Goal: Task Accomplishment & Management: Manage account settings

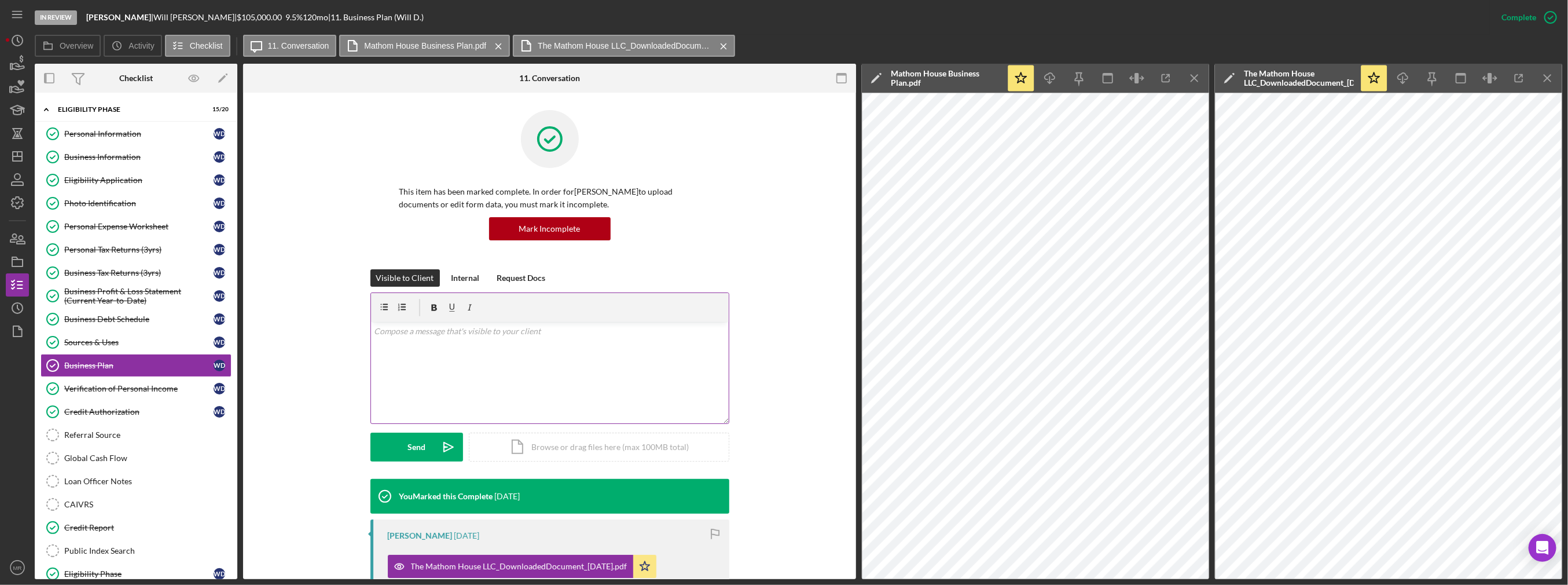
scroll to position [174, 0]
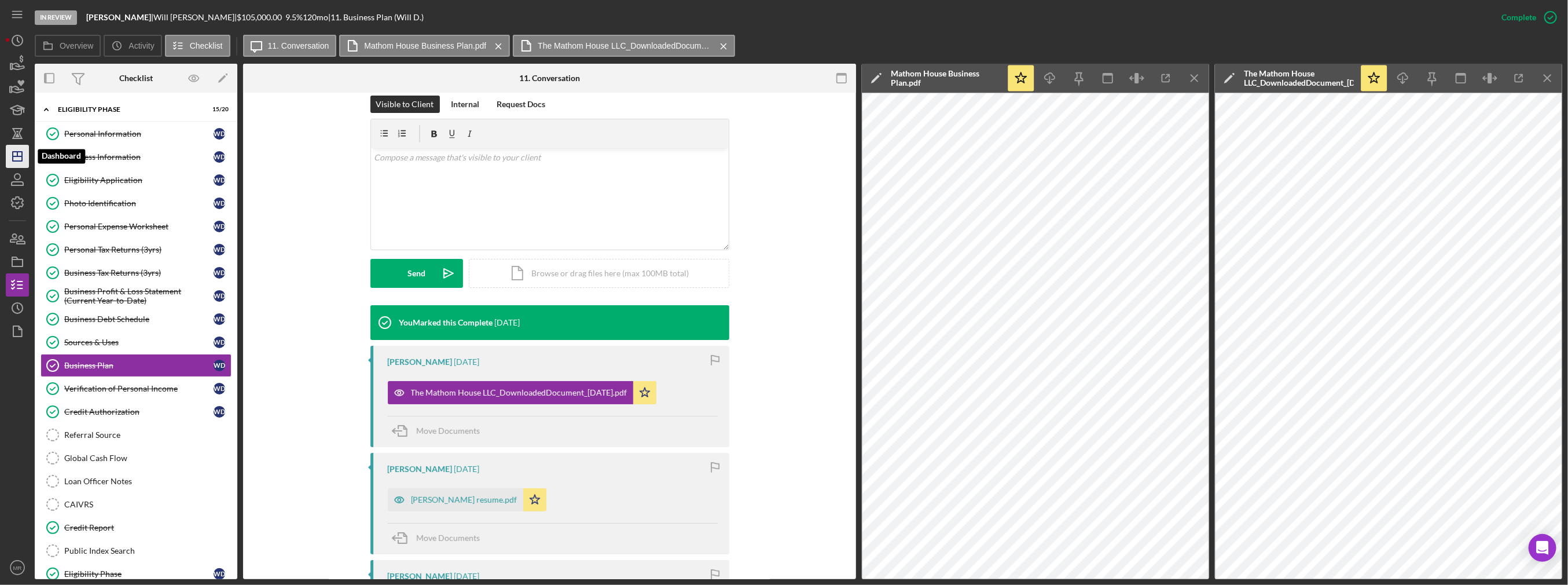
click at [17, 152] on line "button" at bounding box center [17, 154] width 0 height 5
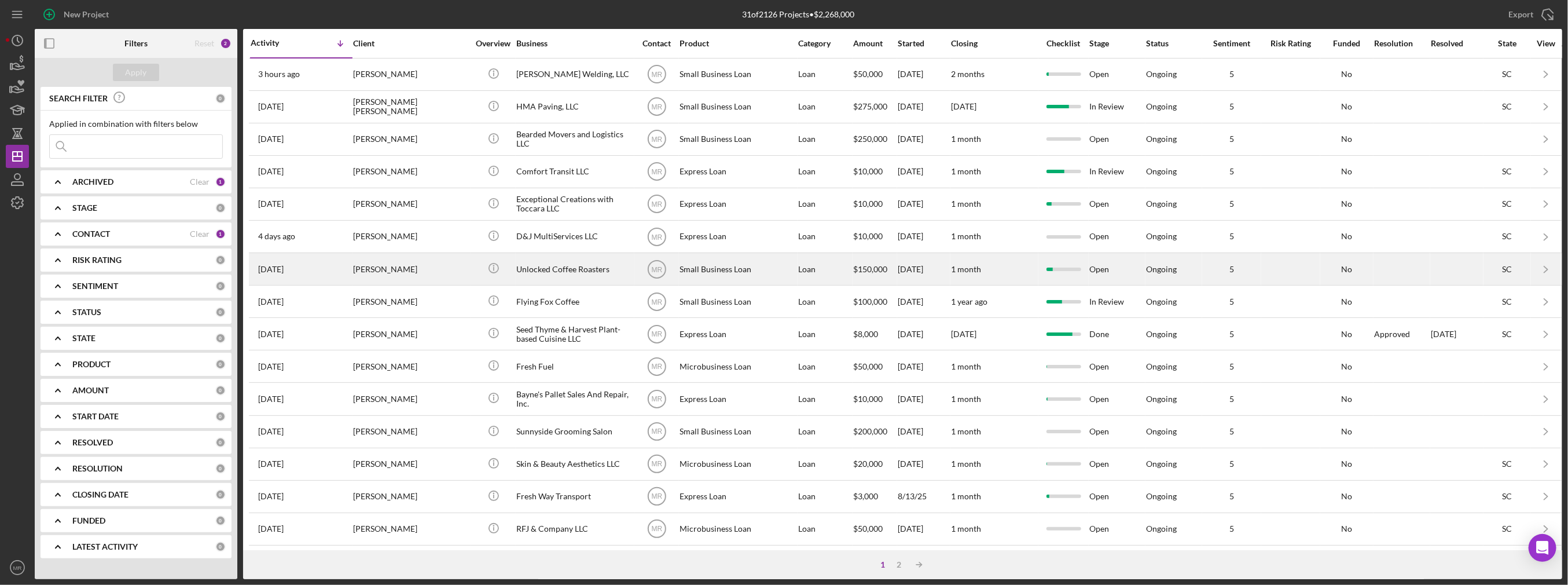
click at [312, 270] on div "6 days ago Carlos Camargo" at bounding box center [301, 269] width 101 height 31
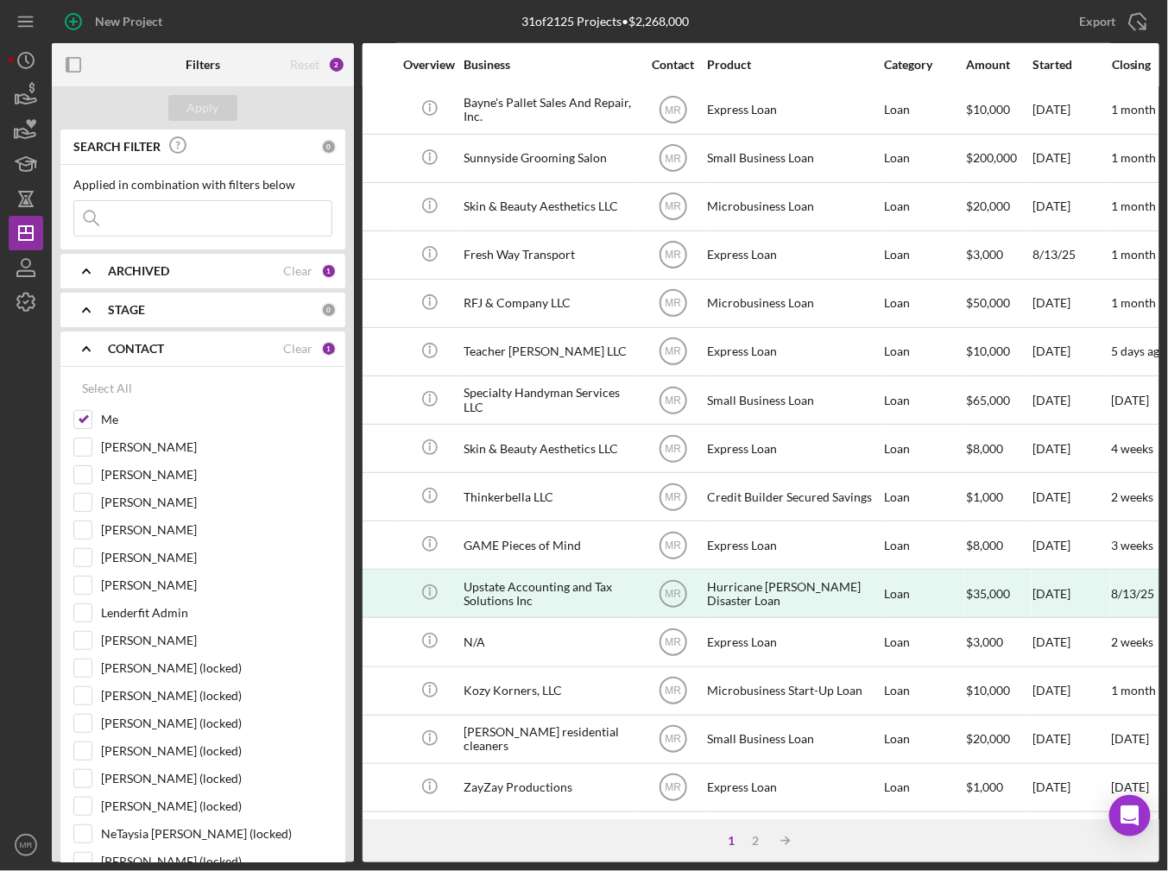
scroll to position [485, 0]
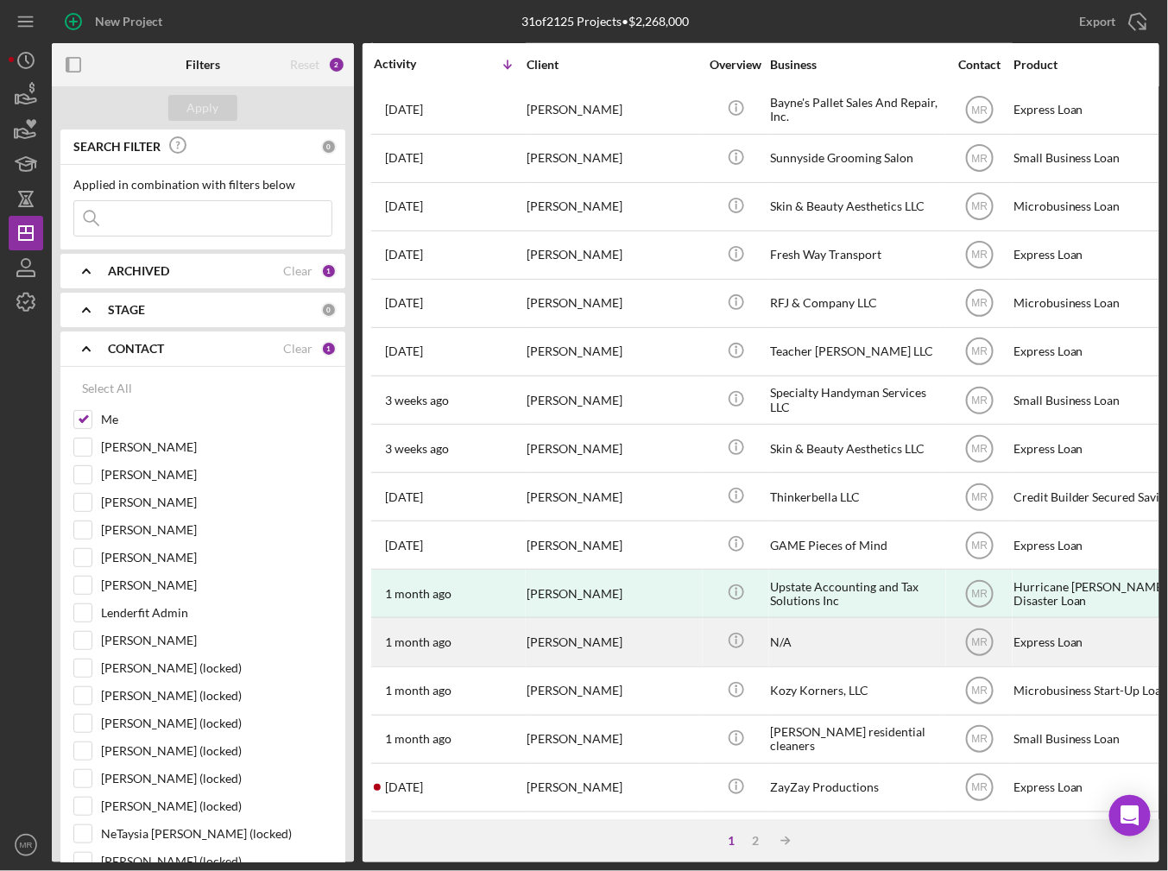
click at [642, 639] on div "[PERSON_NAME]" at bounding box center [613, 642] width 173 height 46
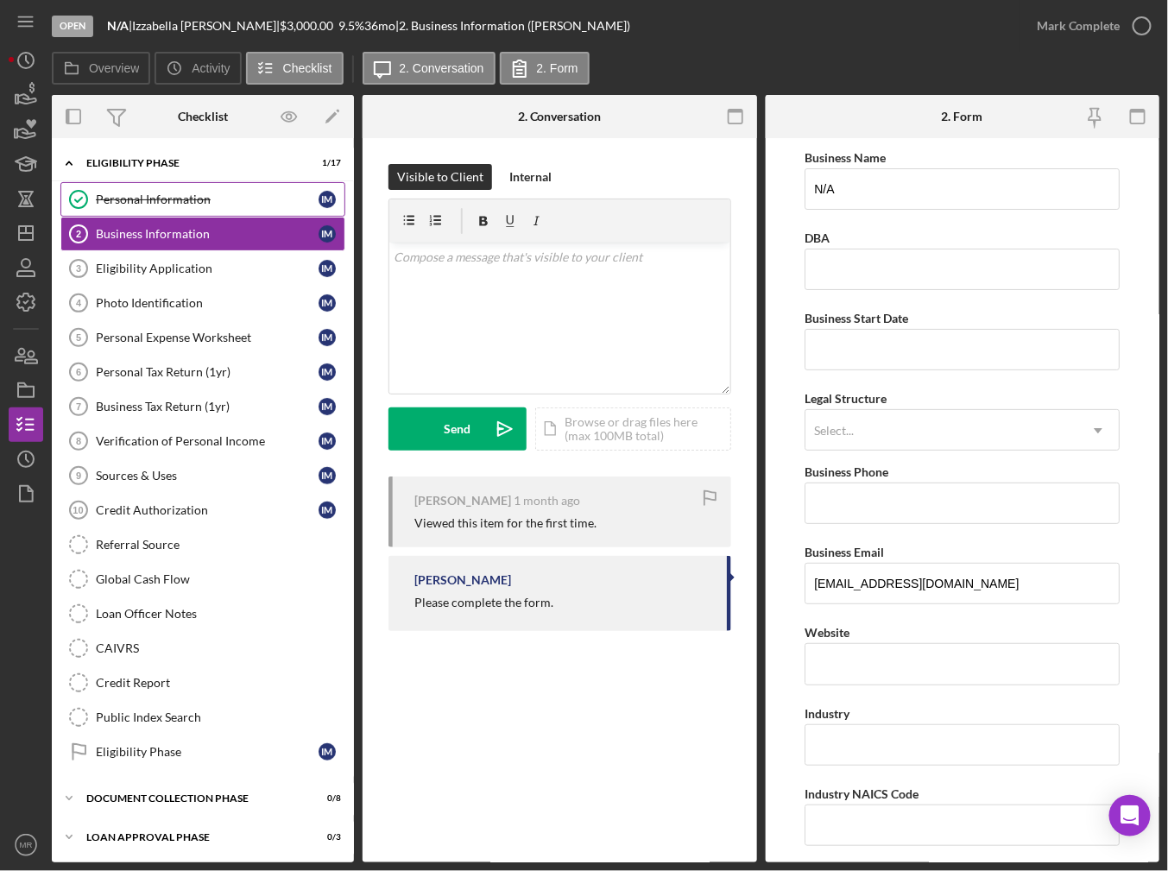
click at [231, 203] on div "Personal Information" at bounding box center [207, 200] width 223 height 14
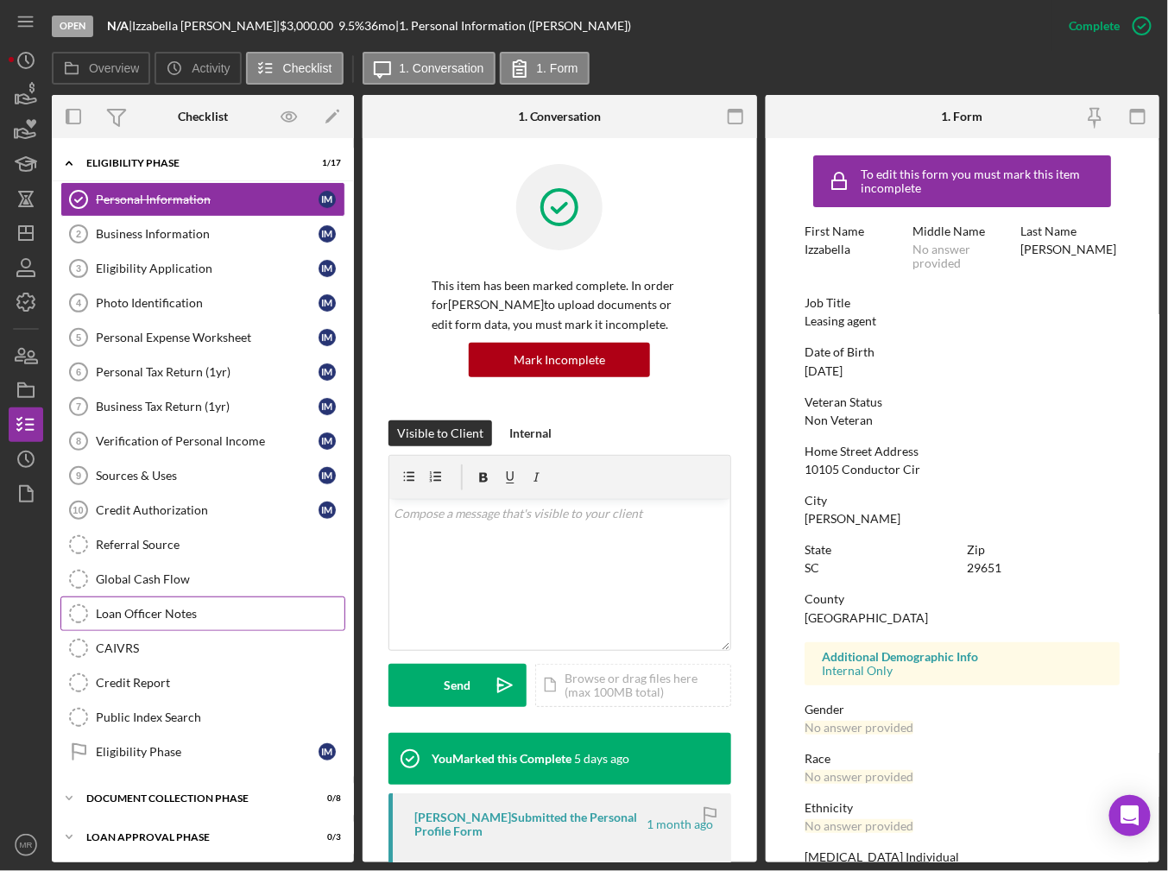
drag, startPoint x: 130, startPoint y: 612, endPoint x: 163, endPoint y: 603, distance: 34.2
click at [130, 612] on div "Loan Officer Notes" at bounding box center [220, 614] width 249 height 14
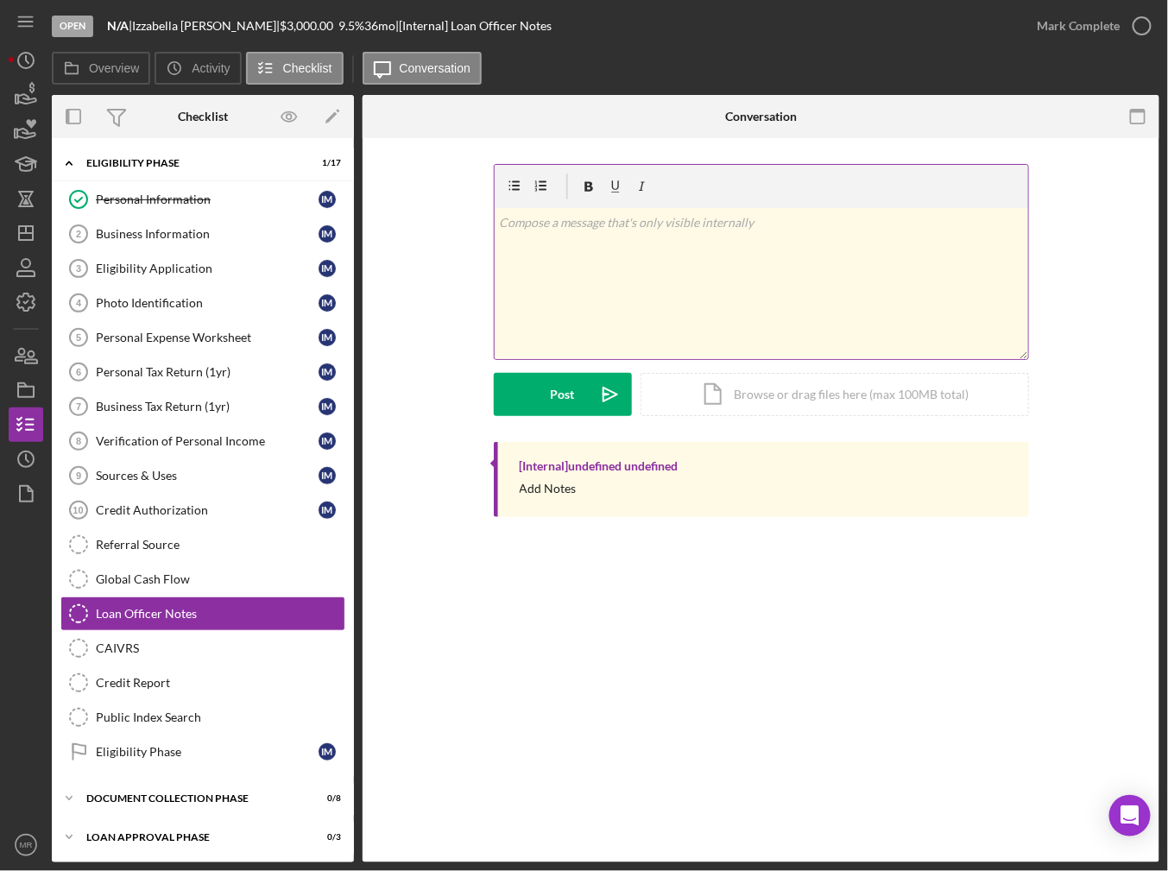
click at [596, 297] on div "v Color teal Color pink Remove color Add row above Add row below Add column bef…" at bounding box center [762, 283] width 534 height 151
click at [562, 227] on p "8/26: App withdrawn" at bounding box center [761, 222] width 524 height 19
click at [207, 227] on div "Business Information" at bounding box center [207, 234] width 223 height 14
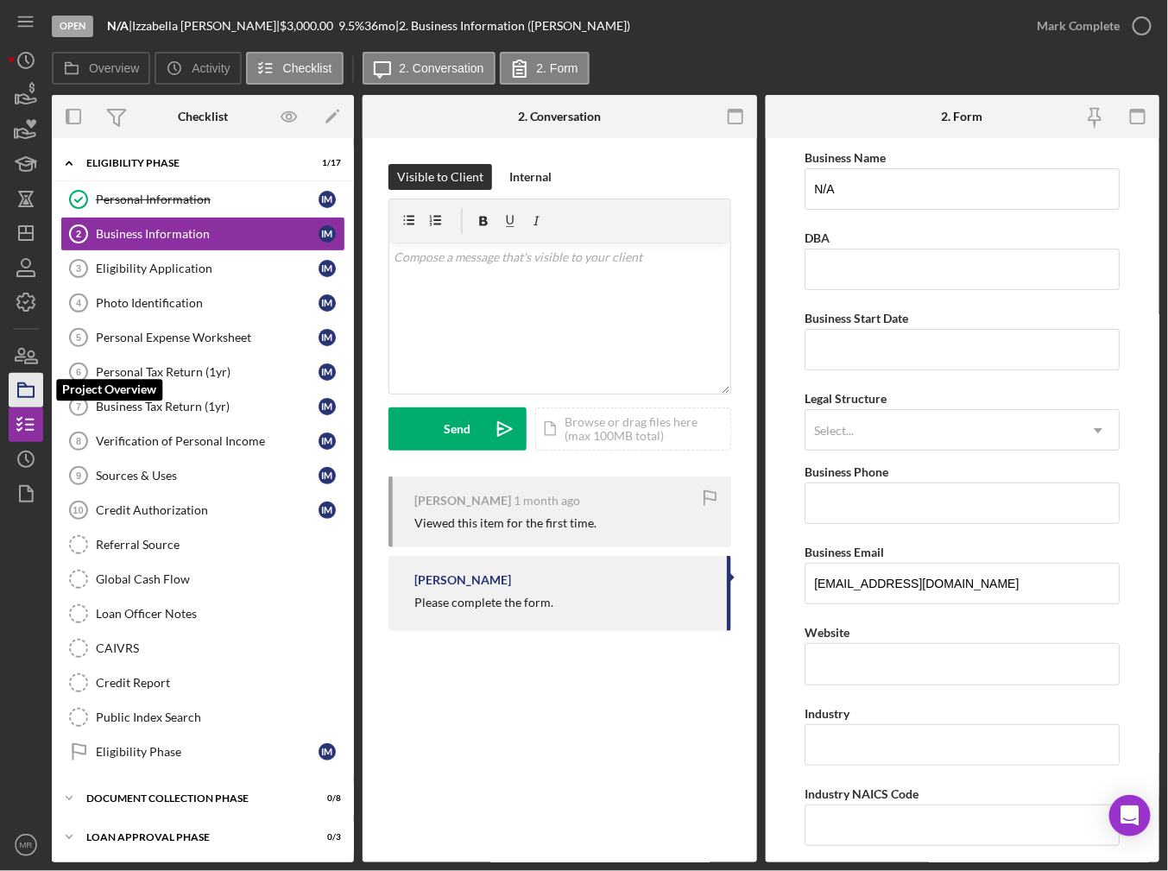
click at [35, 391] on icon "button" at bounding box center [25, 390] width 43 height 43
click at [190, 207] on link "Personal Information Personal Information I M" at bounding box center [202, 199] width 285 height 35
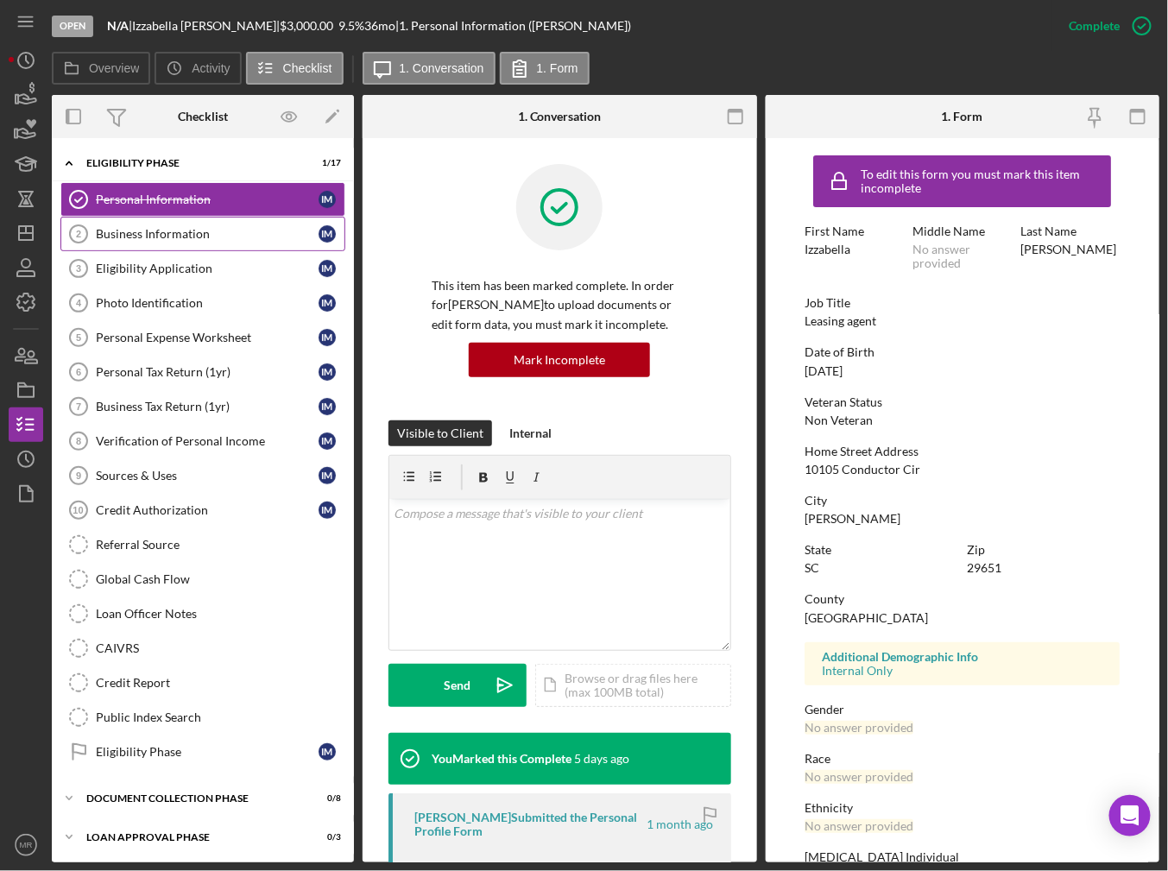
click at [190, 222] on link "Business Information 2 Business Information I M" at bounding box center [202, 234] width 285 height 35
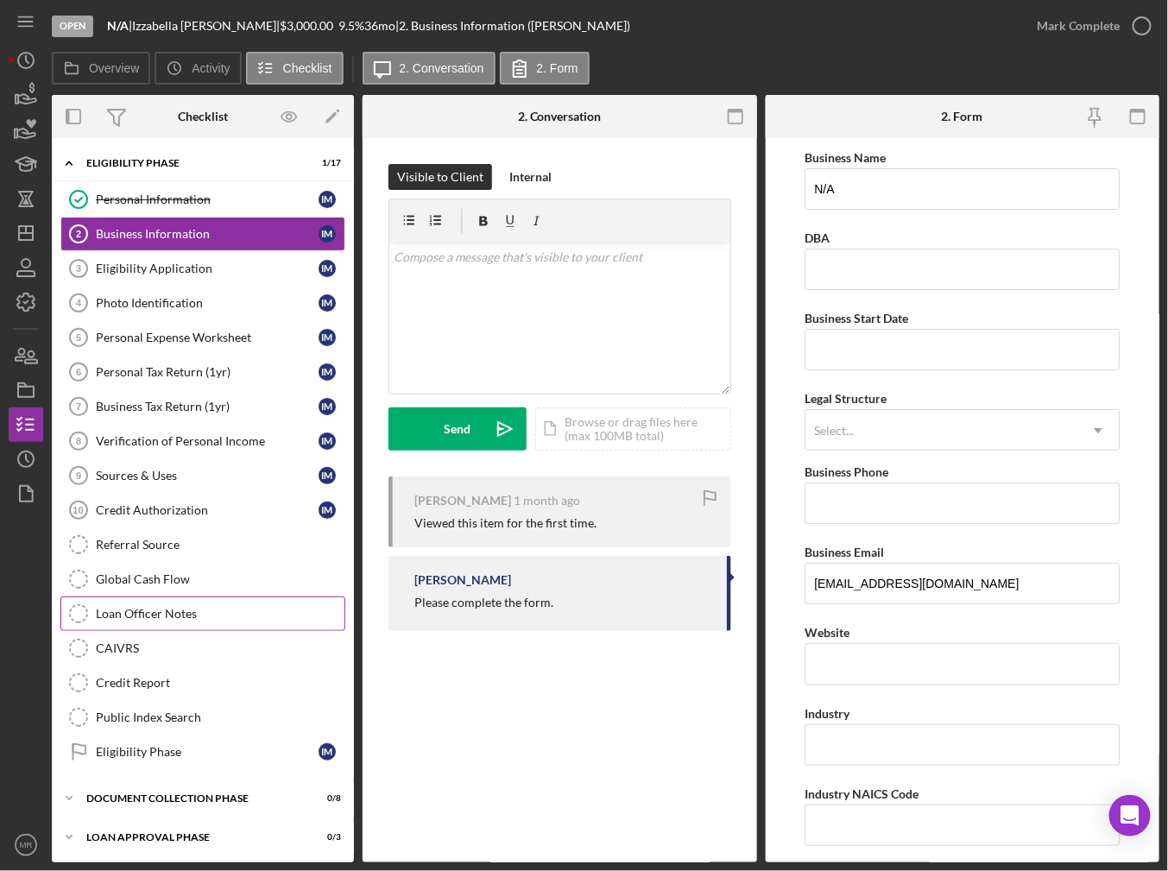
click at [180, 600] on link "Loan Officer Notes Loan Officer Notes" at bounding box center [202, 614] width 285 height 35
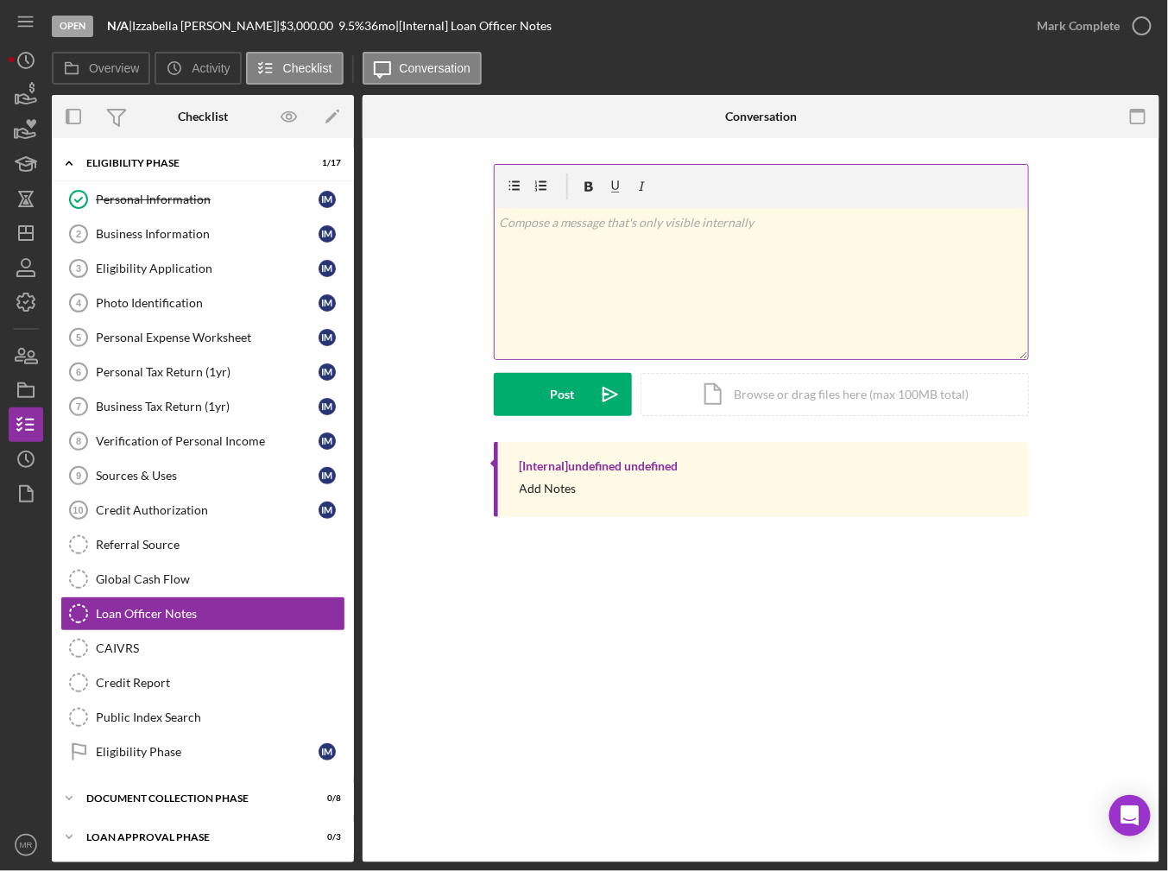
click at [584, 290] on div "v Color teal Color pink Remove color Add row above Add row below Add column bef…" at bounding box center [762, 283] width 534 height 151
click at [572, 391] on div "Post" at bounding box center [563, 394] width 24 height 43
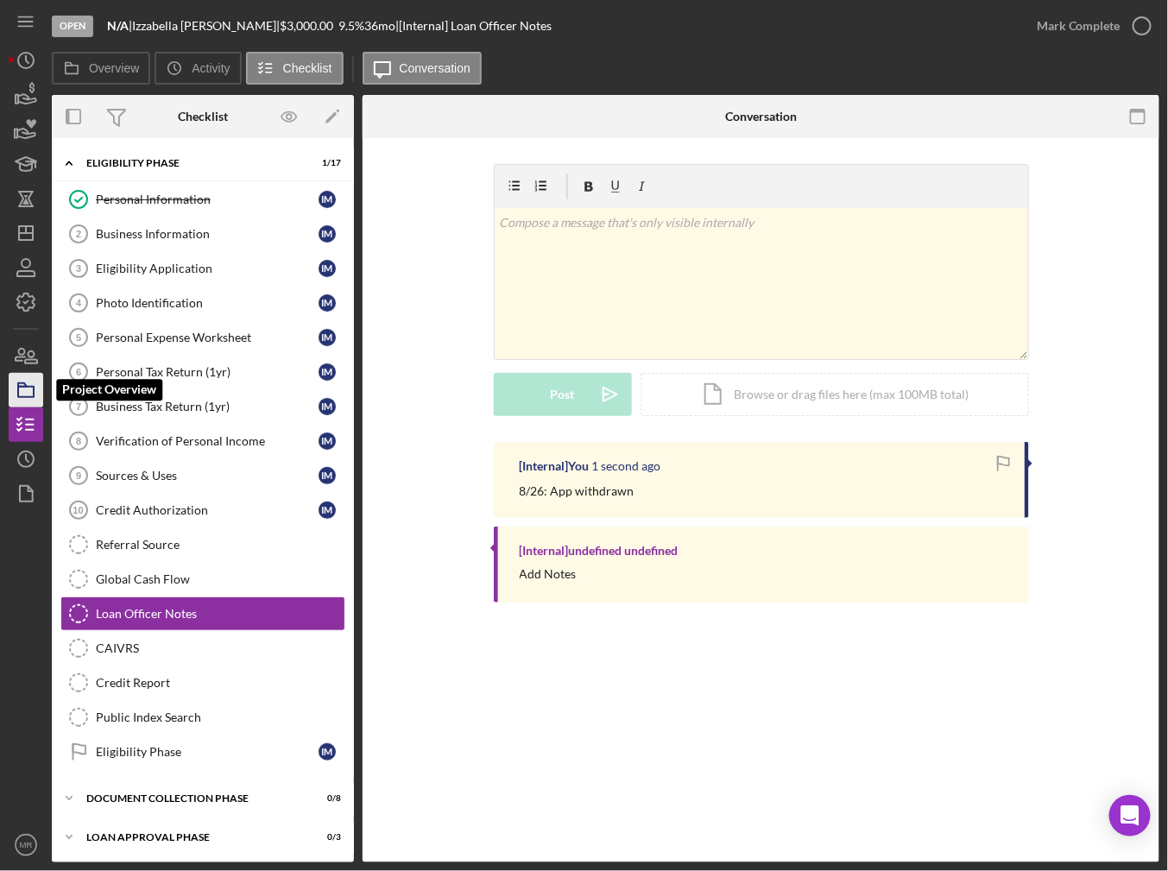
click at [35, 381] on icon "button" at bounding box center [25, 390] width 43 height 43
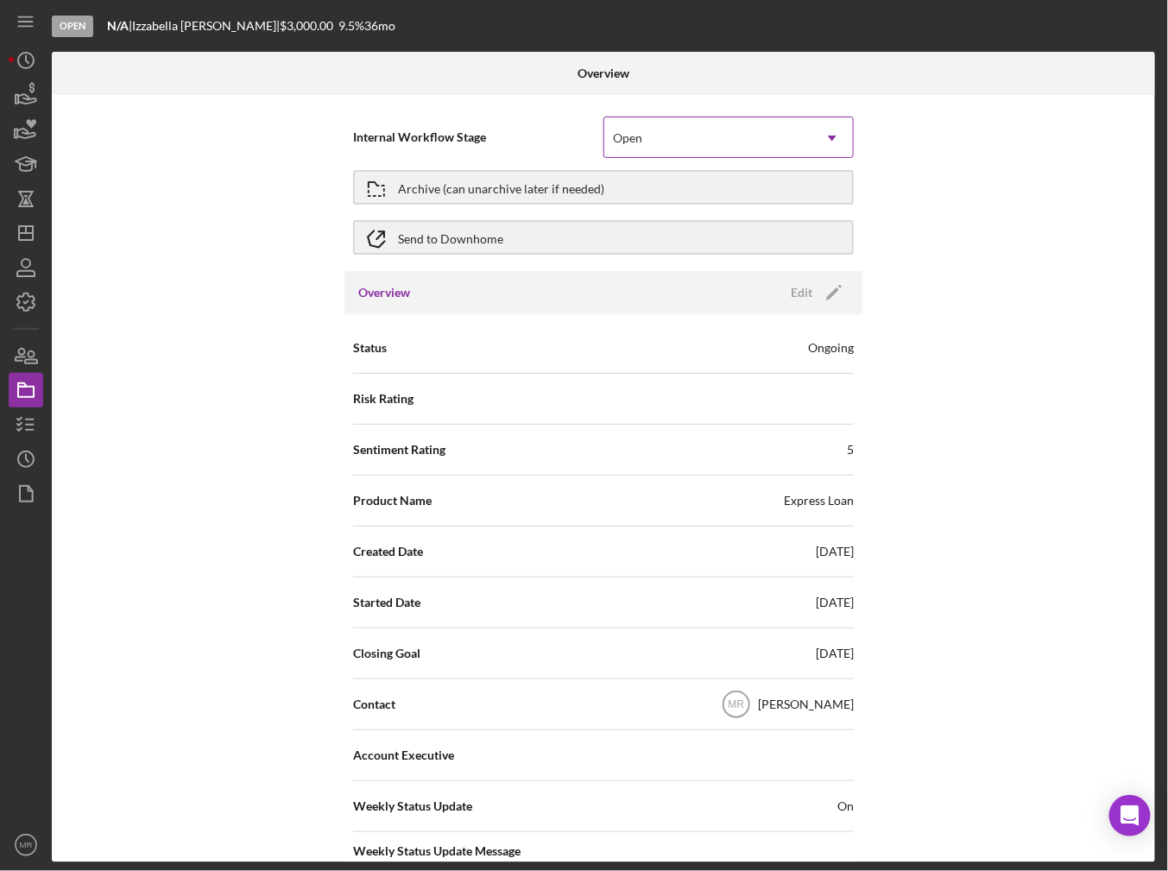
click at [629, 148] on div "Open" at bounding box center [707, 138] width 207 height 40
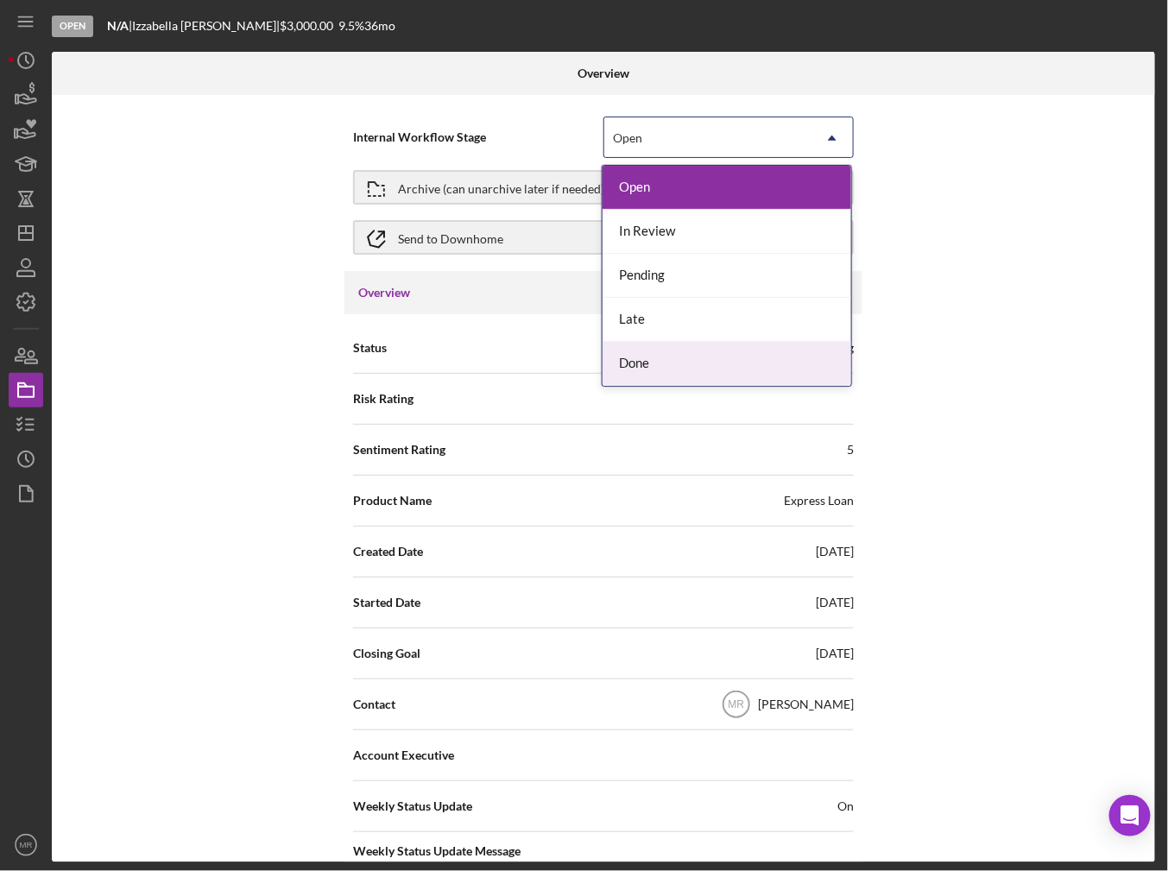
click at [637, 360] on div "Done" at bounding box center [727, 364] width 249 height 44
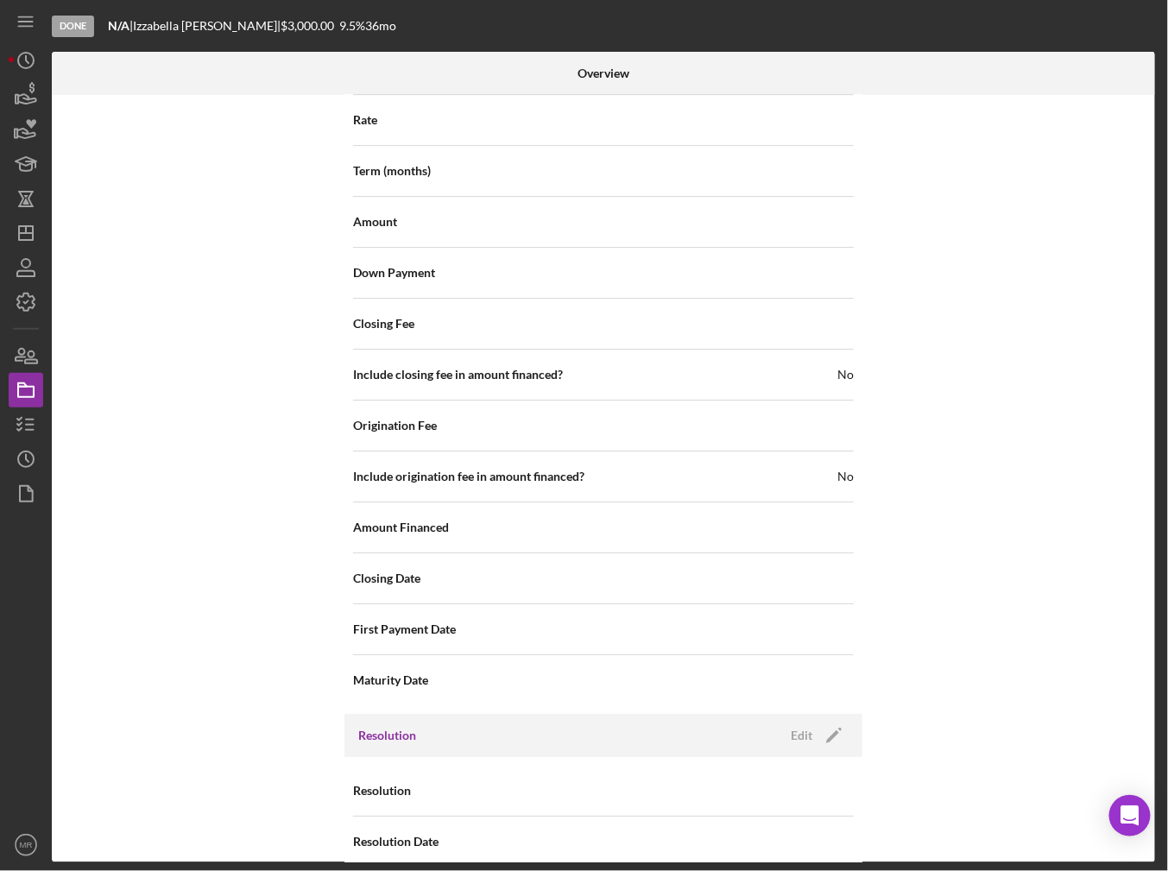
scroll to position [1841, 0]
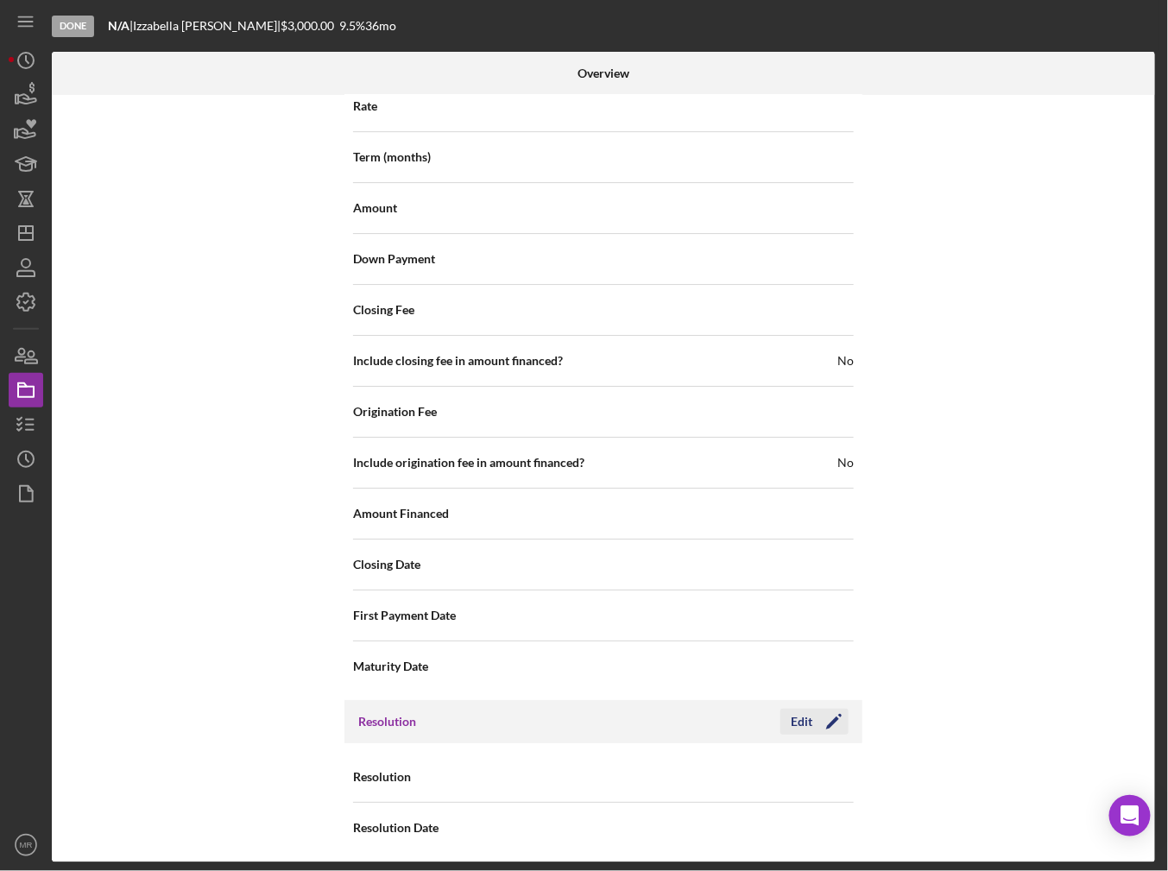
click at [809, 714] on button "Edit Icon/Edit" at bounding box center [814, 722] width 68 height 26
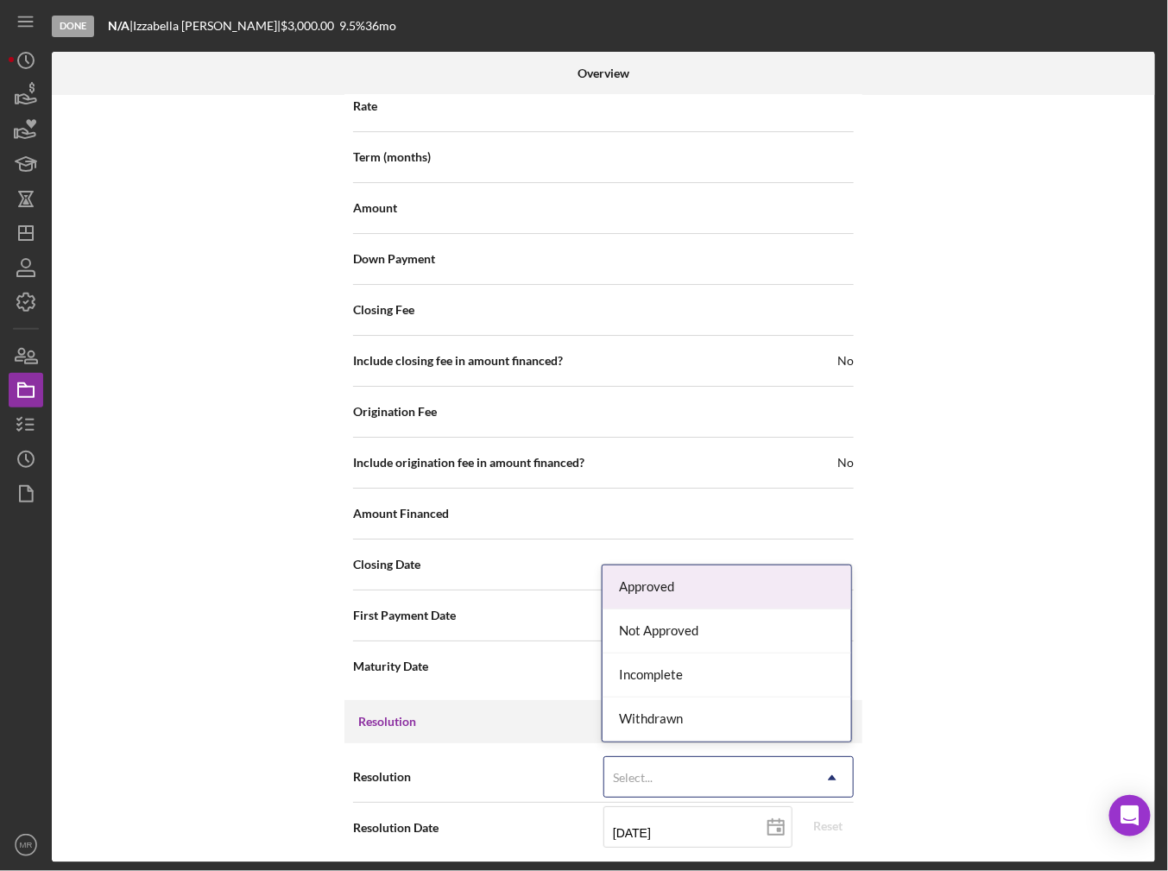
click at [784, 760] on div "Select..." at bounding box center [707, 778] width 207 height 40
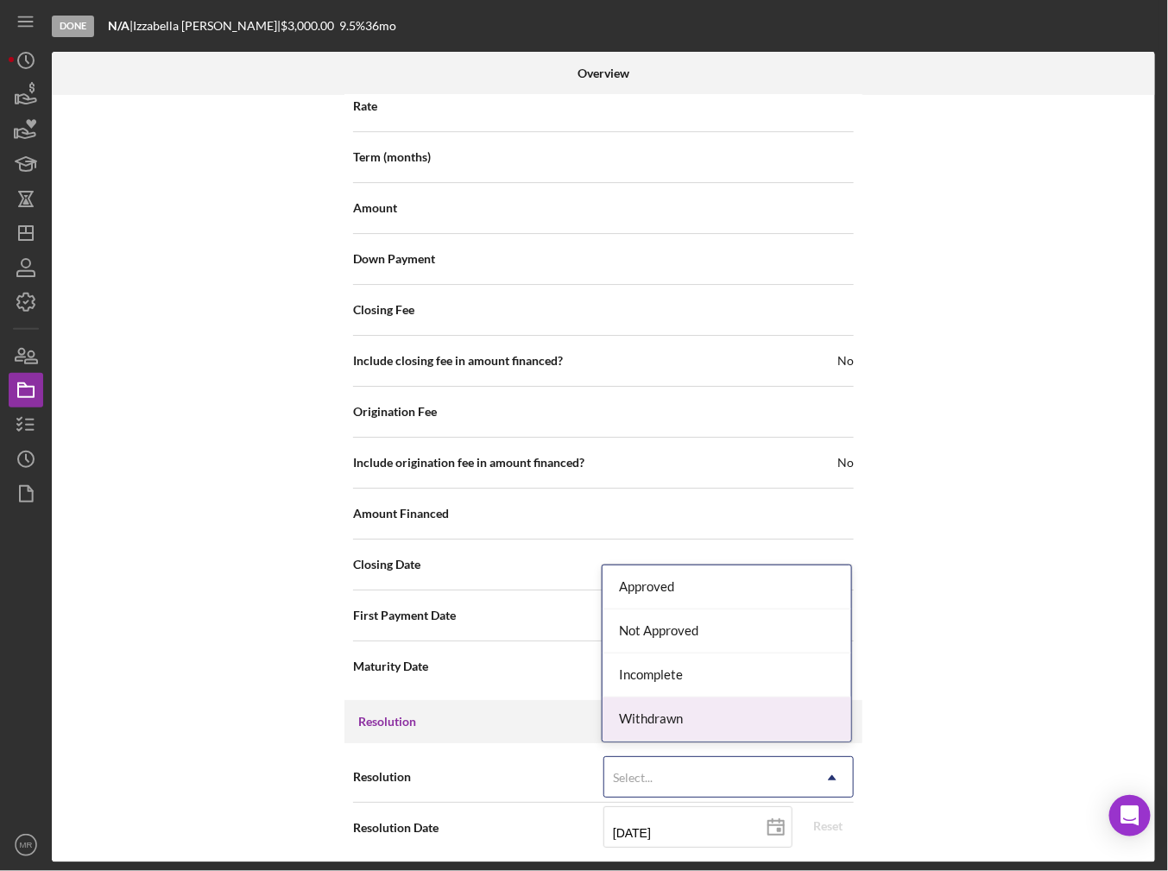
click at [734, 725] on div "Withdrawn" at bounding box center [727, 720] width 249 height 44
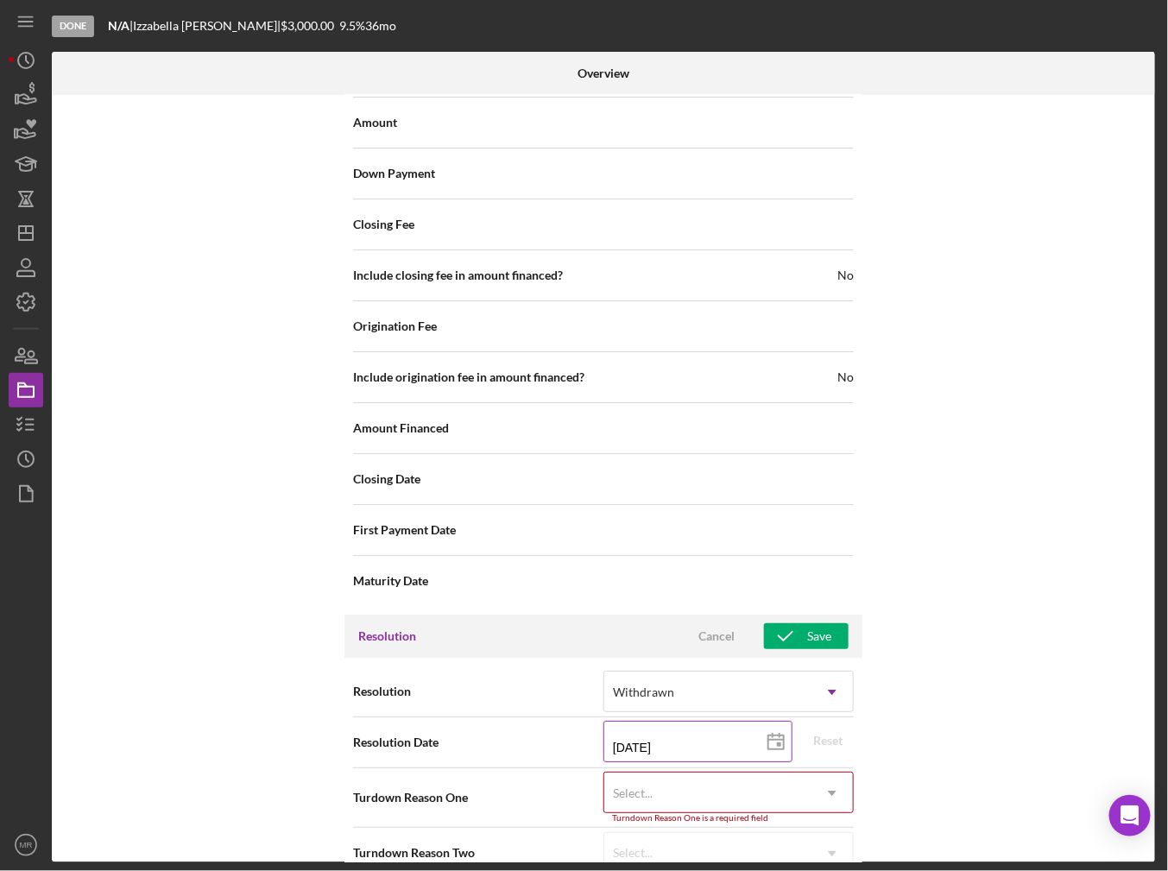
scroll to position [1928, 0]
click at [717, 784] on div "Select..." at bounding box center [707, 793] width 207 height 40
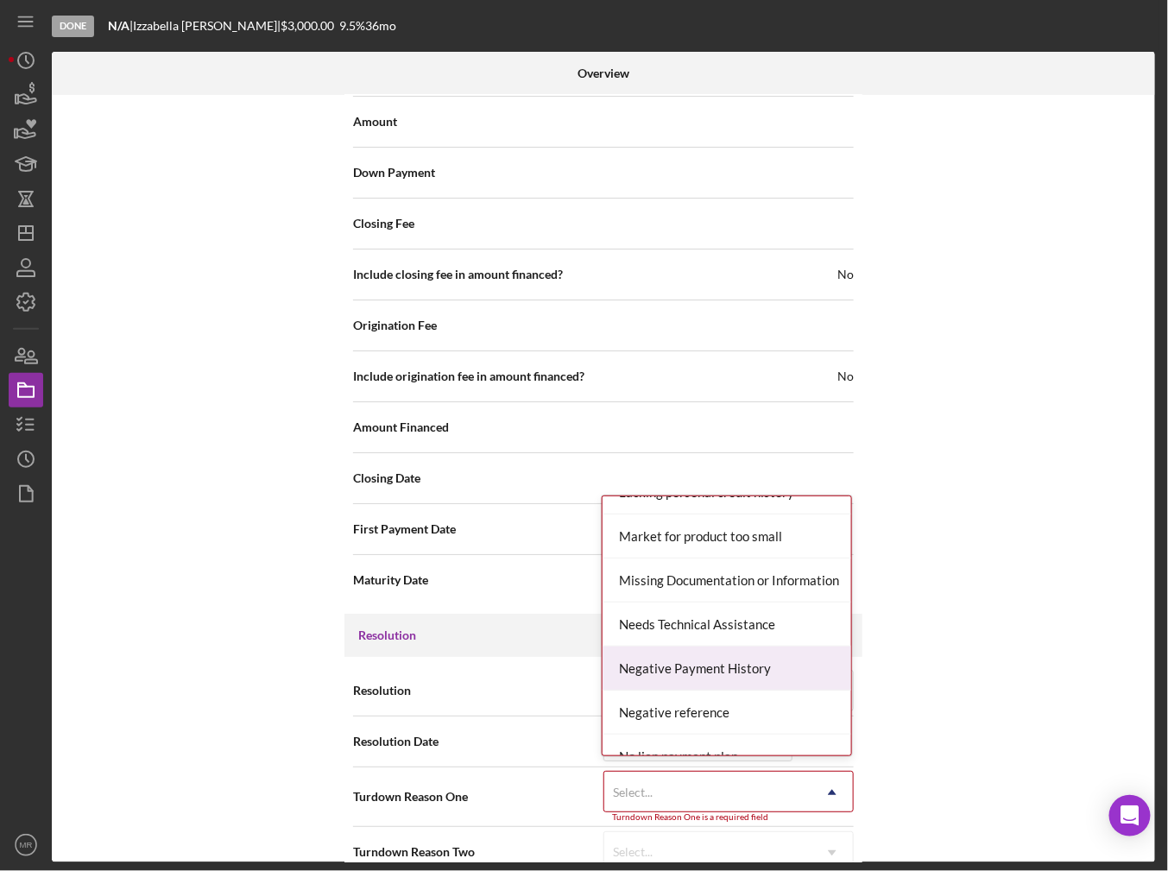
scroll to position [950, 0]
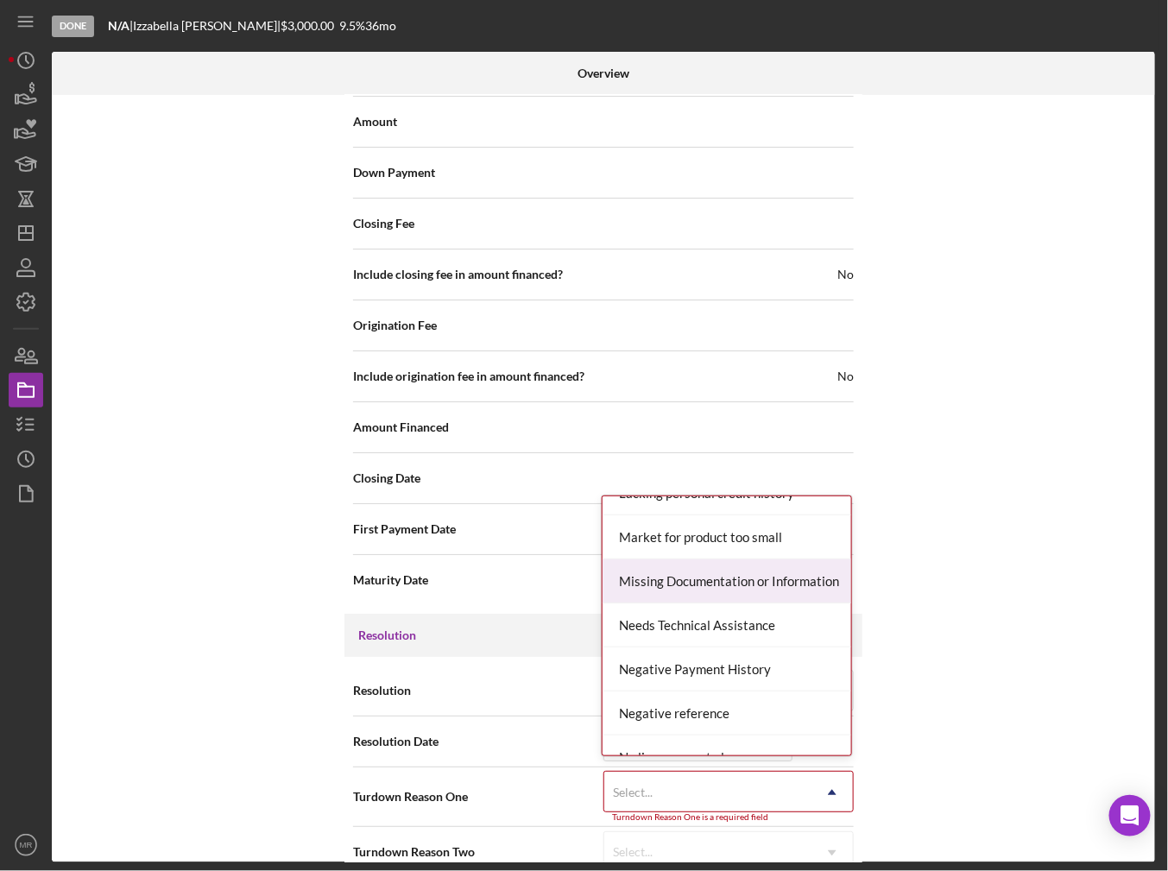
click at [739, 576] on div "Missing Documentation or Information" at bounding box center [727, 581] width 249 height 44
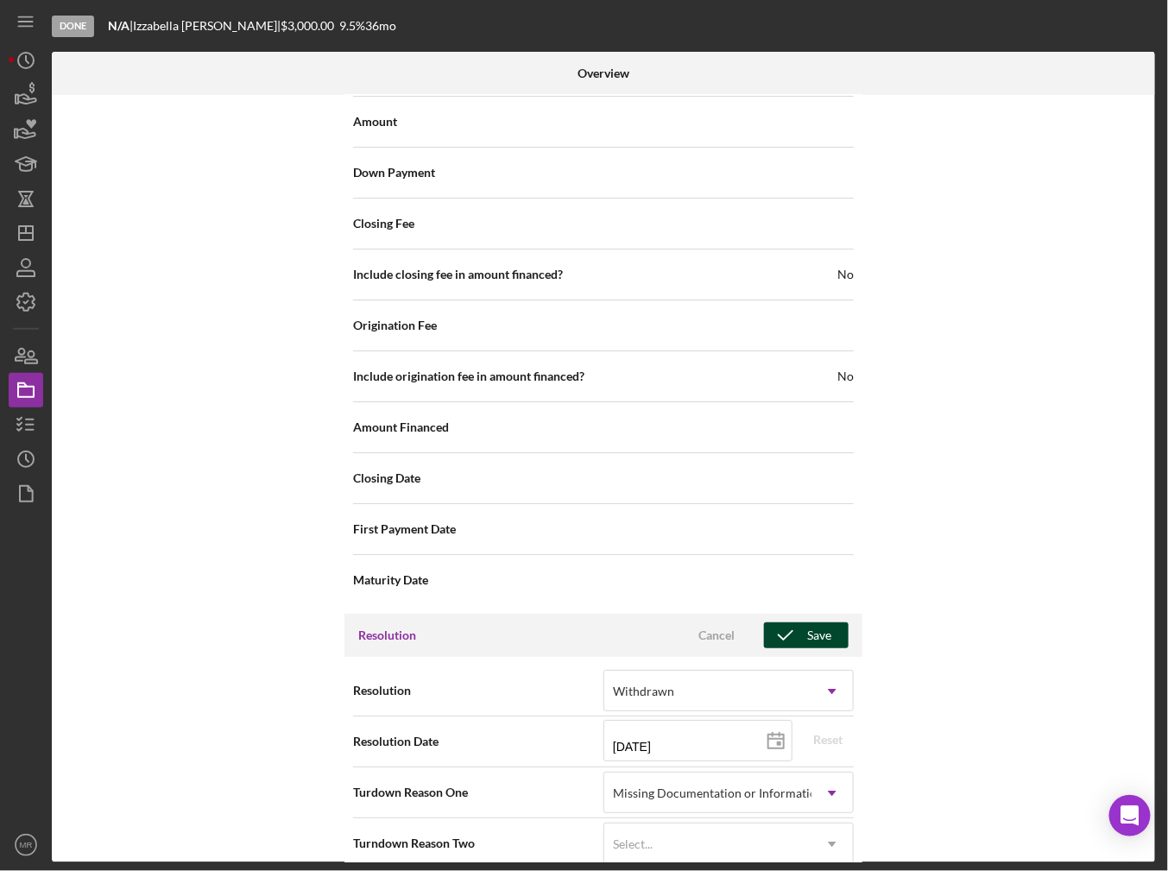
click at [789, 618] on icon "button" at bounding box center [785, 635] width 43 height 43
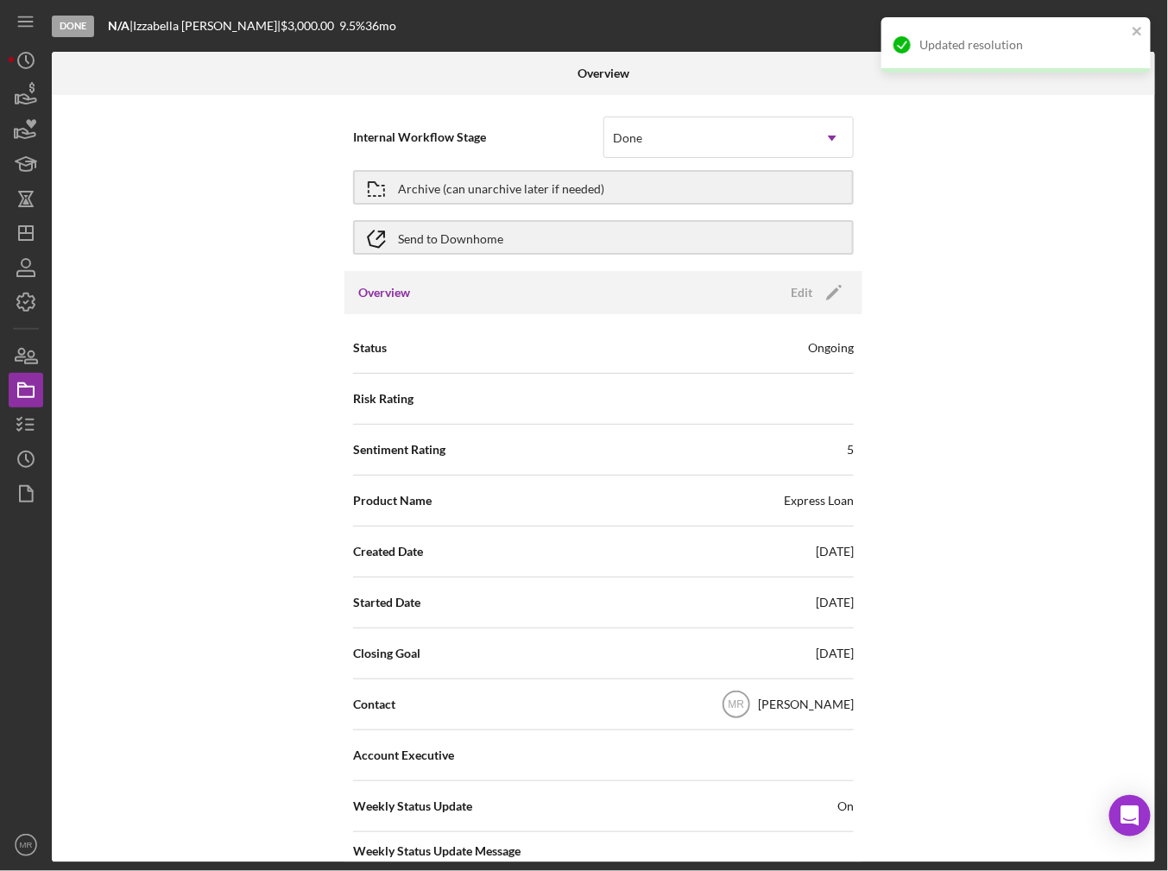
scroll to position [0, 0]
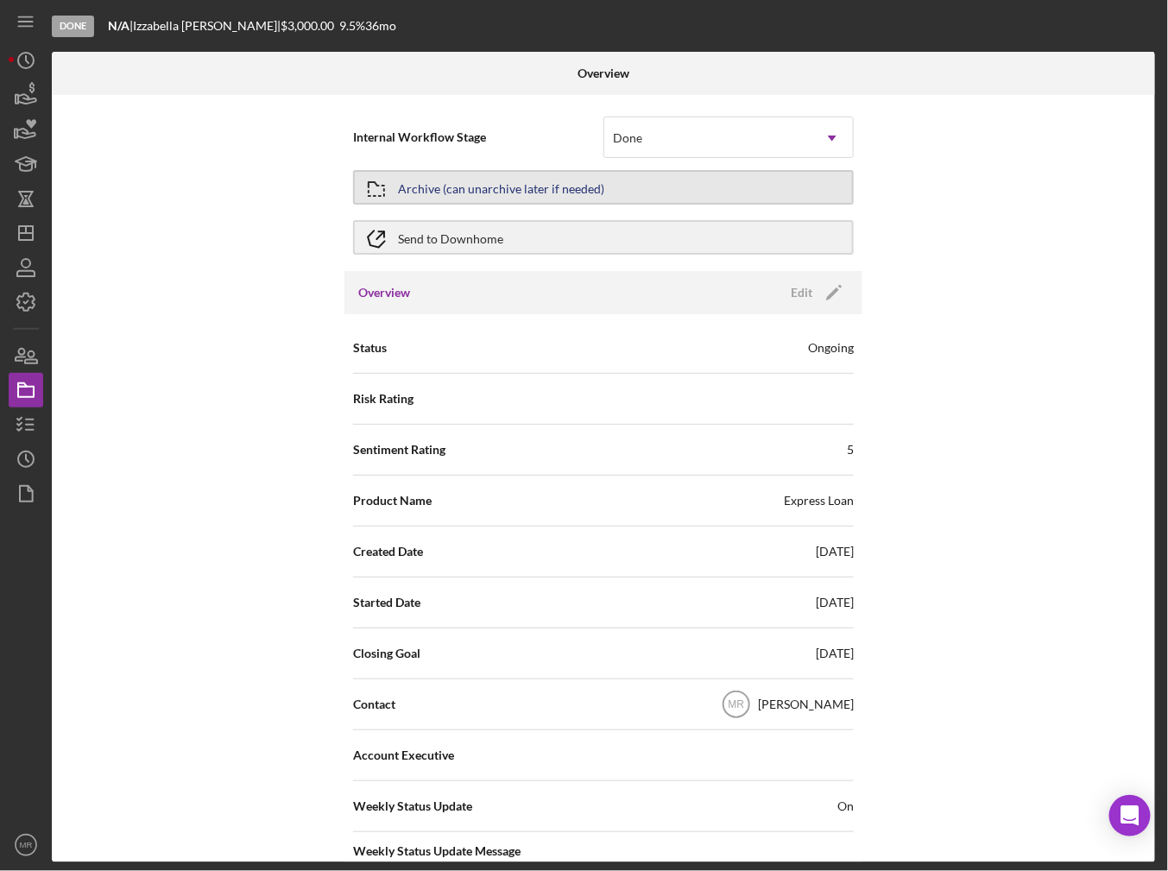
click at [525, 182] on div "Archive (can unarchive later if needed)" at bounding box center [501, 187] width 206 height 31
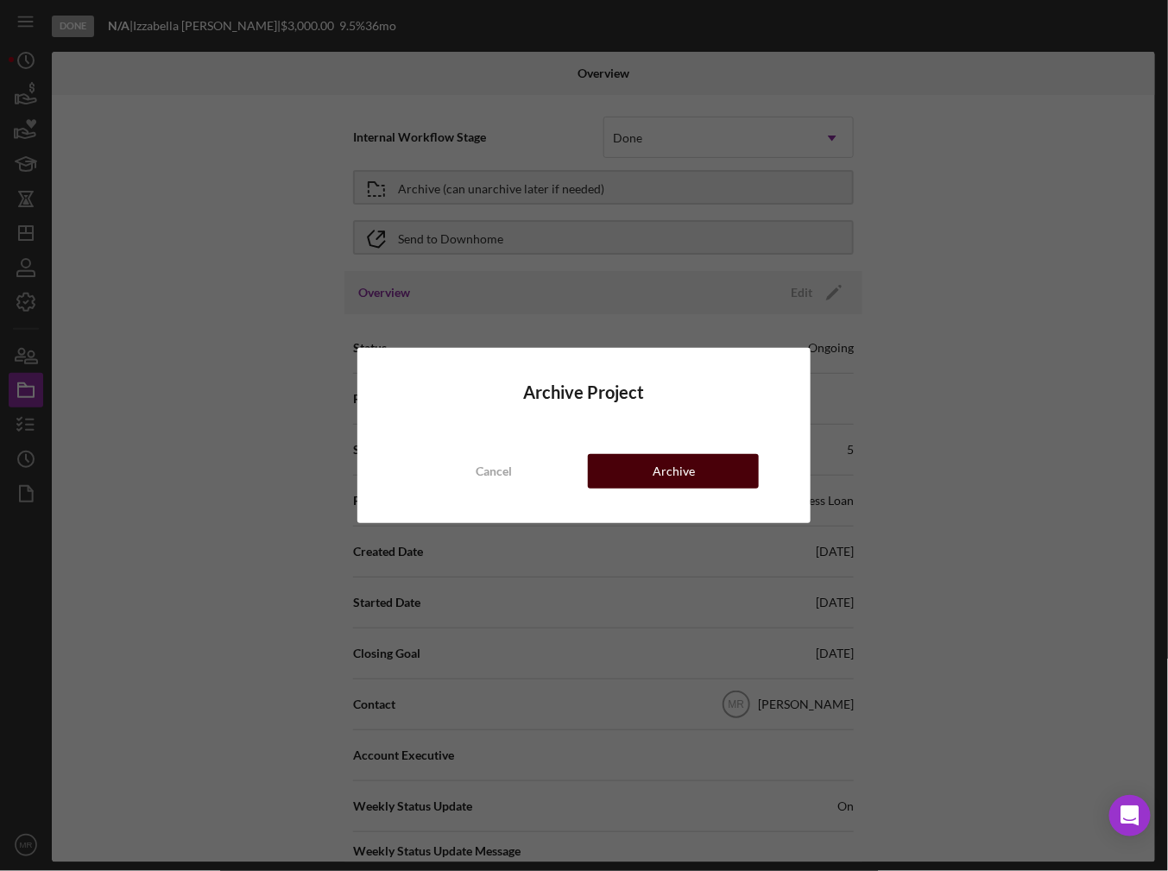
click at [701, 481] on button "Archive" at bounding box center [673, 471] width 171 height 35
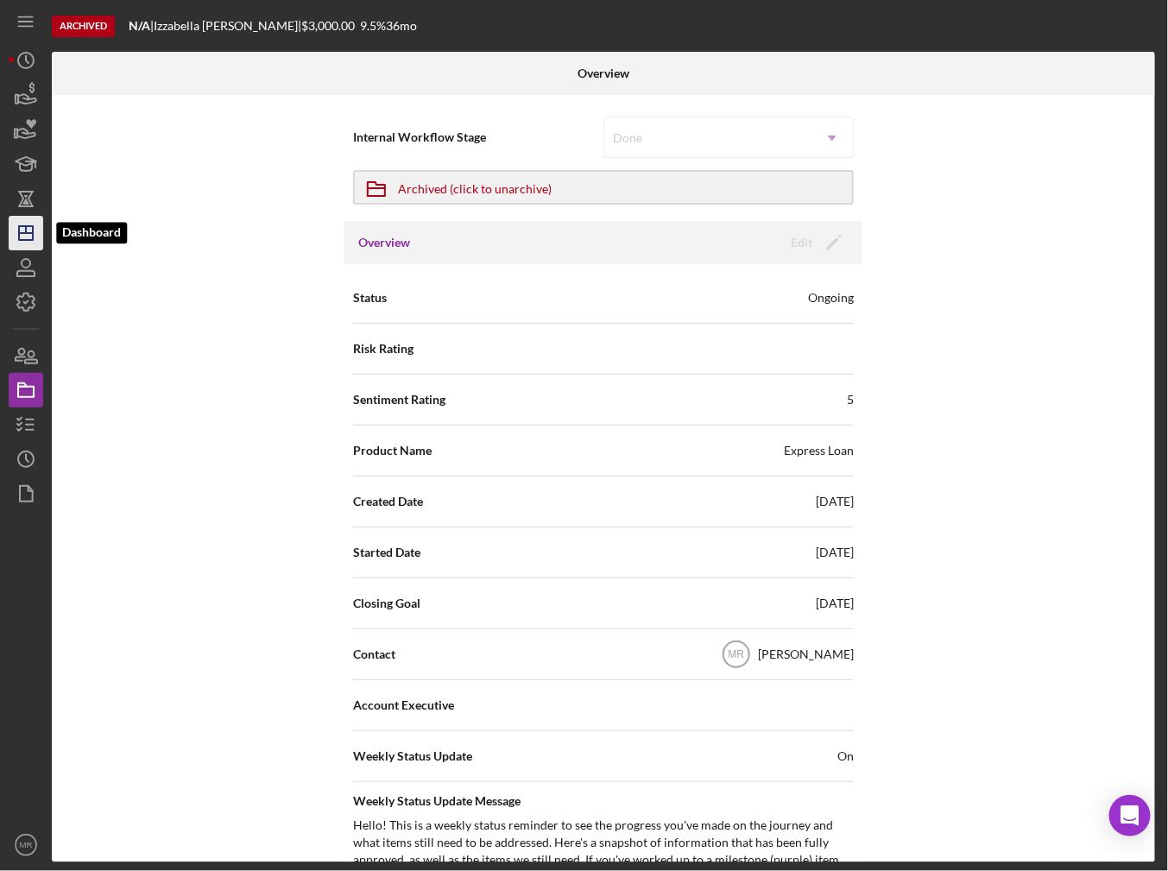
click at [29, 224] on icon "Icon/Dashboard" at bounding box center [25, 233] width 43 height 43
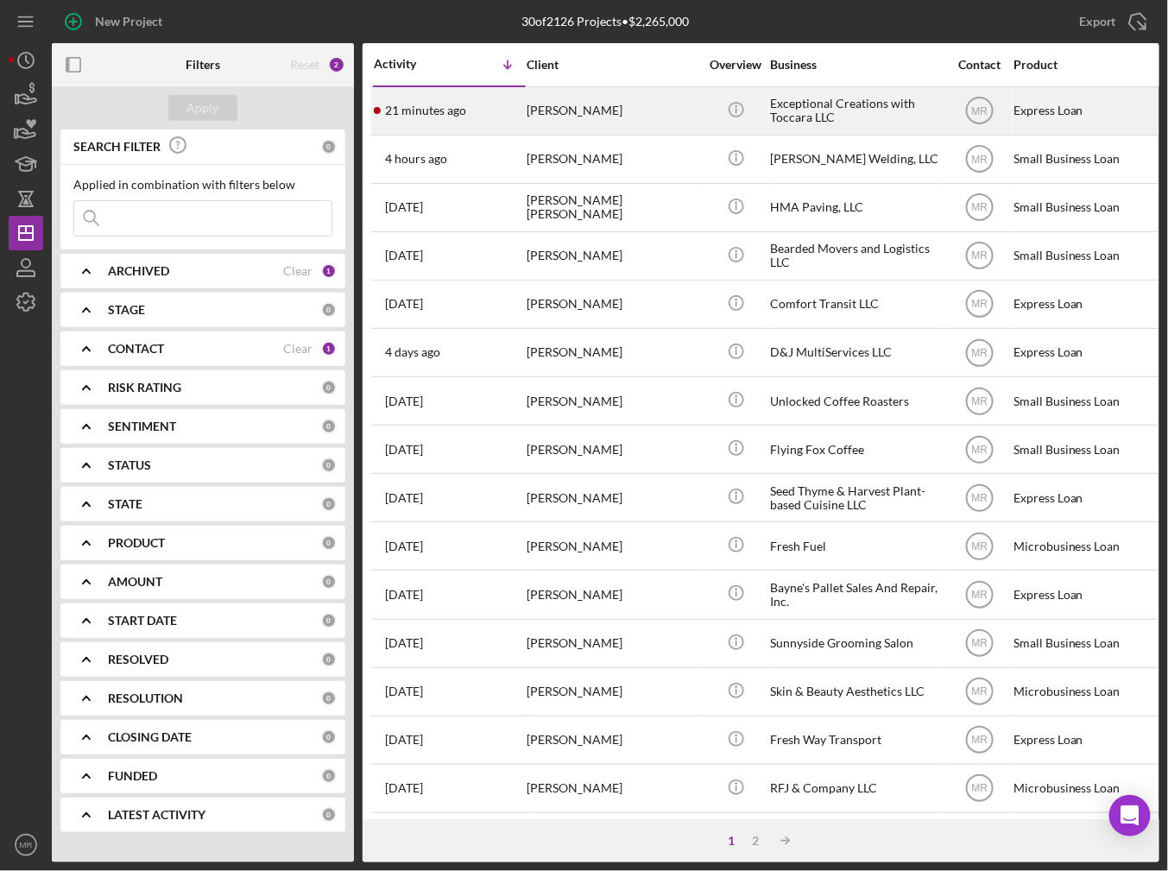
click at [543, 113] on div "[PERSON_NAME]" at bounding box center [613, 111] width 173 height 46
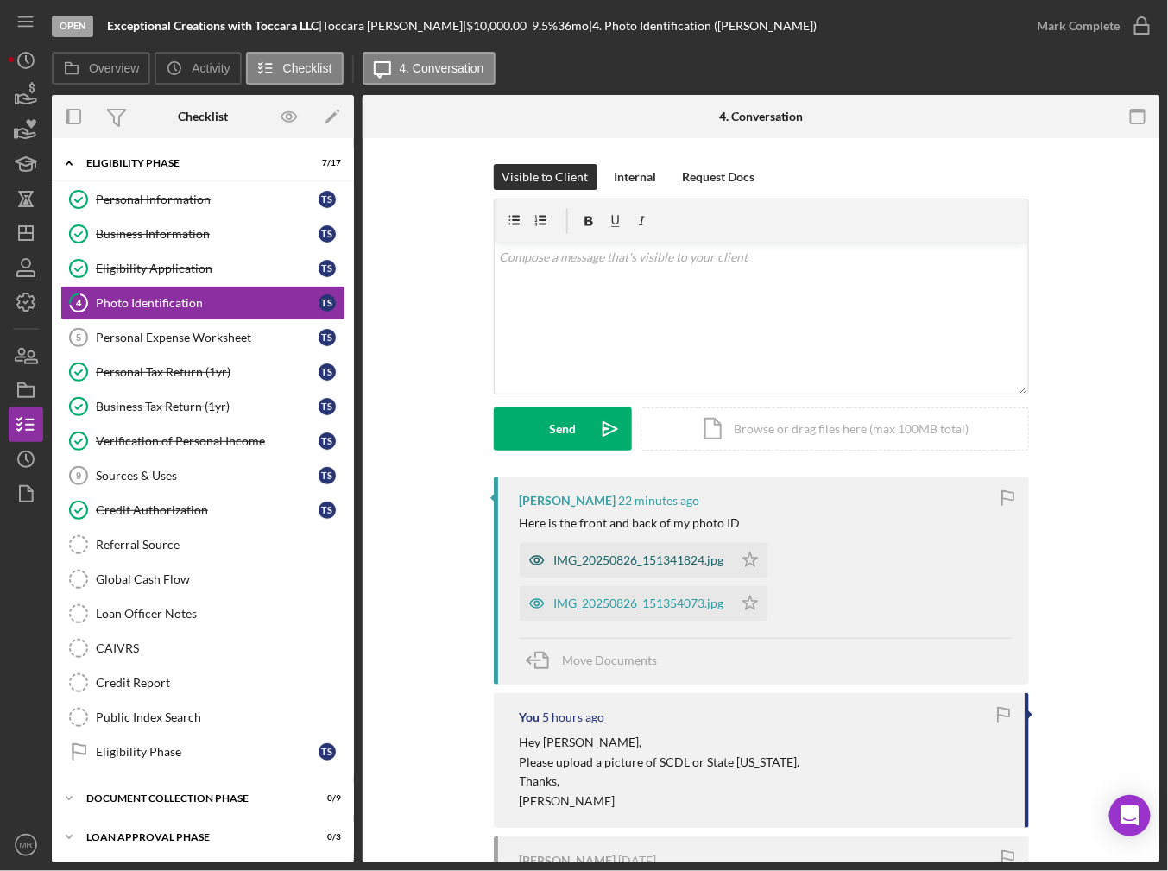
click at [590, 562] on div "IMG_20250826_151341824.jpg" at bounding box center [639, 560] width 170 height 14
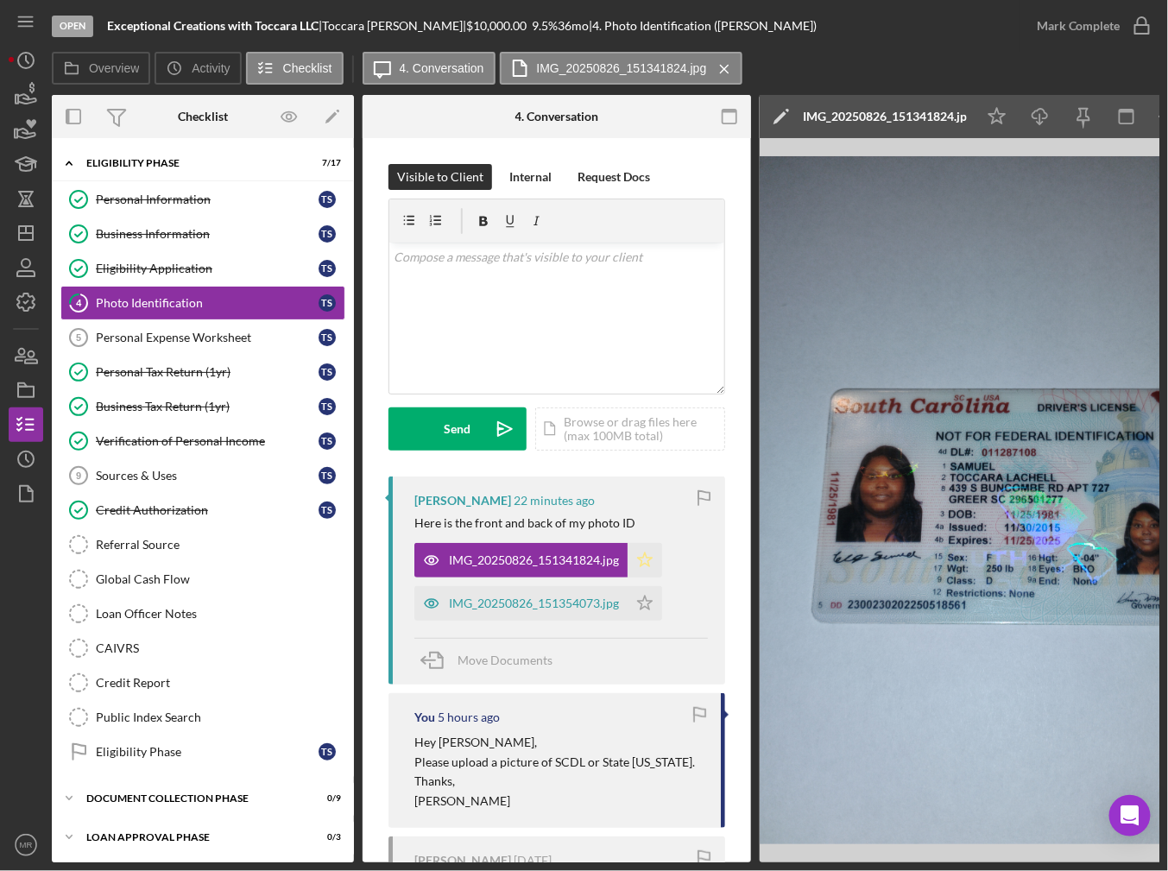
click at [646, 565] on icon "Icon/Star" at bounding box center [645, 560] width 35 height 35
click at [1072, 36] on div "Mark Complete" at bounding box center [1079, 26] width 84 height 35
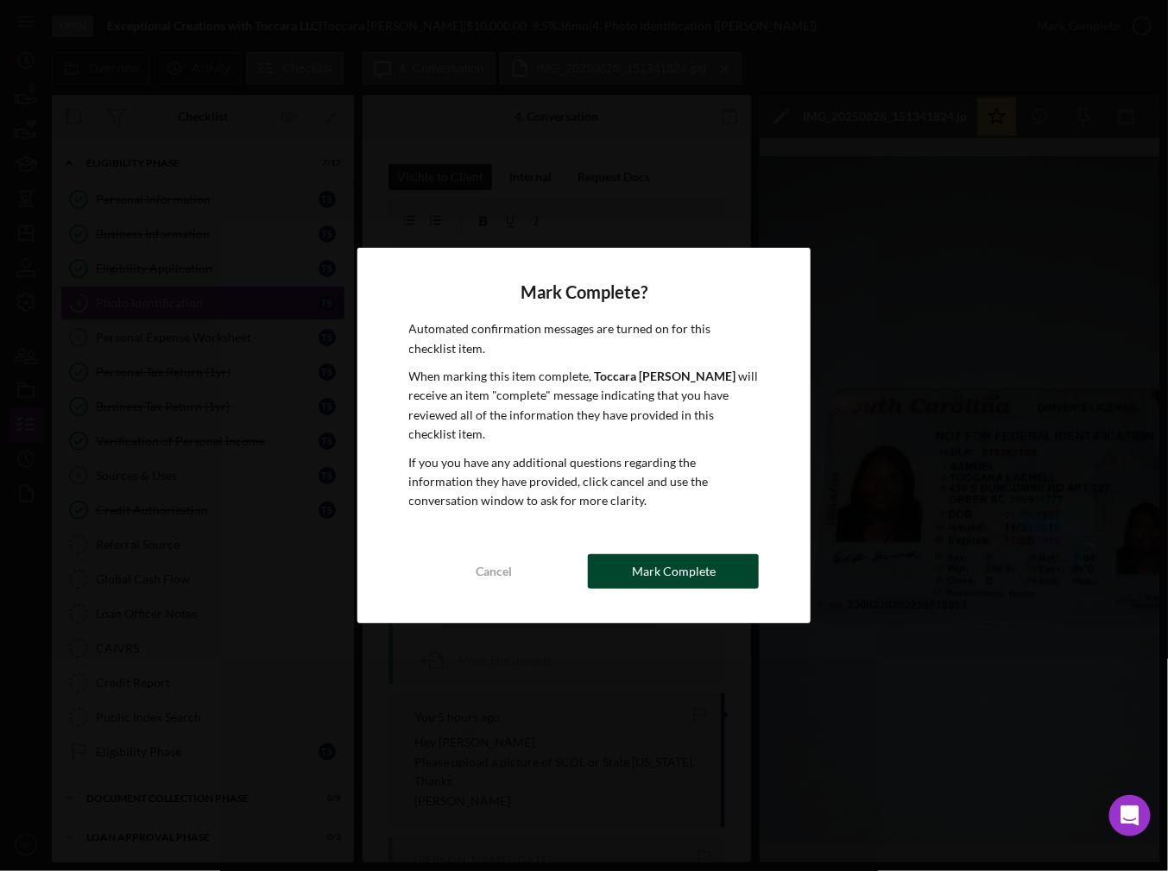
click at [603, 554] on button "Mark Complete" at bounding box center [673, 571] width 171 height 35
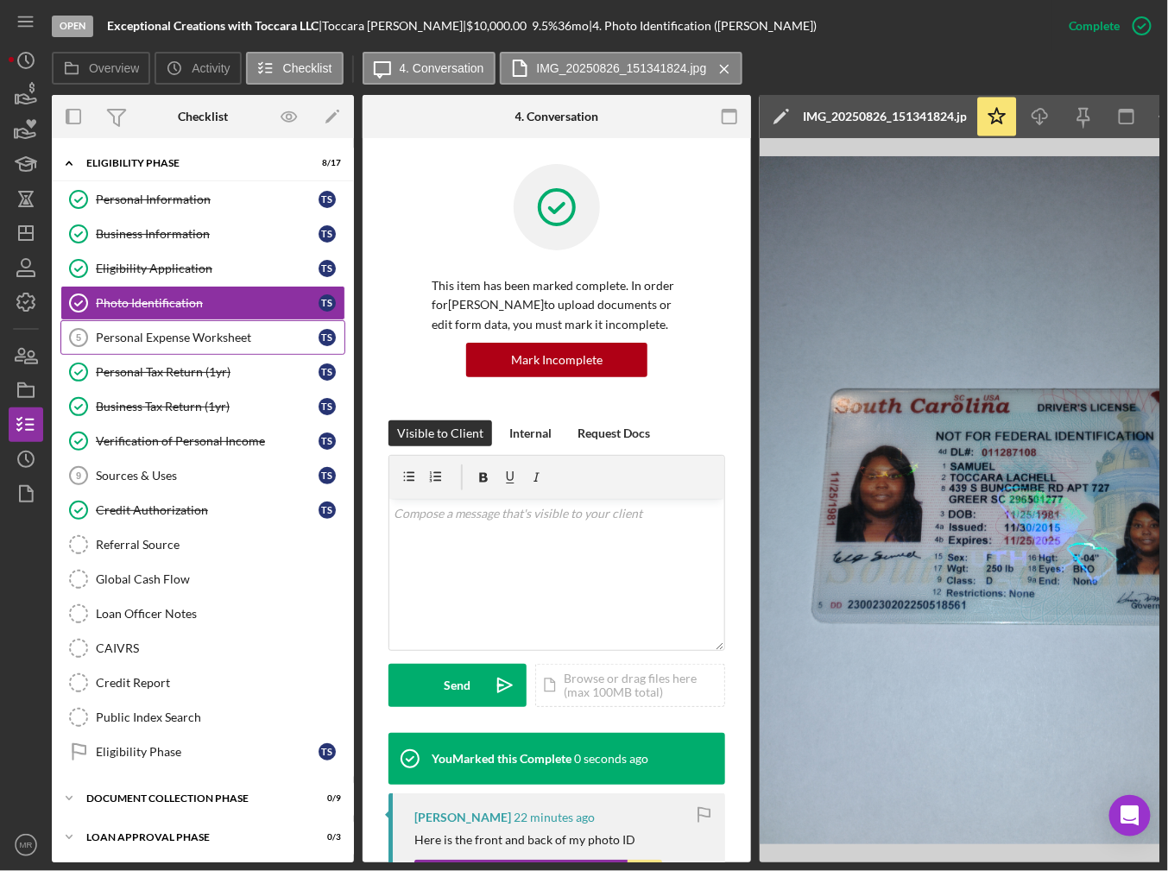
click at [185, 345] on link "Personal Expense Worksheet 5 Personal Expense Worksheet T S" at bounding box center [202, 337] width 285 height 35
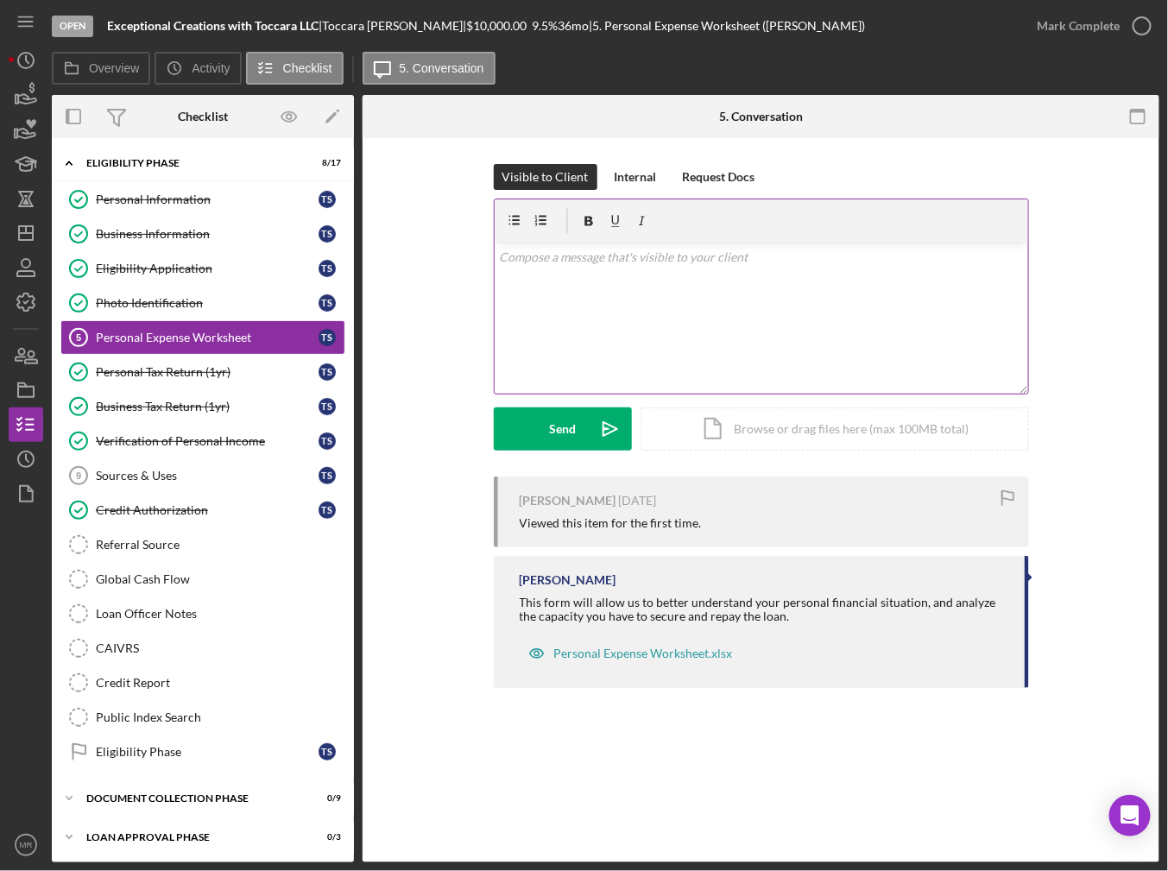
click at [653, 328] on div "v Color teal Color pink Remove color Add row above Add row below Add column bef…" at bounding box center [762, 318] width 534 height 151
click at [752, 256] on p "This form here is just a general overview of your personal expenses, consider t…" at bounding box center [761, 267] width 524 height 39
click at [777, 289] on div "v Color teal Color pink Remove color Add row above Add row below Add column bef…" at bounding box center [762, 318] width 534 height 151
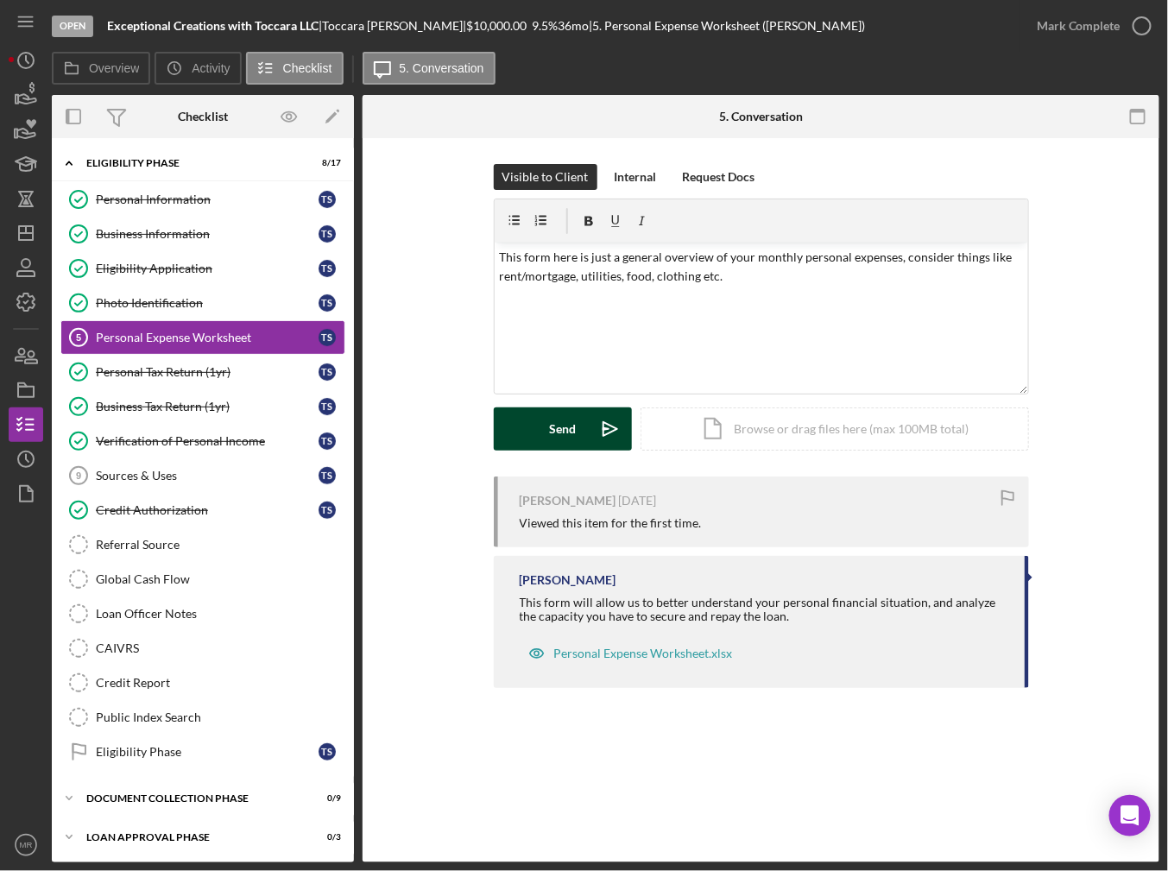
click at [567, 420] on div "Send" at bounding box center [562, 428] width 27 height 43
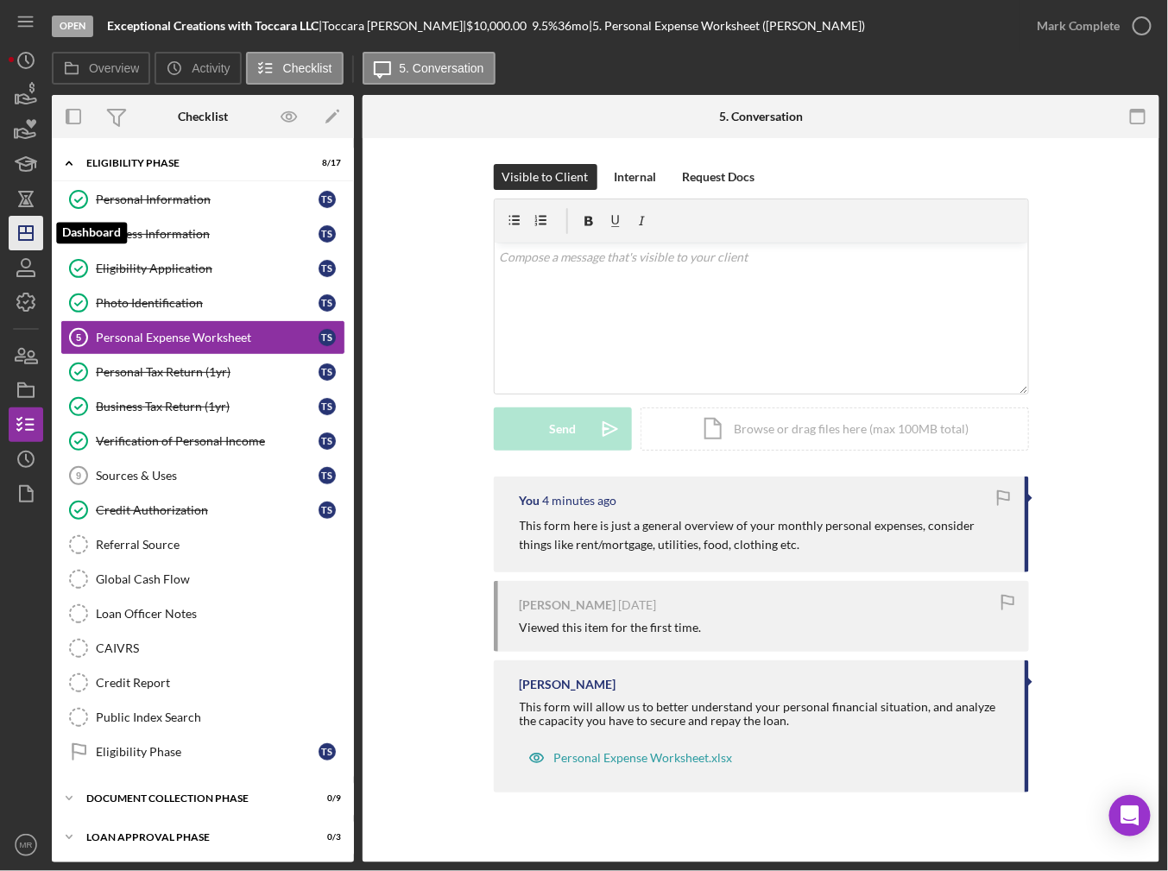
click at [17, 216] on icon "Icon/Dashboard" at bounding box center [25, 233] width 43 height 43
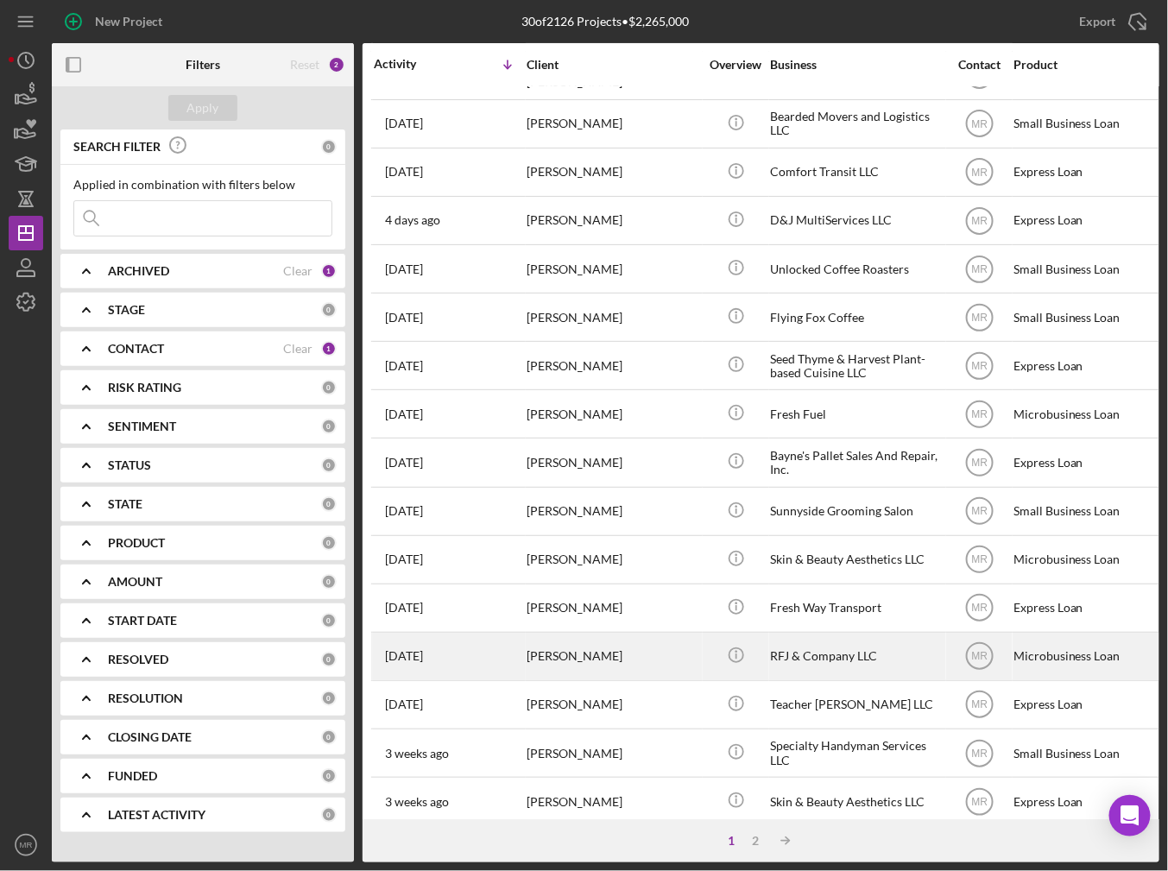
scroll to position [485, 0]
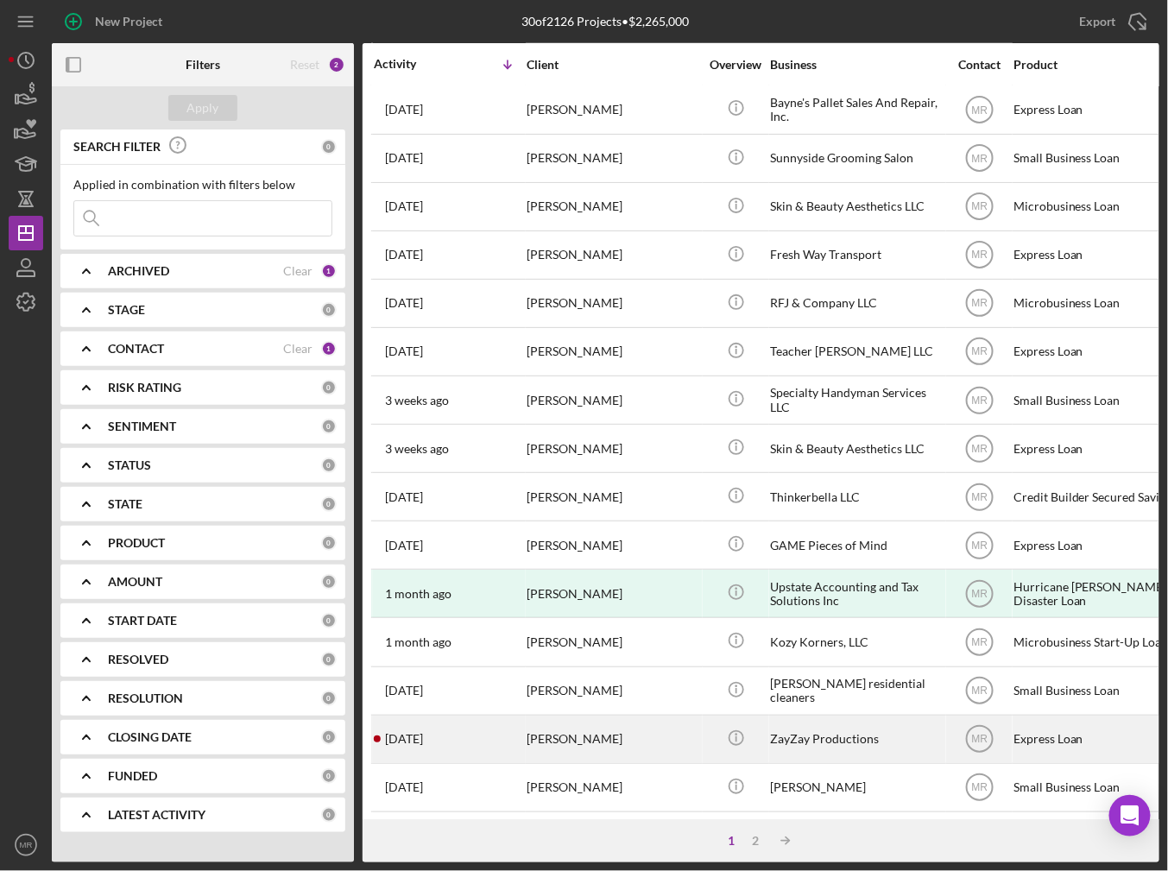
click at [571, 721] on div "[PERSON_NAME]" at bounding box center [613, 740] width 173 height 46
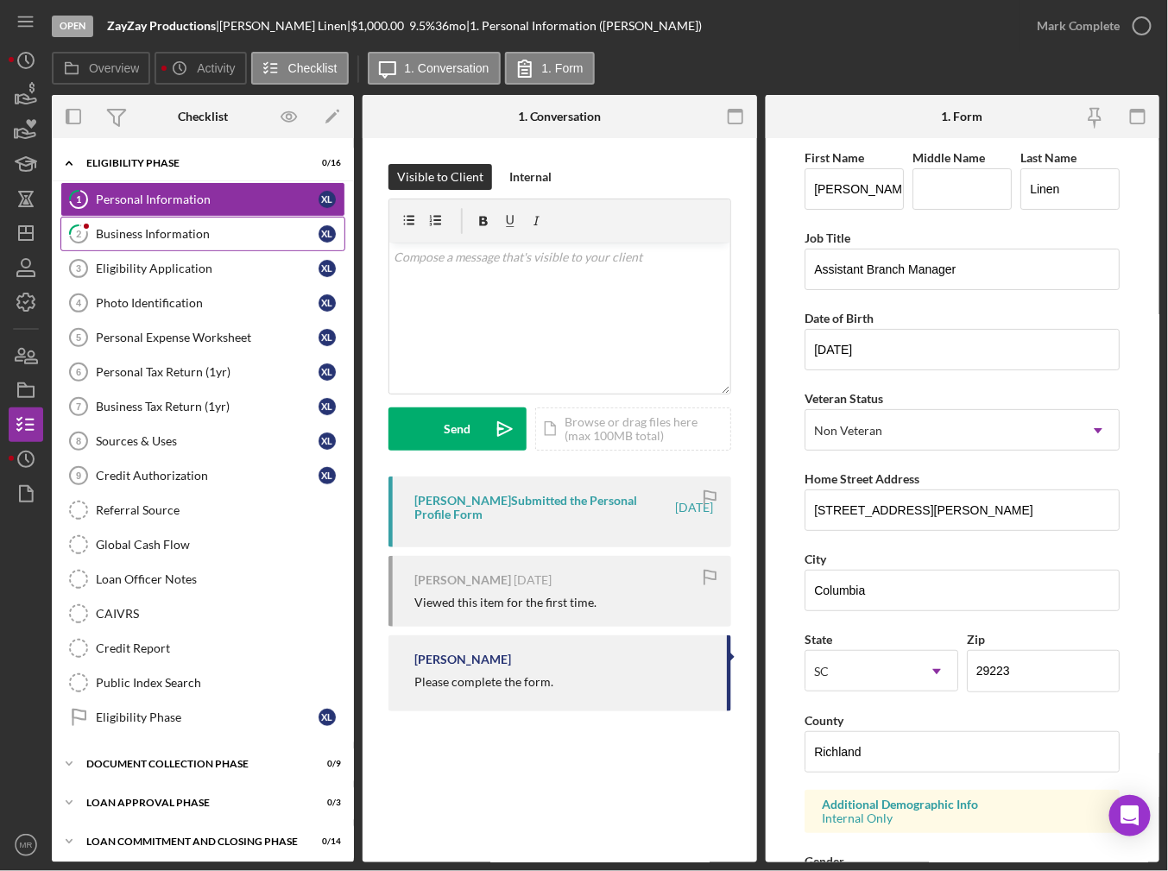
click at [110, 237] on div "Business Information" at bounding box center [207, 234] width 223 height 14
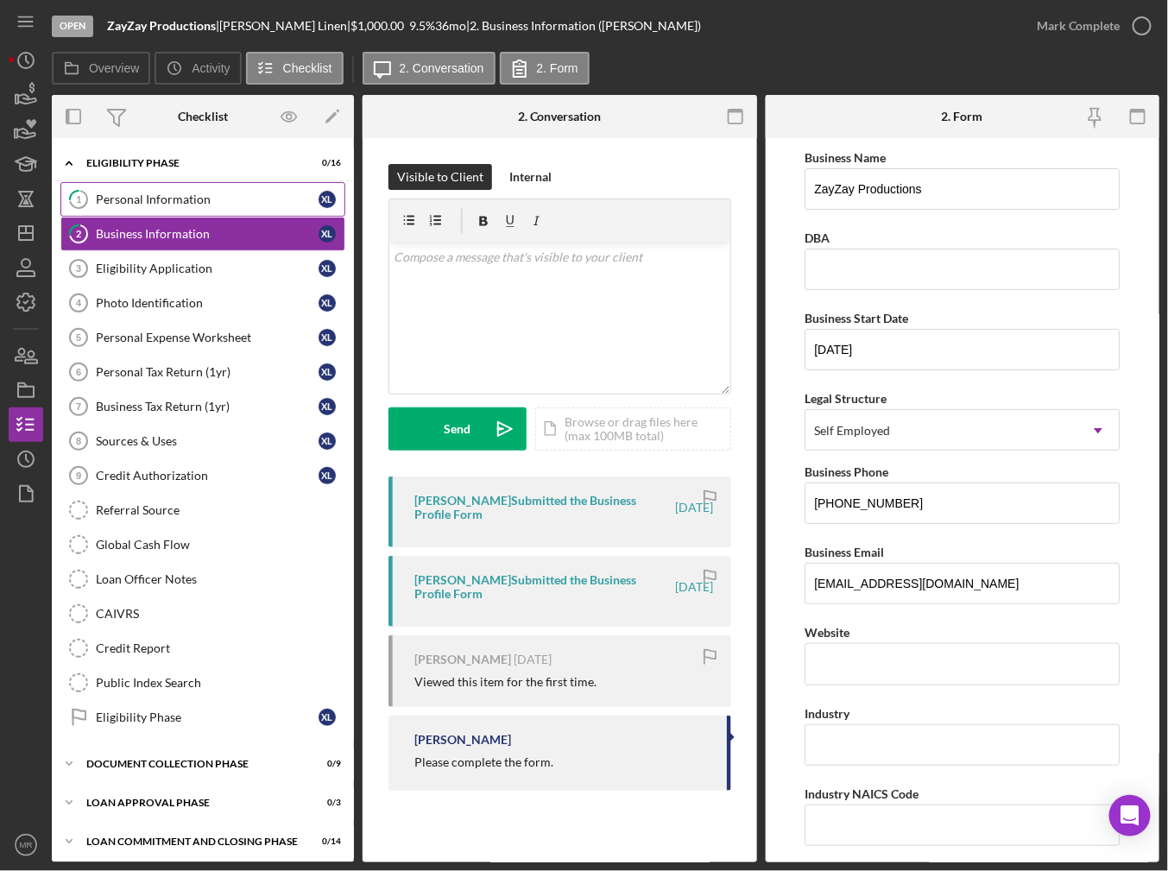
click at [134, 193] on div "Personal Information" at bounding box center [207, 200] width 223 height 14
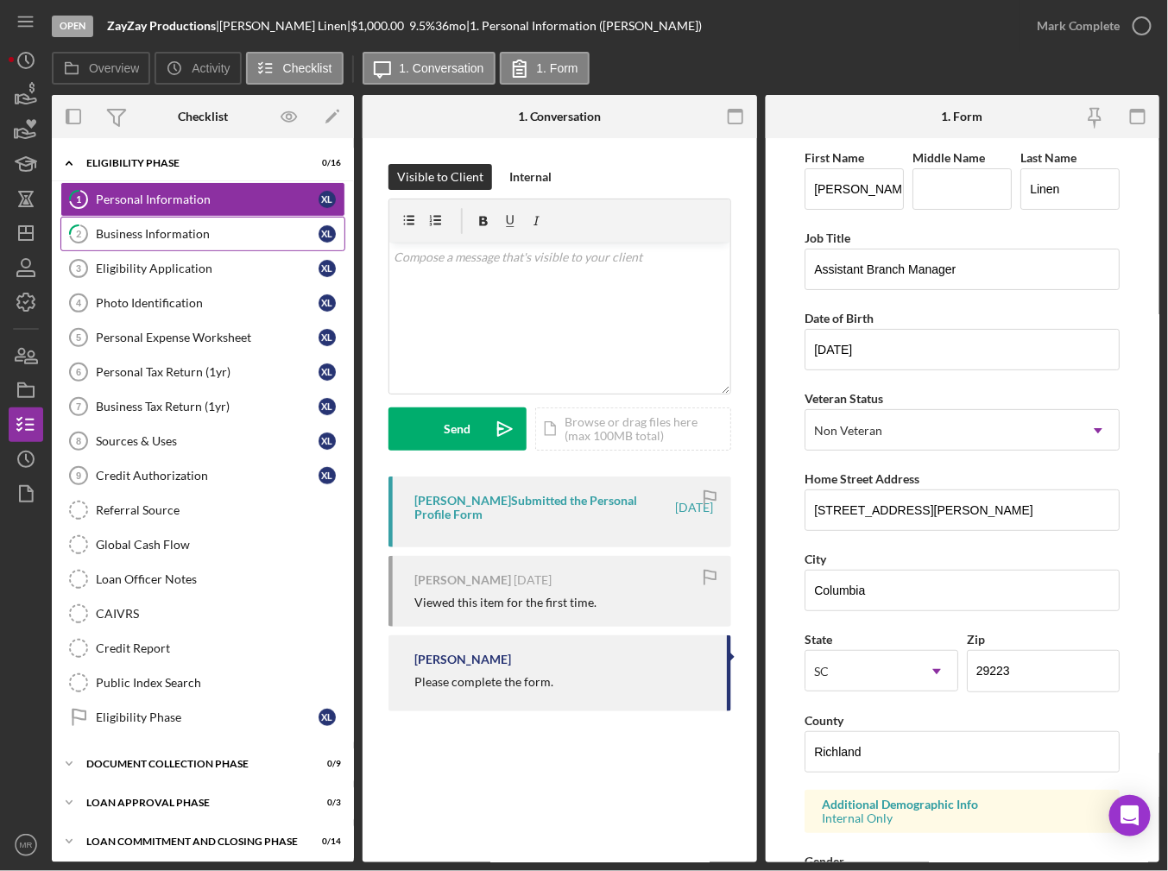
click at [146, 231] on div "Business Information" at bounding box center [207, 234] width 223 height 14
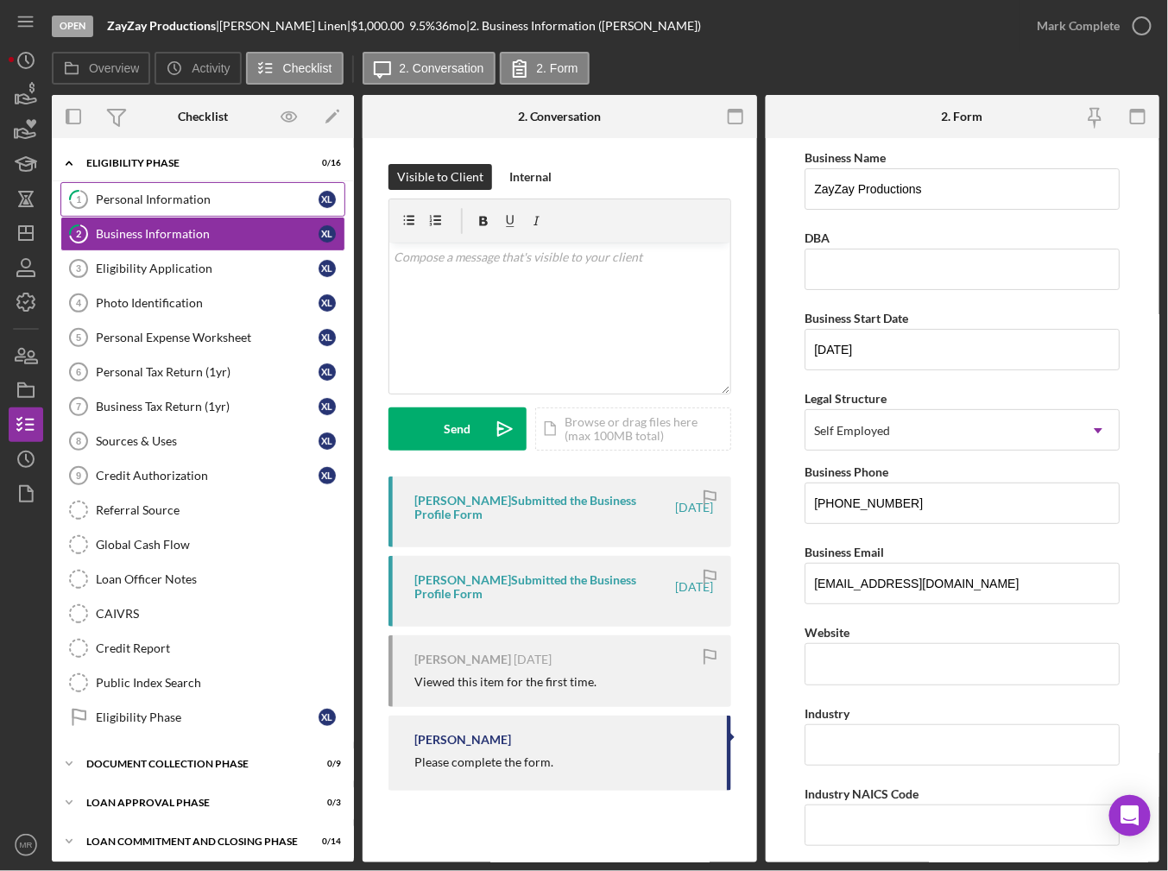
click at [161, 195] on div "Personal Information" at bounding box center [207, 200] width 223 height 14
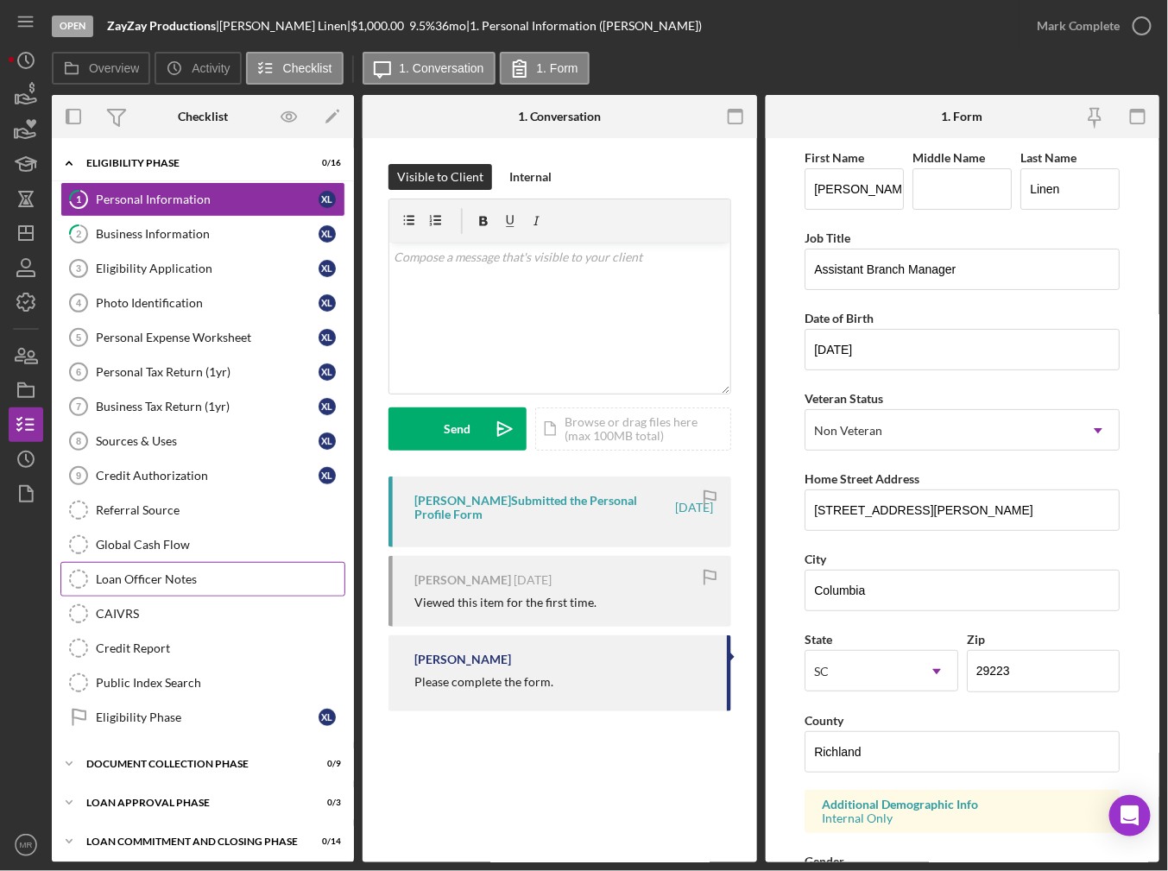
click at [159, 574] on div "Loan Officer Notes" at bounding box center [220, 579] width 249 height 14
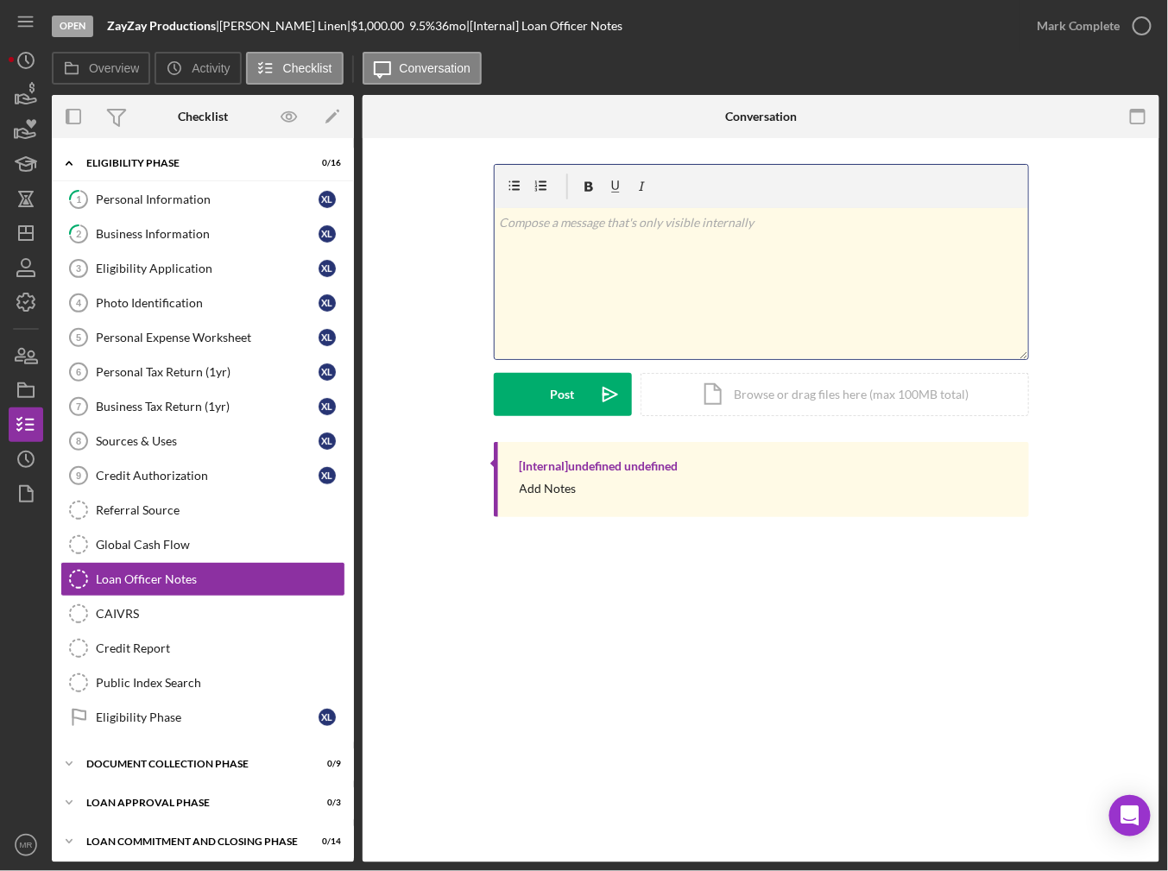
click at [767, 319] on div "v Color teal Color pink Remove color Add row above Add row below Add column bef…" at bounding box center [762, 283] width 534 height 151
click at [578, 400] on button "Post Icon/icon-invite-send" at bounding box center [563, 394] width 138 height 43
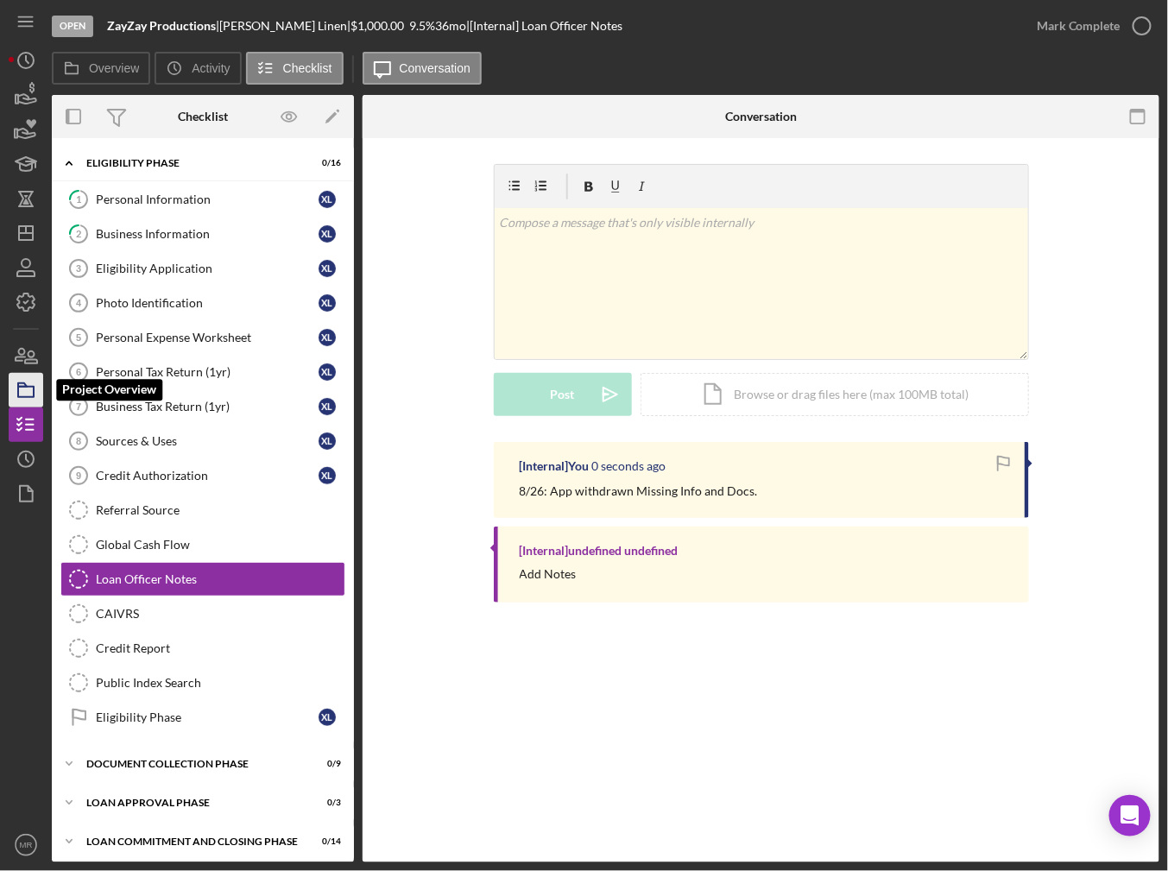
click at [12, 388] on icon "button" at bounding box center [25, 390] width 43 height 43
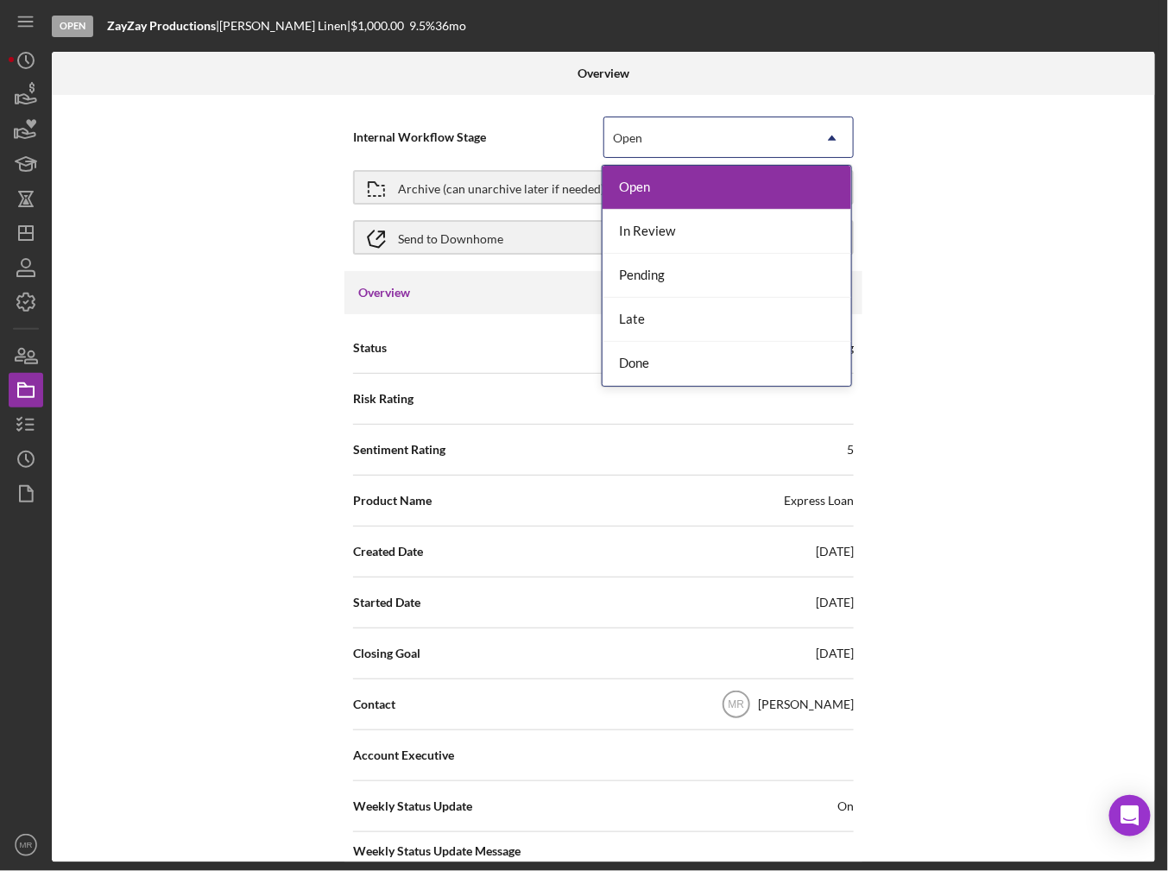
click at [611, 135] on div "Open" at bounding box center [628, 138] width 34 height 14
click at [671, 349] on div "Done" at bounding box center [727, 364] width 249 height 44
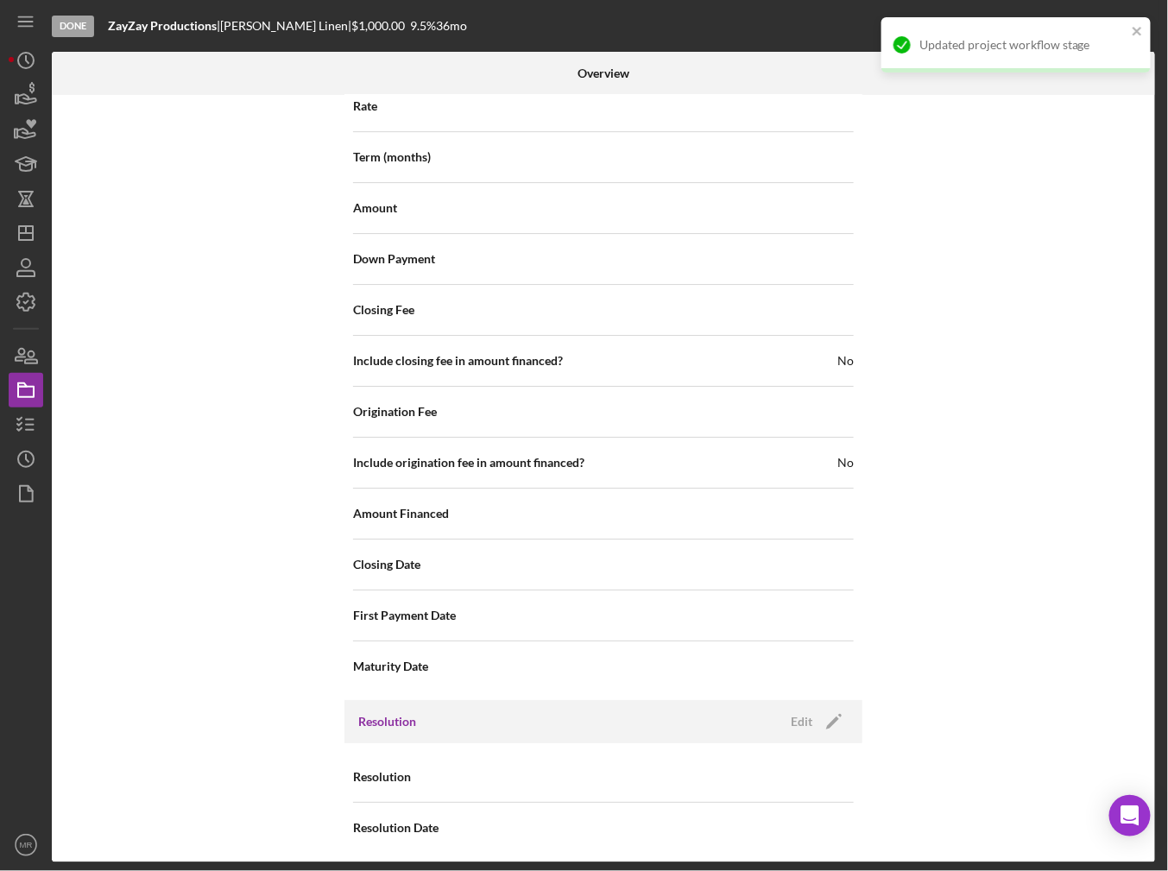
scroll to position [1841, 0]
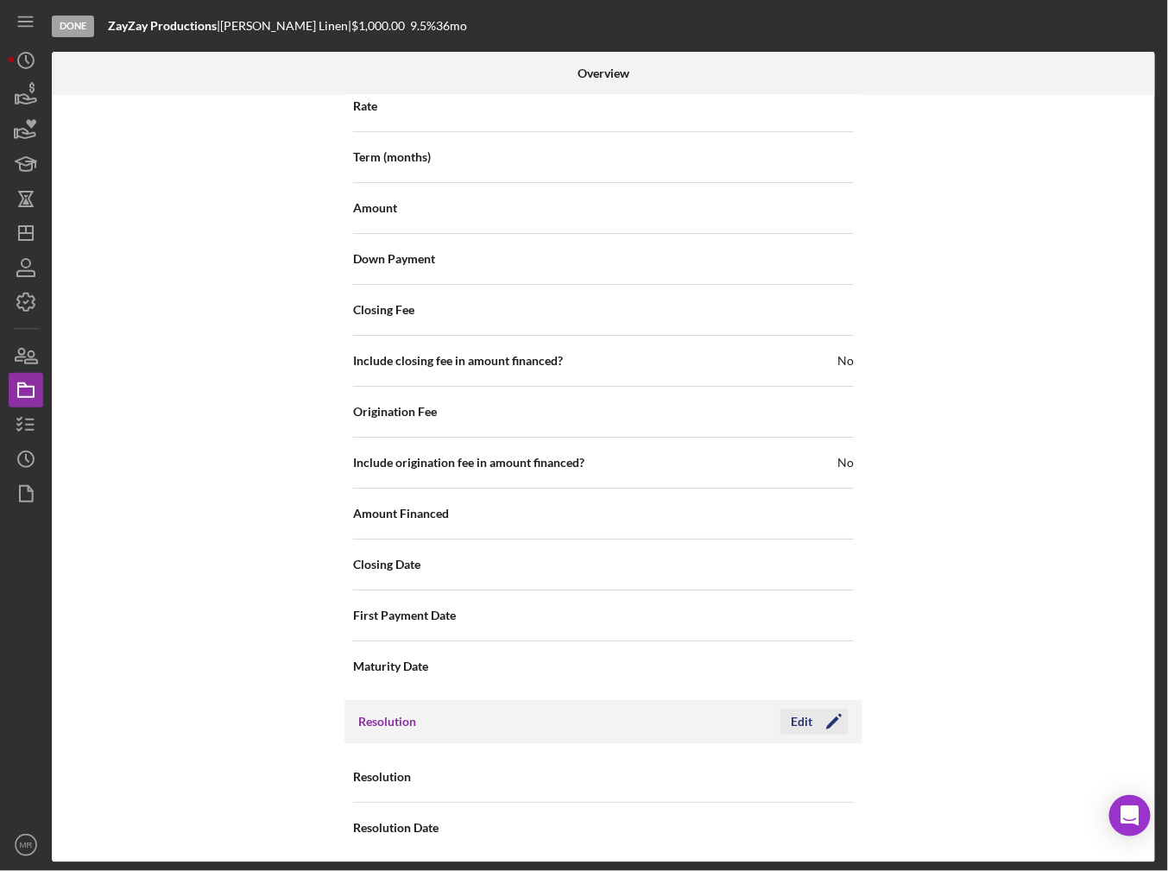
click at [794, 711] on div "Edit" at bounding box center [802, 722] width 22 height 26
click at [619, 778] on div "Select..." at bounding box center [707, 778] width 207 height 40
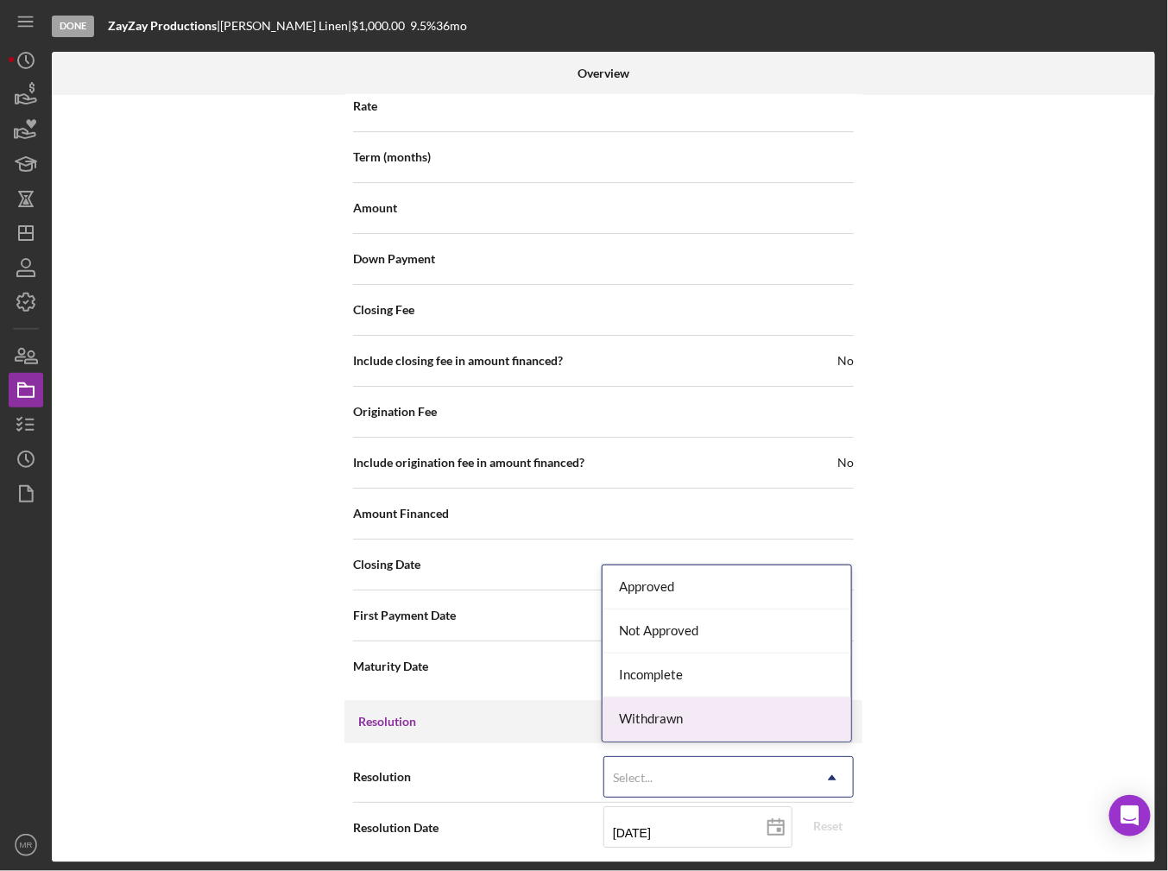
click at [674, 715] on div "Withdrawn" at bounding box center [727, 720] width 249 height 44
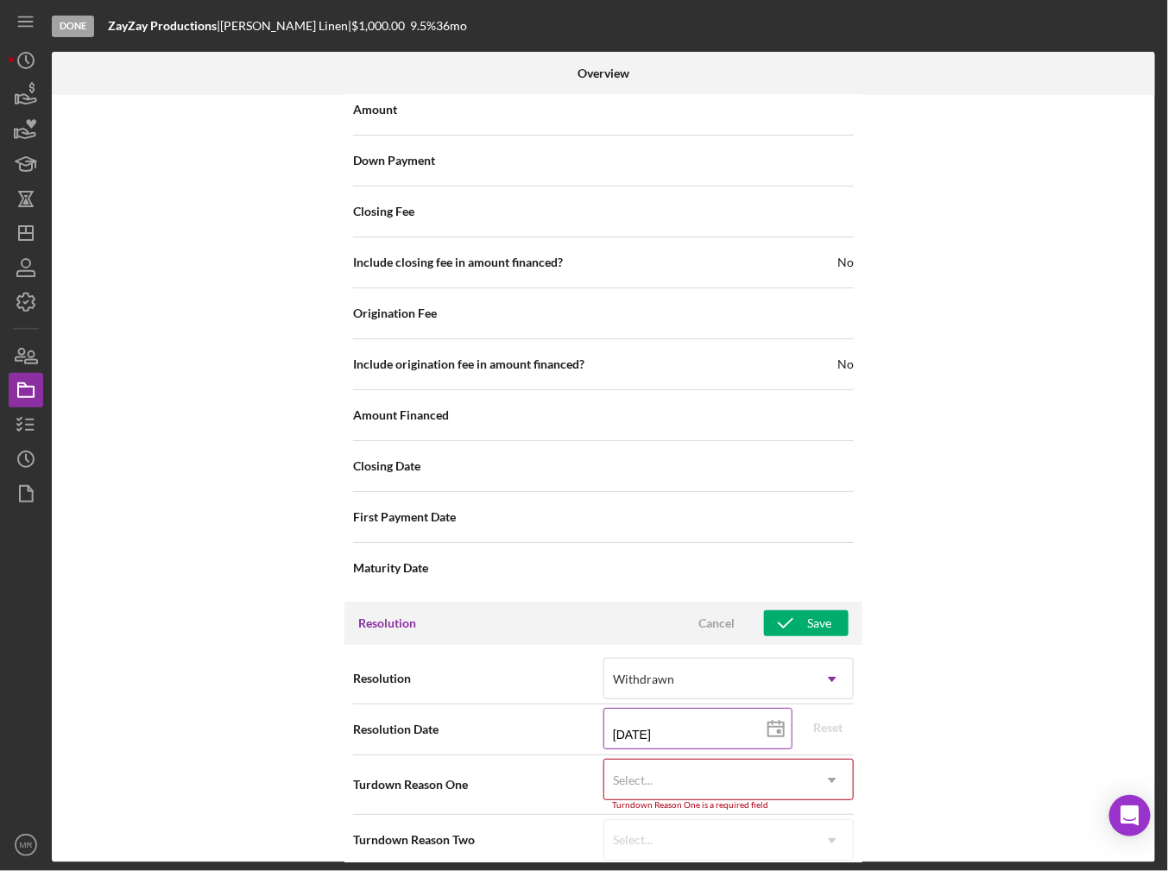
scroll to position [1951, 0]
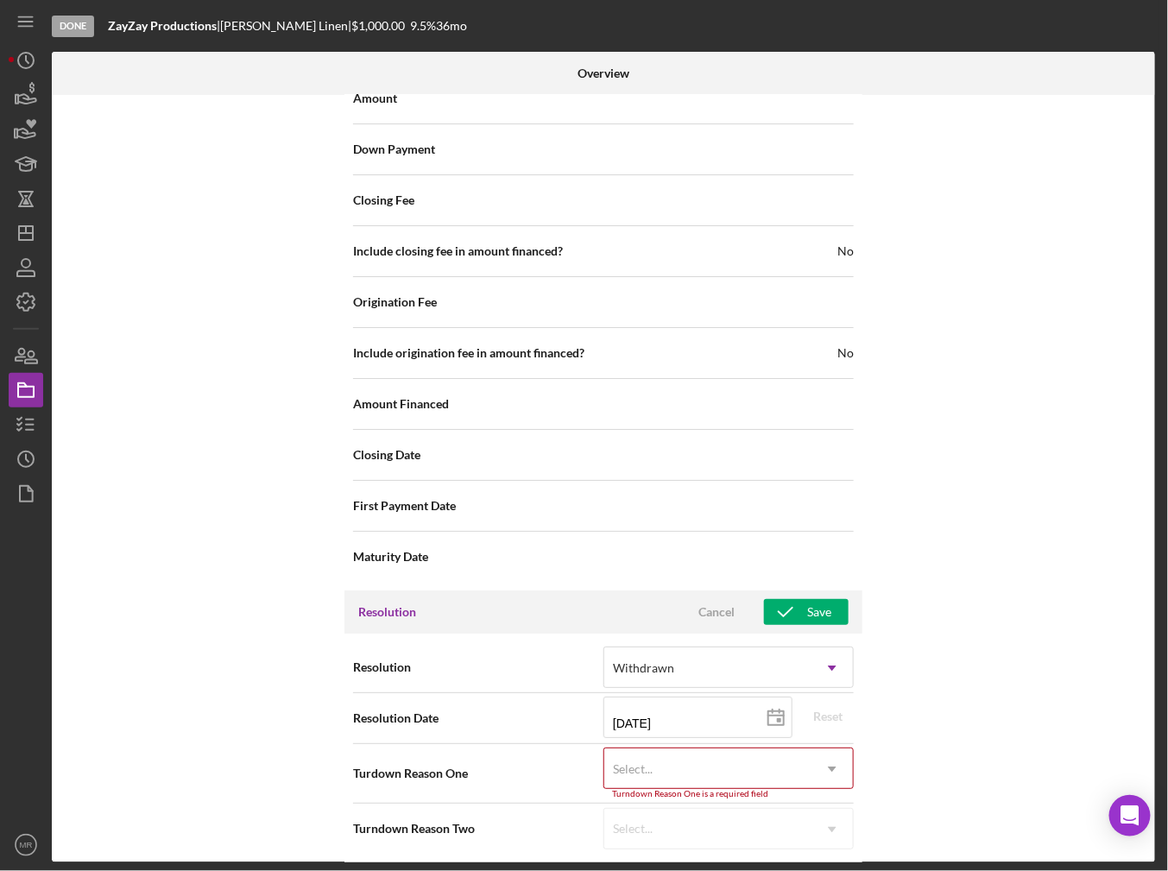
click at [710, 774] on div "Select..." at bounding box center [707, 769] width 207 height 40
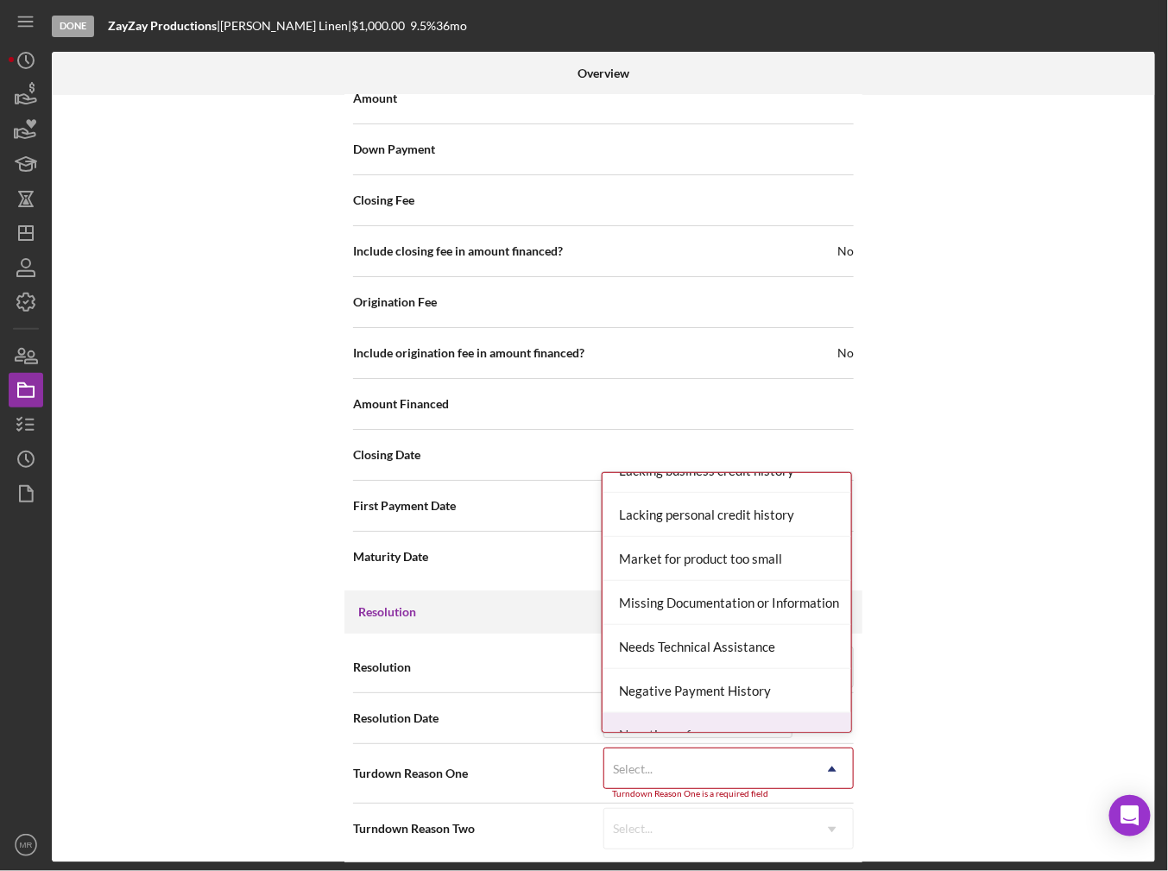
scroll to position [863, 0]
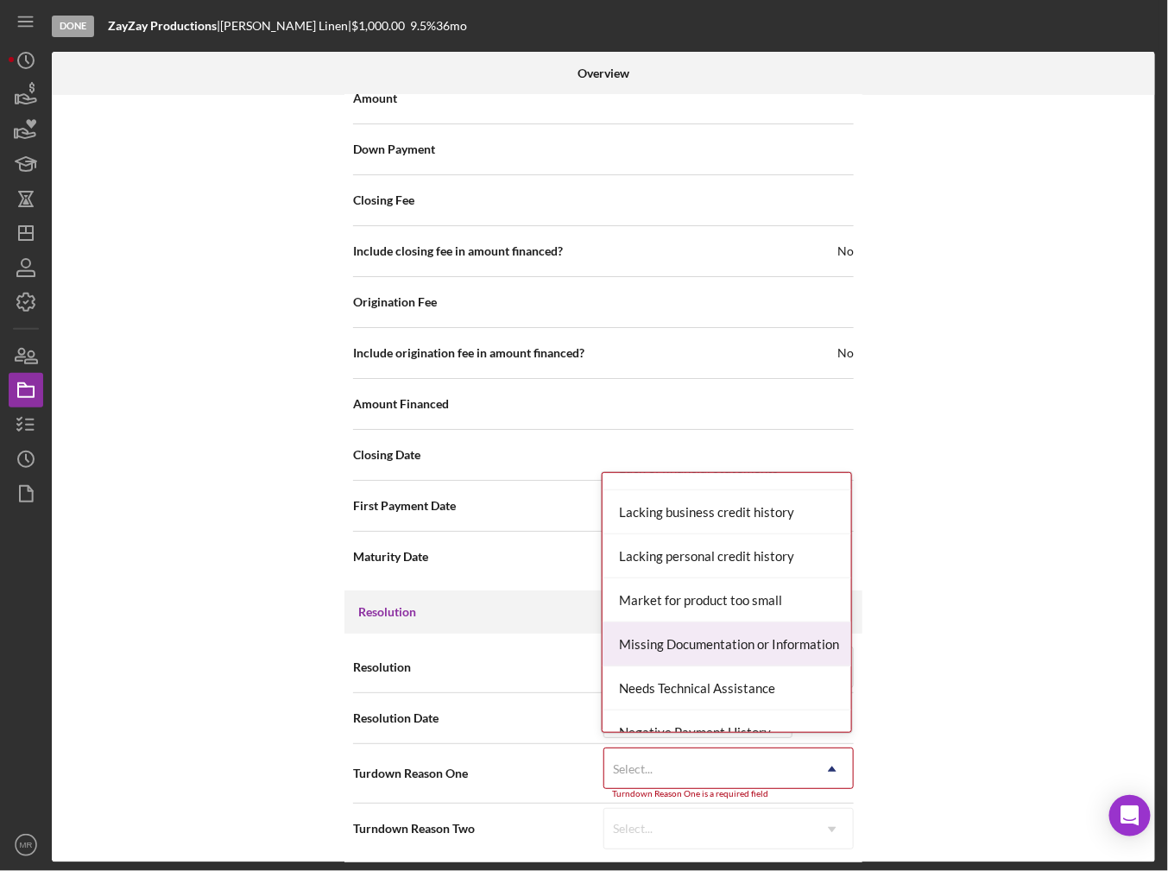
click at [706, 630] on div "Missing Documentation or Information" at bounding box center [727, 644] width 249 height 44
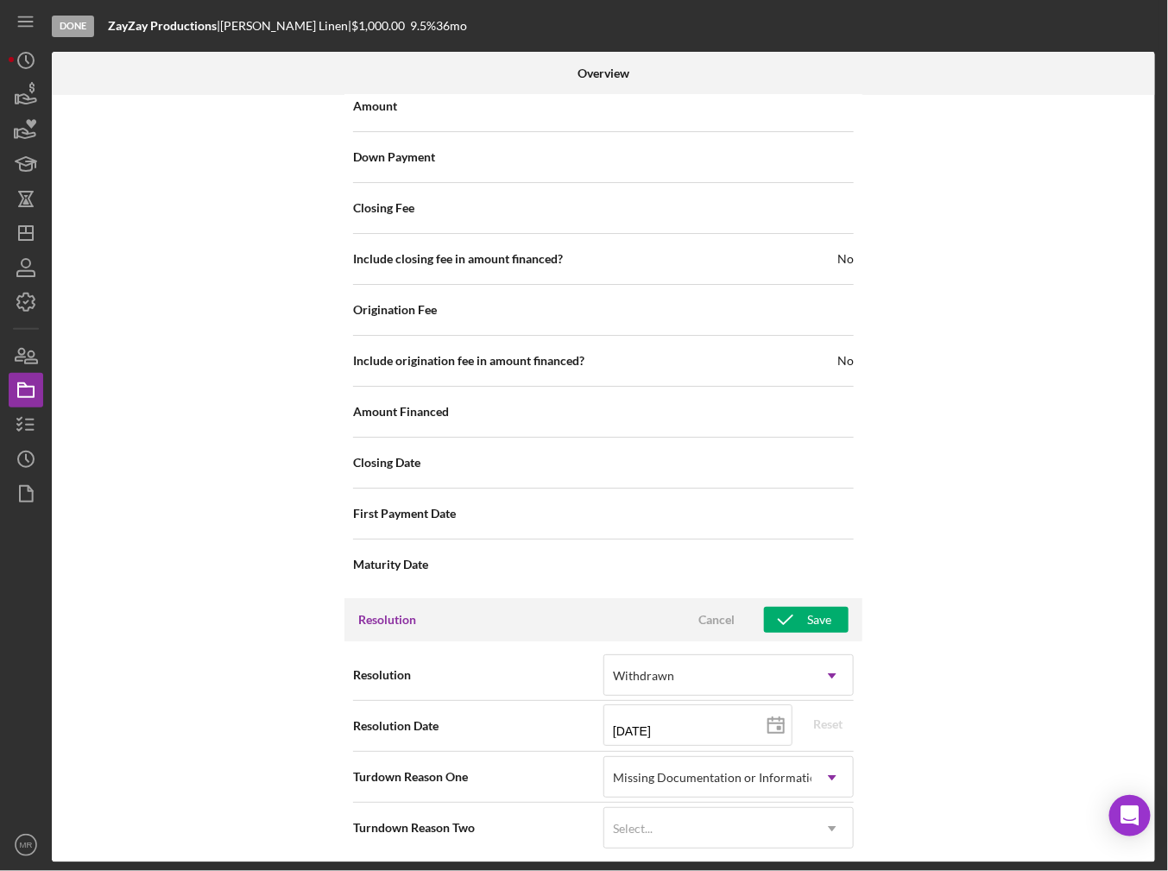
click at [920, 685] on div "Internal Workflow Stage Done Icon/Dropdown Arrow Archive (can unarchive later i…" at bounding box center [603, 478] width 1103 height 767
click at [815, 617] on div "Save" at bounding box center [819, 620] width 24 height 26
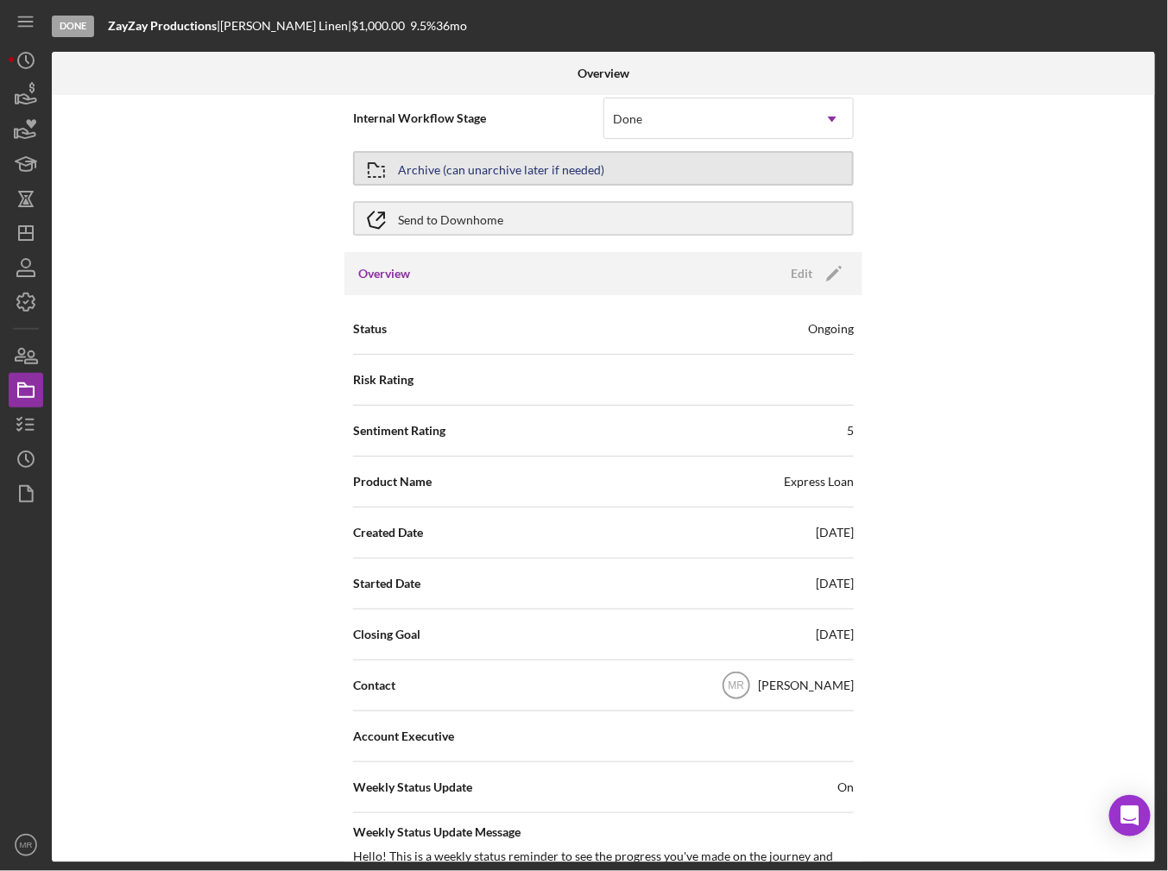
scroll to position [0, 0]
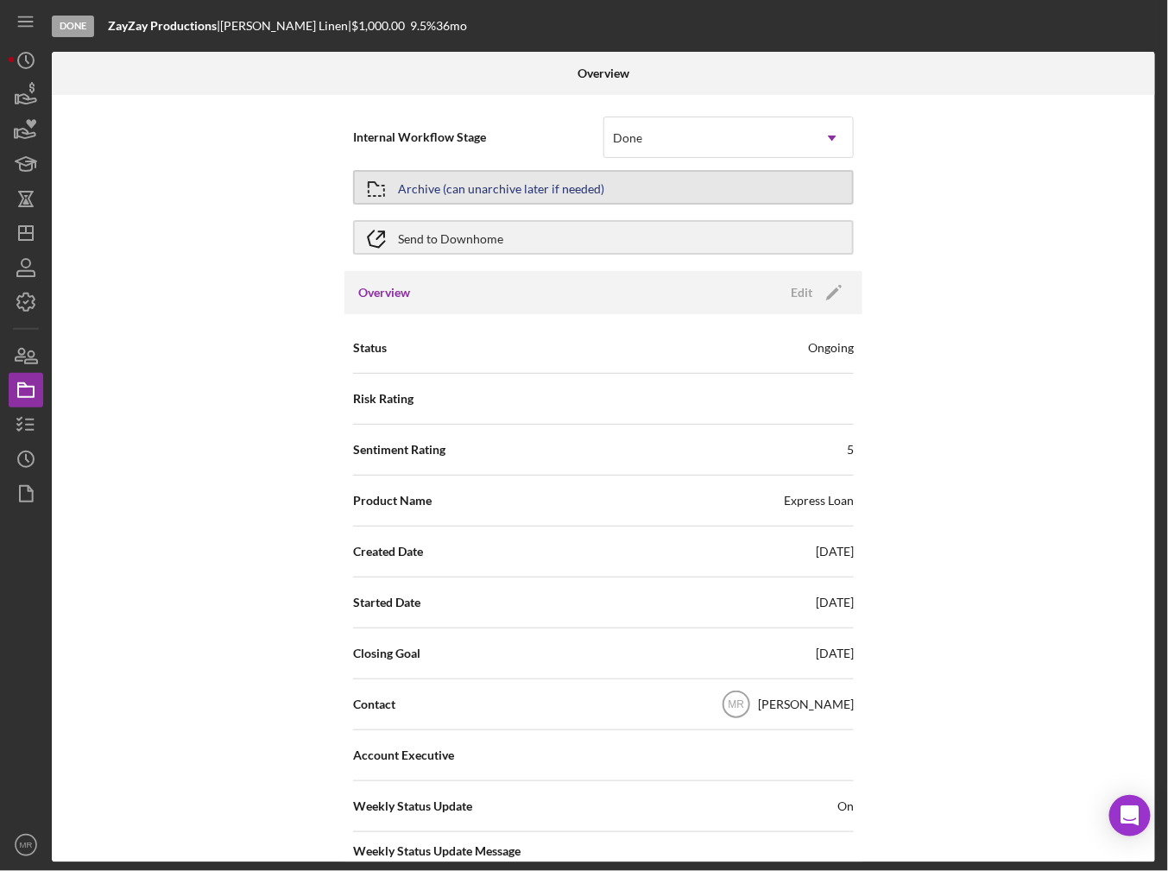
click at [426, 184] on div "Archive (can unarchive later if needed)" at bounding box center [501, 187] width 206 height 31
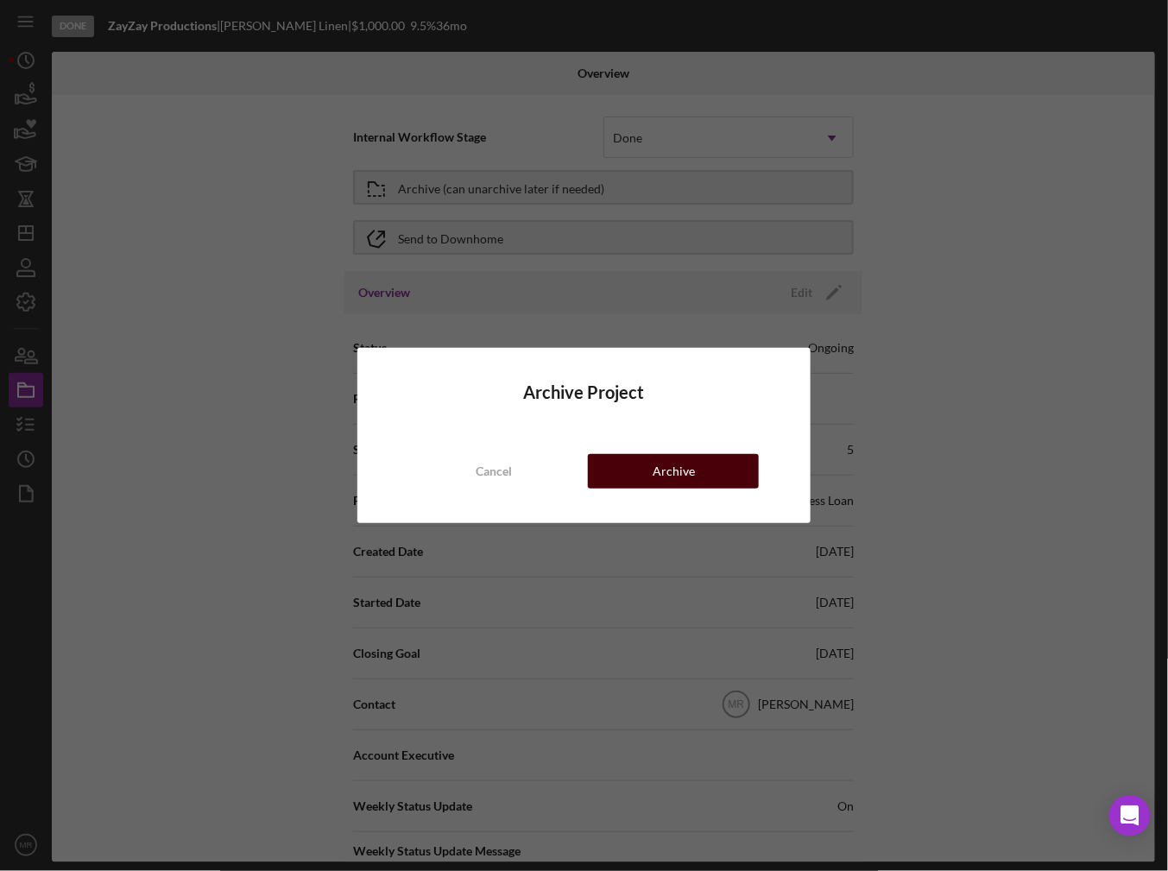
click at [637, 467] on button "Archive" at bounding box center [673, 471] width 171 height 35
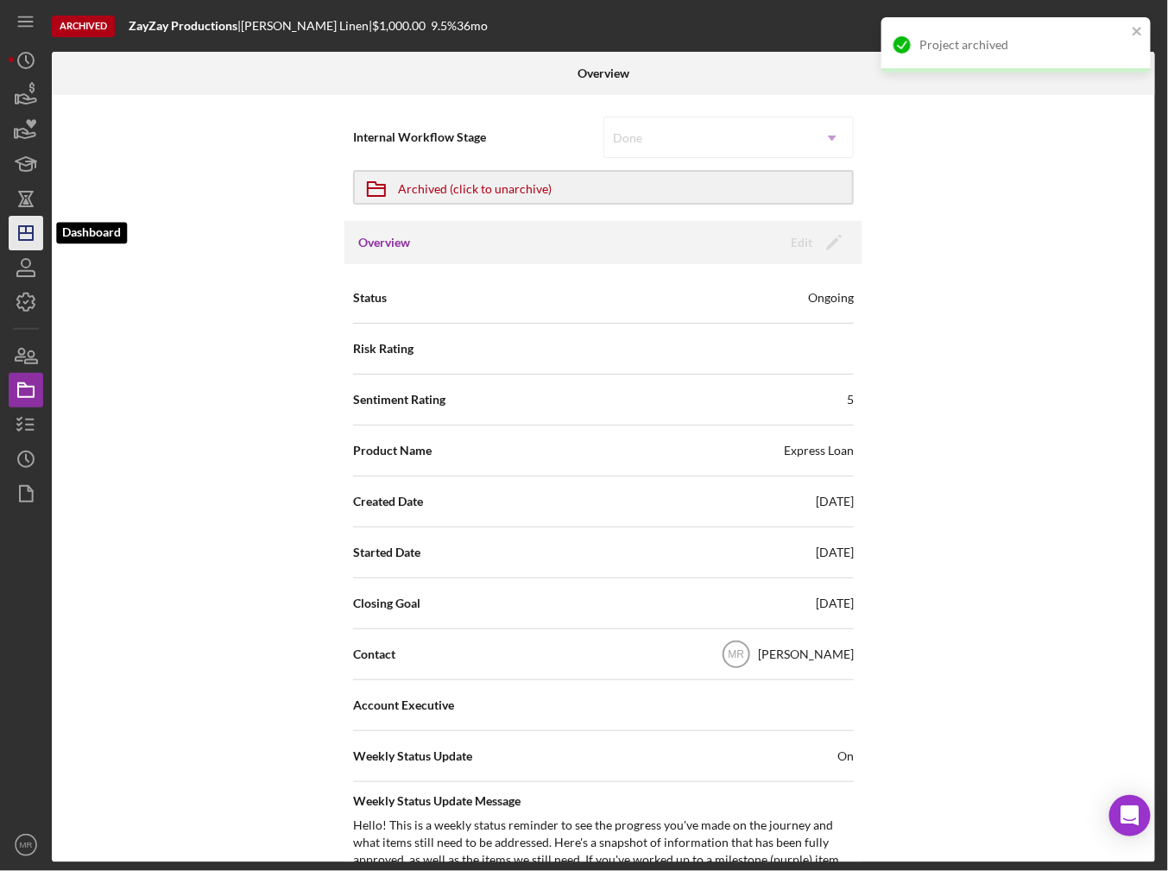
click at [14, 238] on icon "Icon/Dashboard" at bounding box center [25, 233] width 43 height 43
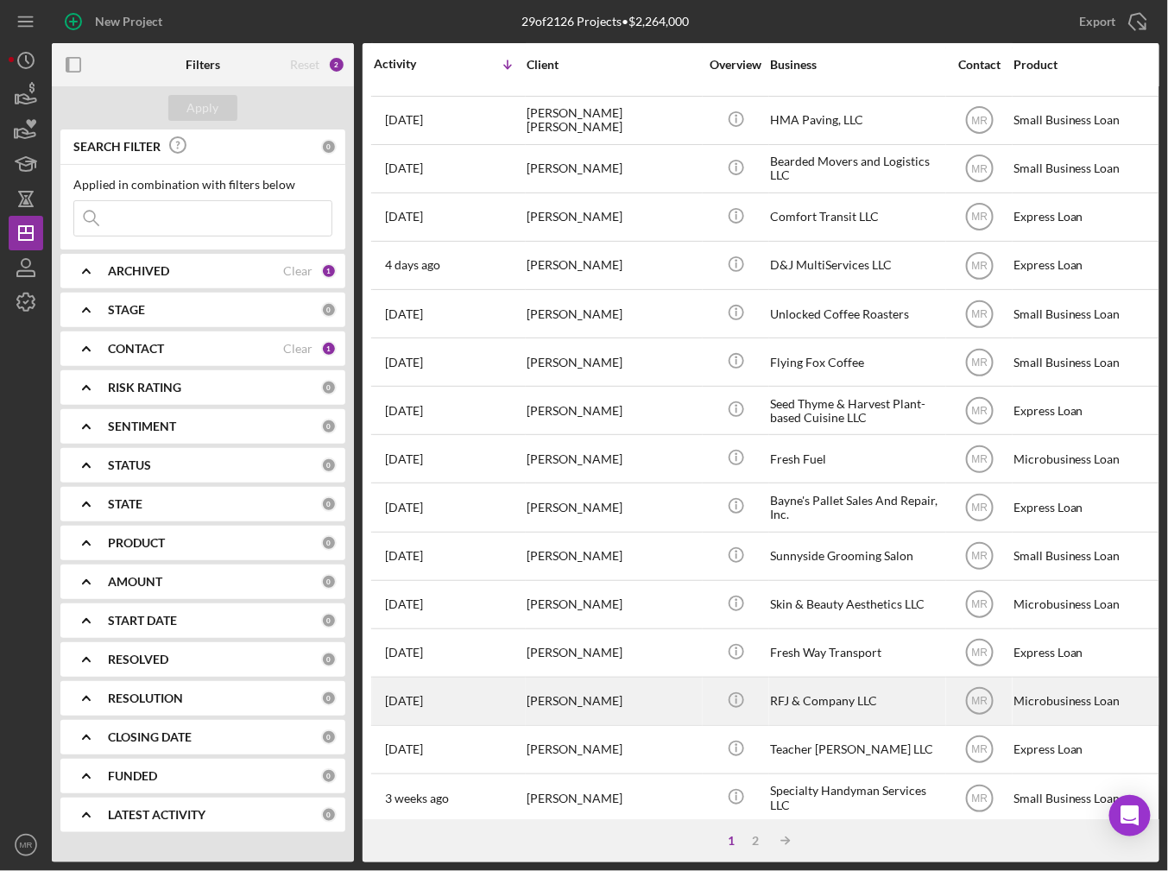
scroll to position [485, 0]
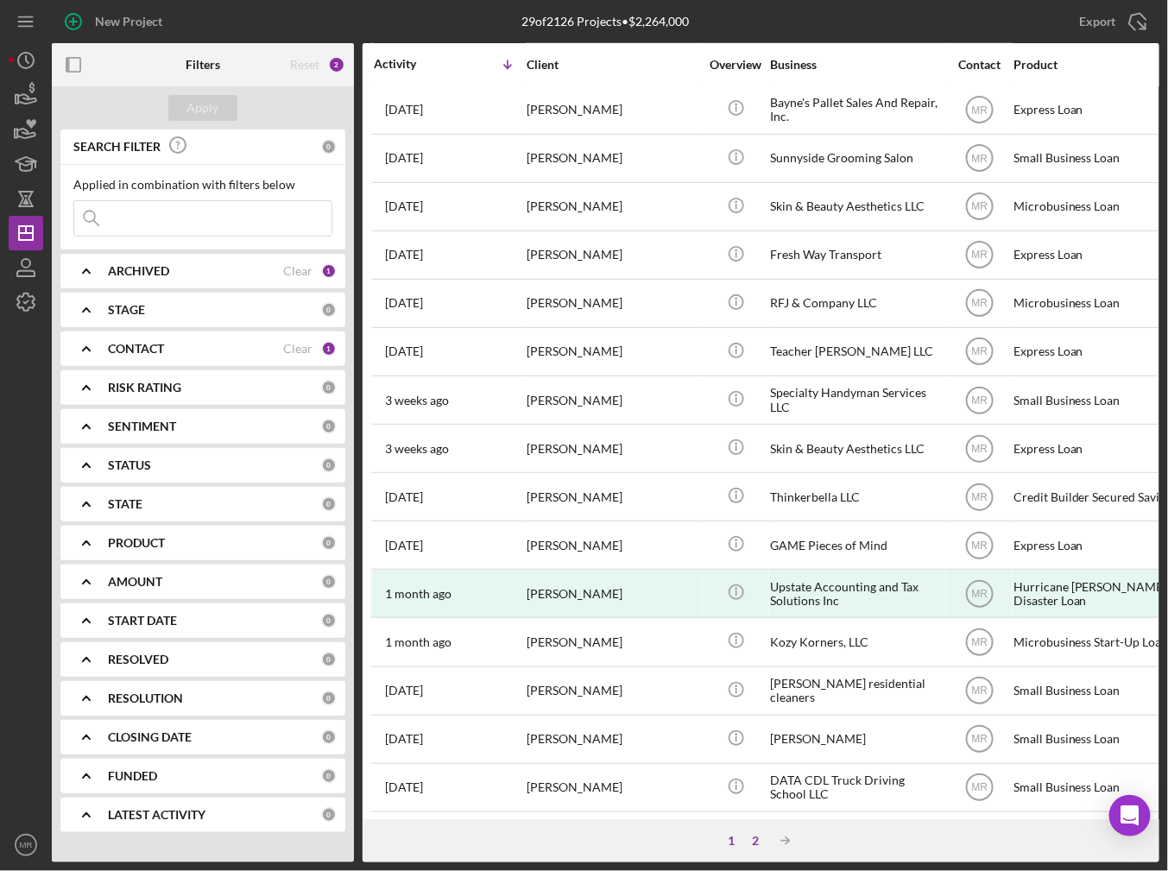
click at [755, 840] on div "2" at bounding box center [756, 841] width 24 height 14
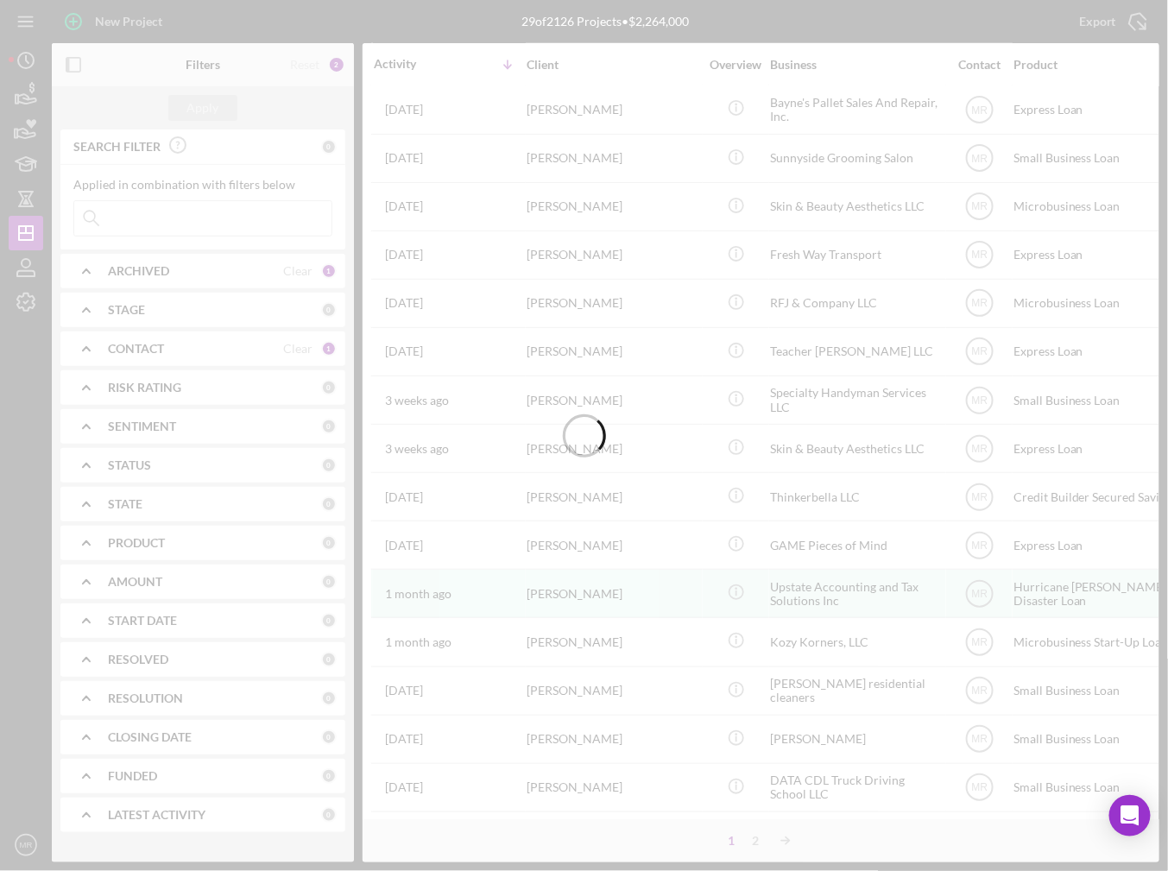
scroll to position [0, 0]
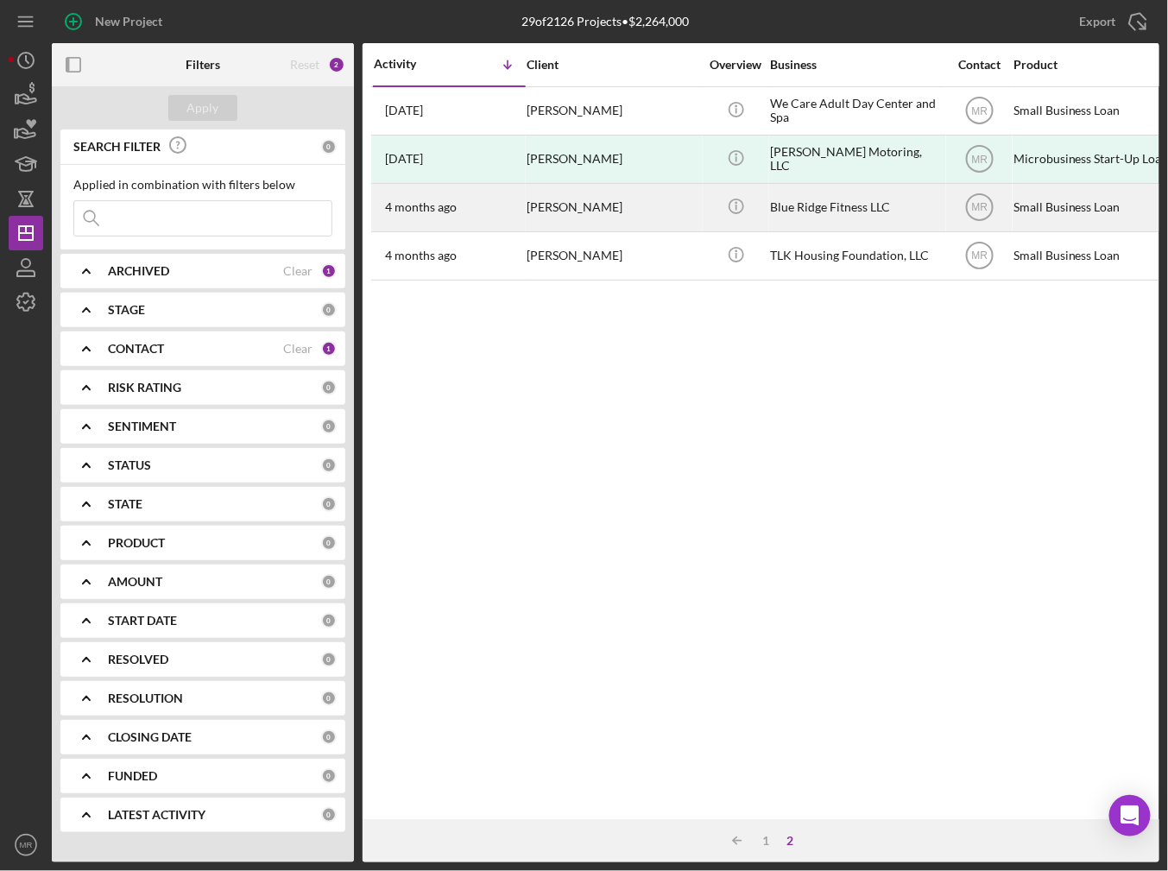
click at [616, 212] on div "[PERSON_NAME]" at bounding box center [613, 208] width 173 height 46
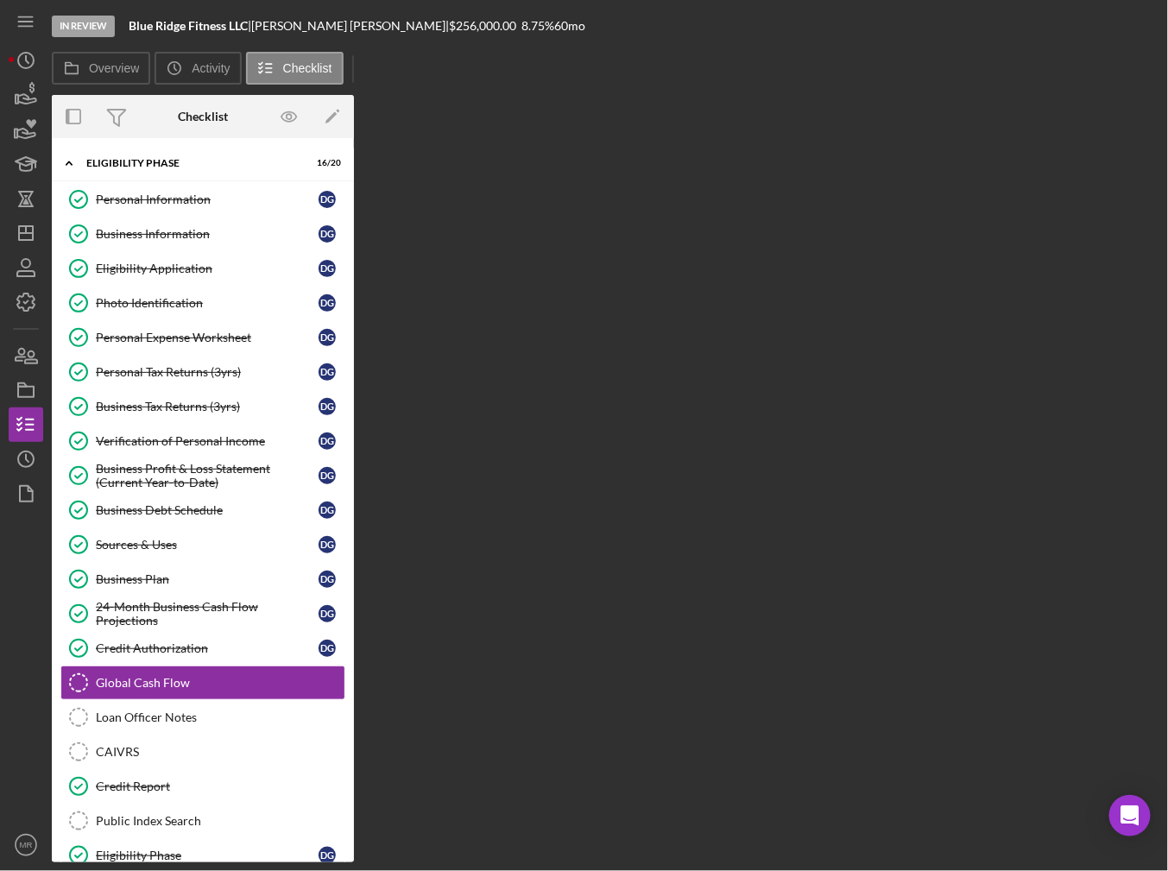
scroll to position [136, 0]
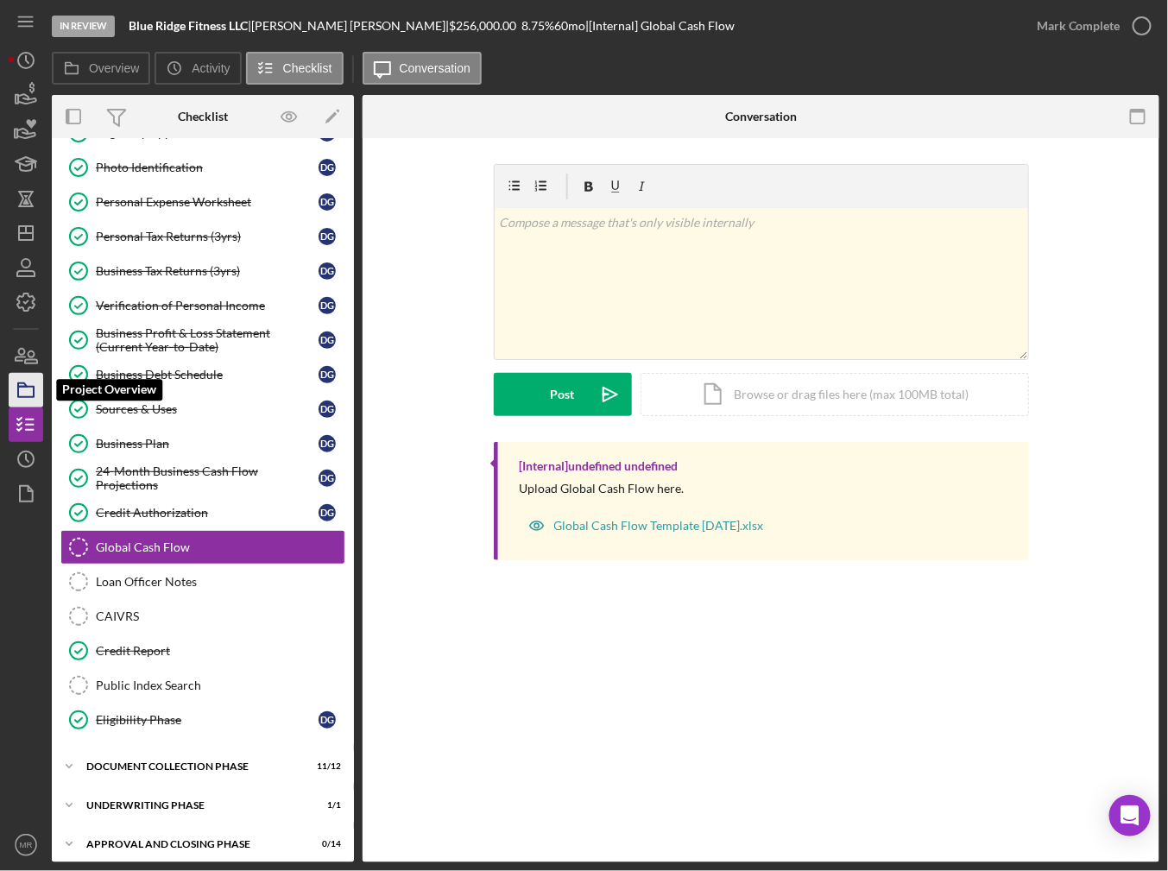
click at [38, 388] on icon "button" at bounding box center [25, 390] width 43 height 43
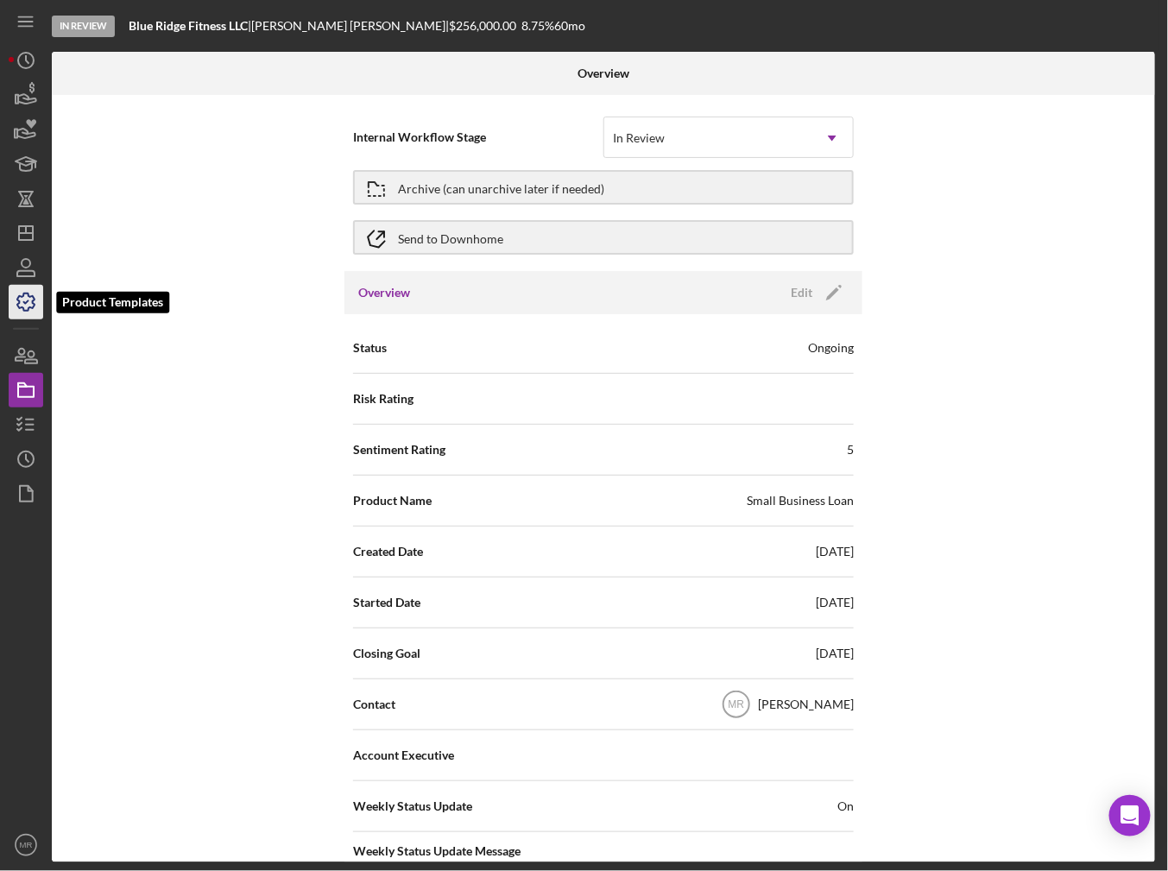
click at [17, 306] on icon "button" at bounding box center [25, 302] width 17 height 17
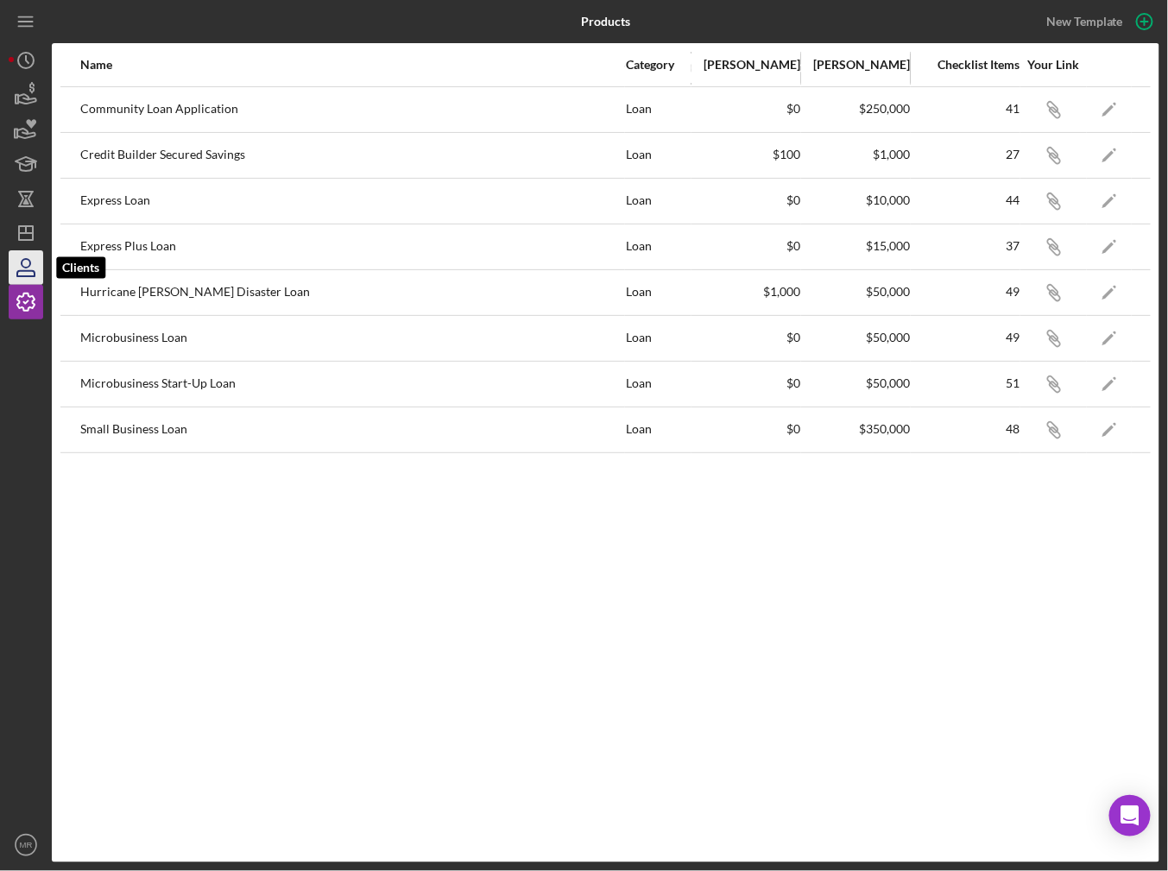
click at [19, 271] on icon "button" at bounding box center [25, 273] width 17 height 5
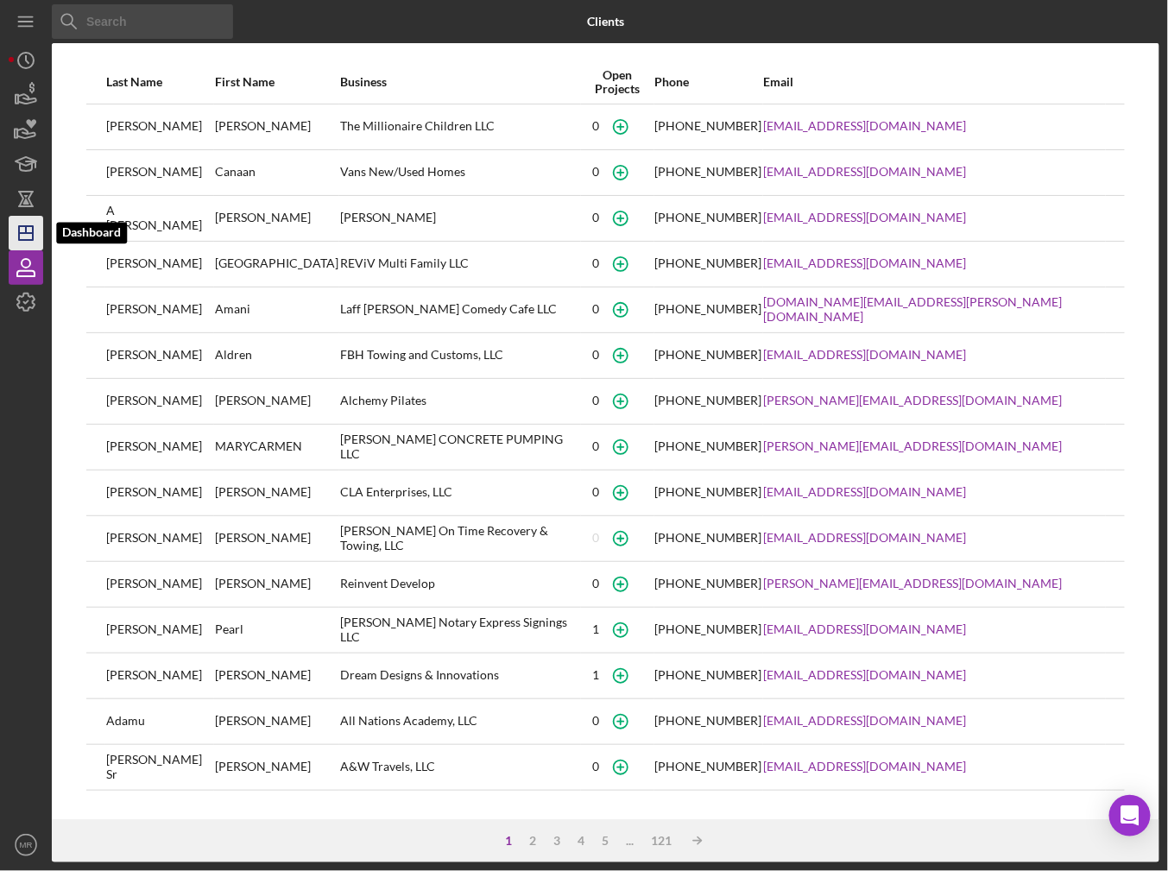
click at [19, 235] on polygon "button" at bounding box center [26, 233] width 14 height 14
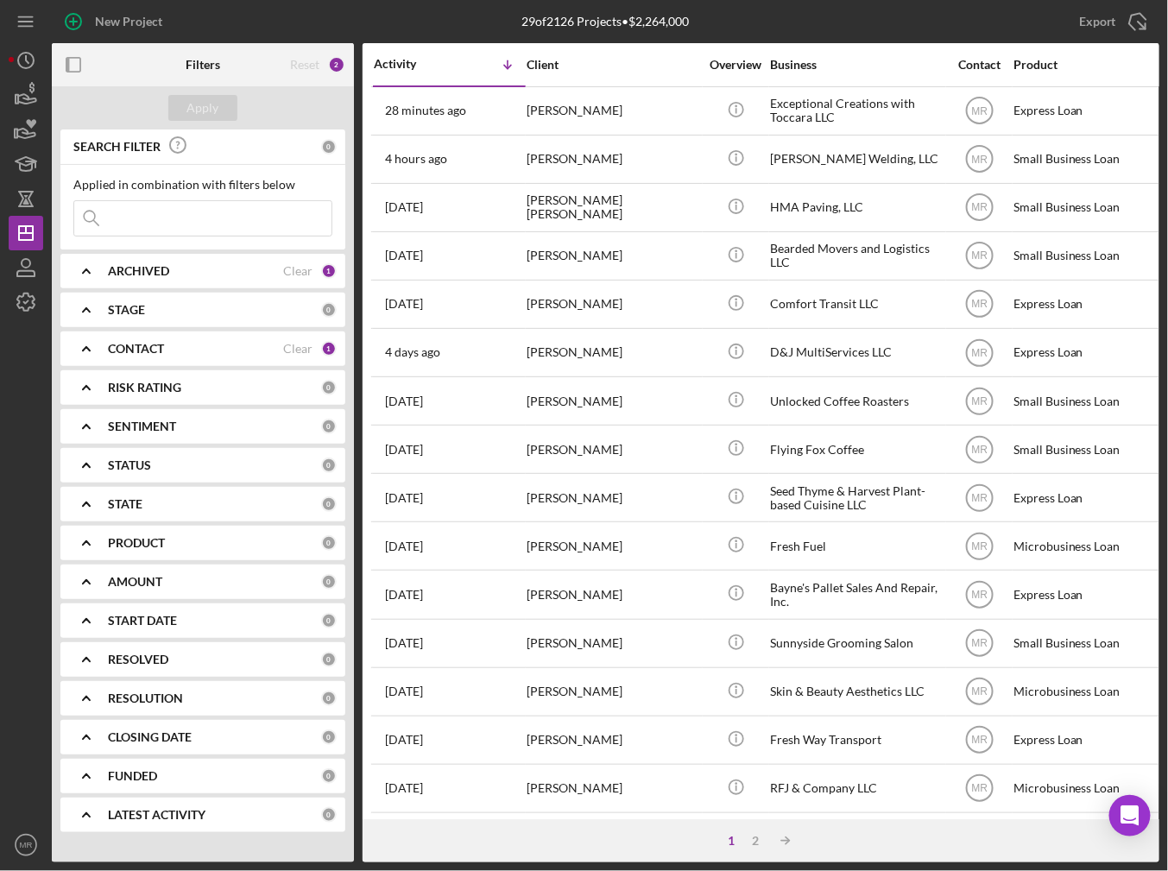
click at [749, 827] on div "1 2 Icon/Table Sort Arrow" at bounding box center [761, 840] width 797 height 43
click at [755, 837] on div "2" at bounding box center [756, 841] width 24 height 14
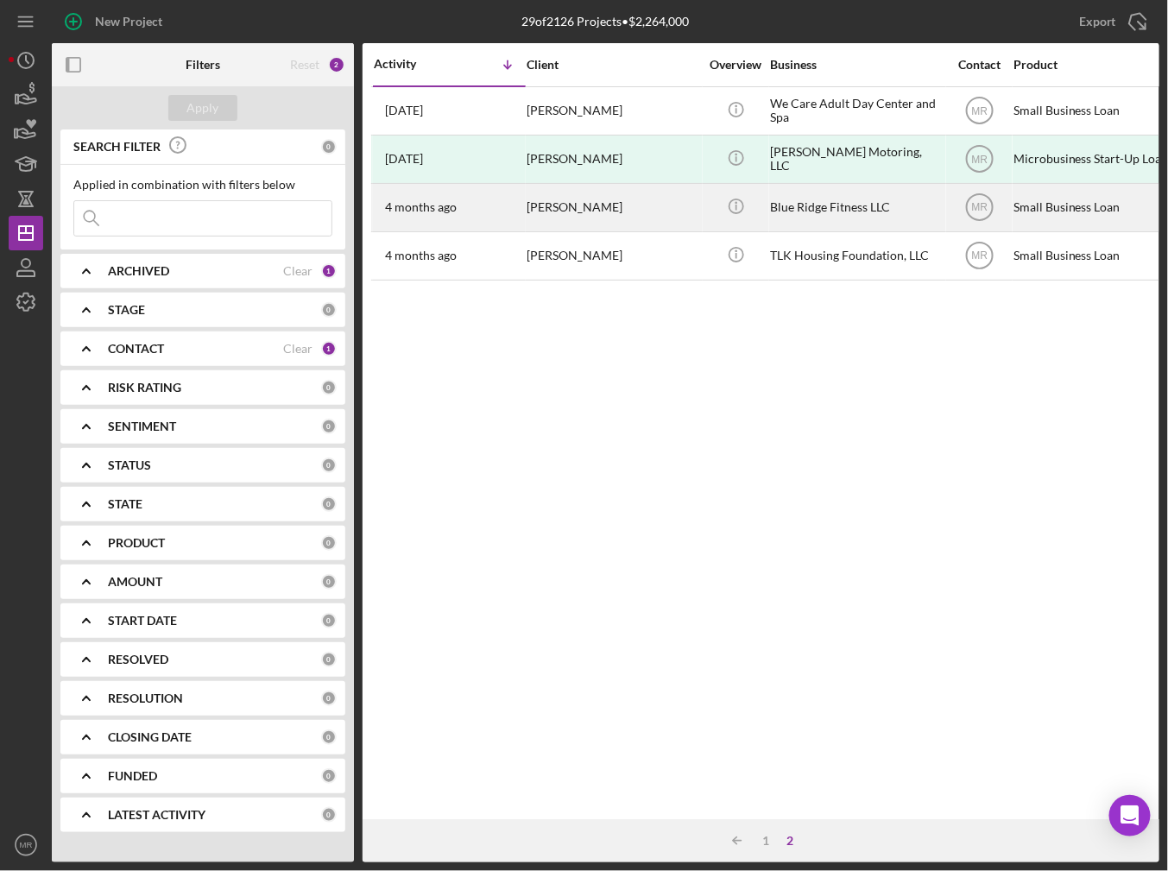
click at [545, 191] on div "[PERSON_NAME]" at bounding box center [613, 208] width 173 height 46
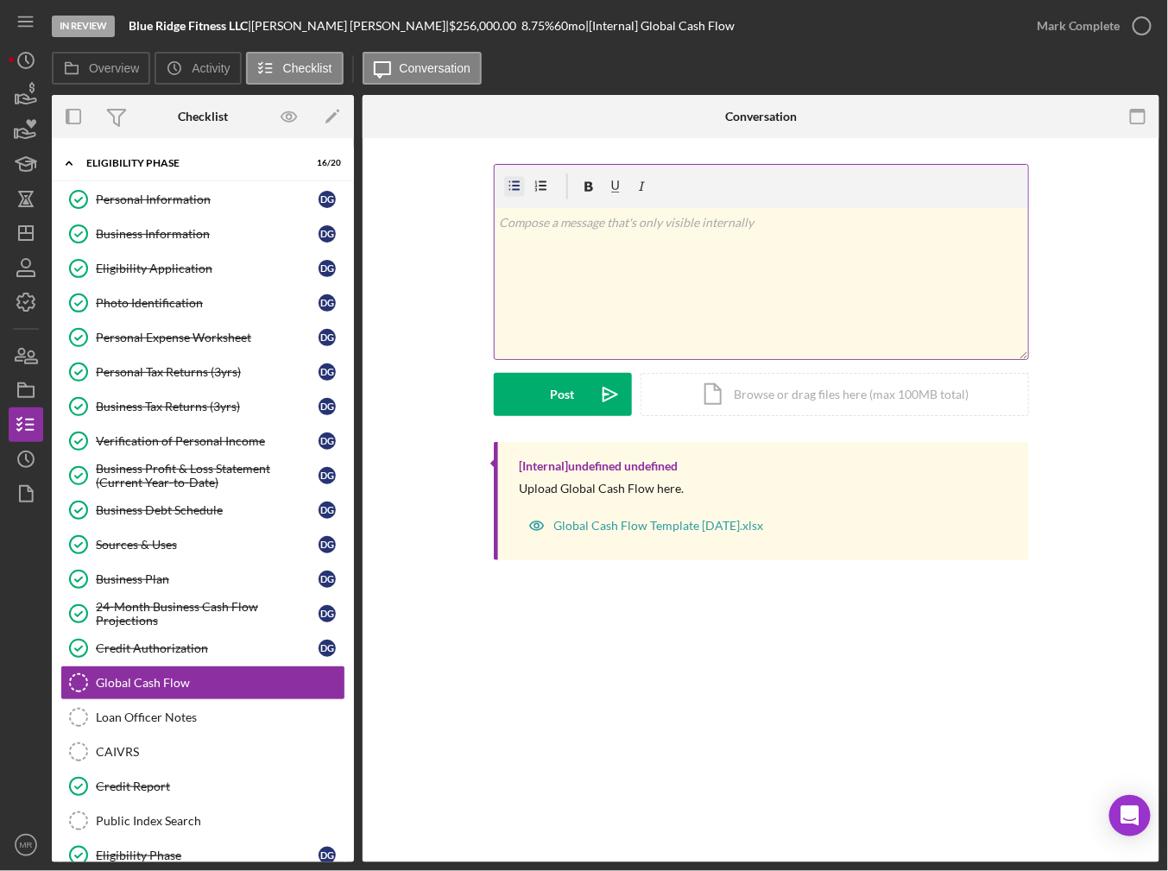
scroll to position [136, 0]
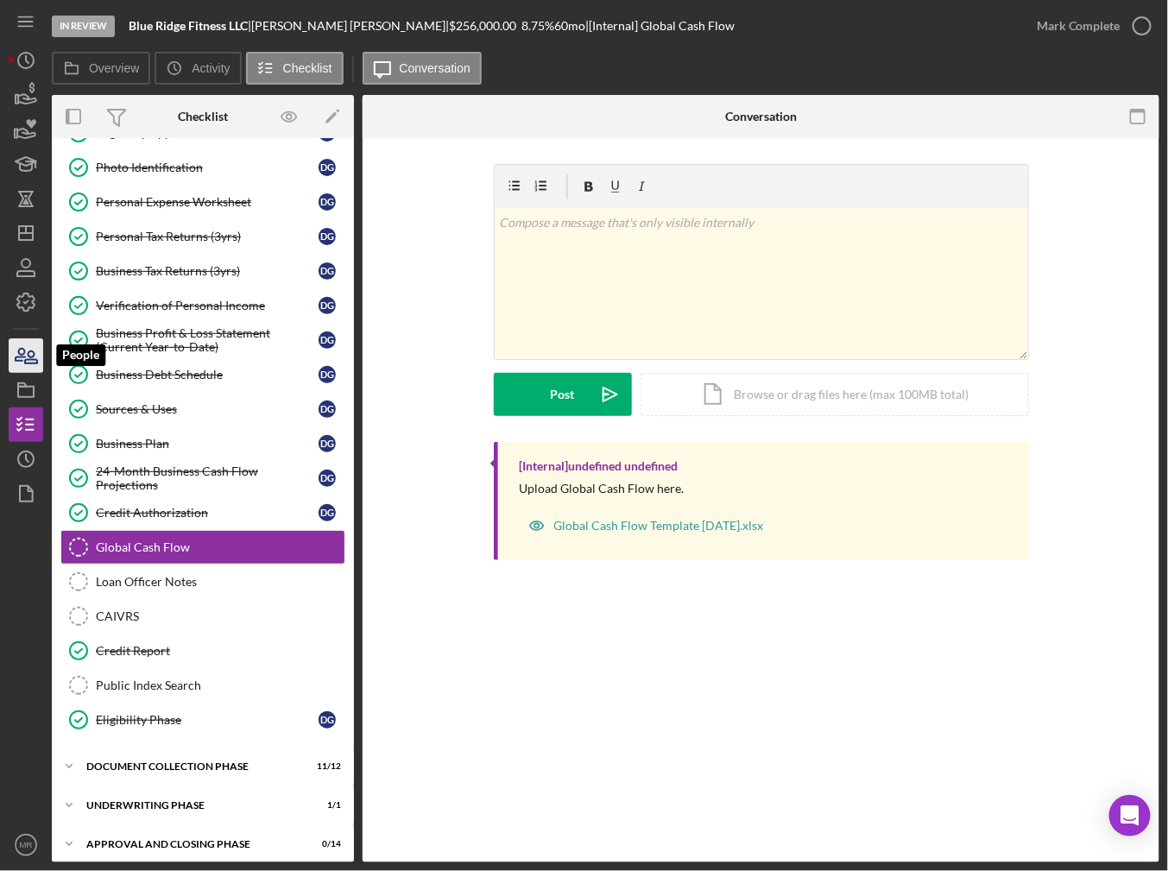
click at [25, 364] on icon "button" at bounding box center [25, 355] width 43 height 43
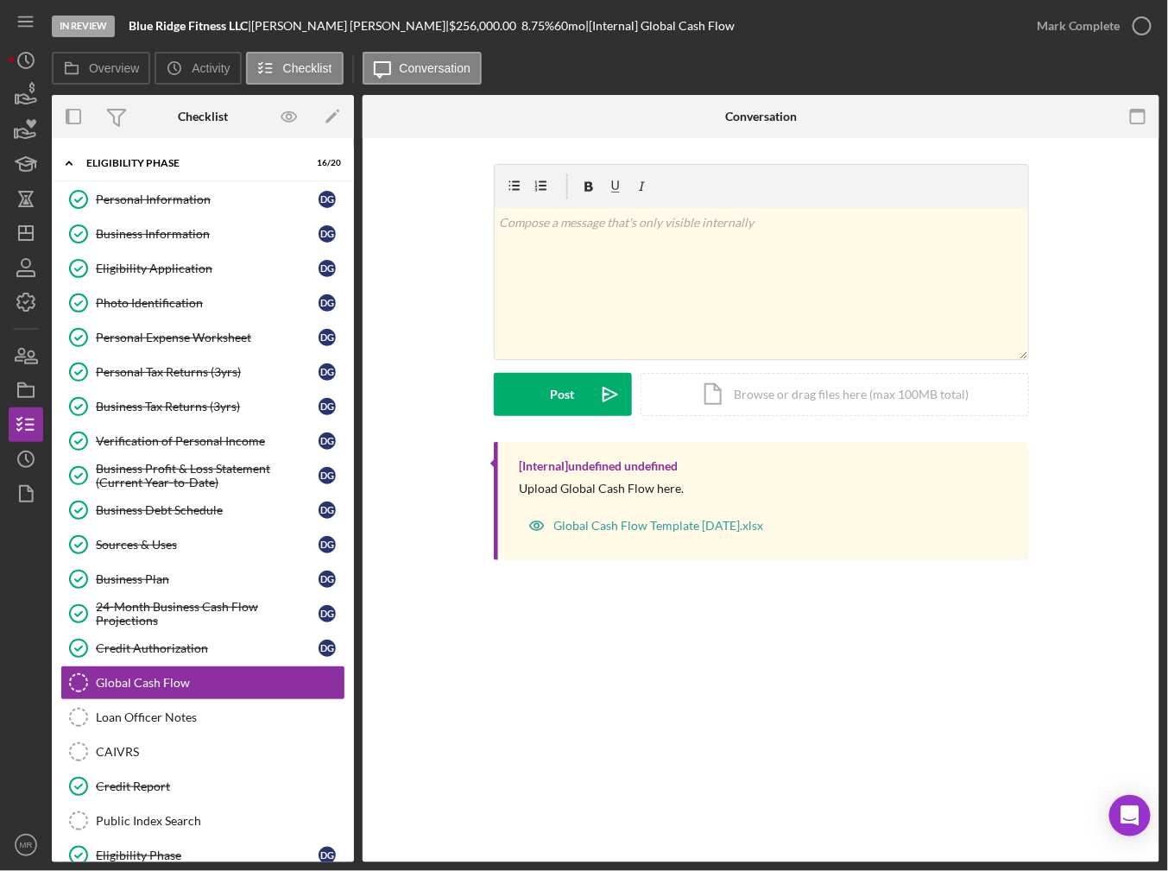
scroll to position [136, 0]
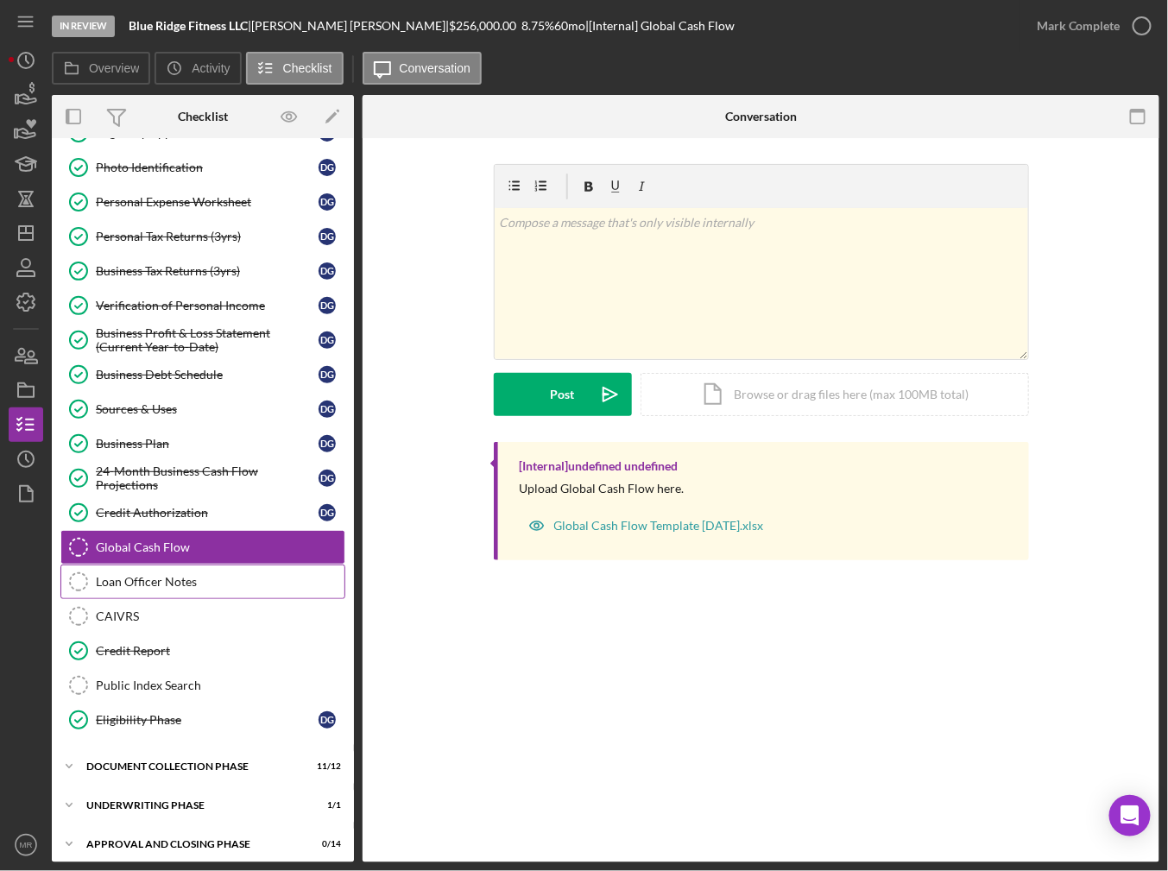
click at [158, 581] on div "Loan Officer Notes" at bounding box center [220, 582] width 249 height 14
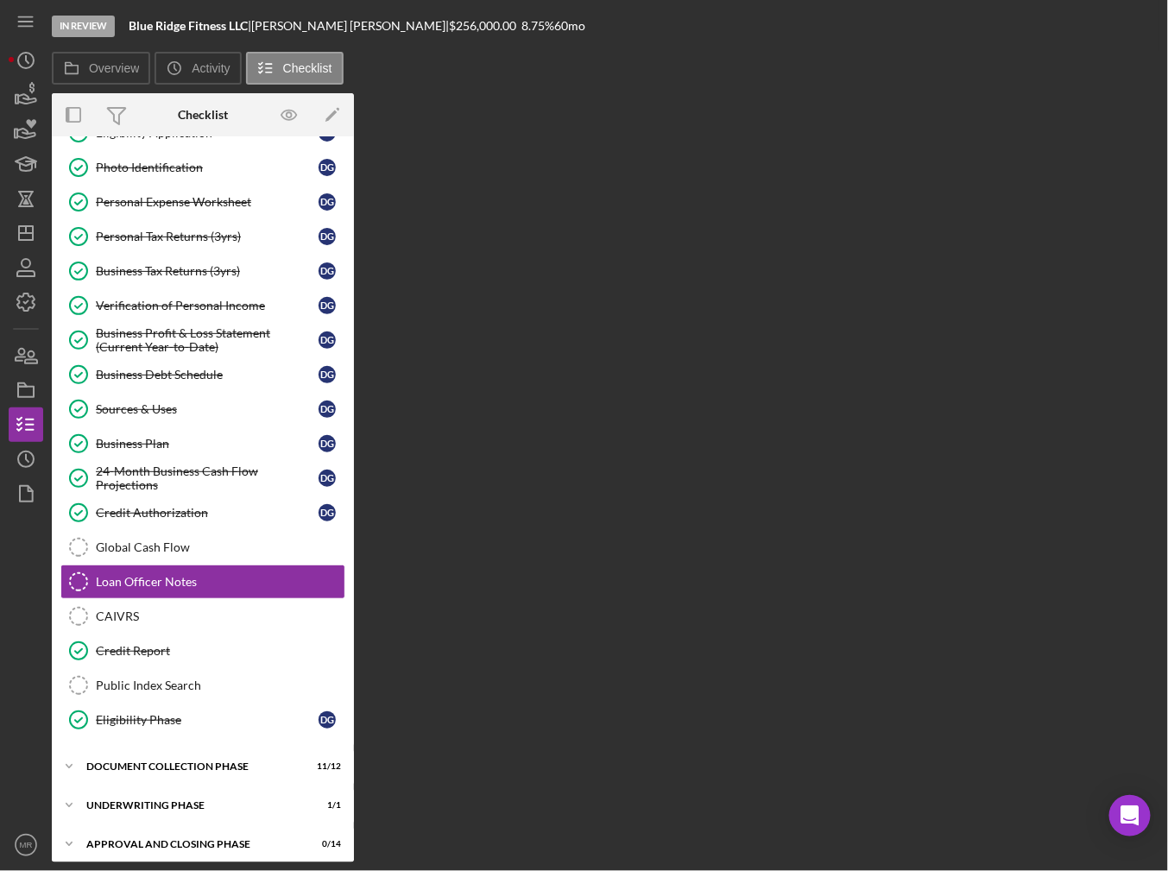
scroll to position [136, 0]
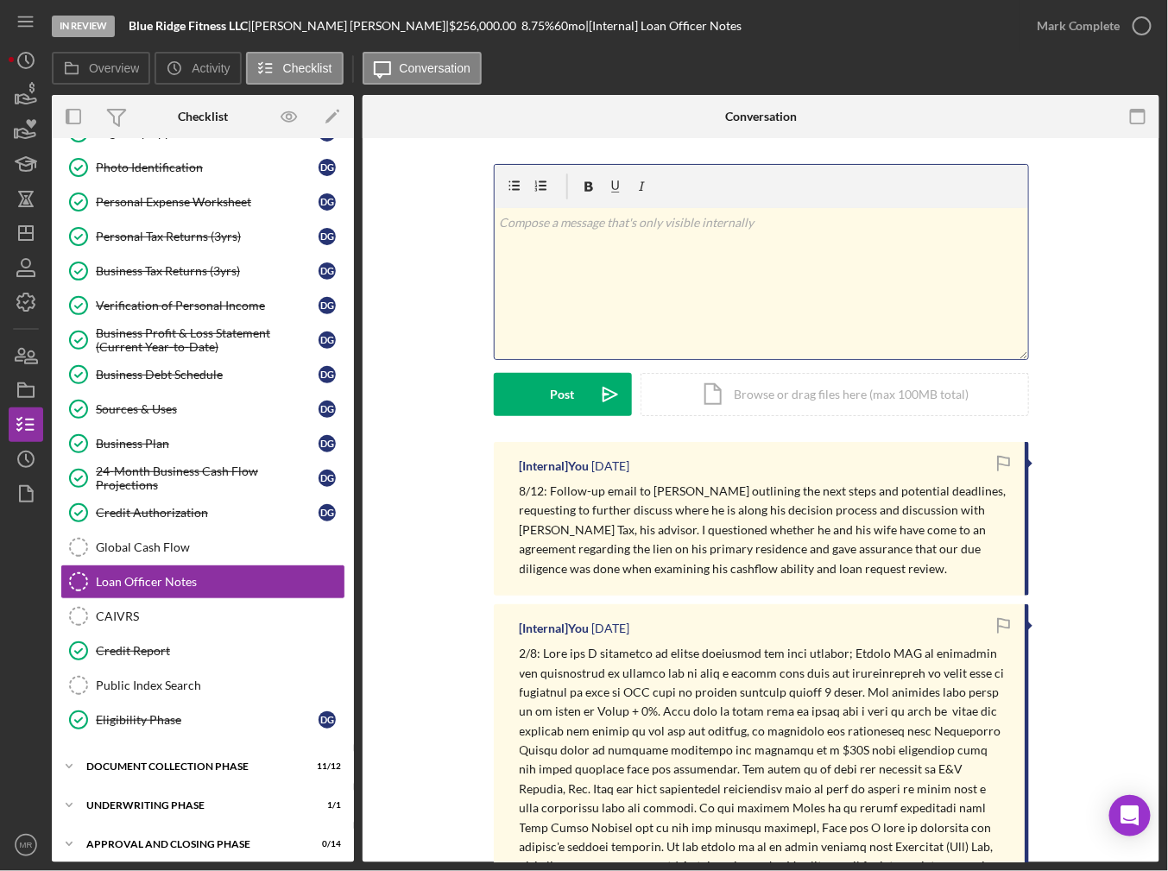
click at [700, 295] on div "v Color teal Color pink Remove color Add row above Add row below Add column bef…" at bounding box center [762, 283] width 534 height 151
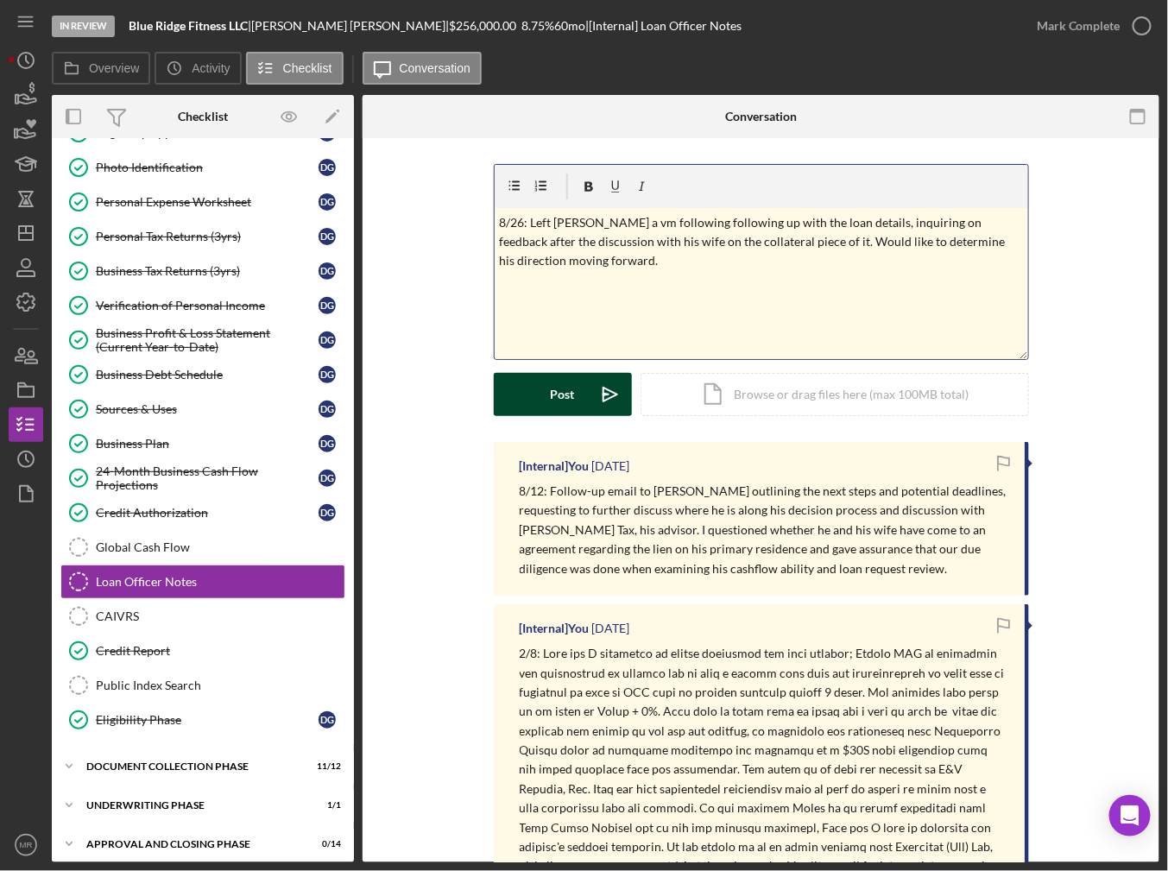
click at [596, 394] on icon "Icon/icon-invite-send" at bounding box center [610, 394] width 43 height 43
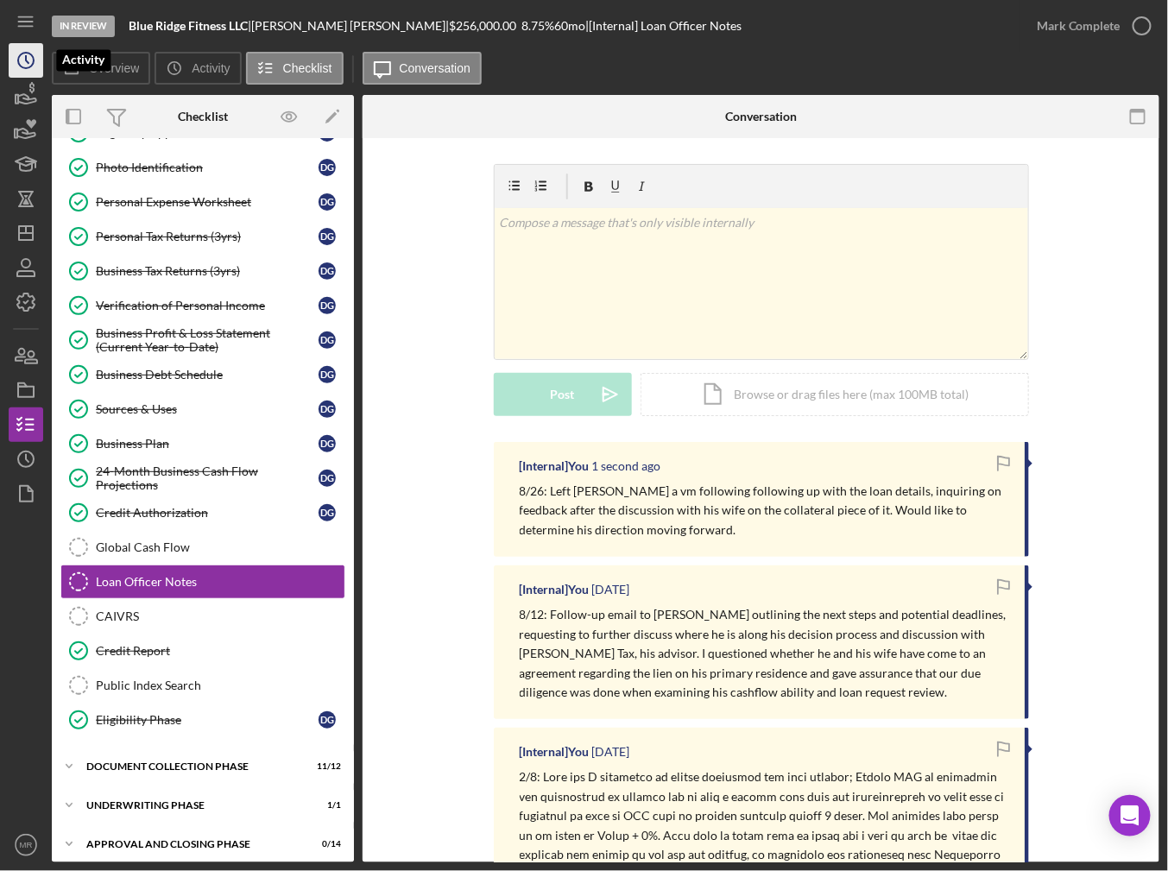
click at [26, 59] on polyline "button" at bounding box center [27, 59] width 3 height 7
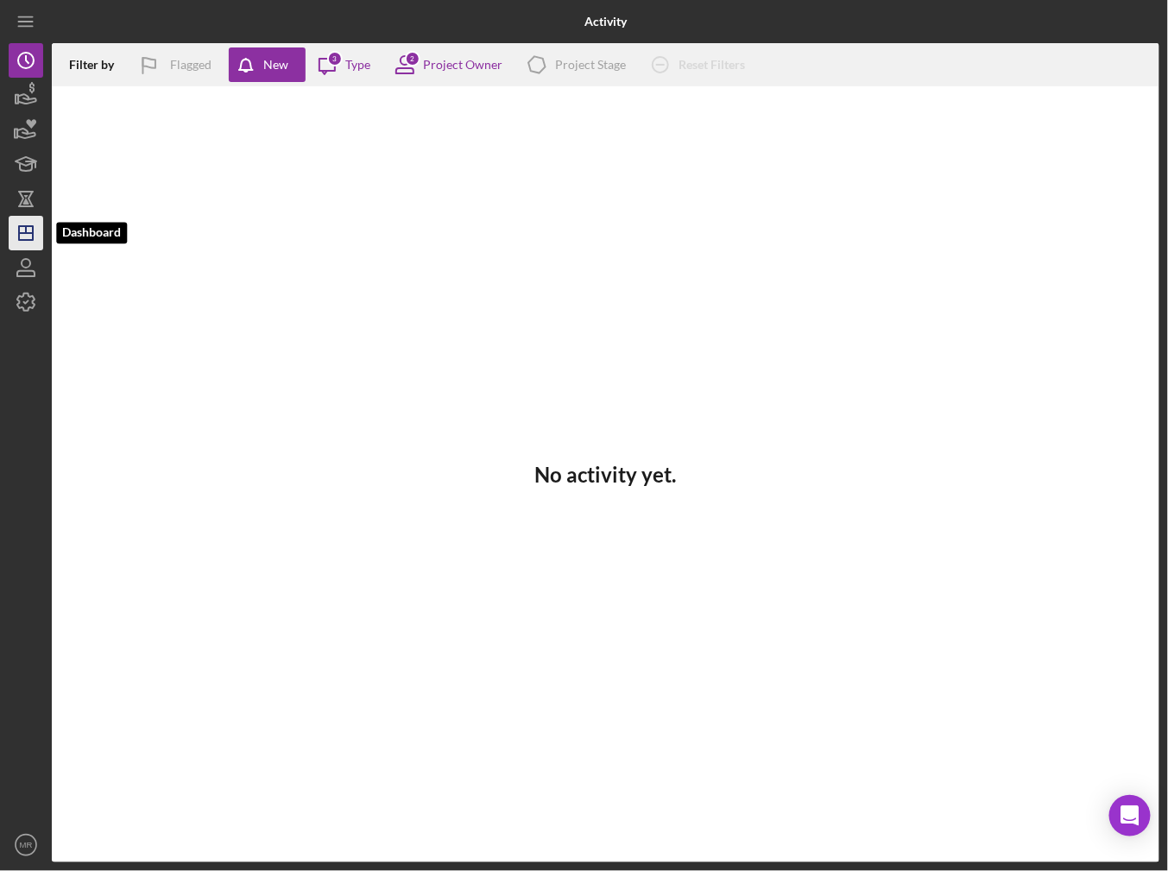
click at [25, 240] on polygon "button" at bounding box center [26, 233] width 14 height 14
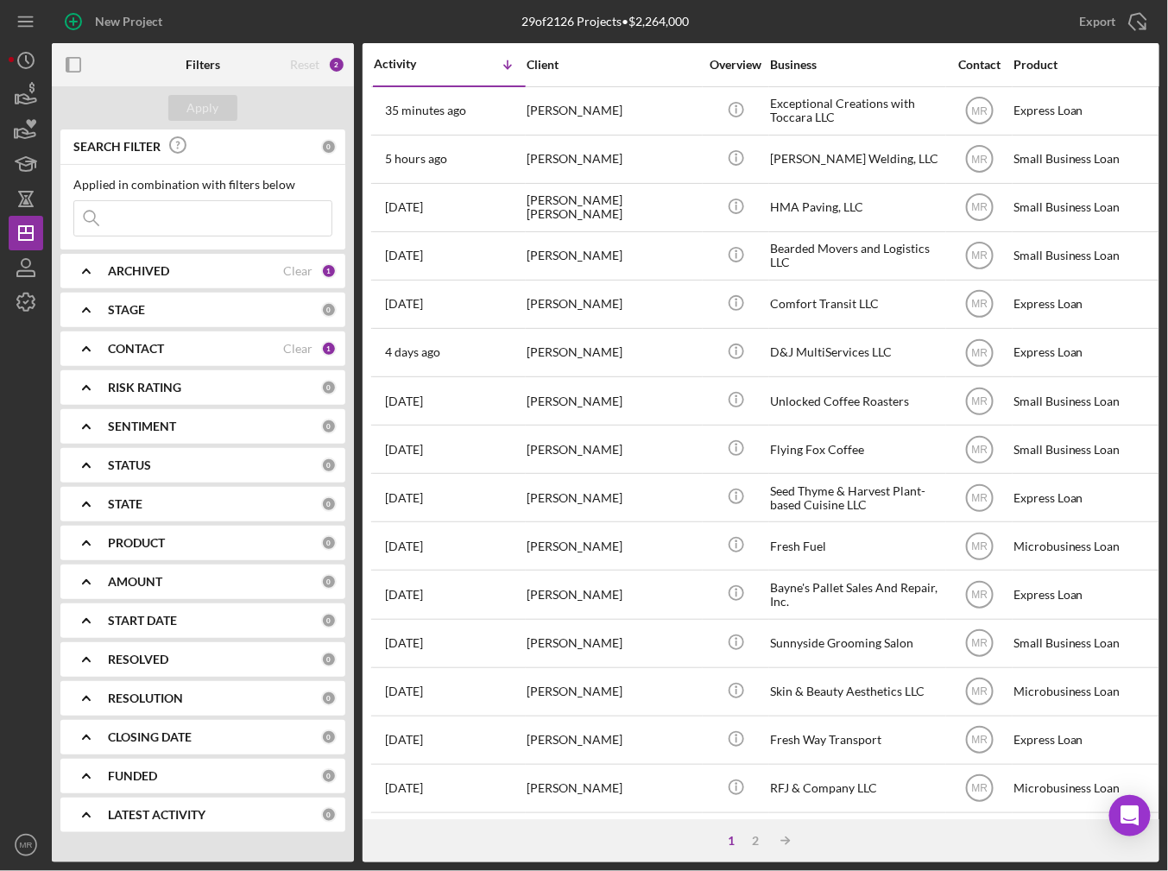
click at [438, 72] on div "Activity Icon/Table Sort Arrow" at bounding box center [449, 64] width 151 height 41
click at [416, 56] on div "Activity Icon/Table Sort Arrow" at bounding box center [449, 64] width 151 height 41
click at [455, 69] on div "Icon/Table Sort Arrow" at bounding box center [488, 64] width 76 height 35
click at [509, 66] on polyline at bounding box center [507, 66] width 7 height 3
click at [504, 65] on polyline at bounding box center [507, 66] width 7 height 3
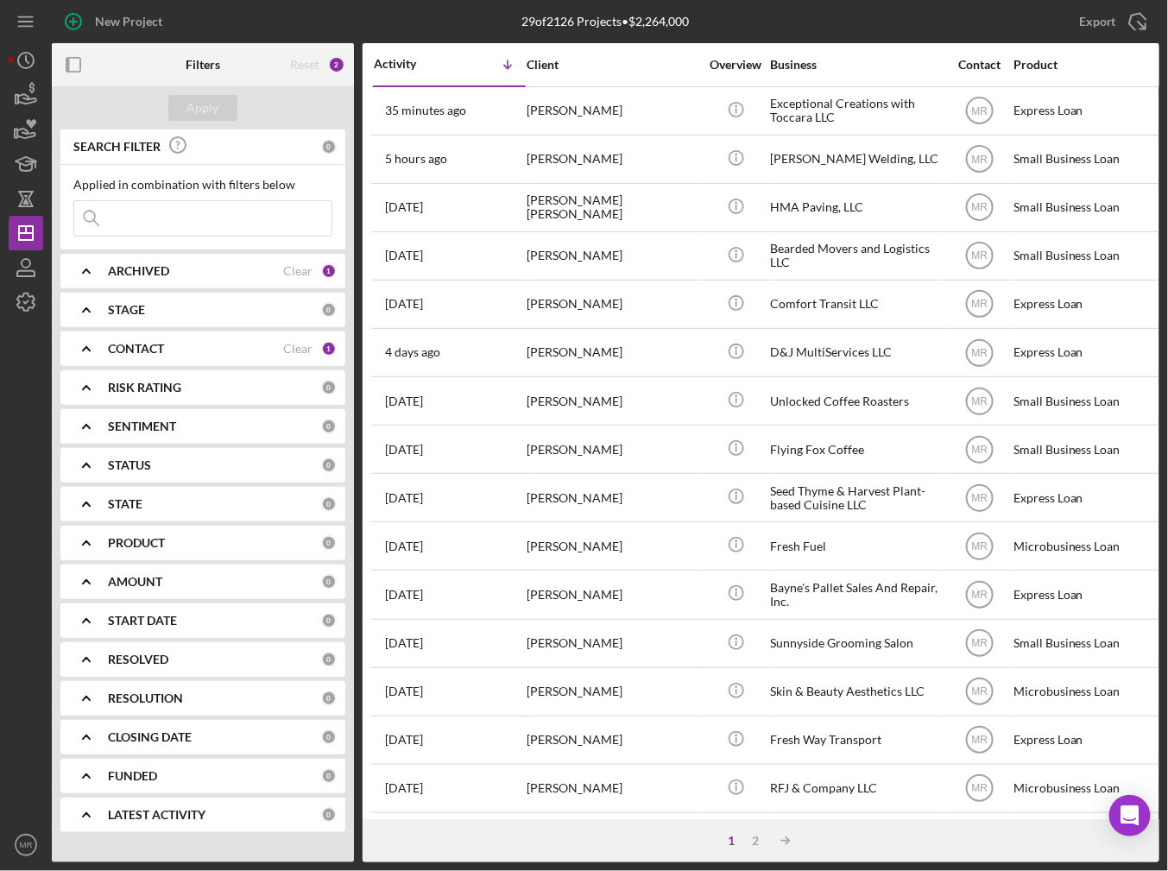
click at [431, 69] on div "Activity" at bounding box center [412, 64] width 76 height 14
click at [431, 69] on div "Activity" at bounding box center [449, 65] width 151 height 14
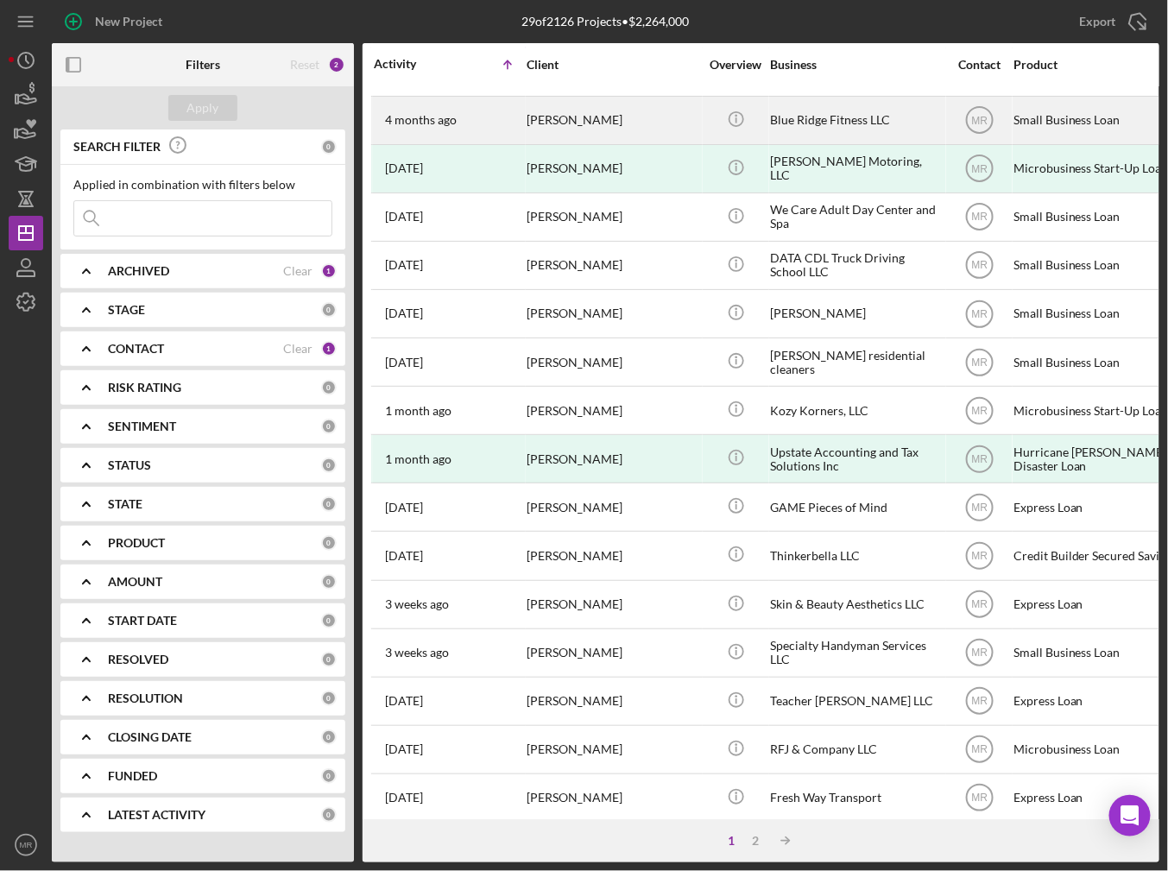
scroll to position [86, 0]
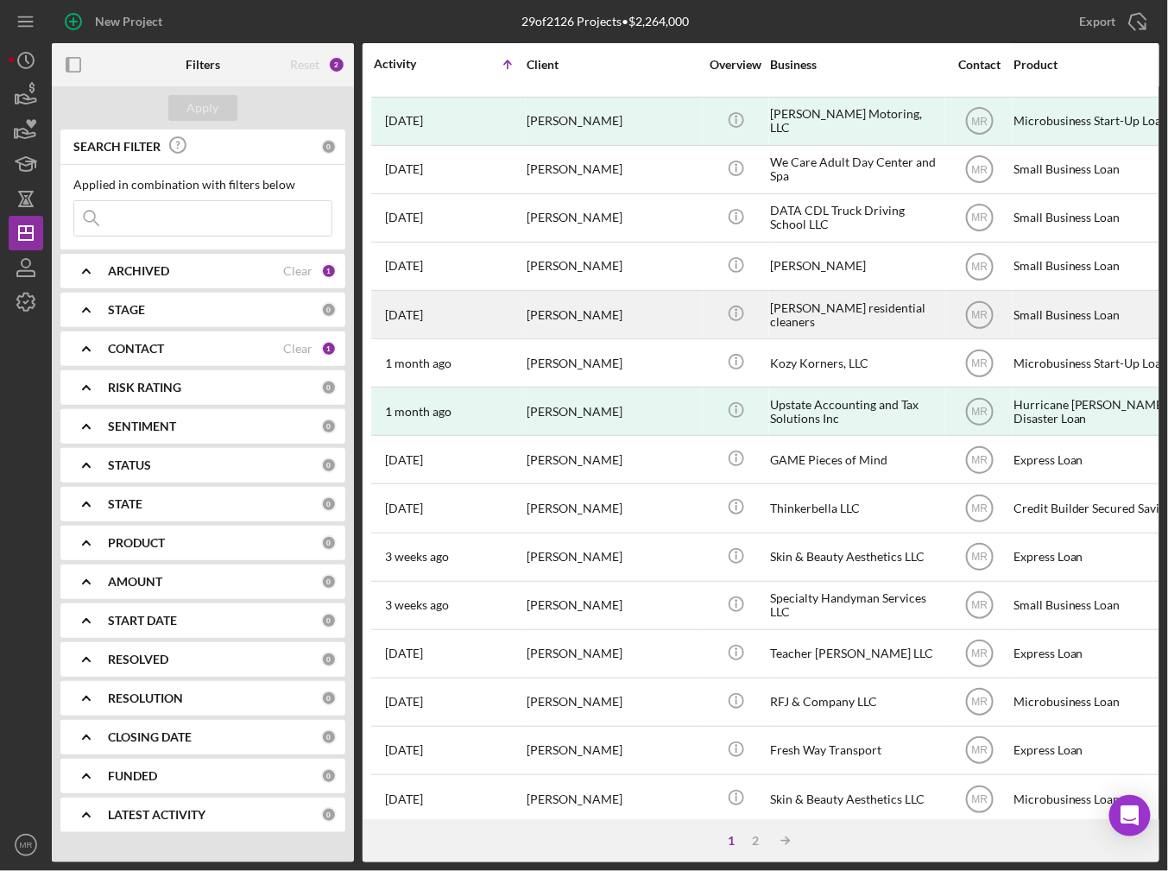
click at [509, 319] on div "[DATE] [PERSON_NAME]" at bounding box center [449, 315] width 151 height 46
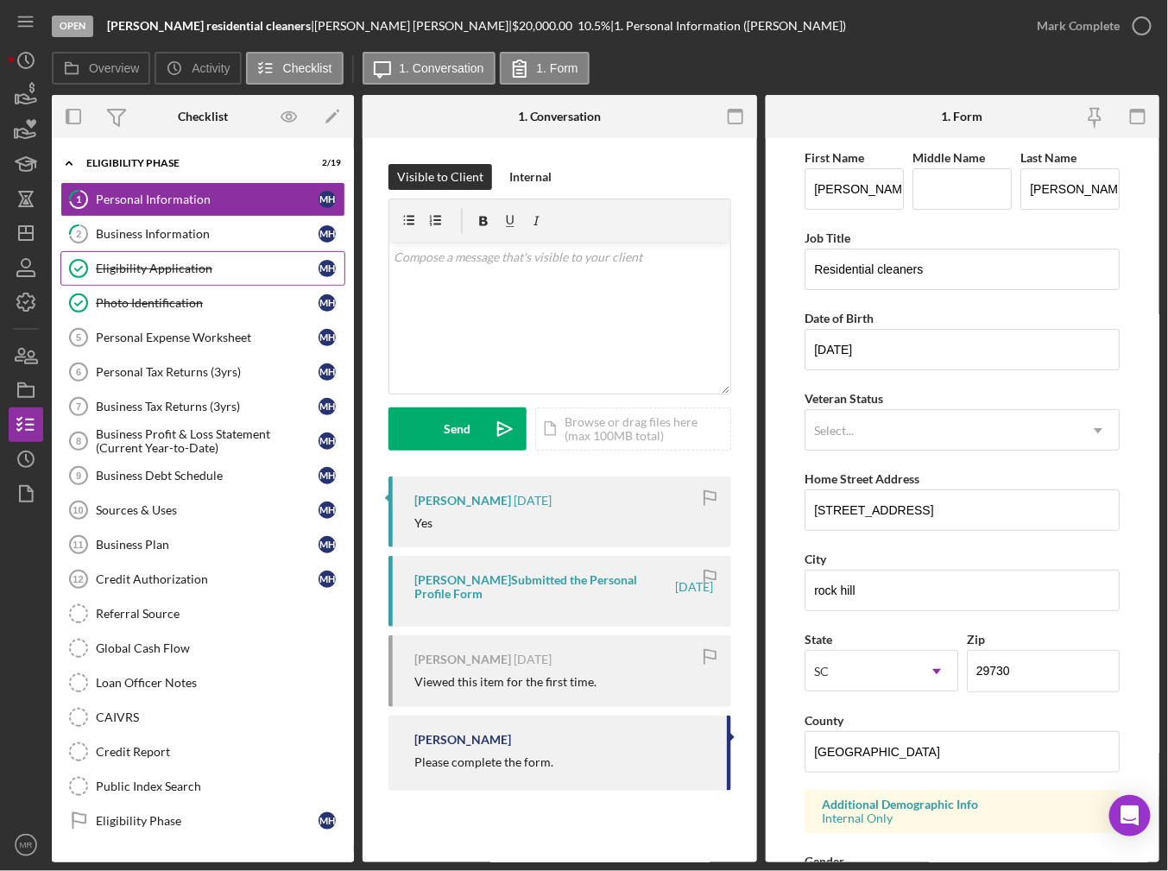
click at [209, 254] on link "Eligibility Application Eligibility Application m h" at bounding box center [202, 268] width 285 height 35
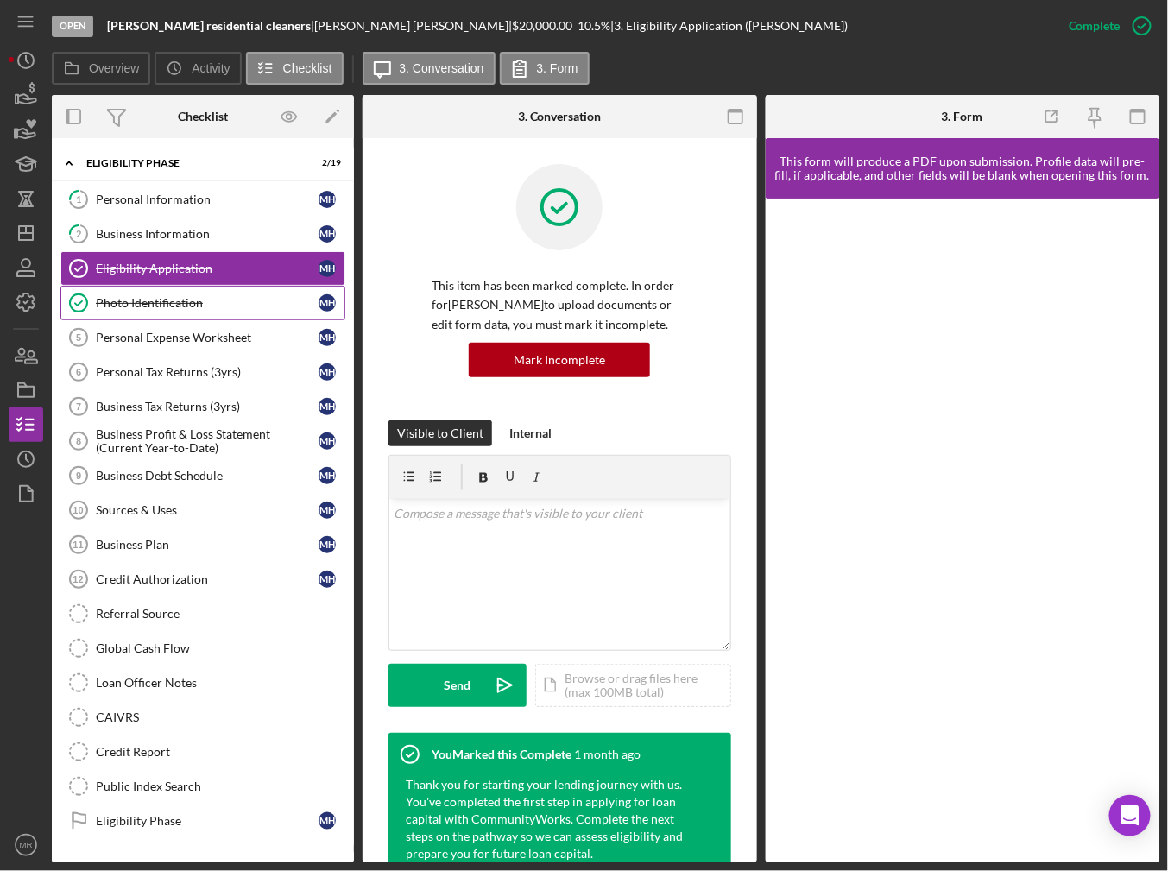
click at [206, 302] on div "Photo Identification" at bounding box center [207, 303] width 223 height 14
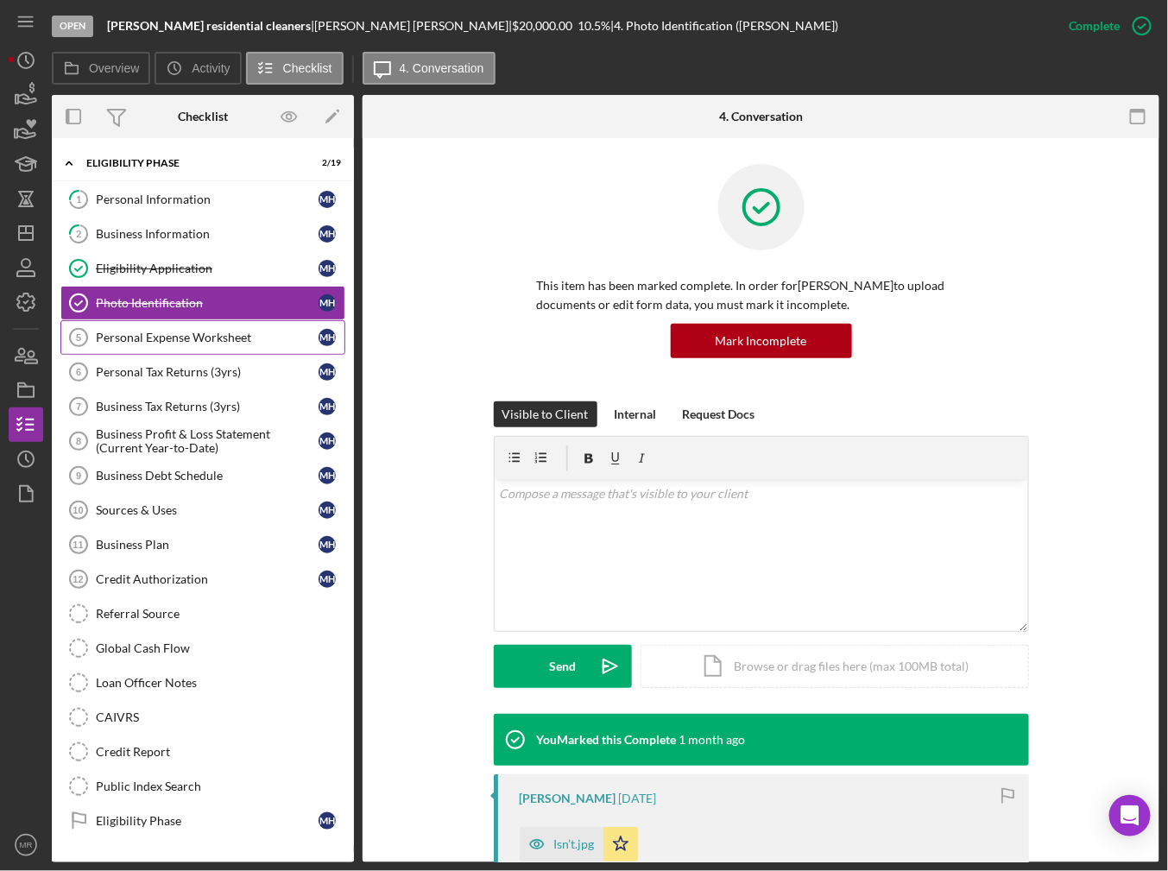
click at [206, 338] on div "Personal Expense Worksheet" at bounding box center [207, 338] width 223 height 14
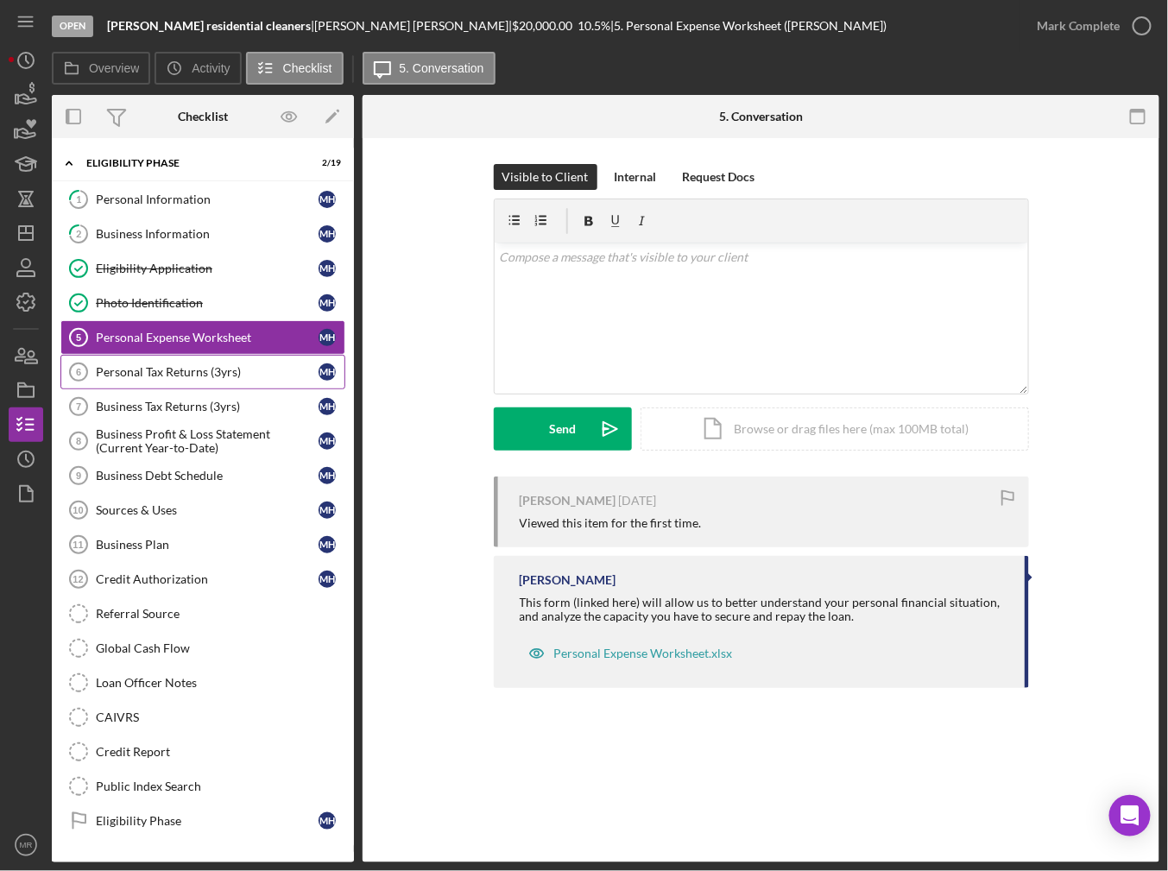
click at [207, 372] on div "Personal Tax Returns (3yrs)" at bounding box center [207, 372] width 223 height 14
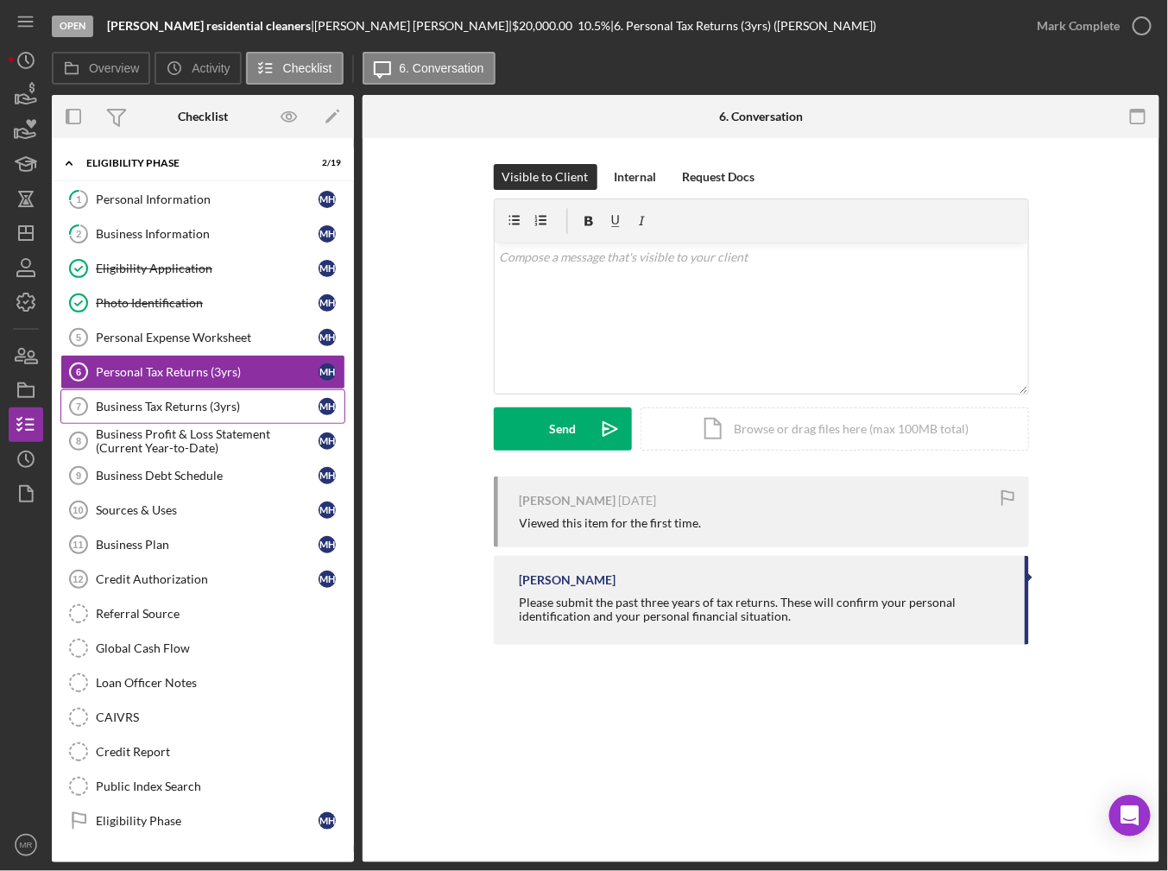
click at [213, 419] on link "Business Tax Returns (3yrs) 7 Business Tax Returns (3yrs) m h" at bounding box center [202, 406] width 285 height 35
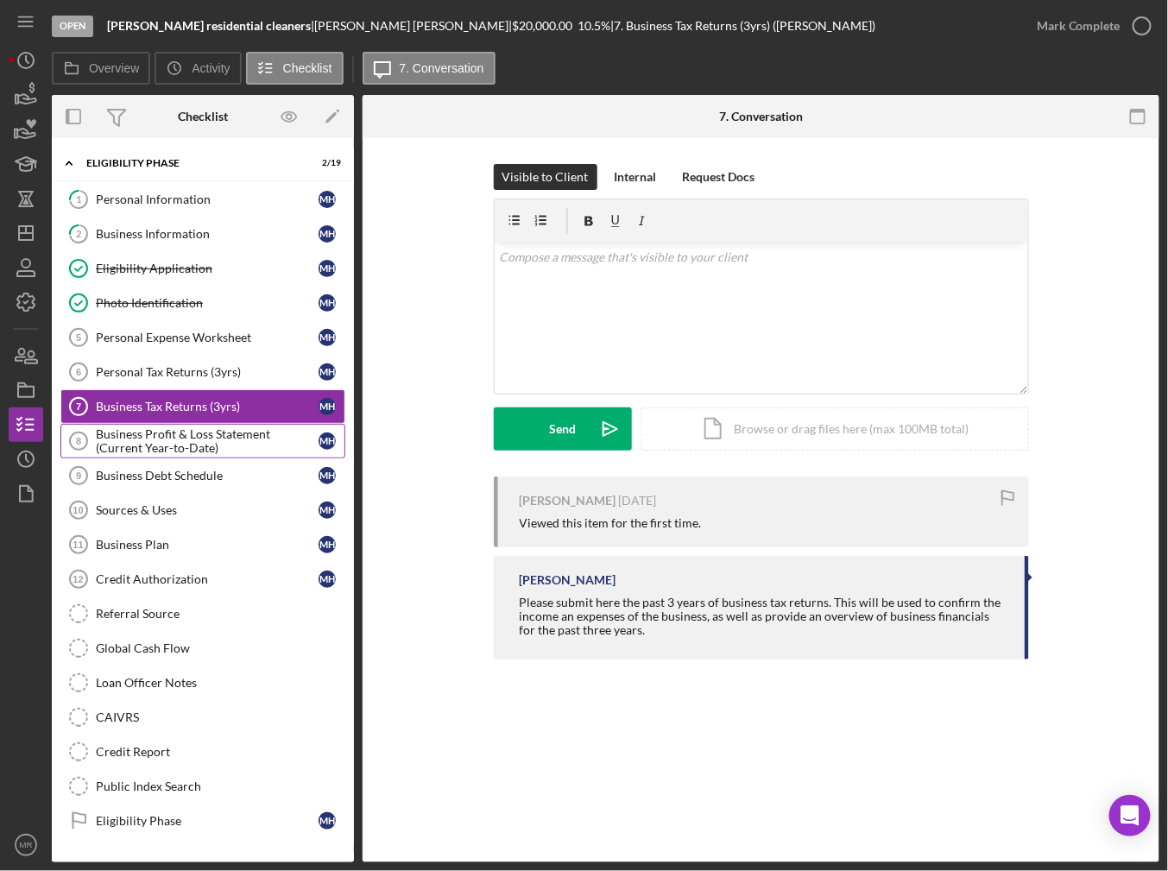
click at [228, 434] on div "Business Profit & Loss Statement (Current Year-to-Date)" at bounding box center [207, 441] width 223 height 28
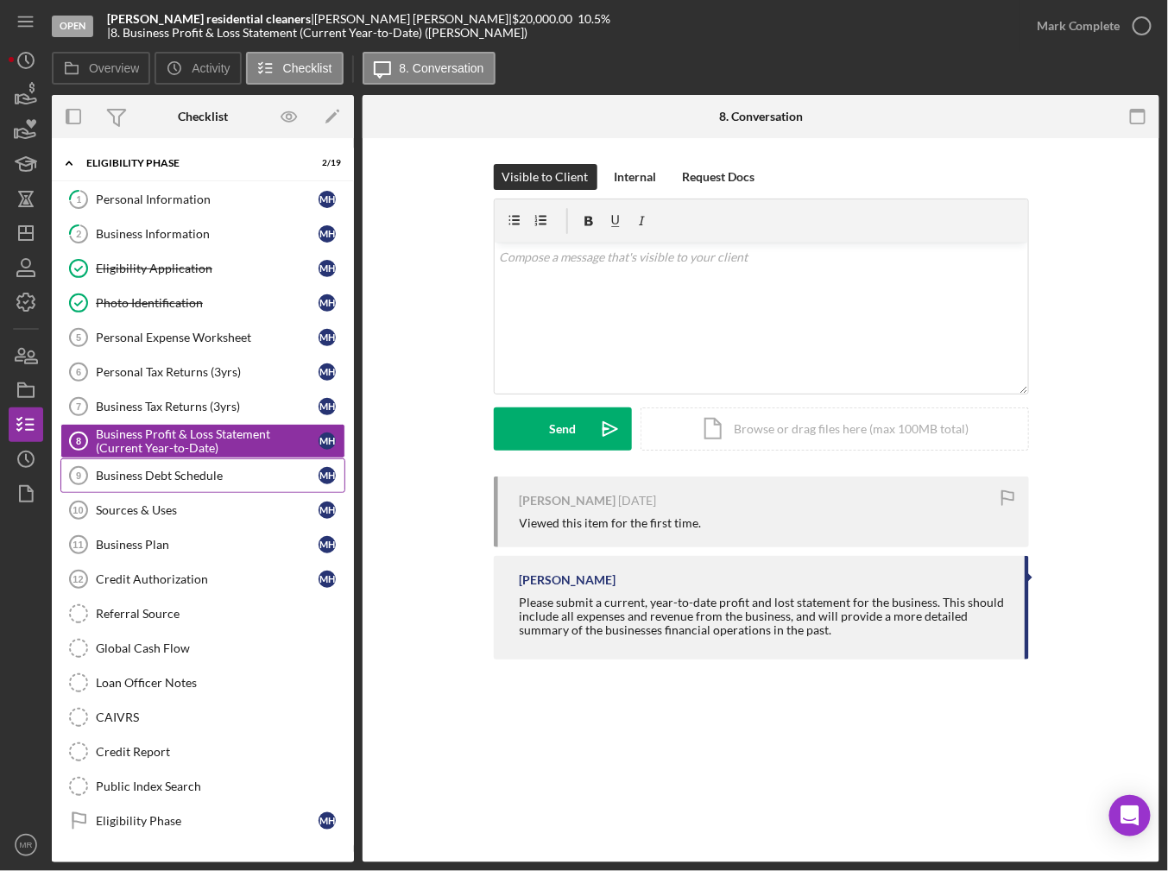
click at [211, 470] on div "Business Debt Schedule" at bounding box center [207, 476] width 223 height 14
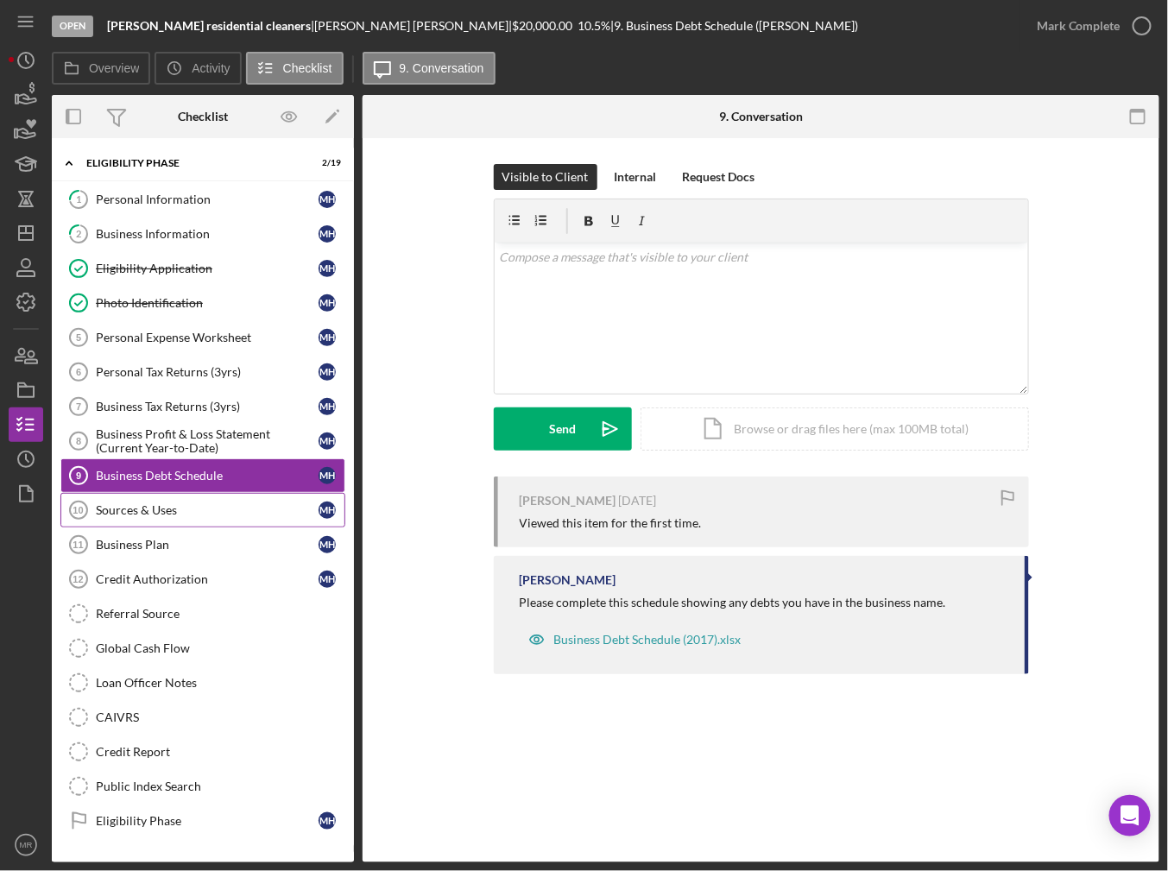
click at [204, 503] on div "Sources & Uses" at bounding box center [207, 510] width 223 height 14
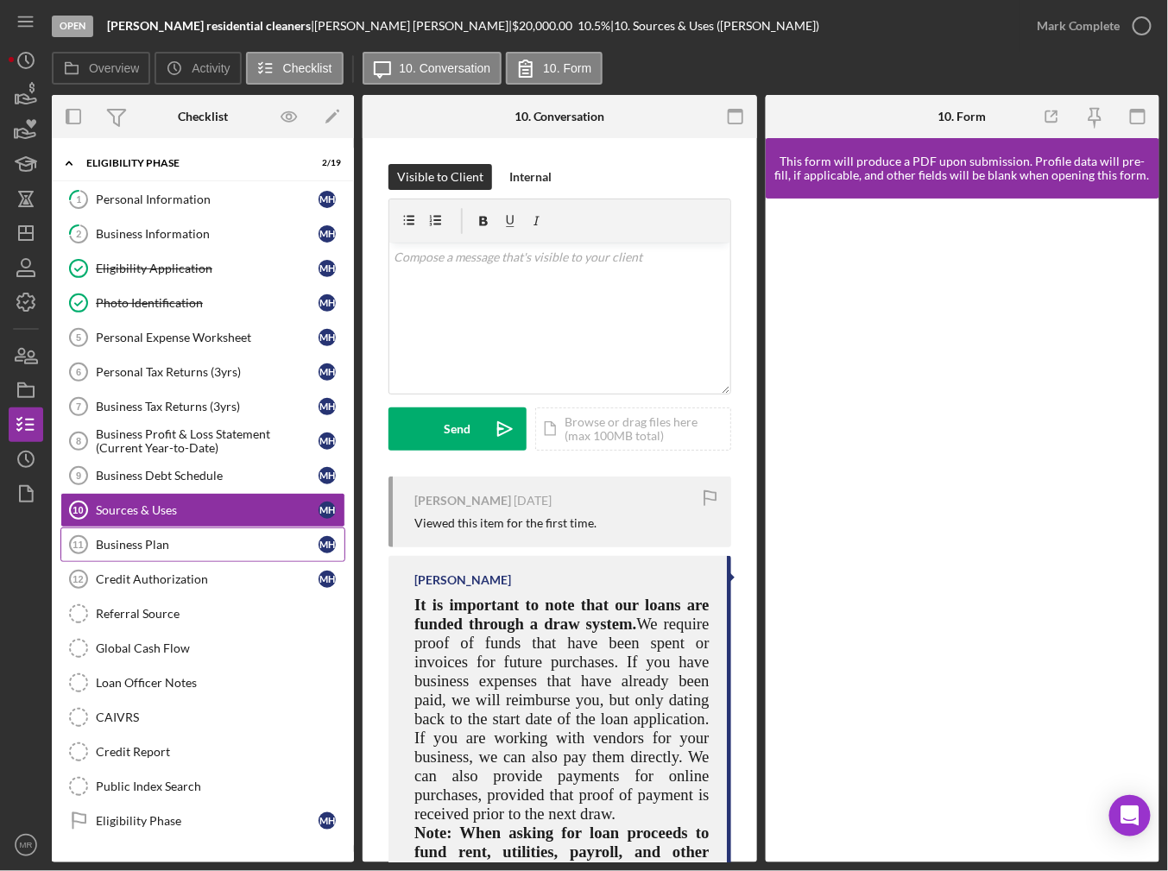
click at [199, 540] on div "Business Plan" at bounding box center [207, 545] width 223 height 14
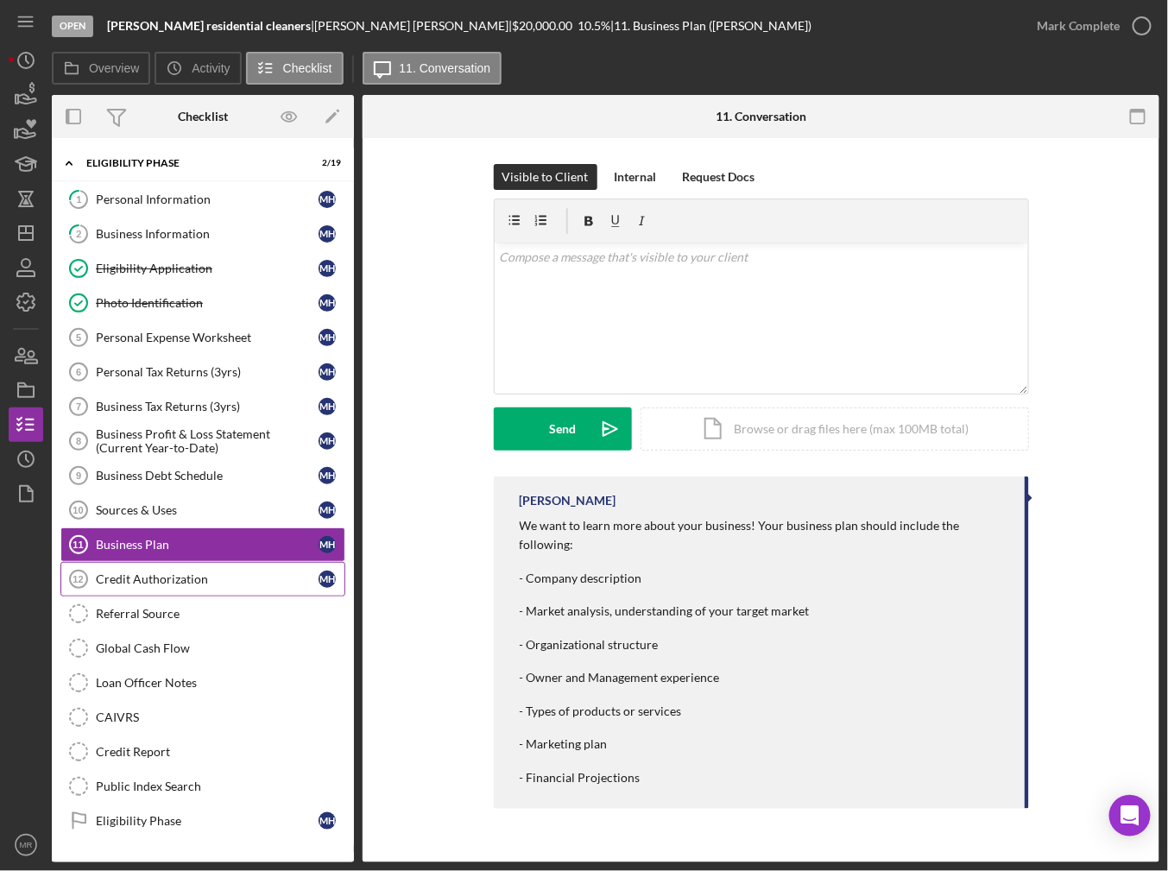
click at [199, 562] on link "Credit Authorization 12 Credit Authorization m h" at bounding box center [202, 579] width 285 height 35
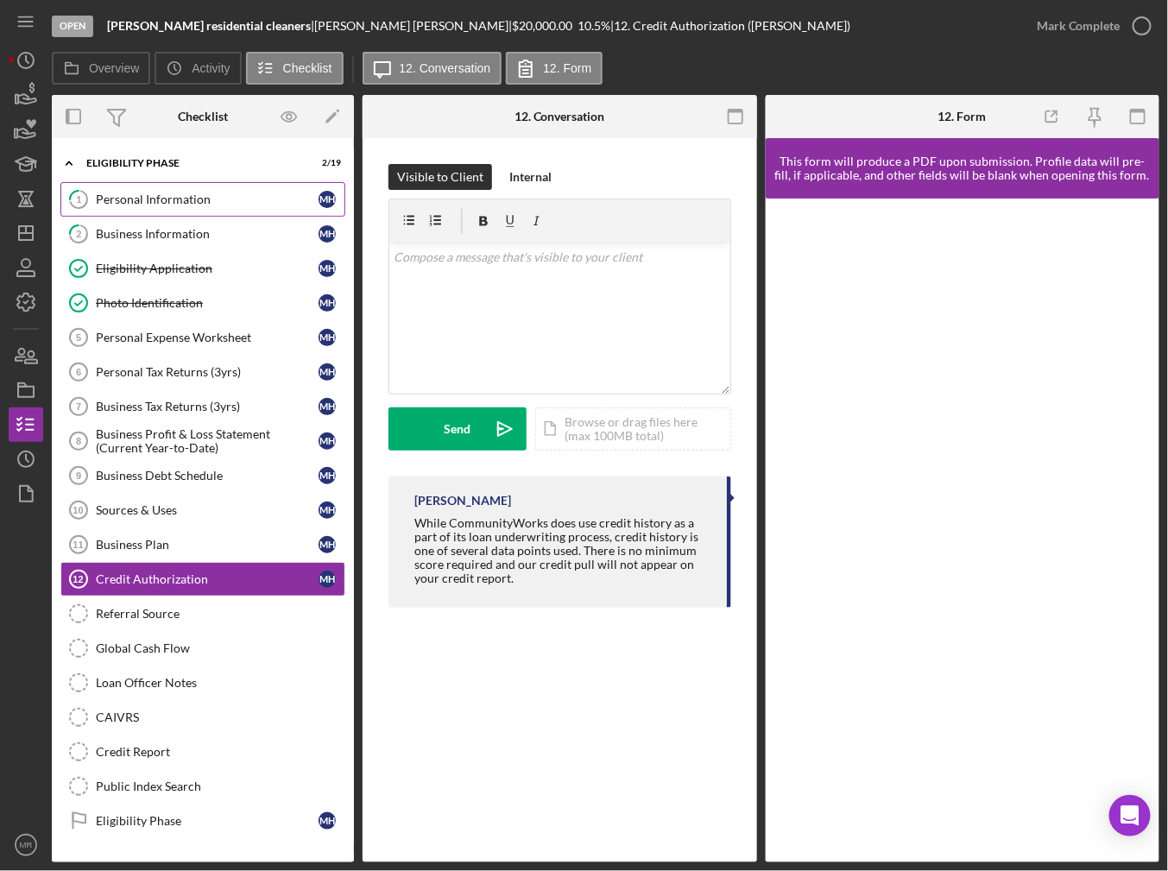
click at [170, 212] on link "1 Personal Information m h" at bounding box center [202, 199] width 285 height 35
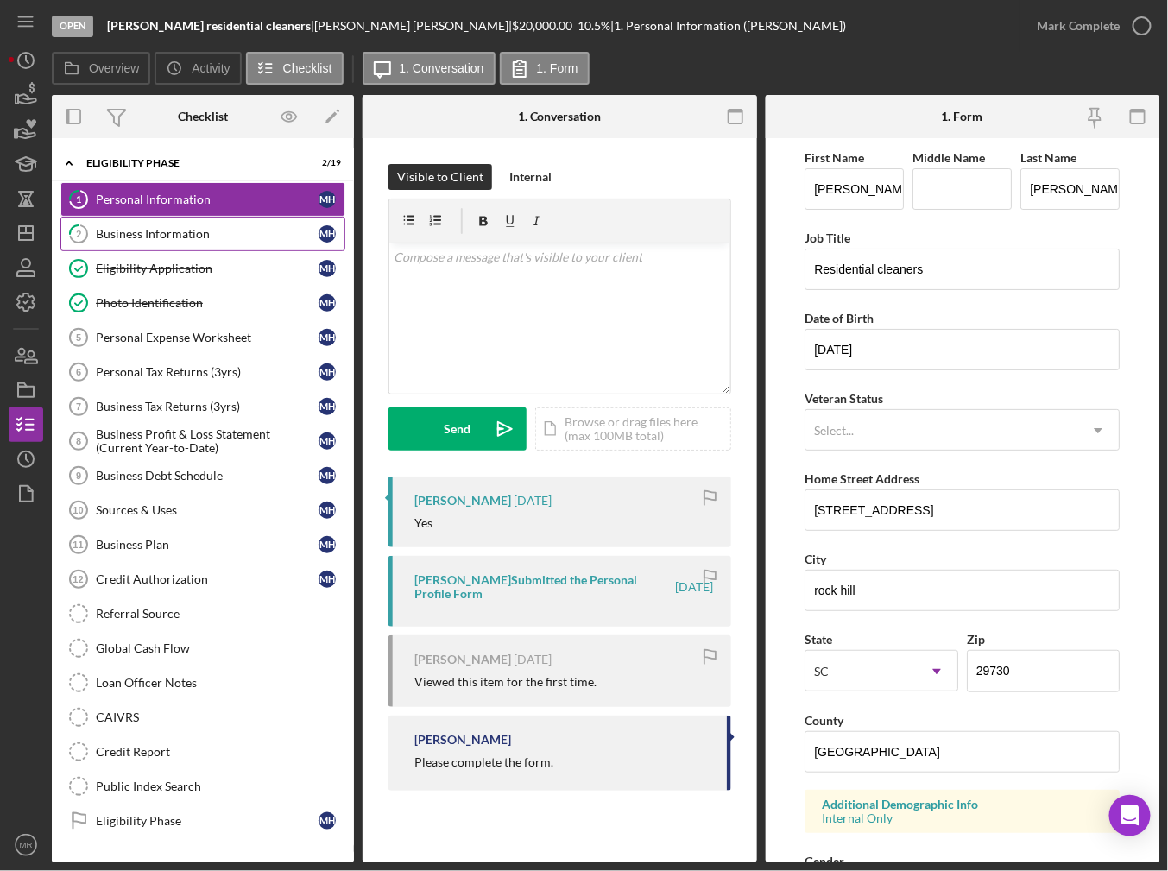
click at [170, 232] on div "Business Information" at bounding box center [207, 234] width 223 height 14
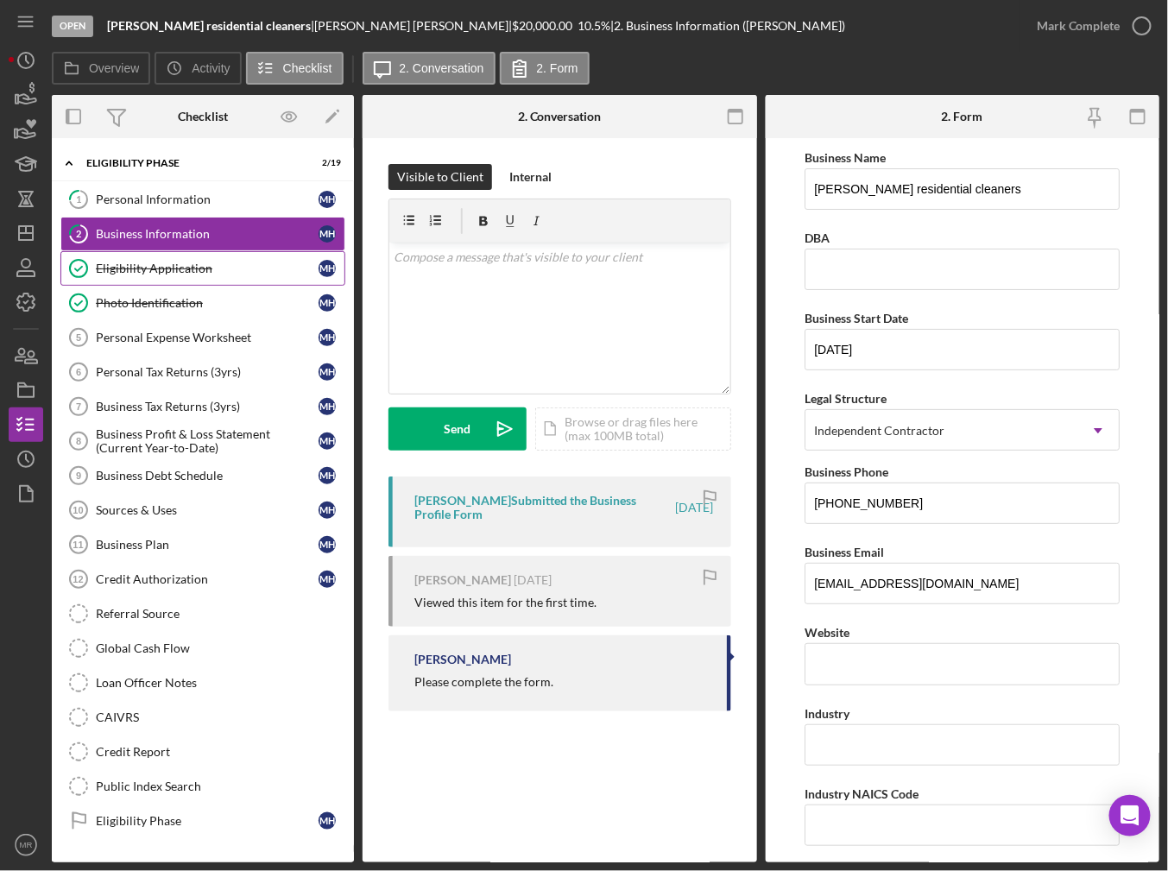
click at [175, 263] on div "Eligibility Application" at bounding box center [207, 269] width 223 height 14
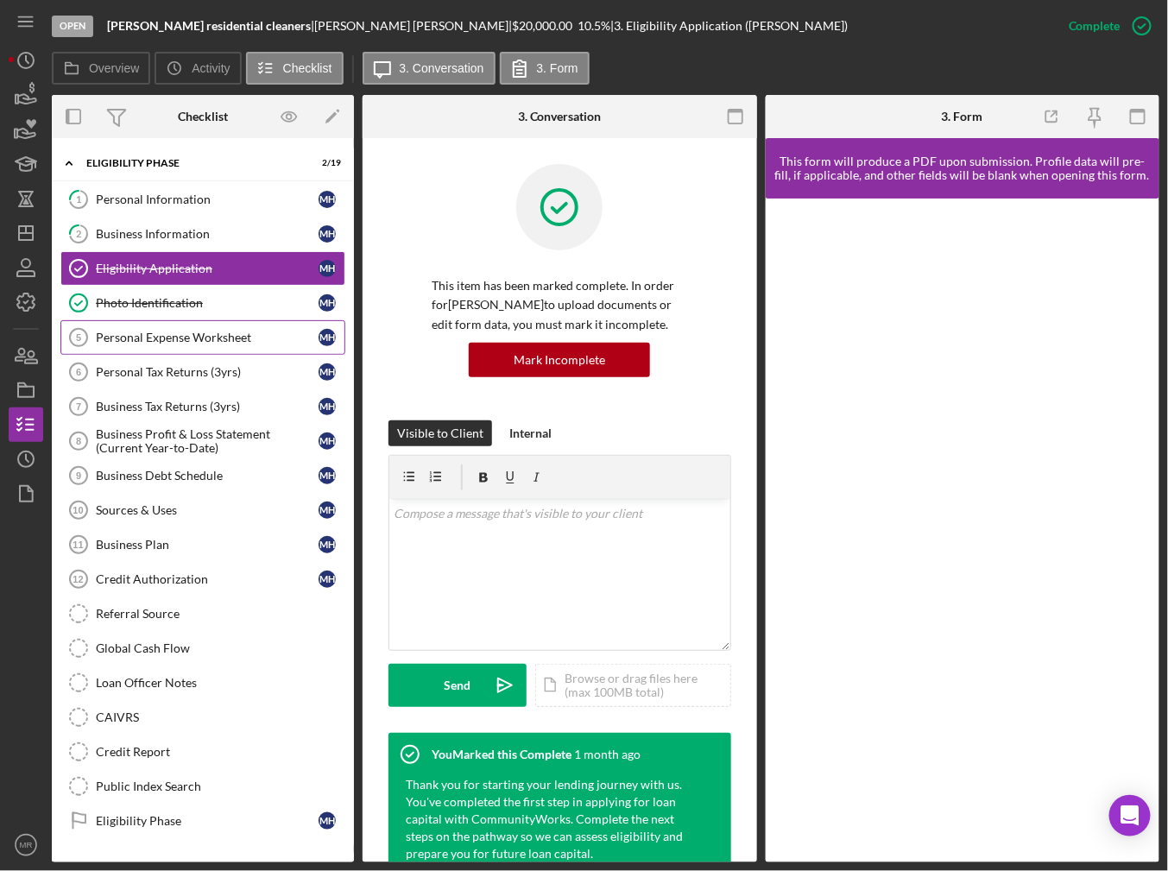
click at [178, 322] on link "Personal Expense Worksheet 5 Personal Expense Worksheet m h" at bounding box center [202, 337] width 285 height 35
click at [31, 222] on icon "Icon/Dashboard" at bounding box center [25, 233] width 43 height 43
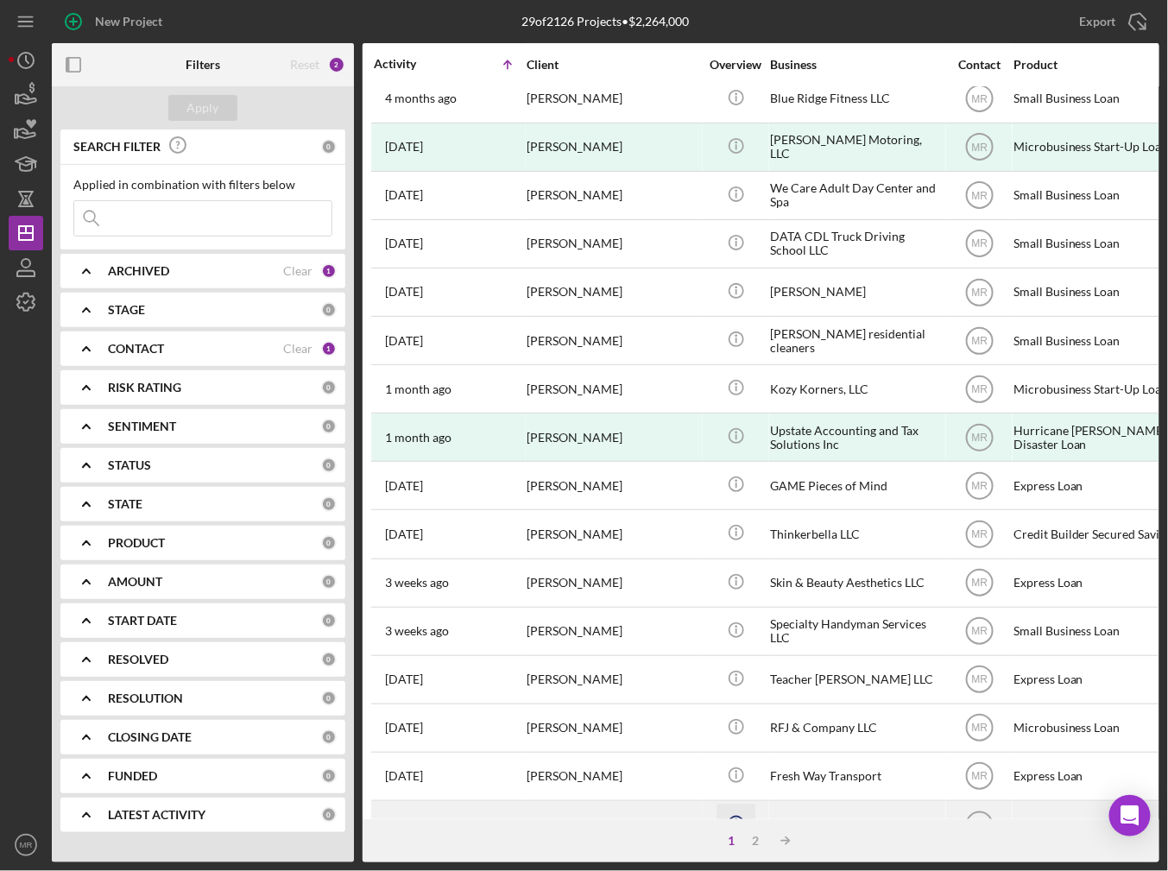
scroll to position [259, 0]
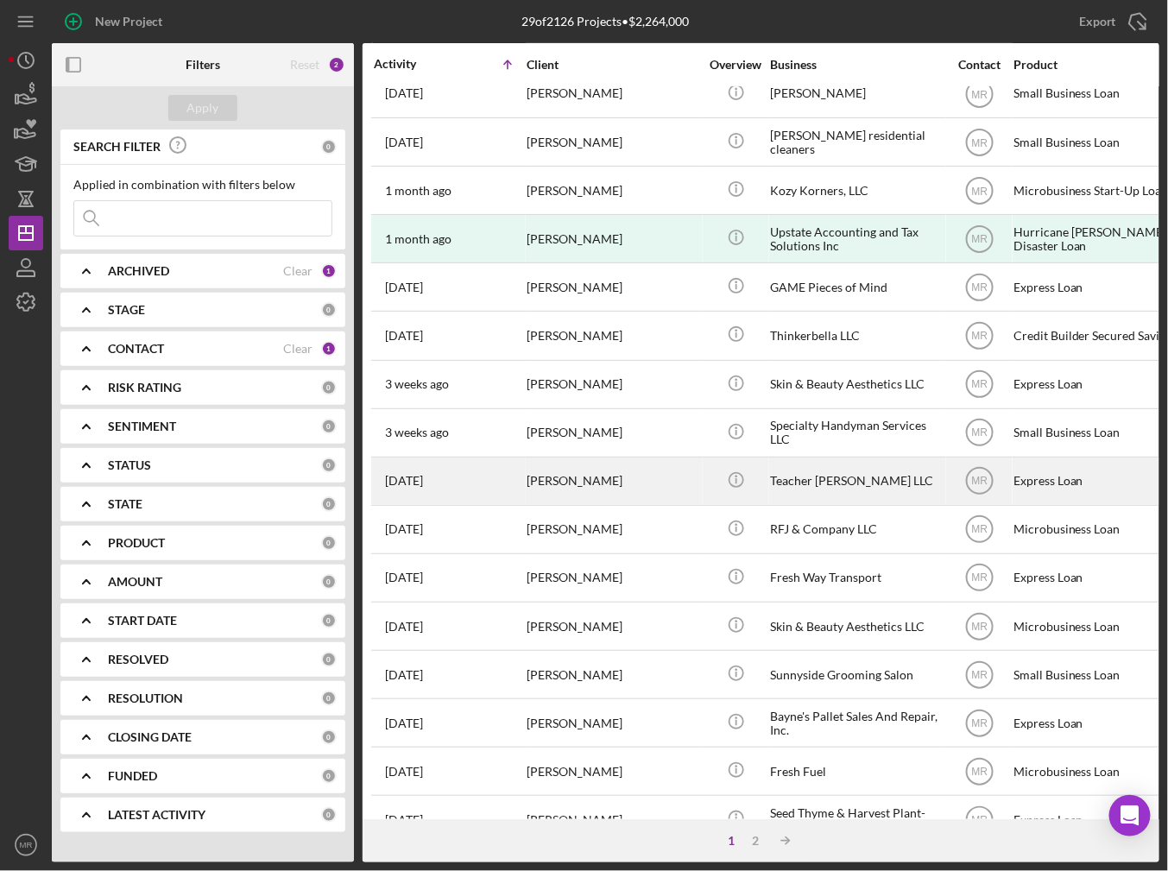
click at [676, 480] on div "[PERSON_NAME]" at bounding box center [613, 481] width 173 height 46
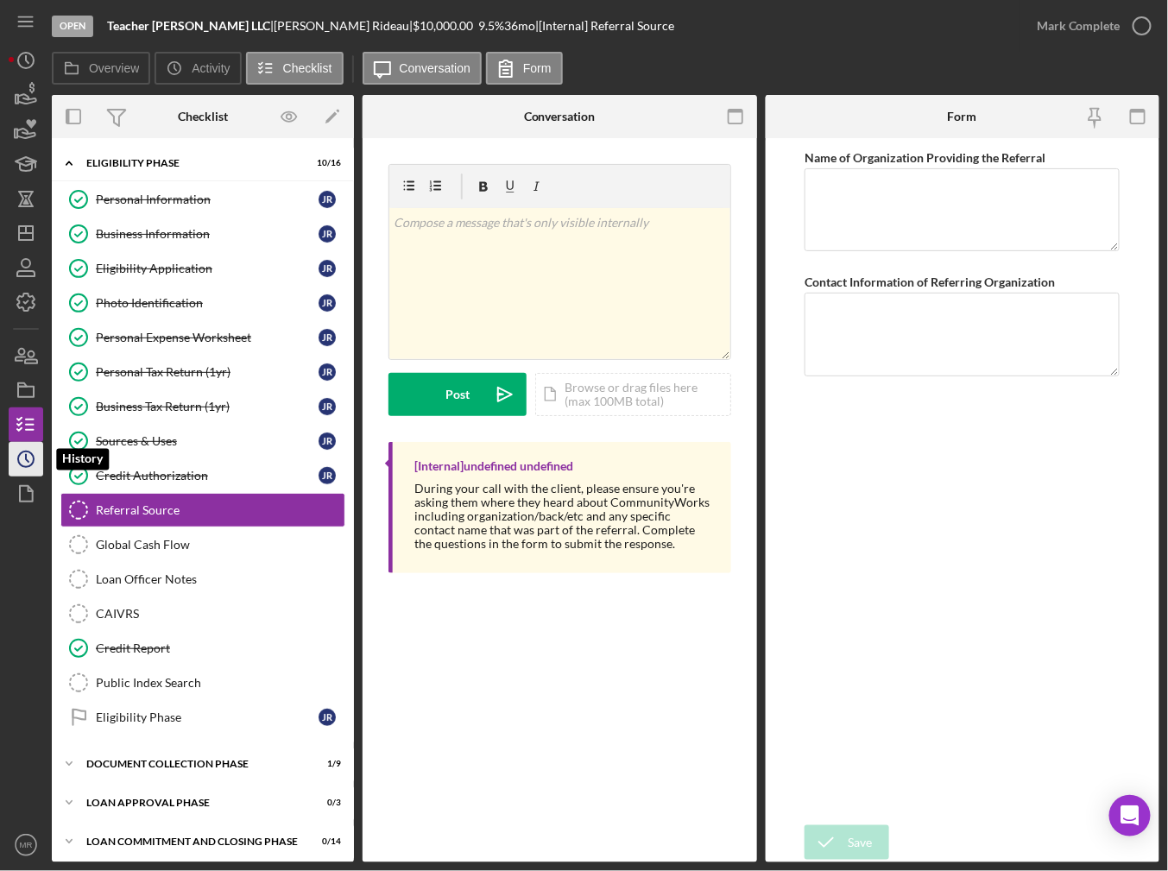
click at [8, 452] on icon "Icon/History" at bounding box center [25, 459] width 43 height 43
click at [15, 233] on icon "Icon/Dashboard" at bounding box center [25, 233] width 43 height 43
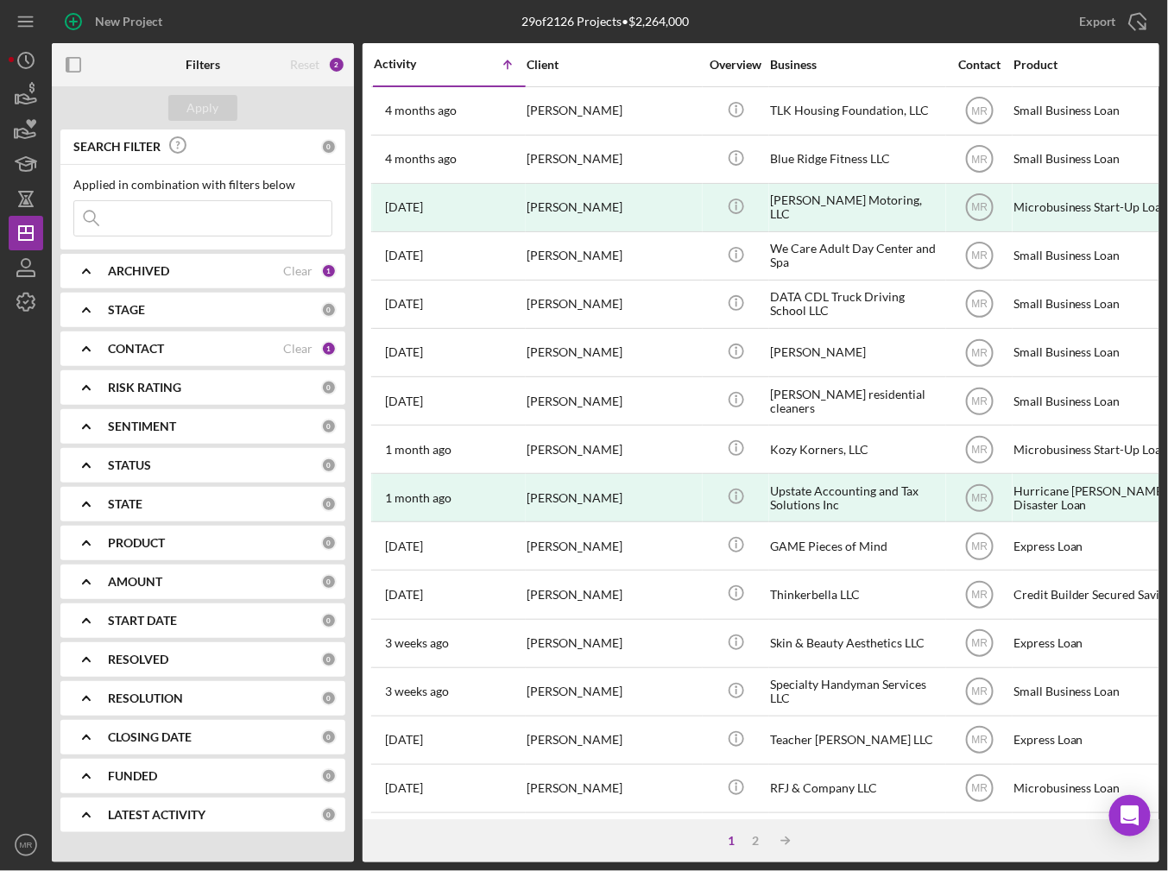
click at [139, 215] on input at bounding box center [202, 218] width 257 height 35
type input "u"
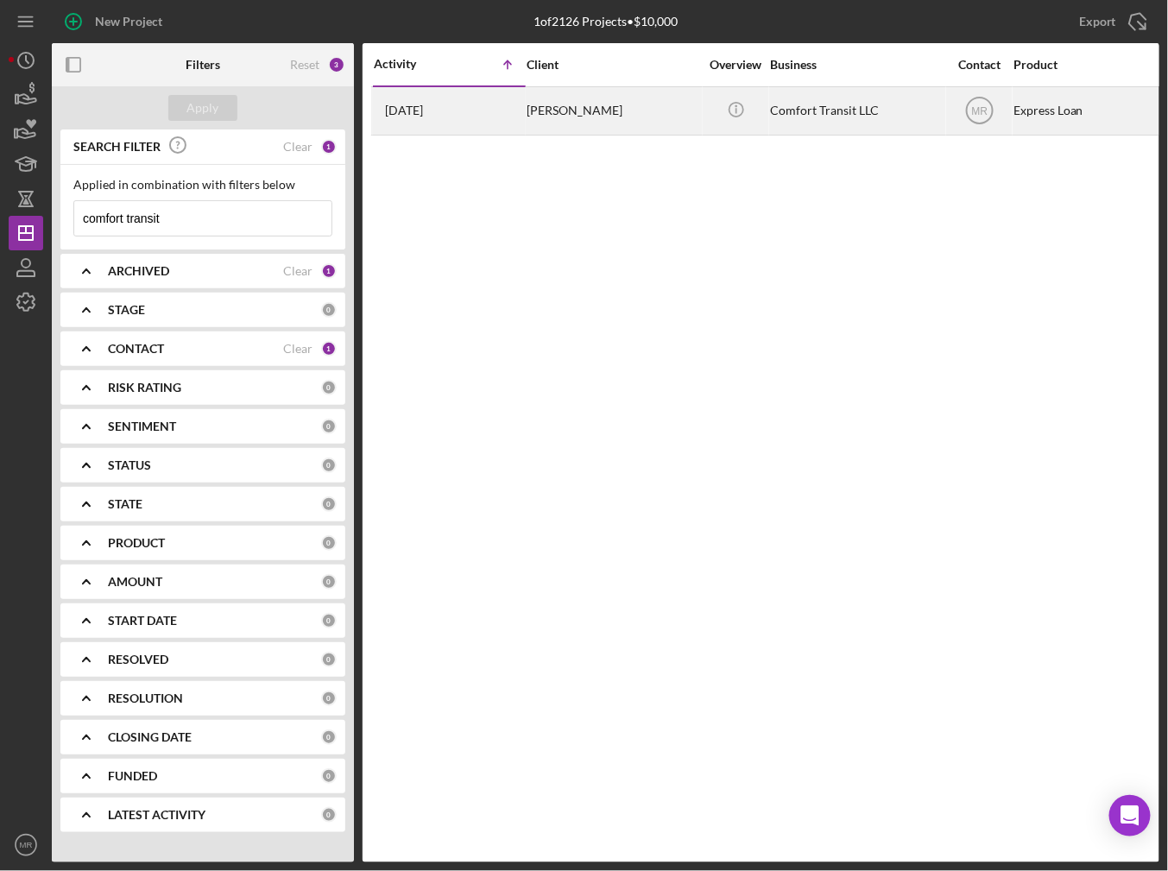
type input "comfort transit"
click at [448, 121] on div "[DATE] [PERSON_NAME]" at bounding box center [449, 111] width 151 height 46
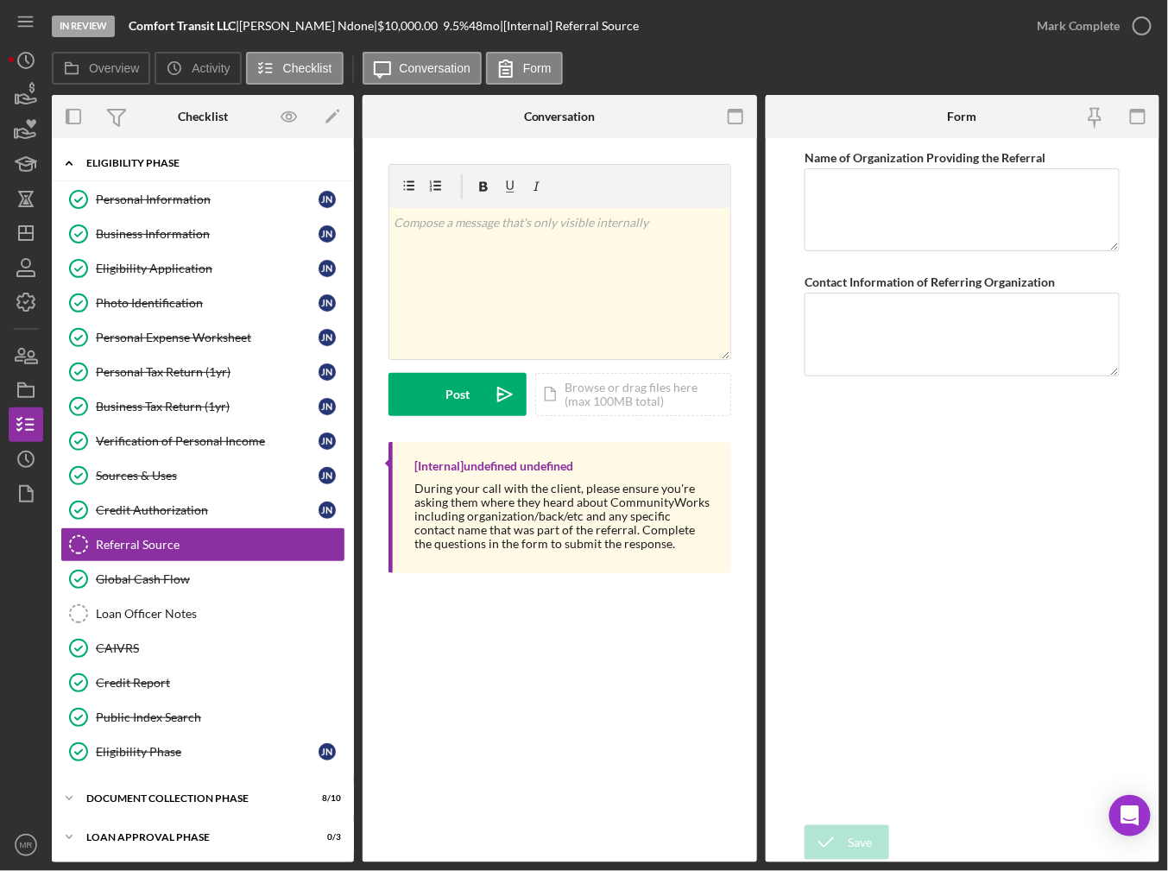
click at [110, 160] on div "Eligibility Phase" at bounding box center [209, 163] width 246 height 10
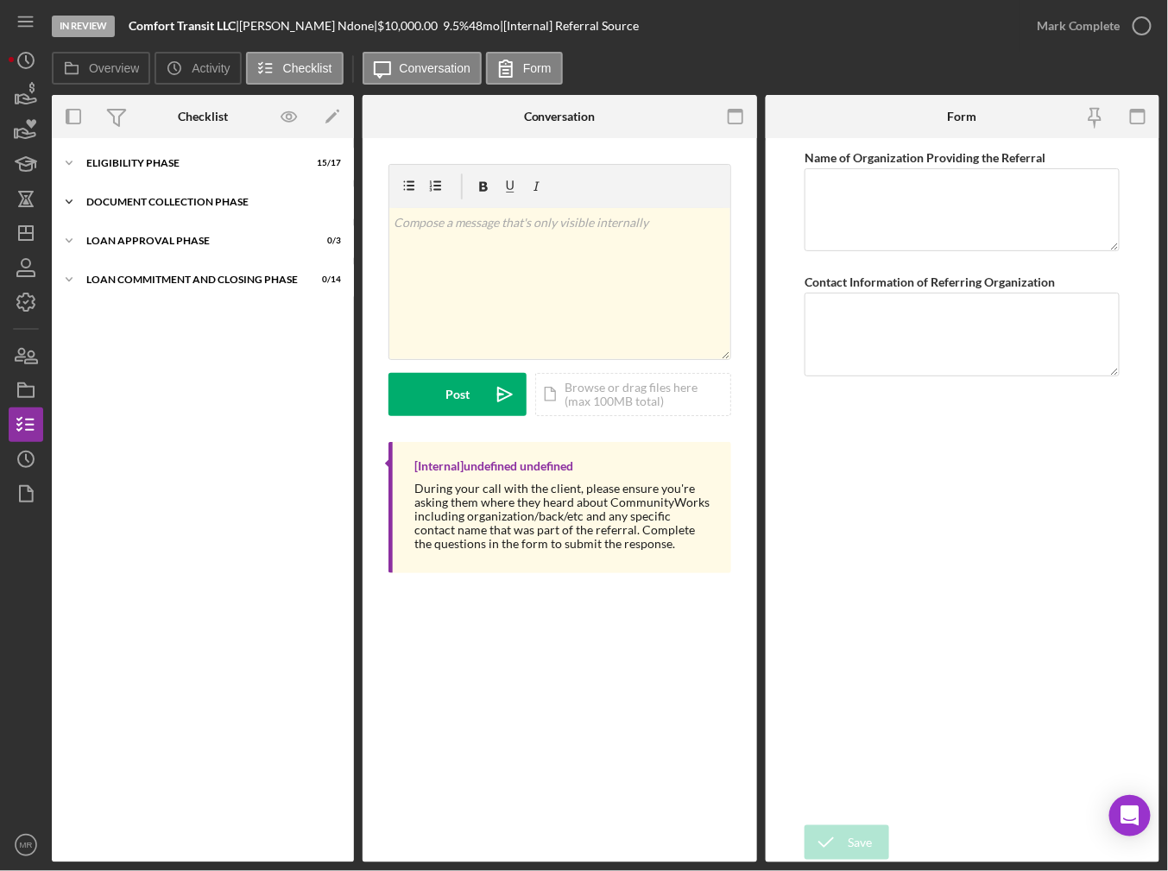
click at [117, 199] on div "Document Collection Phase" at bounding box center [209, 202] width 246 height 10
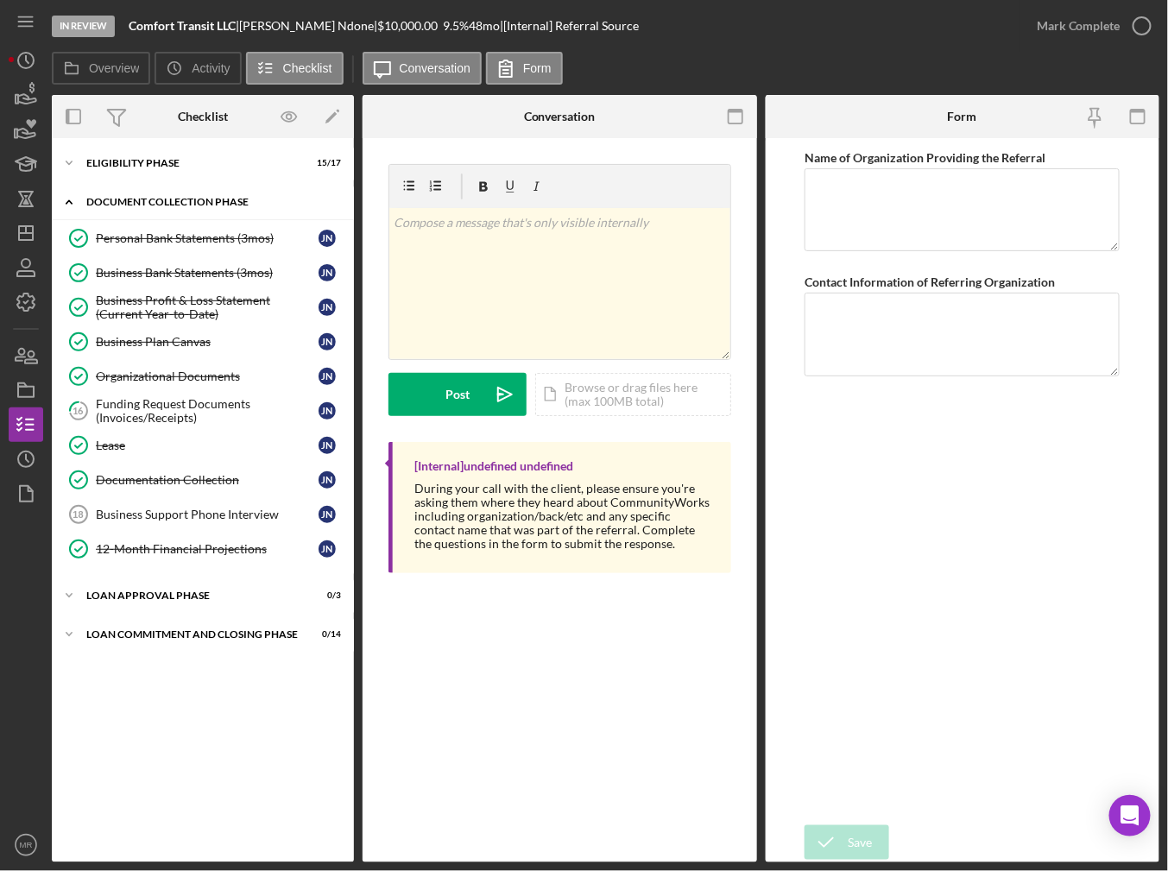
click at [152, 199] on div "Document Collection Phase" at bounding box center [209, 202] width 246 height 10
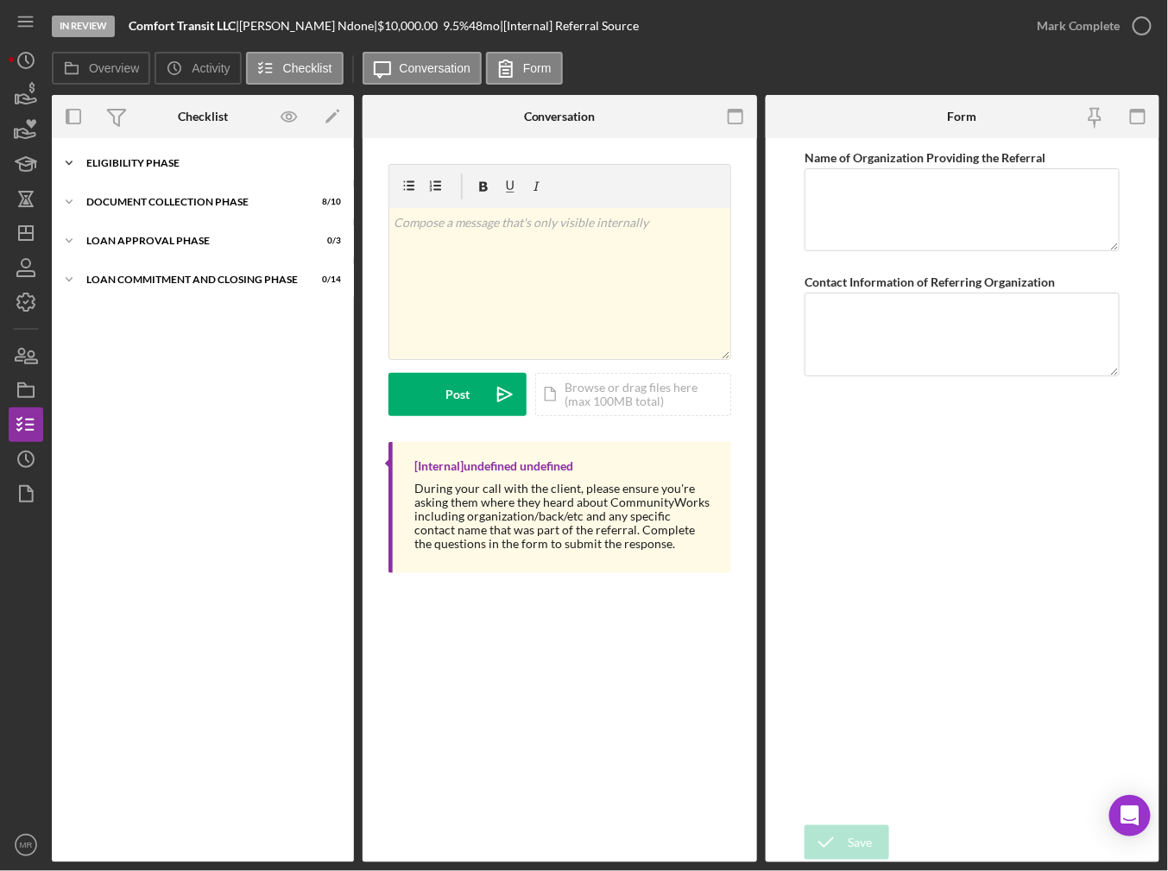
click at [156, 170] on div "Icon/Expander Eligibility Phase 15 / 17" at bounding box center [203, 163] width 302 height 35
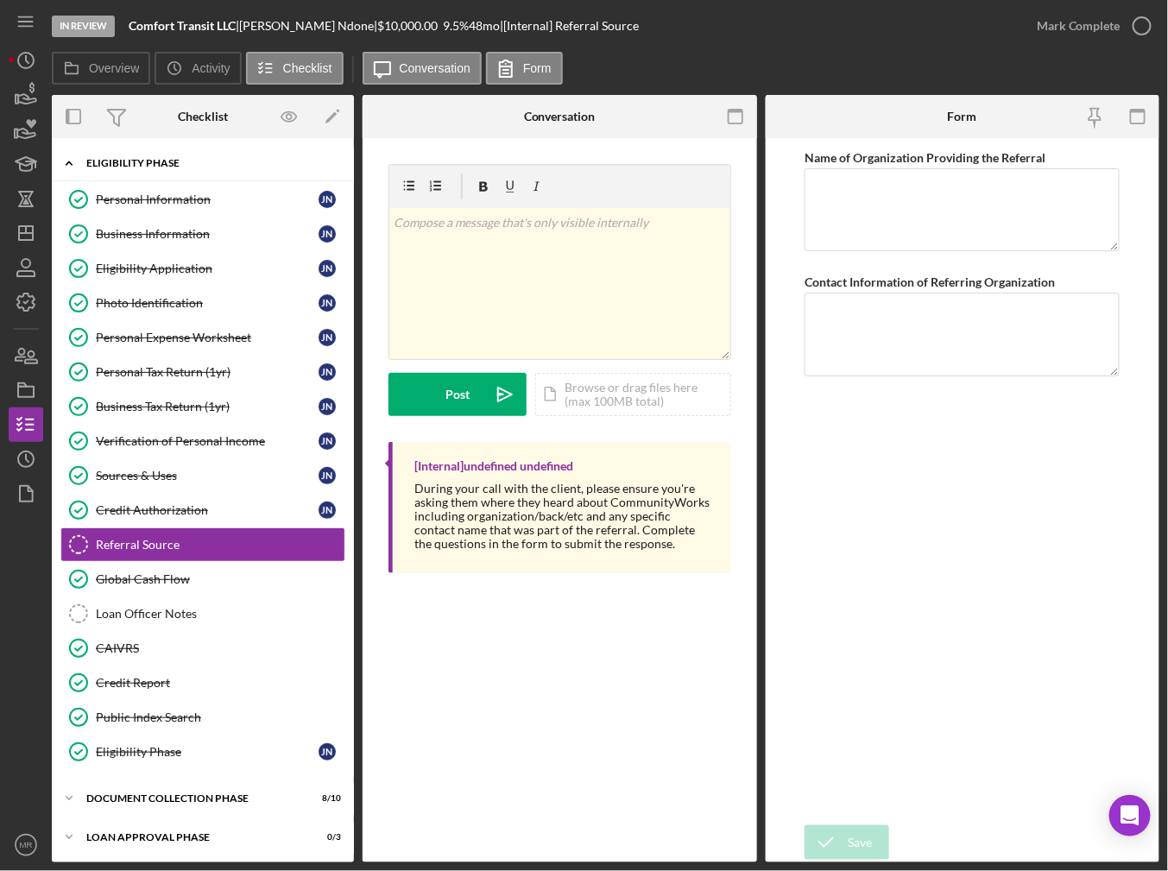
click at [137, 163] on div "Eligibility Phase" at bounding box center [209, 163] width 246 height 10
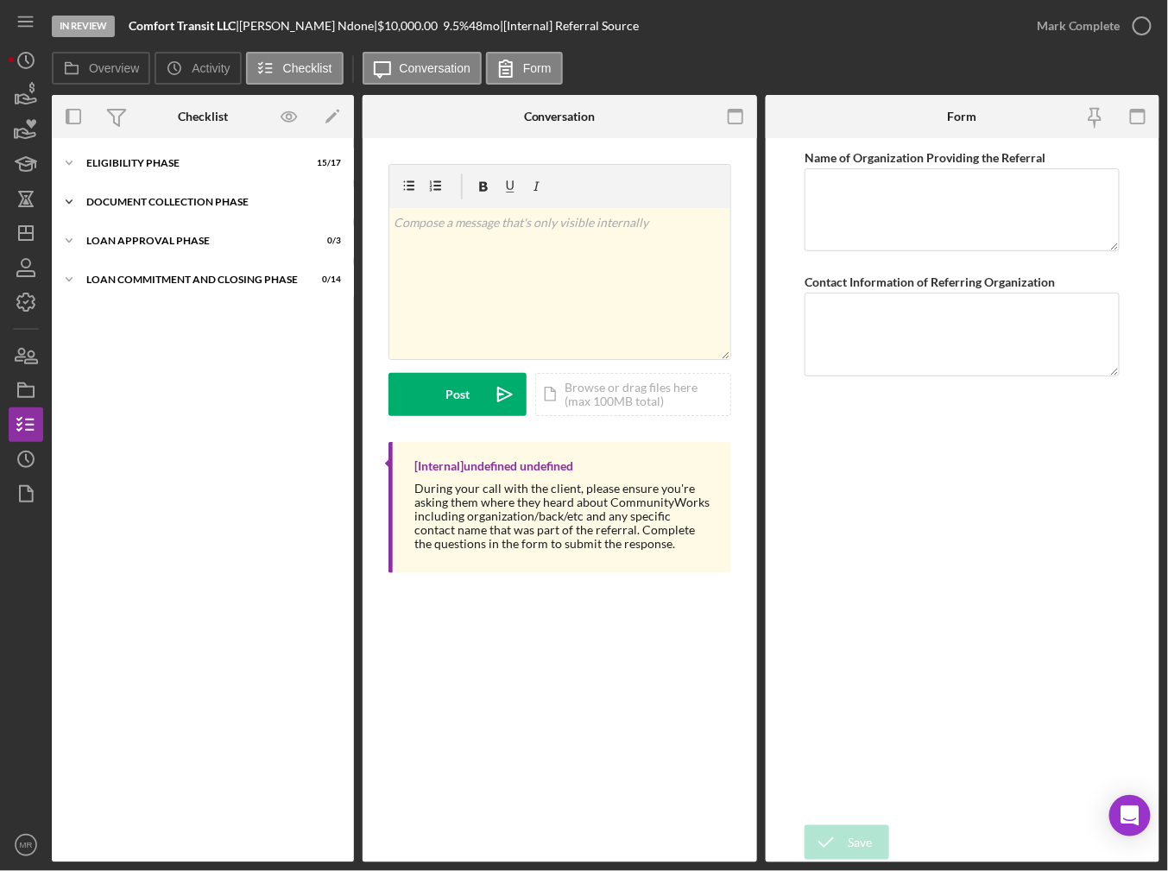
click at [136, 196] on div "Icon/Expander Document Collection Phase 8 / 10" at bounding box center [203, 202] width 302 height 35
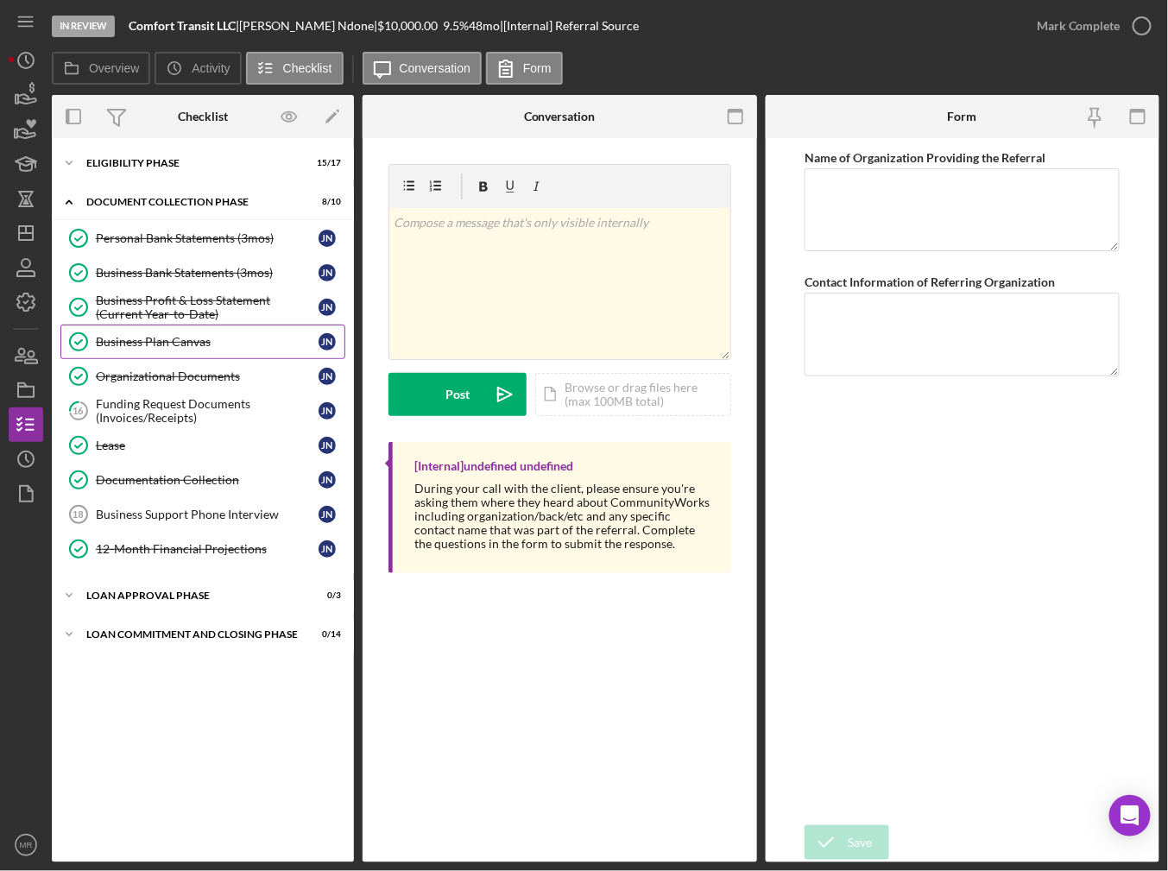
click at [134, 350] on link "Business Plan Canvas Business Plan Canvas J N" at bounding box center [202, 342] width 285 height 35
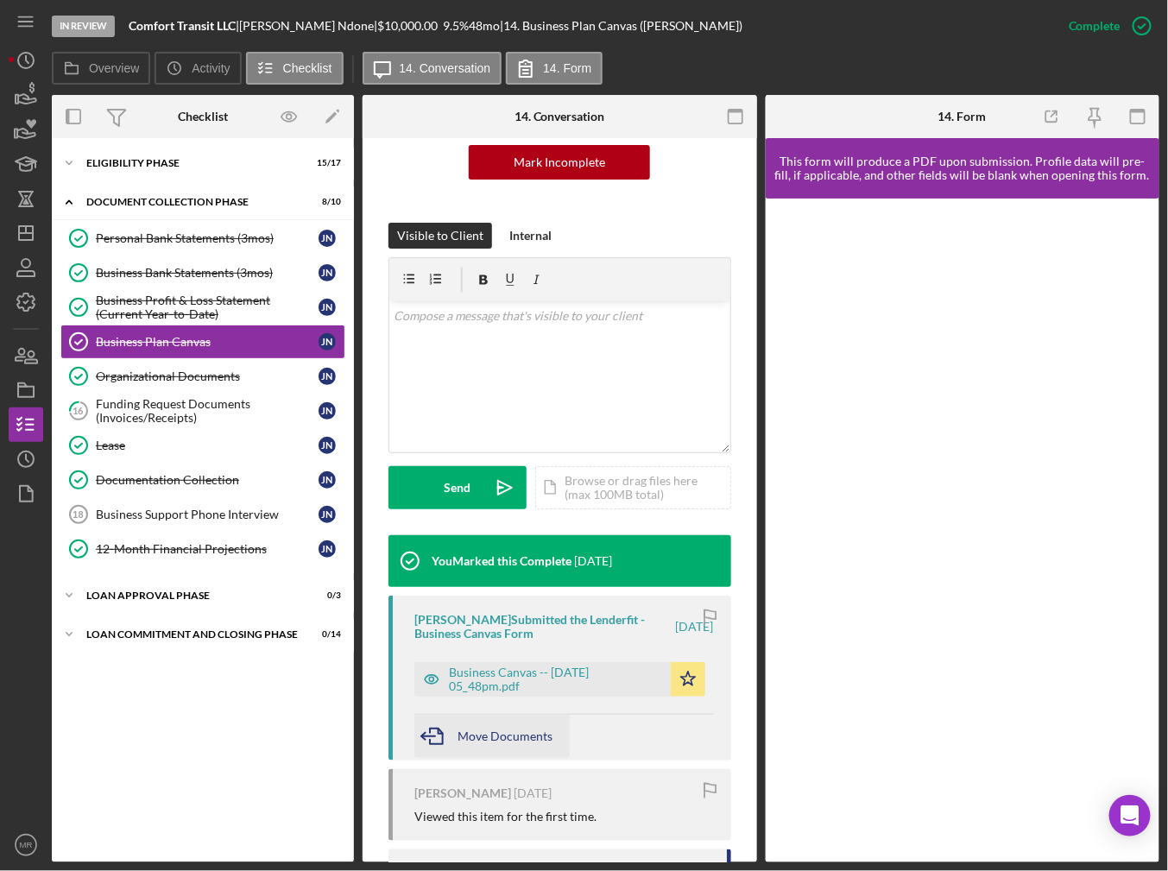
scroll to position [259, 0]
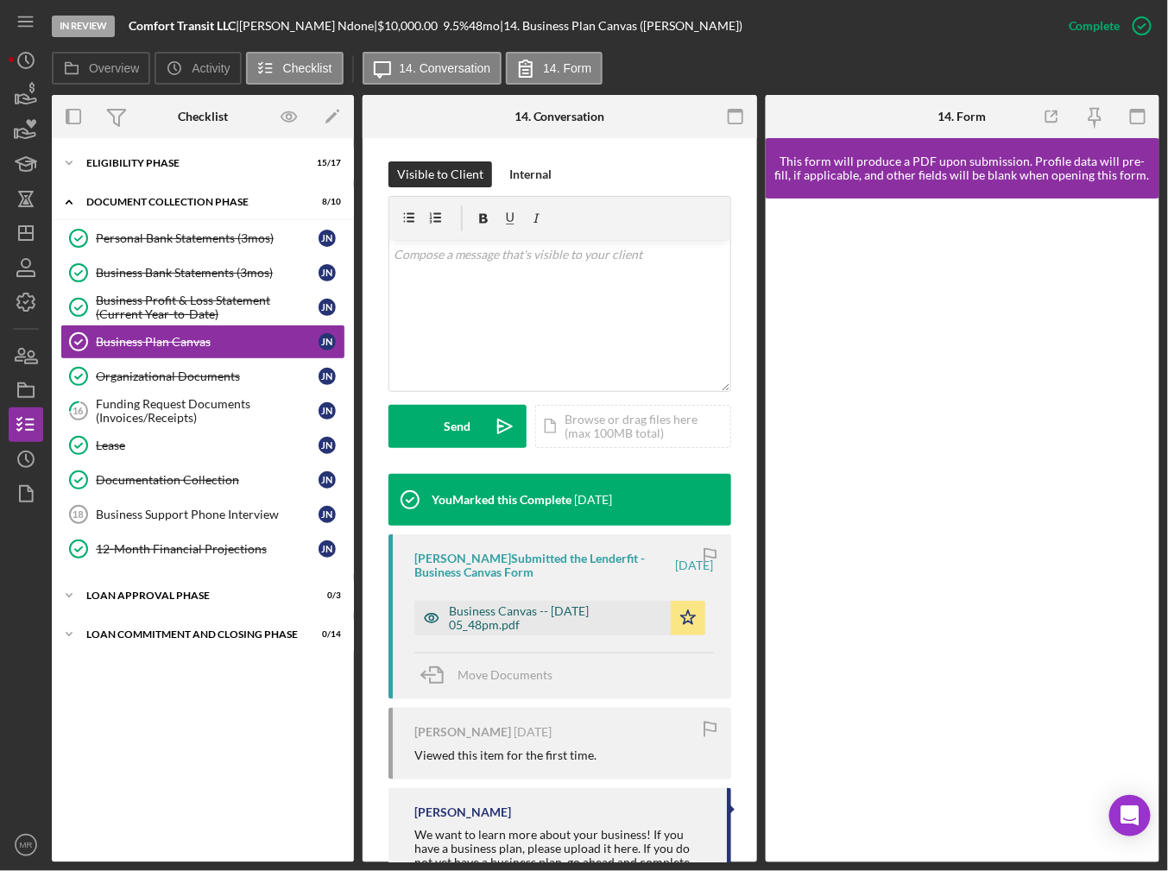
click at [535, 618] on div "Business Canvas -- [DATE] 05_48pm.pdf" at bounding box center [555, 618] width 213 height 28
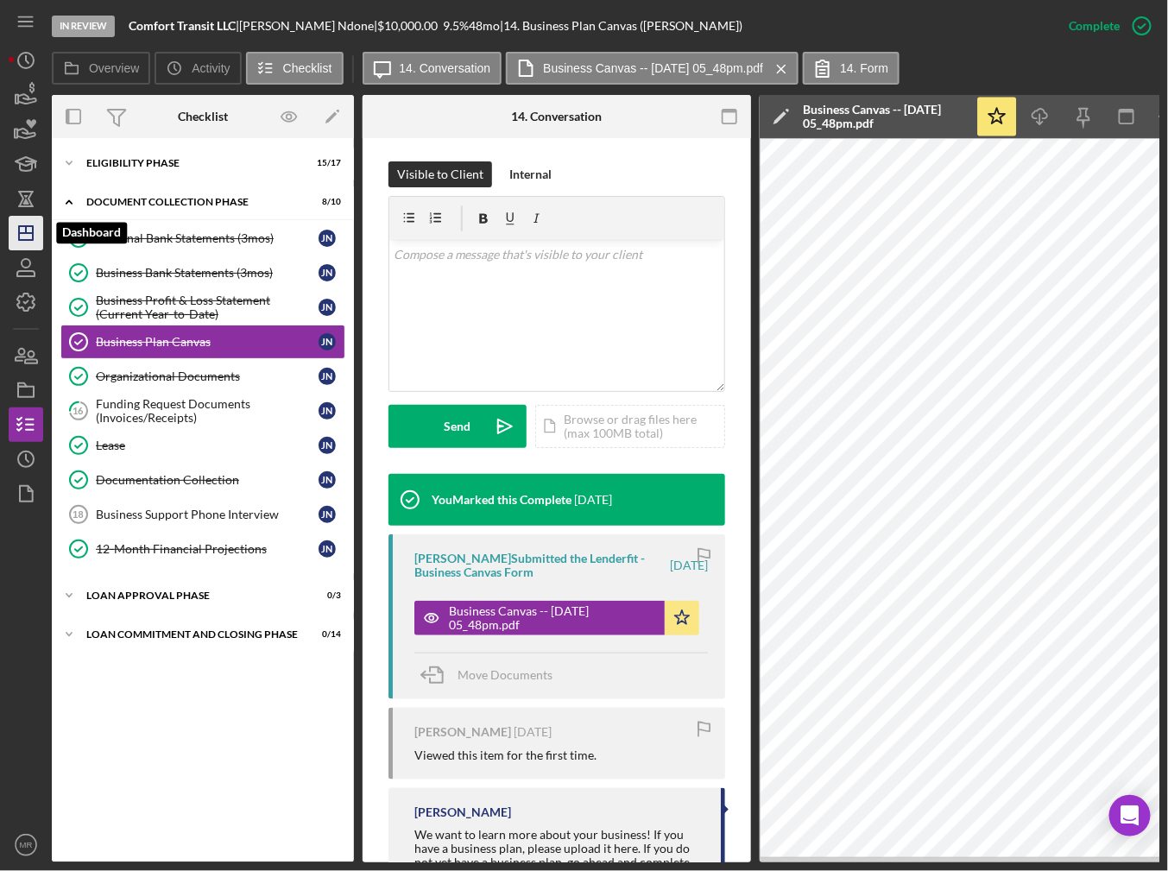
click at [22, 248] on icon "Icon/Dashboard" at bounding box center [25, 233] width 43 height 43
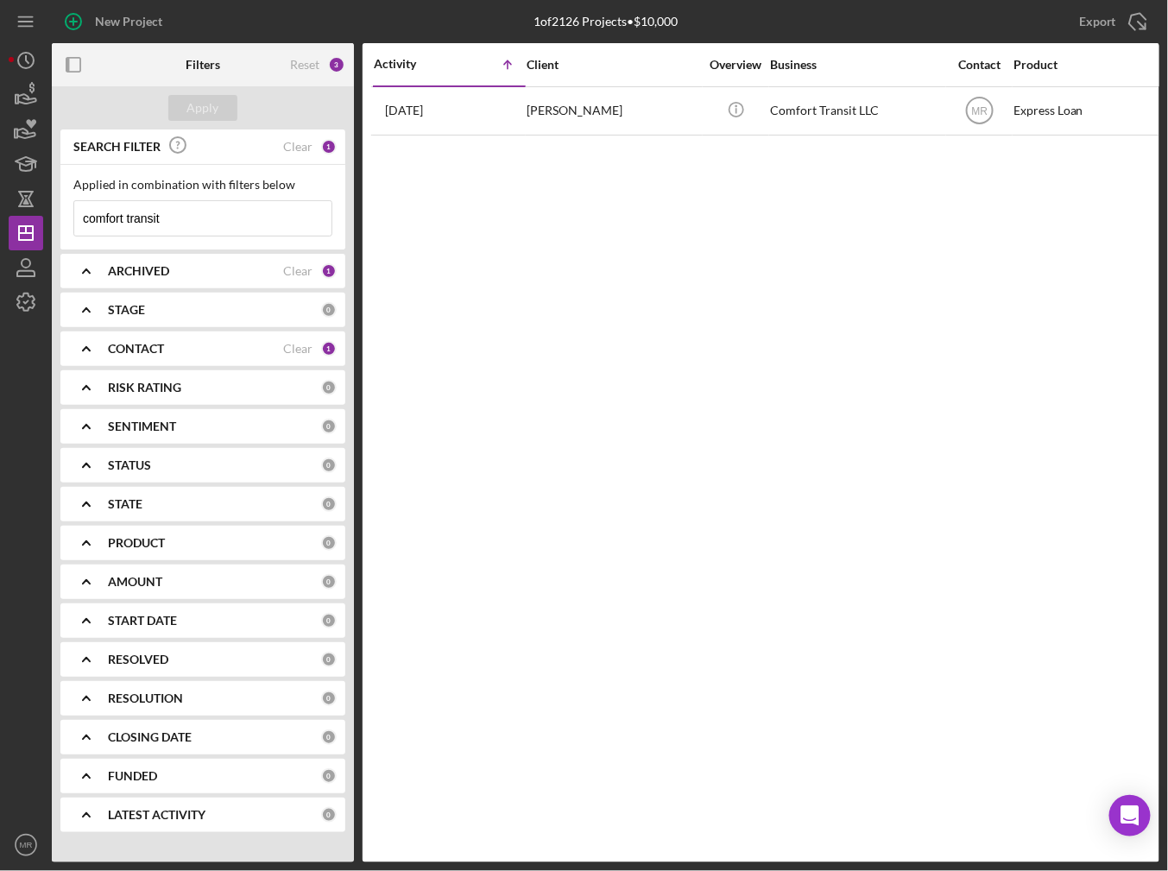
click at [138, 216] on input "comfort transit" at bounding box center [202, 218] width 257 height 35
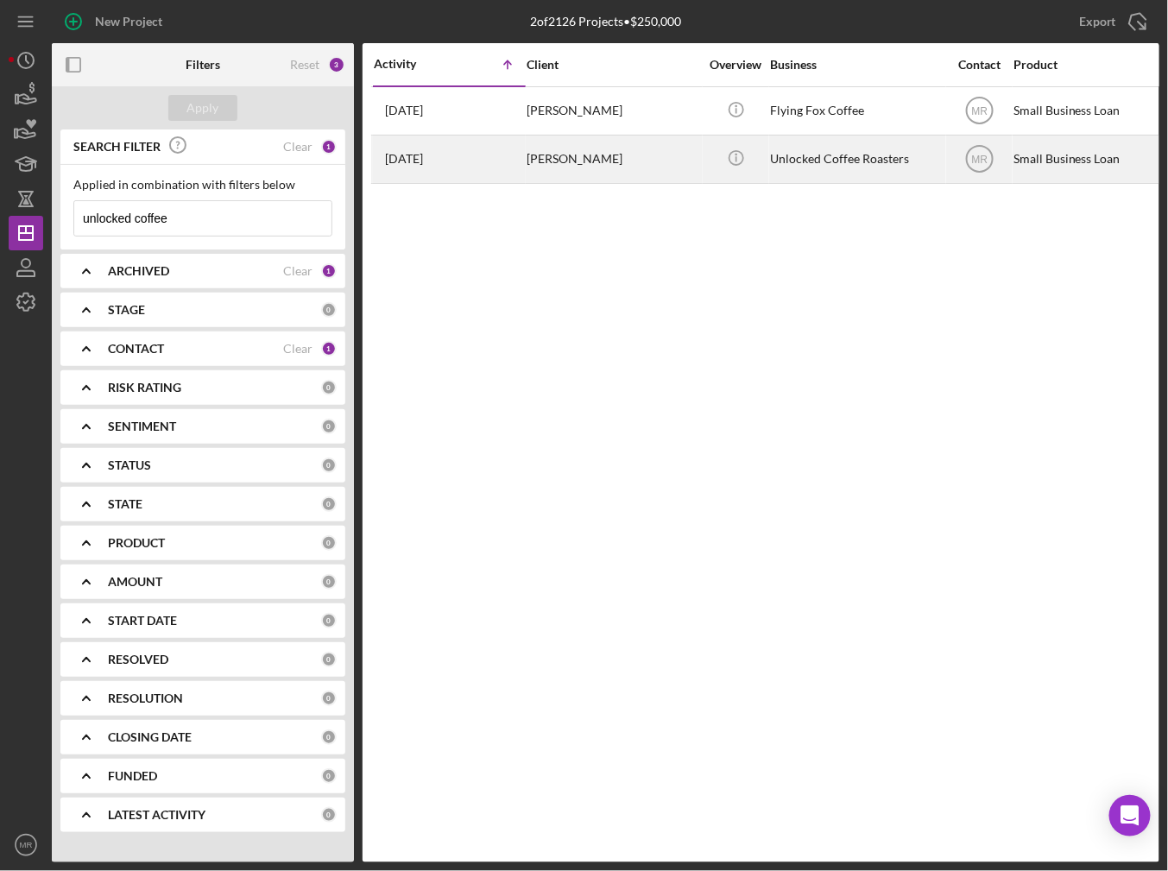
type input "unlocked coffee"
click at [529, 167] on div "[PERSON_NAME]" at bounding box center [613, 159] width 173 height 46
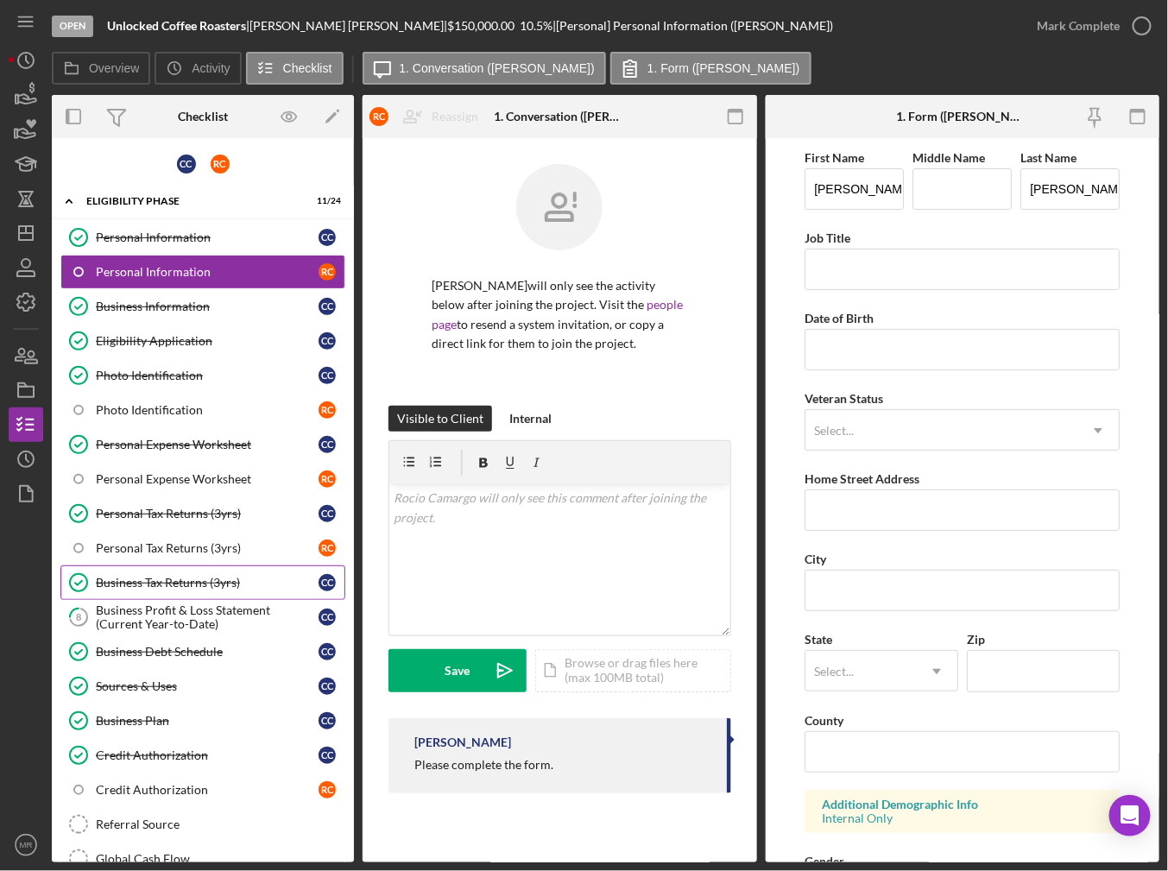
click at [192, 584] on link "Business Tax Returns (3yrs) Business Tax Returns (3yrs) C C" at bounding box center [202, 582] width 285 height 35
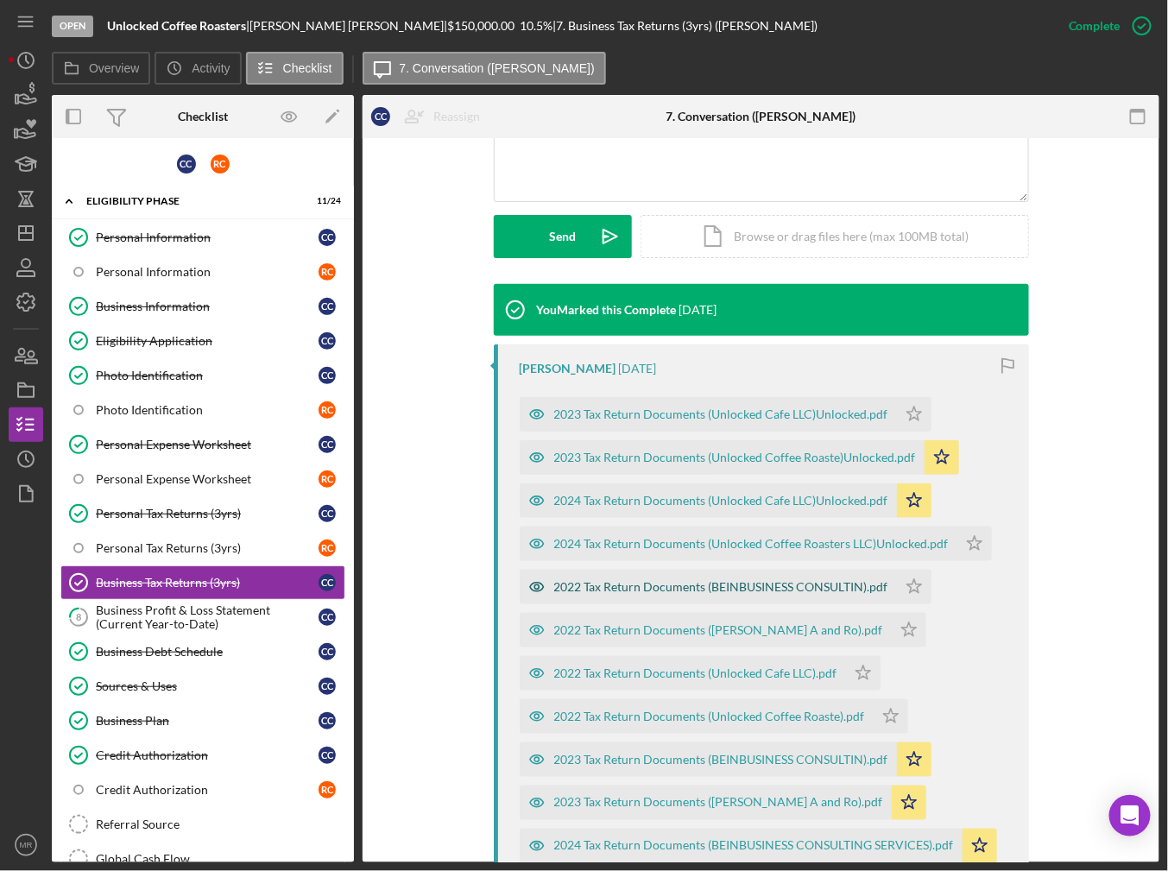
scroll to position [432, 0]
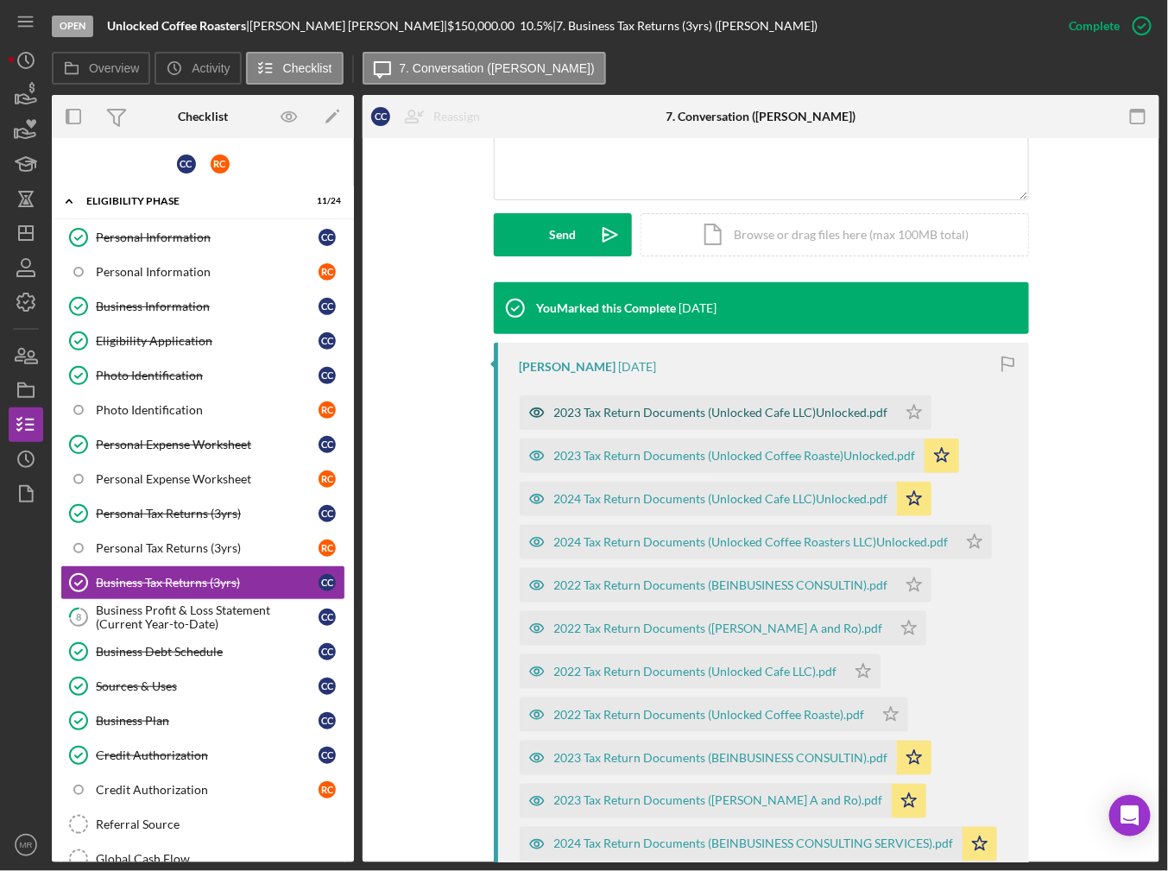
click at [735, 418] on div "2023 Tax Return Documents (Unlocked Cafe LLC)Unlocked.pdf" at bounding box center [721, 413] width 334 height 14
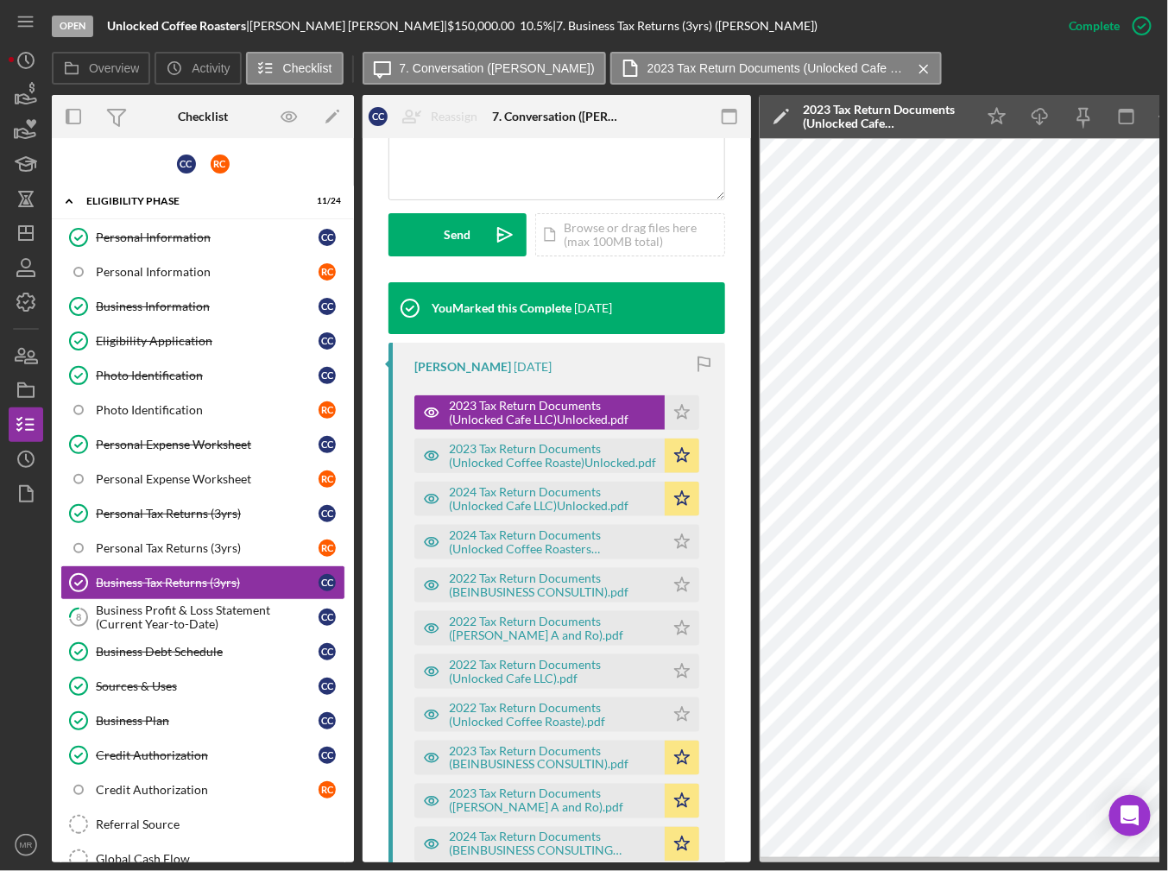
scroll to position [0, 117]
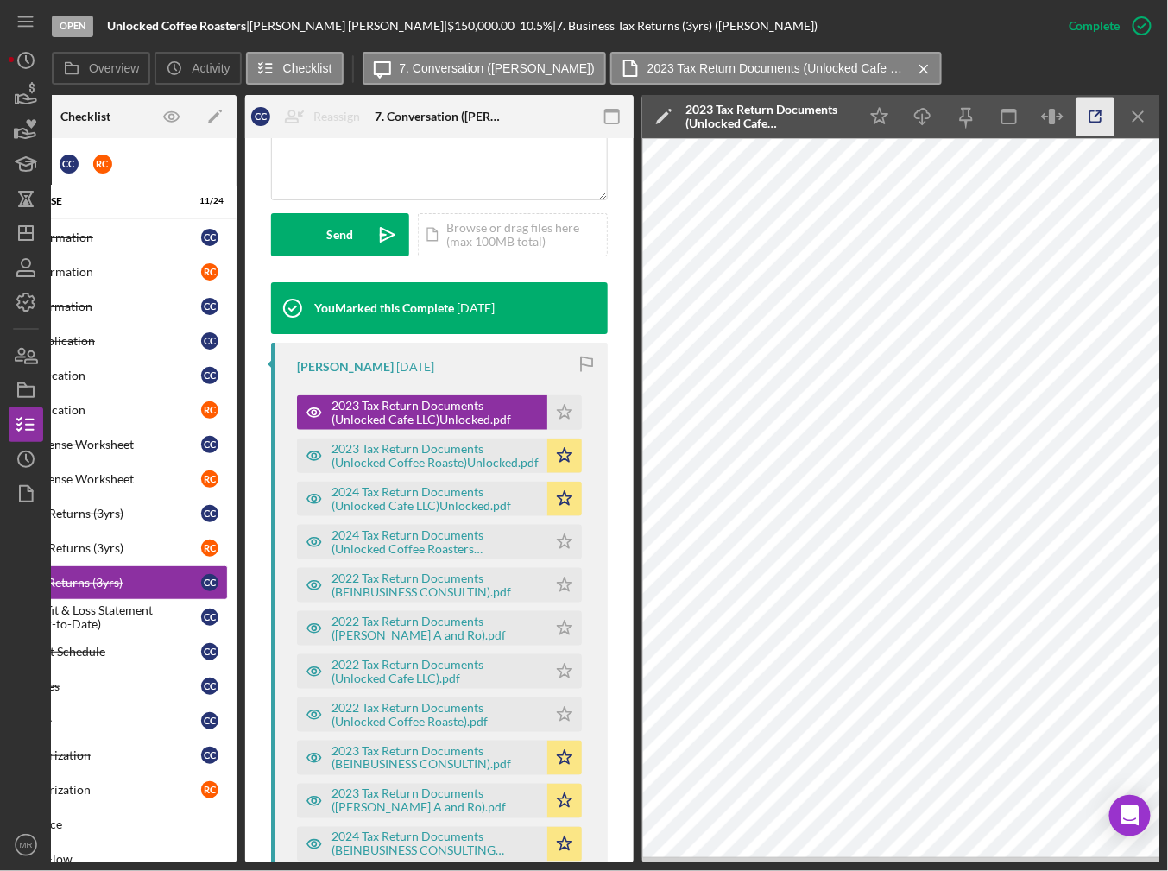
click at [1091, 113] on icon "button" at bounding box center [1096, 117] width 39 height 39
click at [1137, 108] on icon "Icon/Menu Close" at bounding box center [1139, 117] width 39 height 39
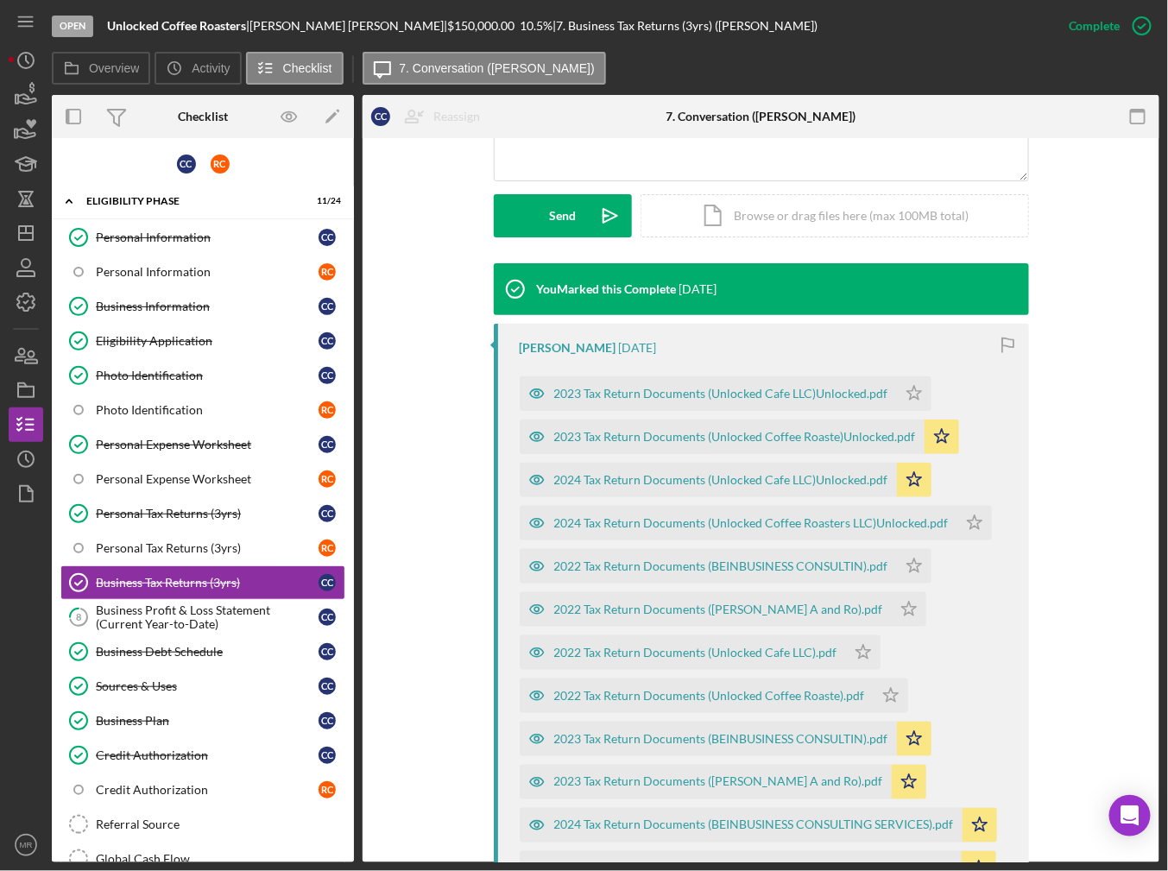
scroll to position [432, 0]
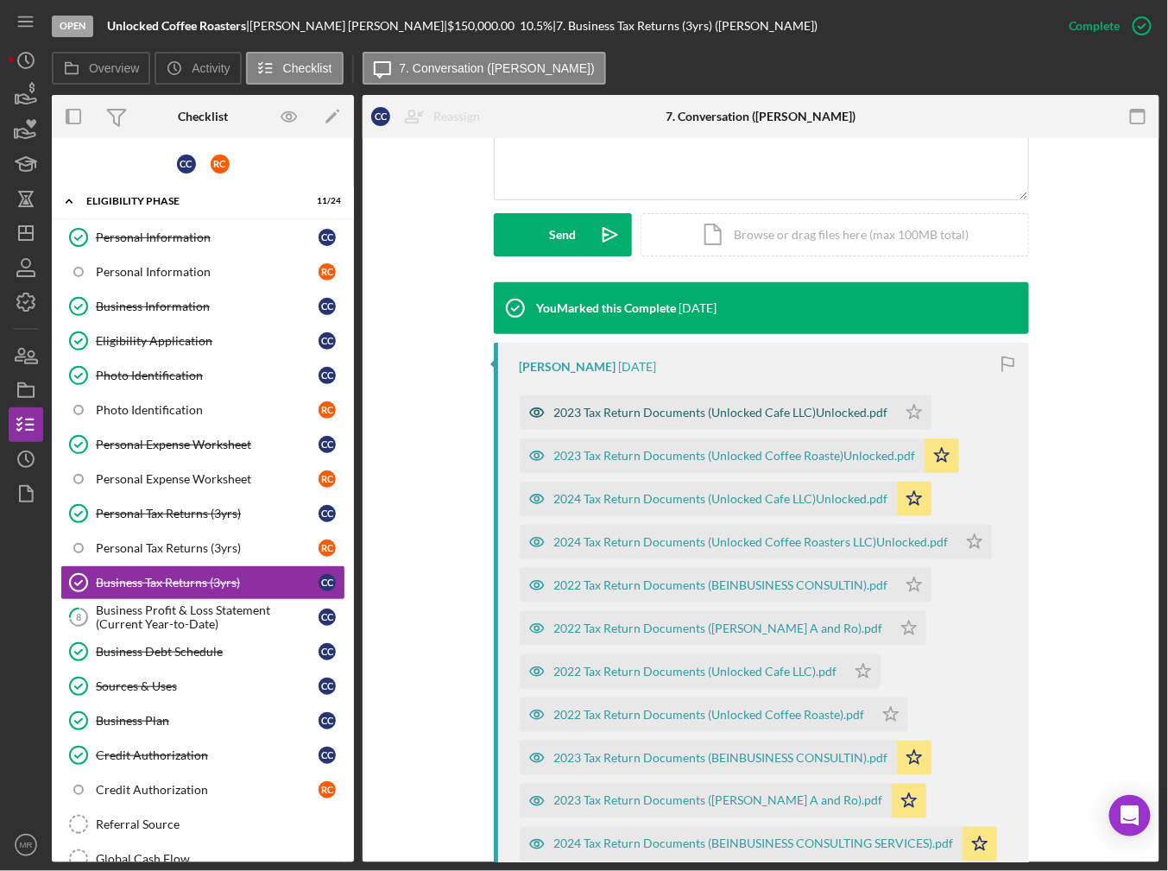
click at [673, 418] on div "2023 Tax Return Documents (Unlocked Cafe LLC)Unlocked.pdf" at bounding box center [721, 413] width 334 height 14
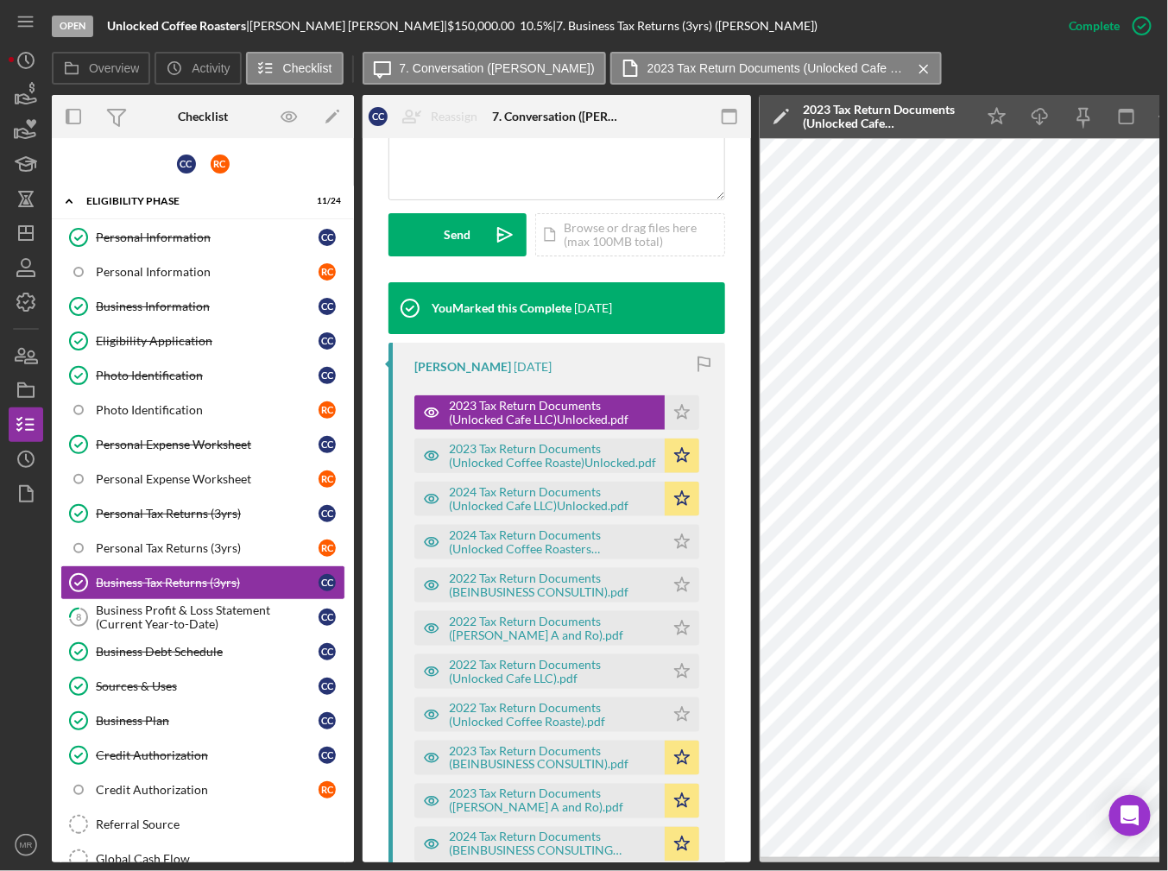
drag, startPoint x: 1014, startPoint y: 864, endPoint x: 1029, endPoint y: 858, distance: 16.7
click at [320, 666] on div "Open Unlocked Coffee Roasters | [PERSON_NAME] | $150,000.00 10.5 % | 7. Busines…" at bounding box center [584, 435] width 1168 height 871
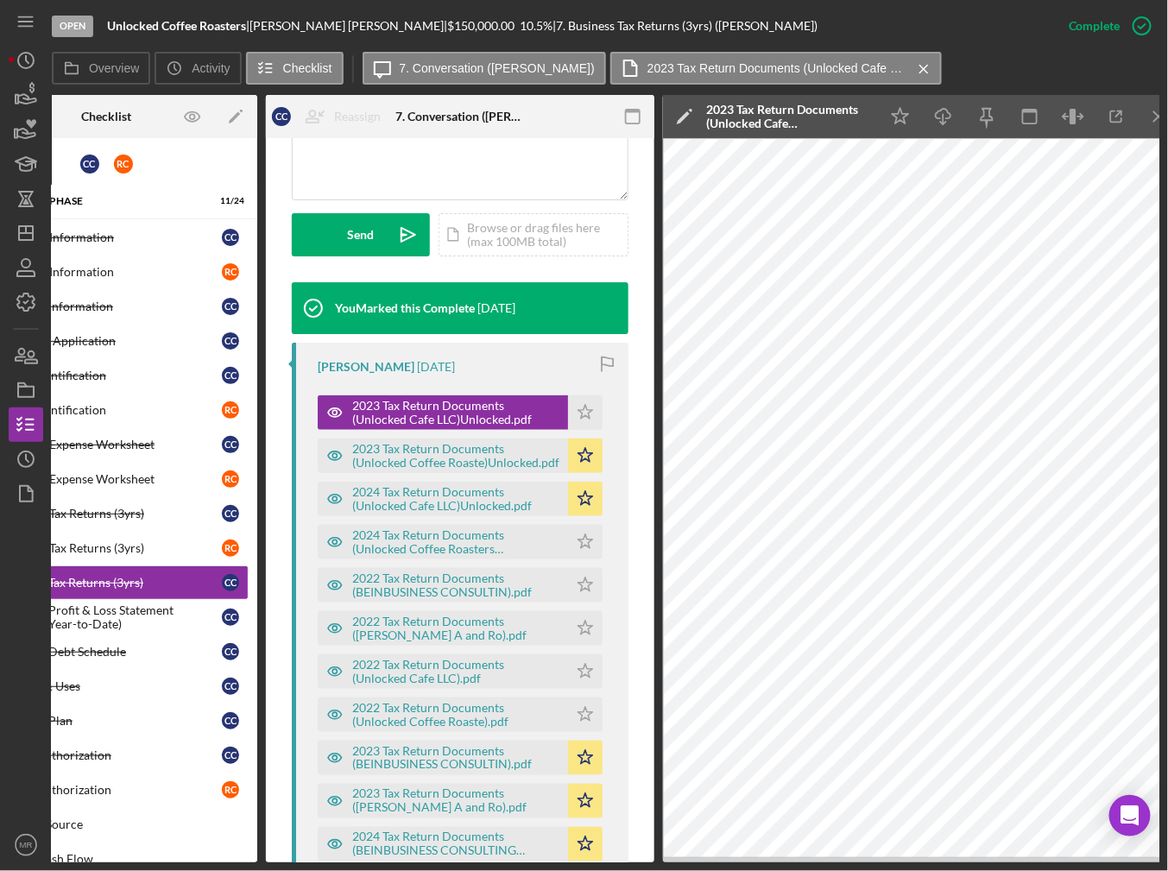
scroll to position [0, 117]
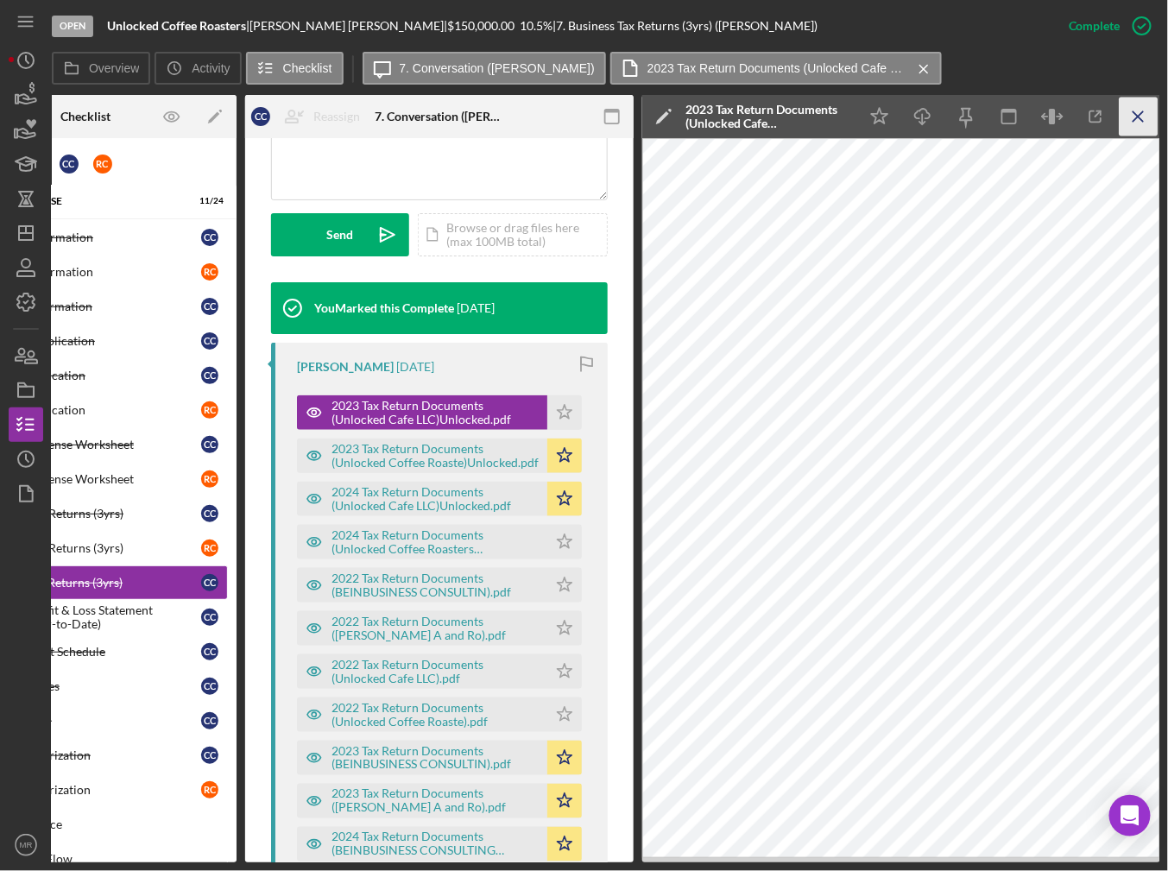
click at [1147, 117] on icon "Icon/Menu Close" at bounding box center [1139, 117] width 39 height 39
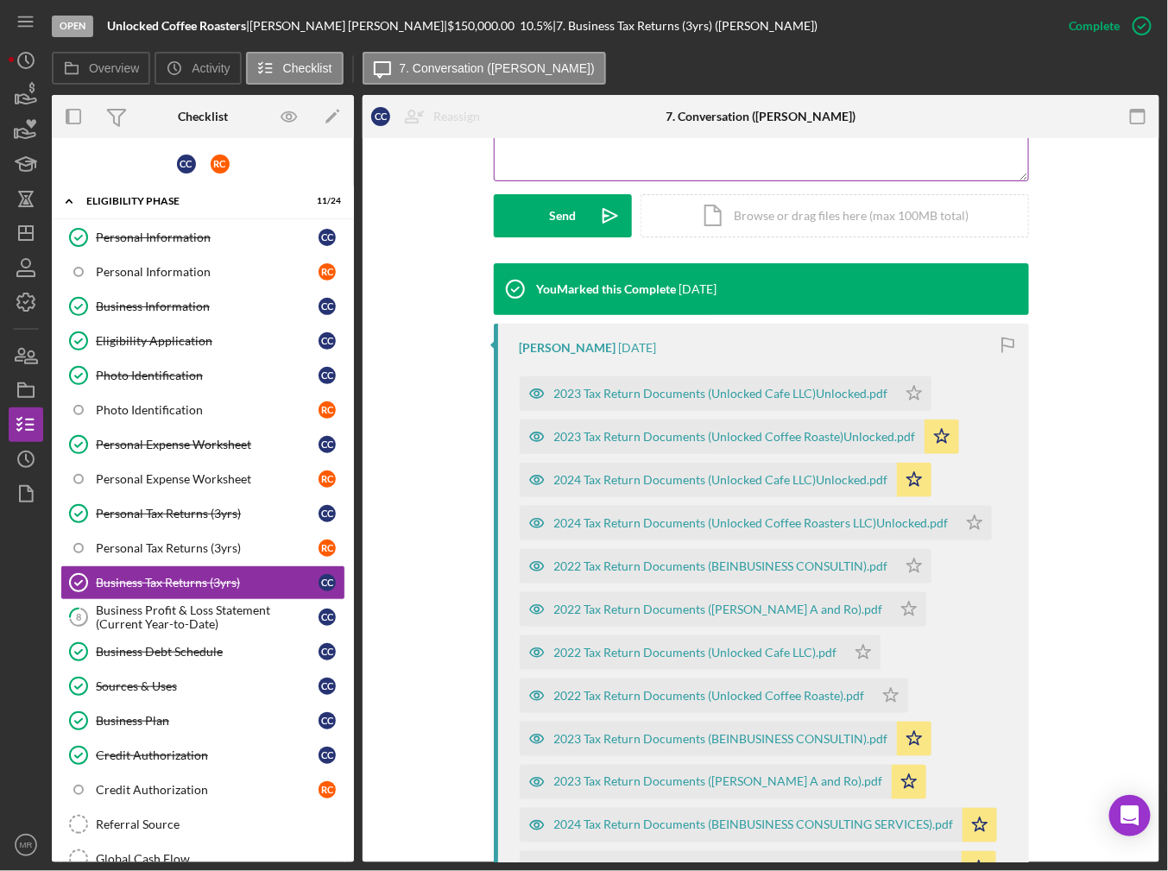
scroll to position [432, 0]
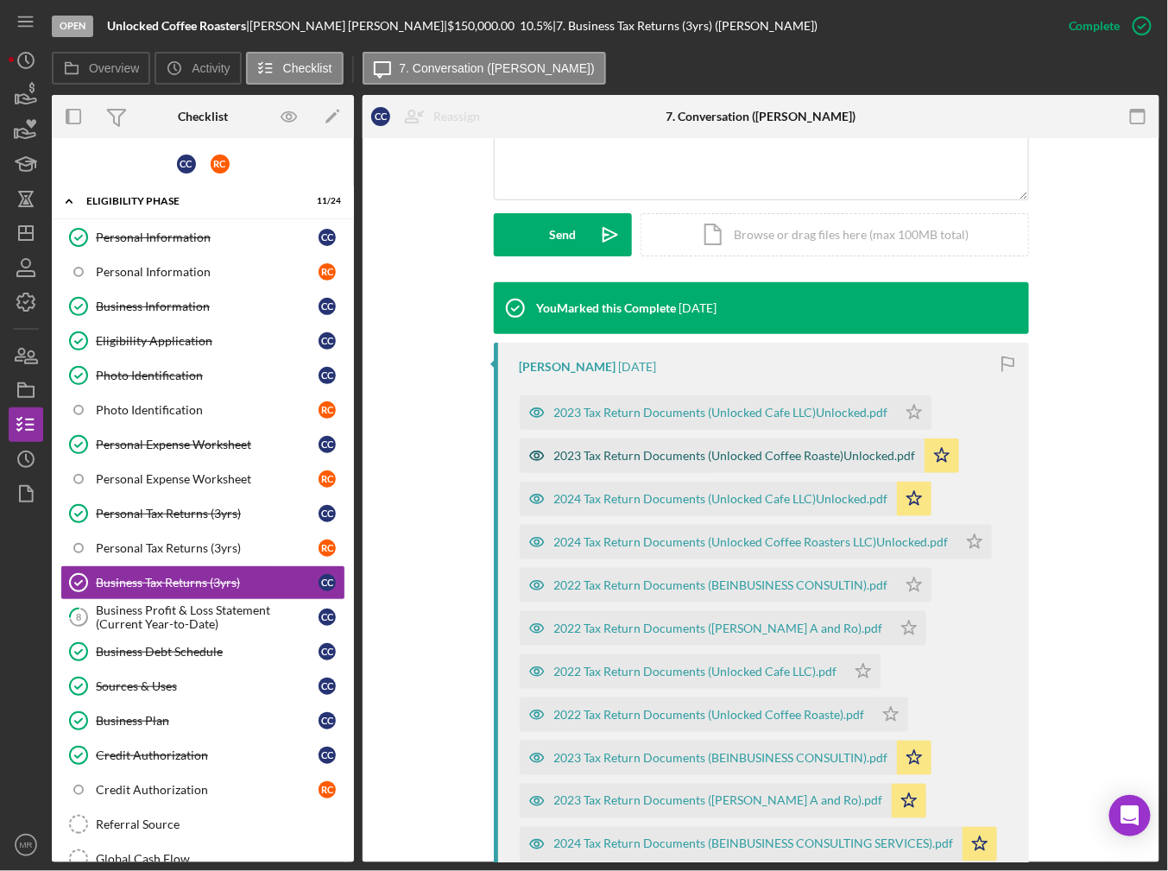
click at [626, 459] on div "2023 Tax Return Documents (Unlocked Coffee Roaste)Unlocked.pdf" at bounding box center [735, 456] width 362 height 14
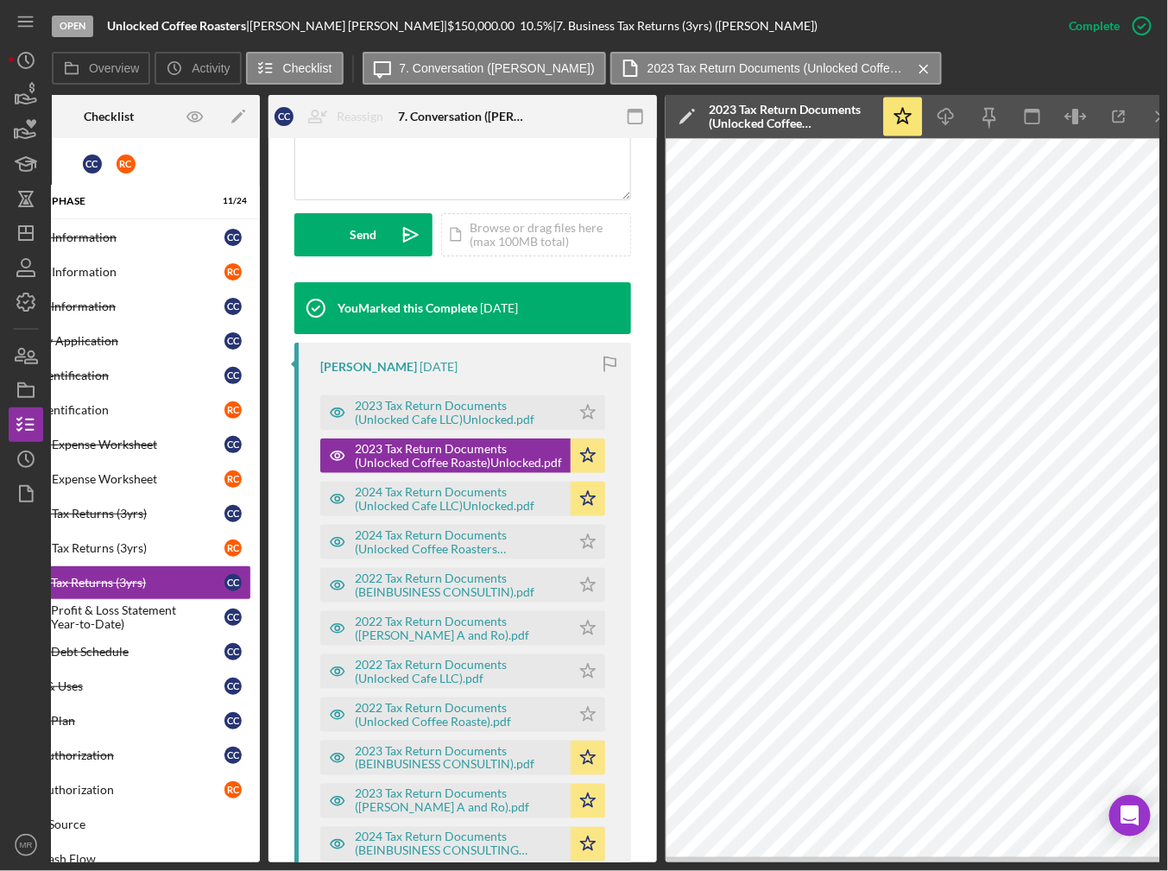
scroll to position [0, 96]
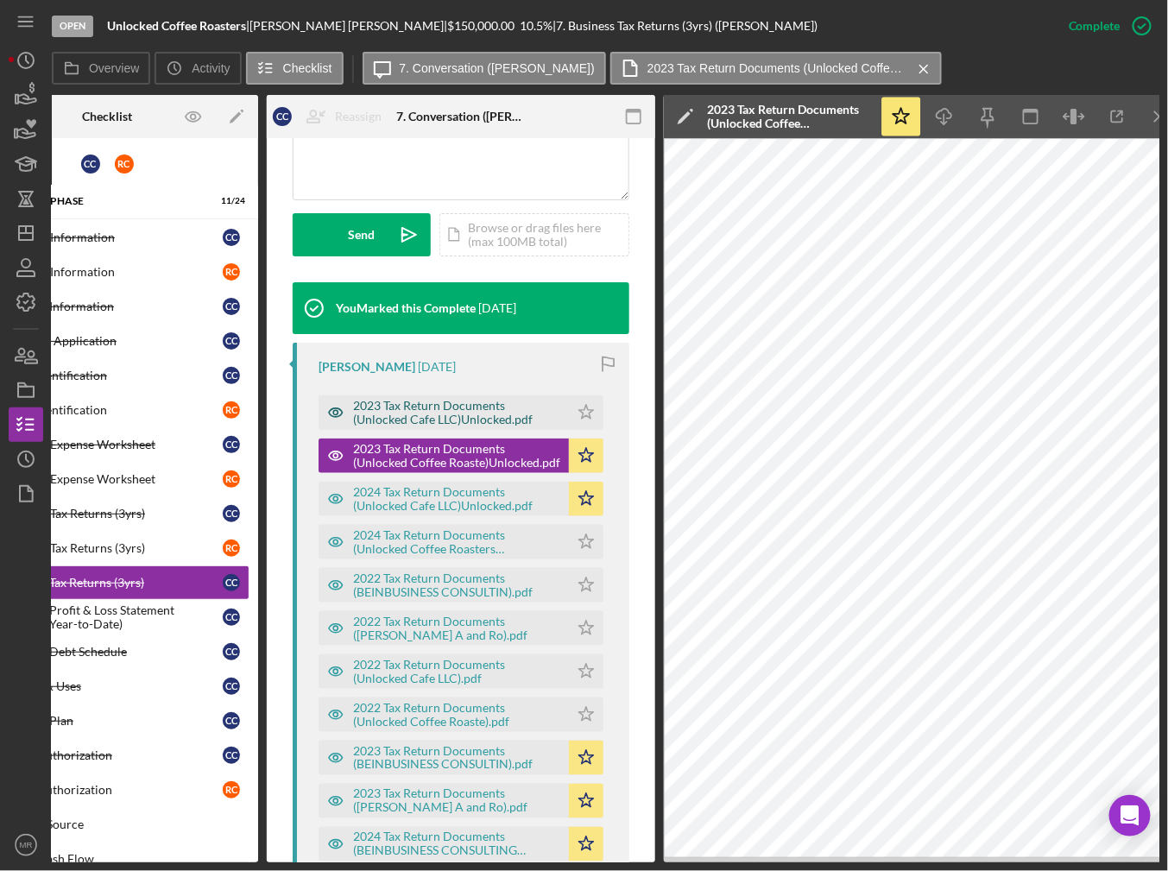
click at [476, 414] on div "2023 Tax Return Documents (Unlocked Cafe LLC)Unlocked.pdf" at bounding box center [456, 413] width 207 height 28
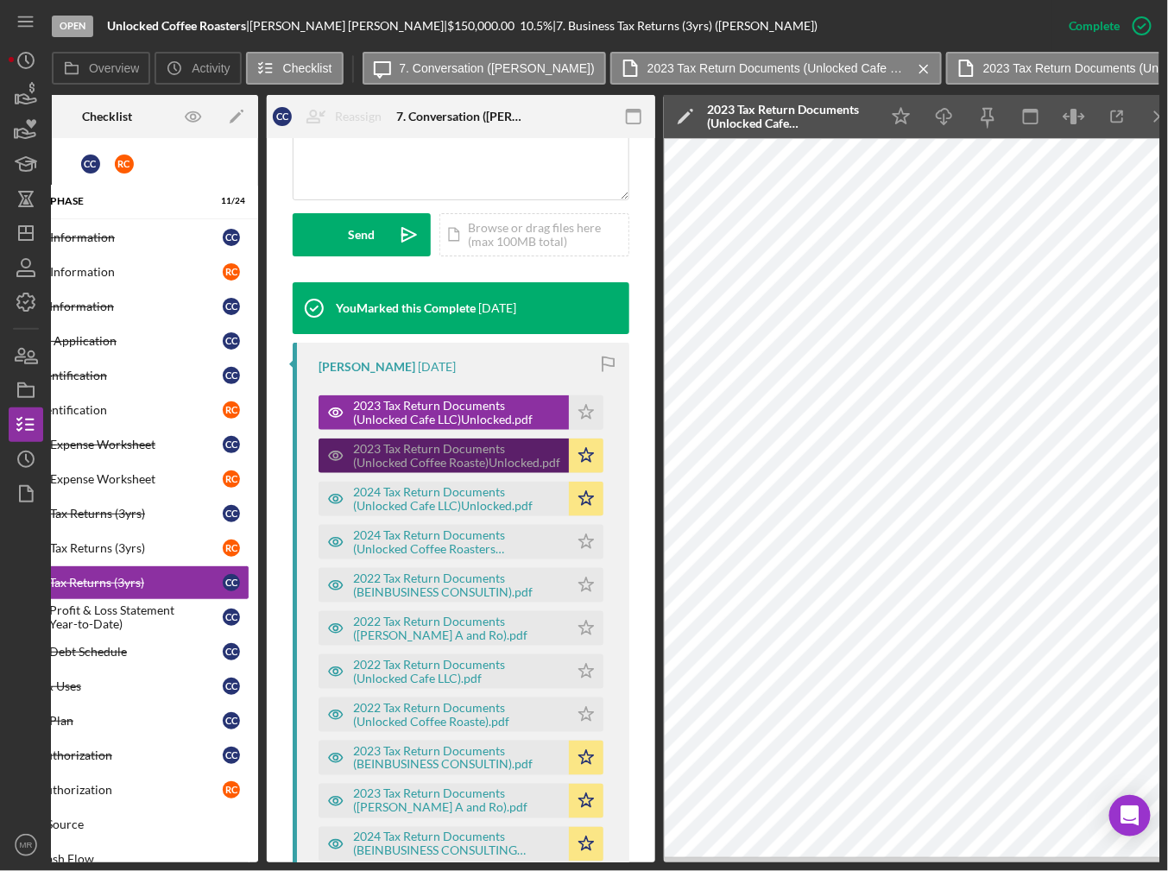
click at [480, 445] on div "2023 Tax Return Documents (Unlocked Coffee Roaste)Unlocked.pdf" at bounding box center [456, 456] width 207 height 28
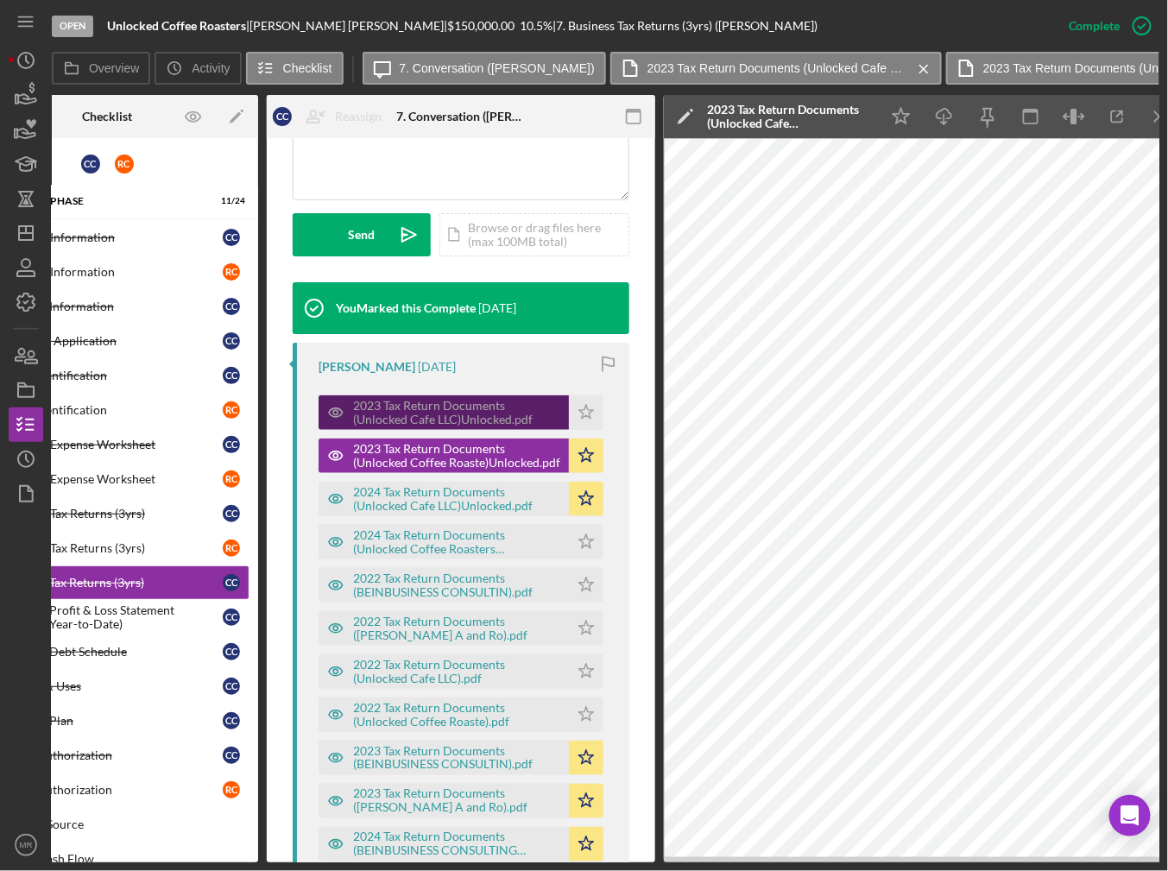
click at [480, 414] on div "2023 Tax Return Documents (Unlocked Cafe LLC)Unlocked.pdf" at bounding box center [456, 413] width 207 height 28
click at [483, 493] on div "2024 Tax Return Documents (Unlocked Cafe LLC)Unlocked.pdf" at bounding box center [456, 499] width 207 height 28
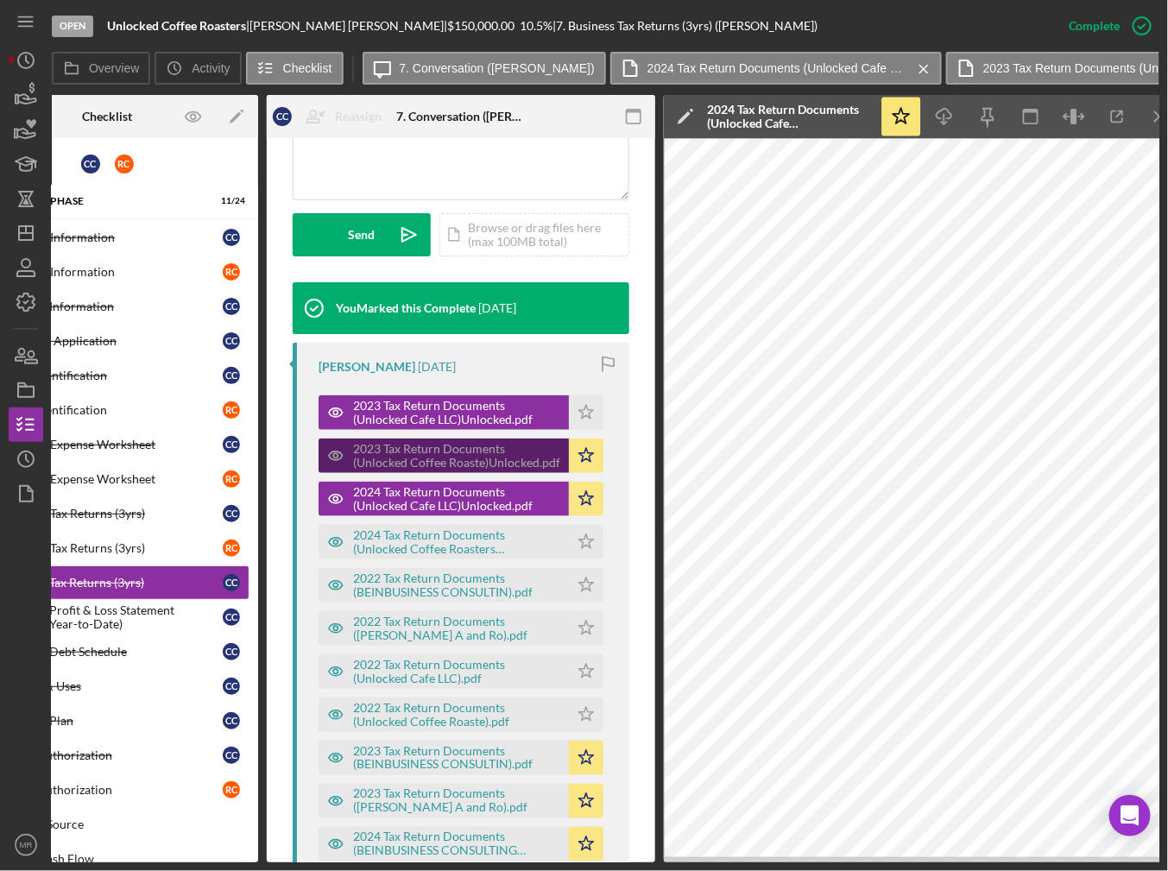
click at [490, 461] on div "2023 Tax Return Documents (Unlocked Coffee Roaste)Unlocked.pdf" at bounding box center [456, 456] width 207 height 28
click at [1150, 118] on icon "Icon/Menu Close" at bounding box center [1160, 117] width 39 height 39
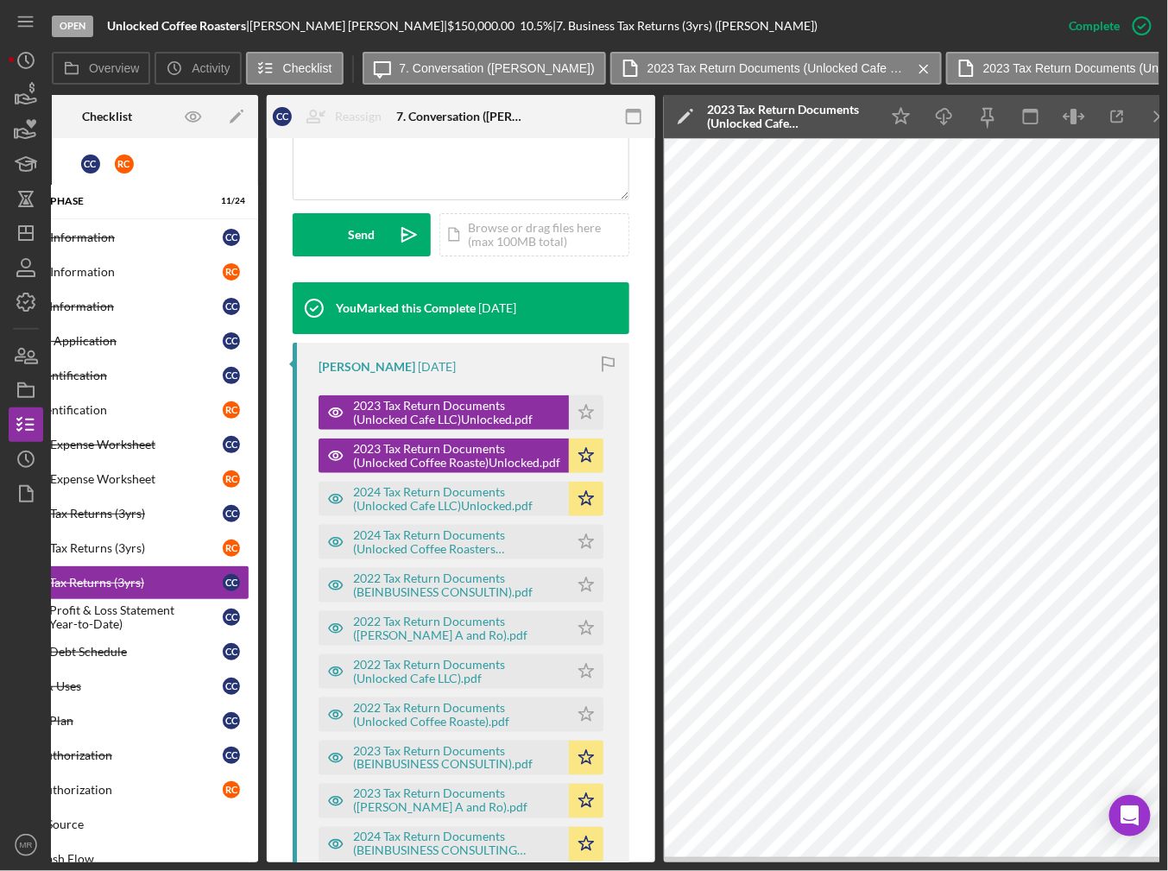
click at [1150, 118] on icon "Icon/Menu Close" at bounding box center [1160, 117] width 39 height 39
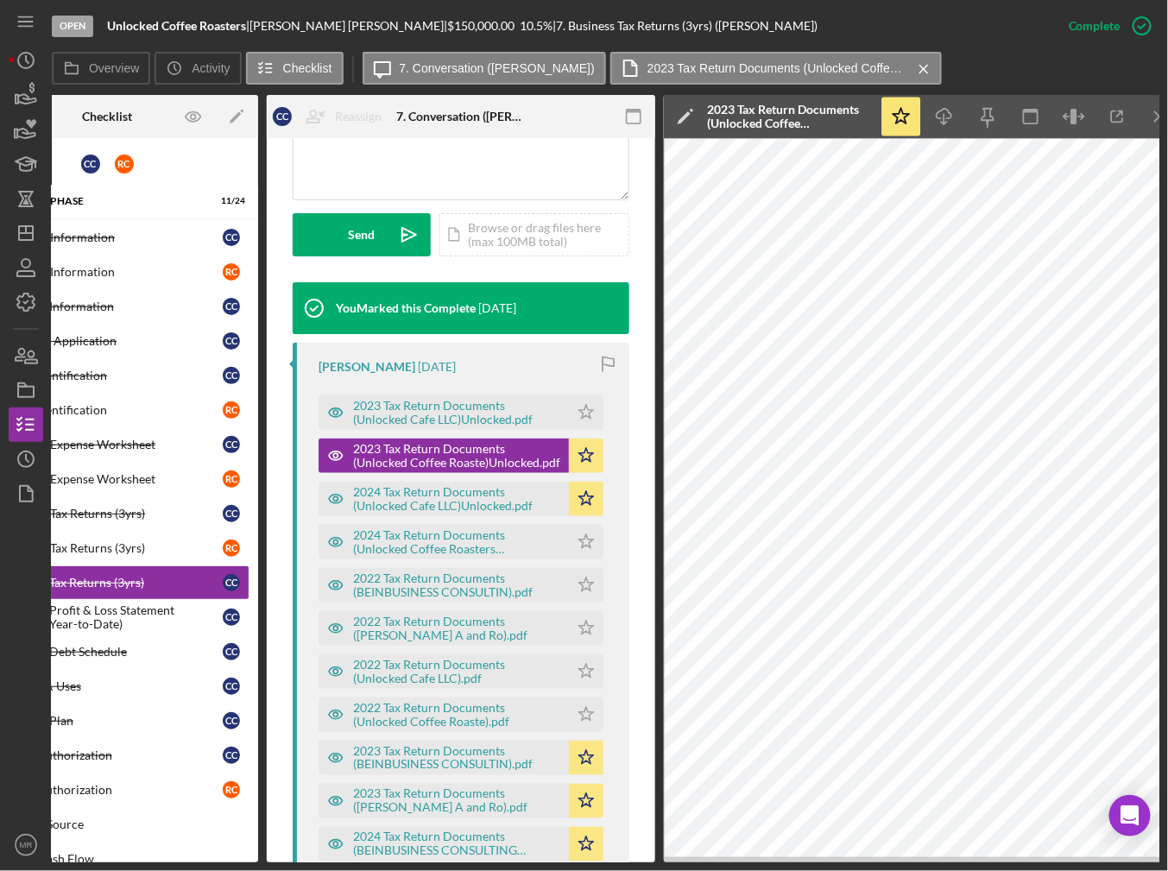
click at [1150, 118] on icon "Icon/Menu Close" at bounding box center [1160, 117] width 39 height 39
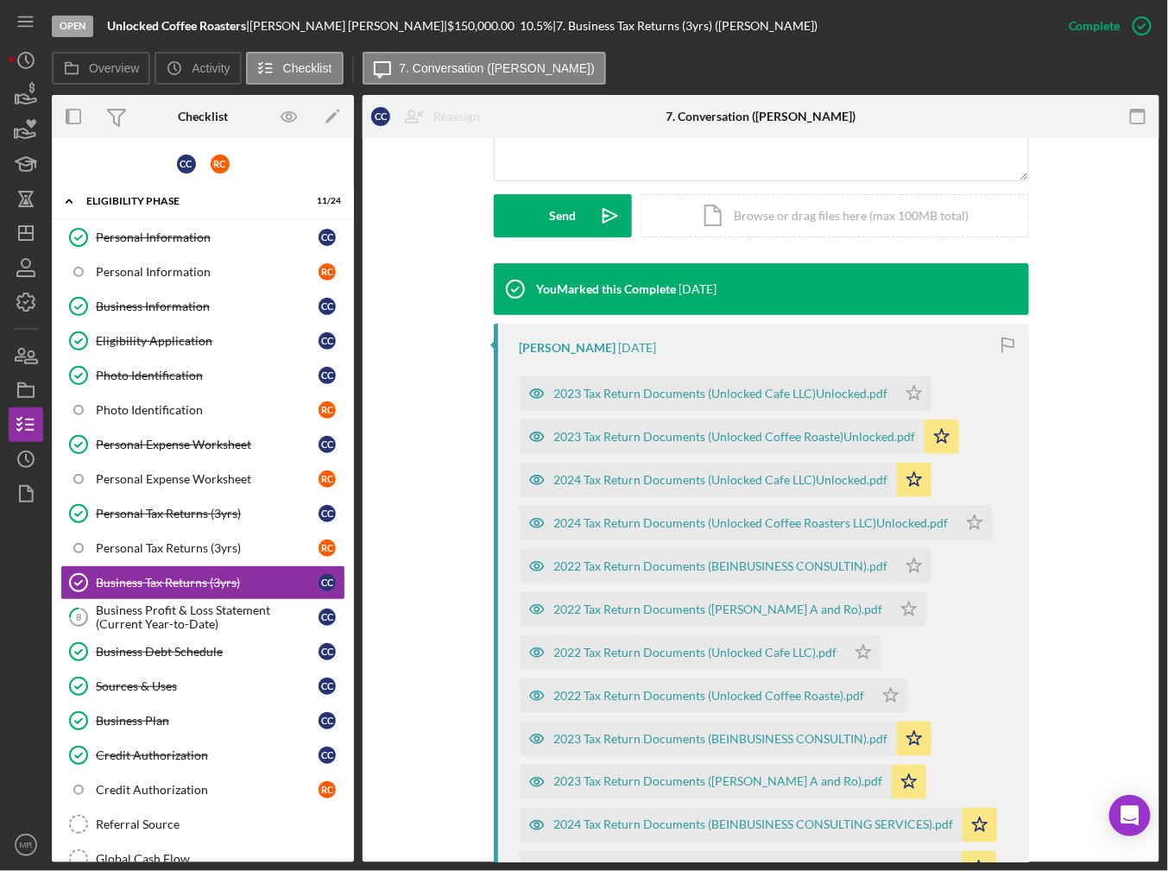
scroll to position [432, 0]
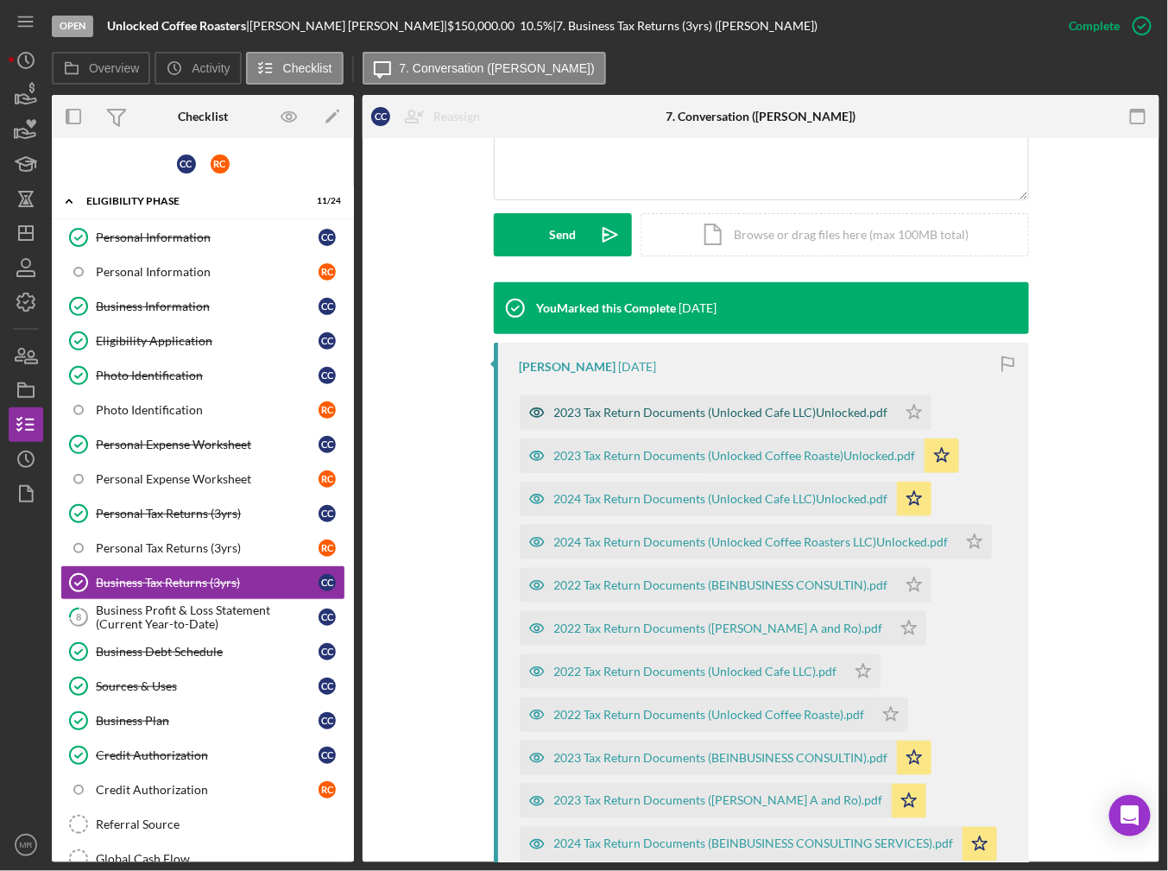
click at [734, 417] on div "2023 Tax Return Documents (Unlocked Cafe LLC)Unlocked.pdf" at bounding box center [721, 413] width 334 height 14
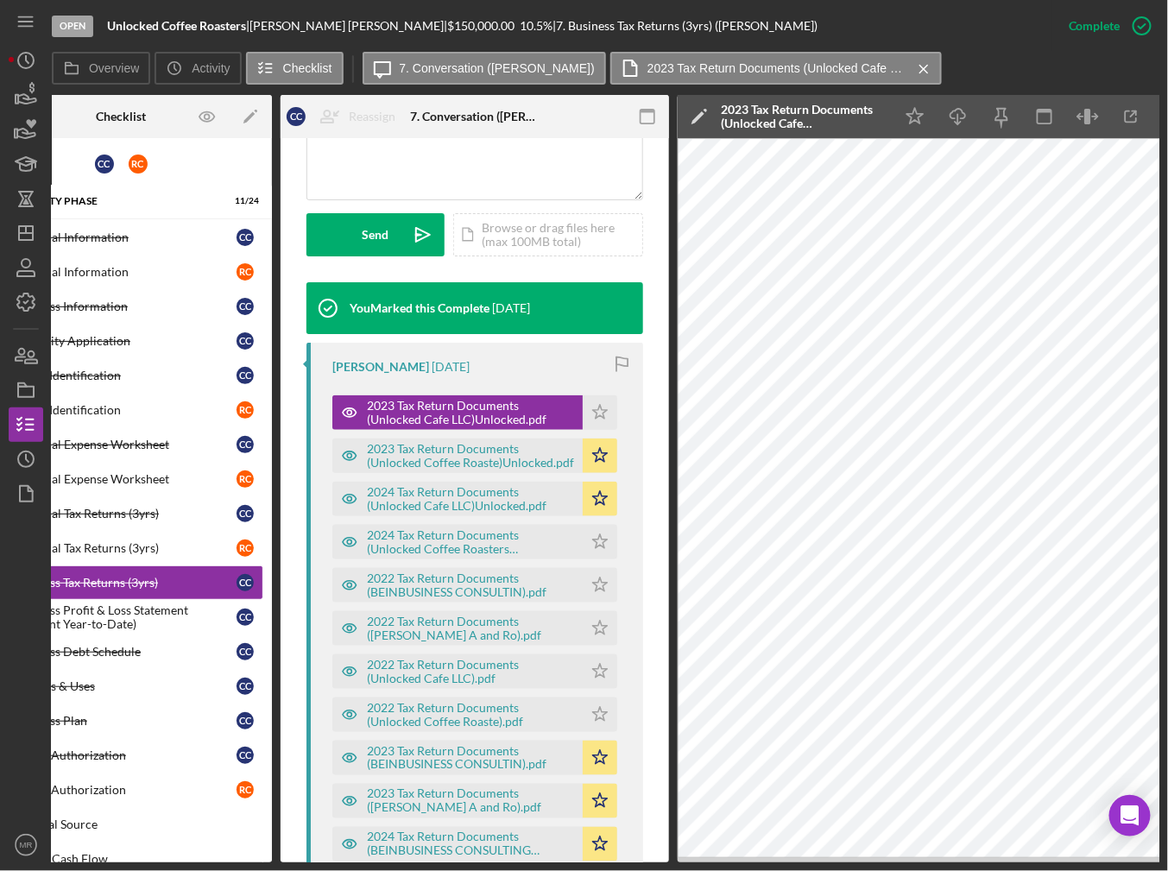
scroll to position [0, 117]
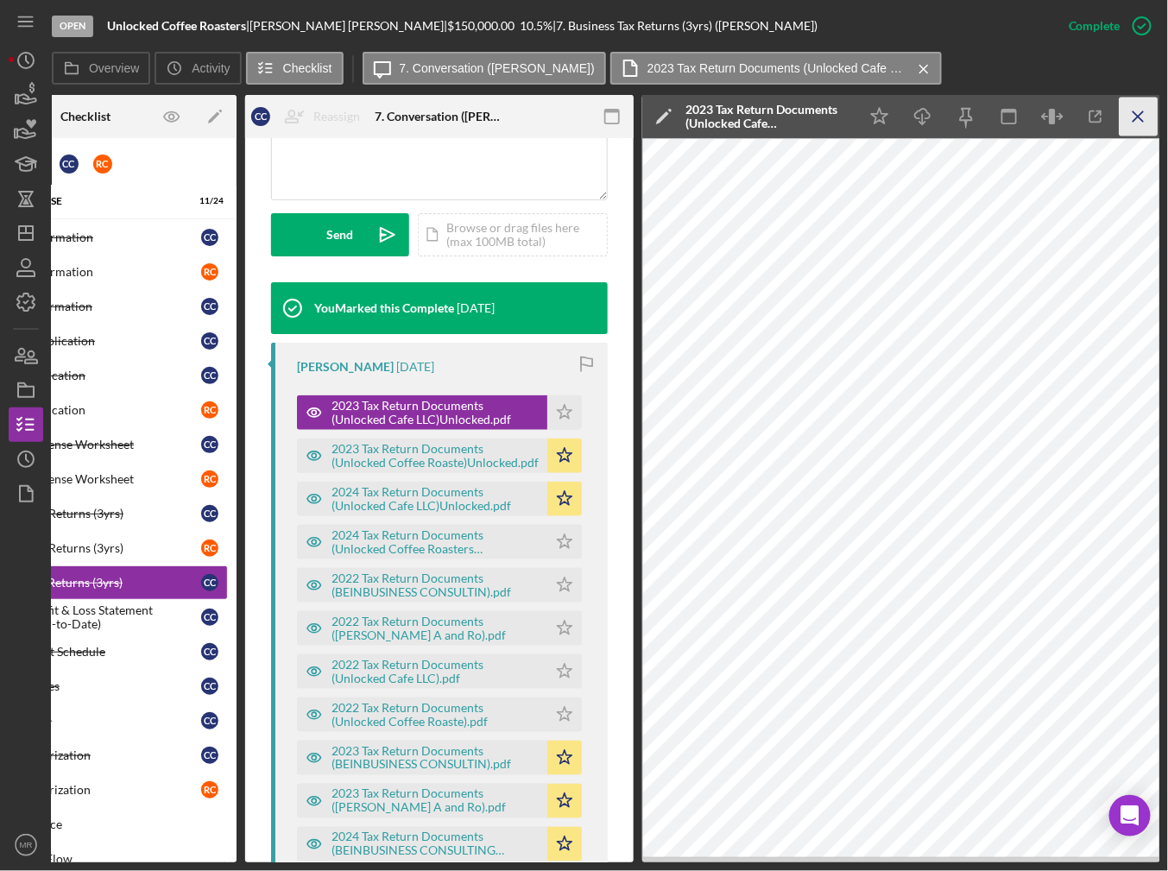
click at [1132, 120] on icon "Icon/Menu Close" at bounding box center [1139, 117] width 39 height 39
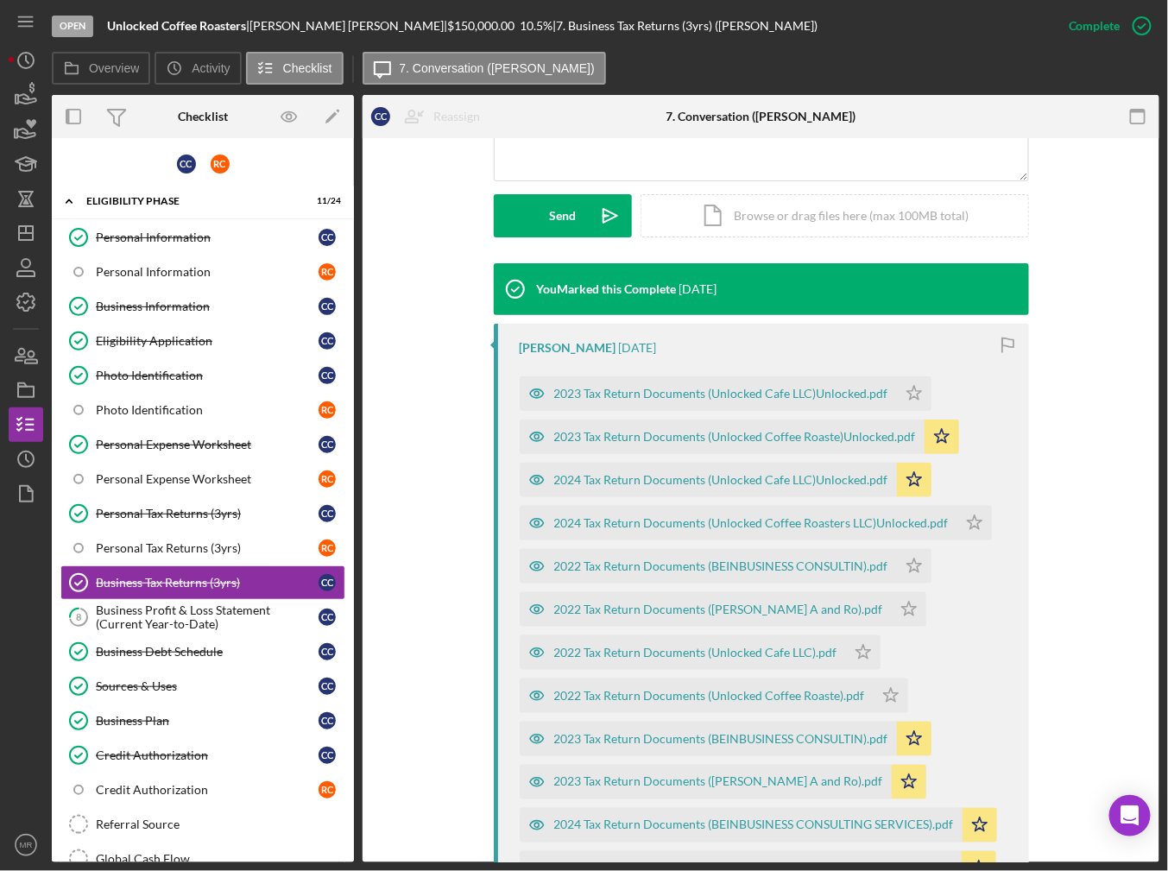
scroll to position [432, 0]
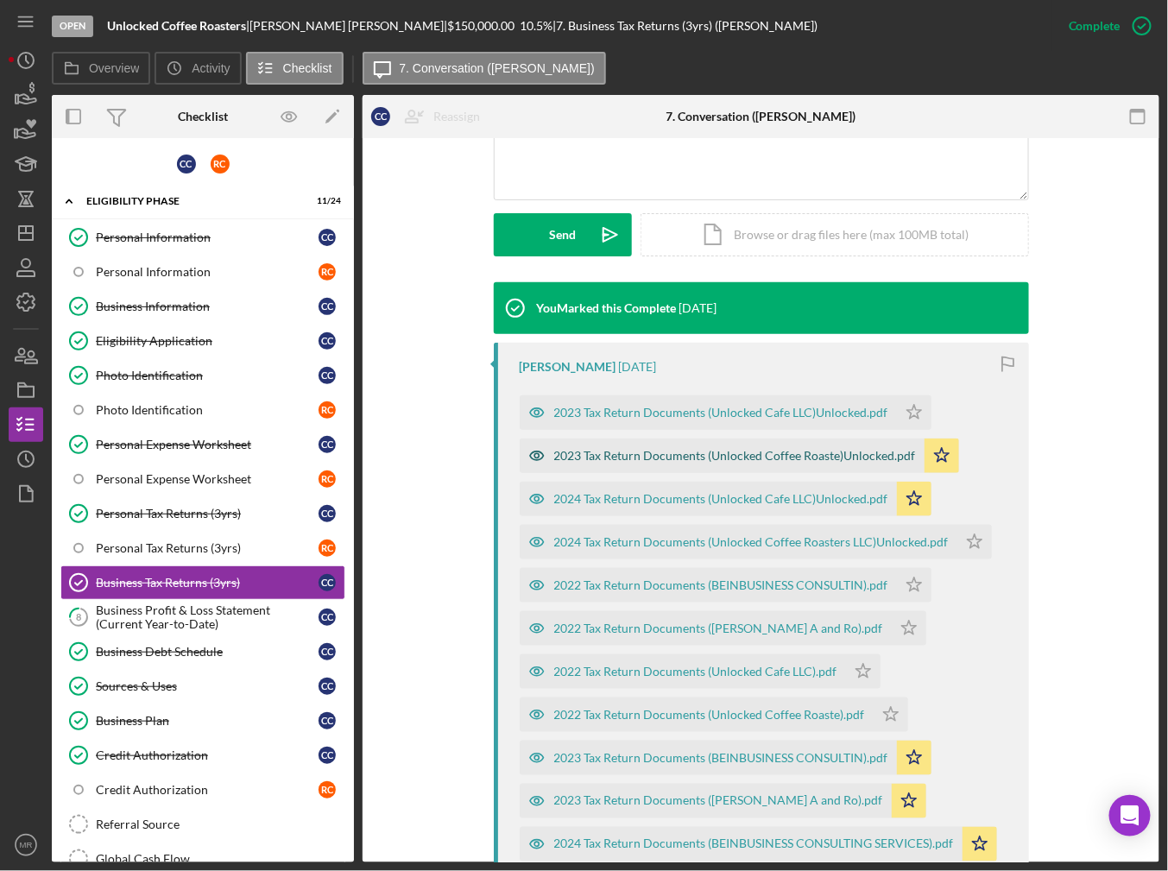
click at [630, 464] on div "2023 Tax Return Documents (Unlocked Coffee Roaste)Unlocked.pdf" at bounding box center [722, 456] width 405 height 35
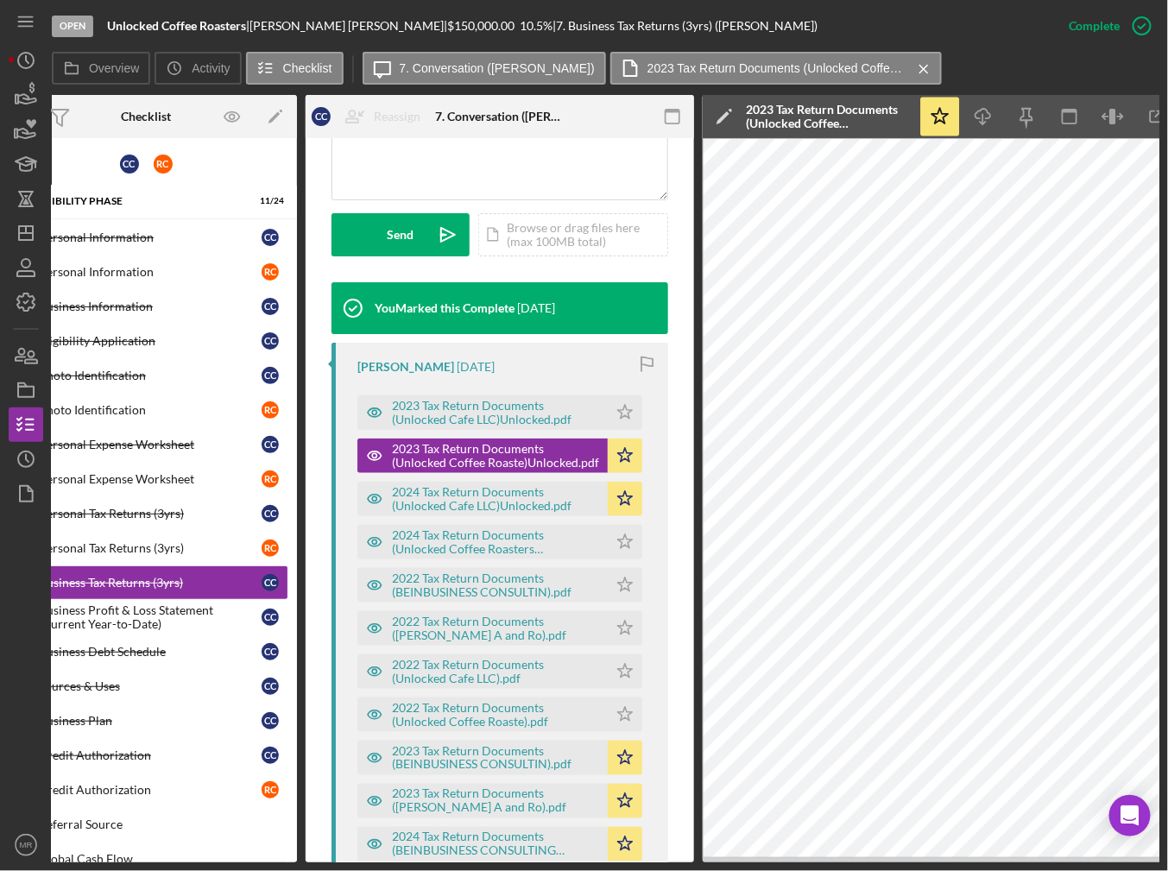
scroll to position [0, 117]
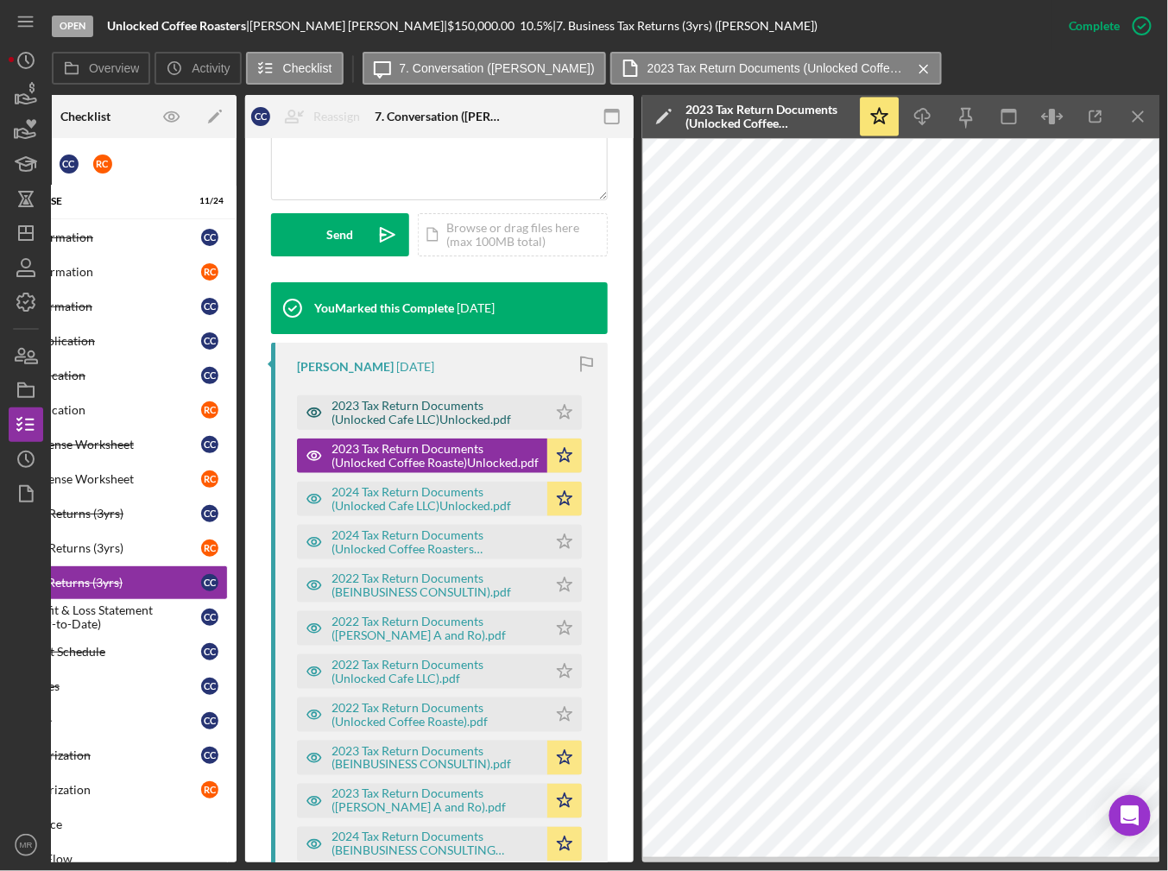
click at [445, 404] on div "2023 Tax Return Documents (Unlocked Cafe LLC)Unlocked.pdf" at bounding box center [435, 413] width 207 height 28
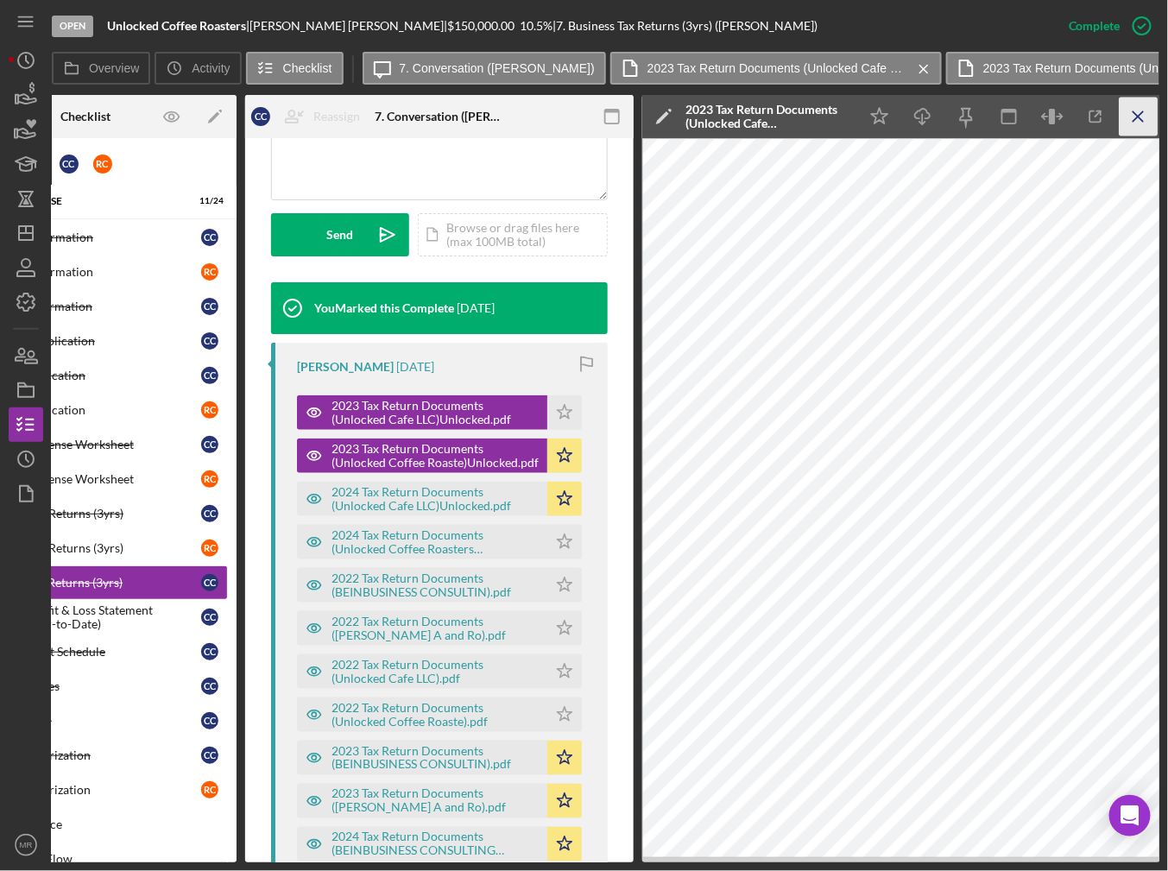
click at [1128, 113] on icon "Icon/Menu Close" at bounding box center [1139, 117] width 39 height 39
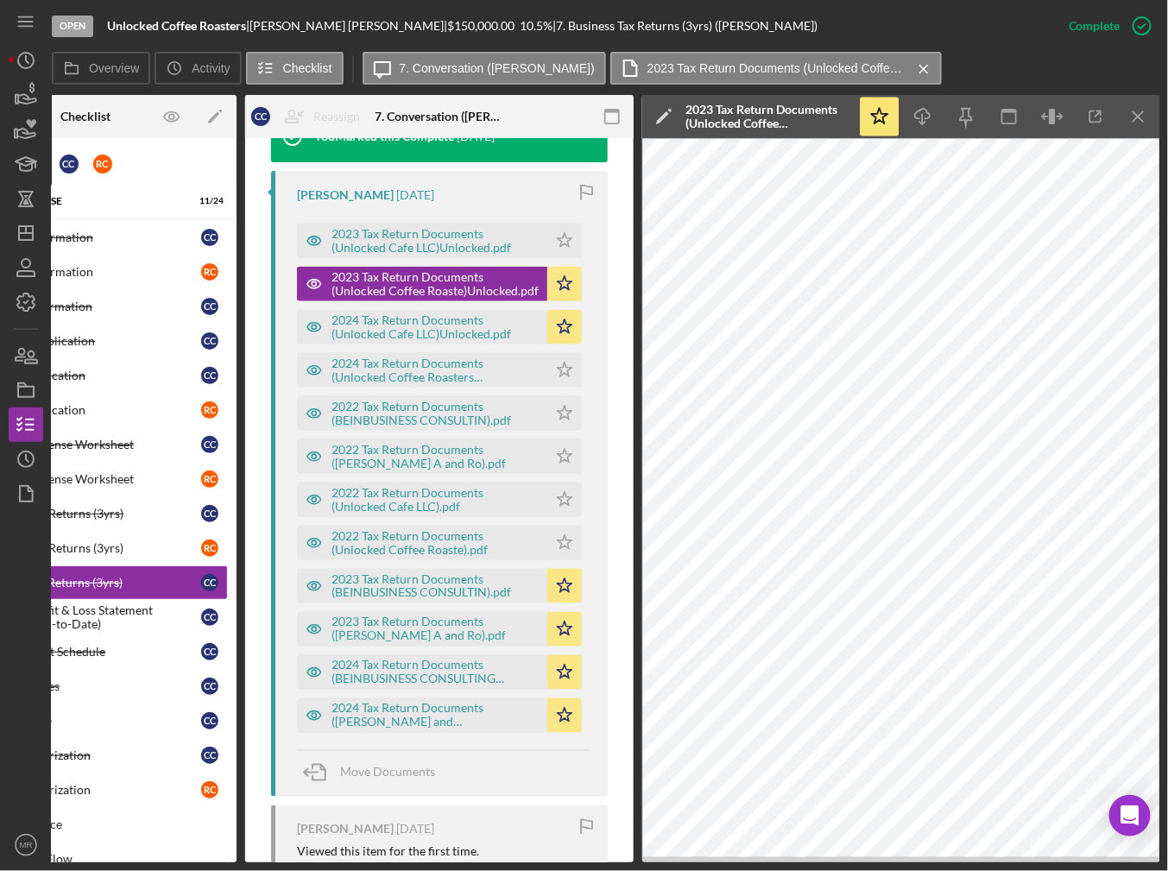
scroll to position [623, 0]
click at [455, 359] on div "2024 Tax Return Documents (Unlocked Coffee Roasters LLC)Unlocked.pdf" at bounding box center [435, 370] width 207 height 28
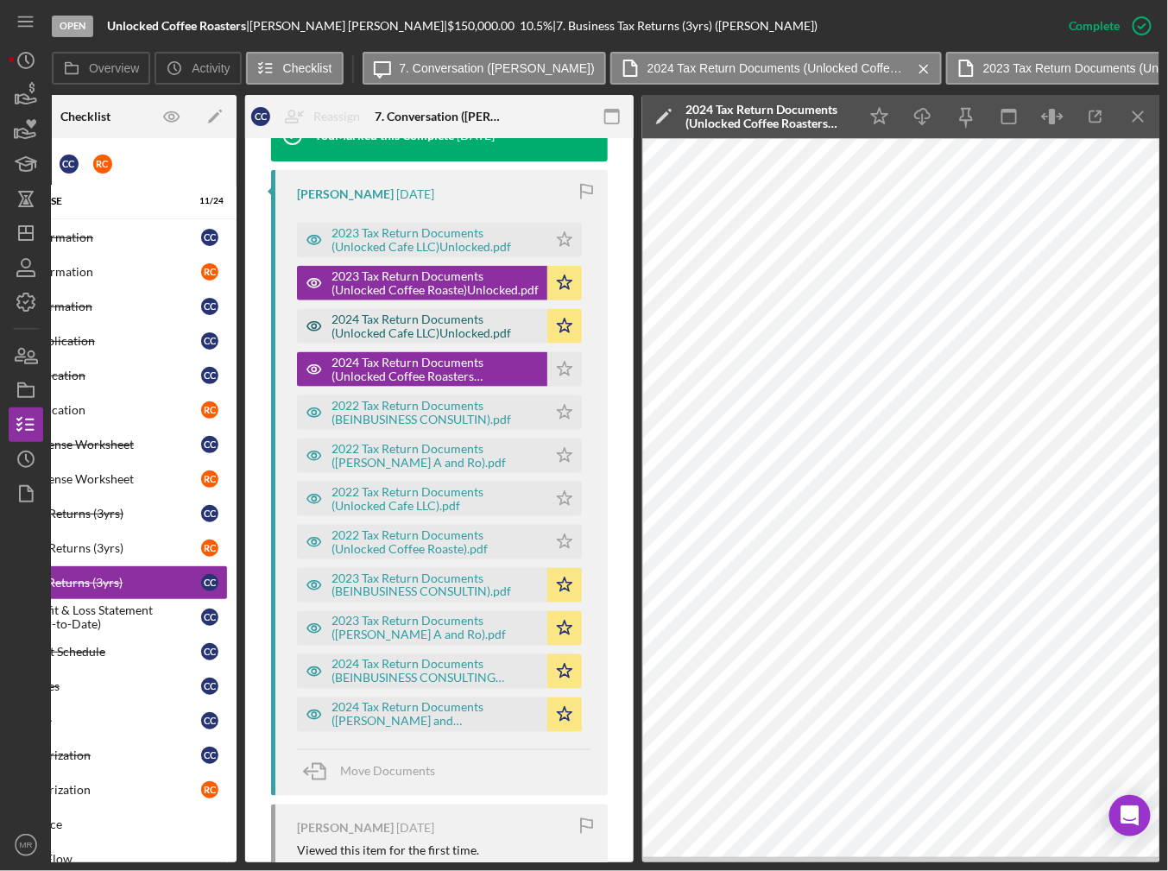
click at [464, 324] on div "2024 Tax Return Documents (Unlocked Cafe LLC)Unlocked.pdf" at bounding box center [435, 327] width 207 height 28
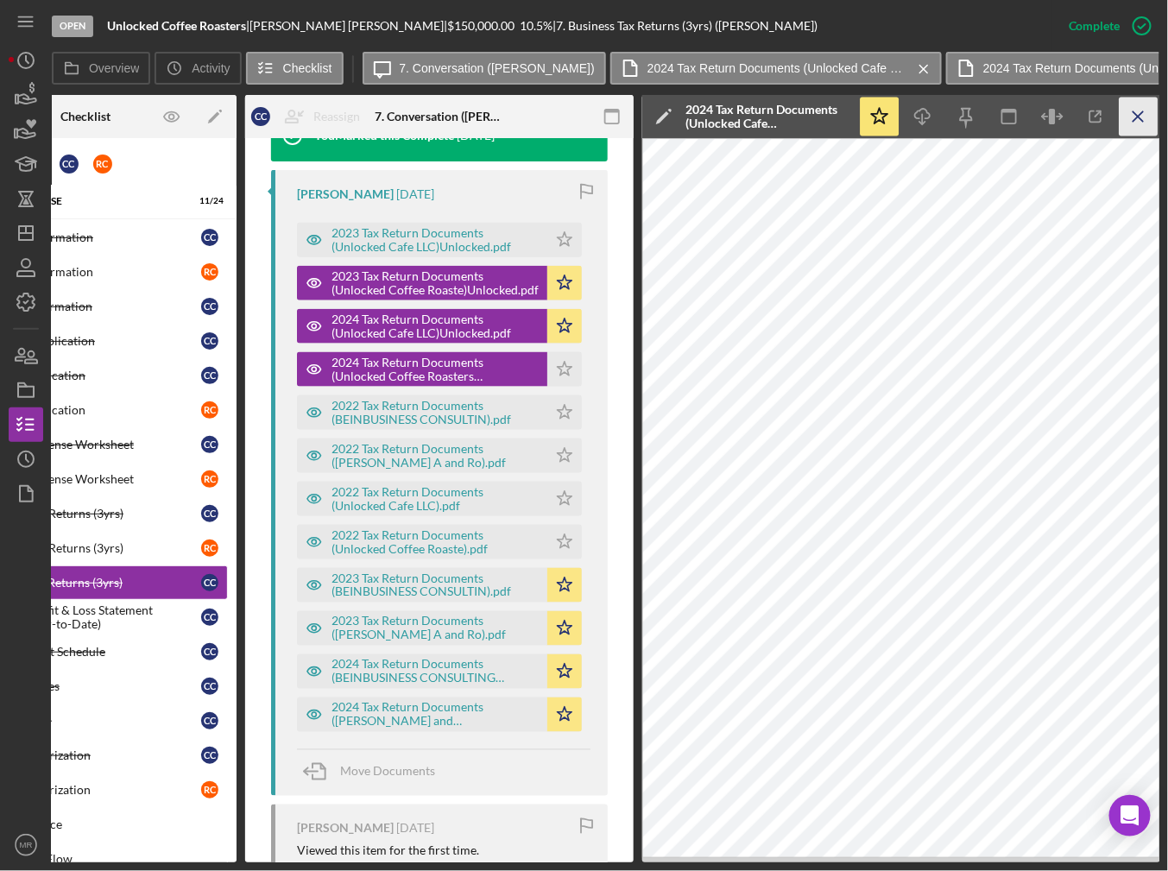
click at [1127, 121] on icon "Icon/Menu Close" at bounding box center [1139, 117] width 39 height 39
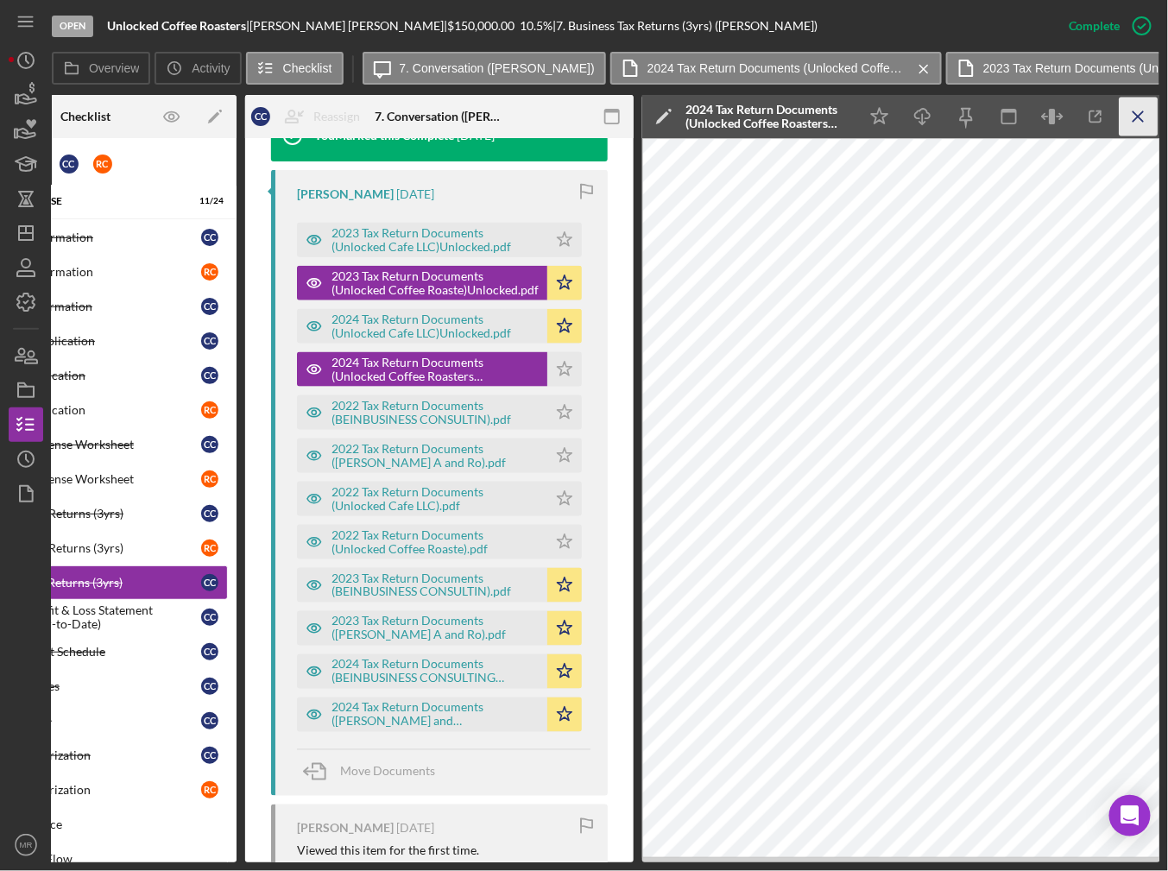
click at [1132, 117] on icon "Icon/Menu Close" at bounding box center [1139, 117] width 39 height 39
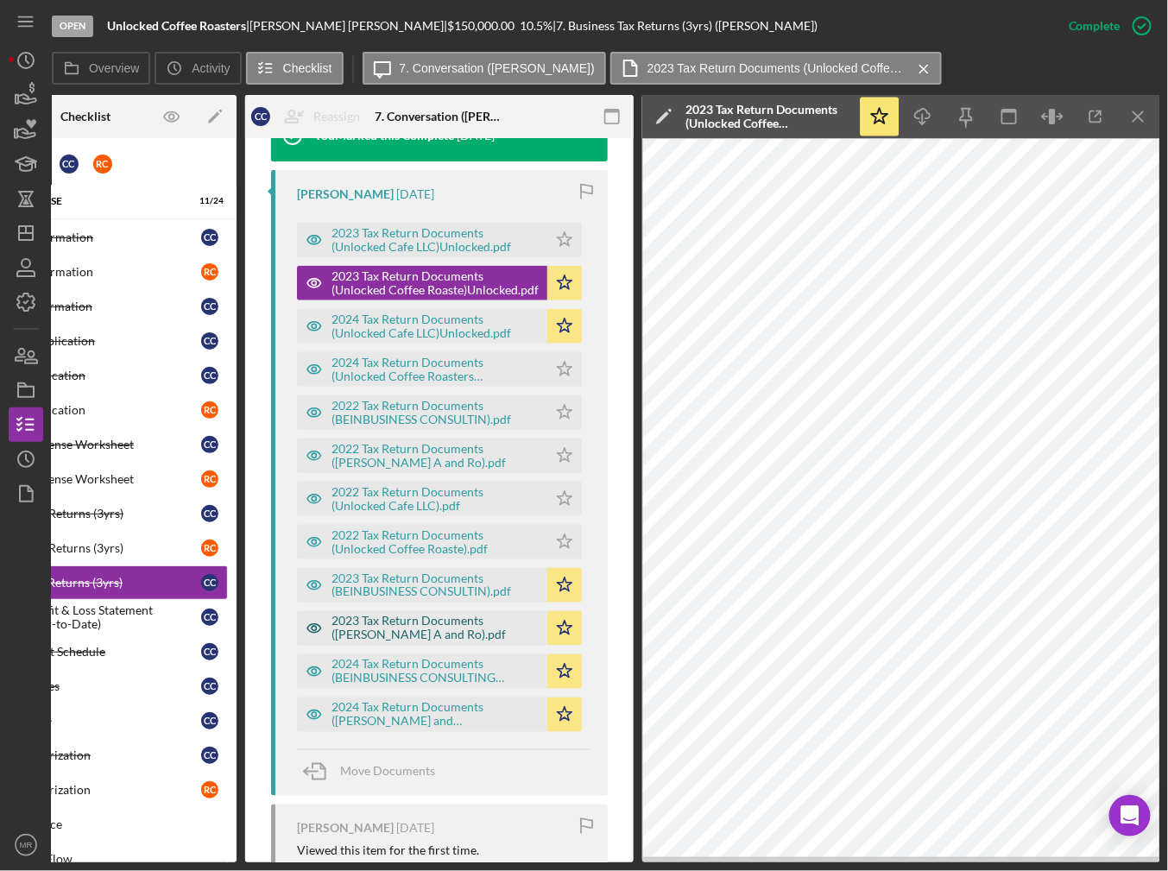
click at [445, 628] on div "2023 Tax Return Documents ([PERSON_NAME] A and Ro).pdf" at bounding box center [435, 629] width 207 height 28
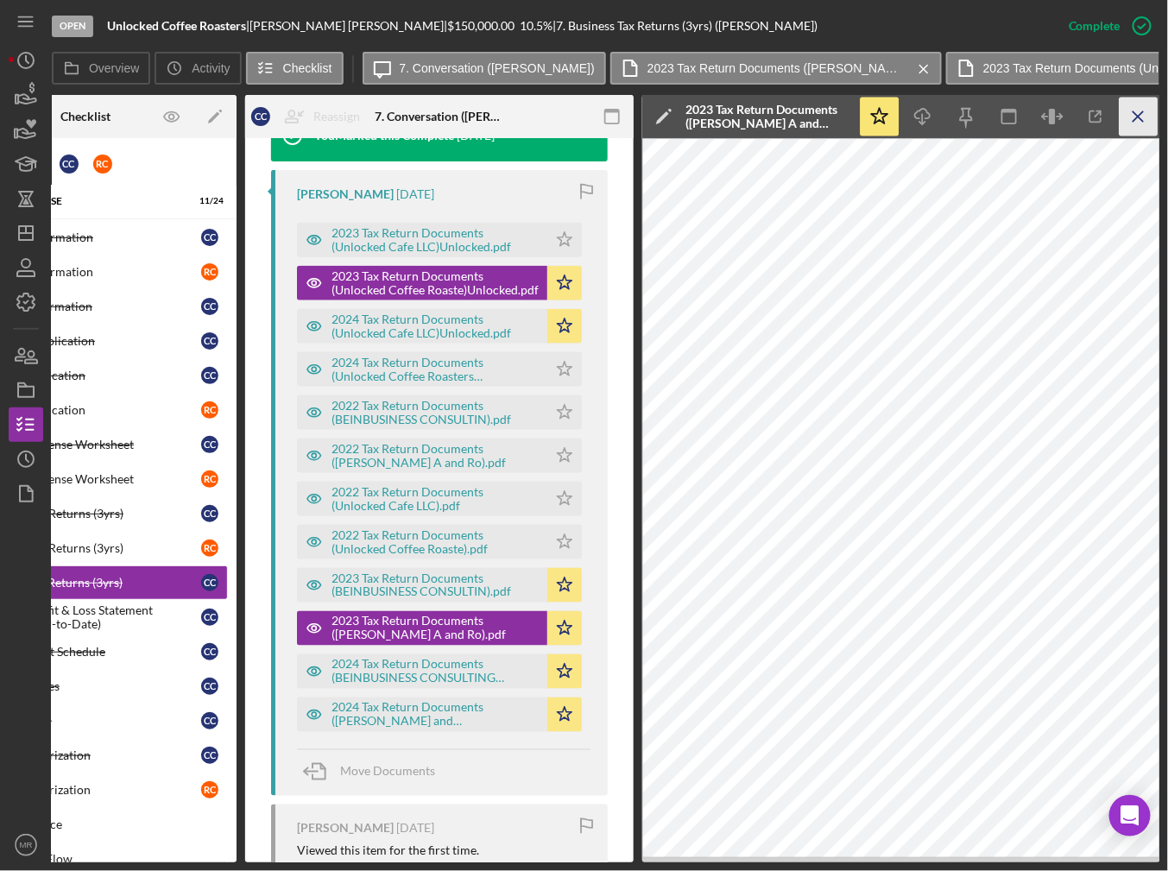
click at [1120, 123] on icon "Icon/Menu Close" at bounding box center [1139, 117] width 39 height 39
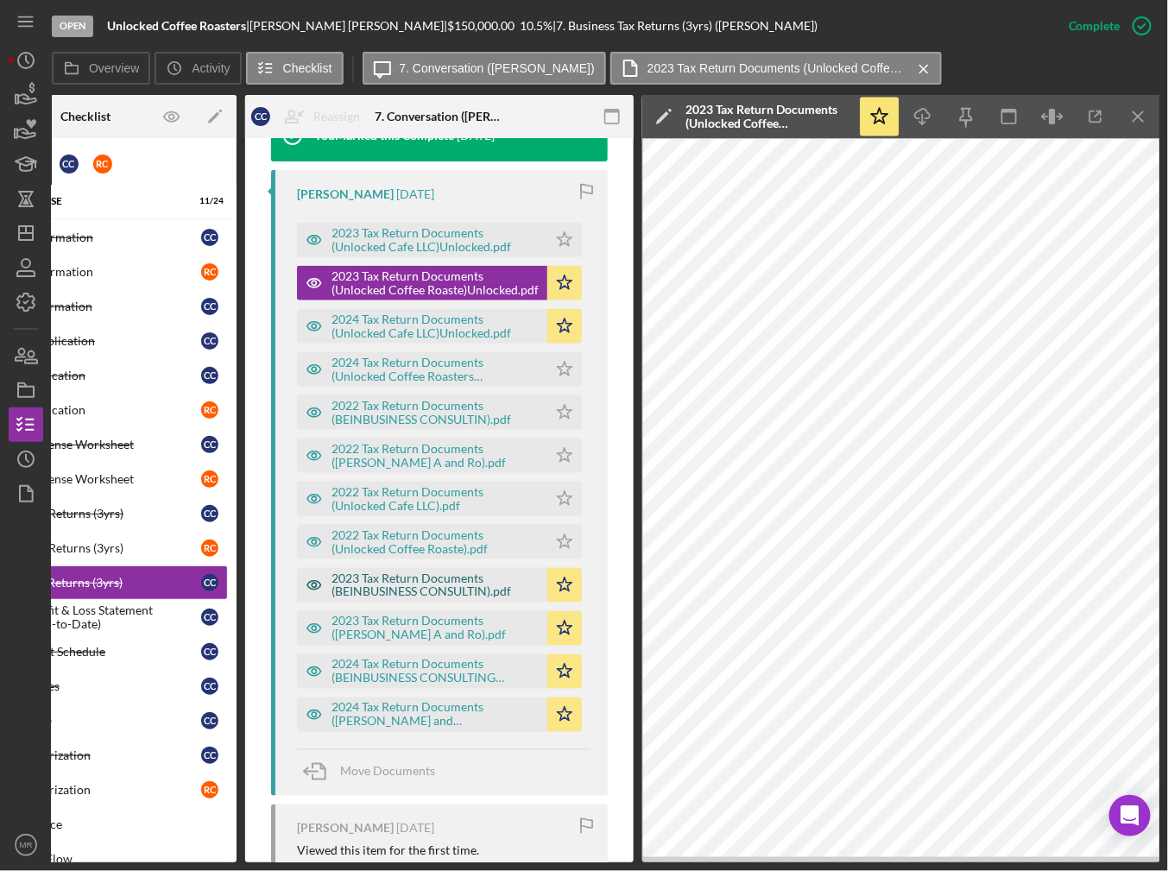
click at [434, 584] on div "2023 Tax Return Documents (BEINBUSINESS CONSULTIN).pdf" at bounding box center [435, 586] width 207 height 28
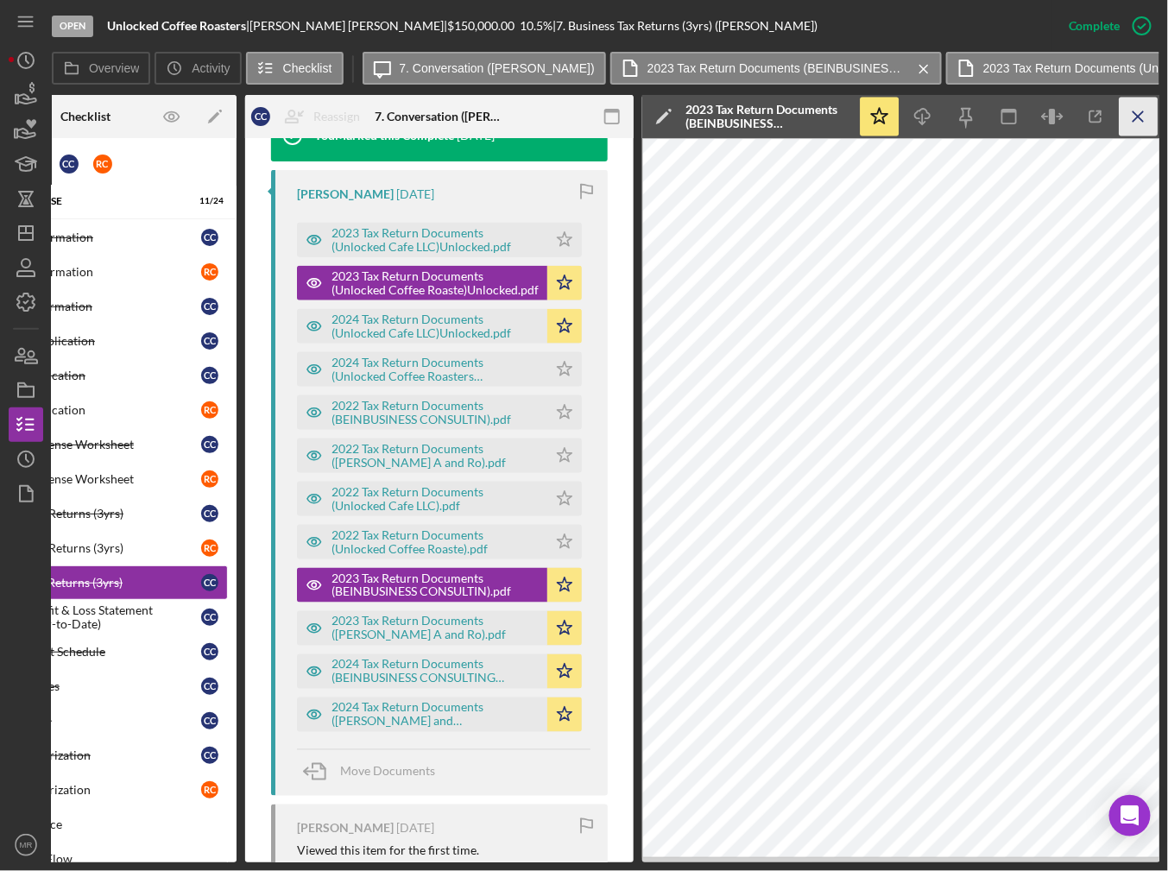
click at [1140, 119] on line "button" at bounding box center [1138, 115] width 9 height 9
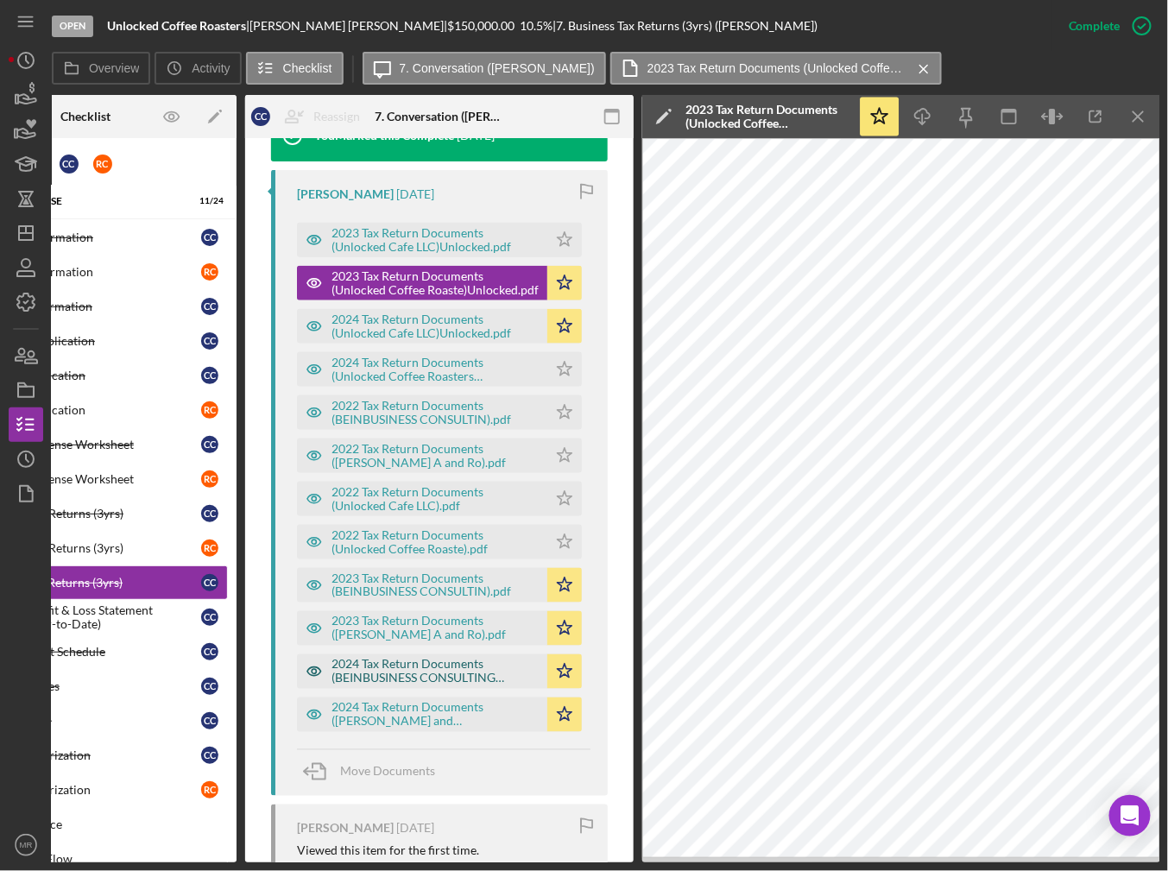
click at [454, 673] on div "2024 Tax Return Documents (BEINBUSINESS CONSULTING SERVICES).pdf" at bounding box center [435, 672] width 207 height 28
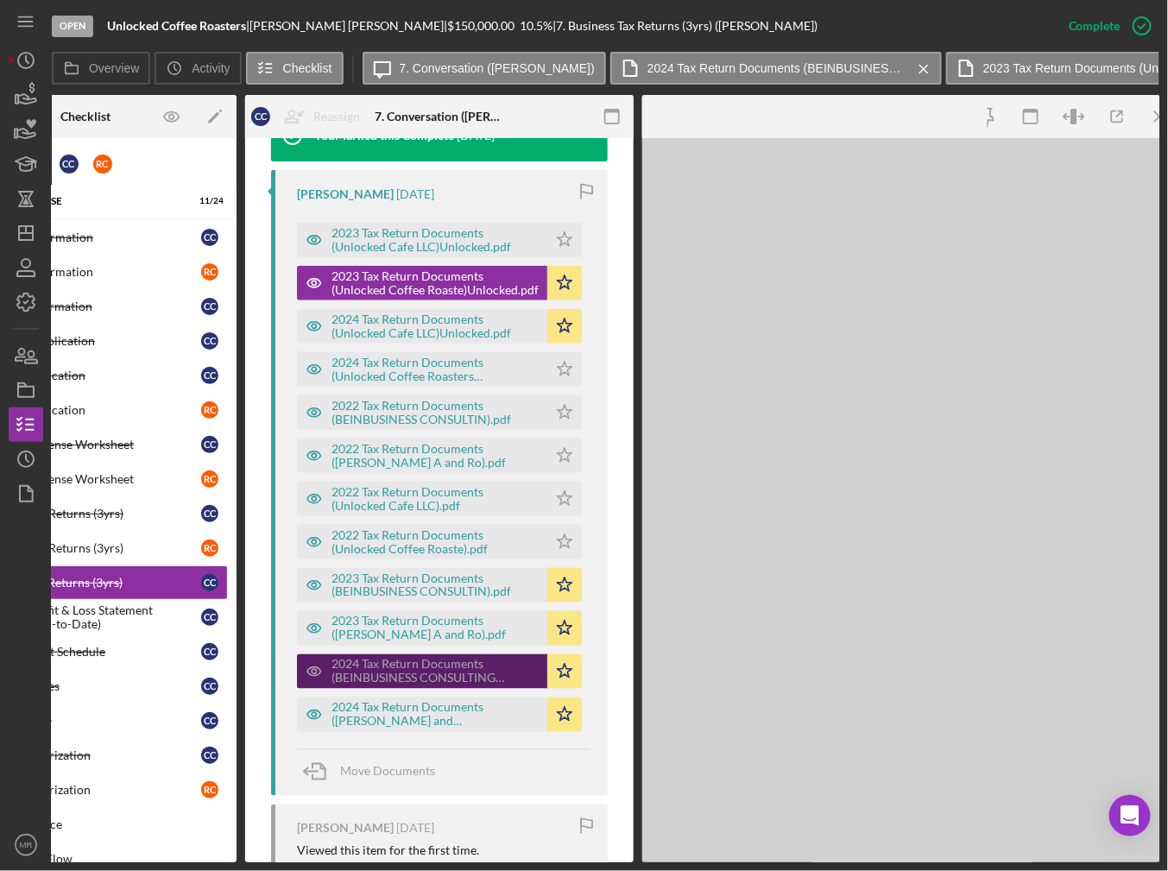
click at [454, 673] on div "2024 Tax Return Documents (BEINBUSINESS CONSULTING SERVICES).pdf" at bounding box center [435, 672] width 207 height 28
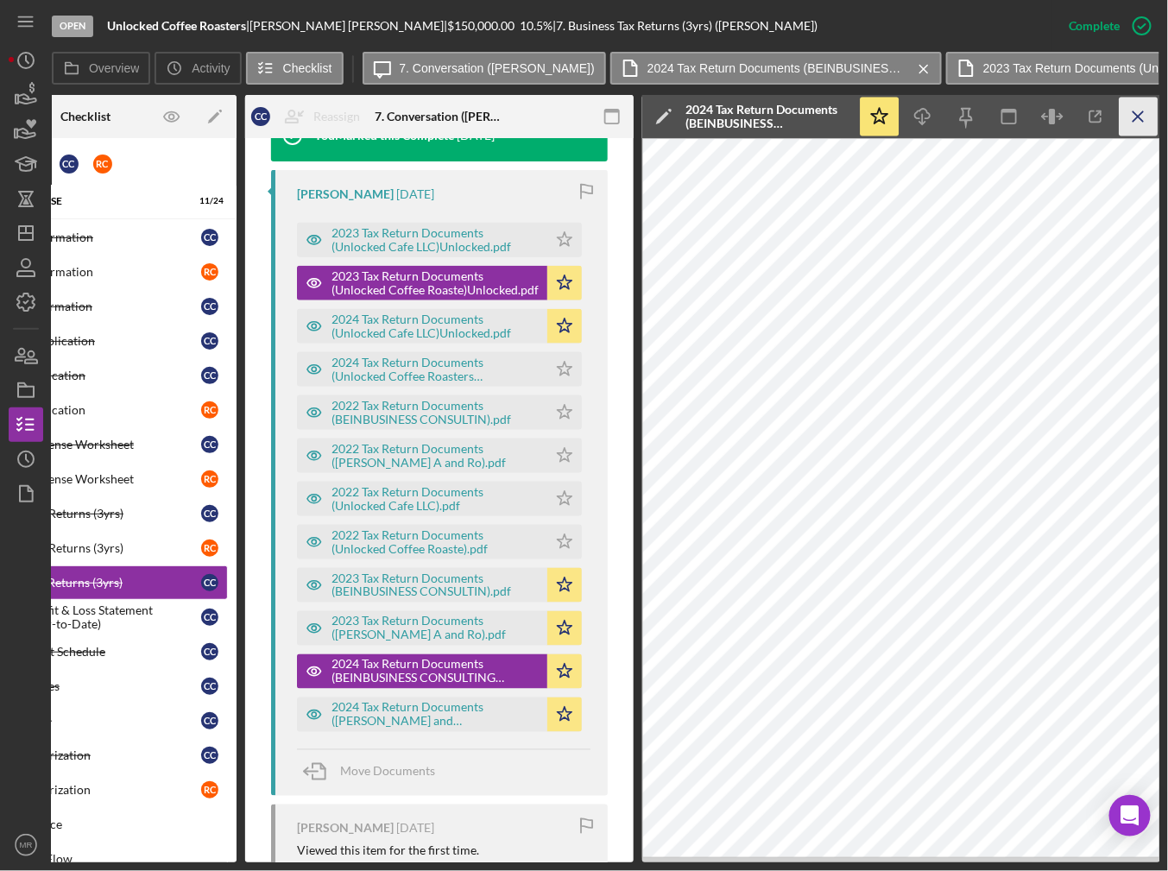
click at [1149, 123] on icon "Icon/Menu Close" at bounding box center [1139, 117] width 39 height 39
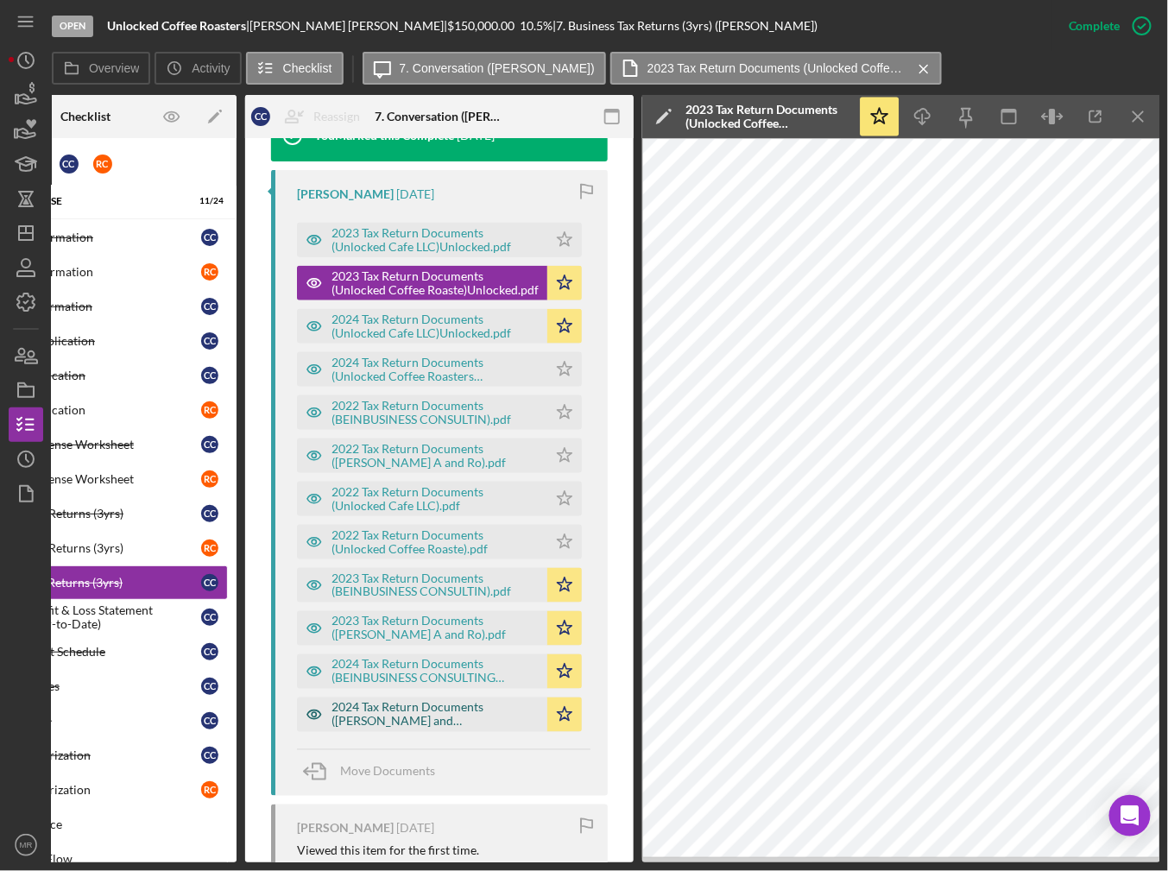
click at [459, 715] on div "2024 Tax Return Documents ([PERSON_NAME] and [PERSON_NAME]).pdf" at bounding box center [435, 715] width 207 height 28
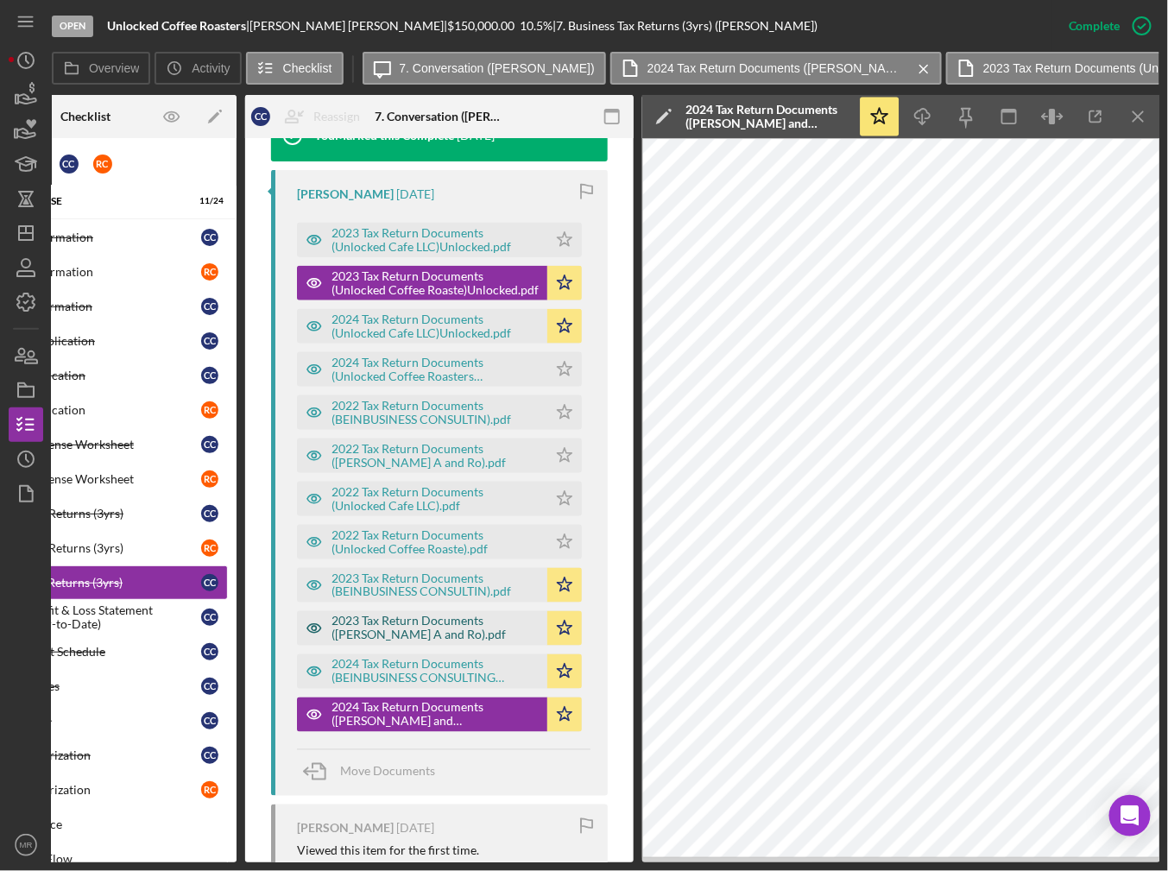
click at [426, 624] on div "2023 Tax Return Documents ([PERSON_NAME] A and Ro).pdf" at bounding box center [435, 629] width 207 height 28
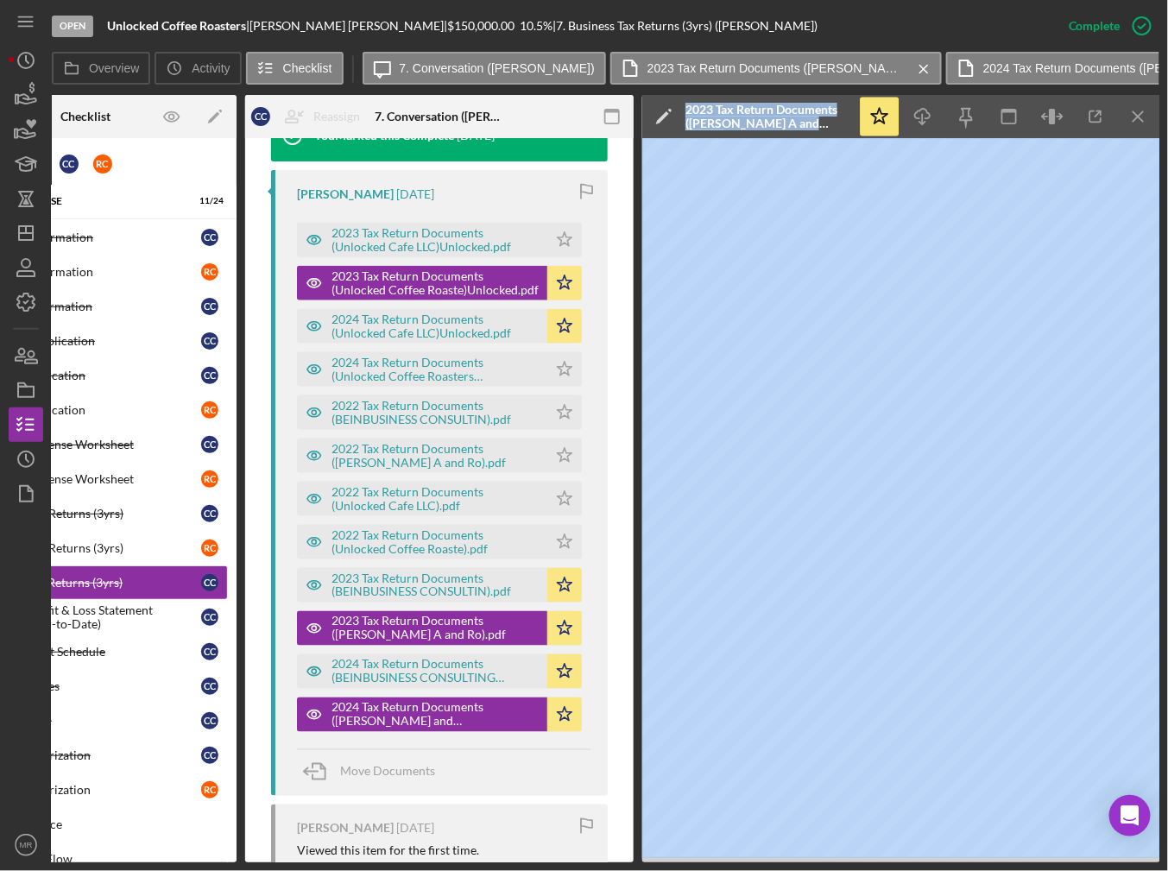
drag, startPoint x: 616, startPoint y: 856, endPoint x: 638, endPoint y: 855, distance: 21.6
click at [22, 668] on div "Open Unlocked Coffee Roasters | [PERSON_NAME] | $150,000.00 10.5 % | 7. Busines…" at bounding box center [584, 431] width 1151 height 862
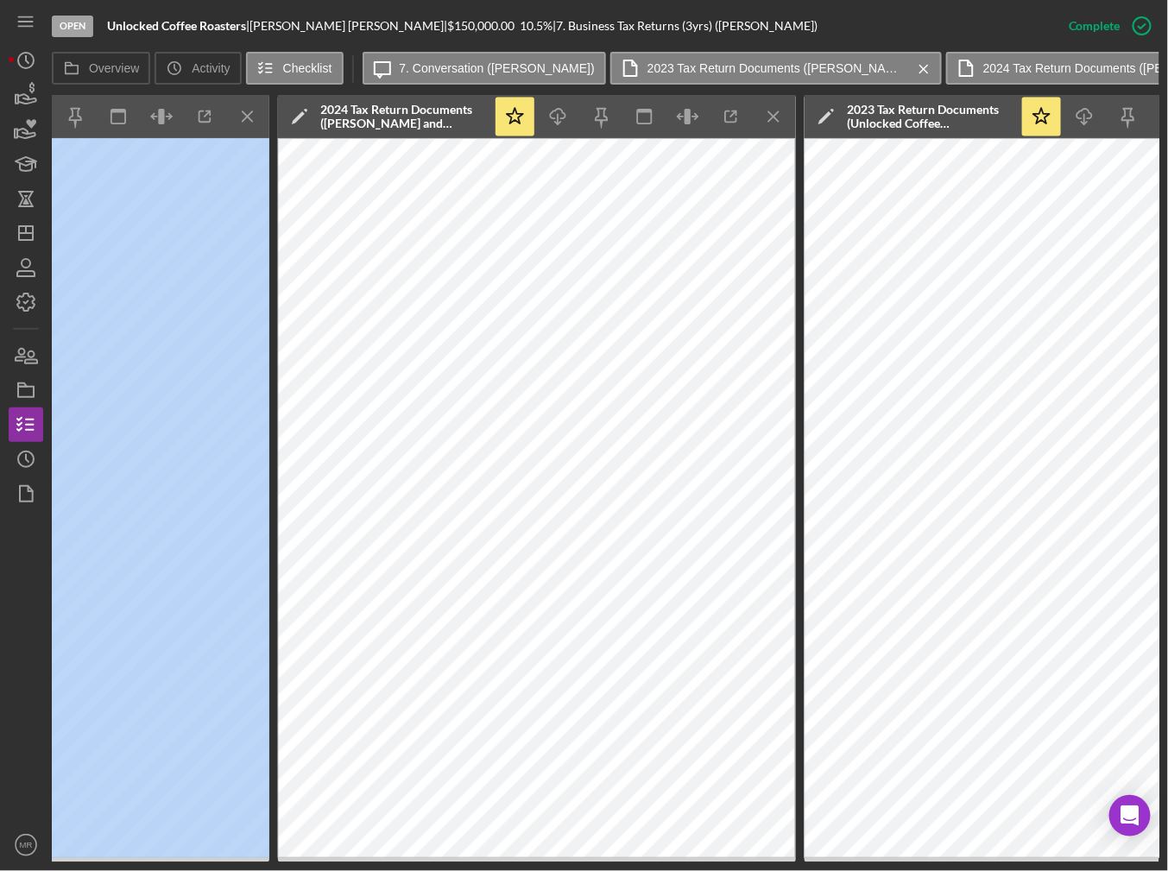
scroll to position [0, 1171]
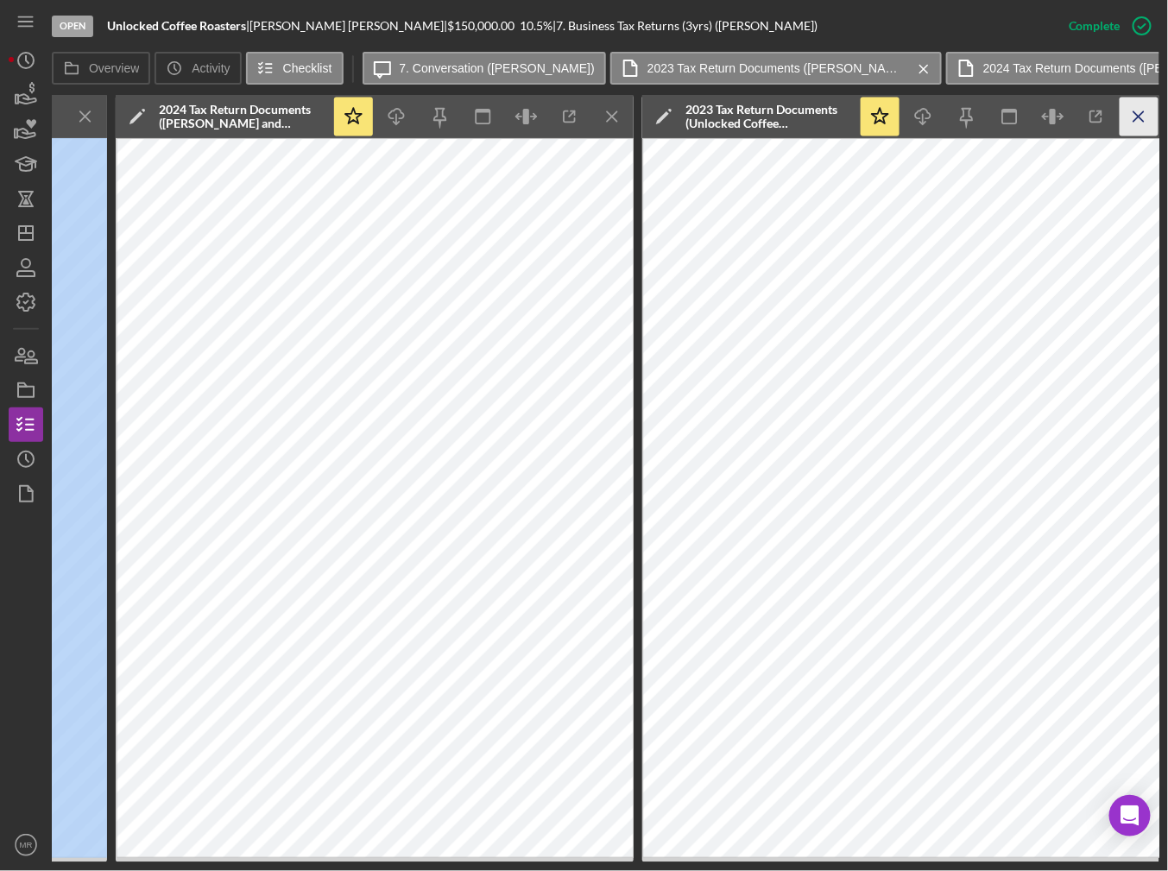
click at [90, 117] on line "button" at bounding box center [84, 115] width 9 height 9
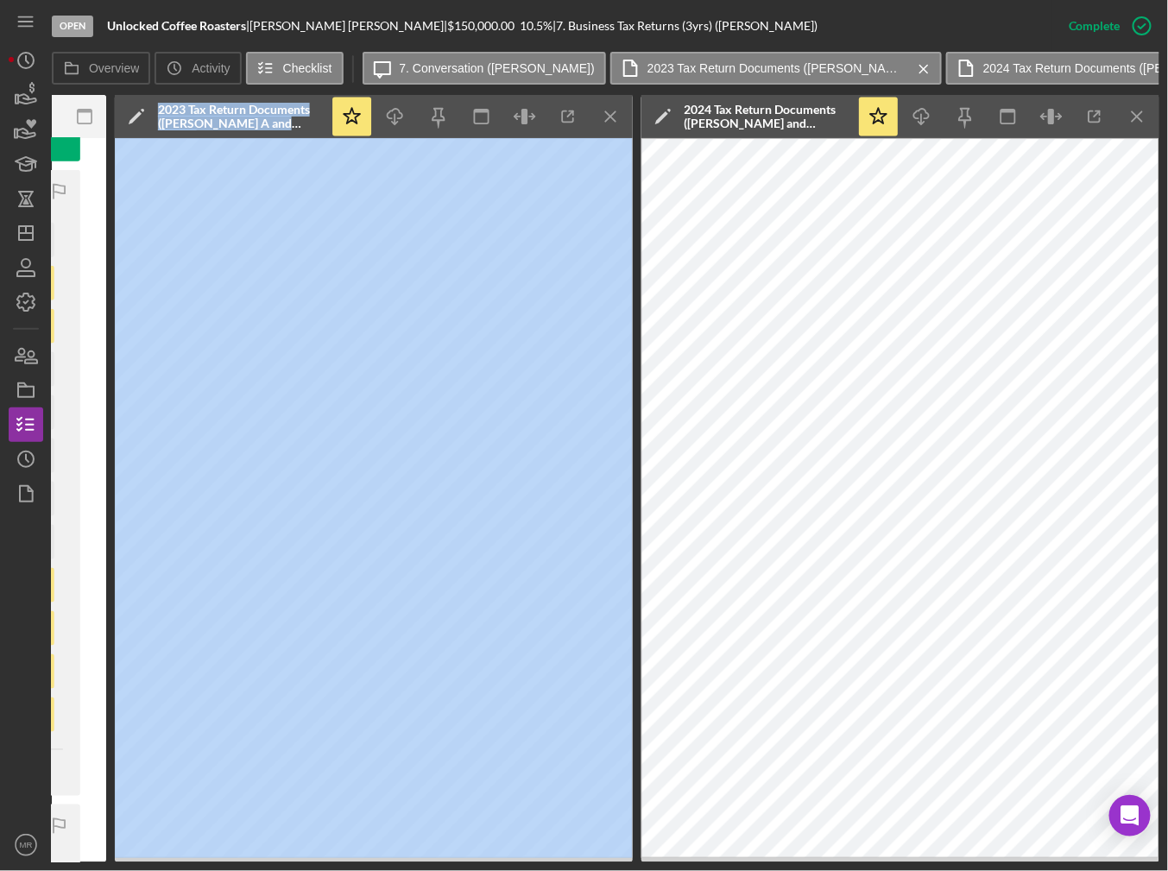
scroll to position [0, 644]
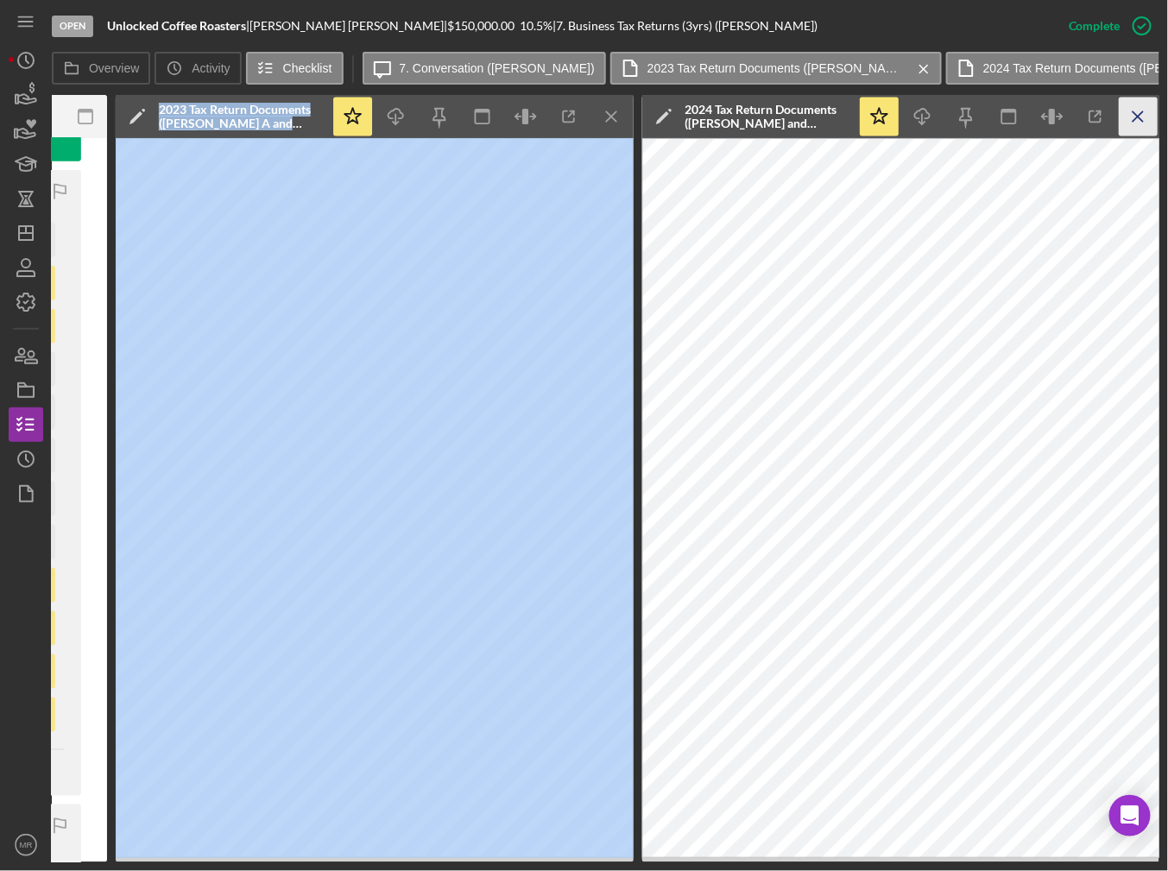
click at [1139, 108] on icon "Icon/Menu Close" at bounding box center [1139, 117] width 39 height 39
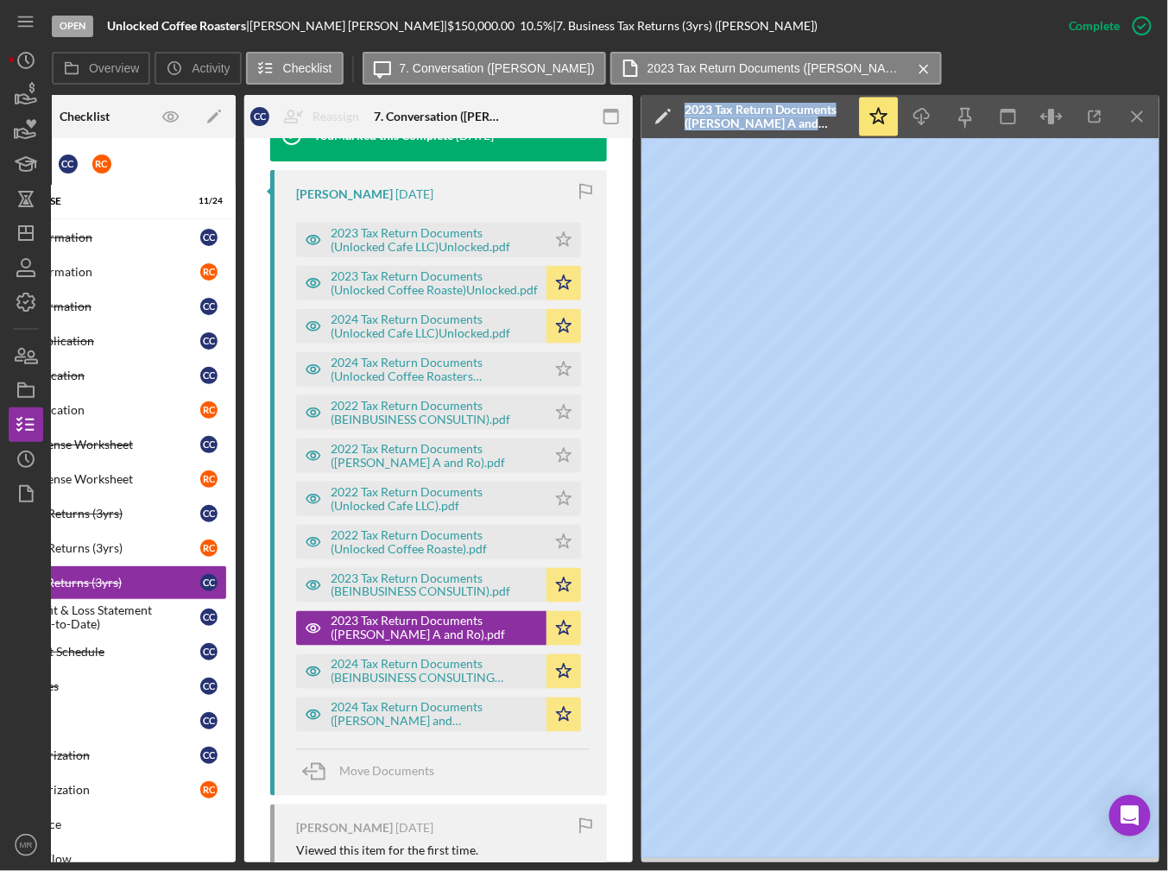
scroll to position [0, 117]
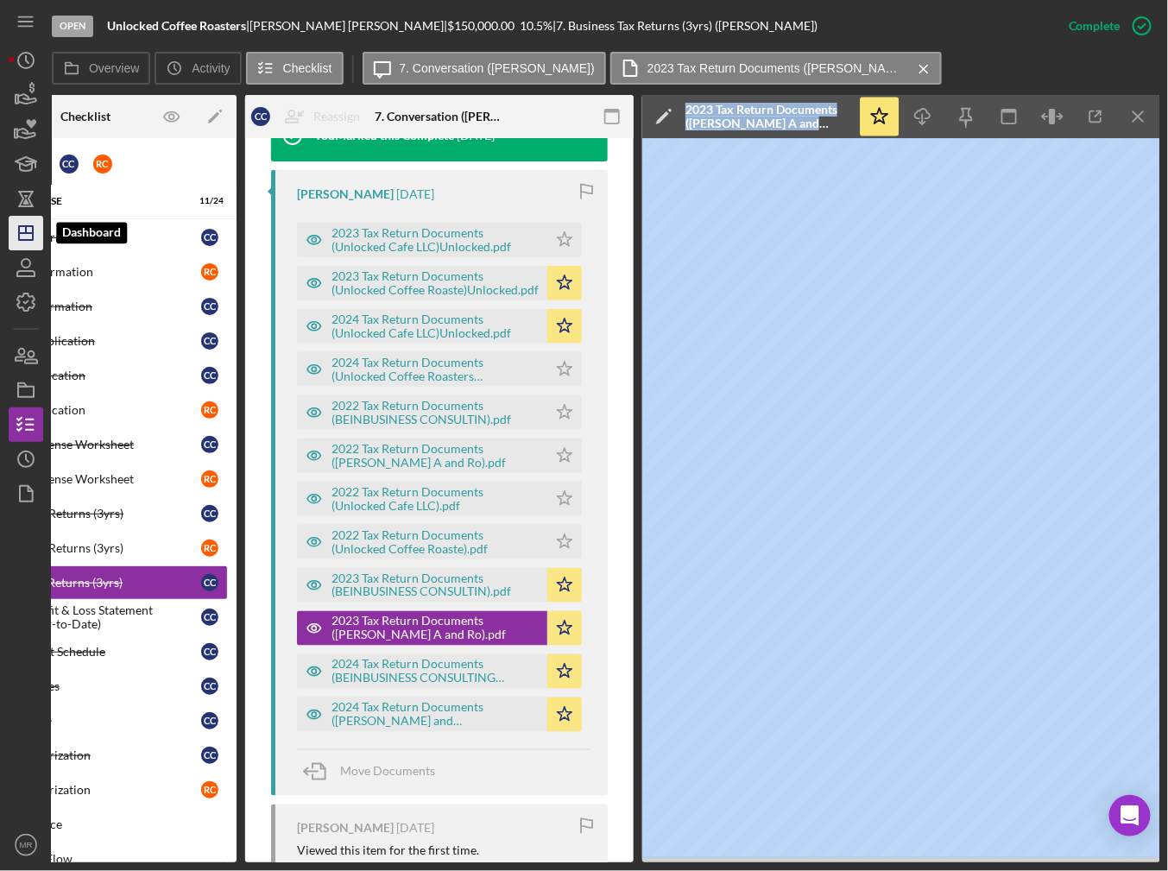
click at [30, 239] on polygon "button" at bounding box center [26, 233] width 14 height 14
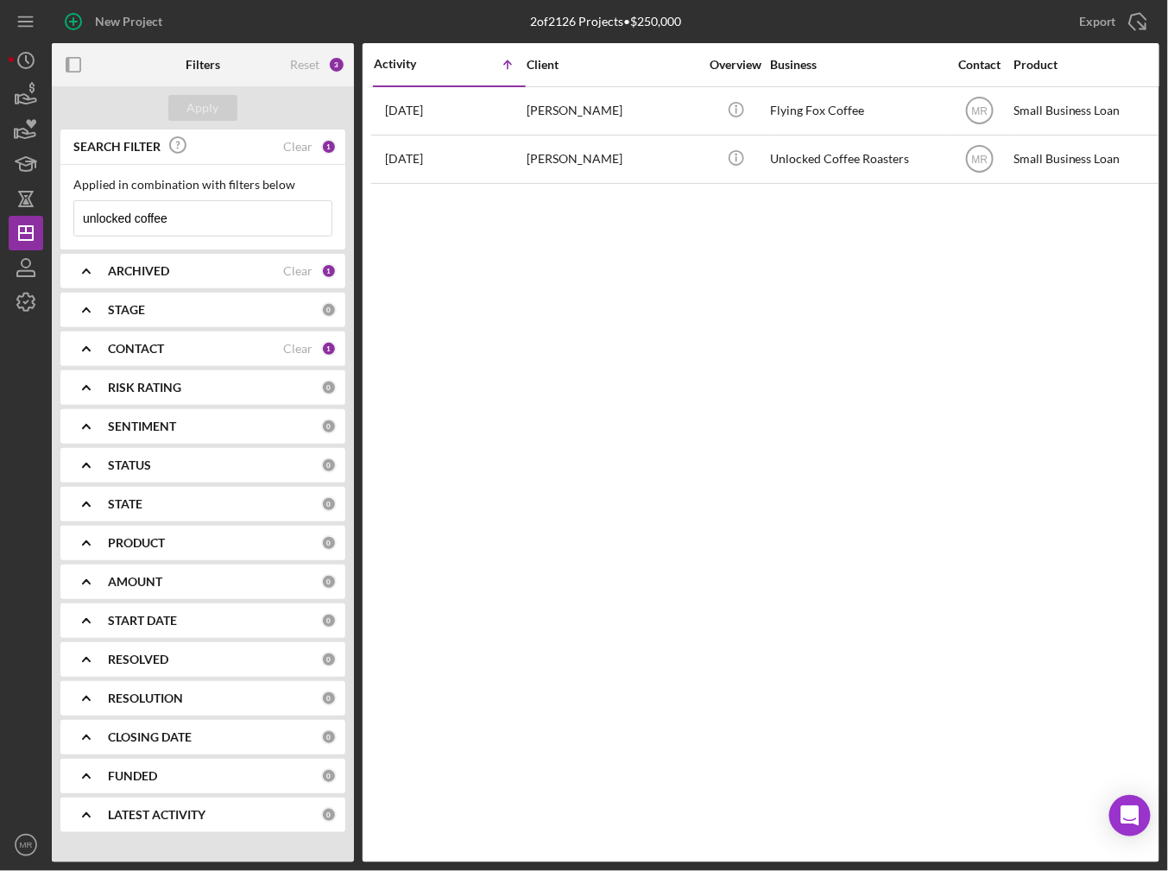
click at [180, 218] on input "unlocked coffee" at bounding box center [202, 218] width 257 height 35
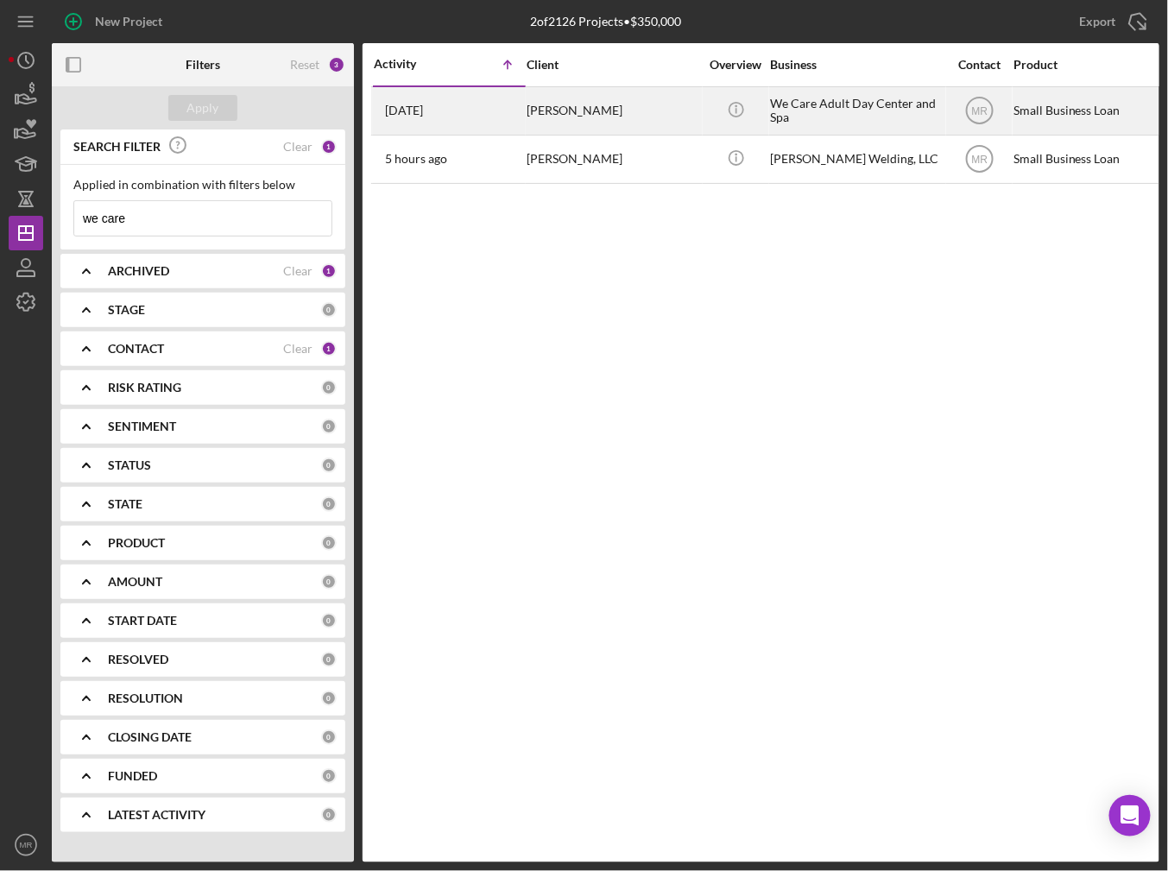
type input "we care"
click at [569, 124] on div "[PERSON_NAME]" at bounding box center [613, 111] width 173 height 46
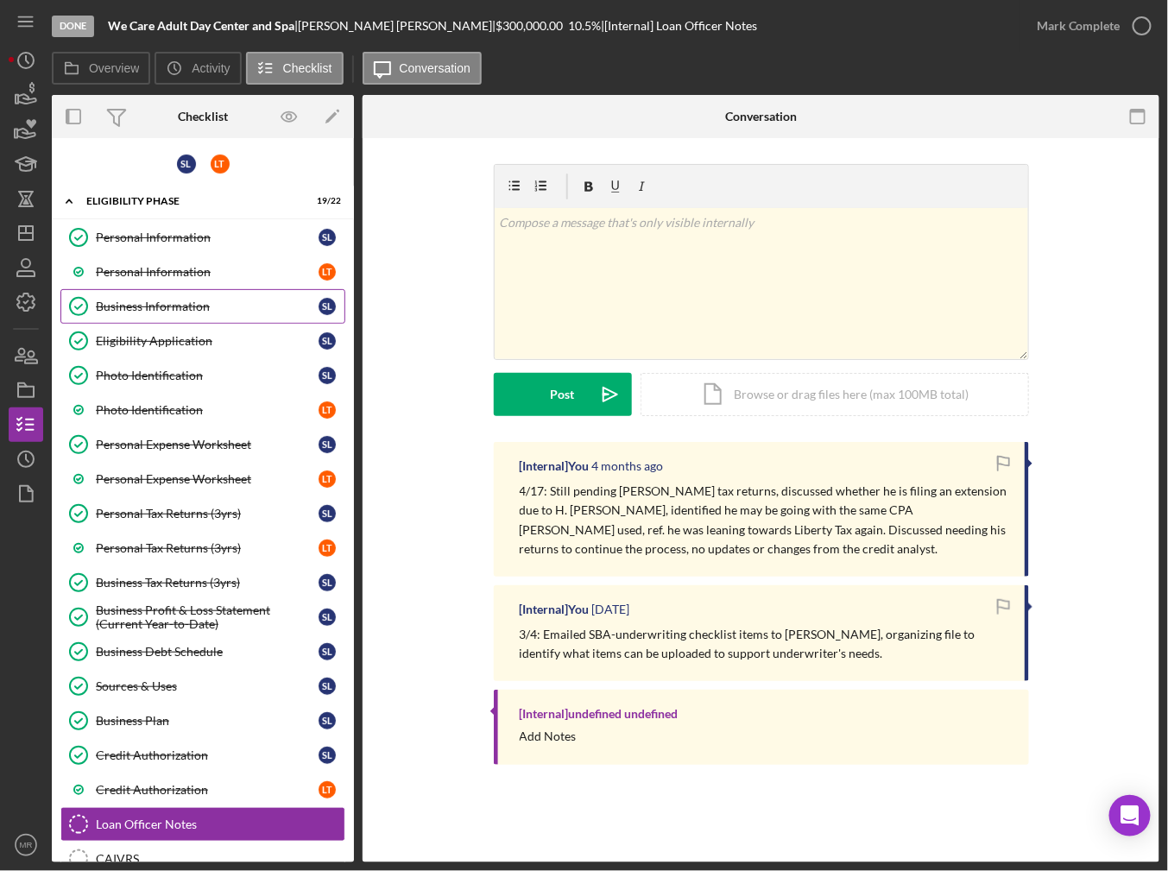
click at [134, 289] on link "Business Information Business Information S L" at bounding box center [202, 306] width 285 height 35
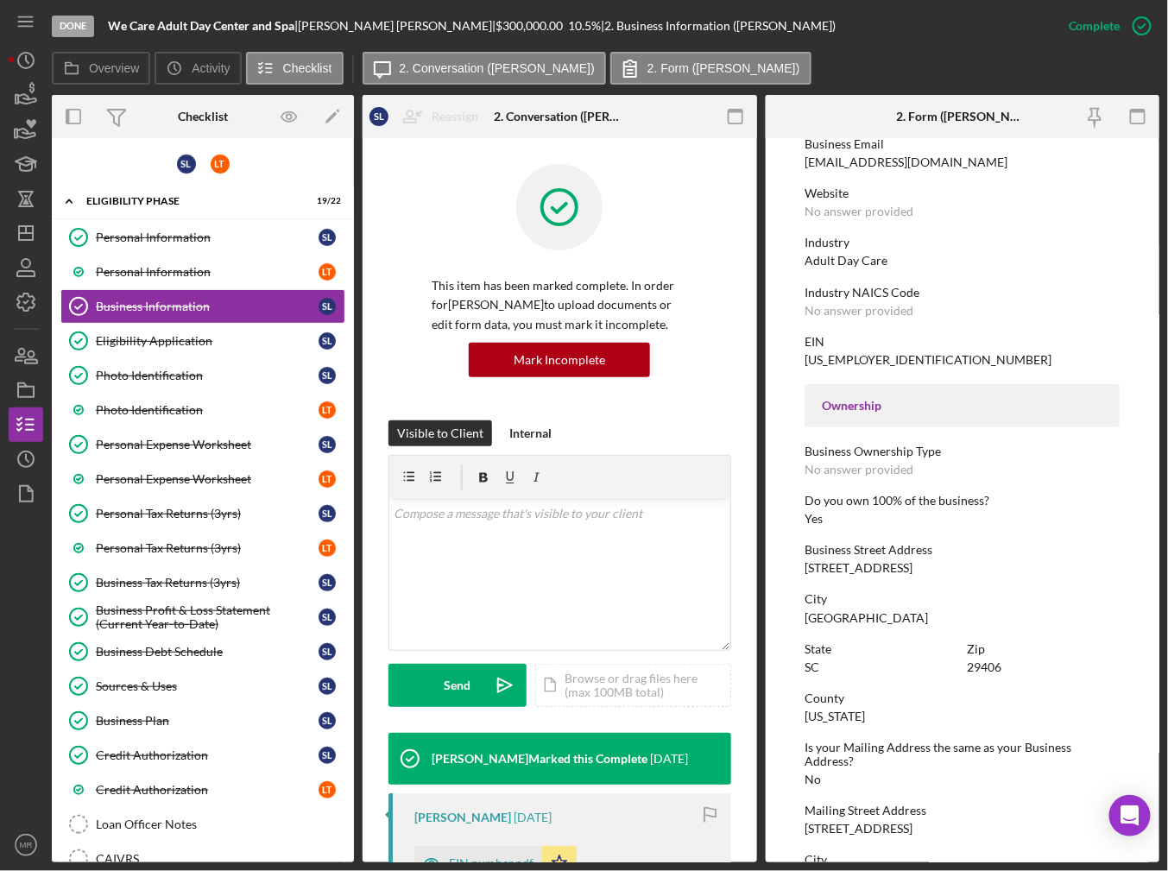
scroll to position [345, 0]
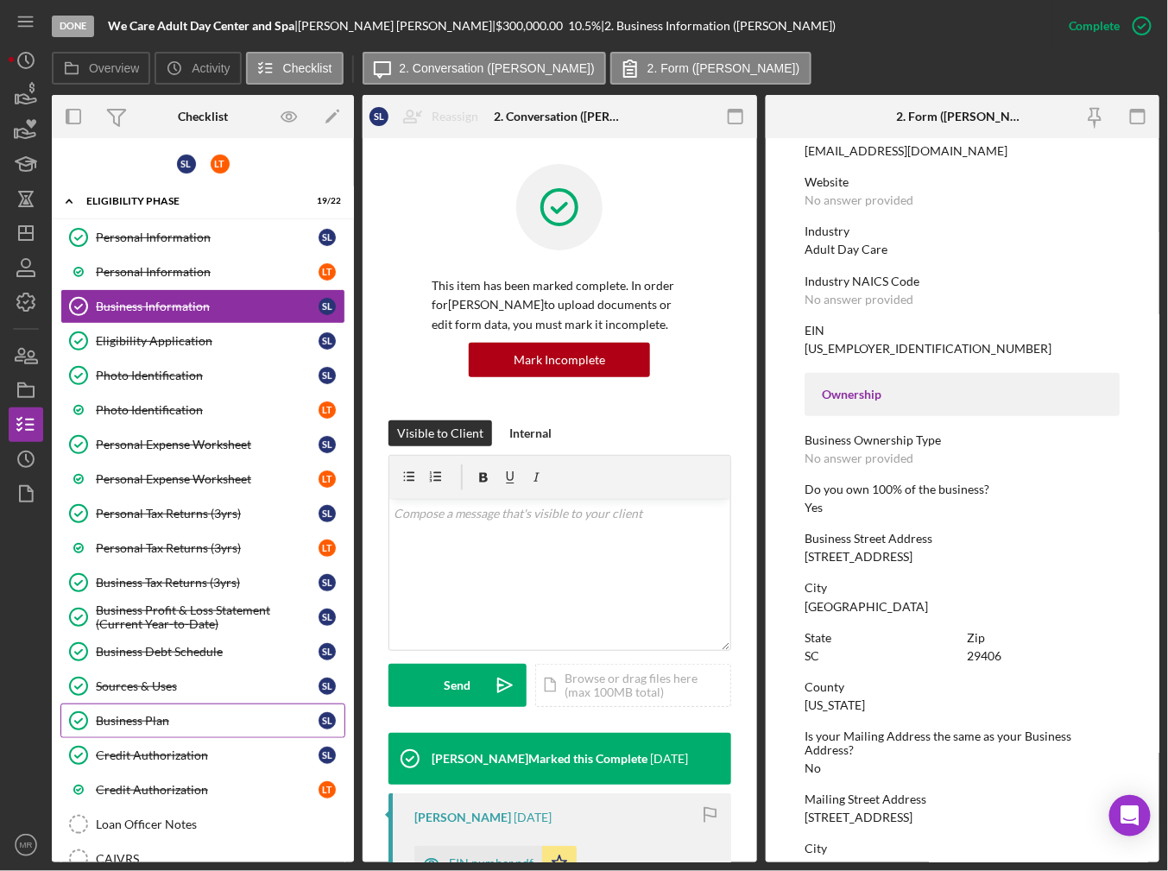
click at [167, 704] on link "Business Plan Business Plan S L" at bounding box center [202, 721] width 285 height 35
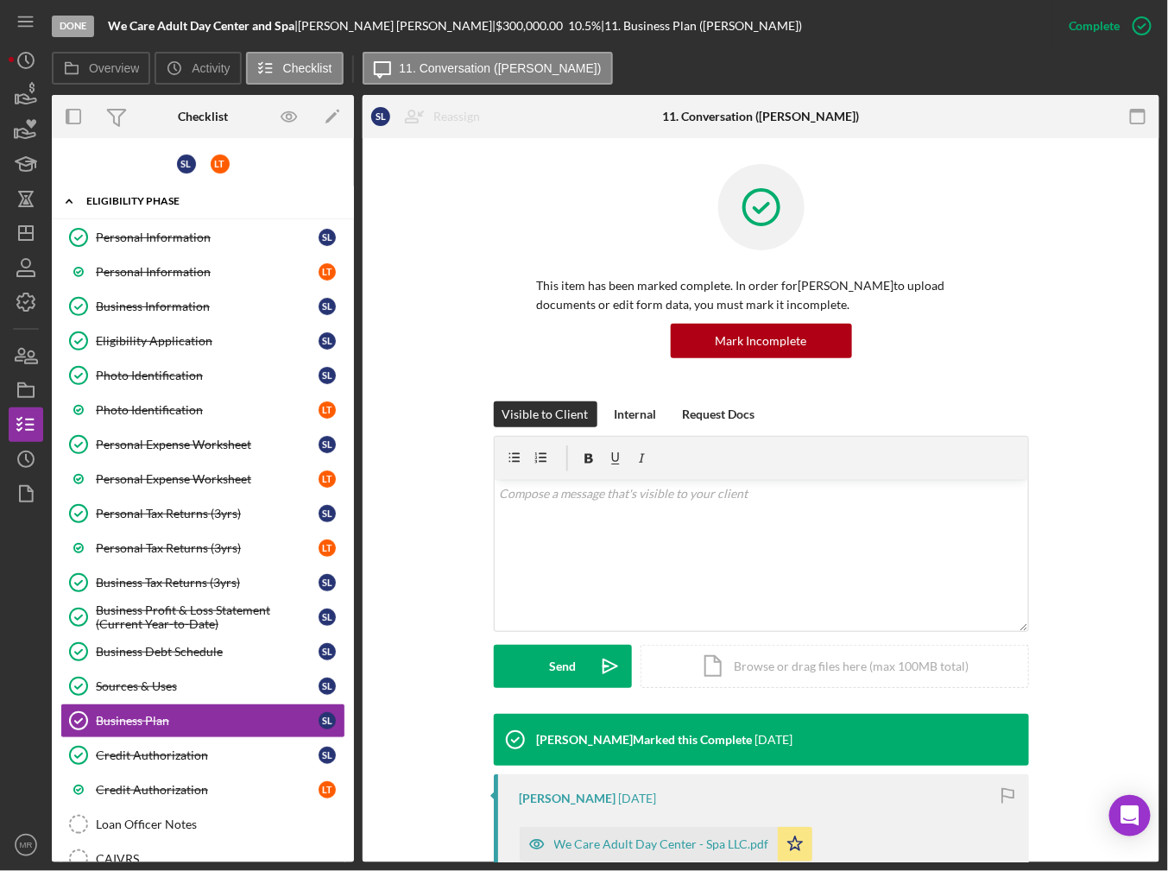
click at [101, 199] on div "Eligibility Phase" at bounding box center [209, 201] width 246 height 10
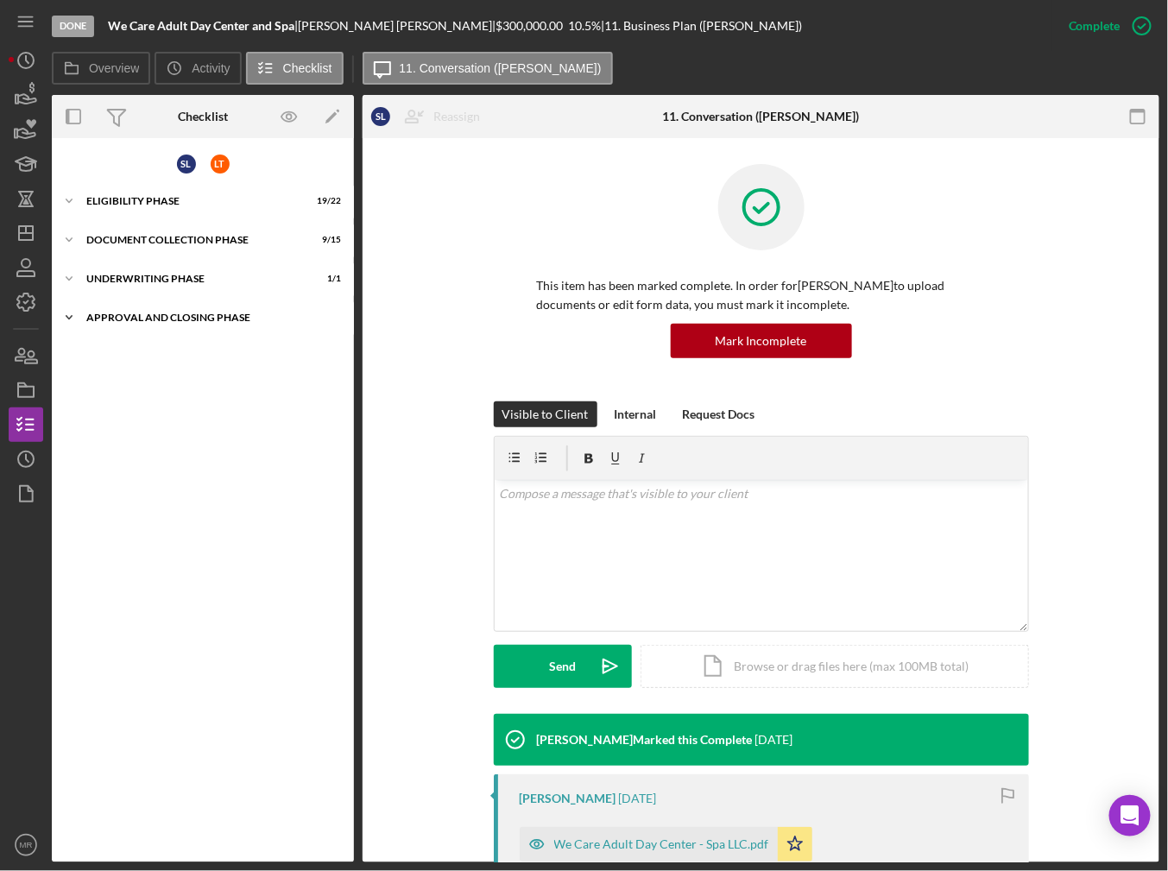
click at [146, 304] on div "Icon/Expander Approval and Closing Phase 5 / 14" at bounding box center [203, 317] width 302 height 35
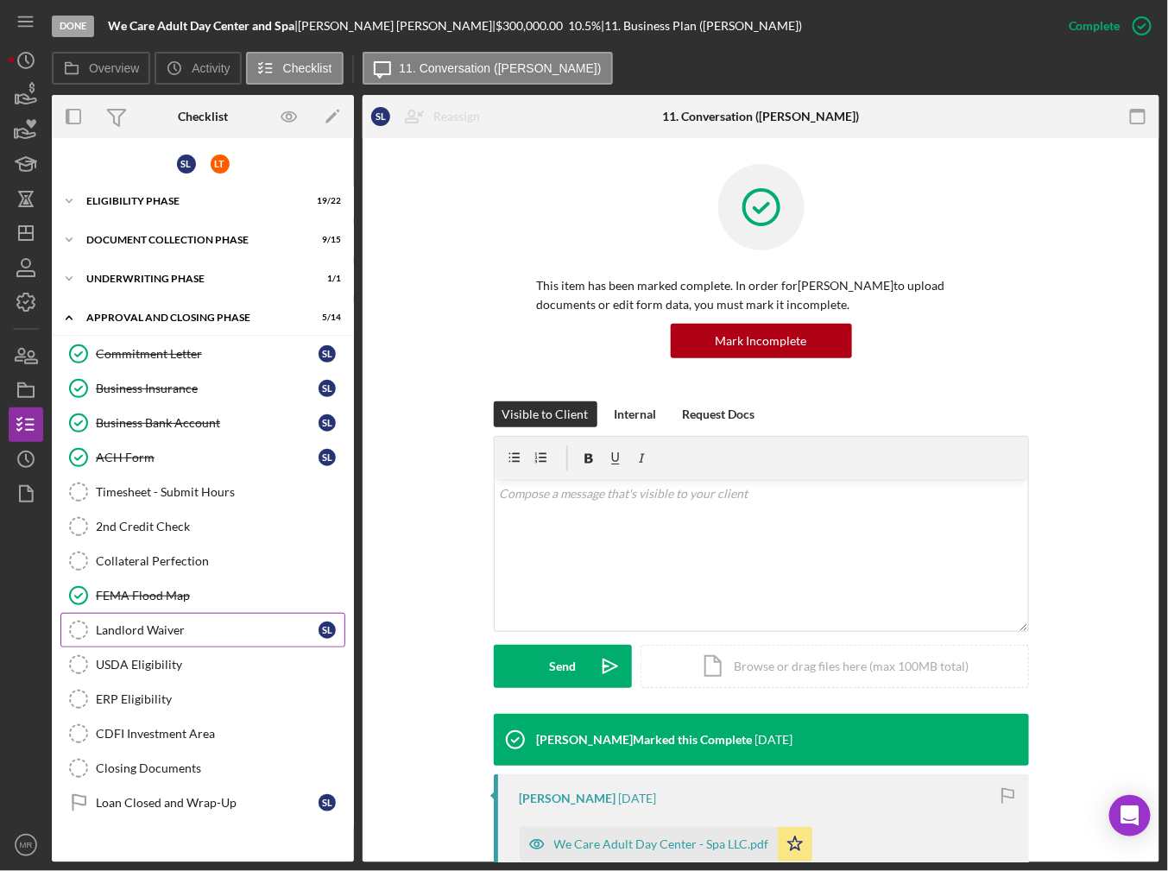
click at [160, 613] on link "Landlord Waiver Landlord Waiver S L" at bounding box center [202, 630] width 285 height 35
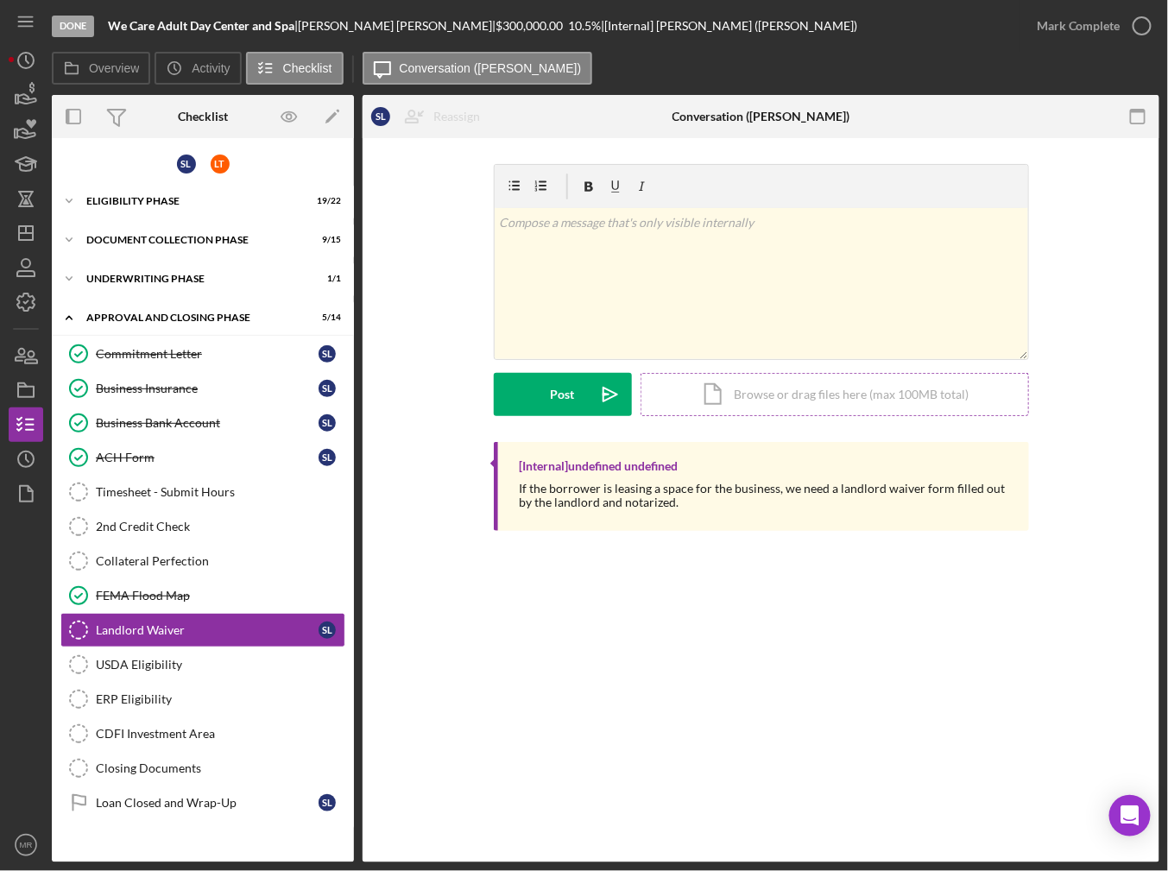
click at [784, 387] on div "Icon/Document Browse or drag files here (max 100MB total) Tap to choose files o…" at bounding box center [835, 394] width 388 height 43
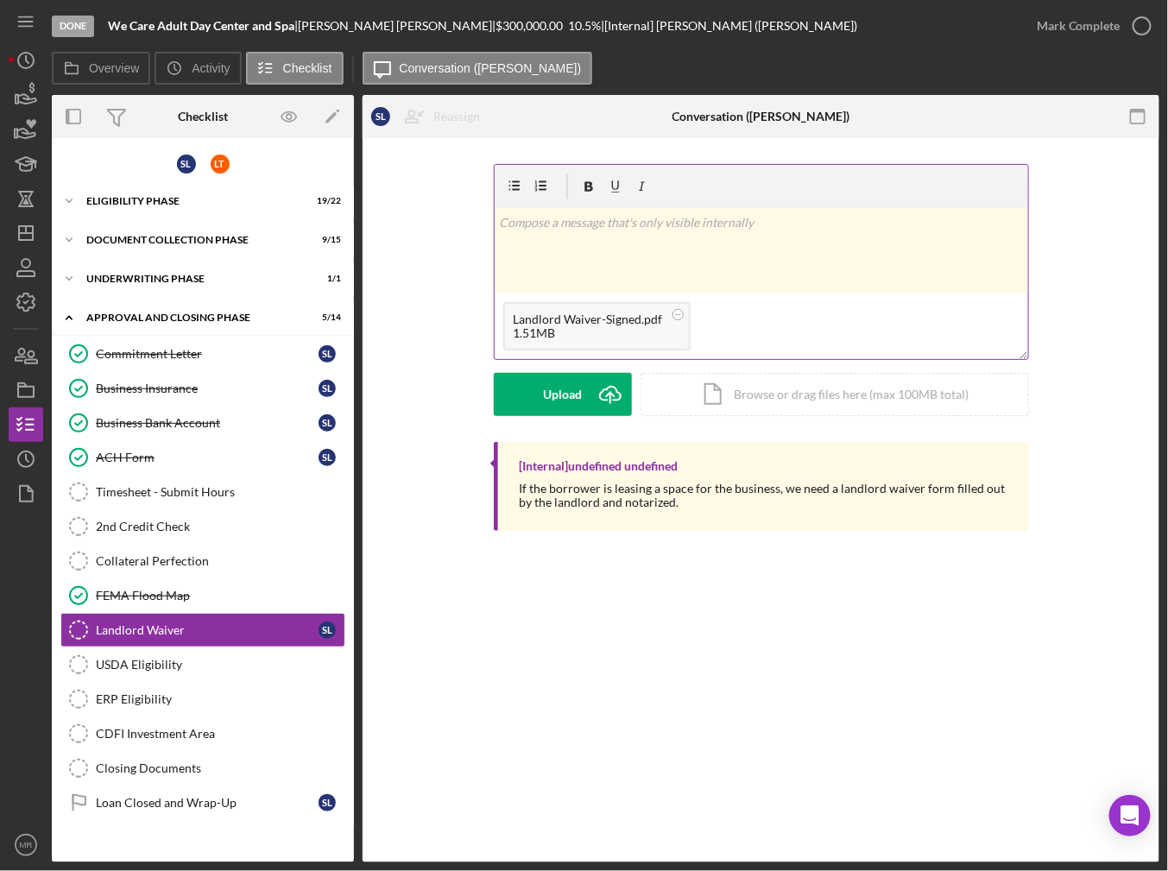
click at [540, 331] on div "1.51MB" at bounding box center [588, 333] width 149 height 14
click at [622, 326] on div "1.51MB" at bounding box center [588, 333] width 149 height 14
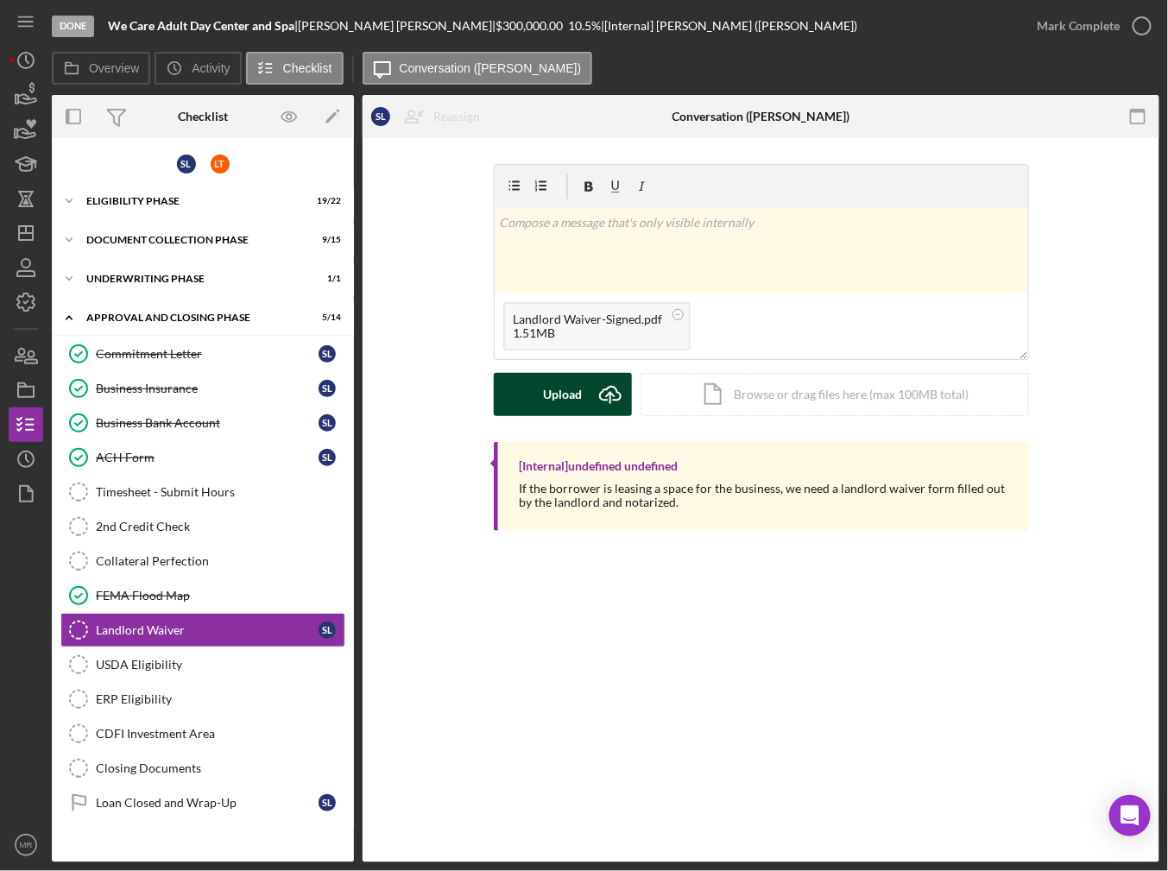
click at [546, 399] on div "Upload" at bounding box center [562, 394] width 39 height 43
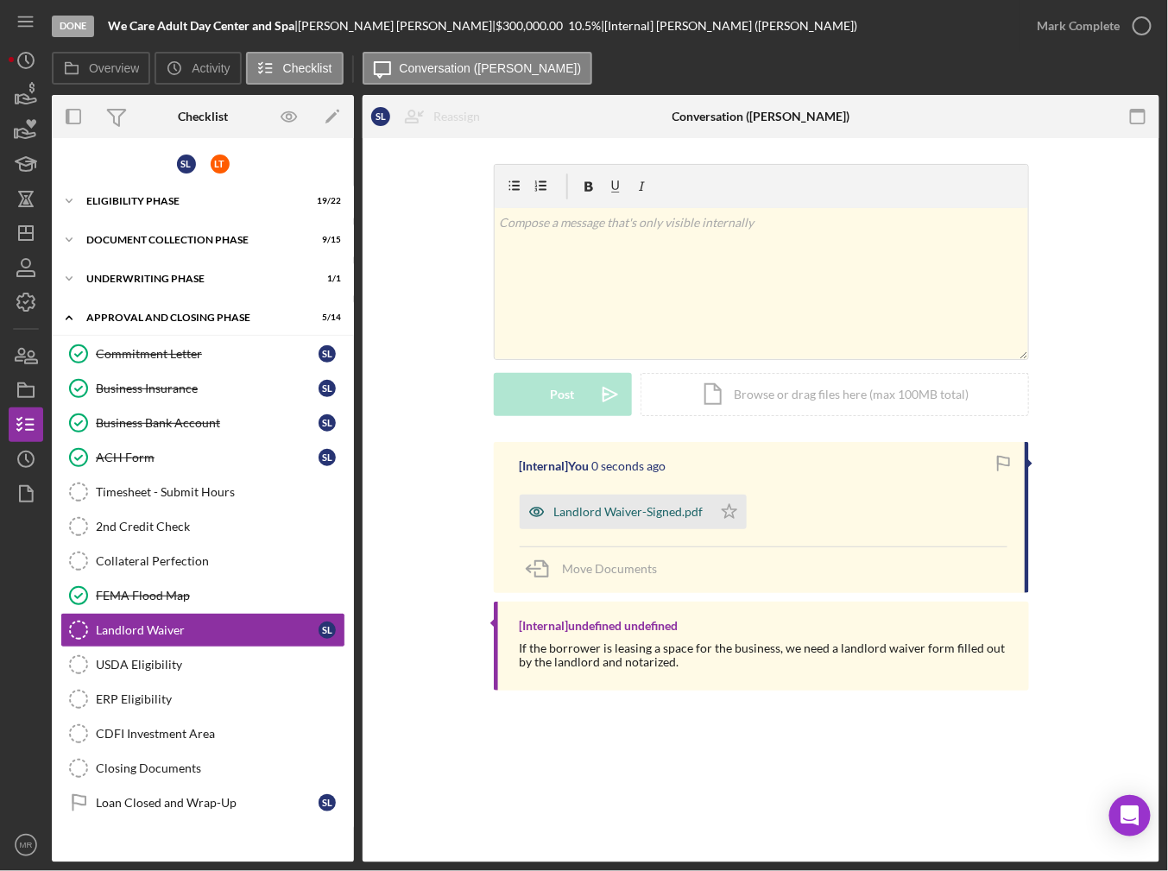
click at [597, 513] on div "Landlord Waiver-Signed.pdf" at bounding box center [628, 512] width 149 height 14
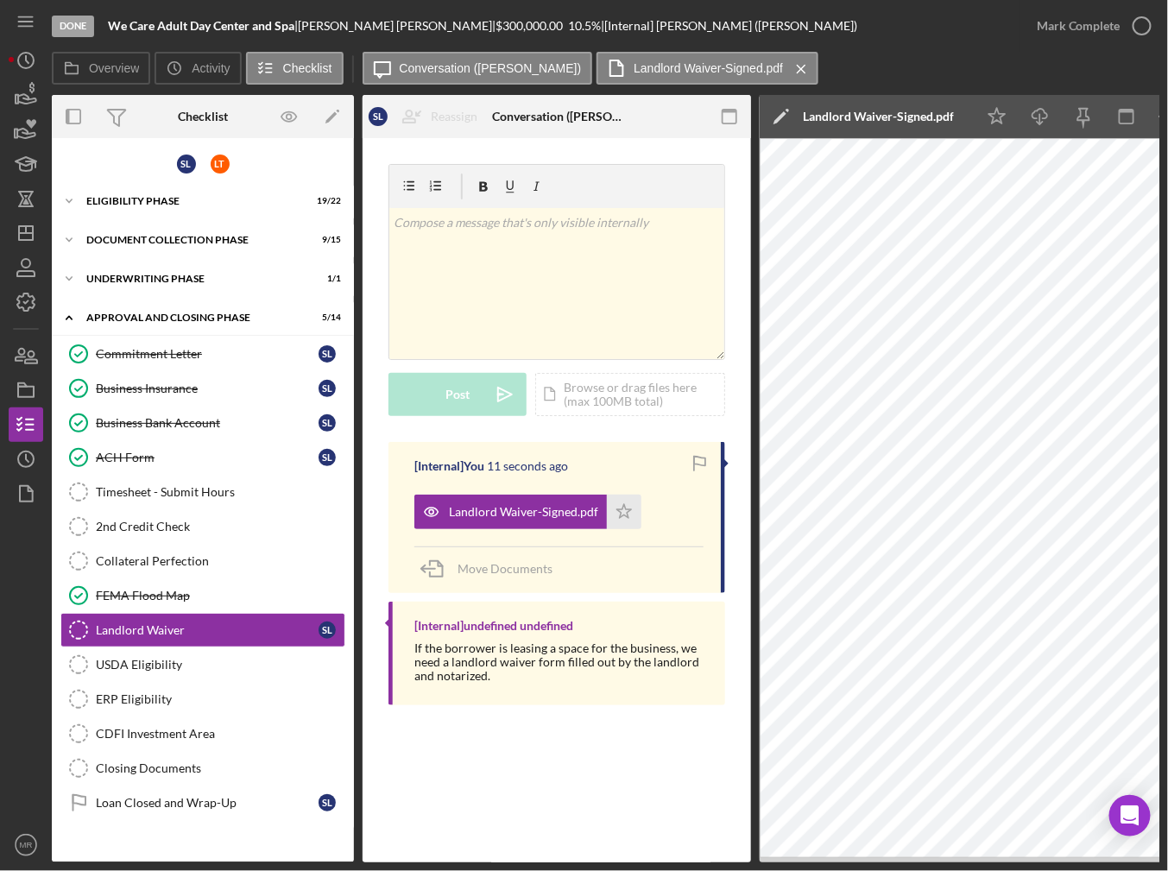
drag, startPoint x: 1048, startPoint y: 863, endPoint x: 1077, endPoint y: 858, distance: 29.8
click at [322, 671] on div "Done We Care Adult Day Center and Spa | [PERSON_NAME] | $300,000.00 10.5 % | [I…" at bounding box center [584, 435] width 1168 height 871
click at [1035, 864] on div "Done We Care Adult Day Center and Spa | [PERSON_NAME] | $300,000.00 10.5 % | [I…" at bounding box center [584, 435] width 1168 height 871
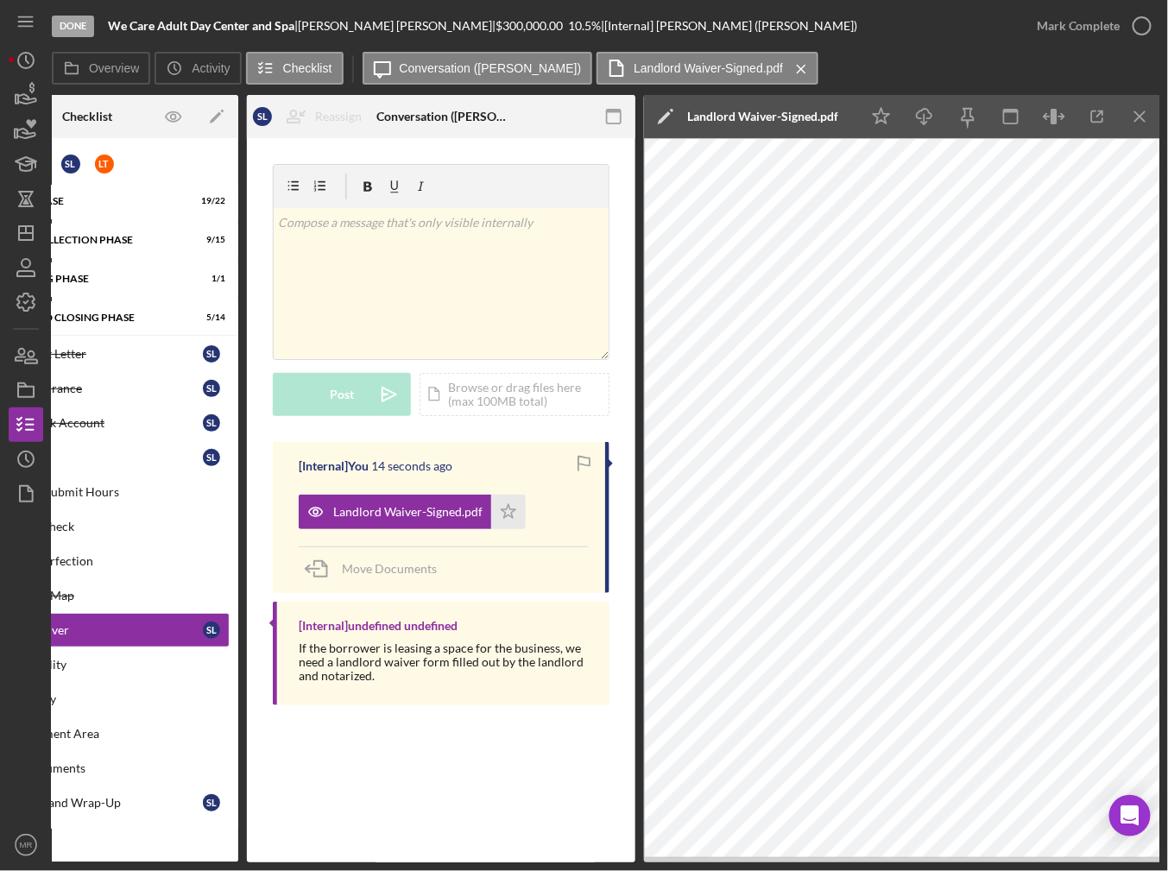
scroll to position [0, 117]
click at [514, 515] on icon "Icon/Star" at bounding box center [507, 512] width 35 height 35
drag, startPoint x: 1110, startPoint y: 35, endPoint x: 1100, endPoint y: 41, distance: 12.5
click at [1111, 35] on div "Mark Complete" at bounding box center [1079, 26] width 84 height 35
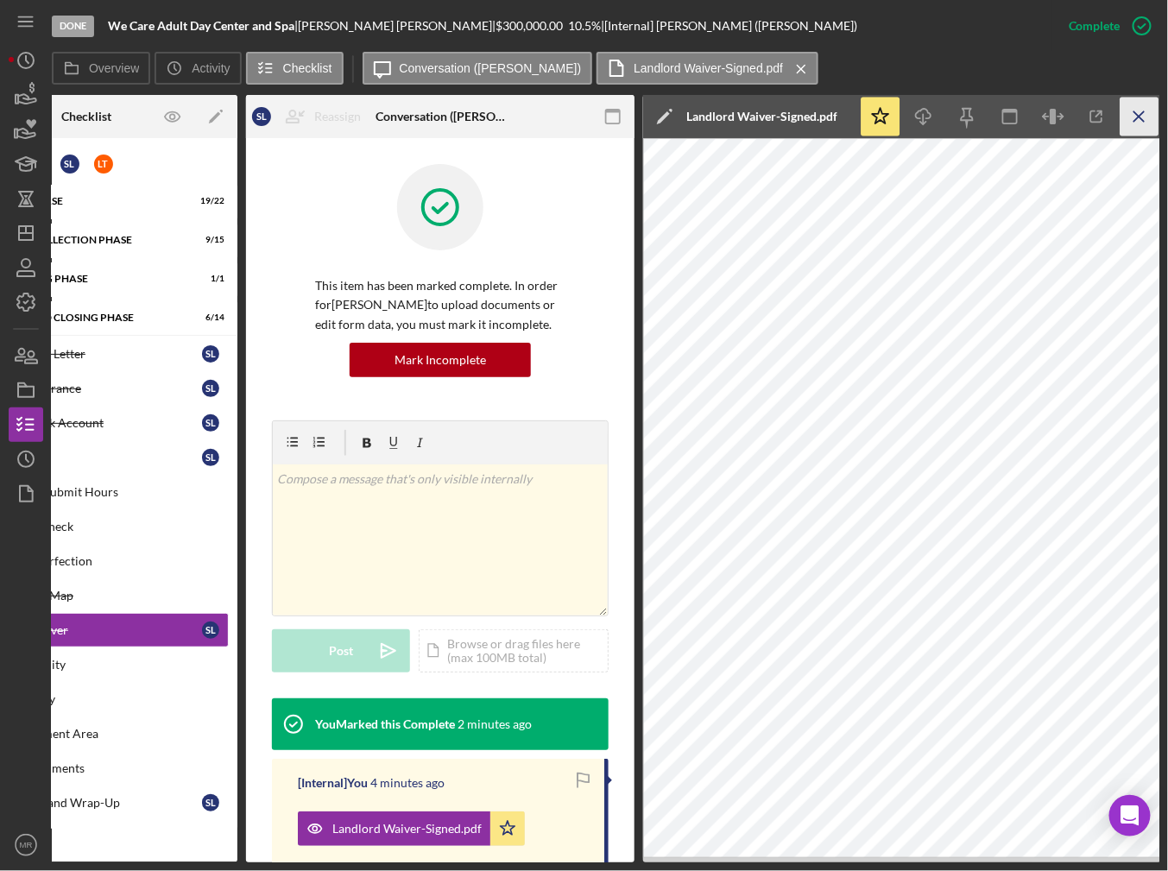
click at [1127, 113] on icon "Icon/Menu Close" at bounding box center [1140, 117] width 39 height 39
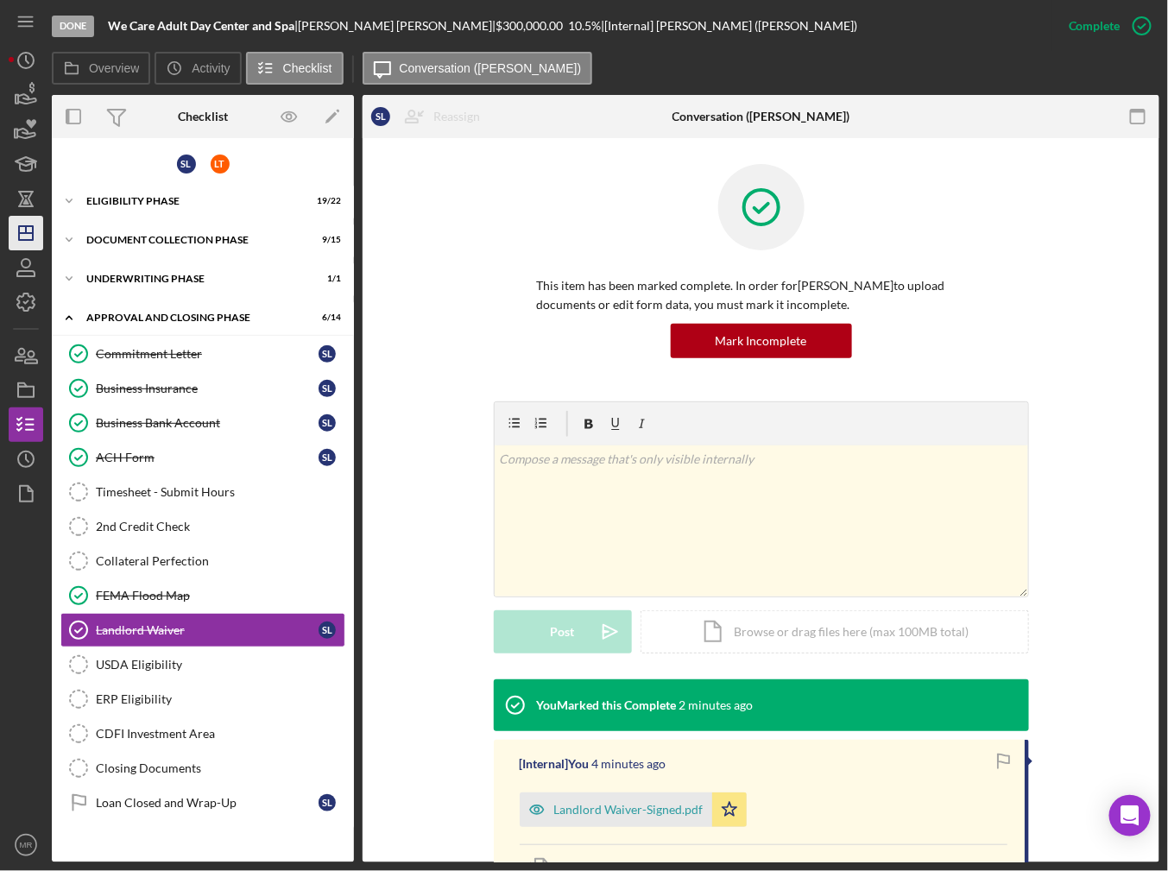
click at [41, 229] on icon "Icon/Dashboard" at bounding box center [25, 233] width 43 height 43
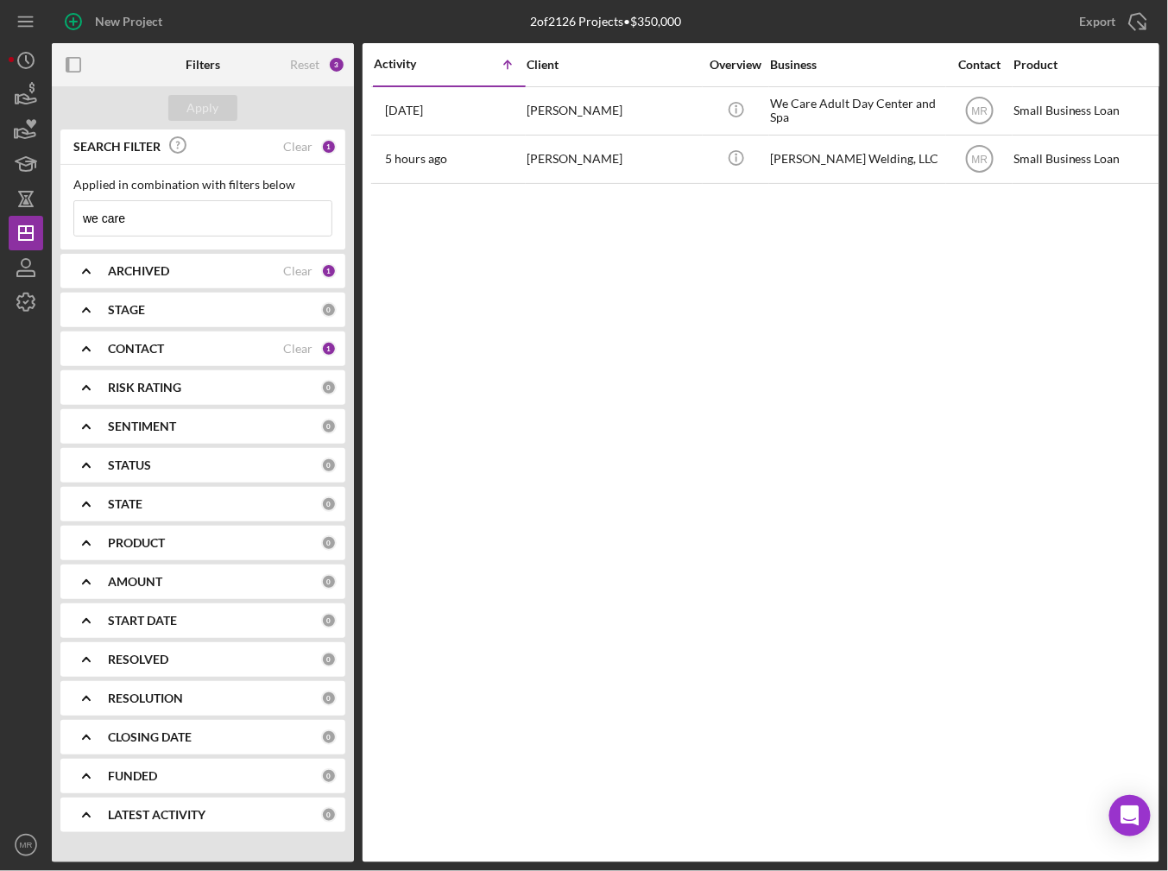
click at [188, 206] on input "we care" at bounding box center [202, 218] width 257 height 35
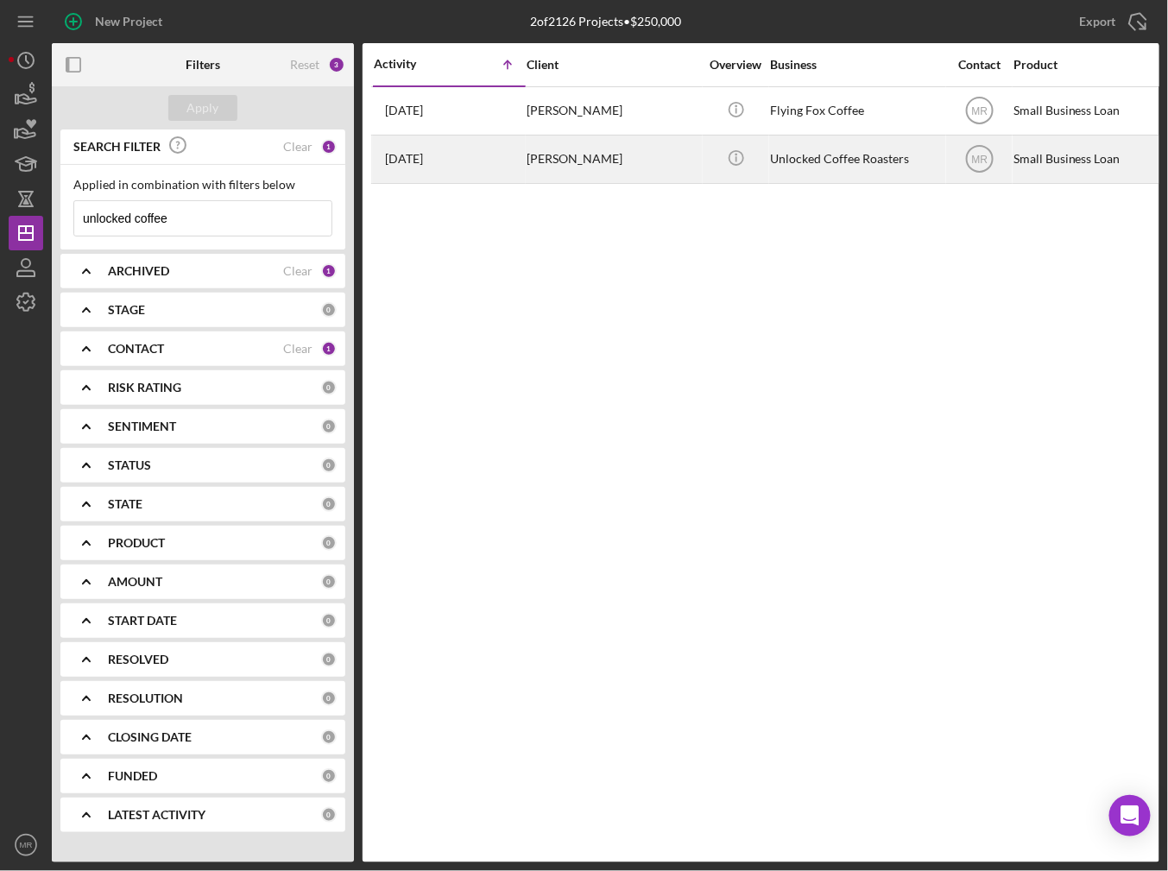
type input "unlocked coffee"
click at [540, 161] on div "[PERSON_NAME]" at bounding box center [613, 159] width 173 height 46
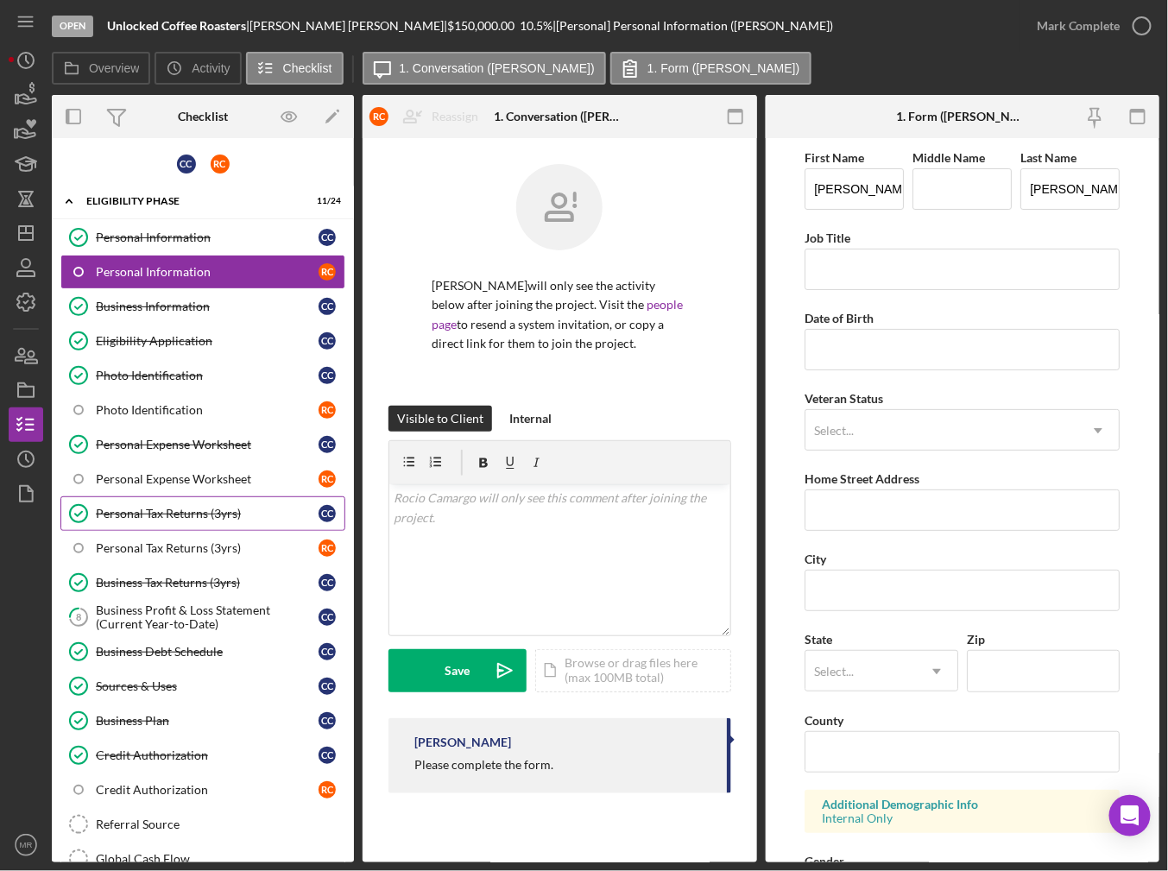
click at [208, 508] on div "Personal Tax Returns (3yrs)" at bounding box center [207, 514] width 223 height 14
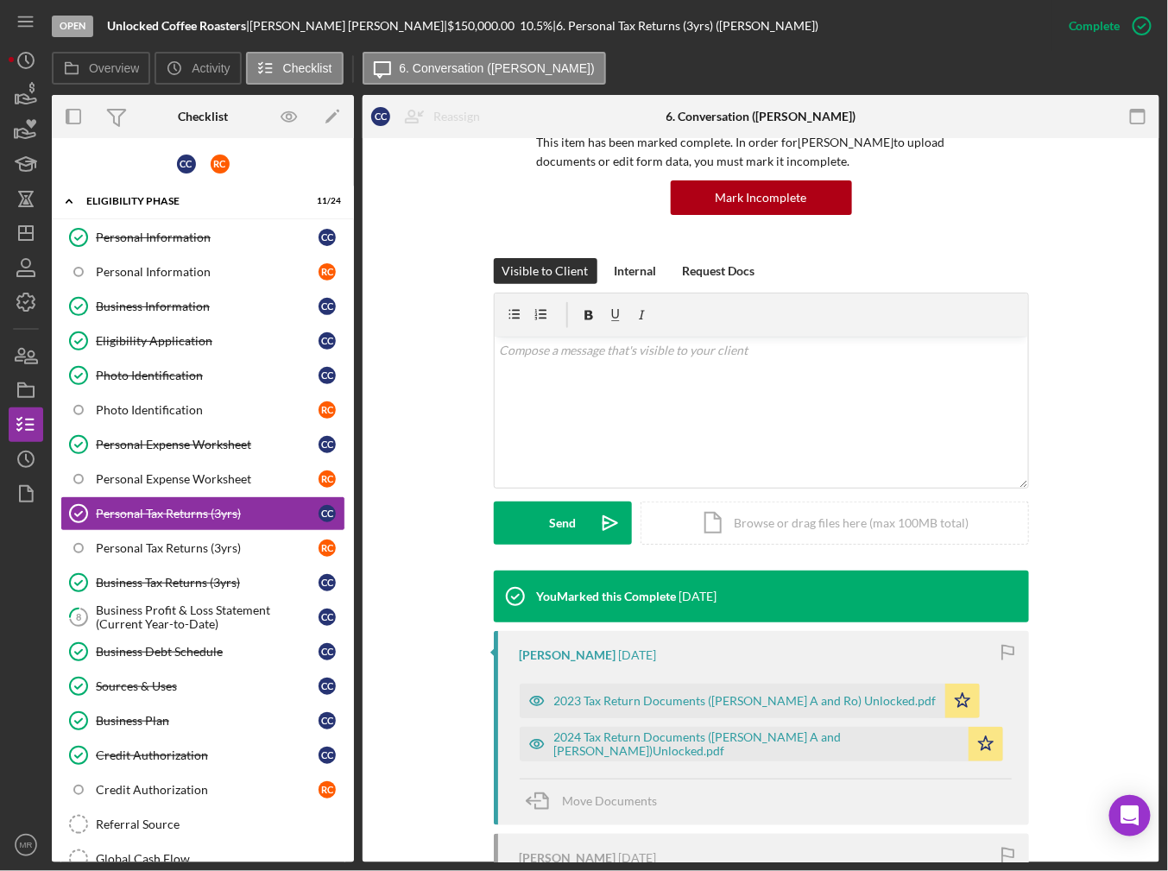
scroll to position [173, 0]
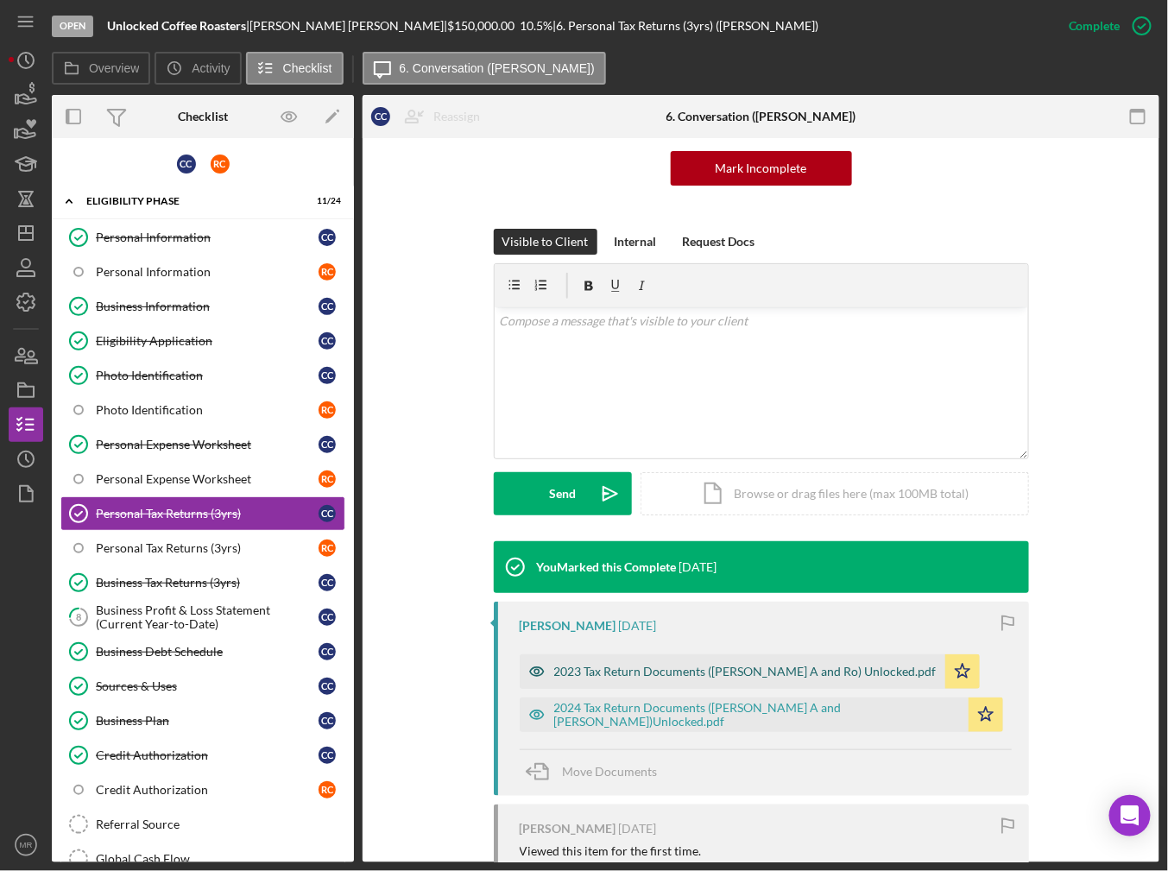
click at [752, 678] on div "2023 Tax Return Documents ([PERSON_NAME] A and Ro) Unlocked.pdf" at bounding box center [733, 671] width 426 height 35
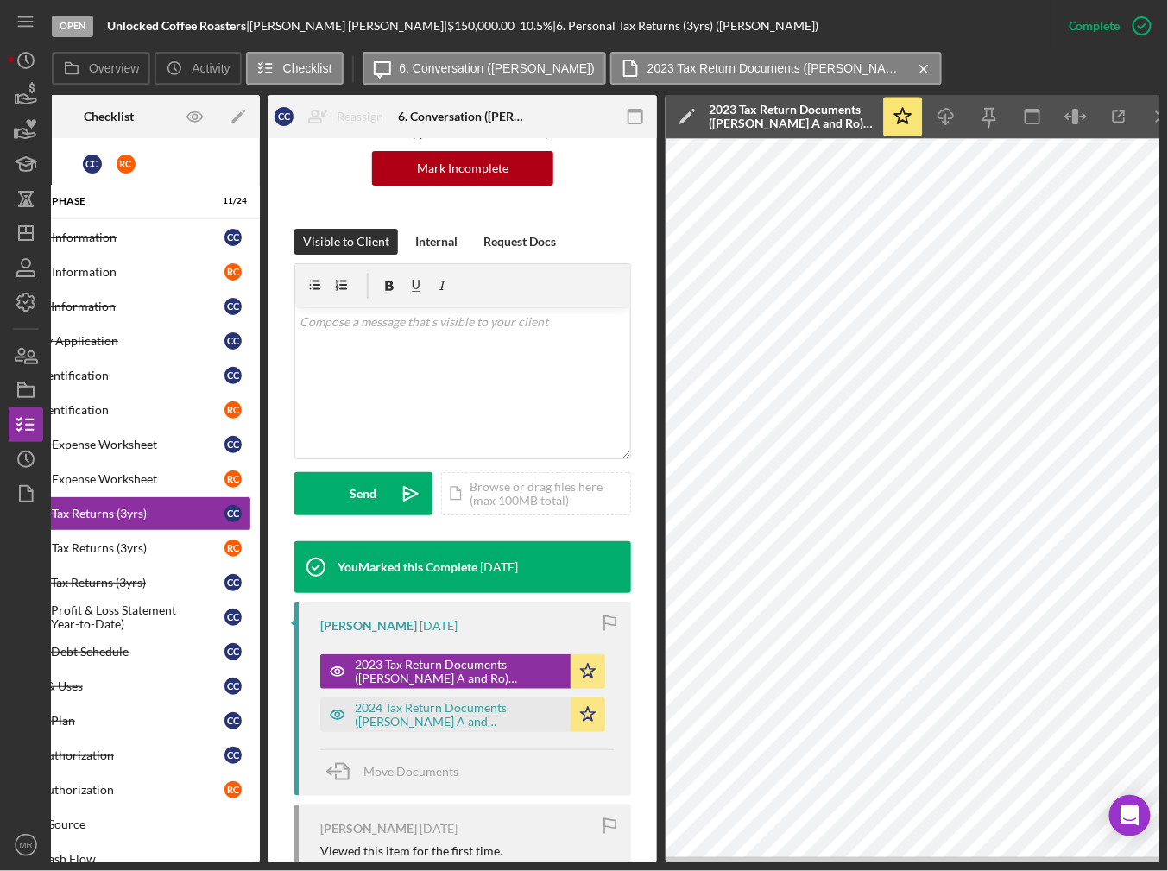
scroll to position [0, 117]
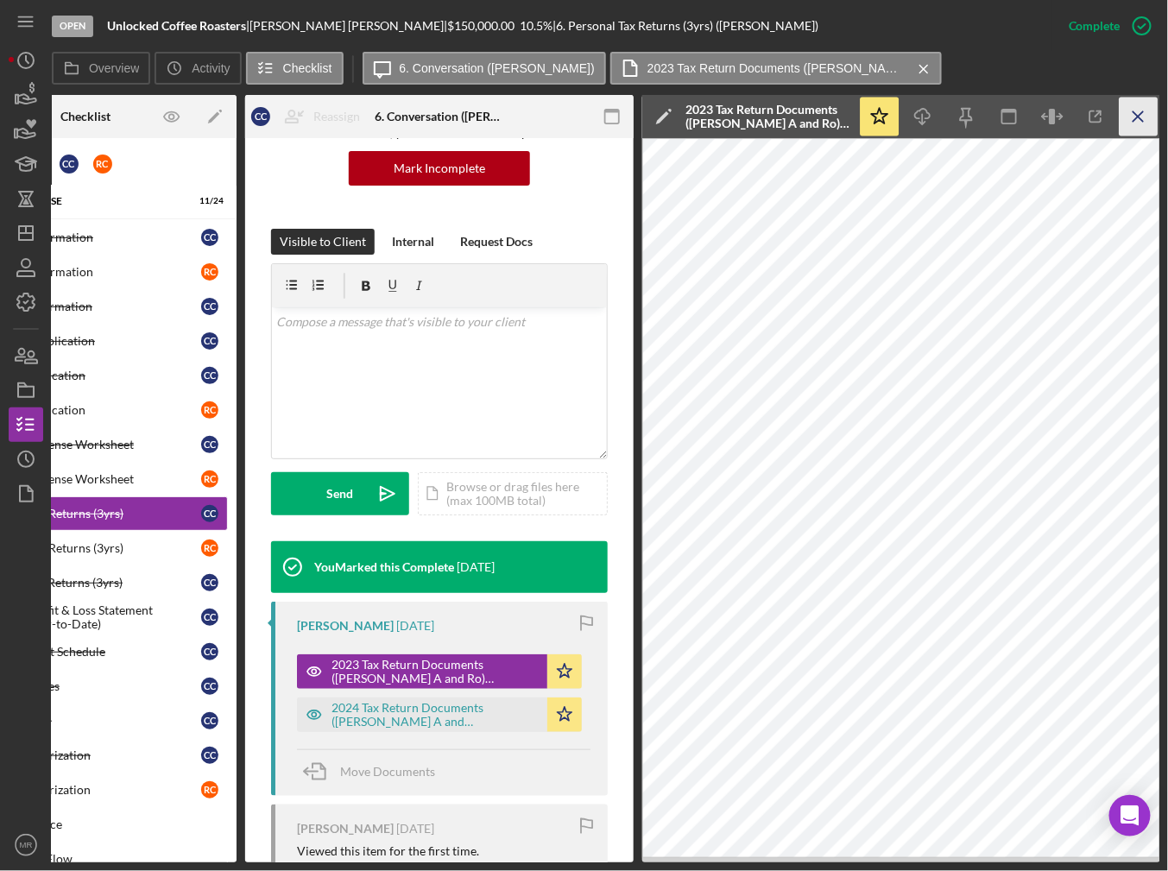
click at [1131, 123] on icon "Icon/Menu Close" at bounding box center [1139, 117] width 39 height 39
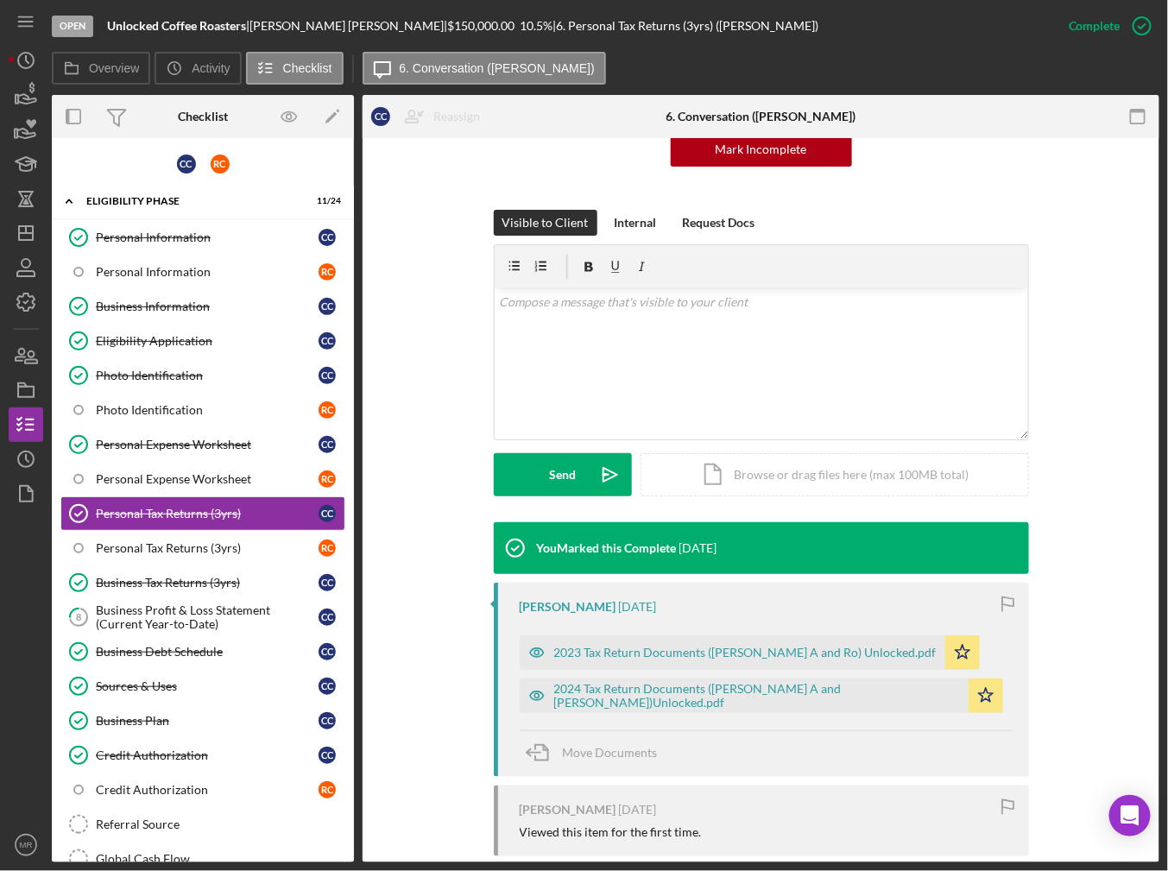
scroll to position [173, 0]
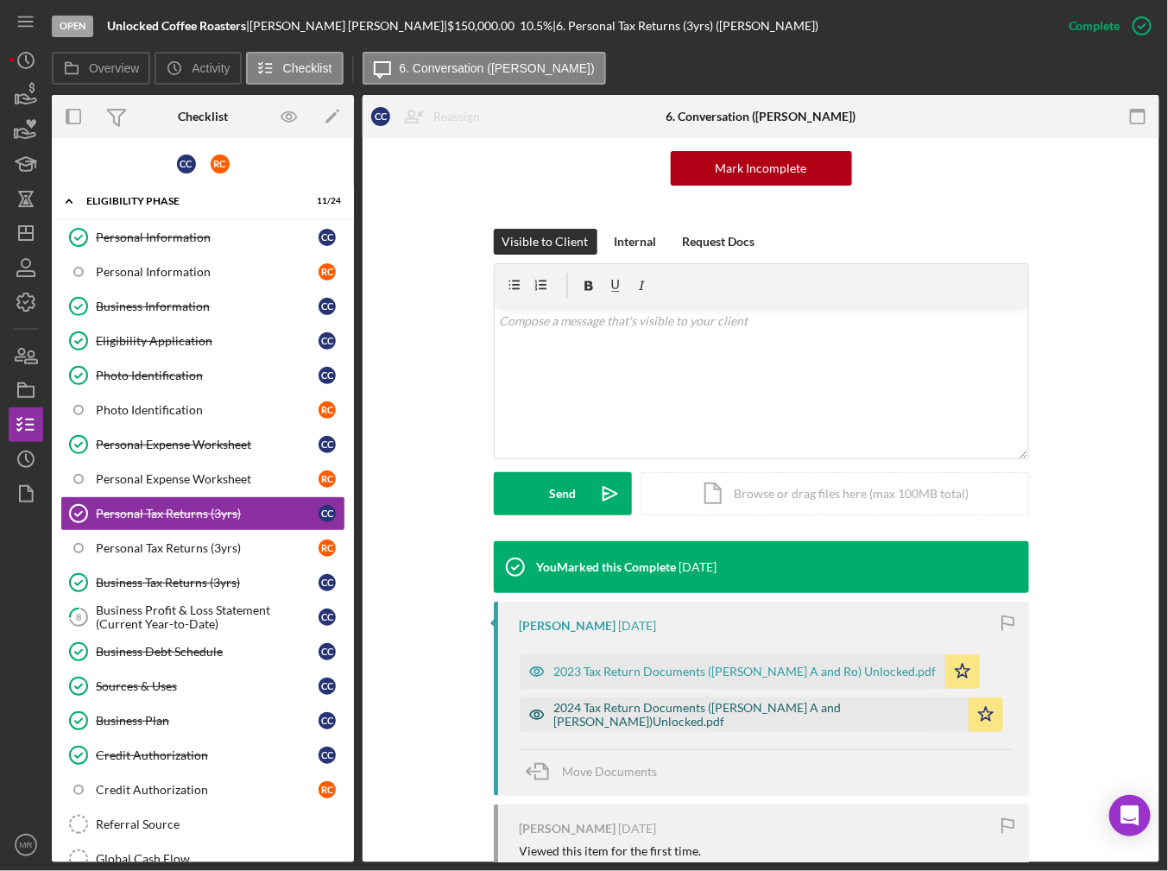
click at [746, 710] on div "2024 Tax Return Documents ([PERSON_NAME] A and [PERSON_NAME])Unlocked.pdf" at bounding box center [757, 715] width 406 height 28
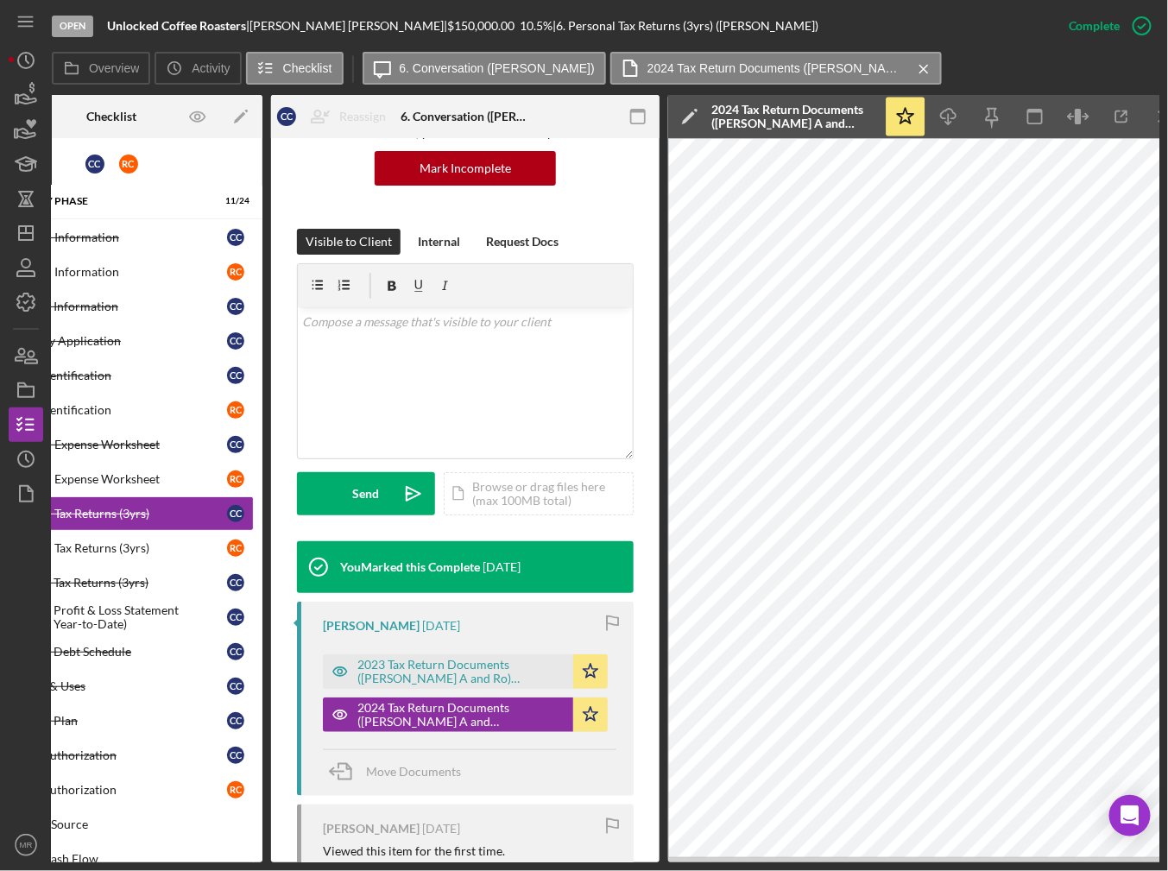
scroll to position [0, 117]
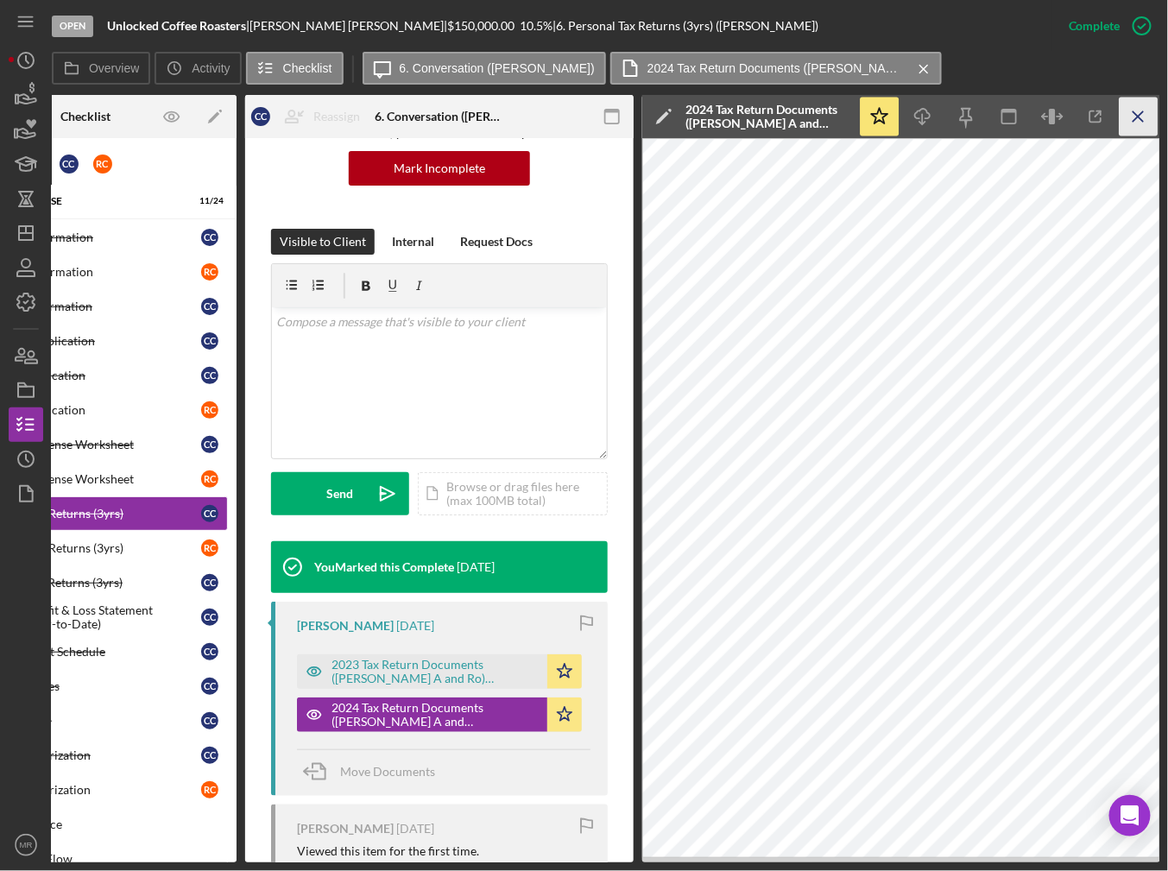
click at [1140, 117] on icon "Icon/Menu Close" at bounding box center [1139, 117] width 39 height 39
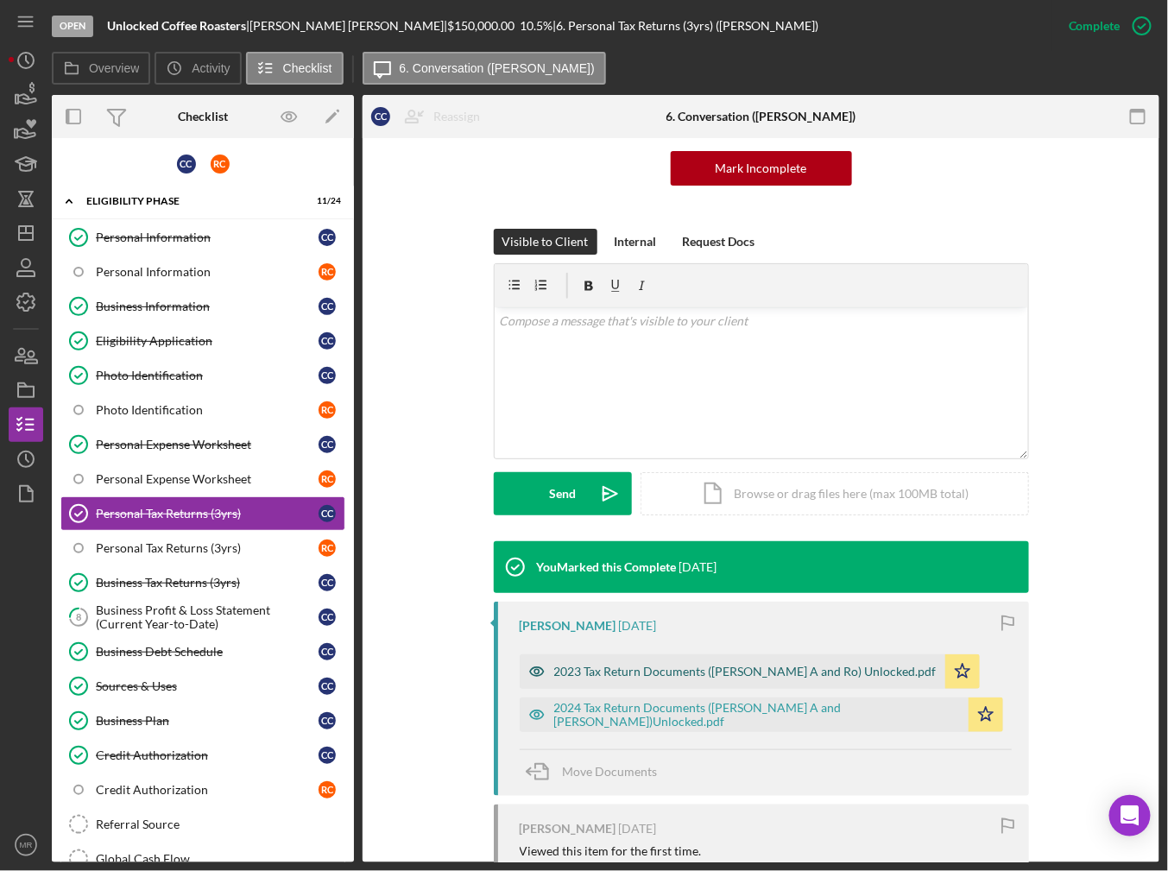
click at [761, 677] on div "2023 Tax Return Documents ([PERSON_NAME] A and Ro) Unlocked.pdf" at bounding box center [745, 672] width 382 height 14
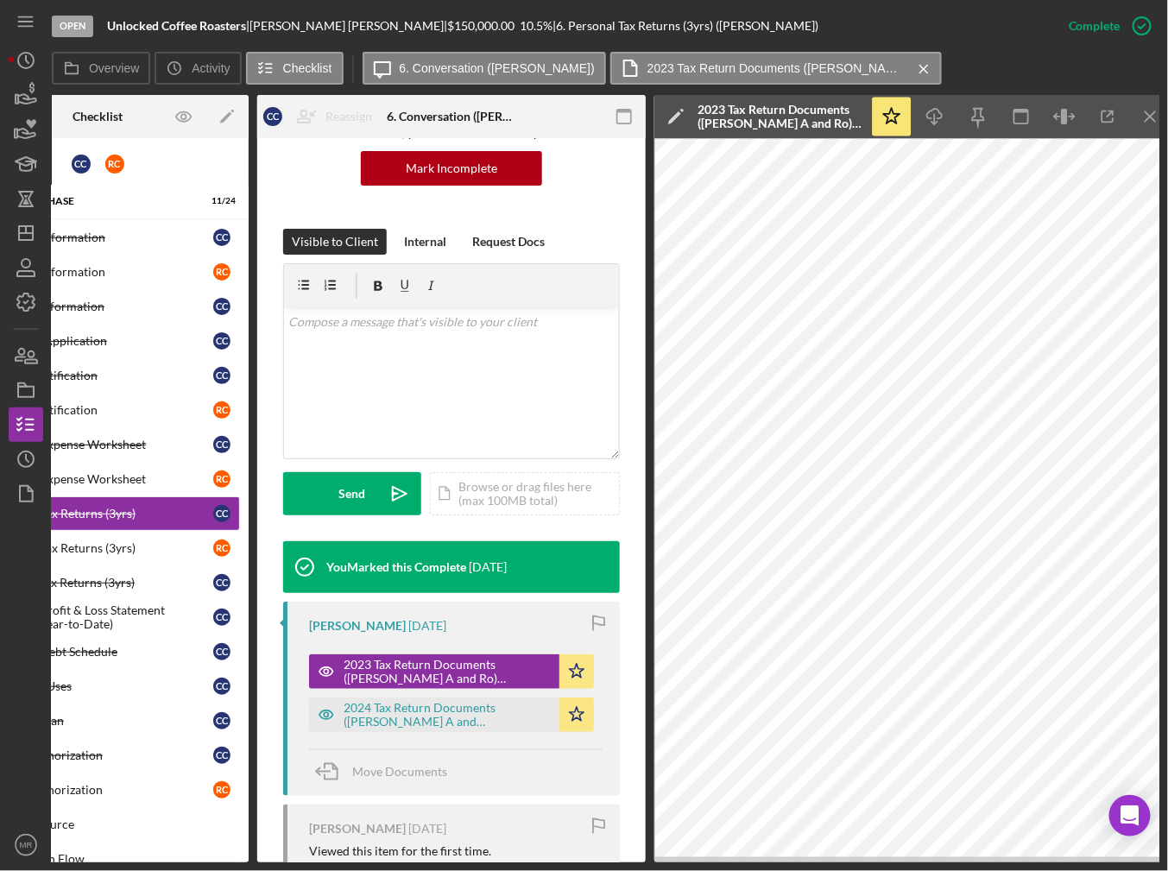
scroll to position [0, 117]
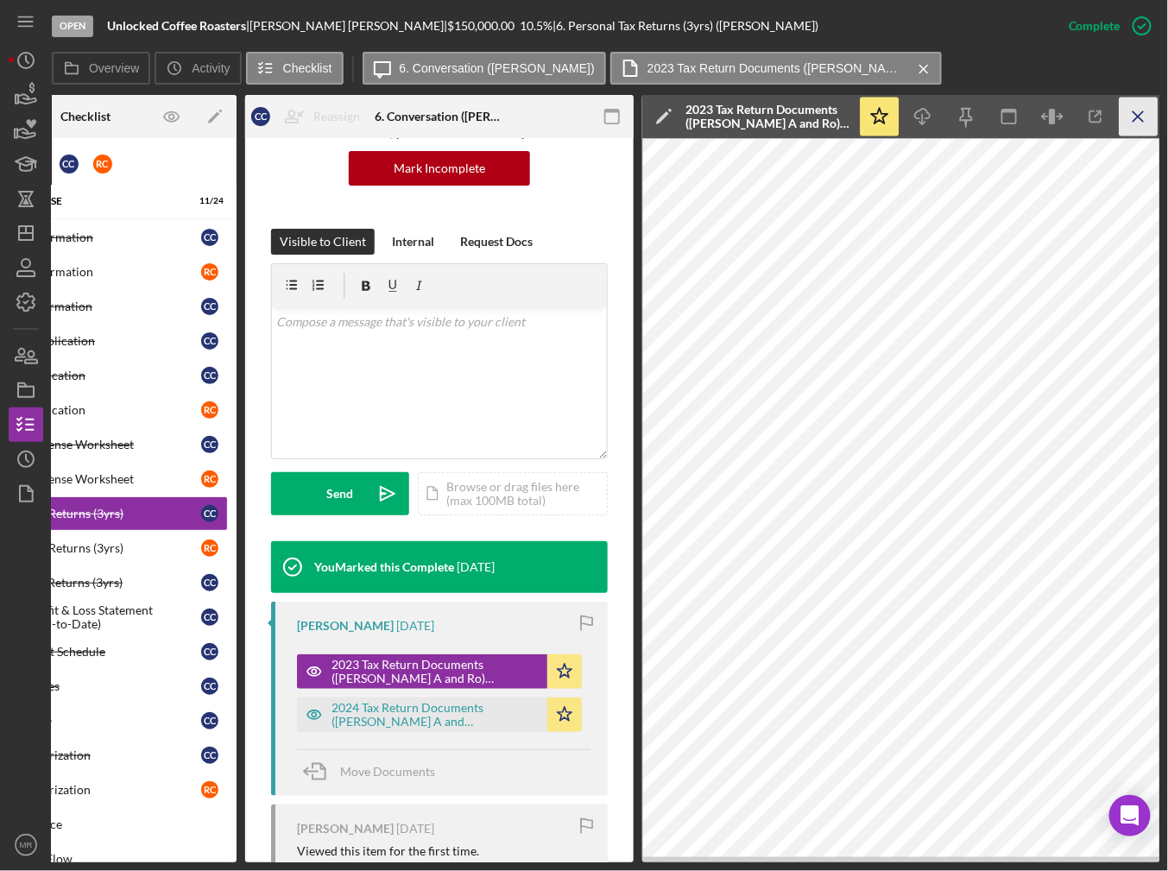
click at [1131, 112] on icon "Icon/Menu Close" at bounding box center [1139, 117] width 39 height 39
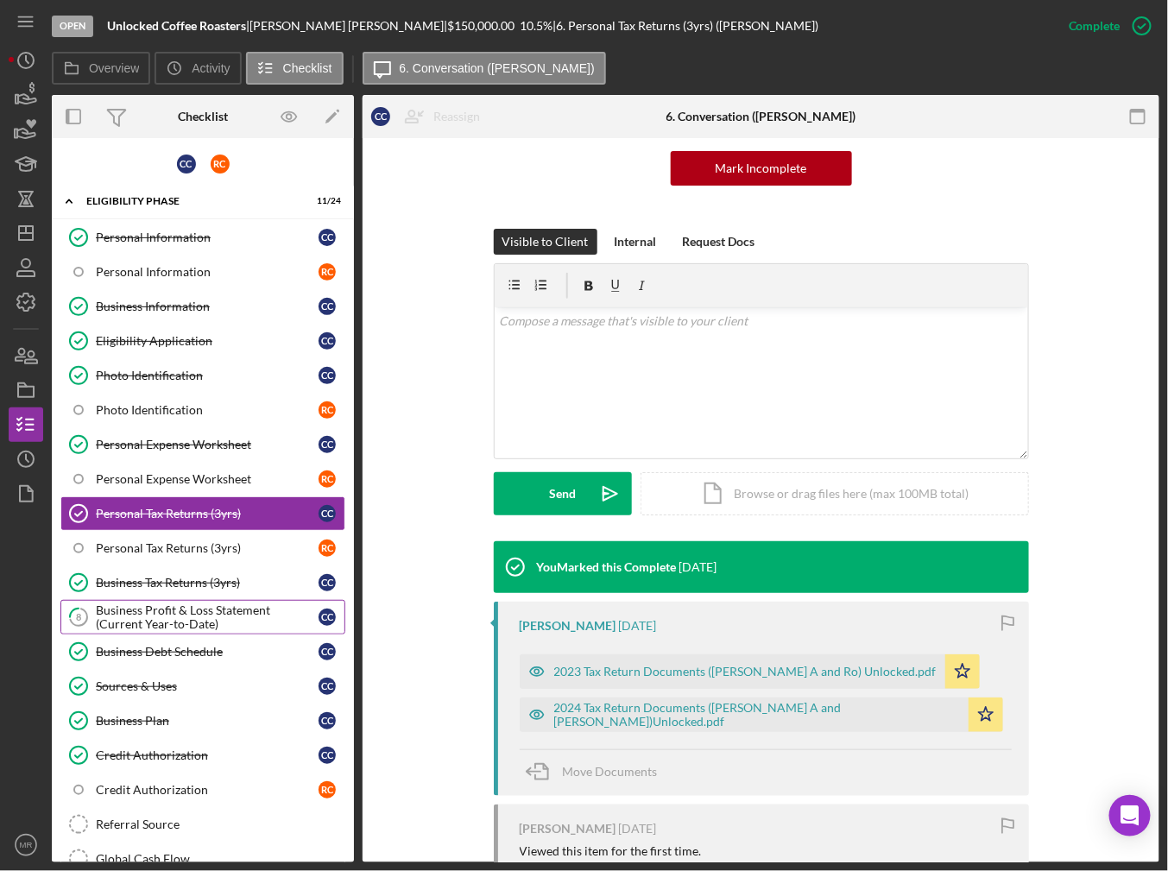
click at [201, 609] on div "Business Profit & Loss Statement (Current Year-to-Date)" at bounding box center [207, 617] width 223 height 28
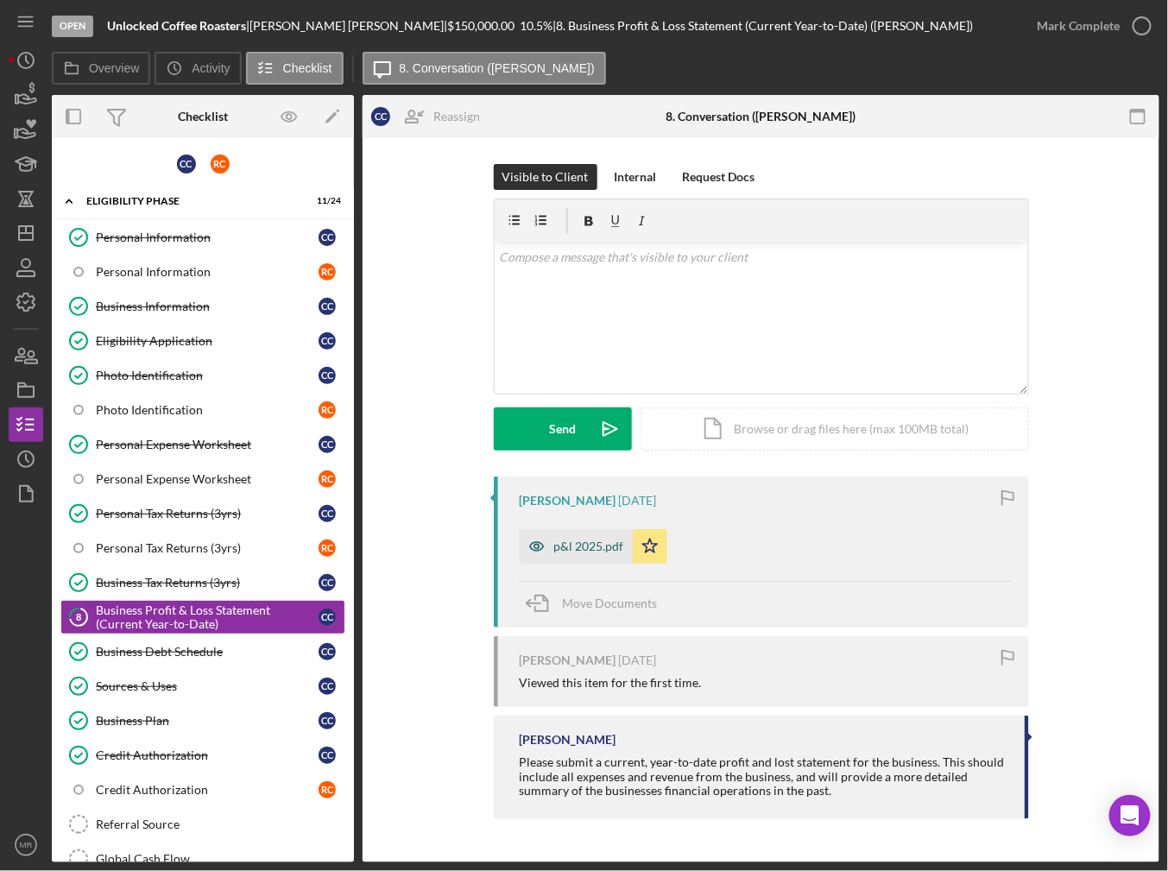
click at [577, 544] on div "p&l 2025.pdf" at bounding box center [589, 547] width 70 height 14
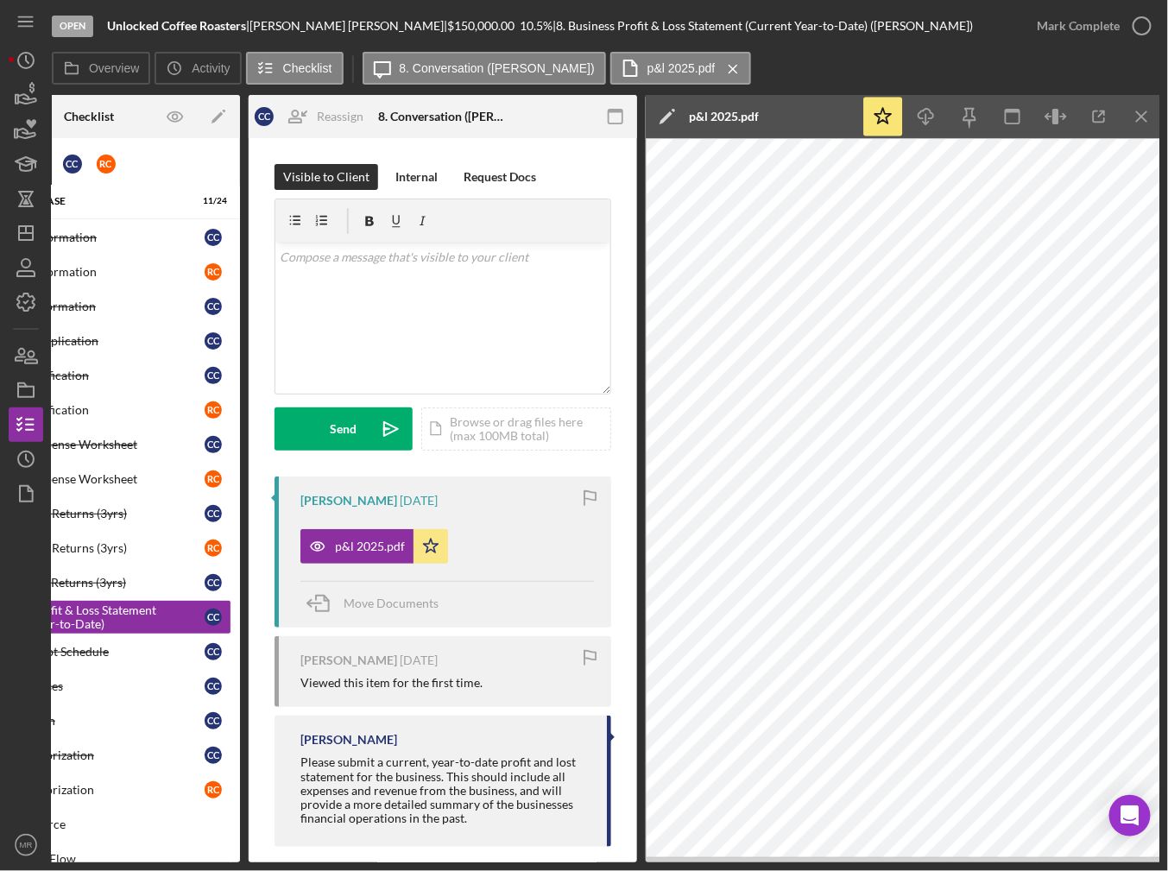
scroll to position [0, 116]
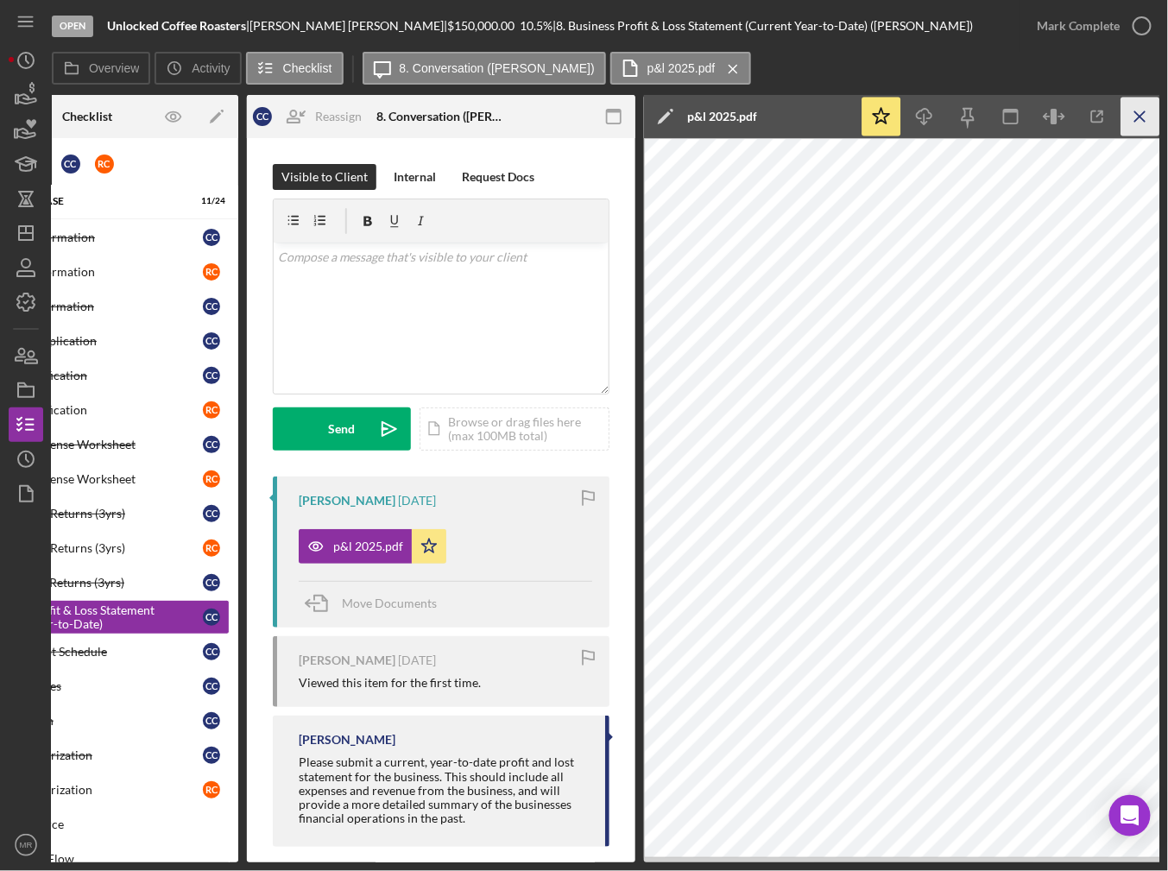
click at [1144, 126] on icon "Icon/Menu Close" at bounding box center [1140, 117] width 39 height 39
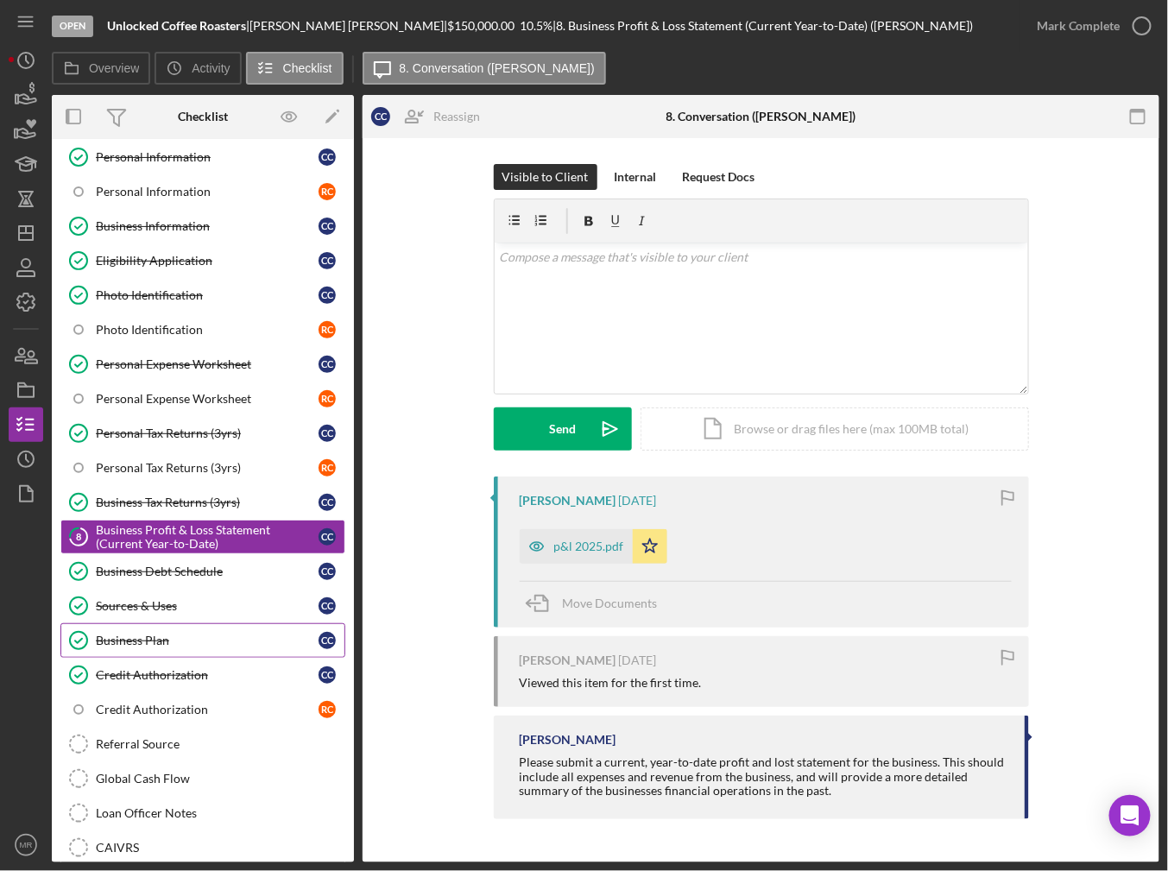
scroll to position [86, 0]
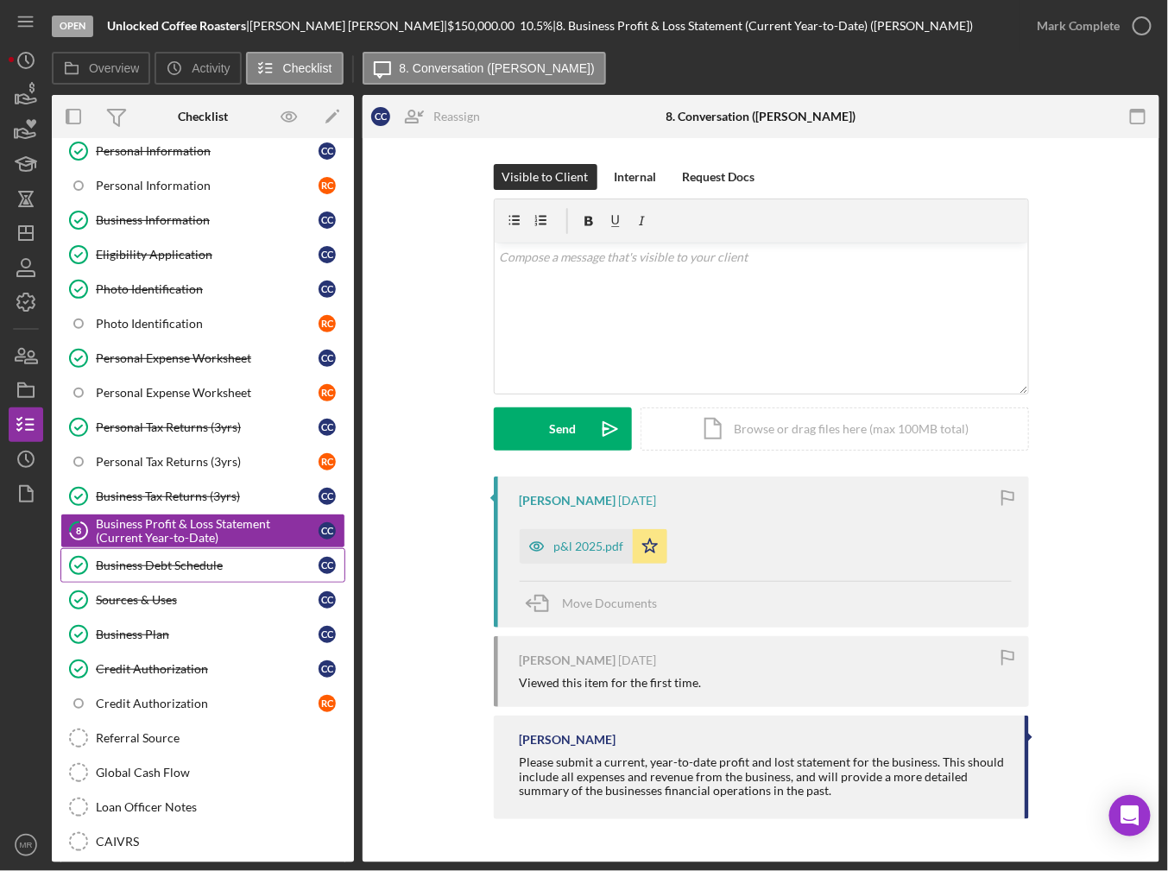
click at [199, 564] on div "Business Debt Schedule" at bounding box center [207, 566] width 223 height 14
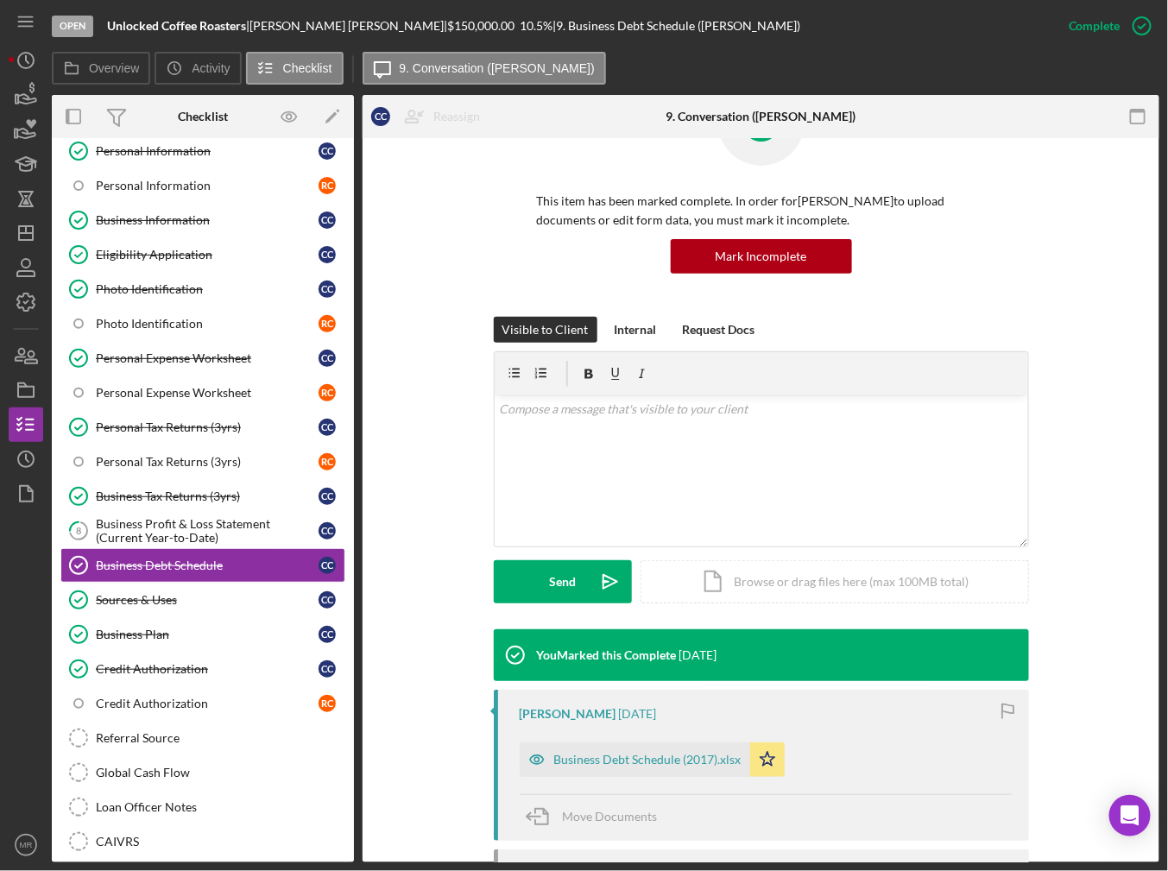
scroll to position [86, 0]
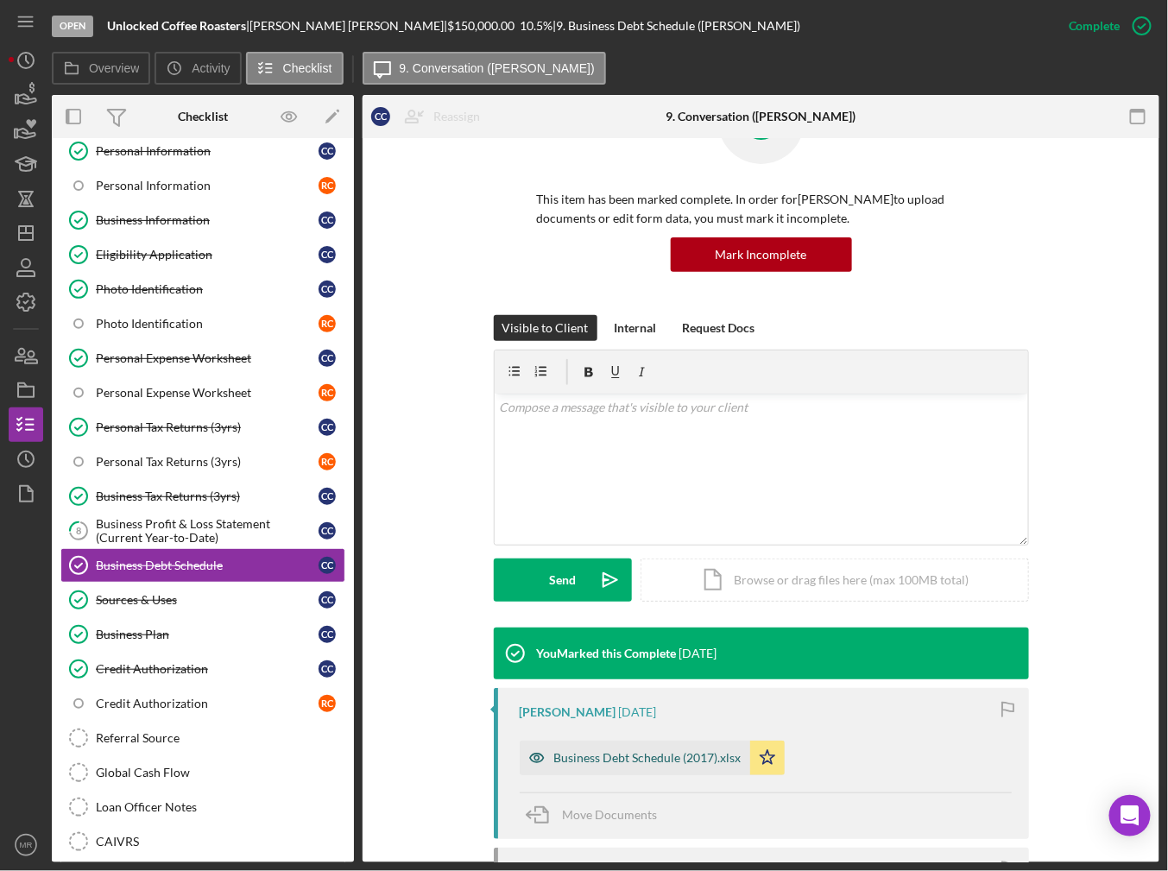
click at [634, 755] on div "Business Debt Schedule (2017).xlsx" at bounding box center [647, 758] width 187 height 14
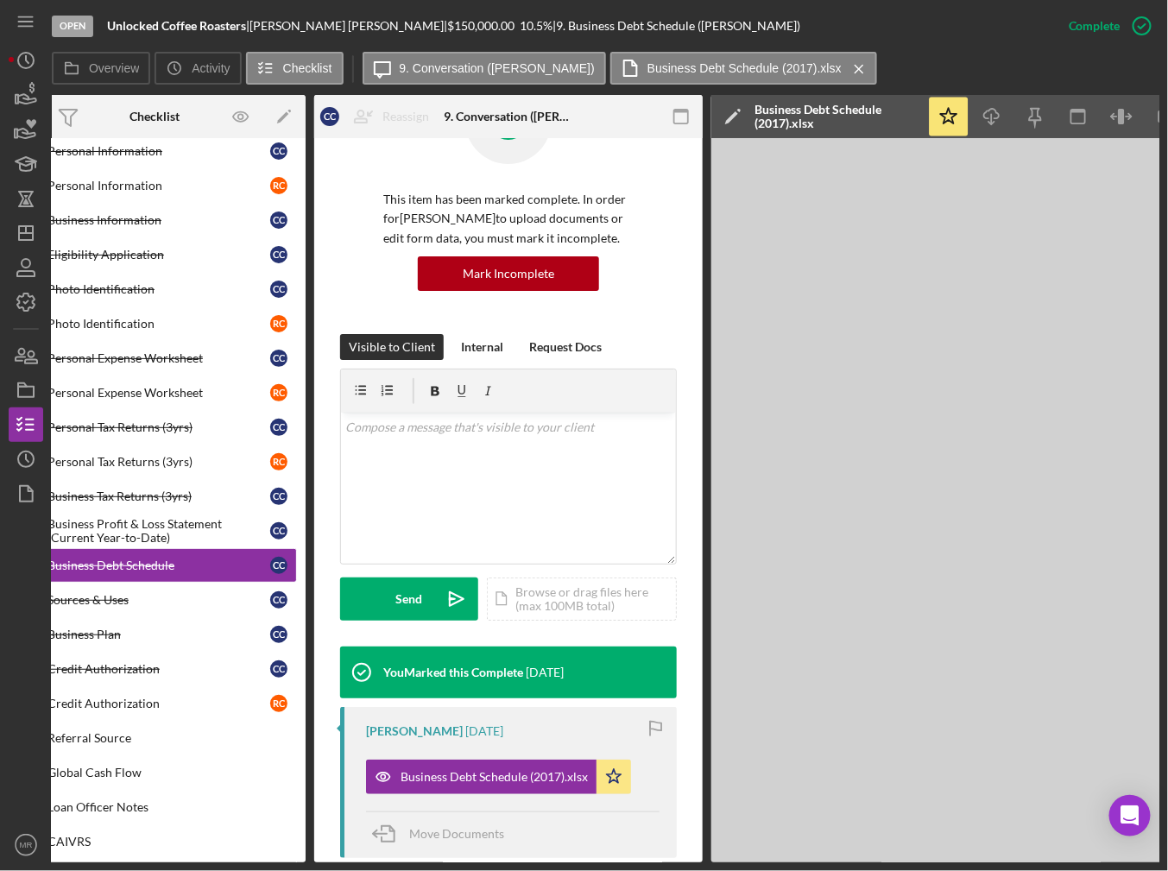
scroll to position [340, 0]
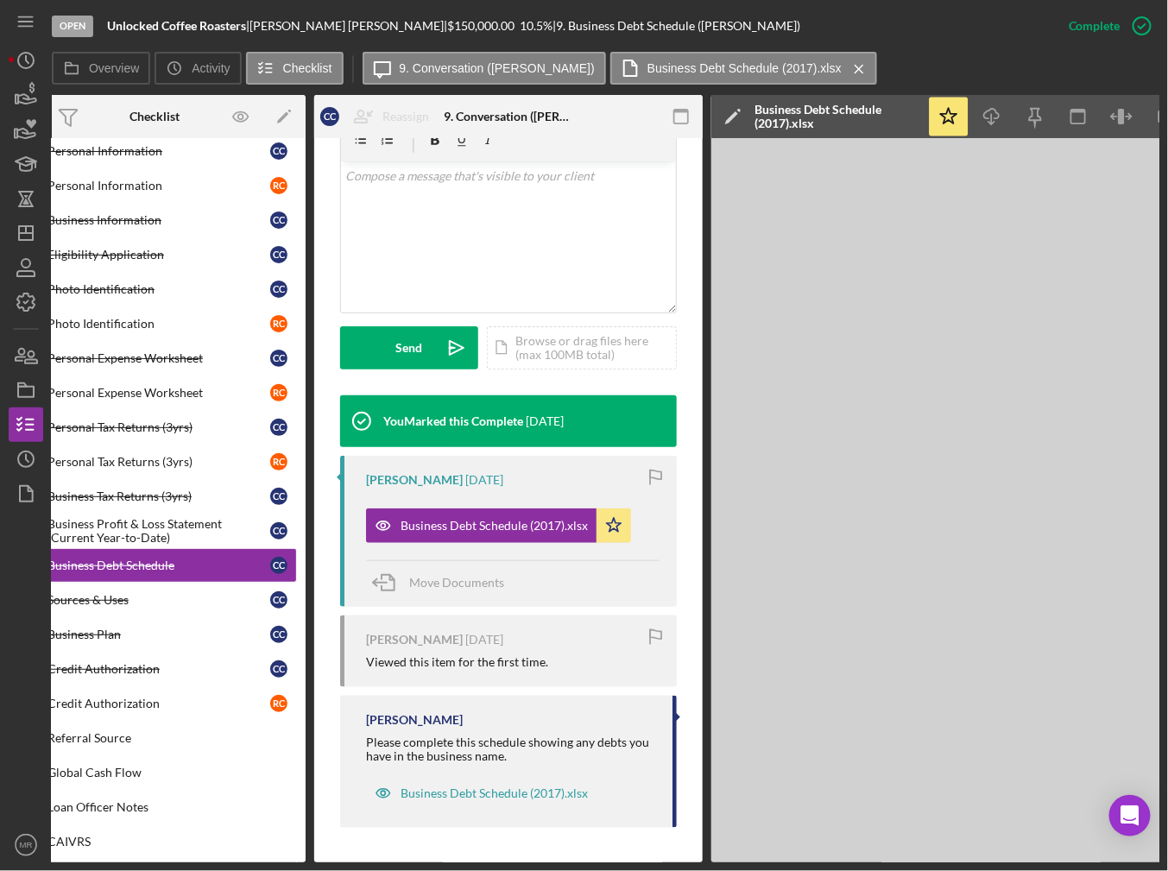
drag, startPoint x: 543, startPoint y: 862, endPoint x: 449, endPoint y: 856, distance: 94.3
click at [444, 856] on div "Open Unlocked Coffee Roasters | [PERSON_NAME] | $150,000.00 10.5 % | 9. Busines…" at bounding box center [584, 435] width 1168 height 871
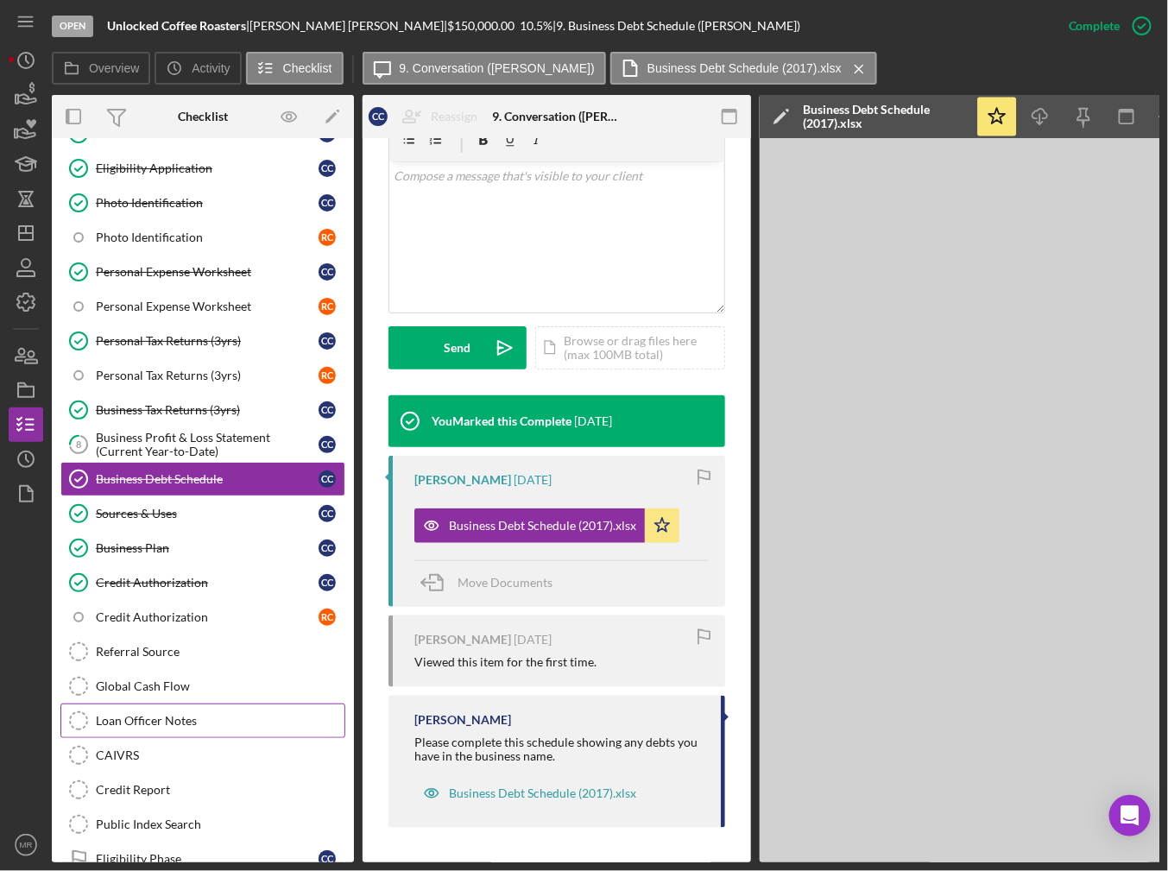
scroll to position [259, 0]
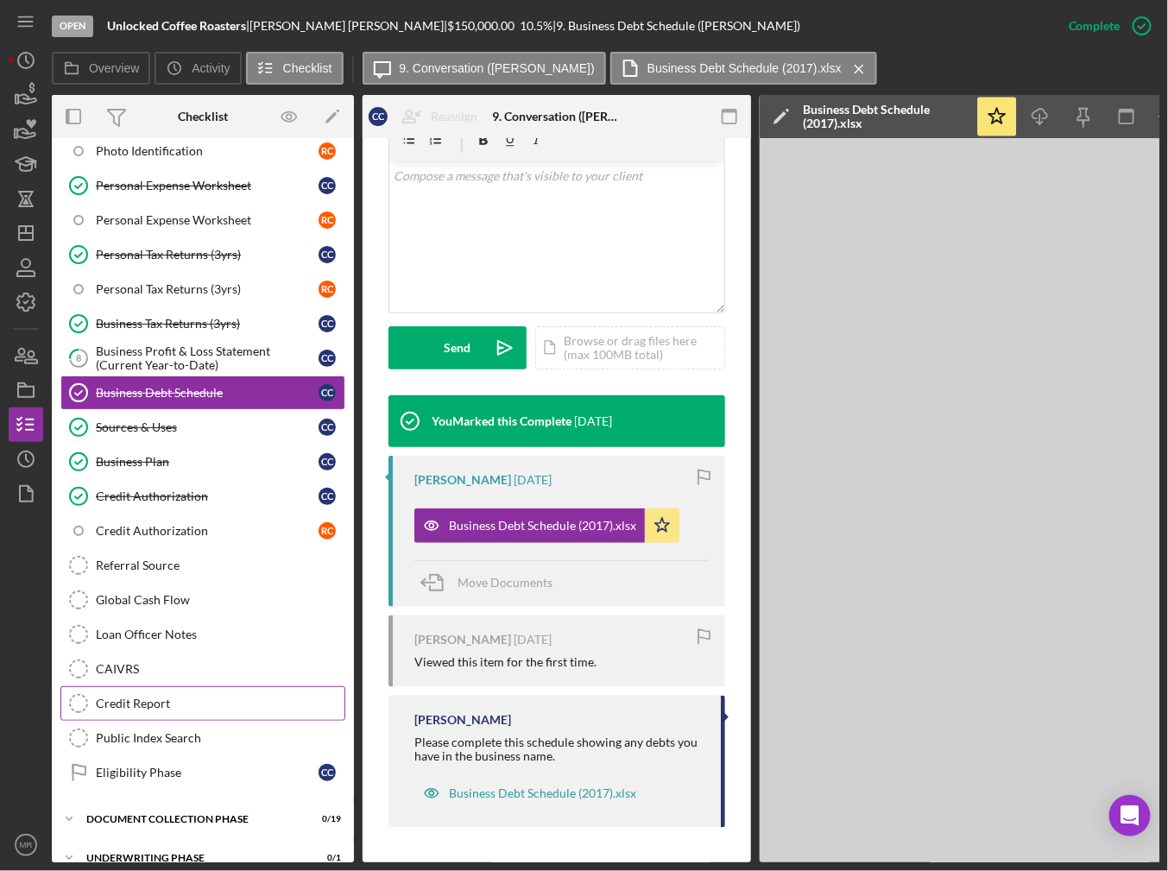
click at [157, 698] on div "Credit Report" at bounding box center [220, 704] width 249 height 14
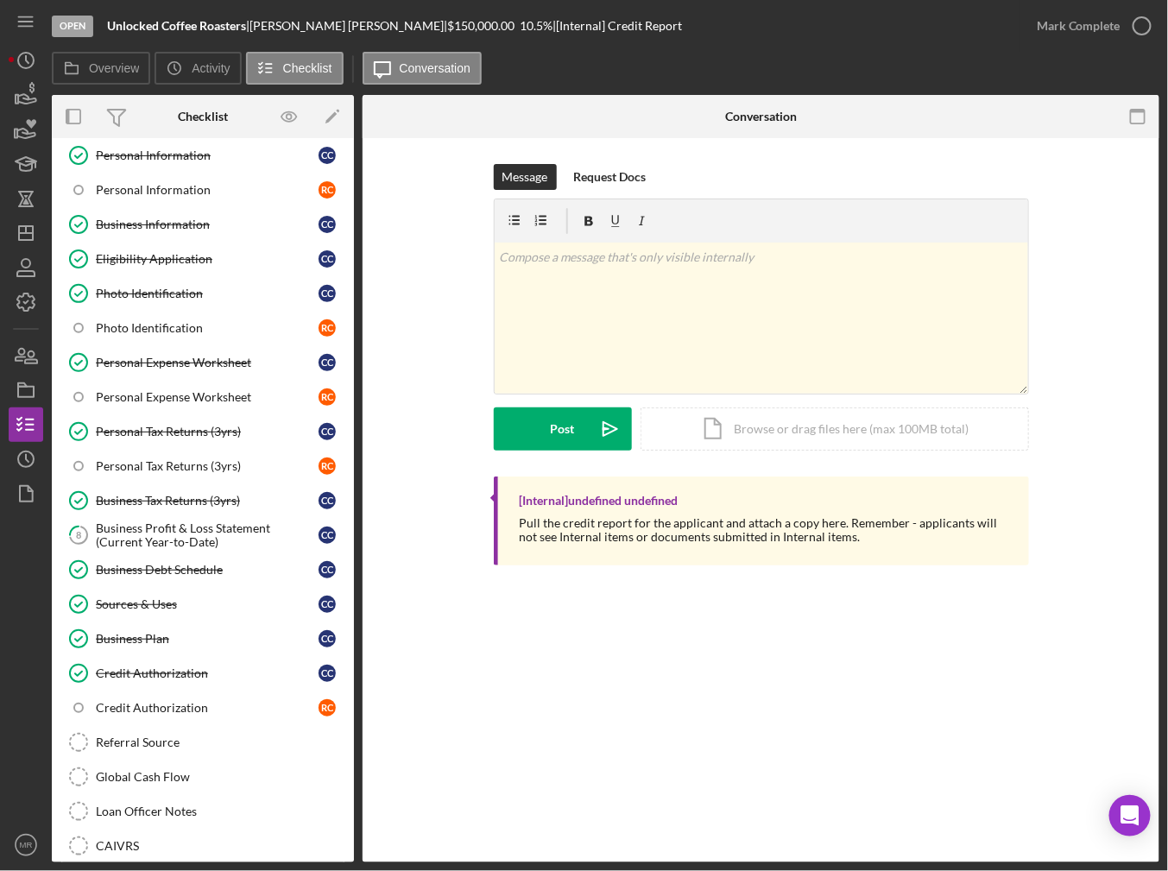
scroll to position [86, 0]
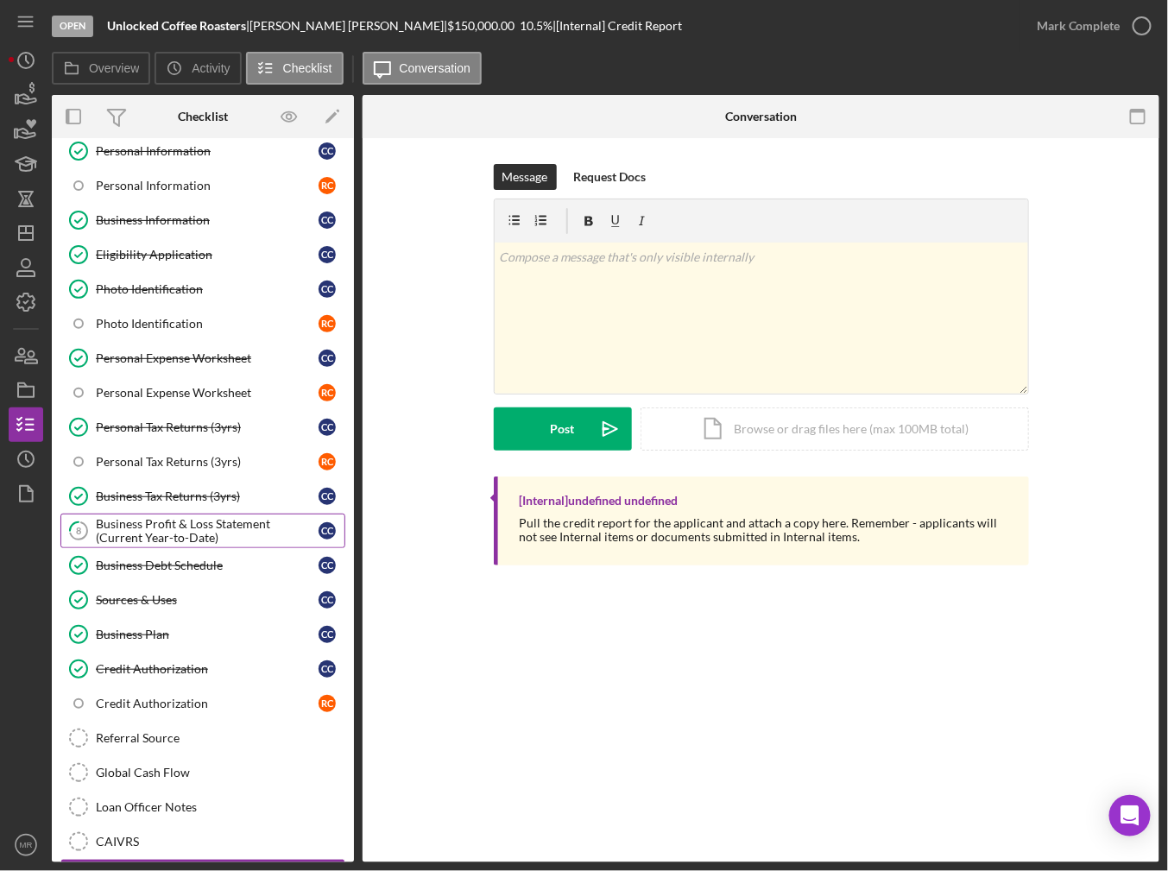
click at [214, 517] on div "Business Profit & Loss Statement (Current Year-to-Date)" at bounding box center [207, 531] width 223 height 28
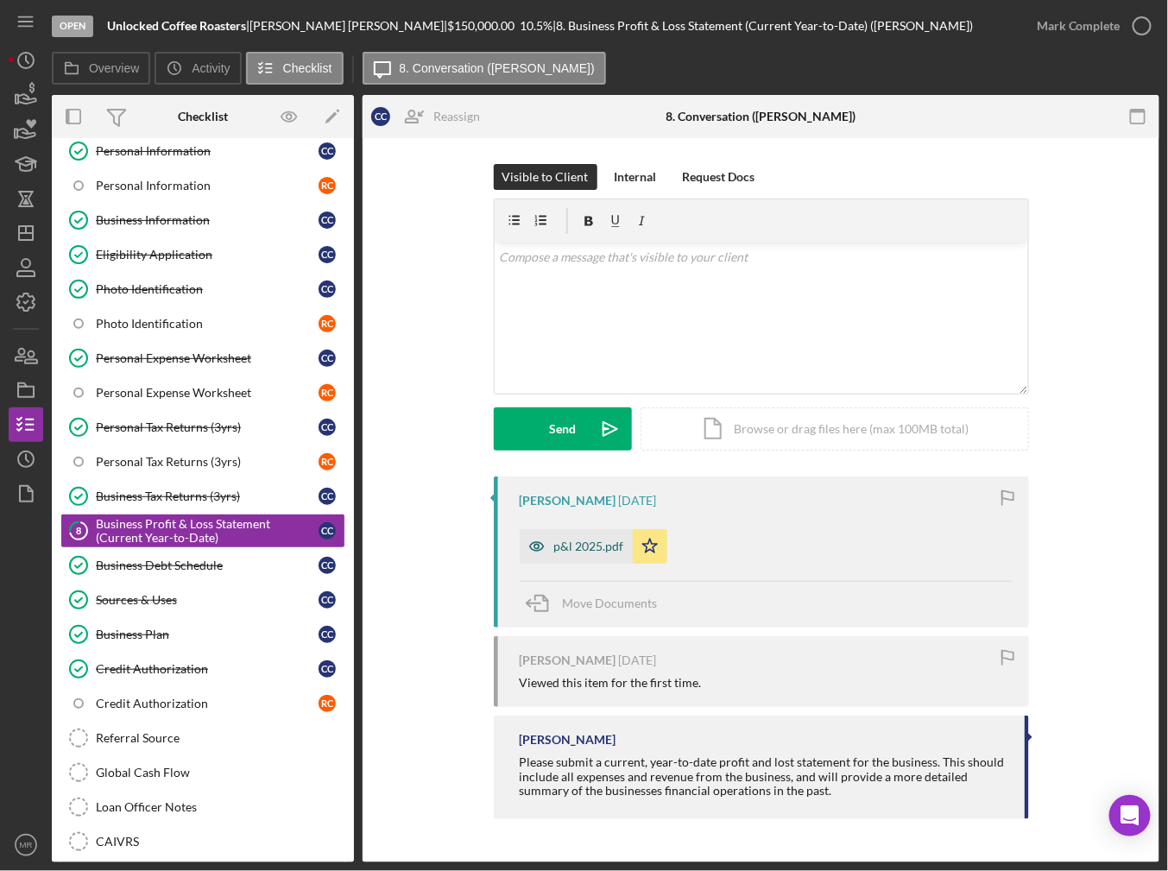
click at [588, 554] on div "p&l 2025.pdf" at bounding box center [576, 546] width 113 height 35
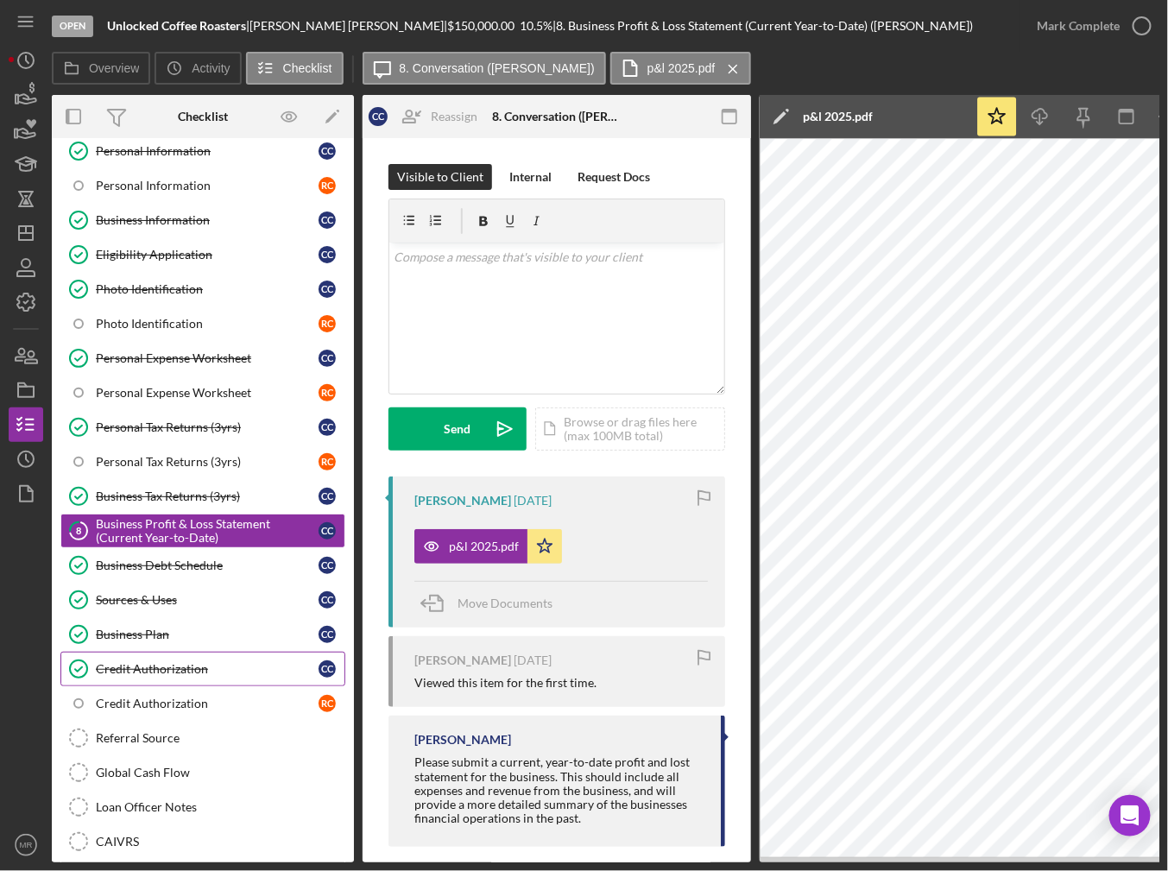
click at [175, 654] on link "Credit Authorization Credit Authorization C C" at bounding box center [202, 669] width 285 height 35
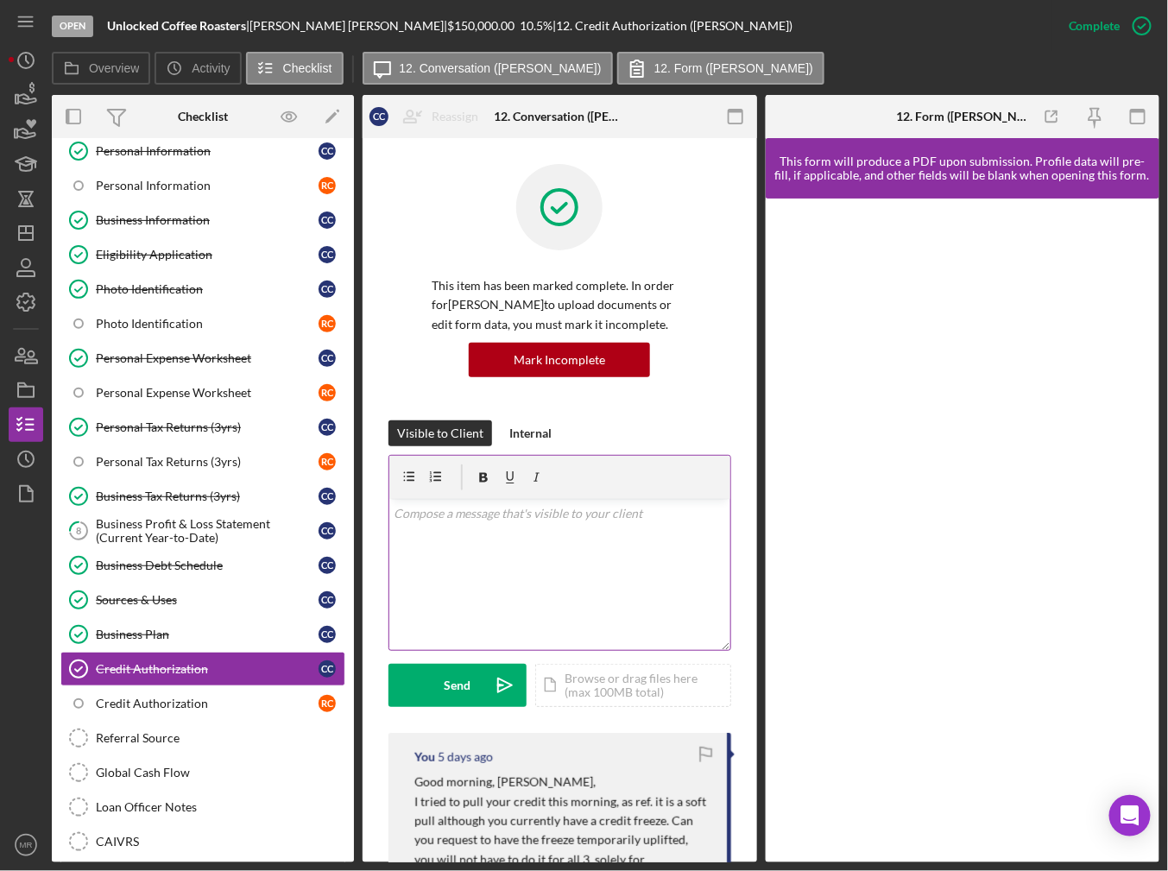
click at [473, 568] on div "v Color teal Color pink Remove color Add row above Add row below Add column bef…" at bounding box center [559, 574] width 341 height 151
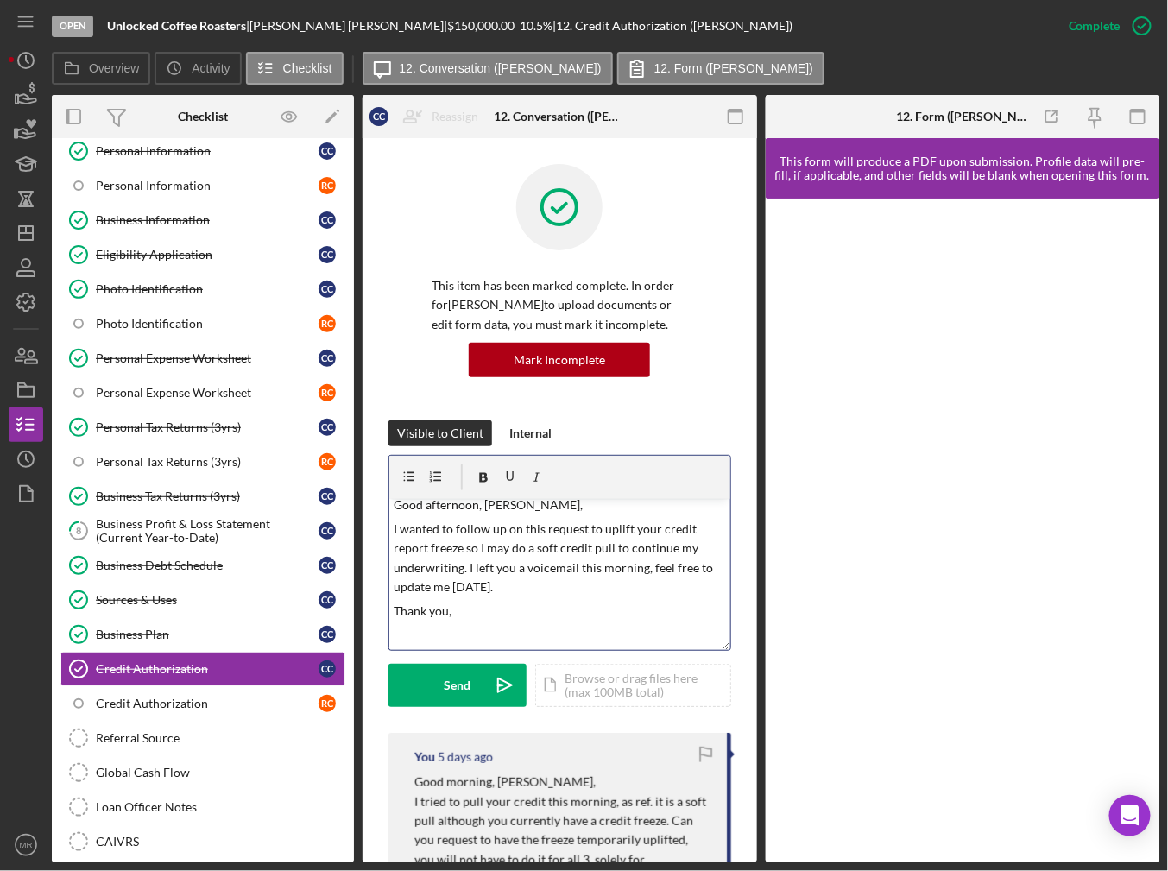
scroll to position [9, 0]
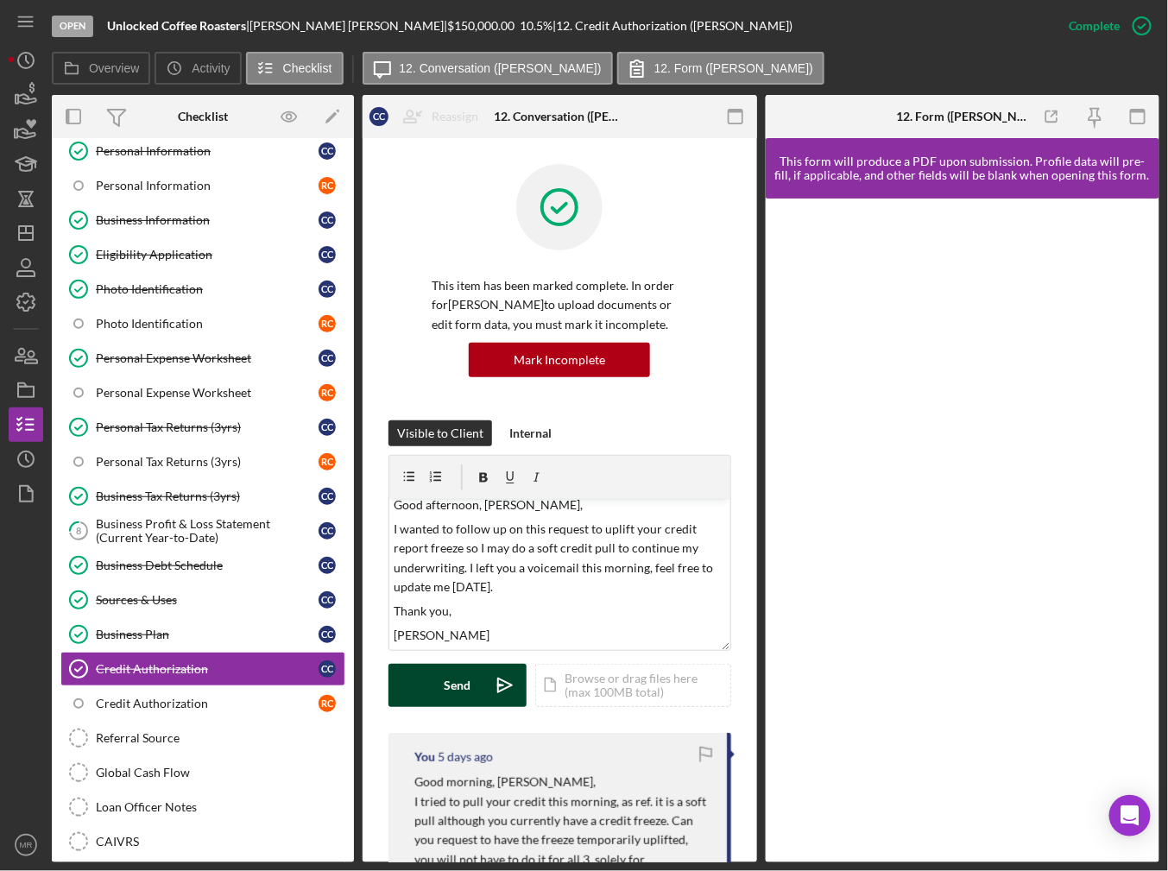
click at [435, 690] on button "Send Icon/icon-invite-send" at bounding box center [457, 685] width 138 height 43
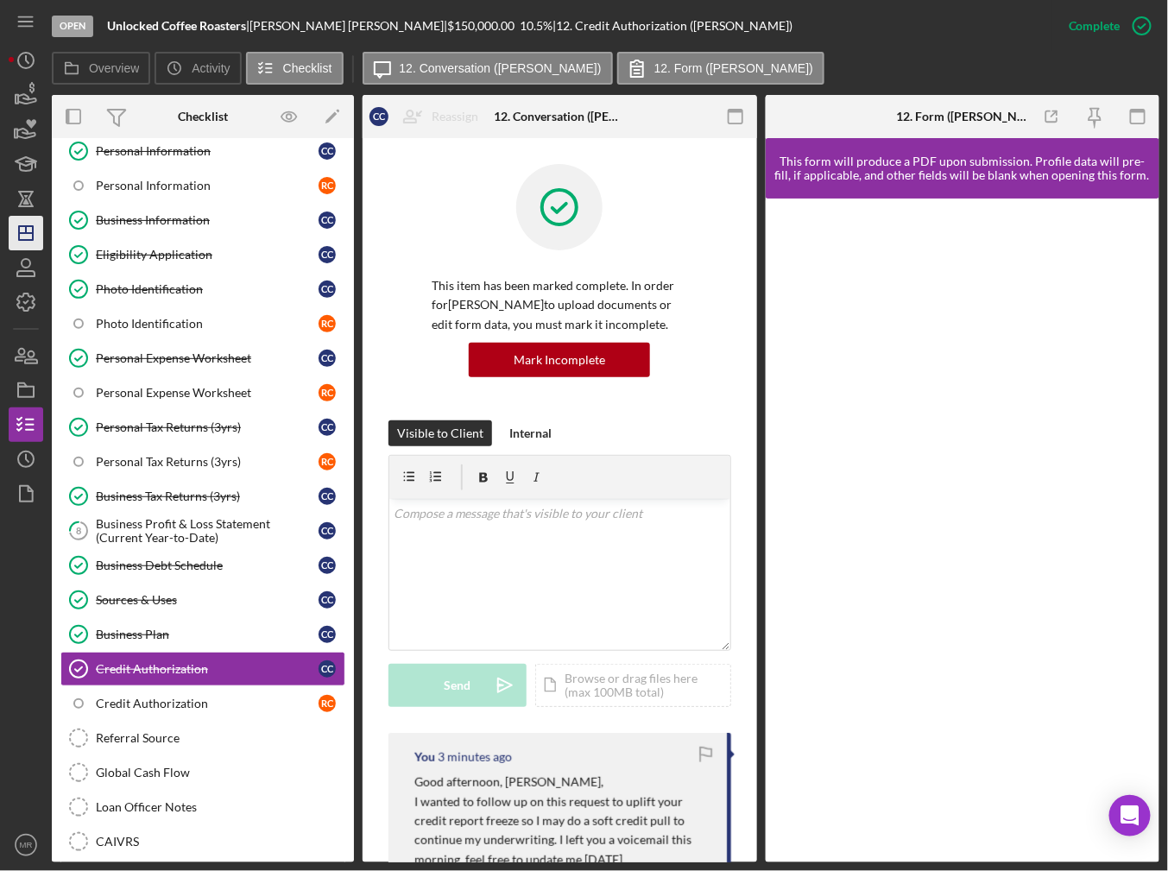
click at [8, 225] on div "Open Unlocked Coffee Roasters | [PERSON_NAME] | $150,000.00 10.5 % | 12. Credit…" at bounding box center [584, 435] width 1168 height 871
click at [24, 234] on icon "Icon/Dashboard" at bounding box center [25, 233] width 43 height 43
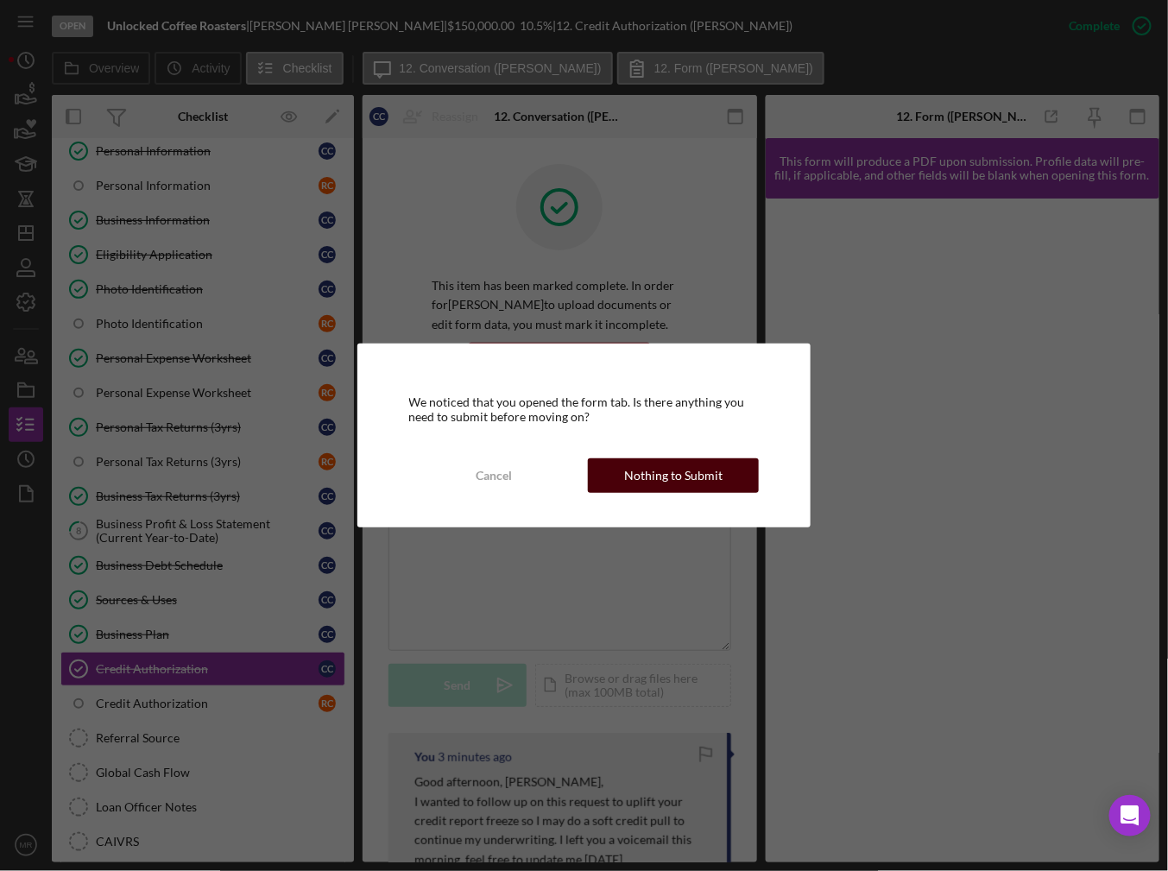
click at [652, 477] on div "Nothing to Submit" at bounding box center [673, 475] width 98 height 35
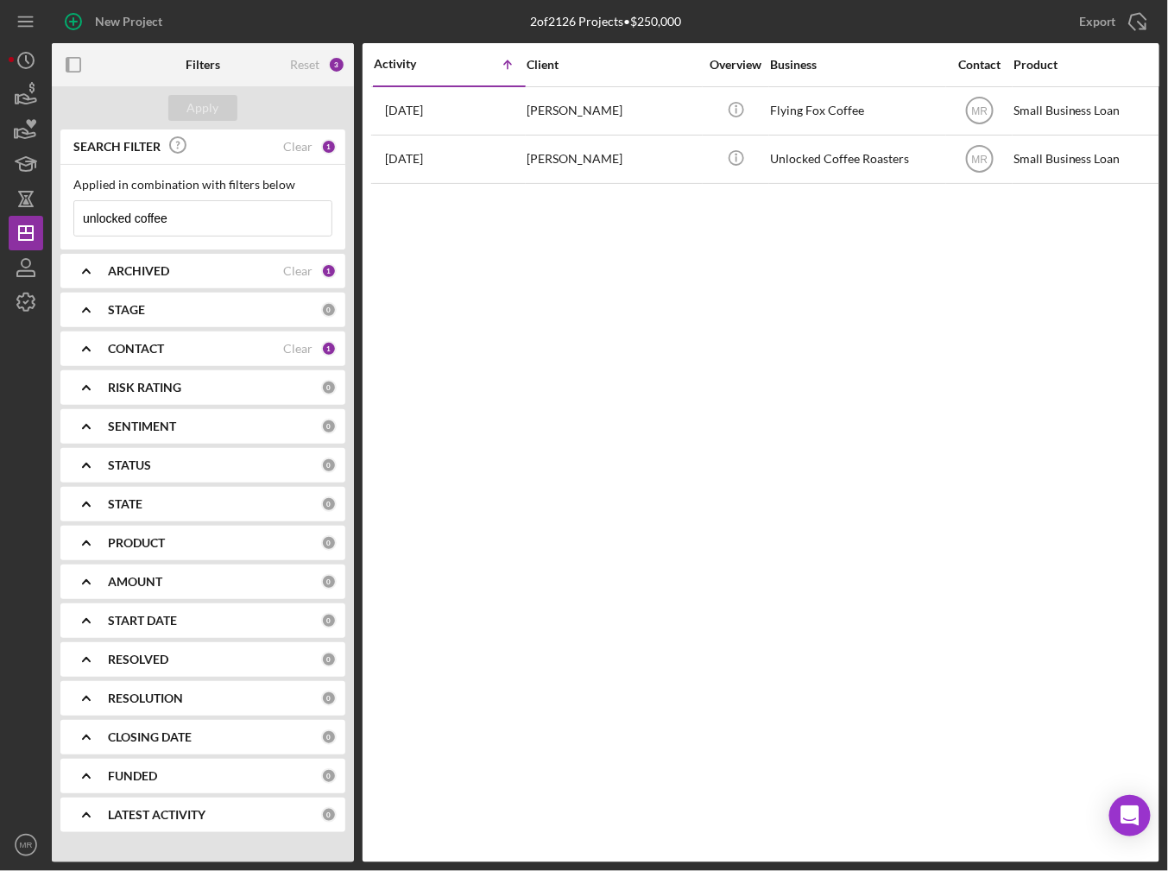
click at [213, 216] on input "unlocked coffee" at bounding box center [202, 218] width 257 height 35
click at [28, 237] on icon "Icon/Dashboard" at bounding box center [25, 233] width 43 height 43
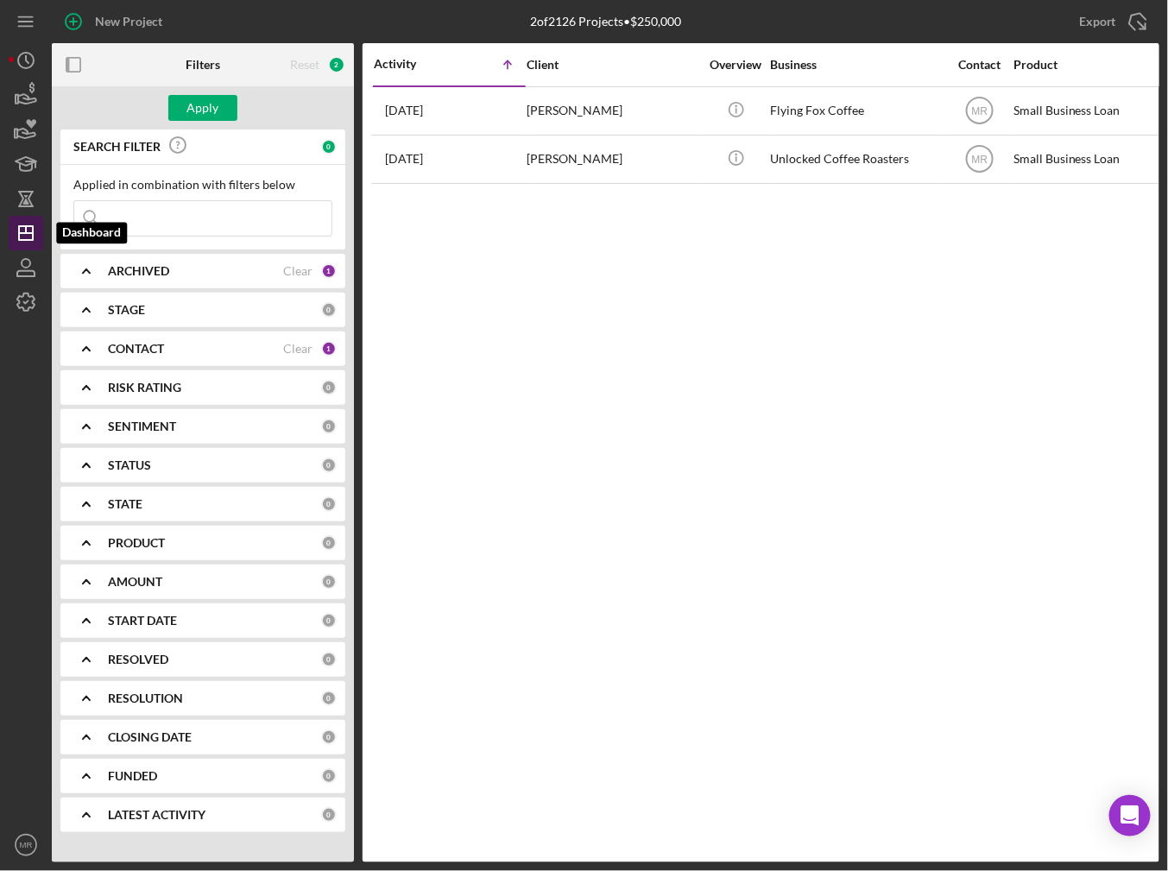
click at [30, 239] on polygon "button" at bounding box center [26, 233] width 14 height 14
click at [150, 224] on input at bounding box center [202, 218] width 257 height 35
click at [30, 153] on icon "button" at bounding box center [25, 163] width 43 height 43
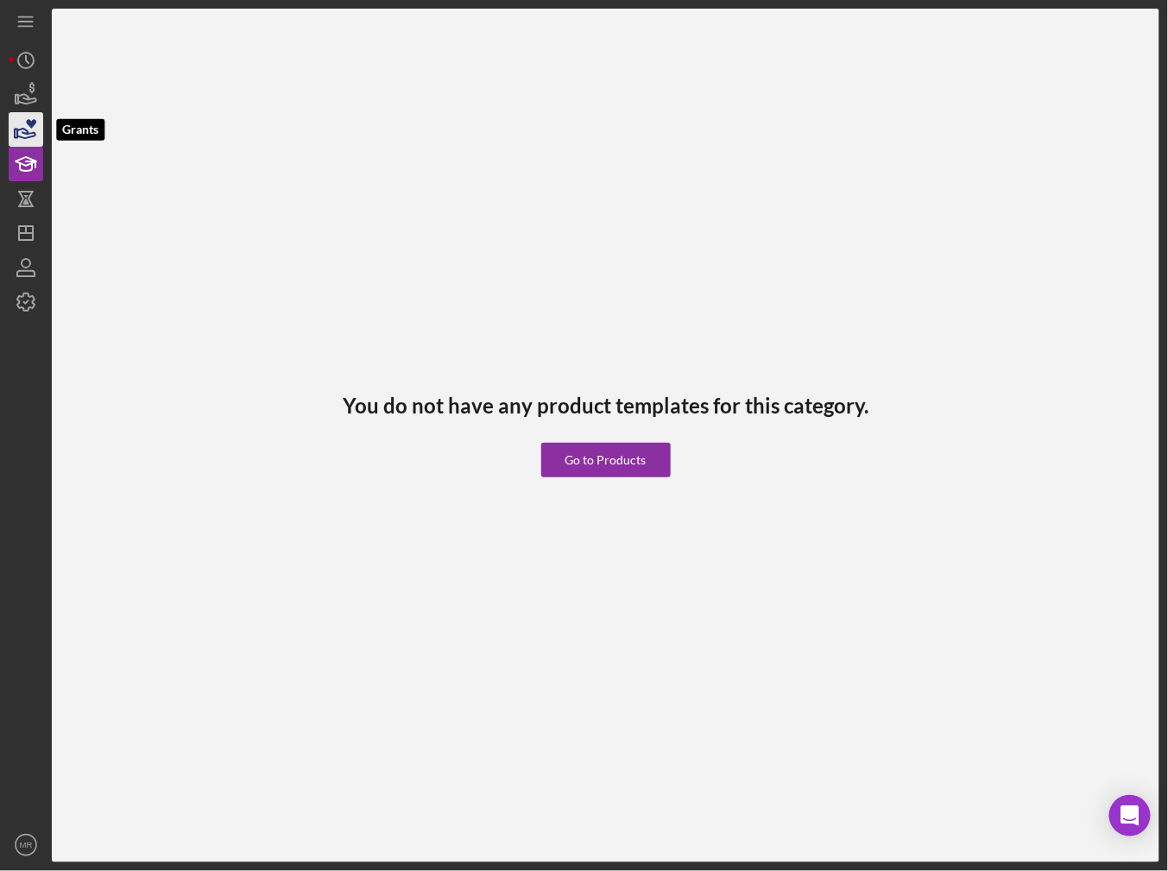
click at [28, 127] on icon "button" at bounding box center [25, 129] width 43 height 43
click at [41, 214] on icon "button" at bounding box center [25, 198] width 43 height 43
click at [36, 220] on icon "Icon/Dashboard" at bounding box center [25, 233] width 43 height 43
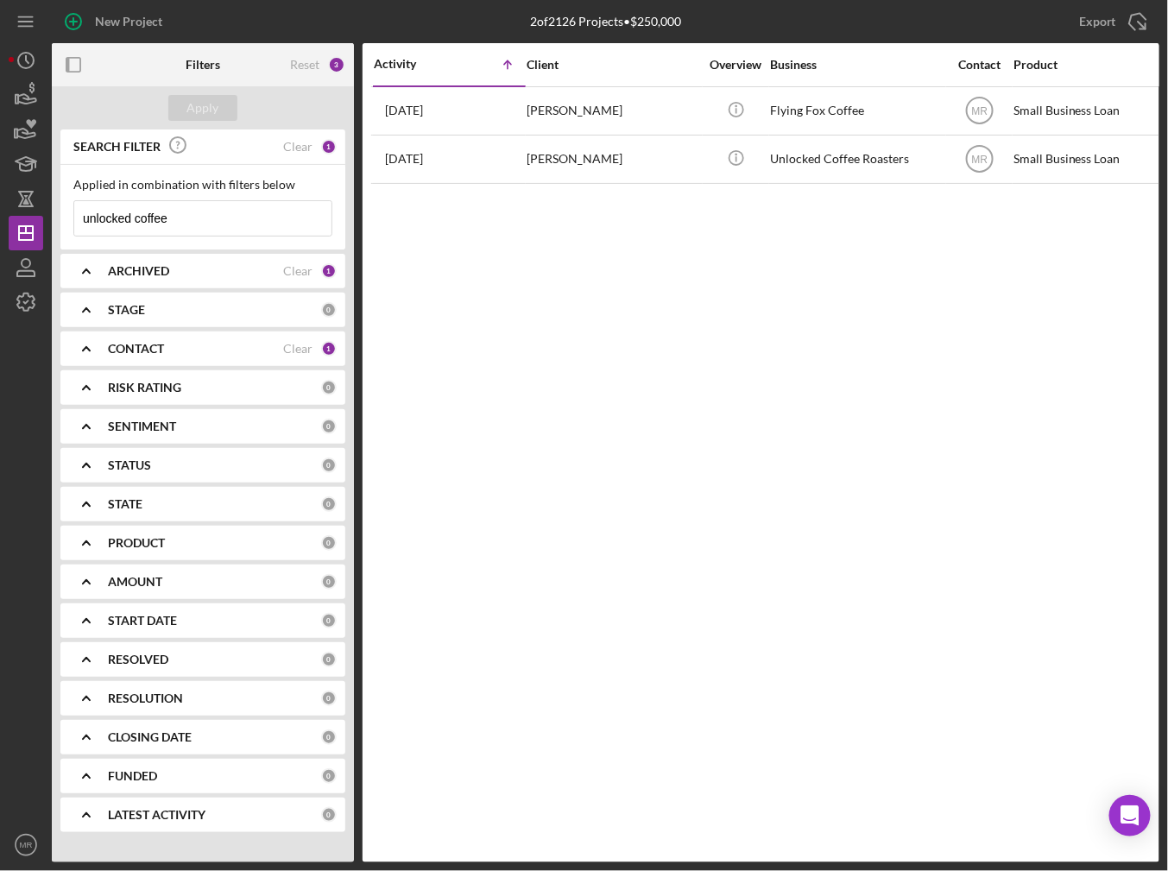
click at [186, 224] on input "unlocked coffee" at bounding box center [202, 218] width 257 height 35
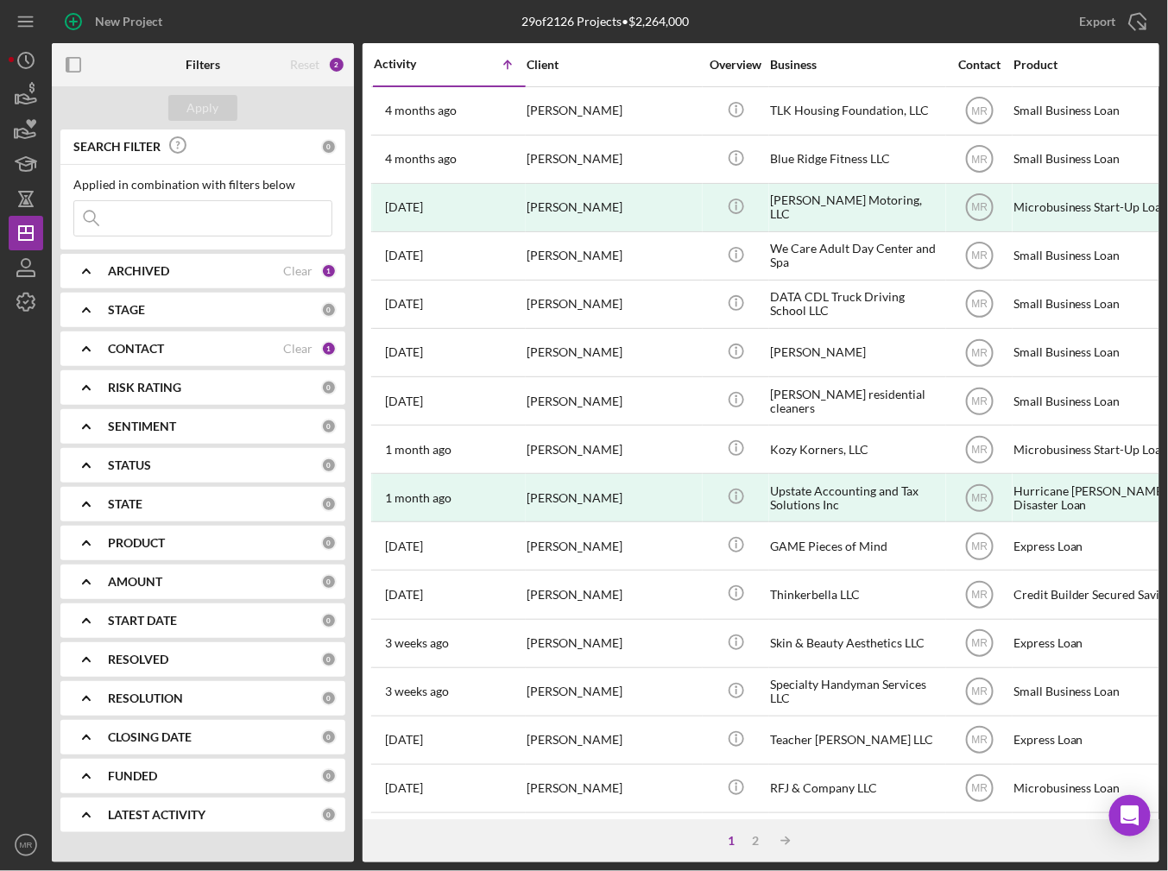
click at [445, 49] on div "Activity Icon/Table Sort Arrow" at bounding box center [449, 64] width 151 height 41
click at [439, 64] on div "Activity" at bounding box center [412, 64] width 76 height 14
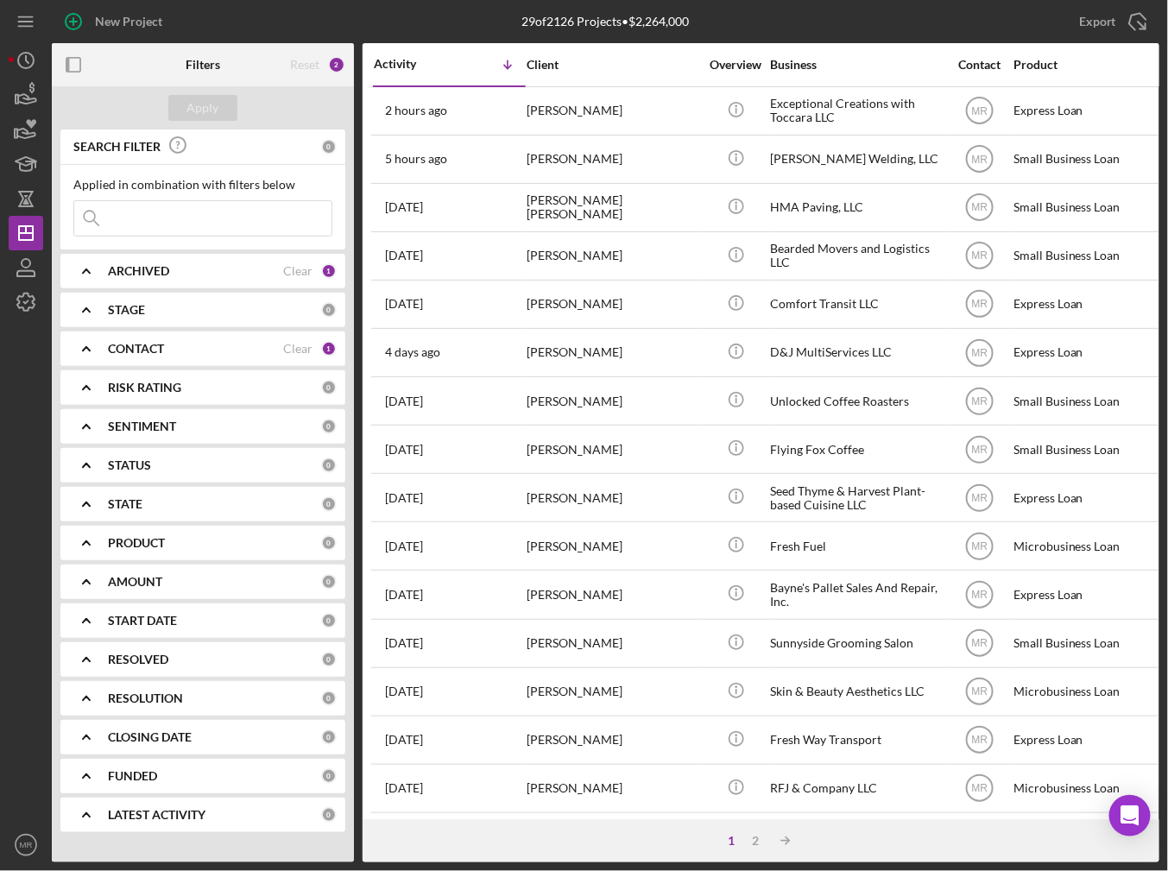
click at [147, 351] on b "CONTACT" at bounding box center [136, 349] width 56 height 14
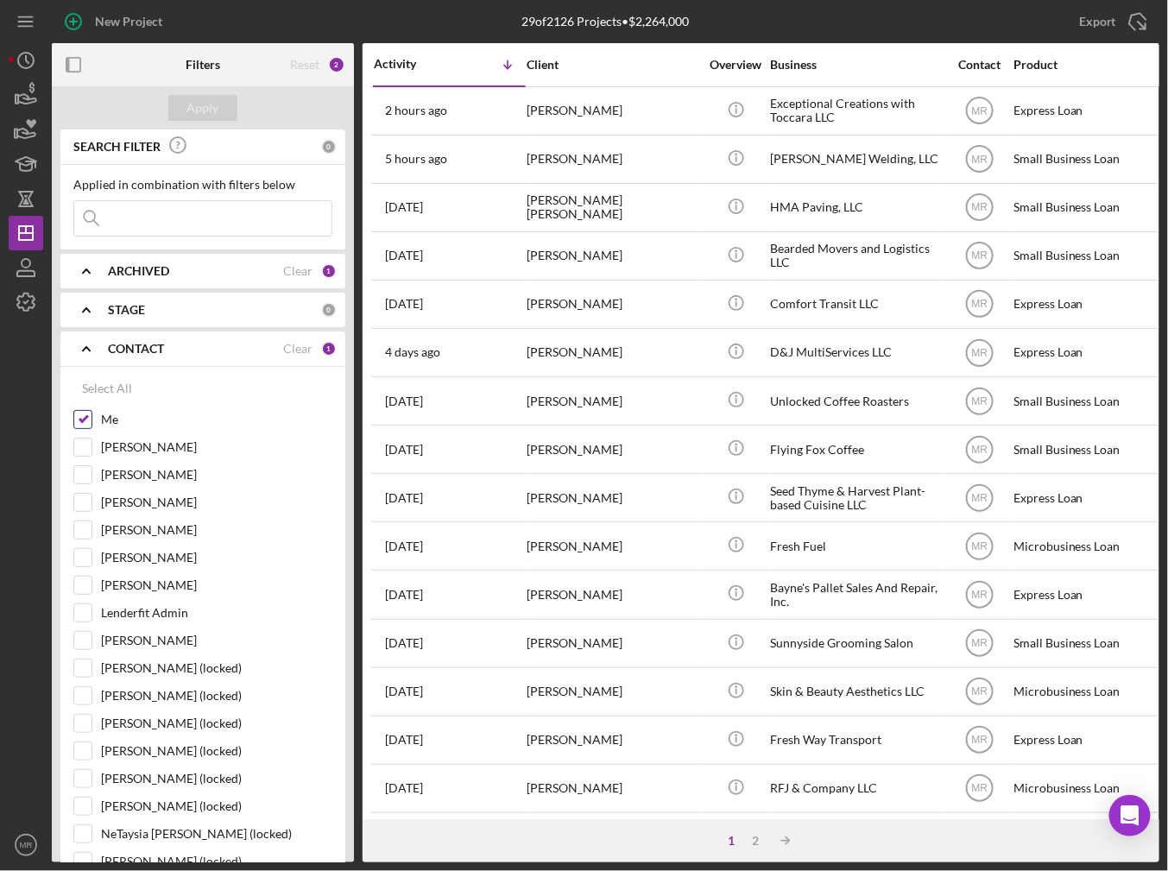
click at [108, 415] on label "Me" at bounding box center [216, 419] width 231 height 17
click at [92, 415] on input "Me" at bounding box center [82, 419] width 17 height 17
checkbox input "false"
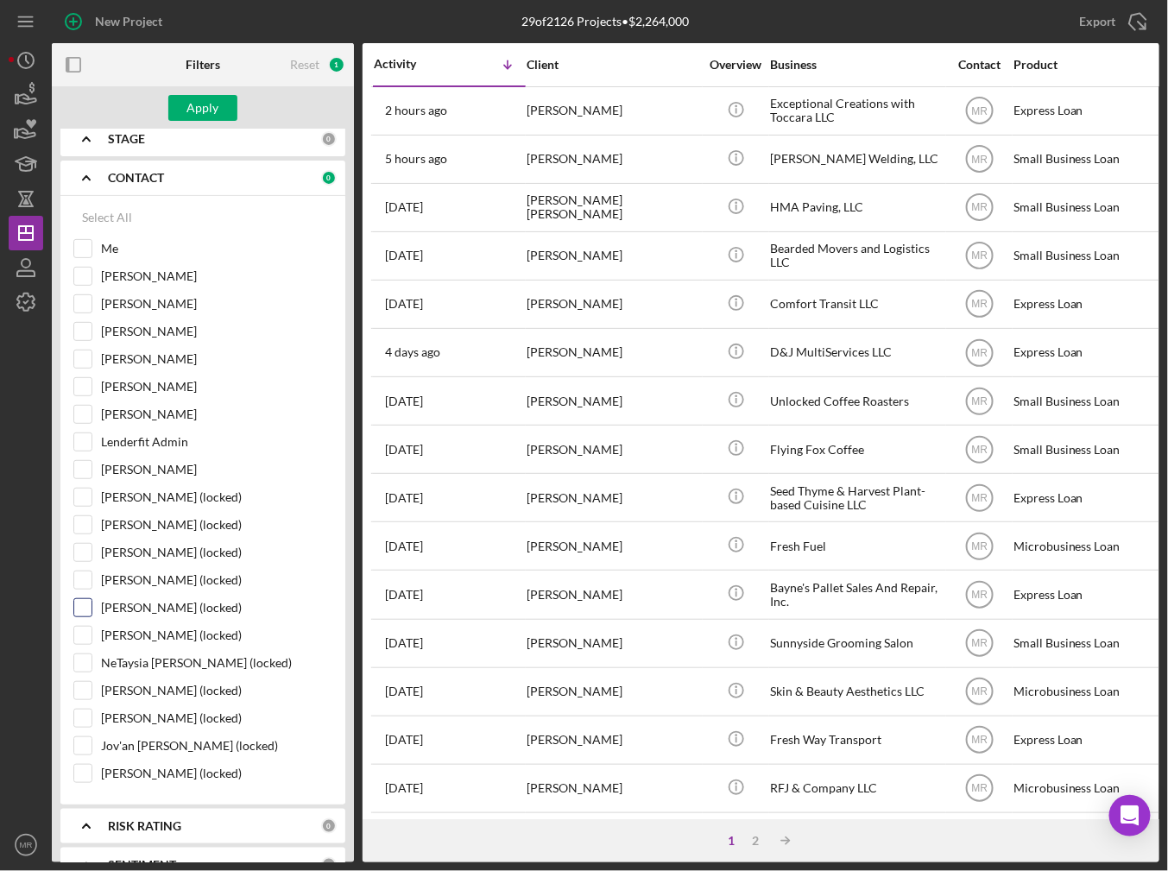
scroll to position [173, 0]
click at [136, 601] on label "[PERSON_NAME] (locked)" at bounding box center [216, 605] width 231 height 17
click at [92, 601] on input "[PERSON_NAME] (locked)" at bounding box center [82, 605] width 17 height 17
click at [205, 106] on div "Apply" at bounding box center [203, 108] width 32 height 26
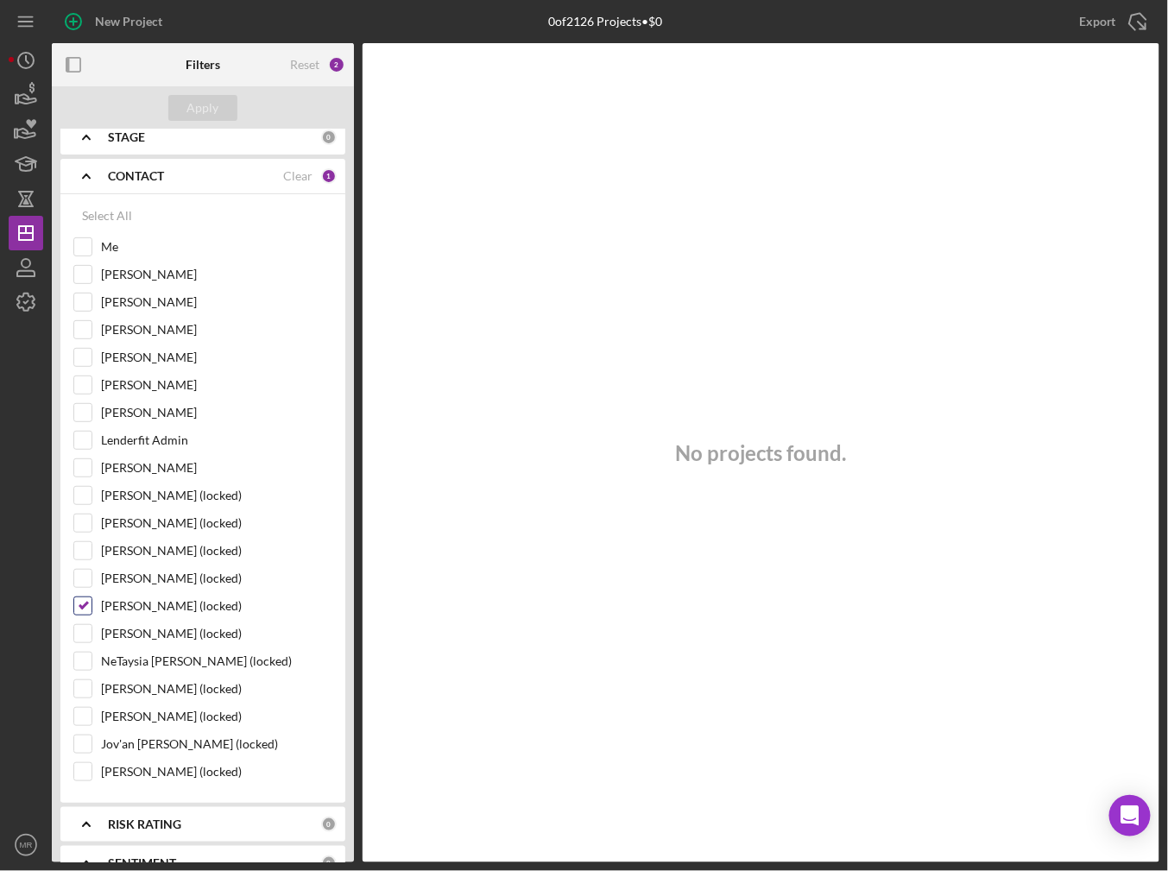
click at [130, 609] on div "[PERSON_NAME] (locked)" at bounding box center [202, 611] width 259 height 28
click at [130, 601] on label "[PERSON_NAME] (locked)" at bounding box center [216, 605] width 231 height 17
click at [92, 601] on input "[PERSON_NAME] (locked)" at bounding box center [82, 605] width 17 height 17
checkbox input "false"
click at [140, 685] on label "[PERSON_NAME] (locked)" at bounding box center [216, 688] width 231 height 17
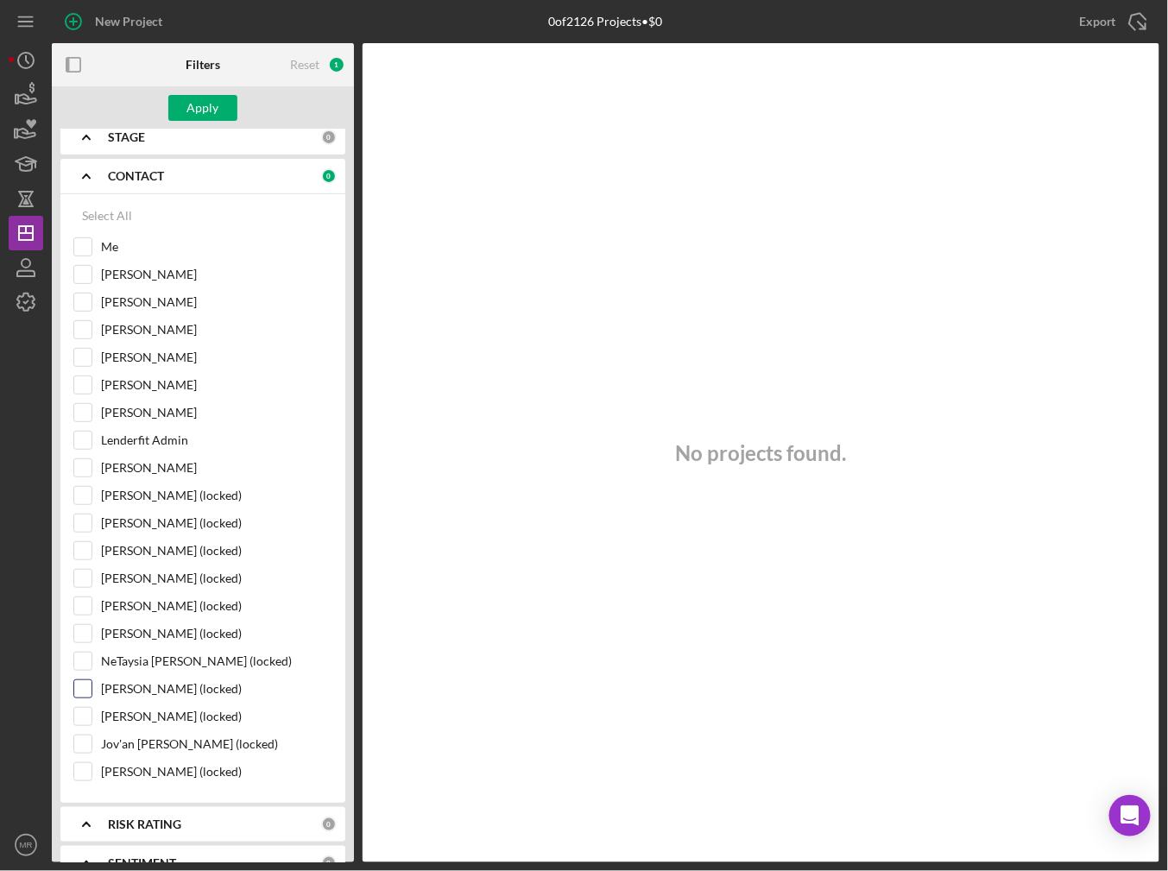
click at [92, 685] on input "[PERSON_NAME] (locked)" at bounding box center [82, 688] width 17 height 17
checkbox input "true"
click at [199, 102] on div "Apply" at bounding box center [203, 108] width 32 height 26
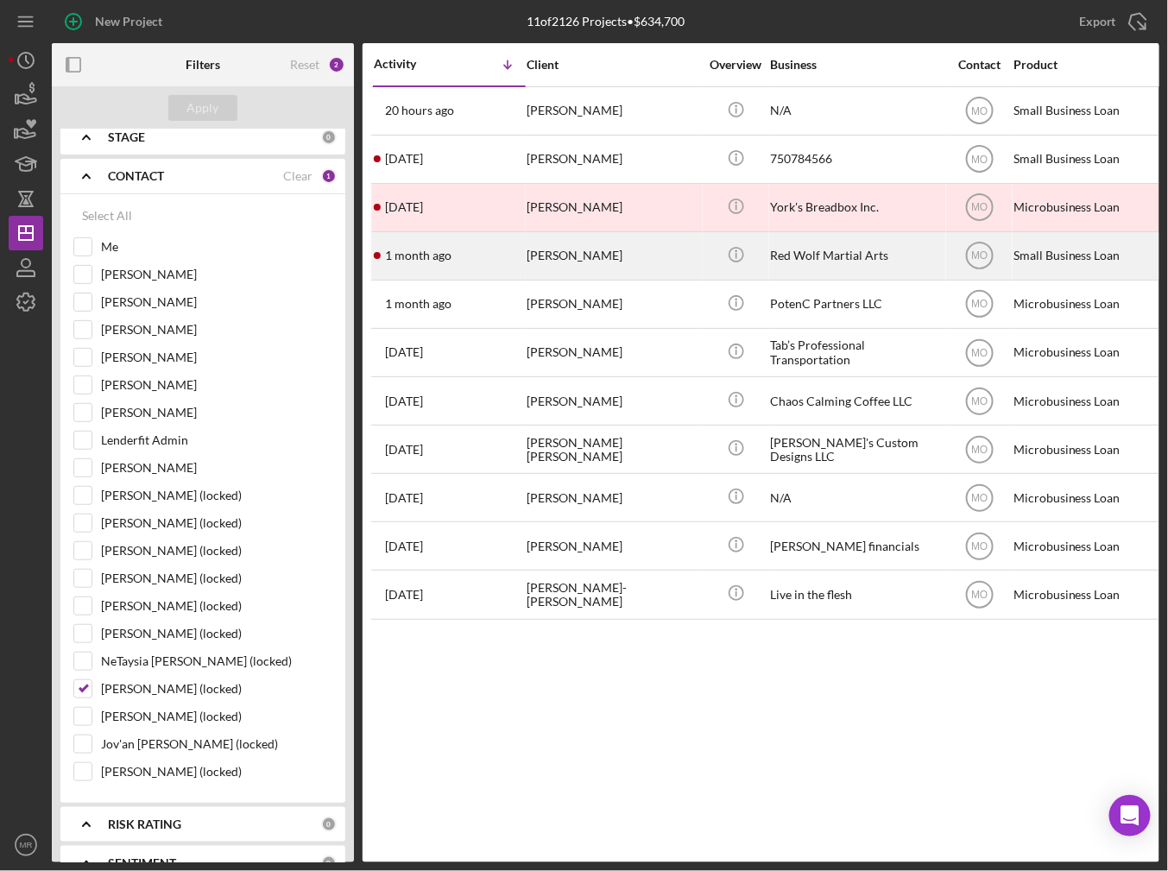
click at [496, 256] on div "[DATE] [PERSON_NAME]" at bounding box center [449, 256] width 151 height 46
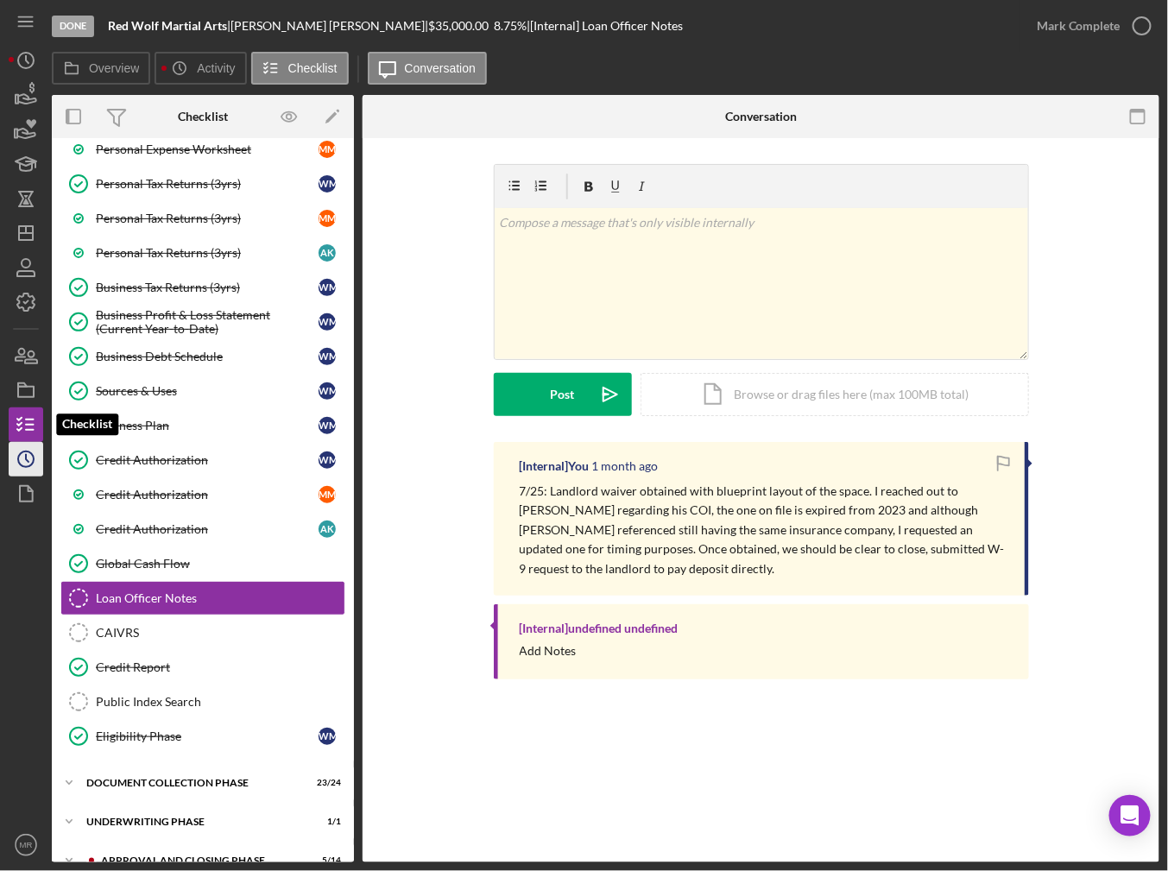
scroll to position [412, 0]
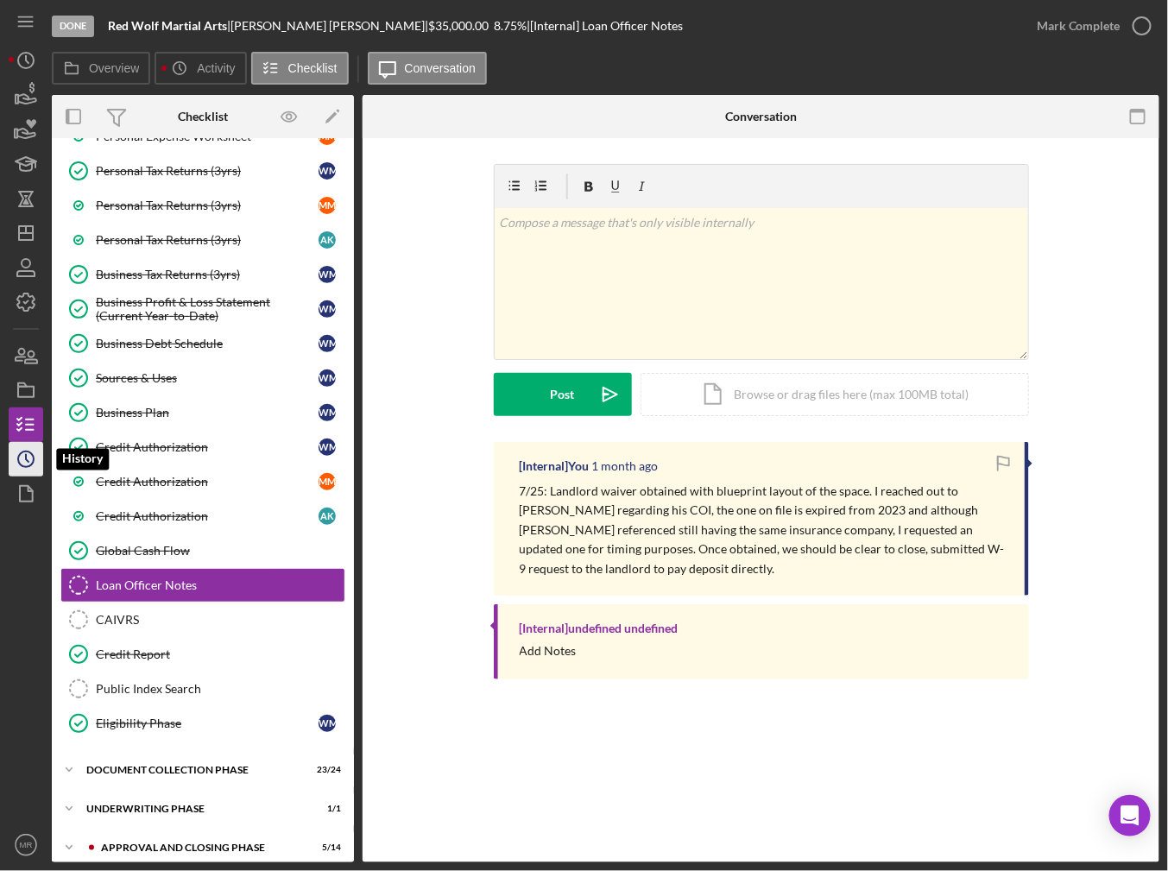
click at [22, 458] on icon "Icon/History" at bounding box center [25, 459] width 43 height 43
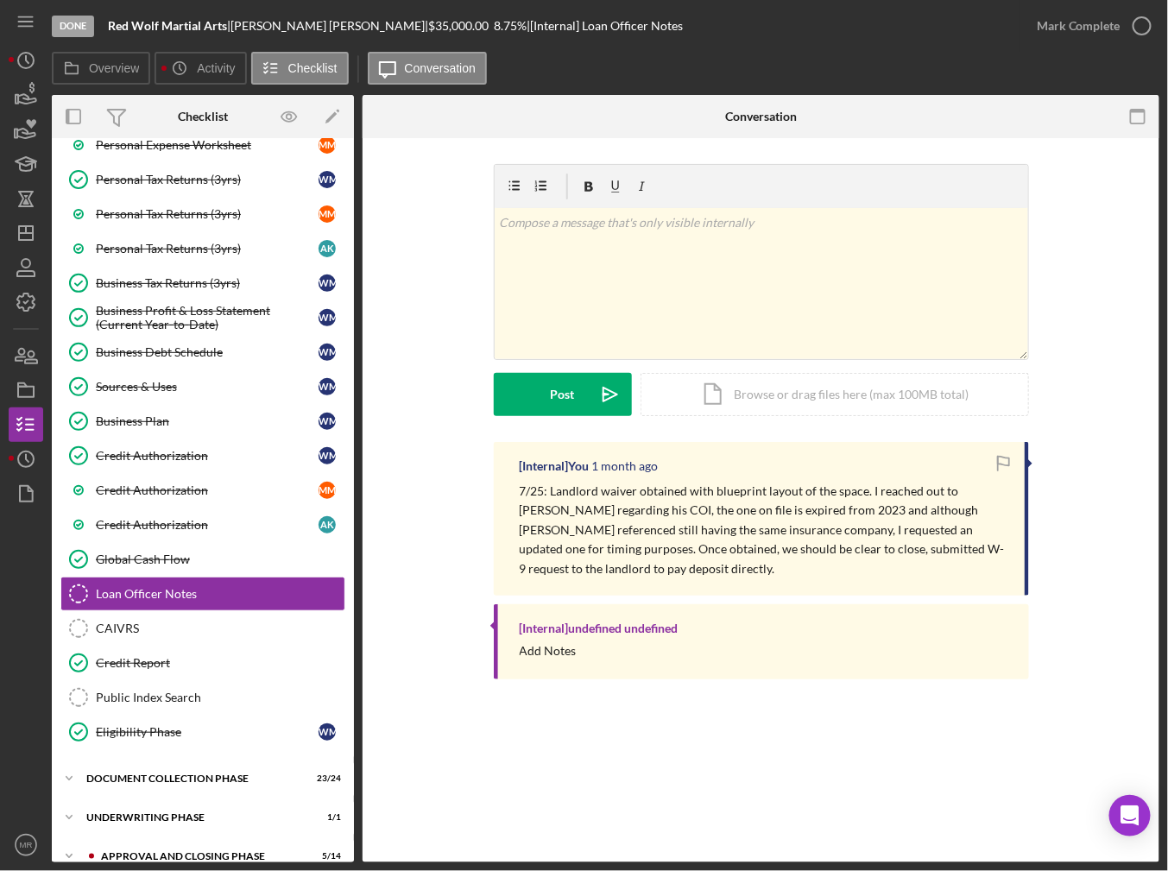
scroll to position [412, 0]
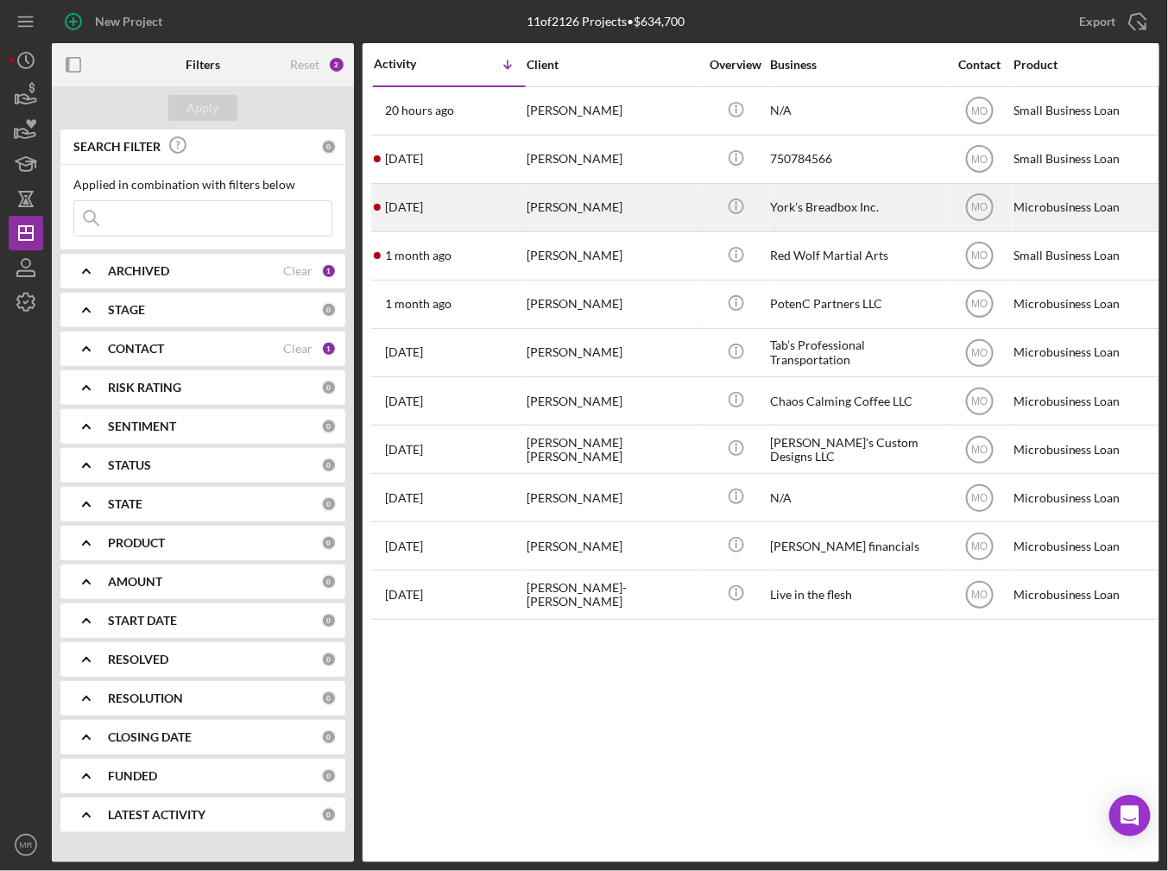
click at [475, 209] on div "[DATE] [PERSON_NAME]" at bounding box center [449, 208] width 151 height 46
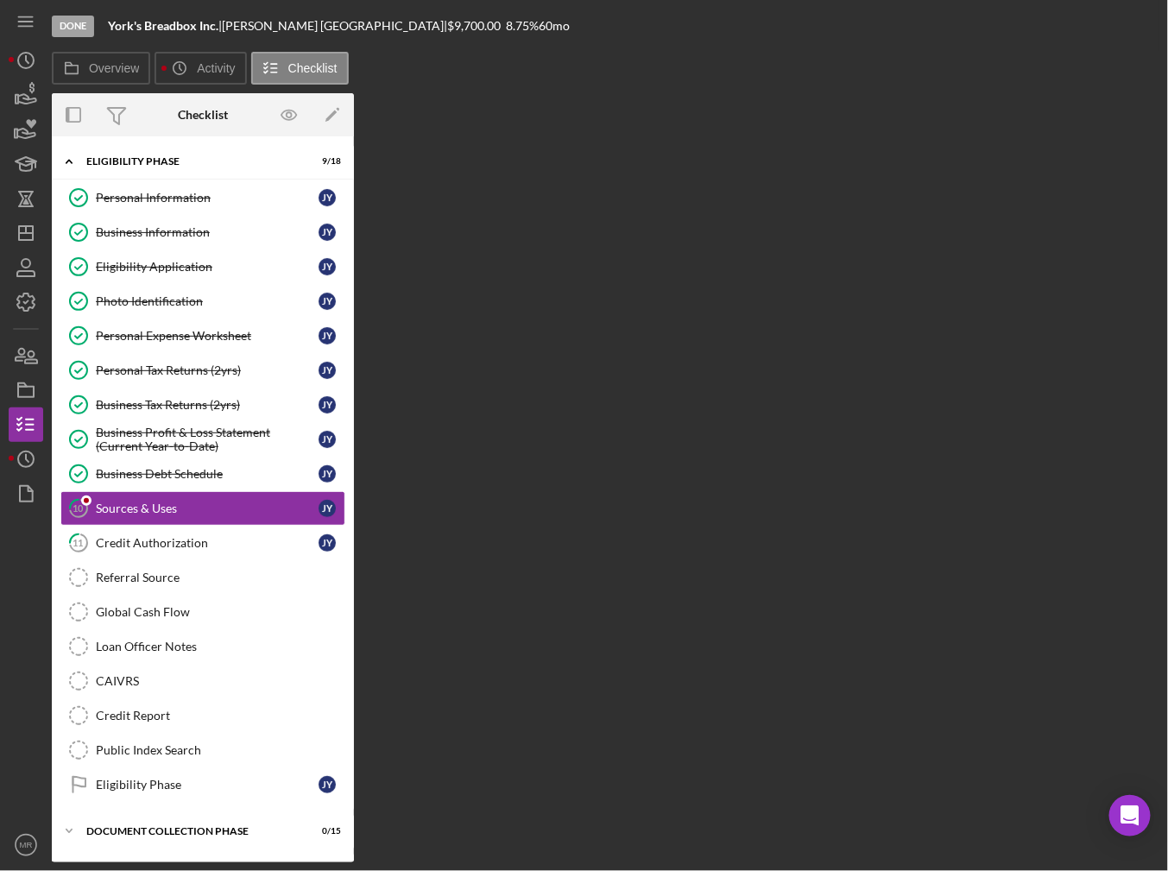
scroll to position [6, 0]
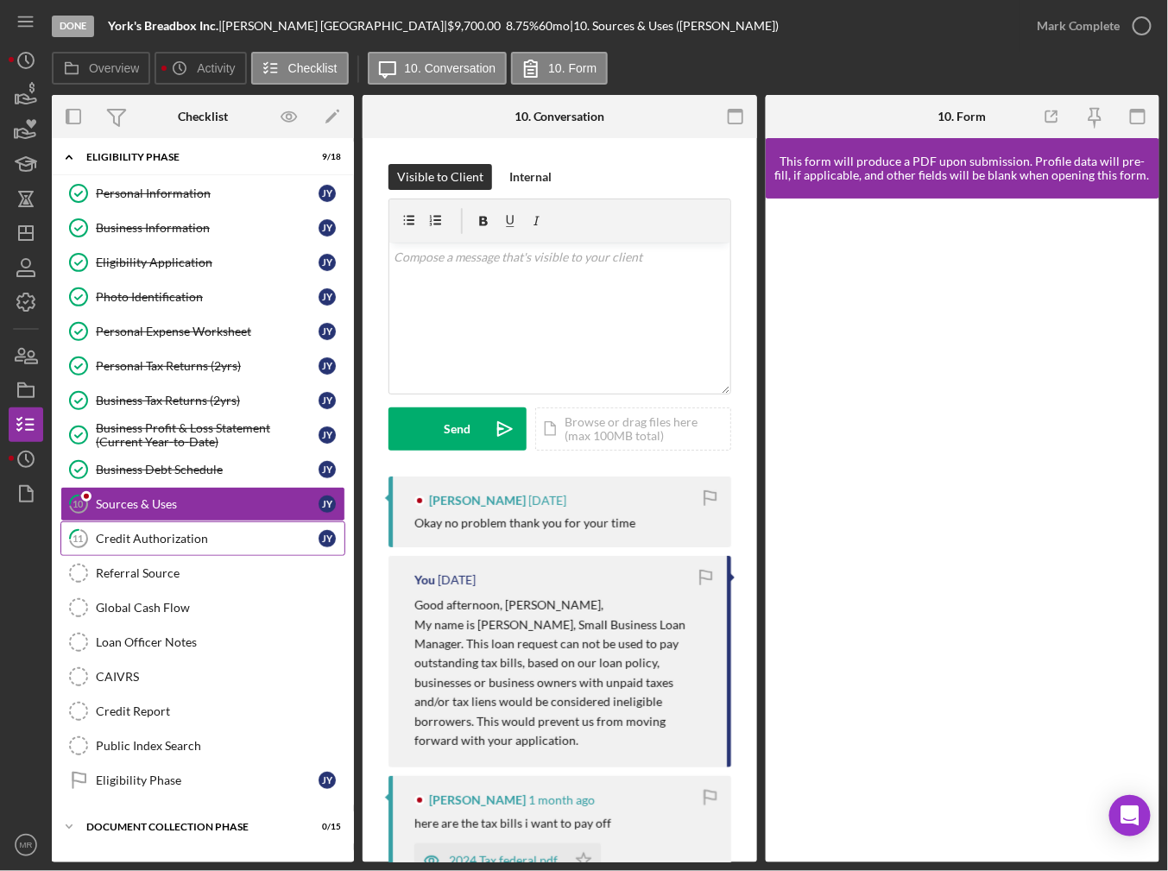
click at [156, 534] on div "Credit Authorization" at bounding box center [207, 539] width 223 height 14
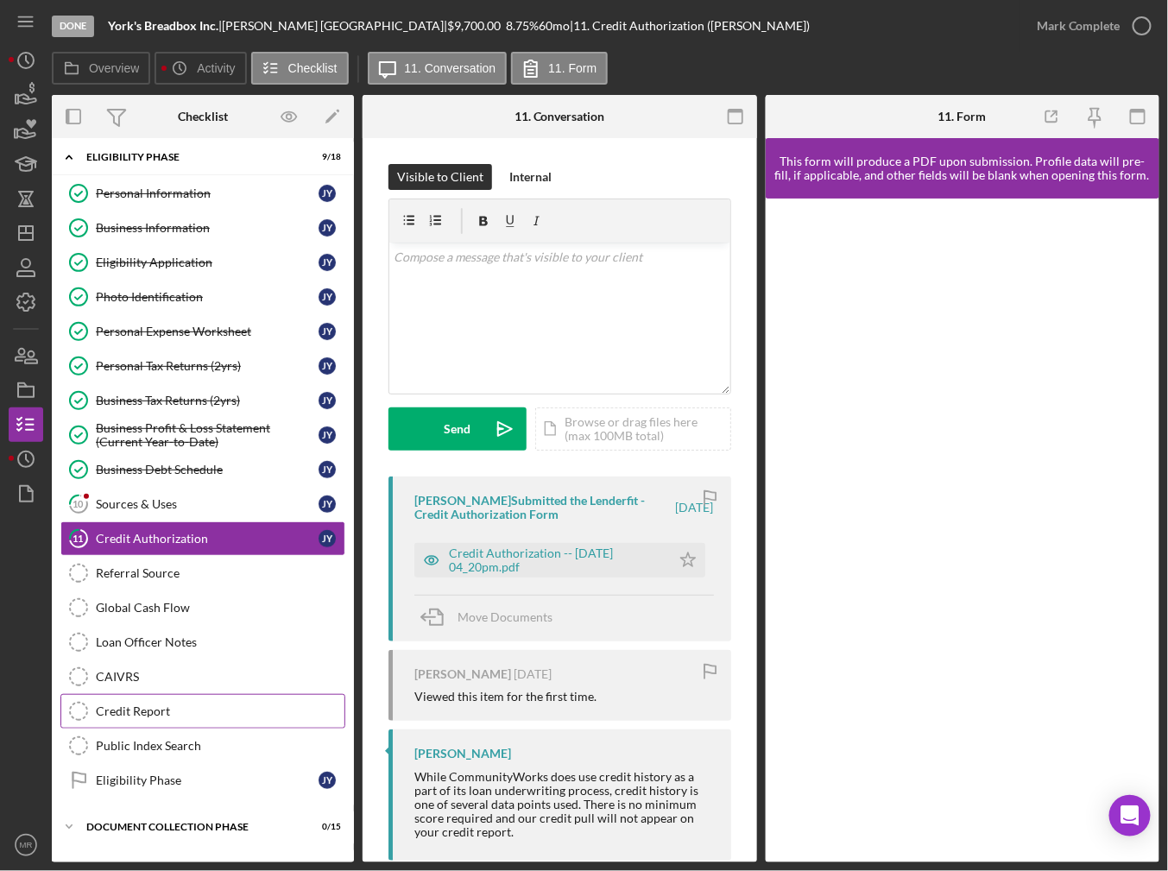
click at [184, 697] on link "Credit Report Credit Report" at bounding box center [202, 711] width 285 height 35
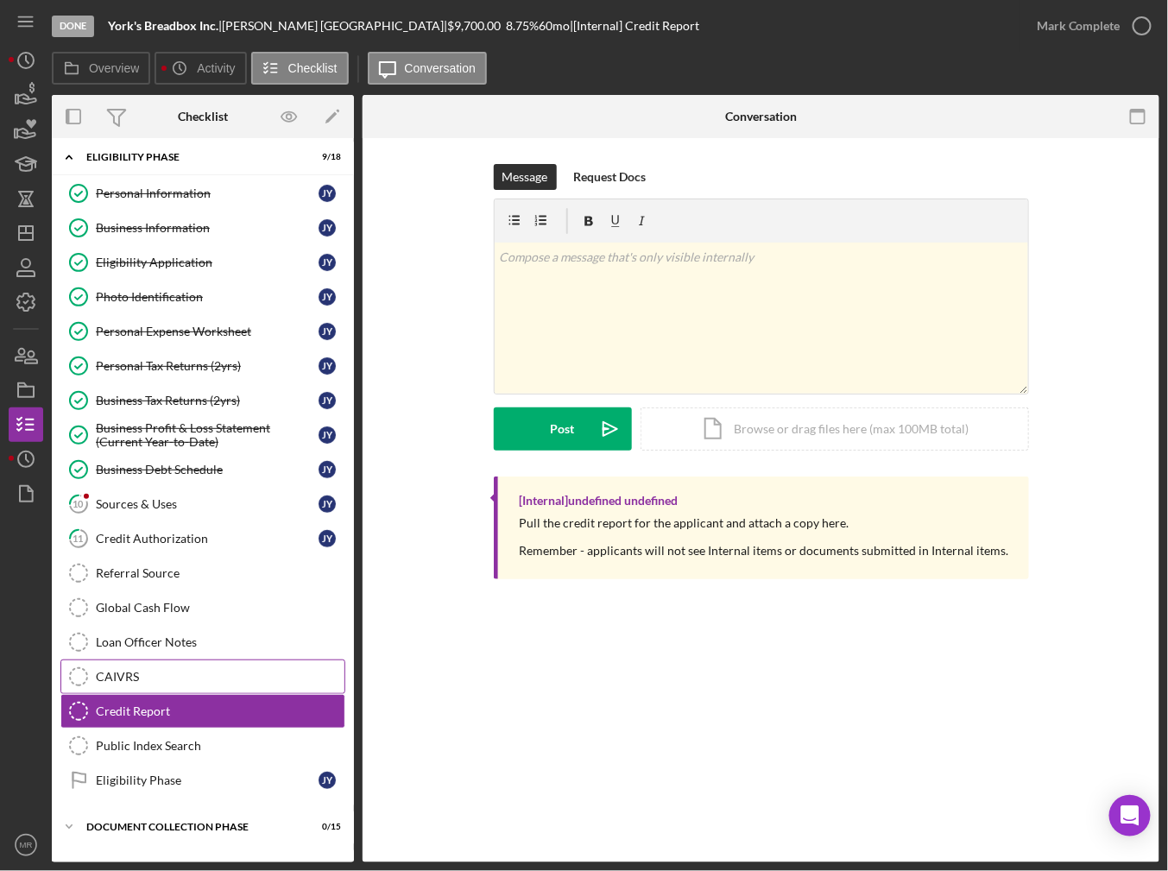
click at [183, 662] on link "CAIVRS CAIVRS" at bounding box center [202, 677] width 285 height 35
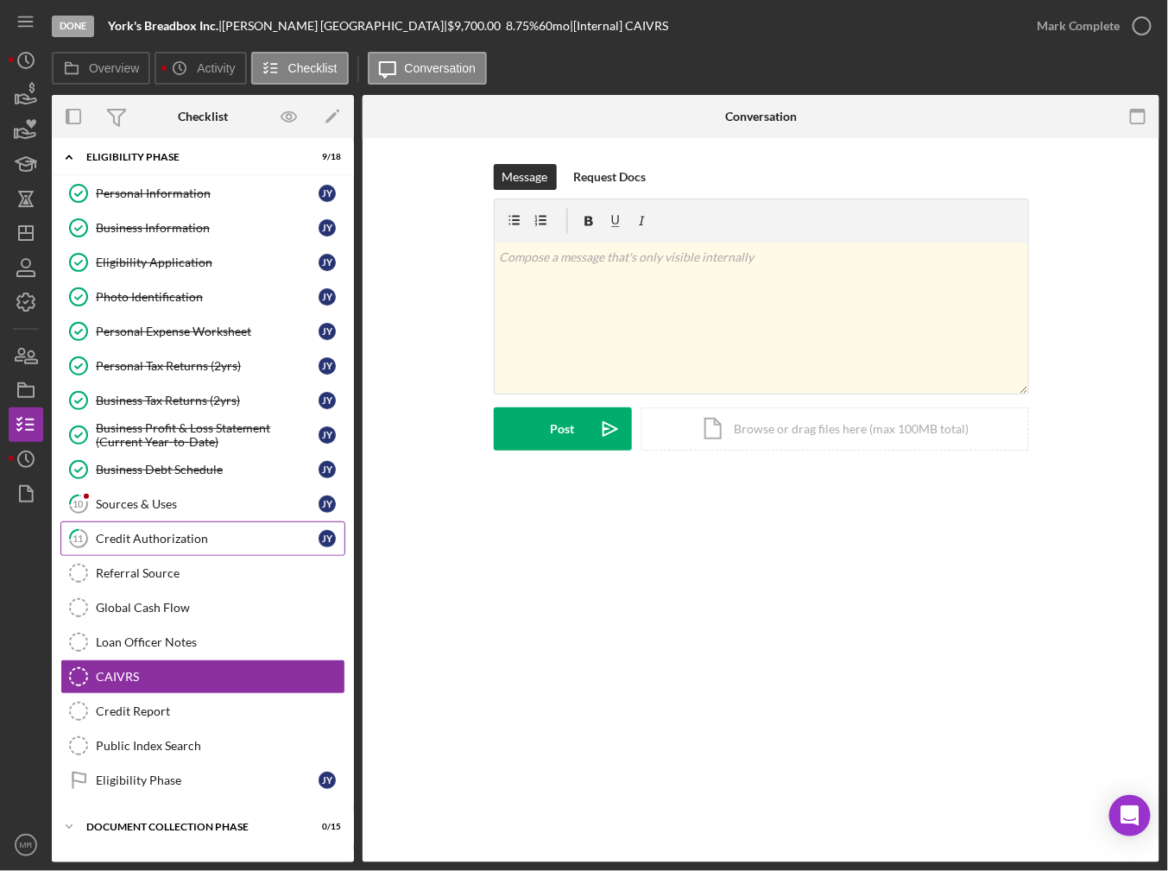
click at [164, 532] on div "Credit Authorization" at bounding box center [207, 539] width 223 height 14
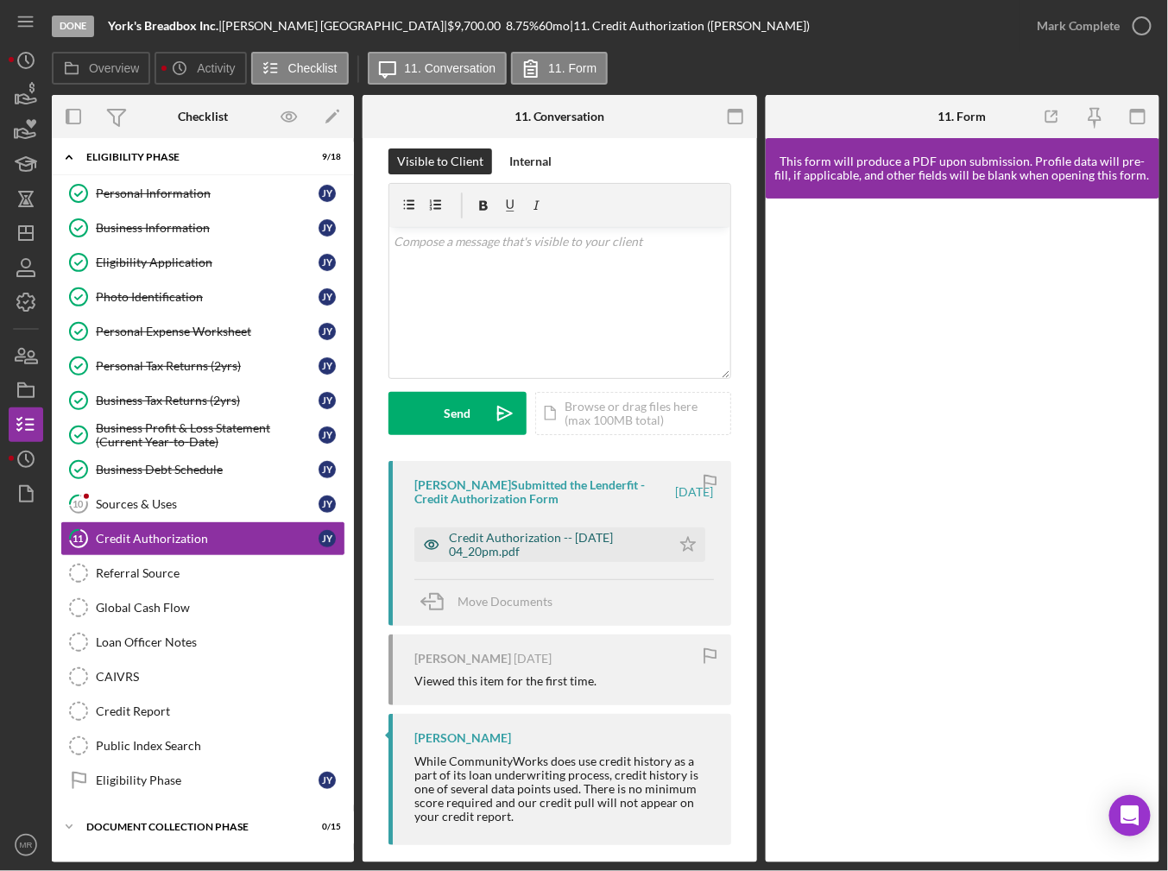
scroll to position [31, 0]
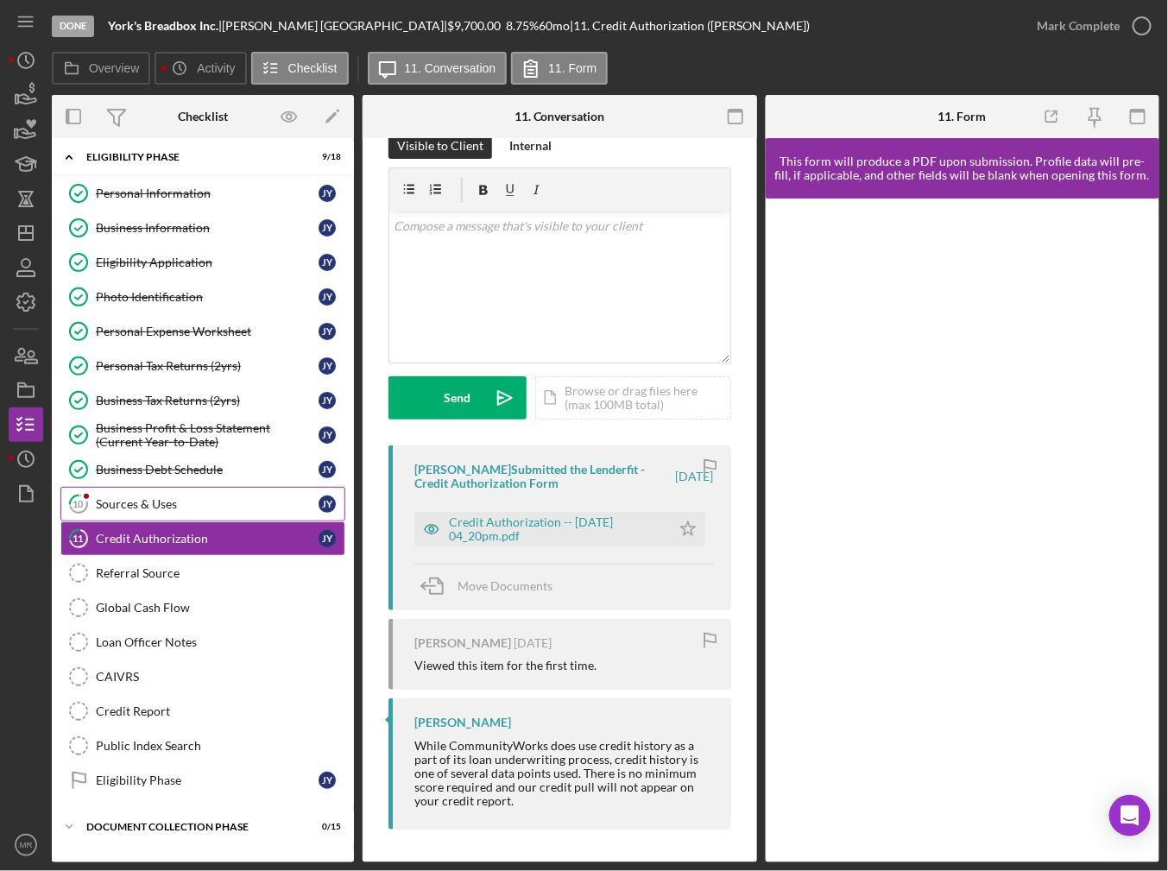
click at [113, 489] on link "10 Sources & Uses J Y" at bounding box center [202, 504] width 285 height 35
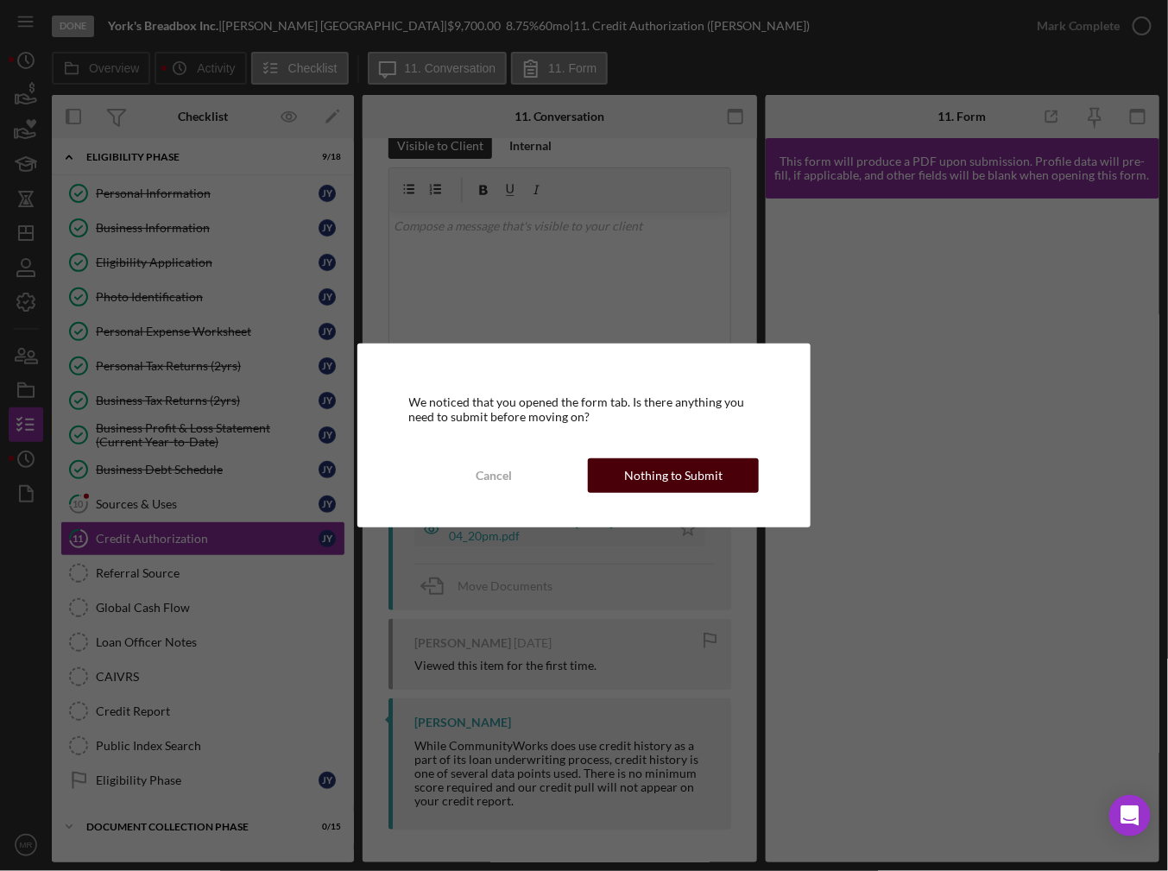
click at [626, 476] on button "Nothing to Submit" at bounding box center [673, 475] width 171 height 35
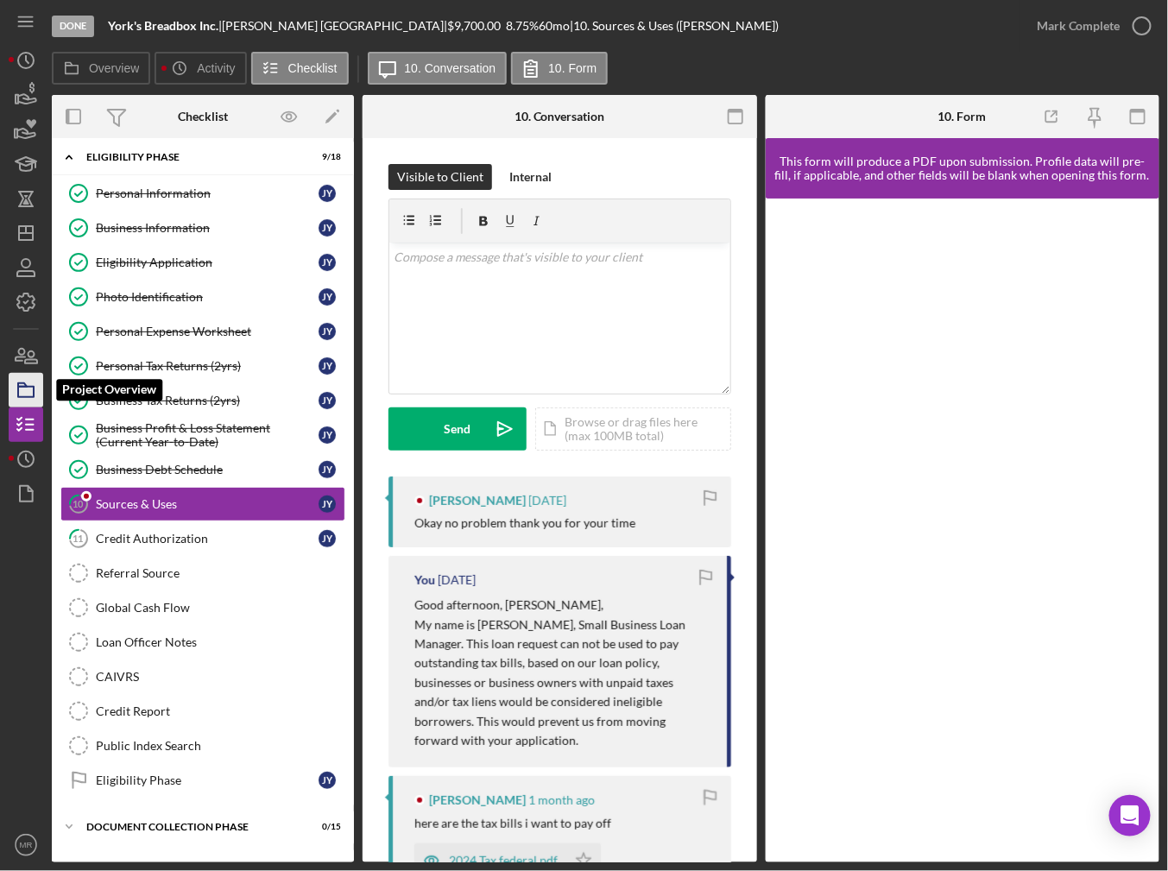
click at [18, 384] on icon "button" at bounding box center [25, 390] width 43 height 43
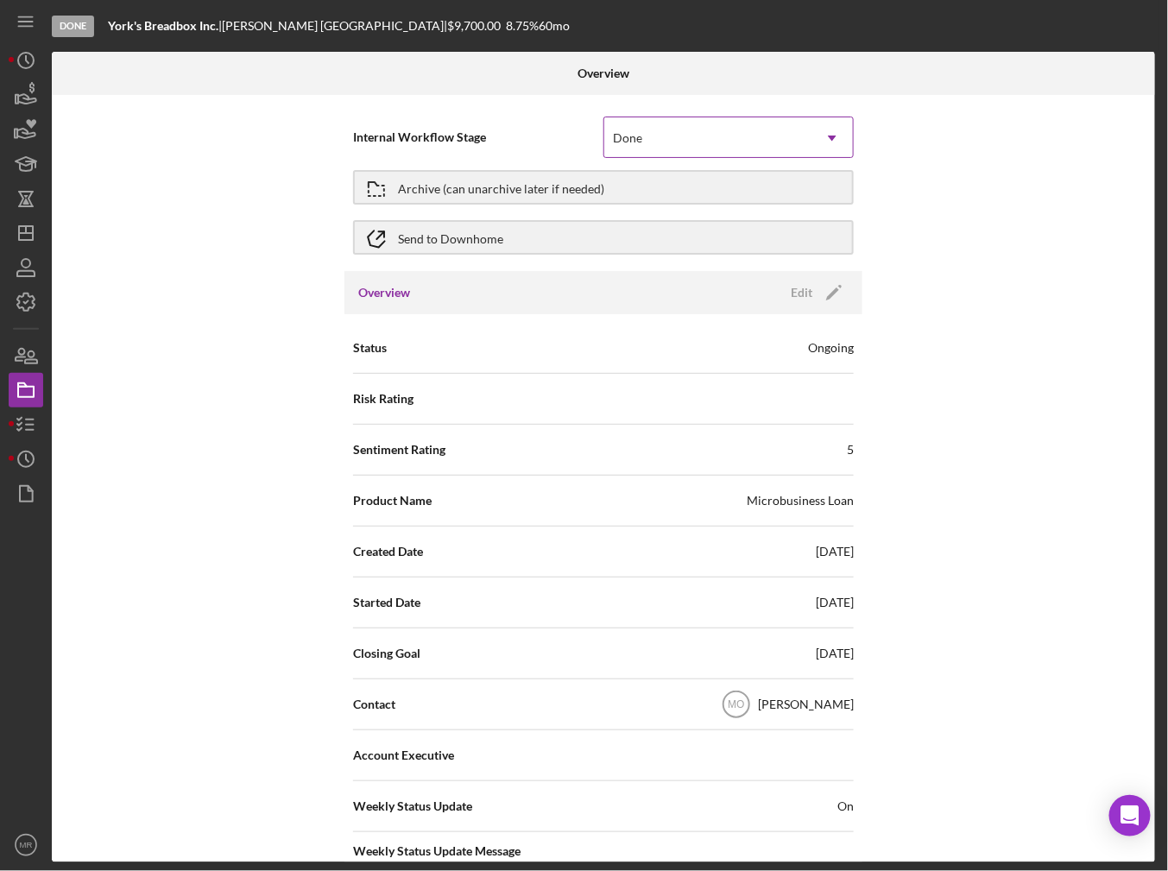
click at [657, 137] on div "Done" at bounding box center [707, 138] width 207 height 40
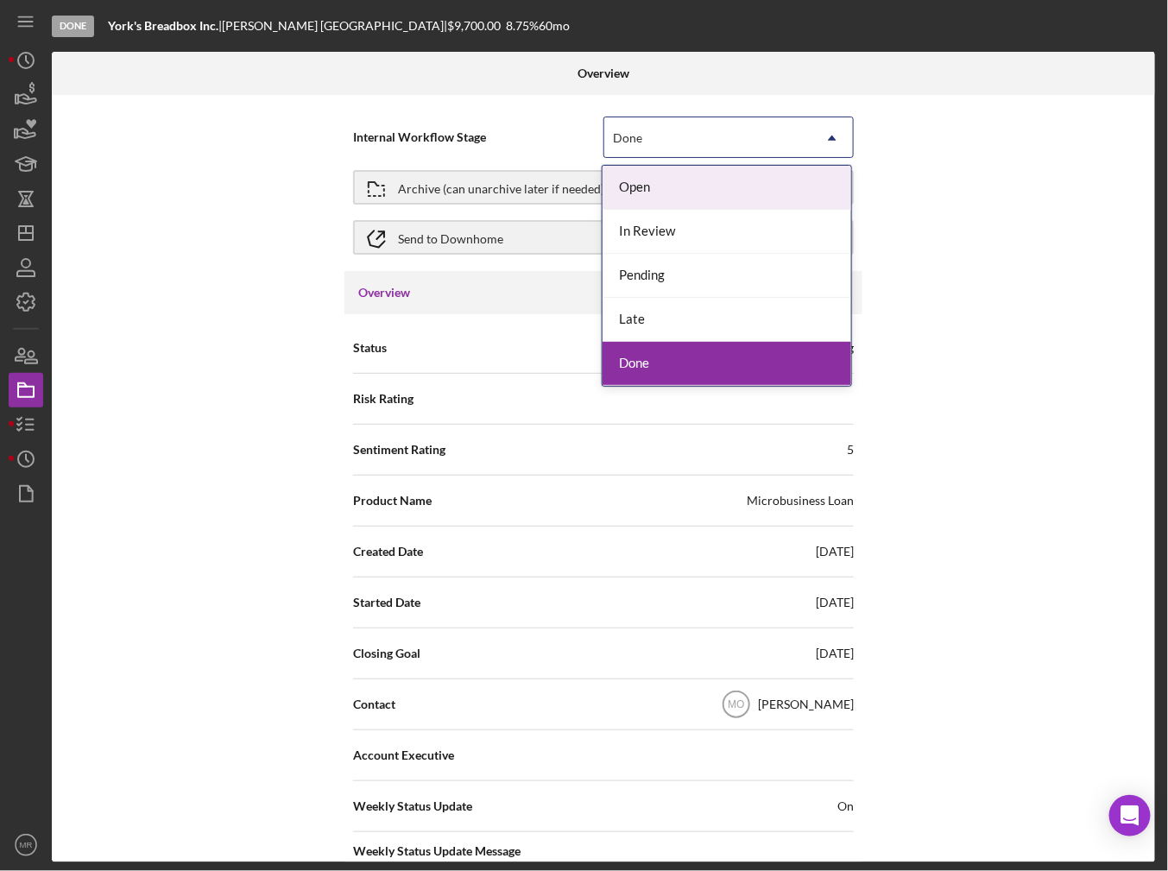
click at [657, 137] on div "Done" at bounding box center [707, 138] width 207 height 40
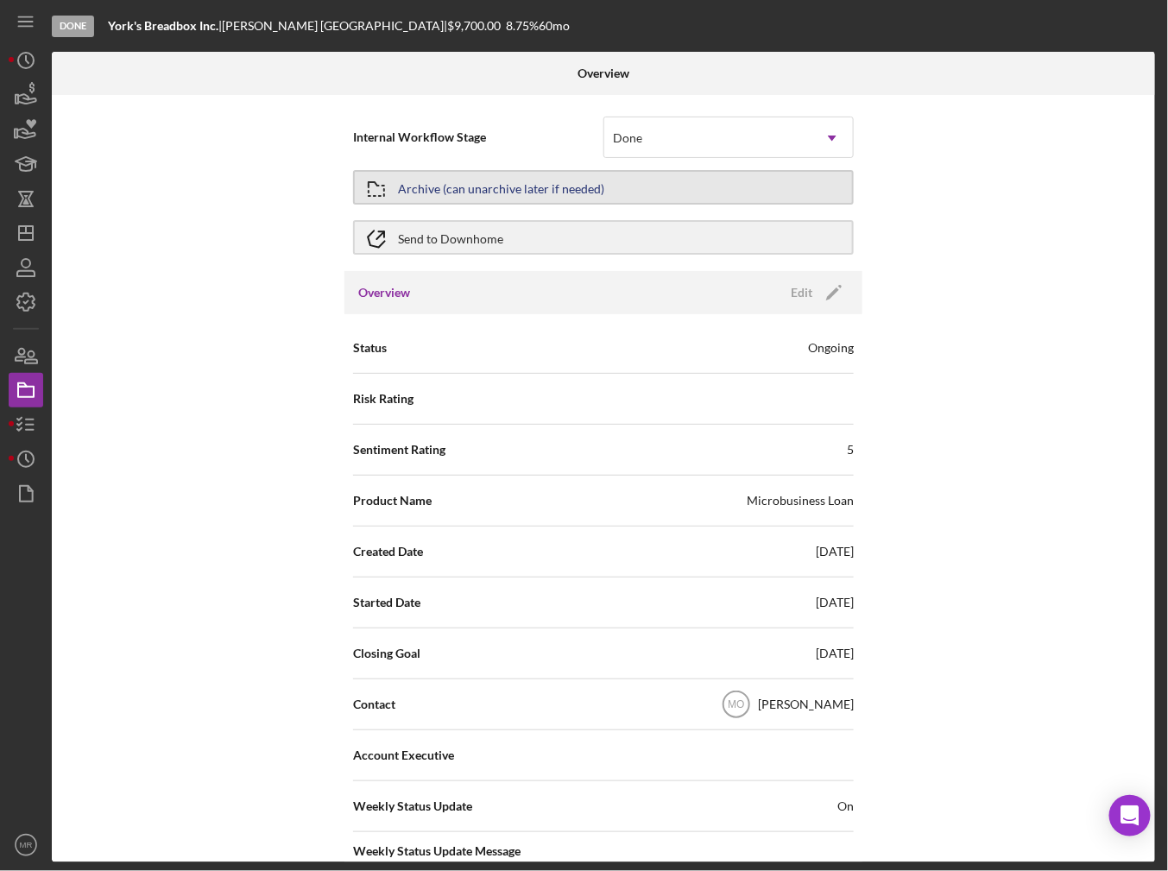
click at [464, 184] on div "Archive (can unarchive later if needed)" at bounding box center [501, 187] width 206 height 31
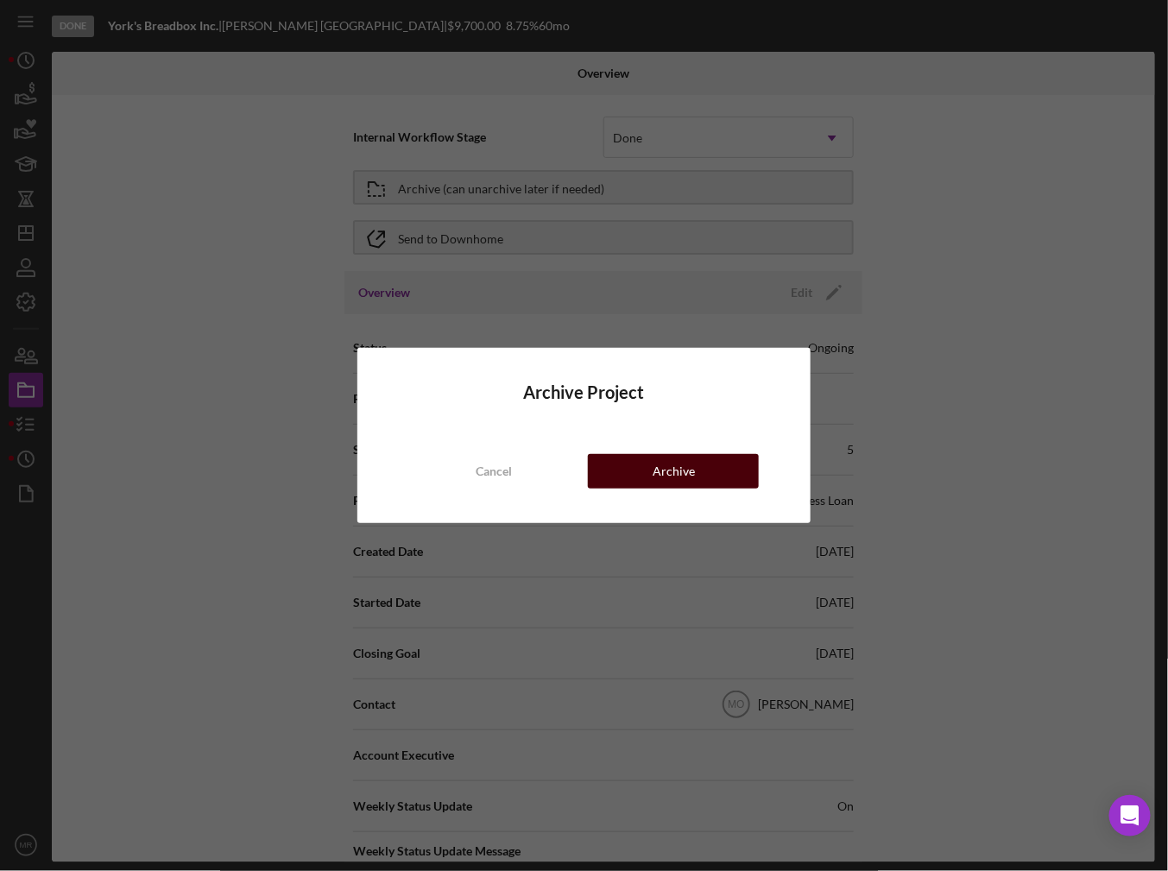
click at [675, 468] on div "Archive" at bounding box center [674, 471] width 42 height 35
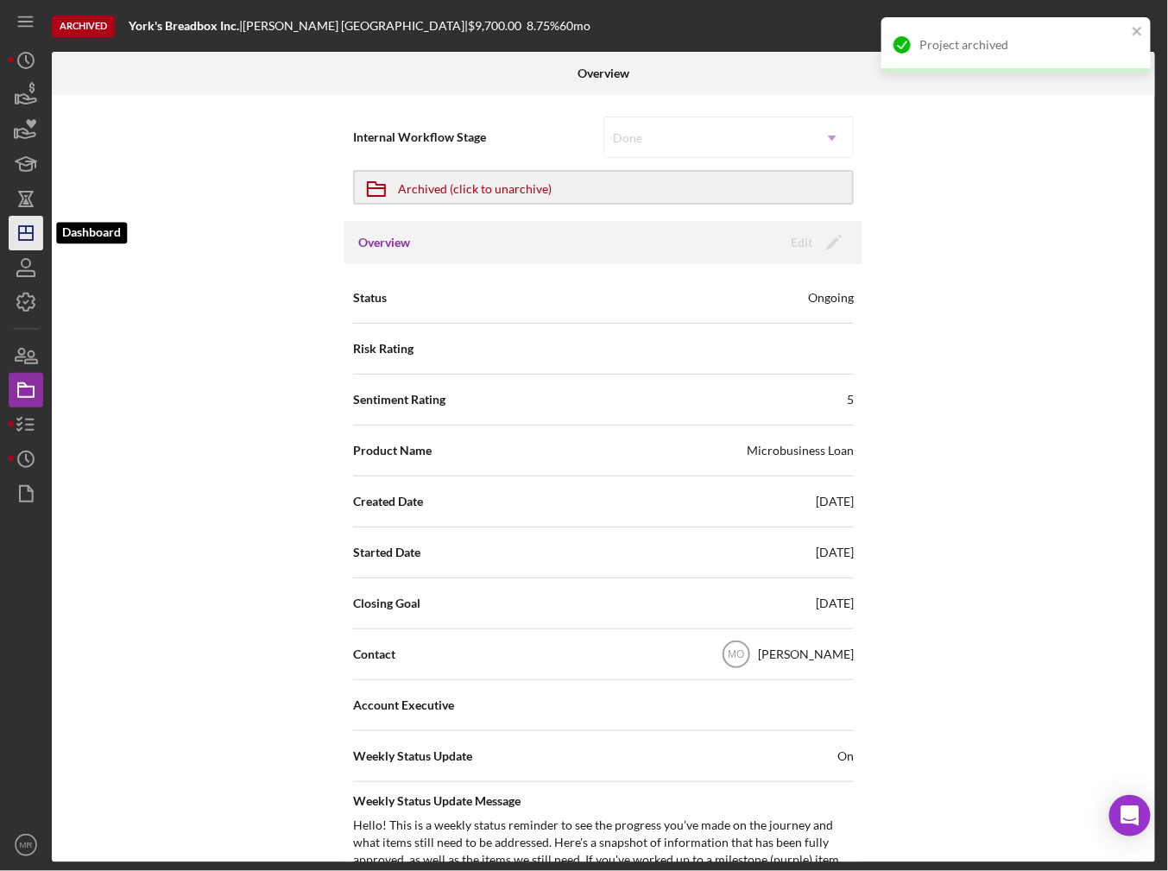
click at [26, 233] on line "button" at bounding box center [26, 229] width 0 height 7
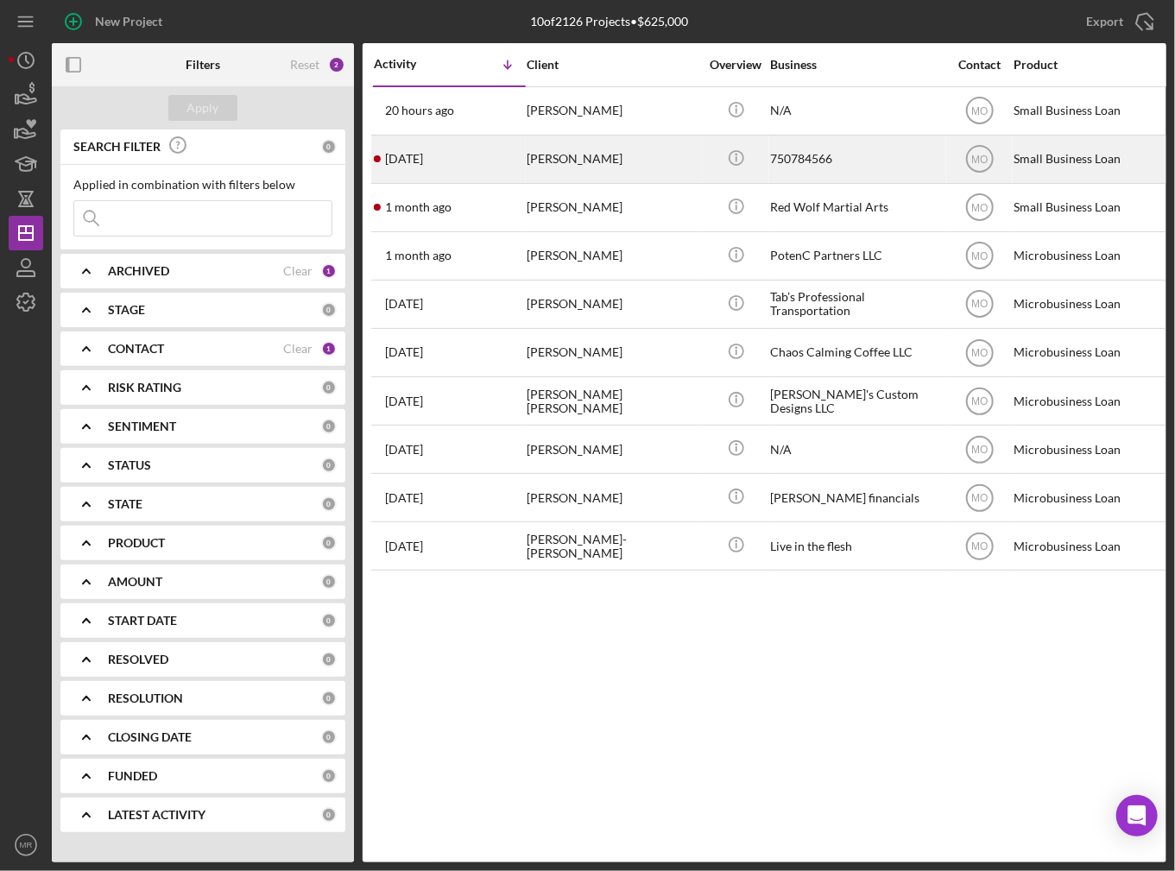
click at [497, 171] on div "[DATE] [PERSON_NAME]" at bounding box center [449, 159] width 151 height 46
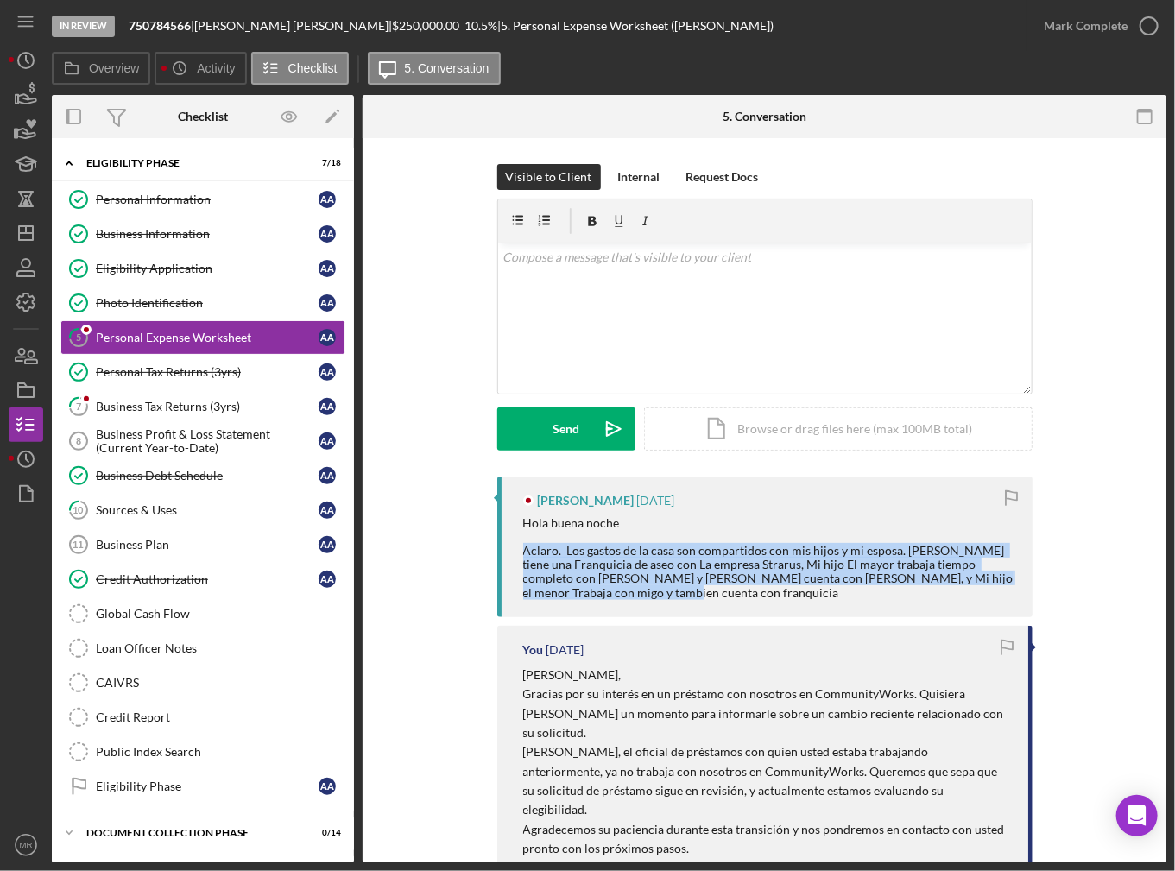
drag, startPoint x: 616, startPoint y: 596, endPoint x: 505, endPoint y: 548, distance: 121.1
click at [505, 548] on div "[PERSON_NAME] [DATE] Hola buena noche Aclaro. Los gastos de la casa son compart…" at bounding box center [764, 547] width 535 height 141
click at [599, 595] on div "Hola buena noche Aclaro. Los gastos de la casa son compartidos con mis hijos y …" at bounding box center [769, 558] width 492 height 84
drag, startPoint x: 601, startPoint y: 592, endPoint x: 508, endPoint y: 526, distance: 113.8
click at [508, 526] on div "[PERSON_NAME] [DATE] Hola buena noche Aclaro. Los gastos de la casa son compart…" at bounding box center [764, 547] width 535 height 141
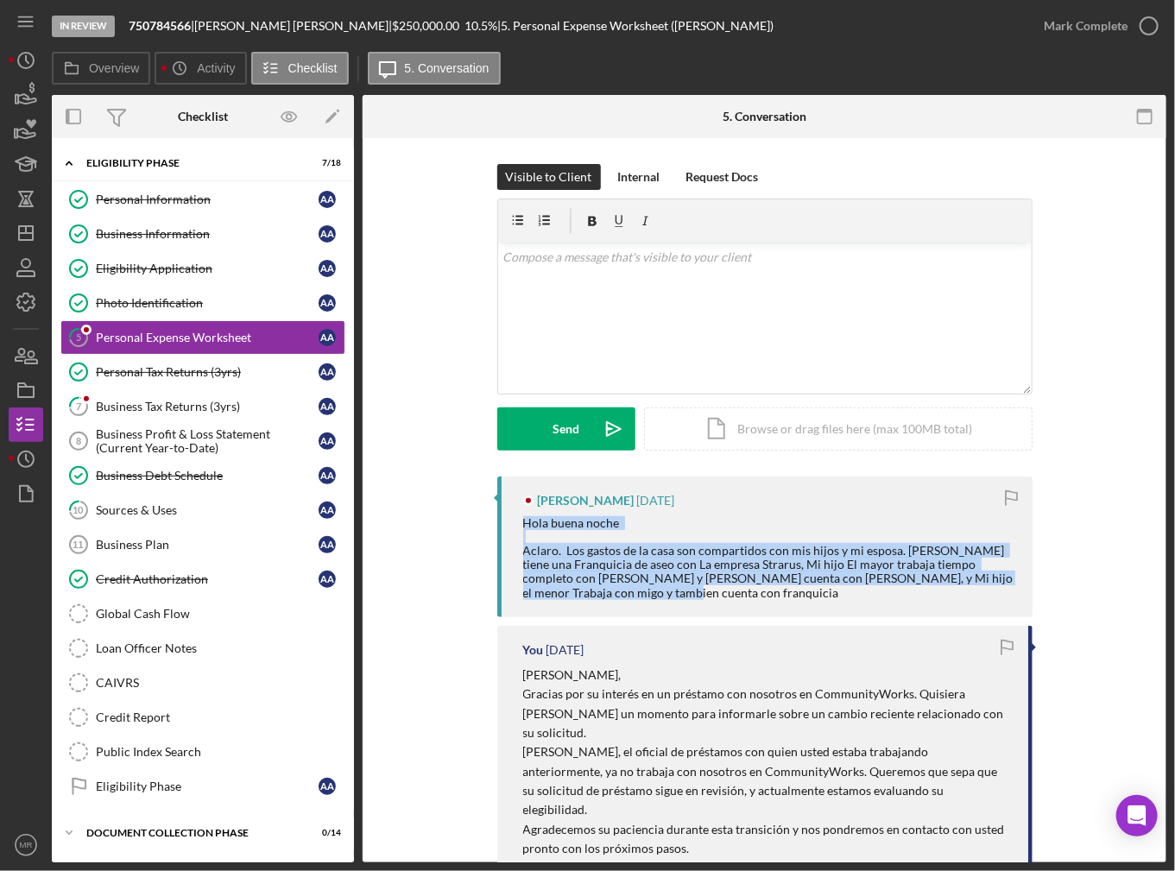
copy div "Hola buena noche Aclaro. Los gastos de la casa son compartidos con mis hijos y …"
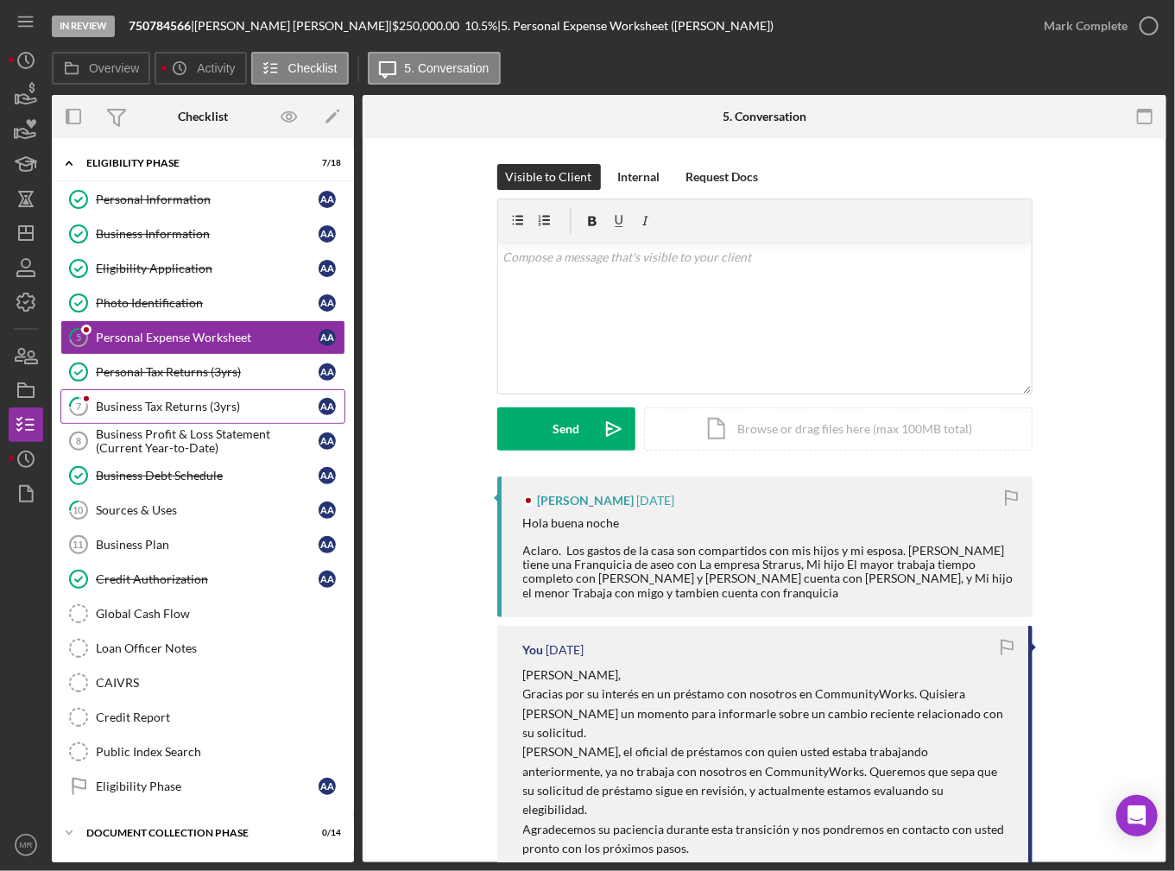
click at [175, 392] on link "7 Business Tax Returns (3yrs) A A" at bounding box center [202, 406] width 285 height 35
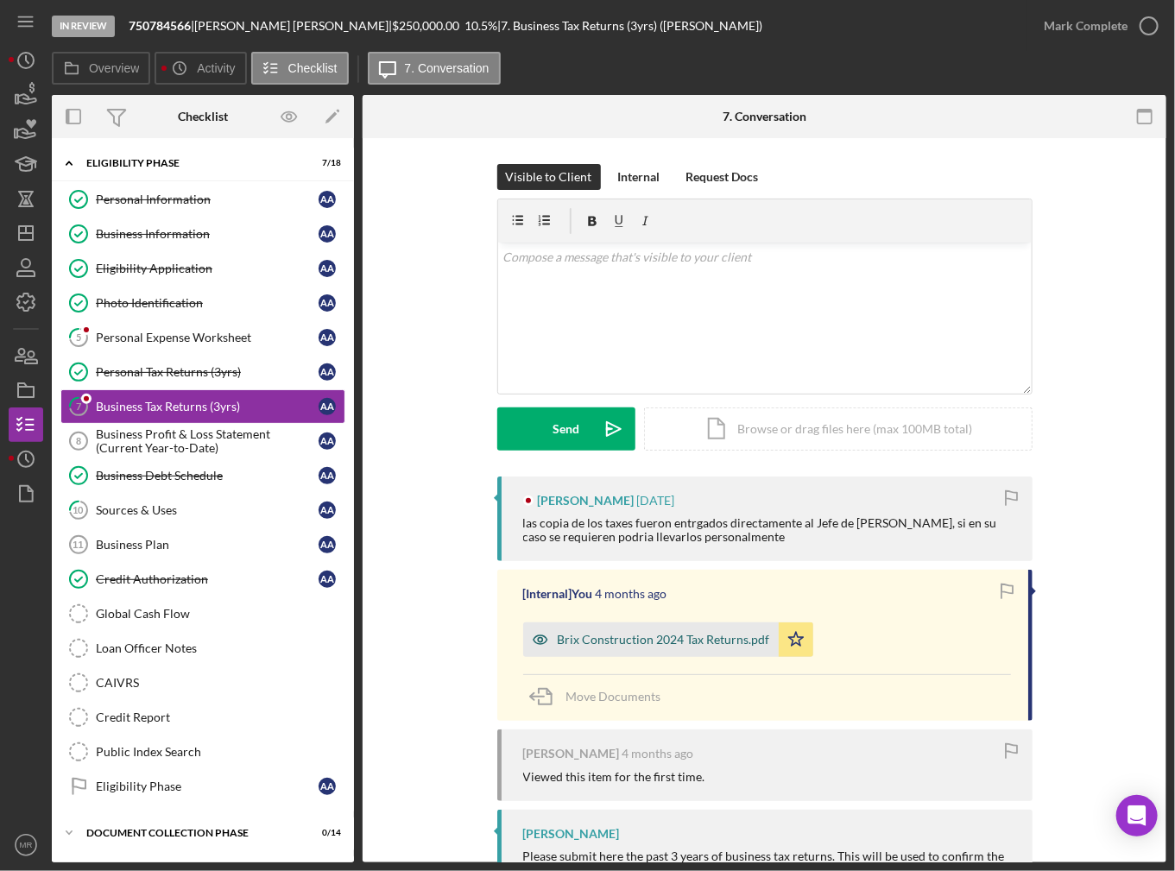
click at [692, 629] on div "Brix Construction 2024 Tax Returns.pdf" at bounding box center [651, 639] width 256 height 35
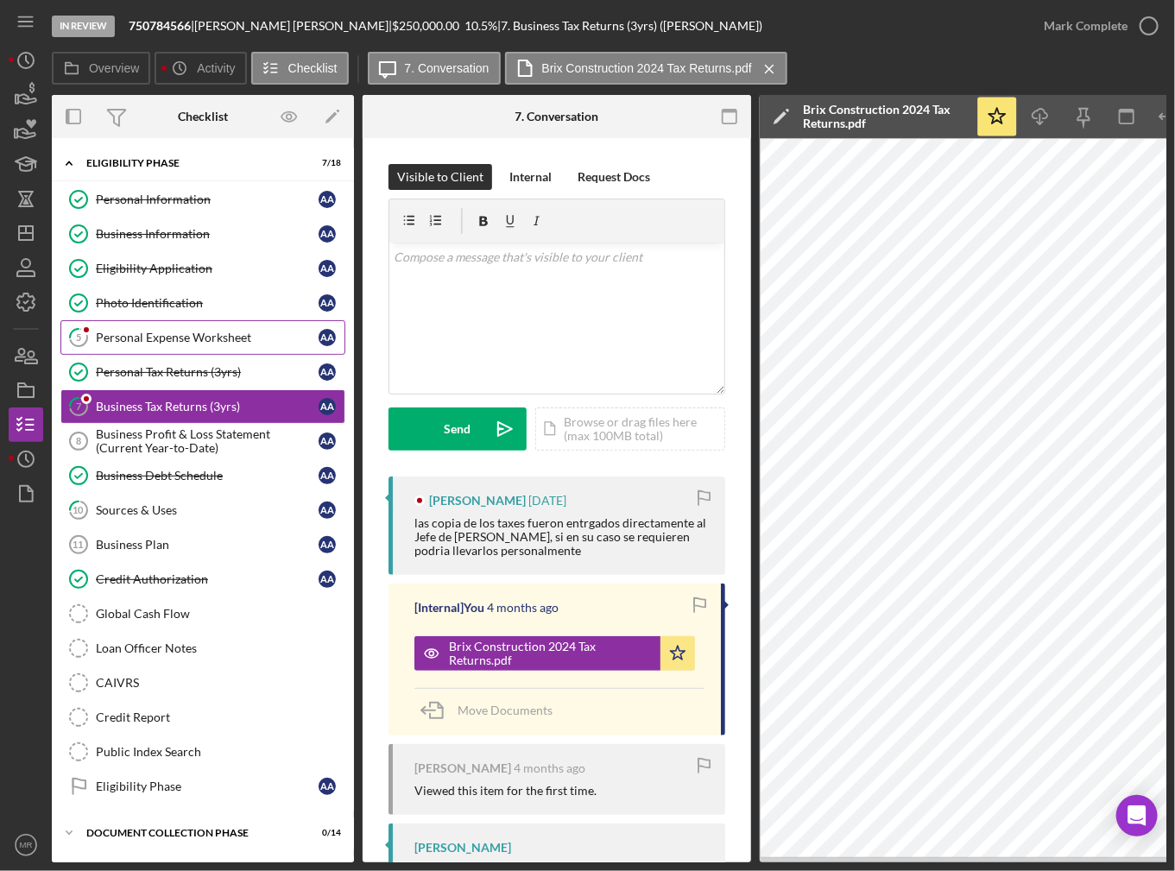
click at [169, 345] on link "5 Personal Expense Worksheet A A" at bounding box center [202, 337] width 285 height 35
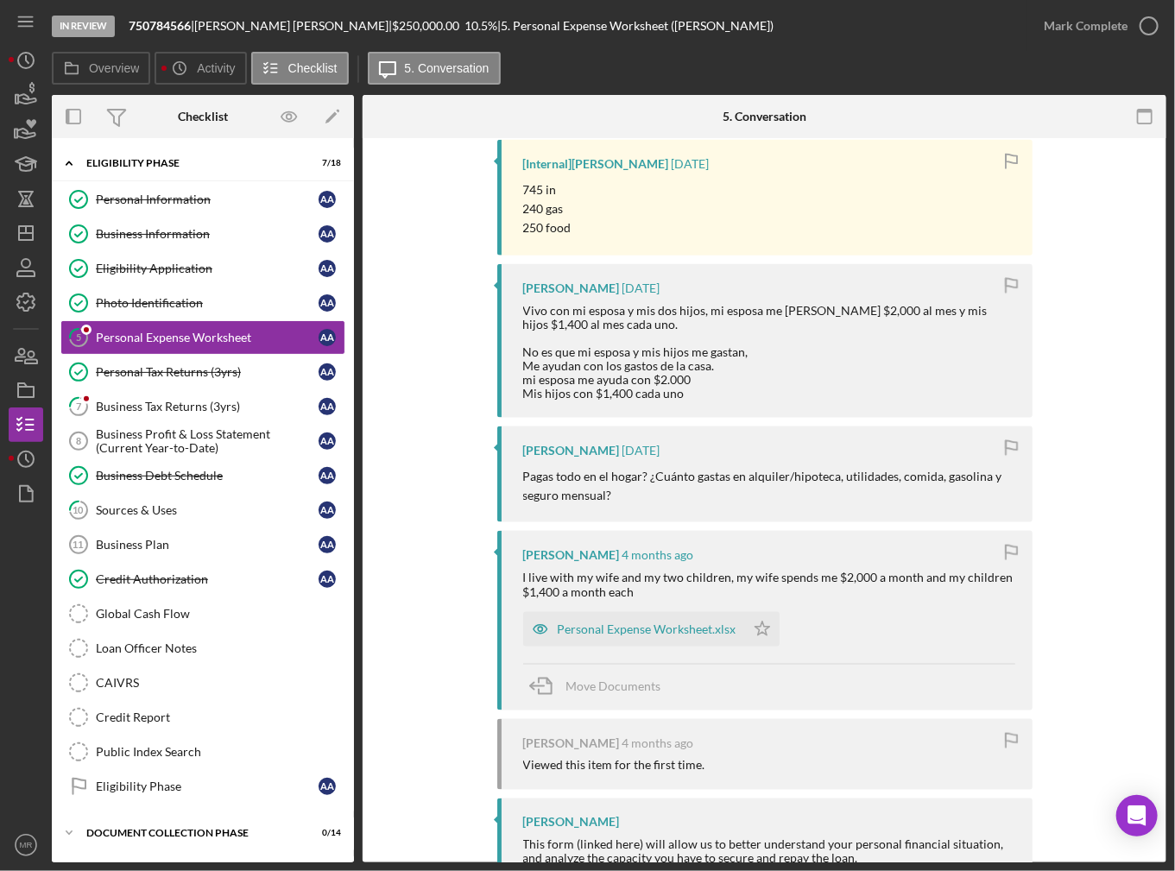
scroll to position [845, 0]
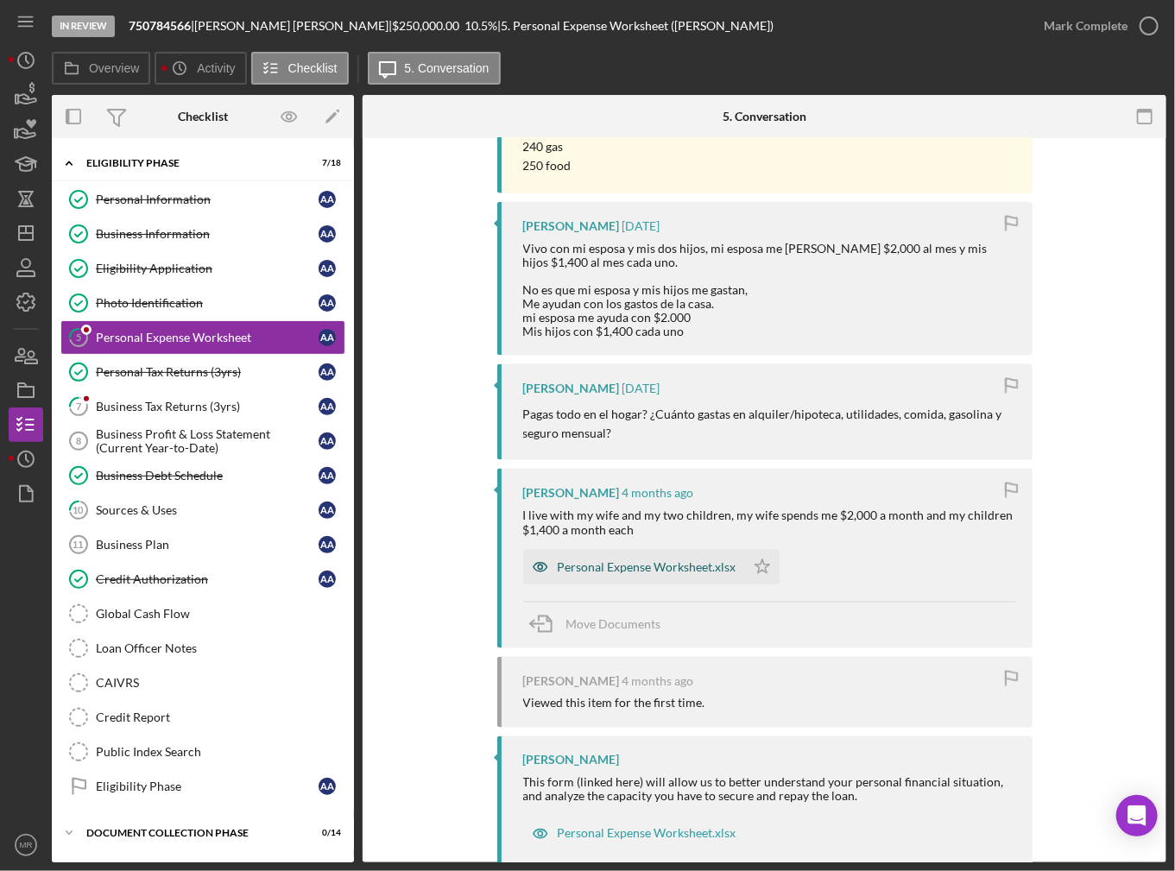
click at [642, 550] on div "Personal Expense Worksheet.xlsx" at bounding box center [634, 567] width 222 height 35
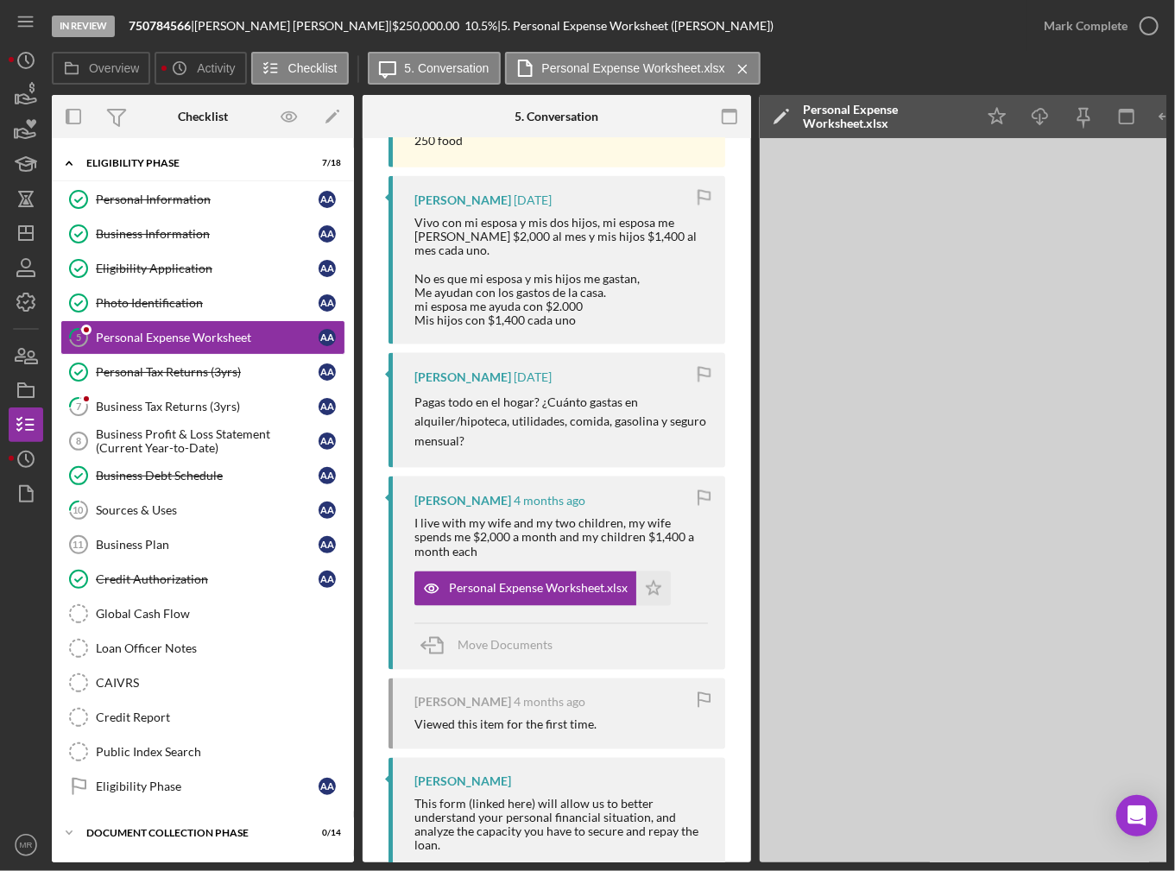
scroll to position [711, 0]
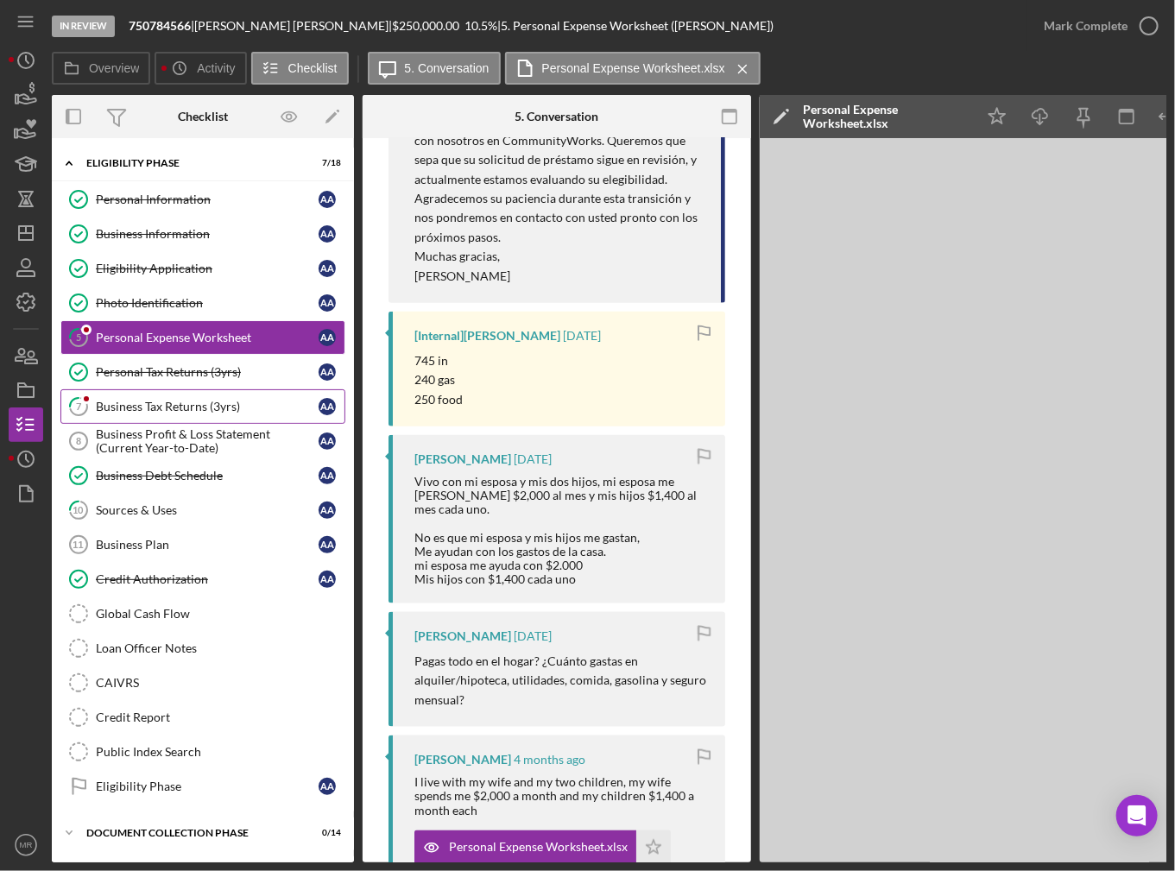
click at [248, 405] on div "Business Tax Returns (3yrs)" at bounding box center [207, 407] width 223 height 14
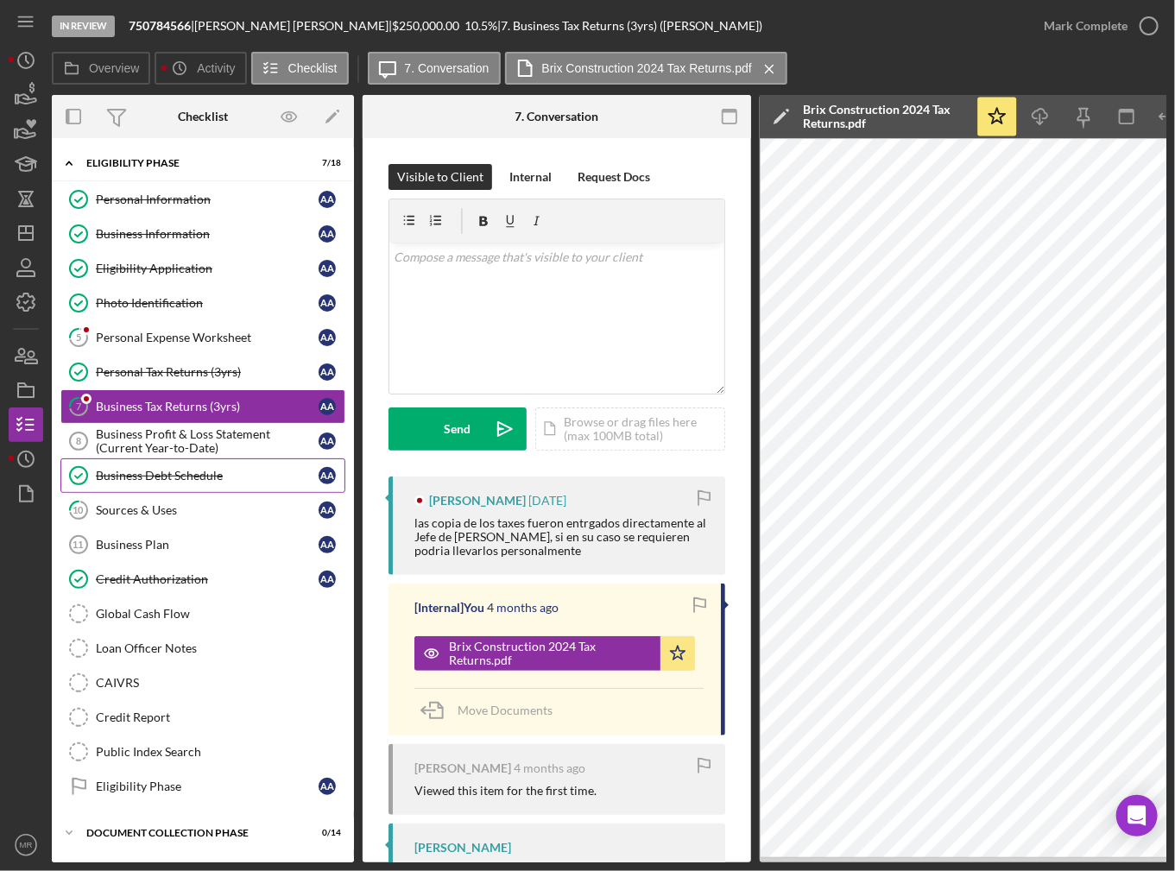
click at [252, 469] on div "Business Debt Schedule" at bounding box center [207, 476] width 223 height 14
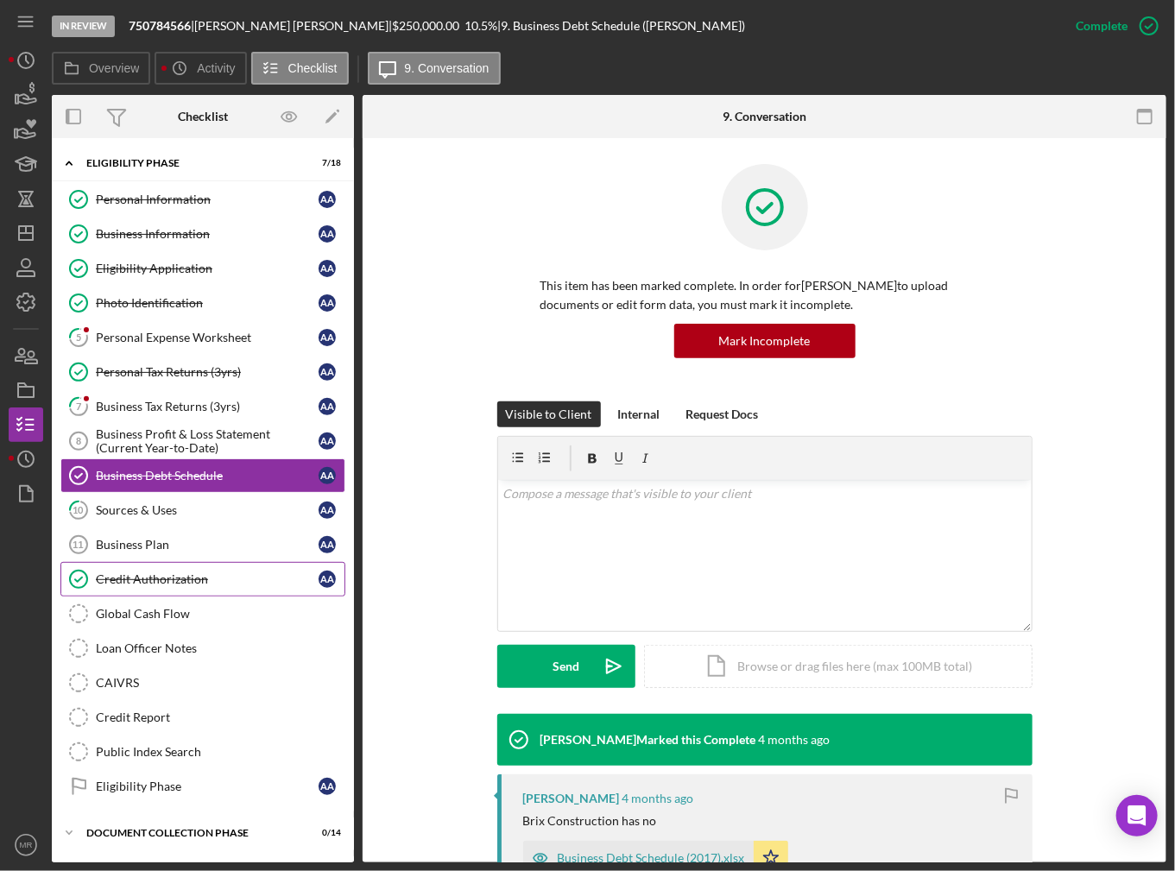
click at [205, 573] on div "Credit Authorization" at bounding box center [207, 579] width 223 height 14
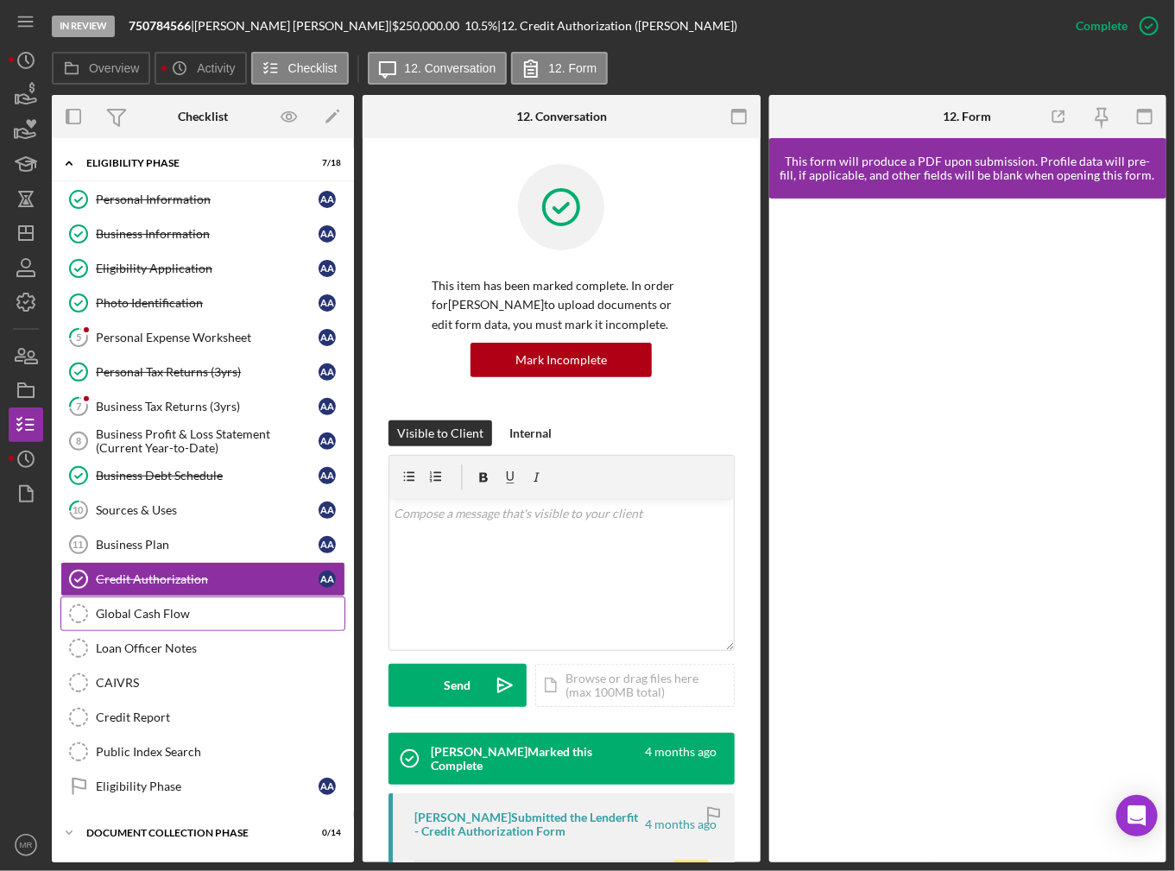
click at [194, 597] on link "Global Cash Flow Global Cash Flow" at bounding box center [202, 614] width 285 height 35
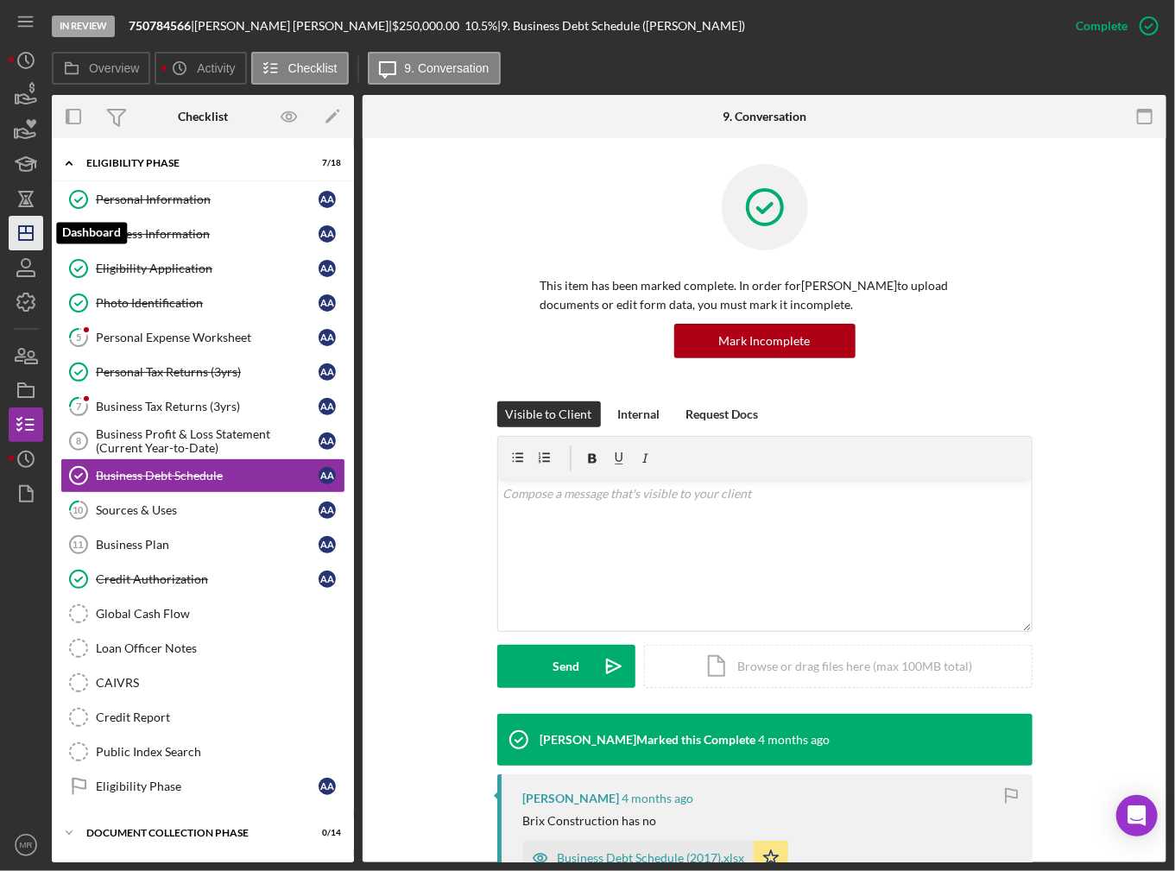
click at [19, 233] on line "button" at bounding box center [26, 233] width 14 height 0
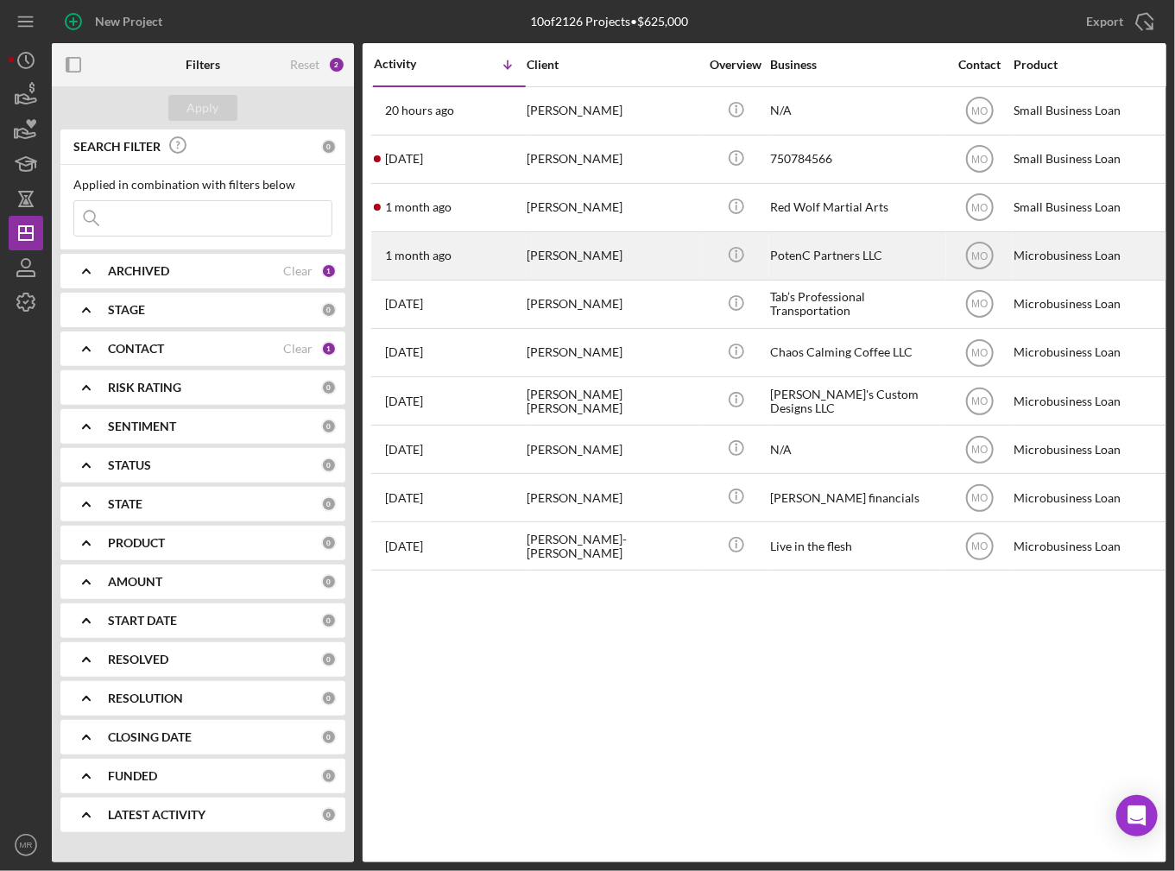
click at [698, 260] on div "[PERSON_NAME]" at bounding box center [613, 256] width 173 height 46
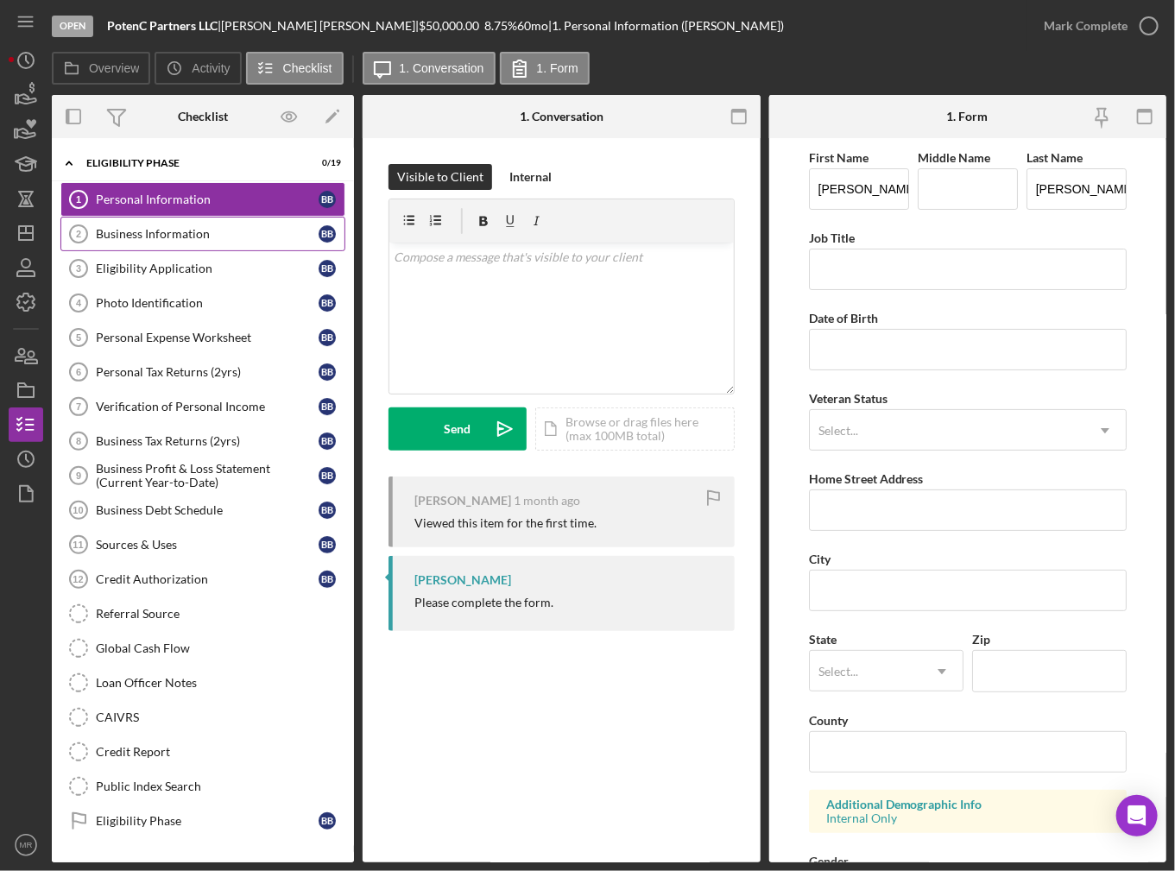
click at [207, 223] on link "Business Information 2 Business Information B B" at bounding box center [202, 234] width 285 height 35
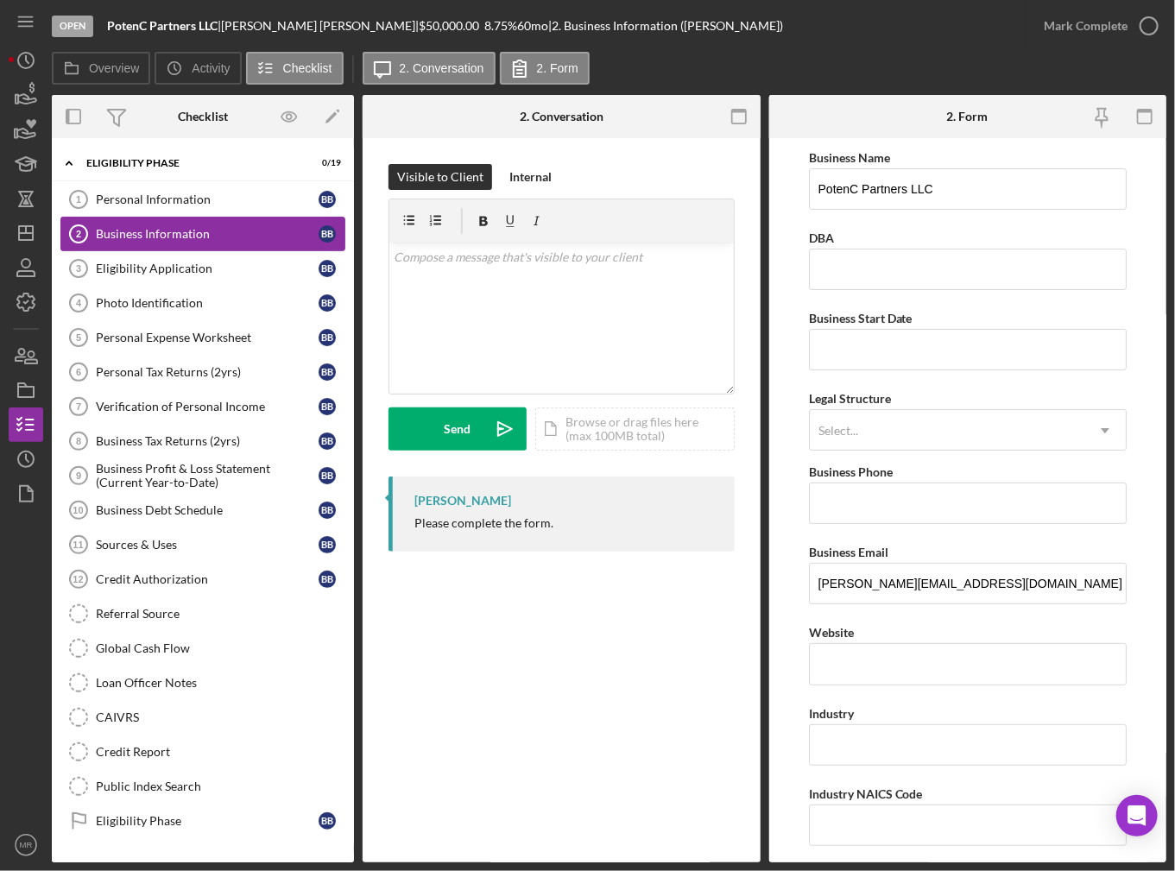
click at [211, 240] on link "Business Information 2 Business Information B B" at bounding box center [202, 234] width 285 height 35
click at [213, 268] on div "Eligibility Application" at bounding box center [207, 269] width 223 height 14
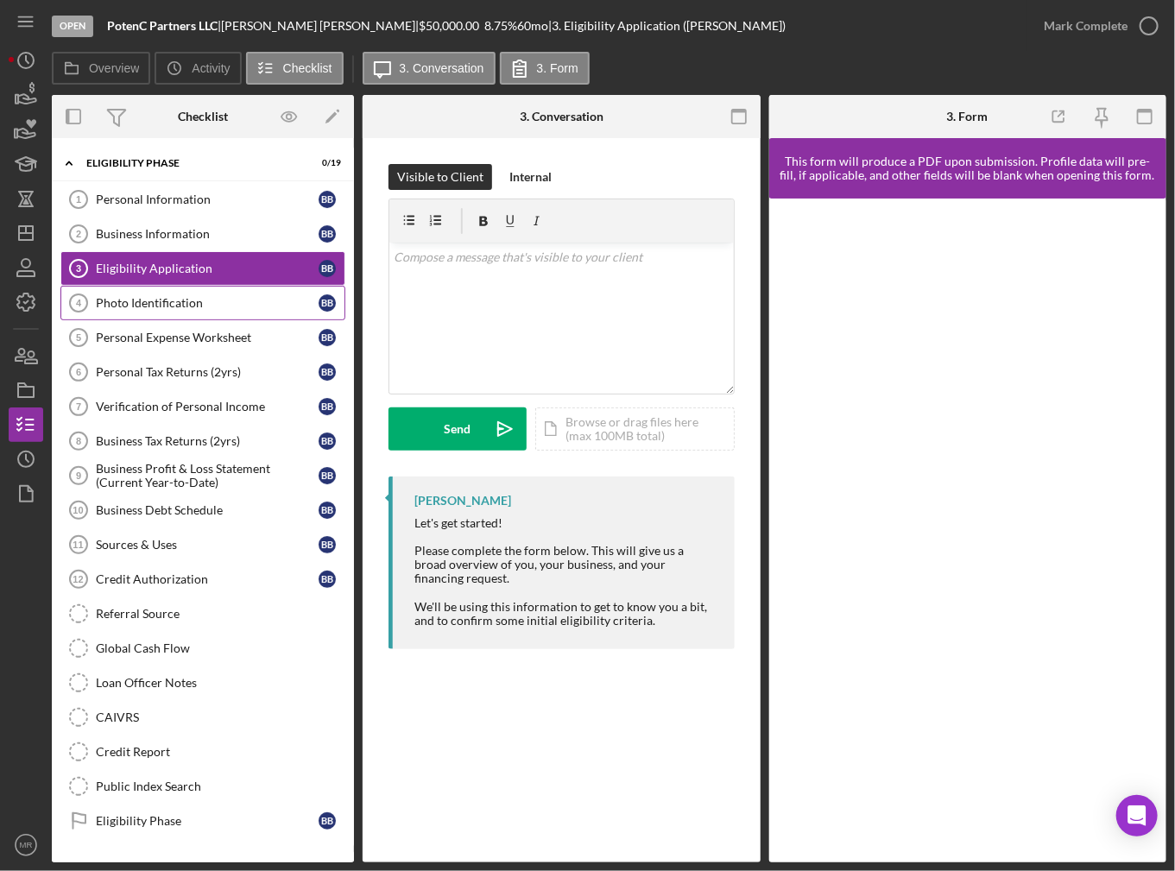
click at [213, 296] on div "Photo Identification" at bounding box center [207, 303] width 223 height 14
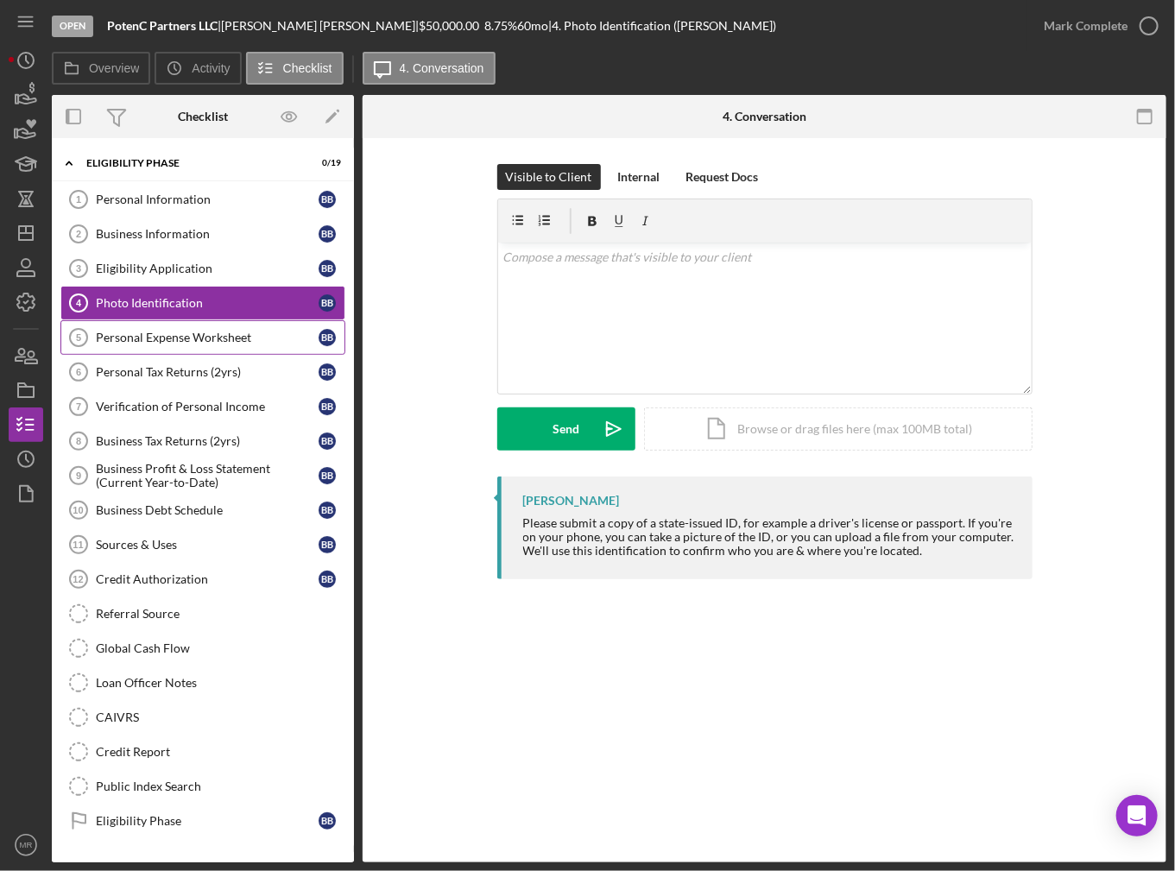
click at [215, 334] on div "Personal Expense Worksheet" at bounding box center [207, 338] width 223 height 14
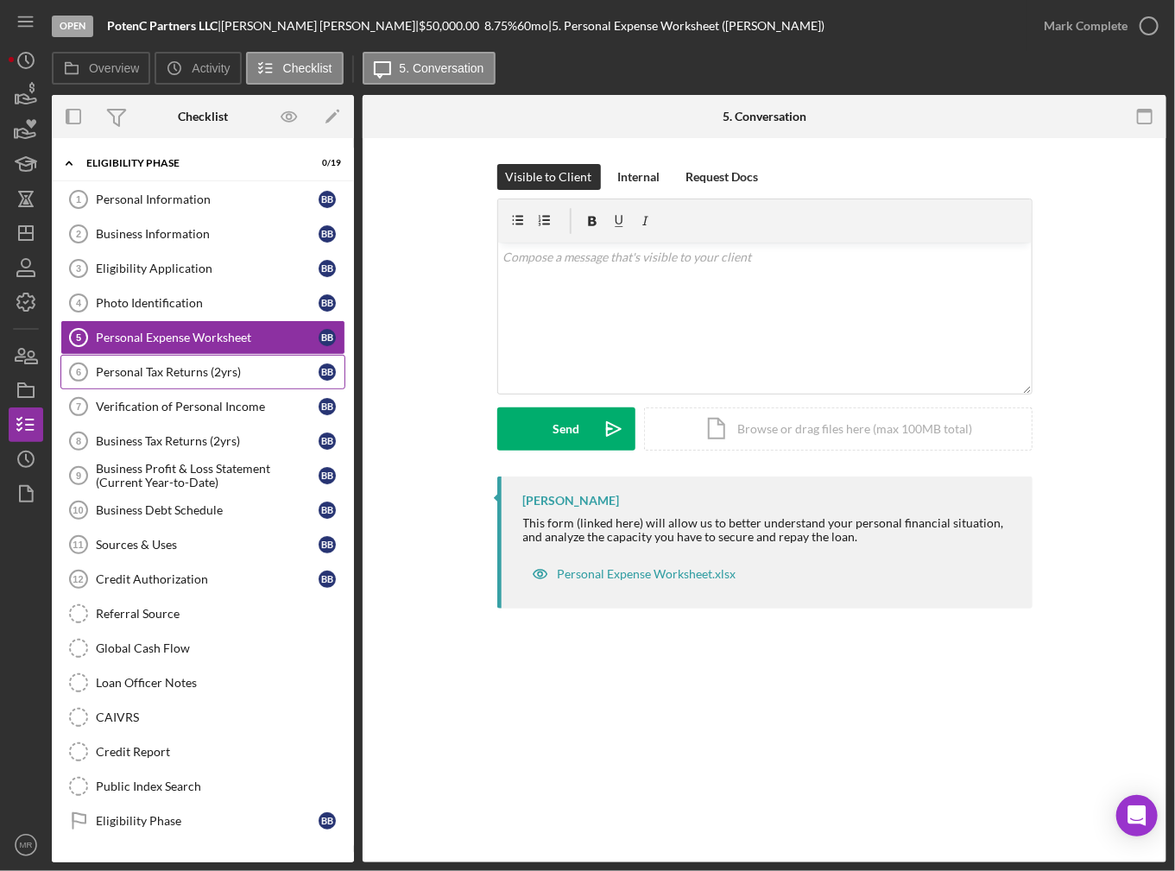
click at [206, 382] on link "Personal Tax Returns (2yrs) 6 Personal Tax Returns (2yrs) B B" at bounding box center [202, 372] width 285 height 35
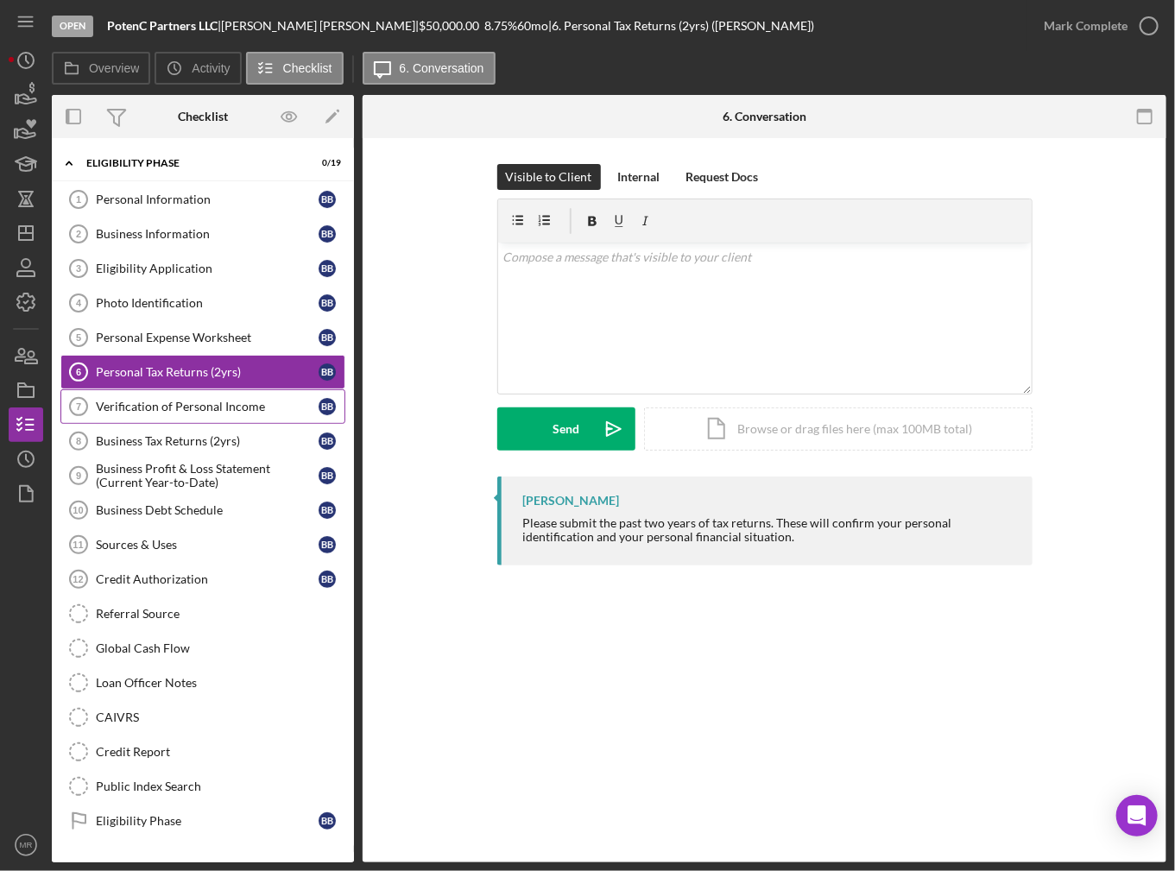
click at [205, 417] on link "Verification of Personal Income 7 Verification of Personal Income B B" at bounding box center [202, 406] width 285 height 35
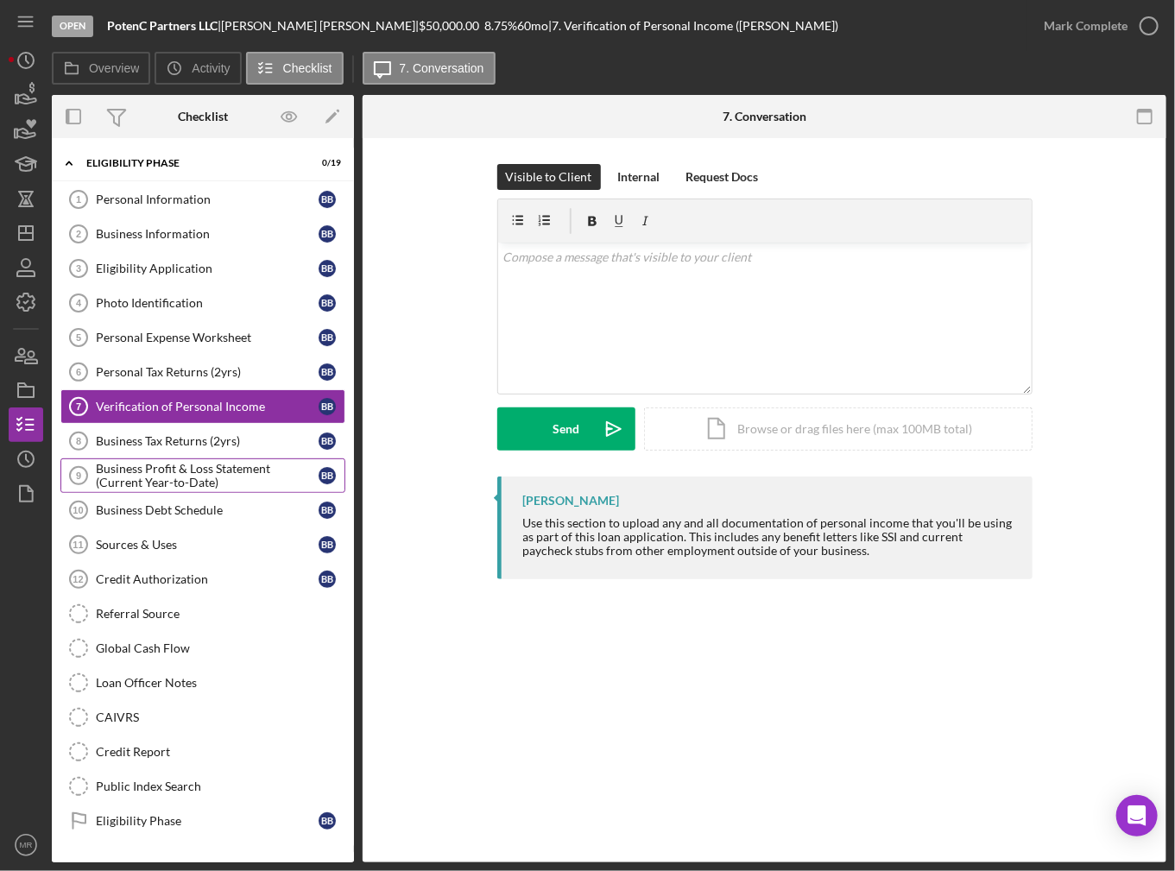
click at [213, 462] on div "Business Profit & Loss Statement (Current Year-to-Date)" at bounding box center [207, 476] width 223 height 28
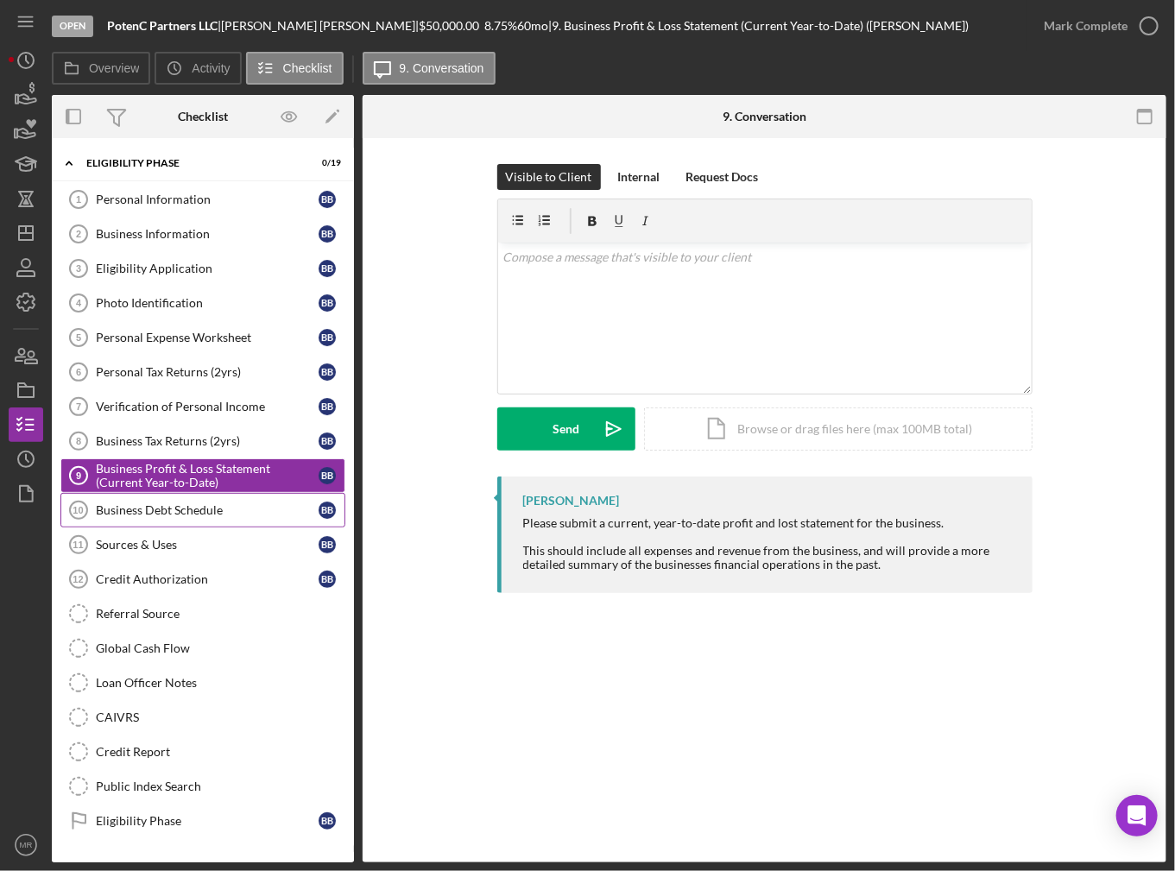
click at [220, 508] on div "Business Debt Schedule" at bounding box center [207, 510] width 223 height 14
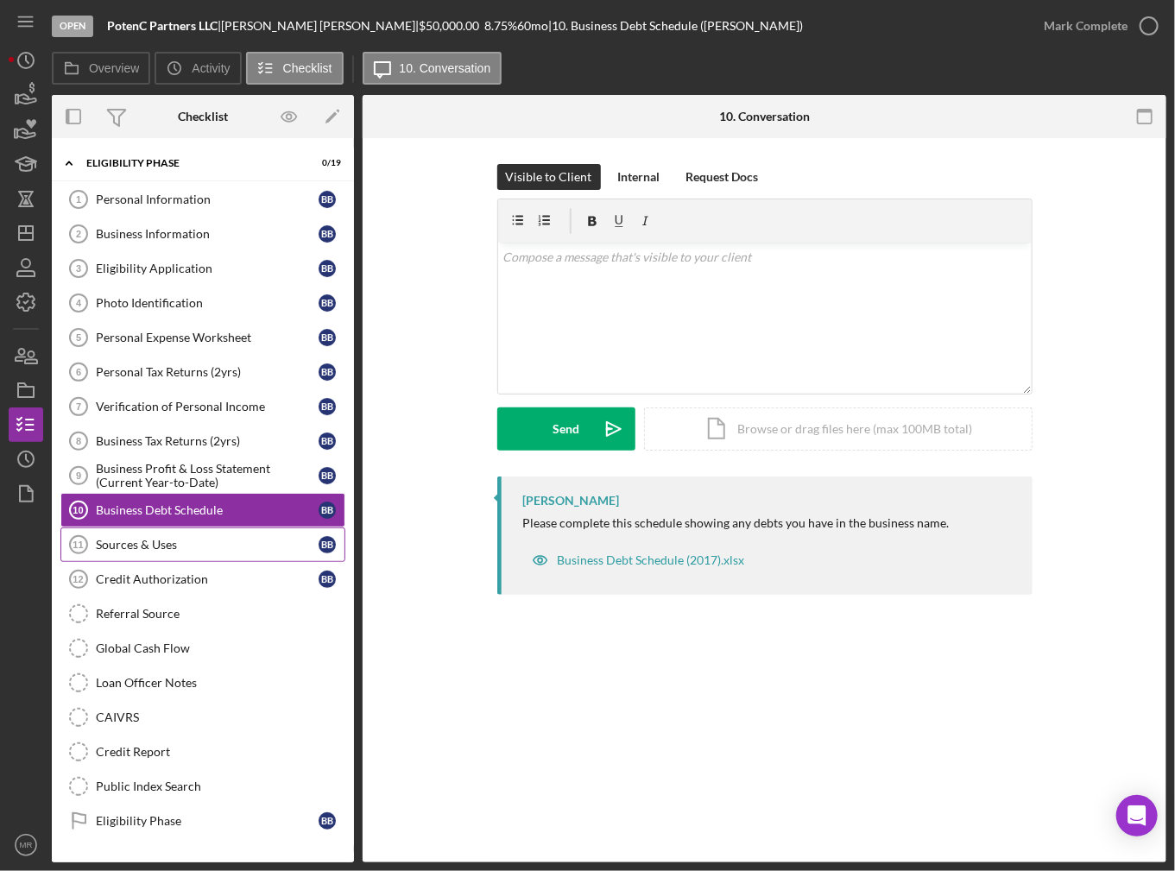
click at [219, 545] on div "Sources & Uses" at bounding box center [207, 545] width 223 height 14
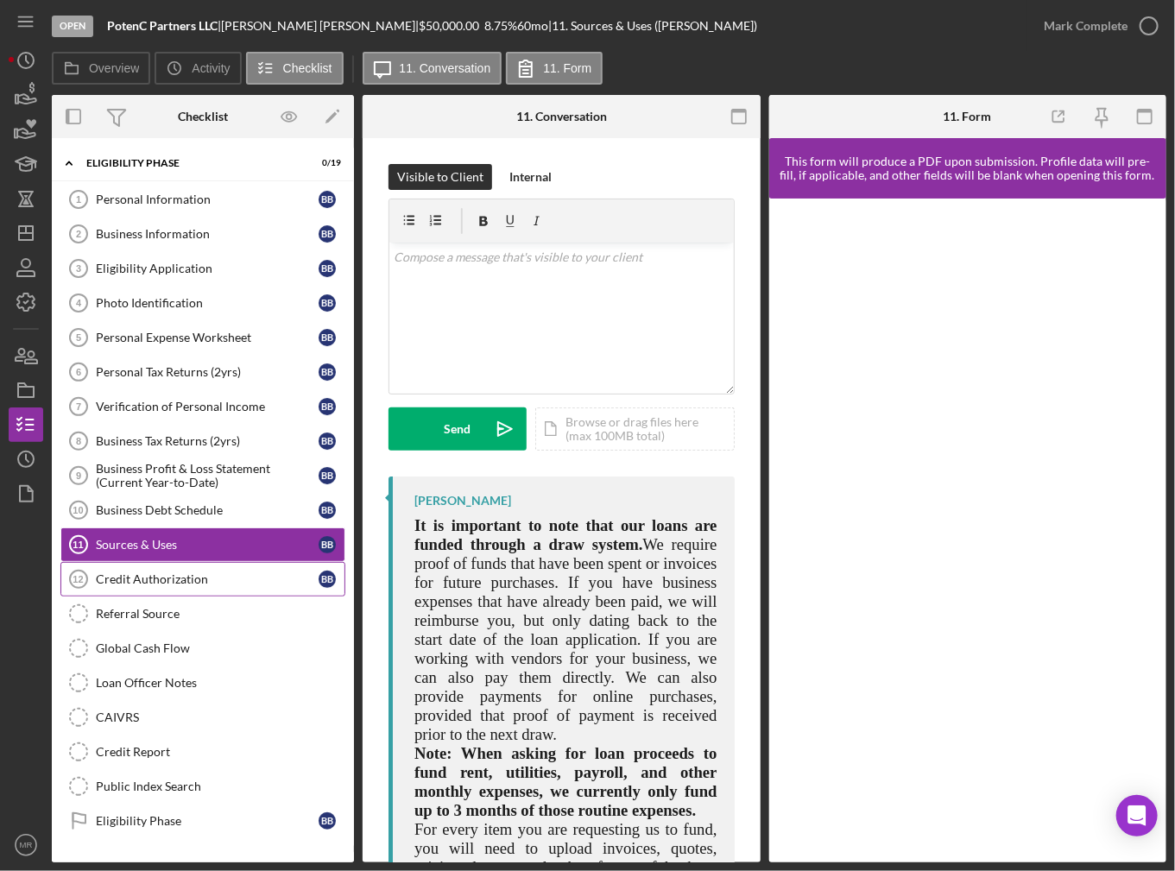
click at [191, 587] on link "Credit Authorization 12 Credit Authorization B B" at bounding box center [202, 579] width 285 height 35
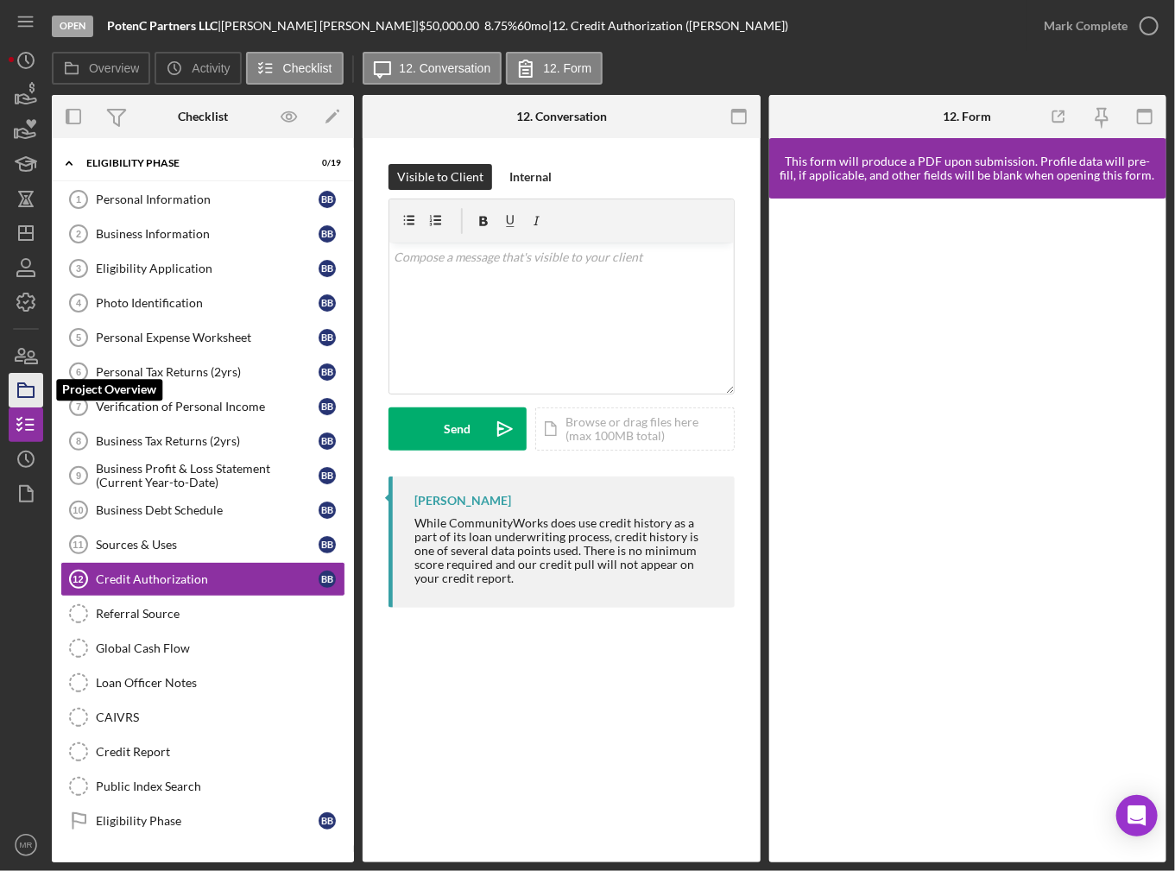
click at [28, 404] on icon "button" at bounding box center [25, 390] width 43 height 43
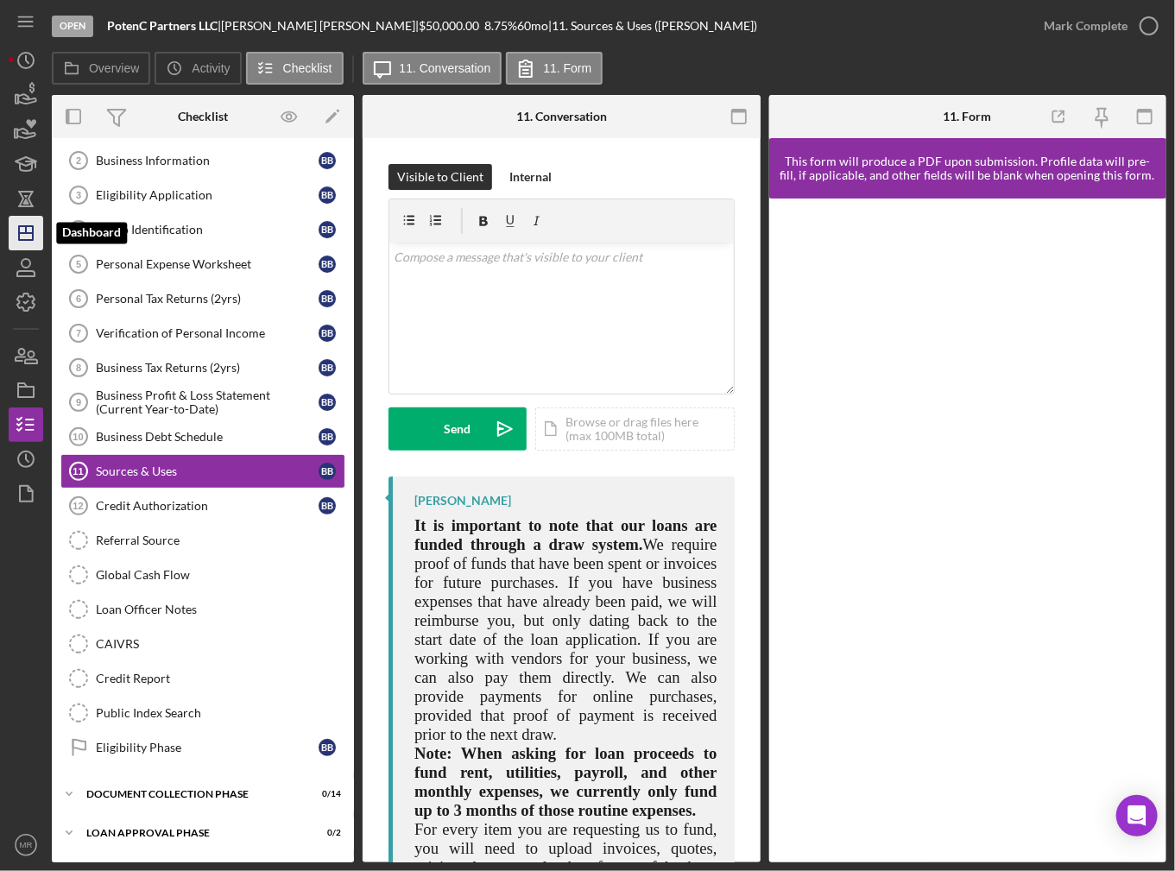
click at [21, 218] on icon "Icon/Dashboard" at bounding box center [25, 233] width 43 height 43
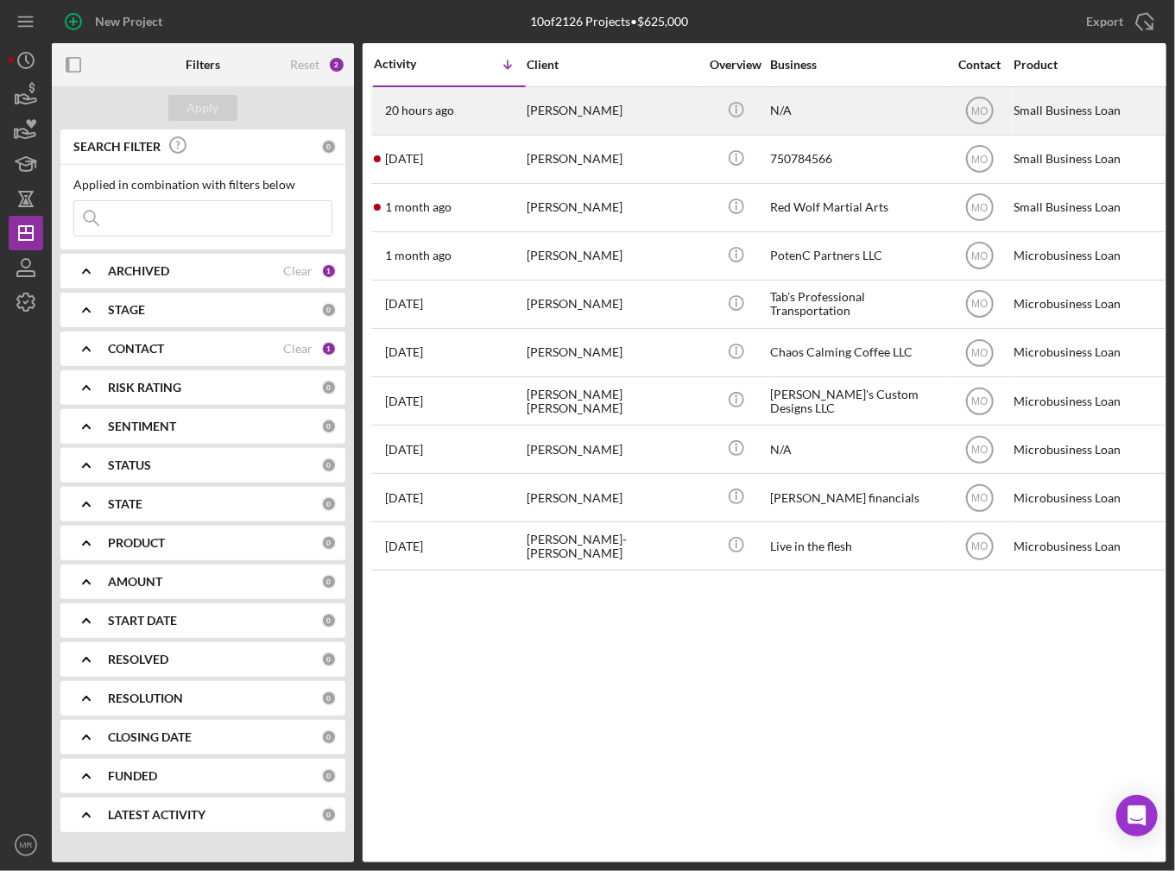
click at [819, 128] on div "N/A" at bounding box center [856, 111] width 173 height 46
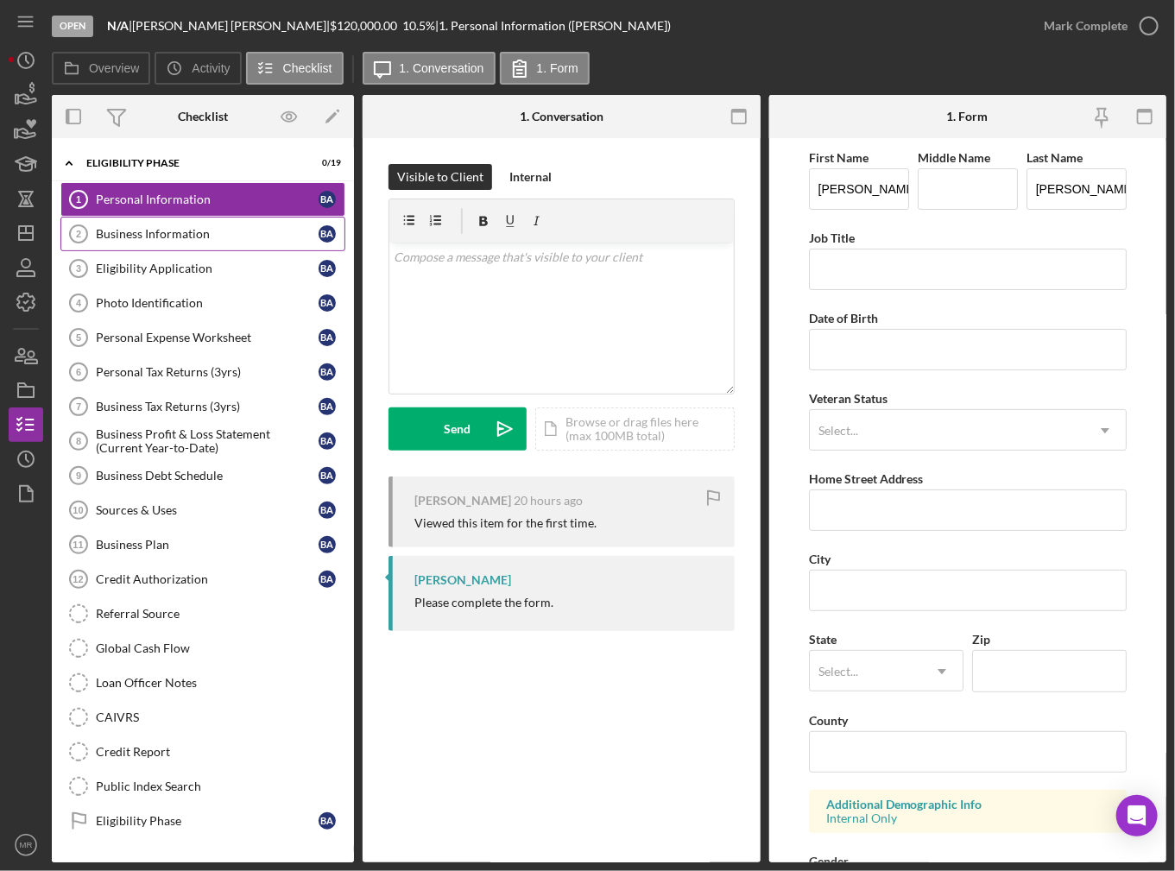
click at [240, 233] on div "Business Information" at bounding box center [207, 234] width 223 height 14
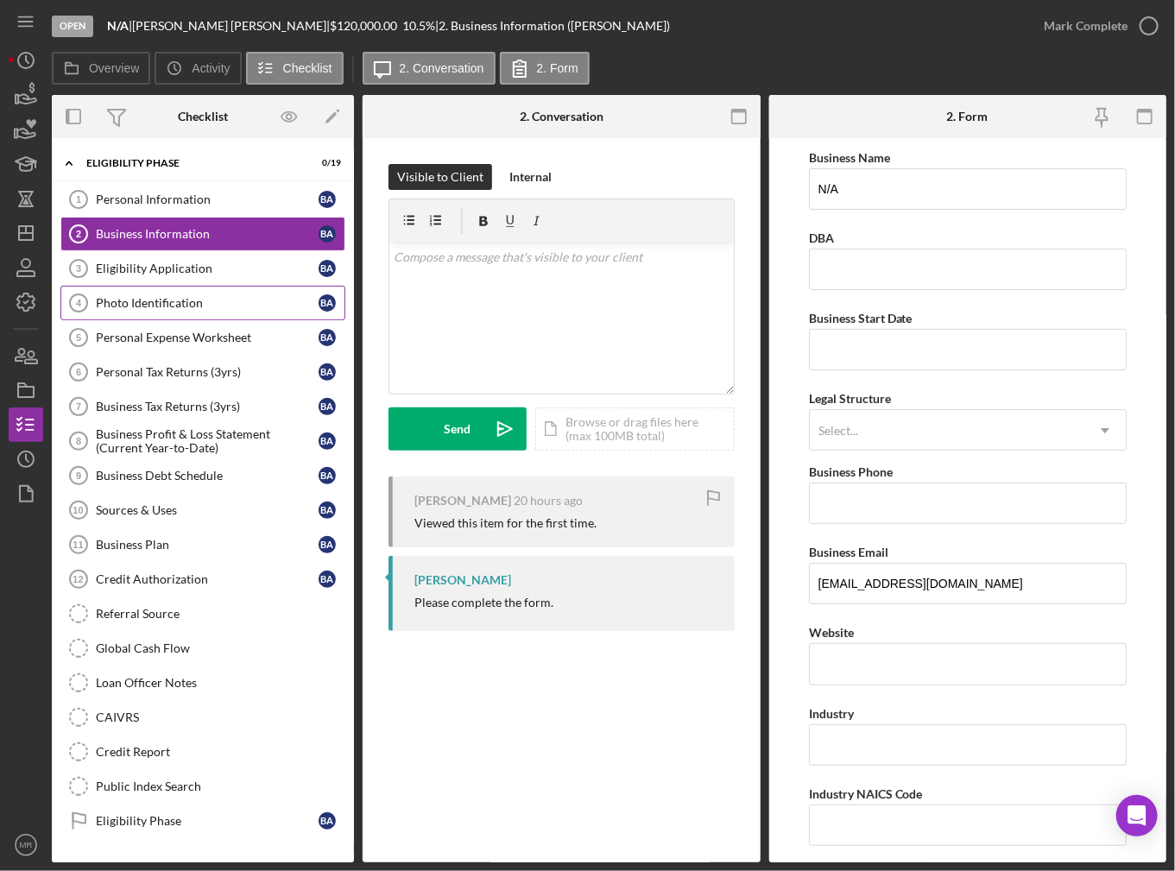
click at [276, 302] on div "Photo Identification" at bounding box center [207, 303] width 223 height 14
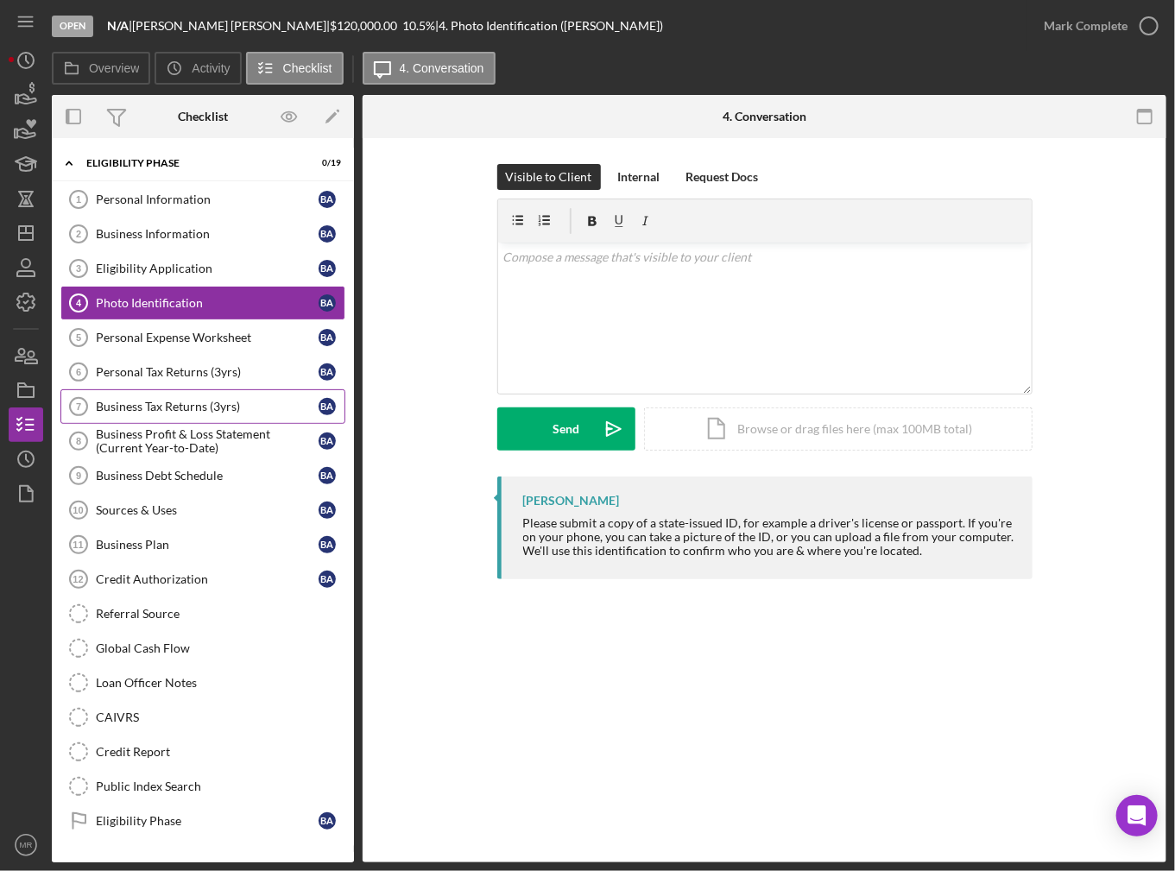
click at [228, 403] on div "Business Tax Returns (3yrs)" at bounding box center [207, 407] width 223 height 14
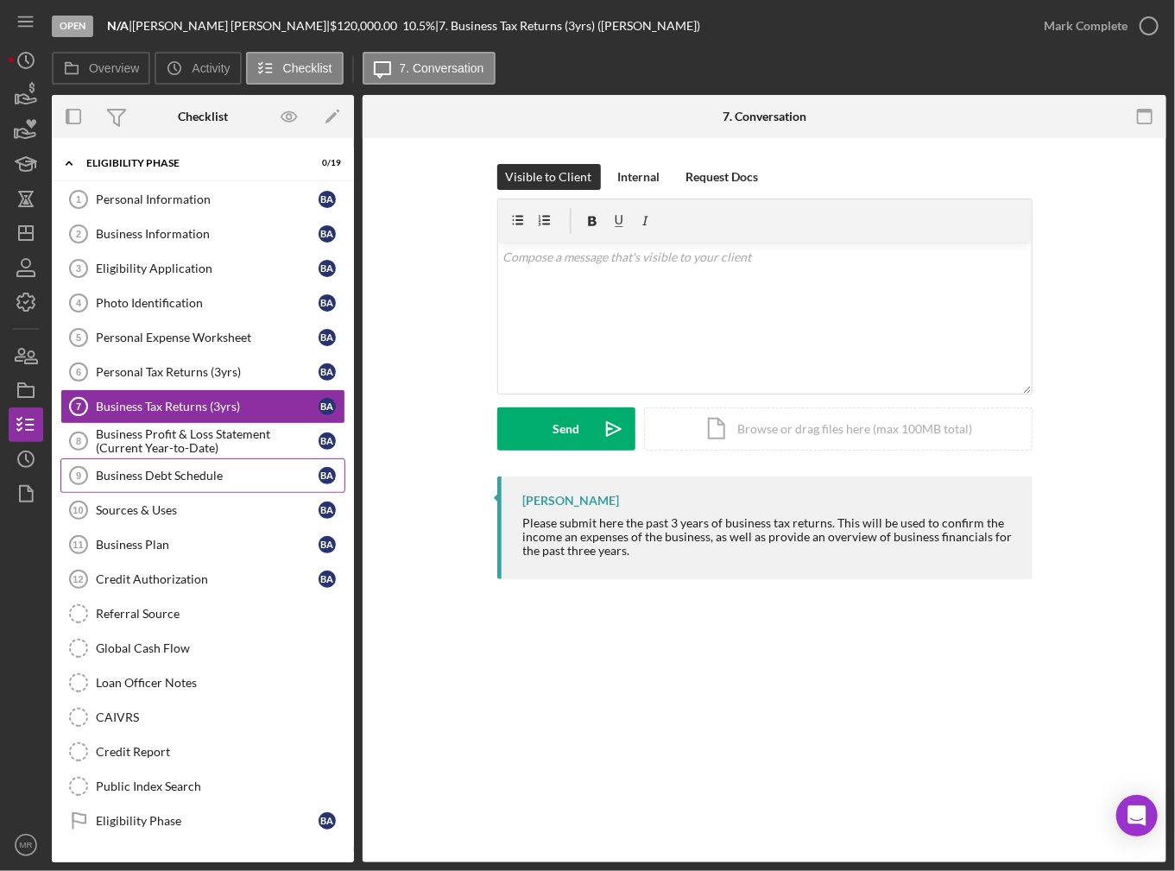
click at [217, 469] on div "Business Debt Schedule" at bounding box center [207, 476] width 223 height 14
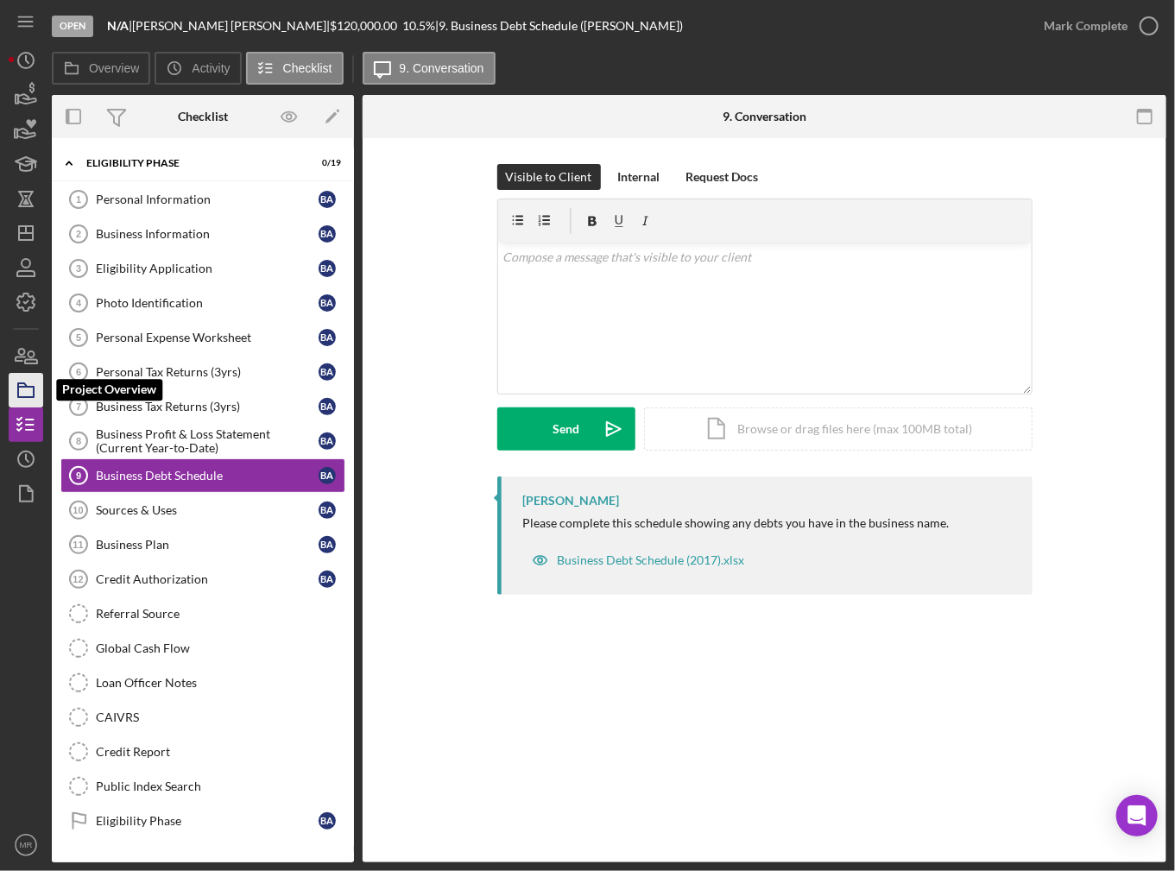
click at [38, 386] on icon "button" at bounding box center [25, 390] width 43 height 43
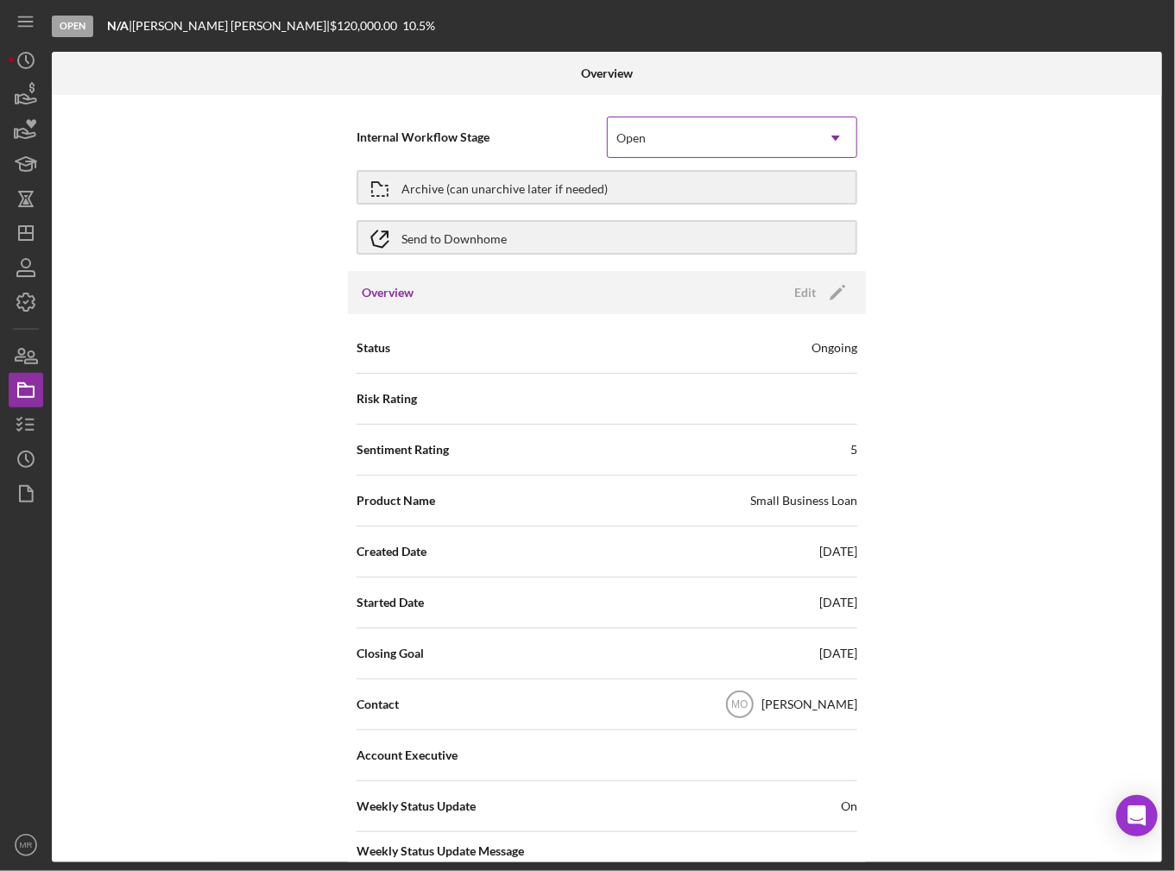
click at [652, 138] on div "Open" at bounding box center [711, 138] width 207 height 40
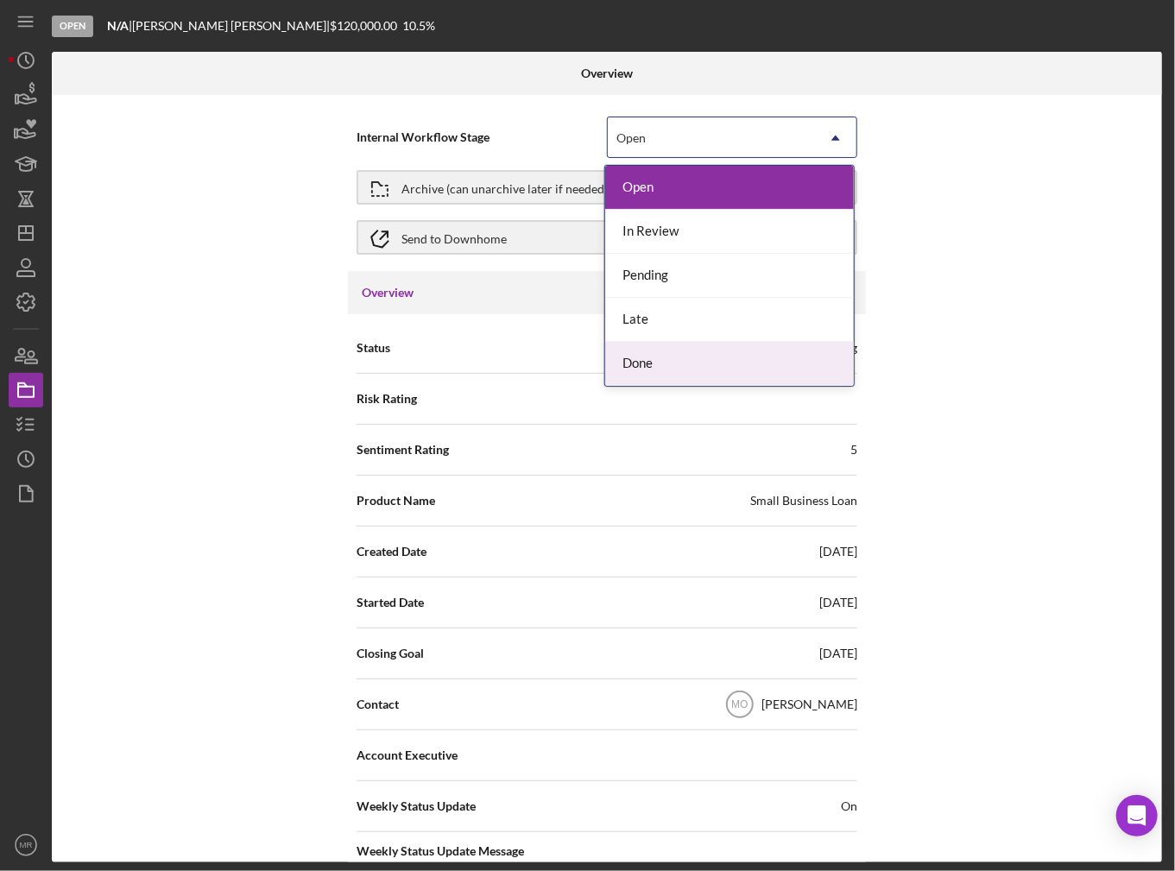
click at [662, 350] on div "Done" at bounding box center [729, 364] width 249 height 44
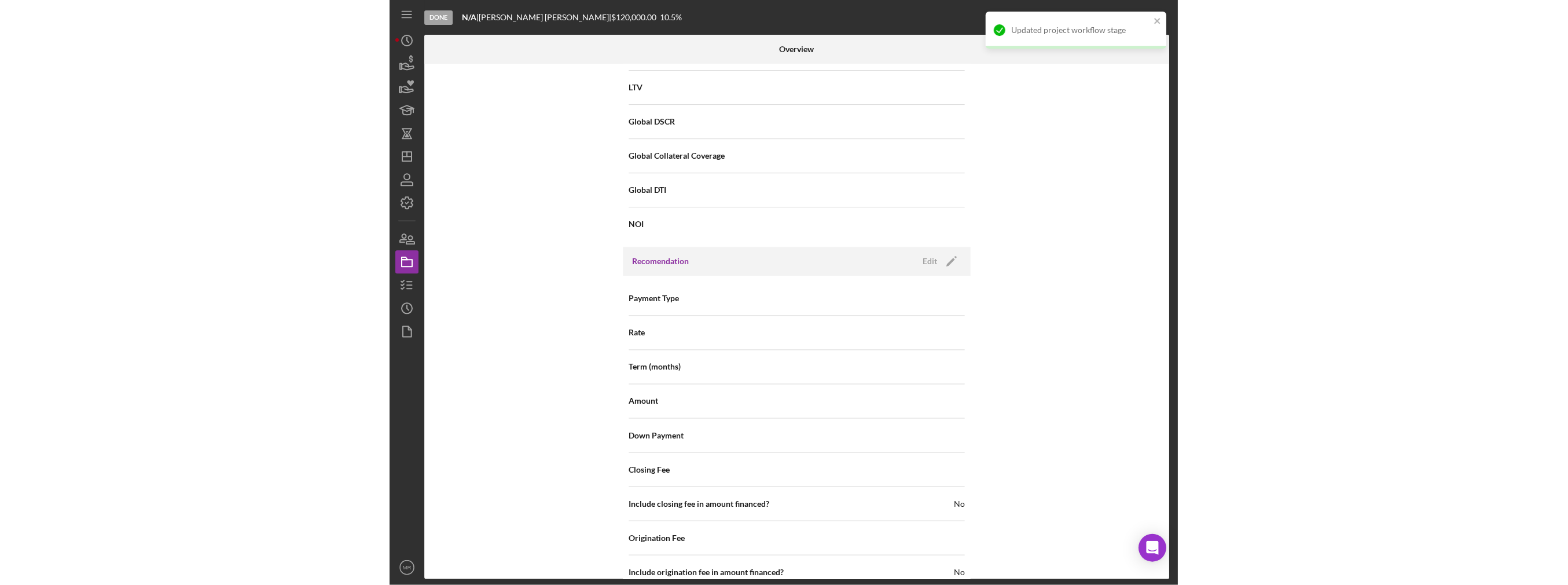
scroll to position [926, 0]
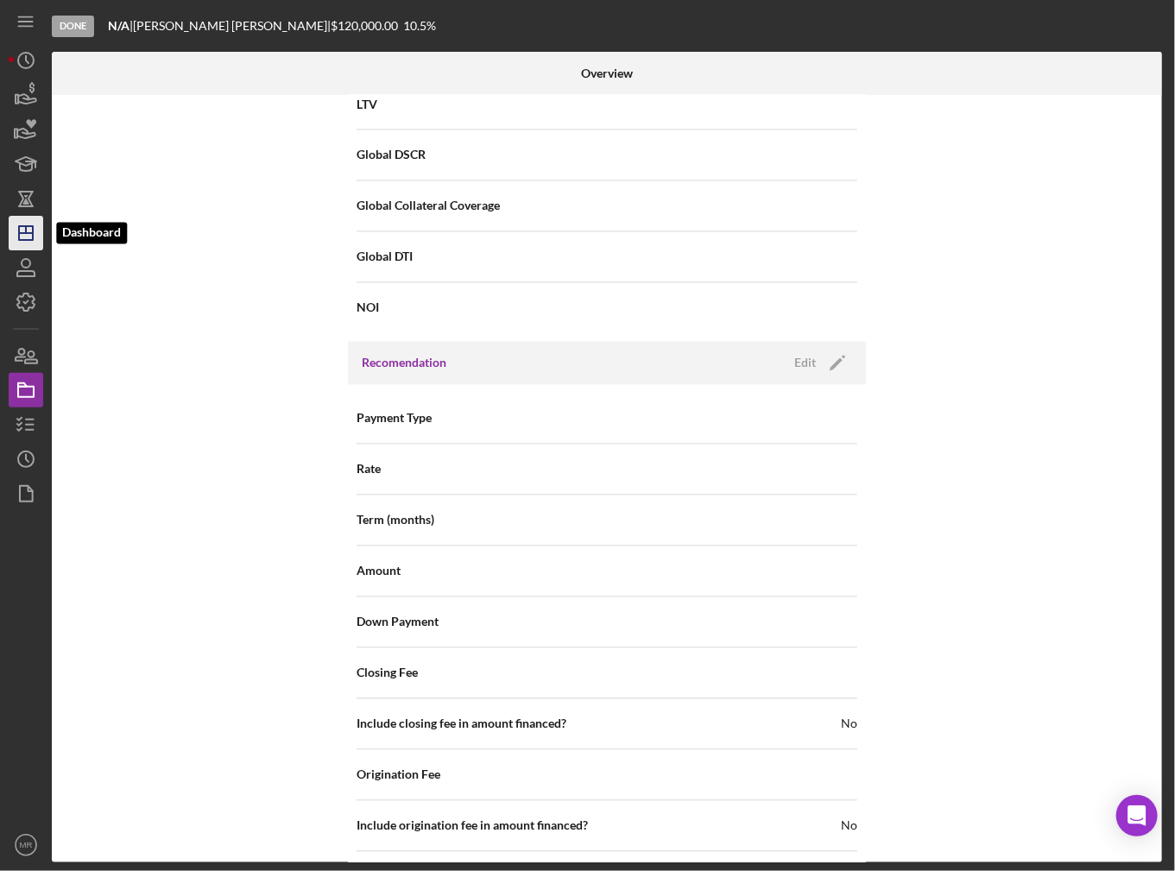
click at [26, 228] on line "button" at bounding box center [26, 229] width 0 height 7
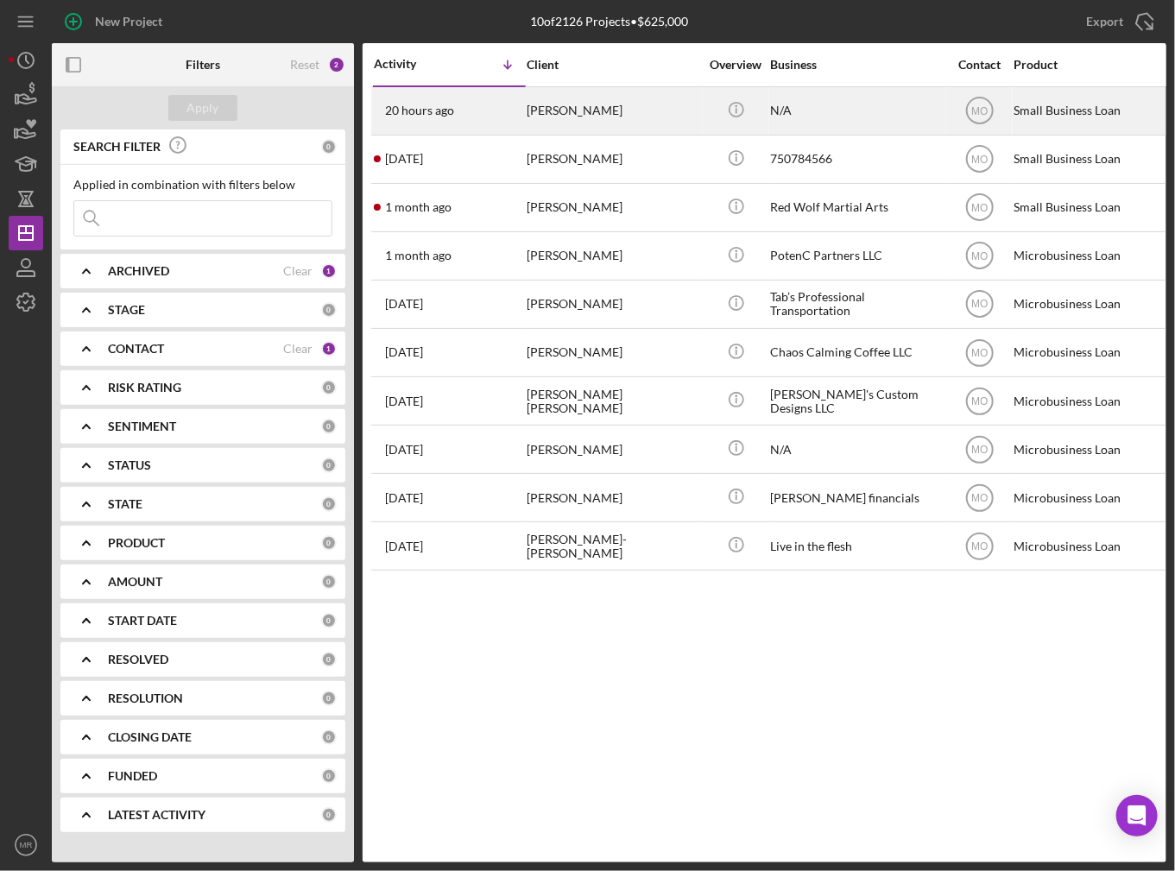
click at [557, 112] on div "[PERSON_NAME]" at bounding box center [613, 111] width 173 height 46
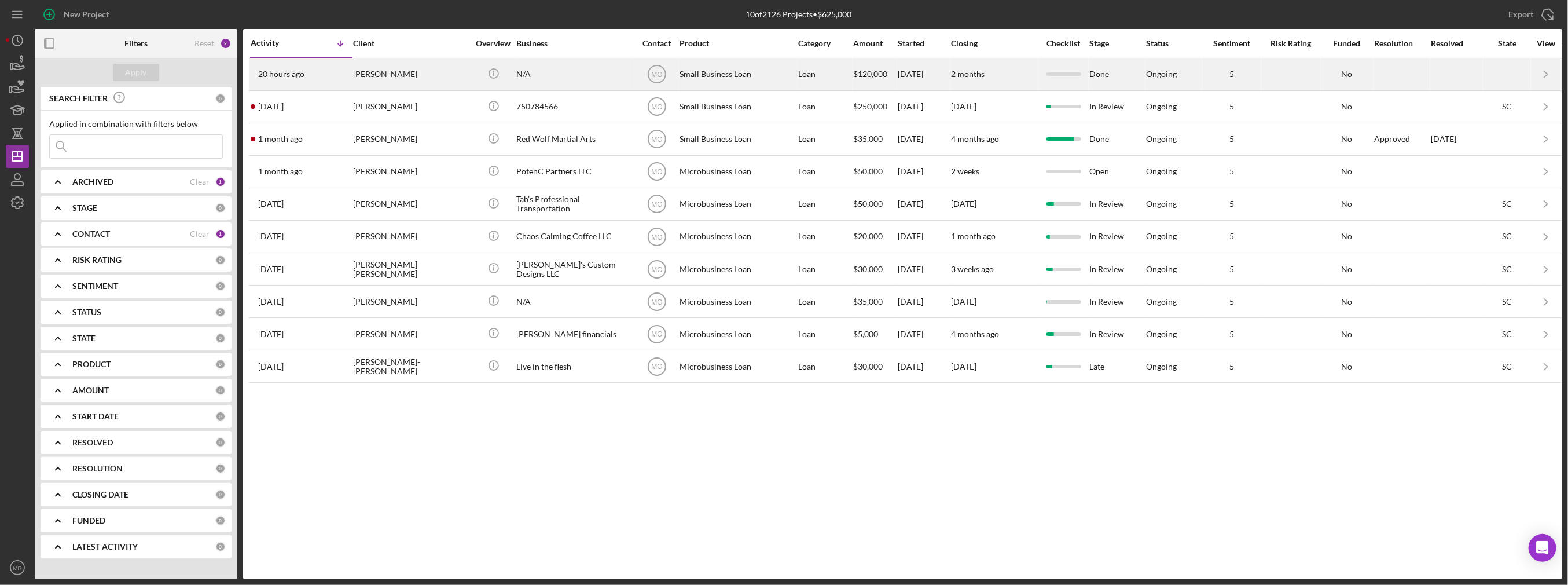
click at [778, 78] on div "Small Business Loan" at bounding box center [737, 74] width 116 height 31
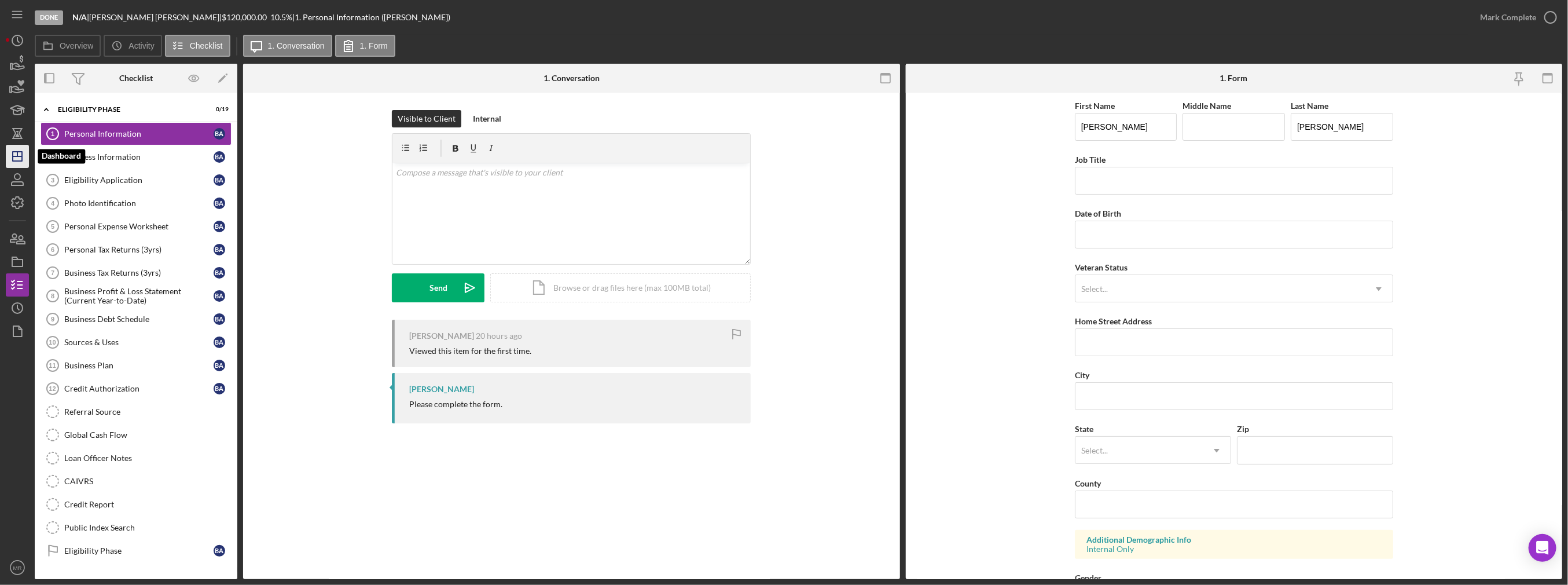
click at [19, 155] on icon "Icon/Dashboard" at bounding box center [17, 156] width 29 height 29
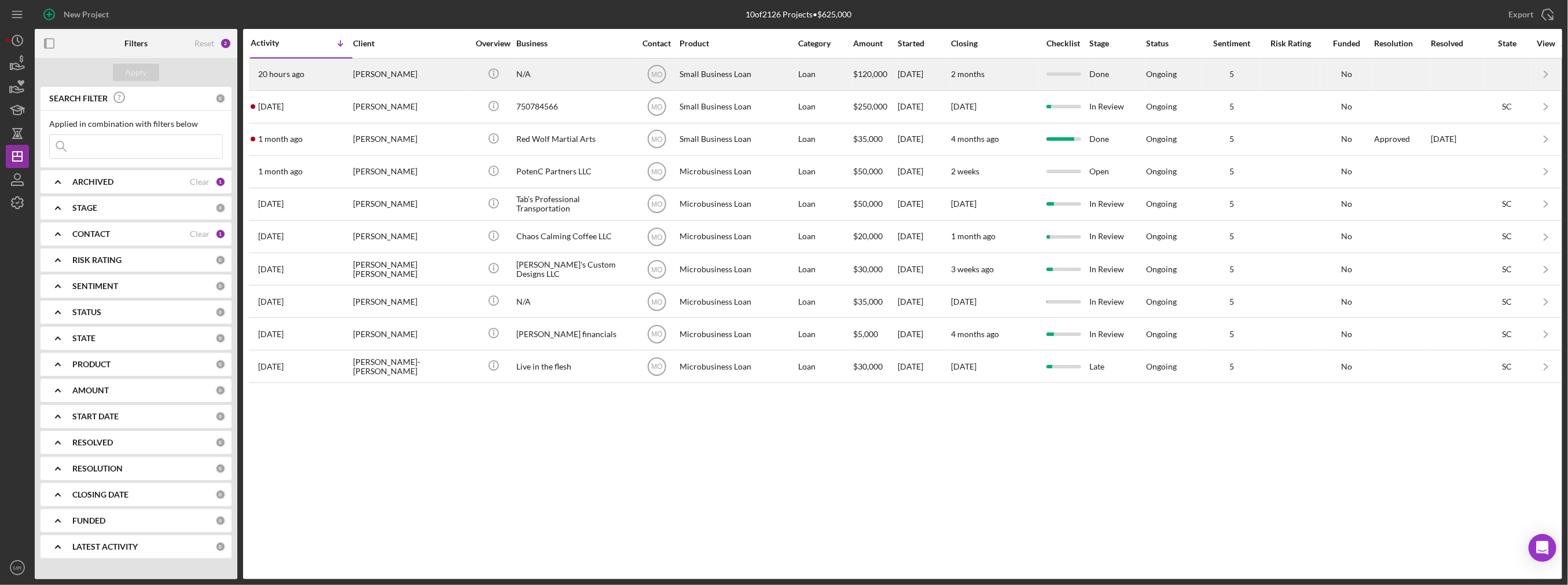
click at [302, 81] on div "20 hours ago [PERSON_NAME]" at bounding box center [301, 74] width 101 height 31
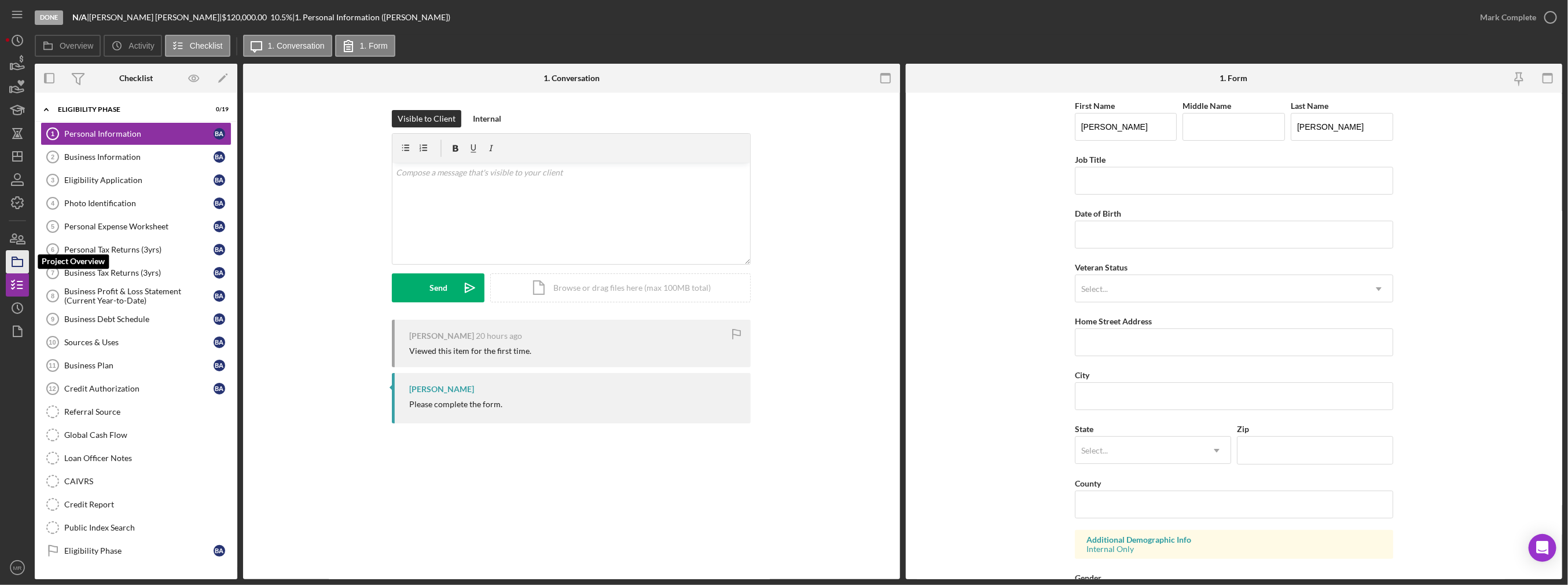
click at [15, 254] on icon "button" at bounding box center [17, 262] width 29 height 29
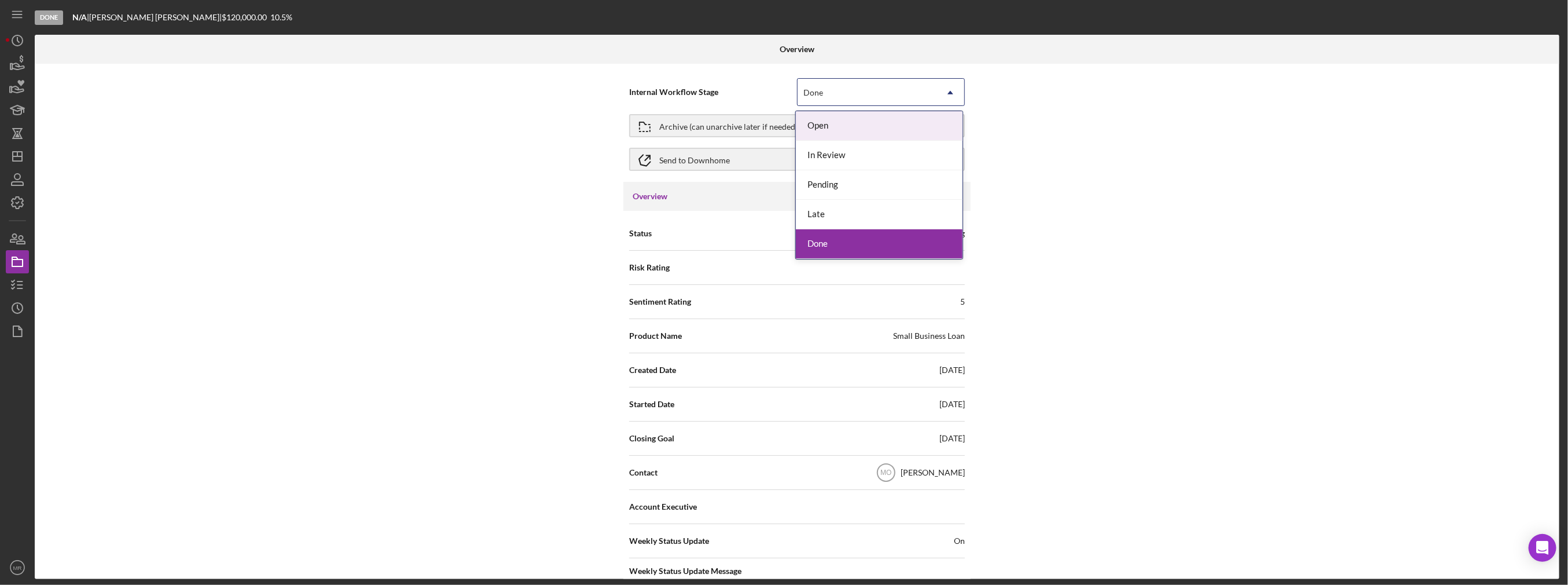
click at [782, 83] on div "Done" at bounding box center [867, 93] width 139 height 27
click at [782, 128] on div "Open" at bounding box center [879, 126] width 167 height 30
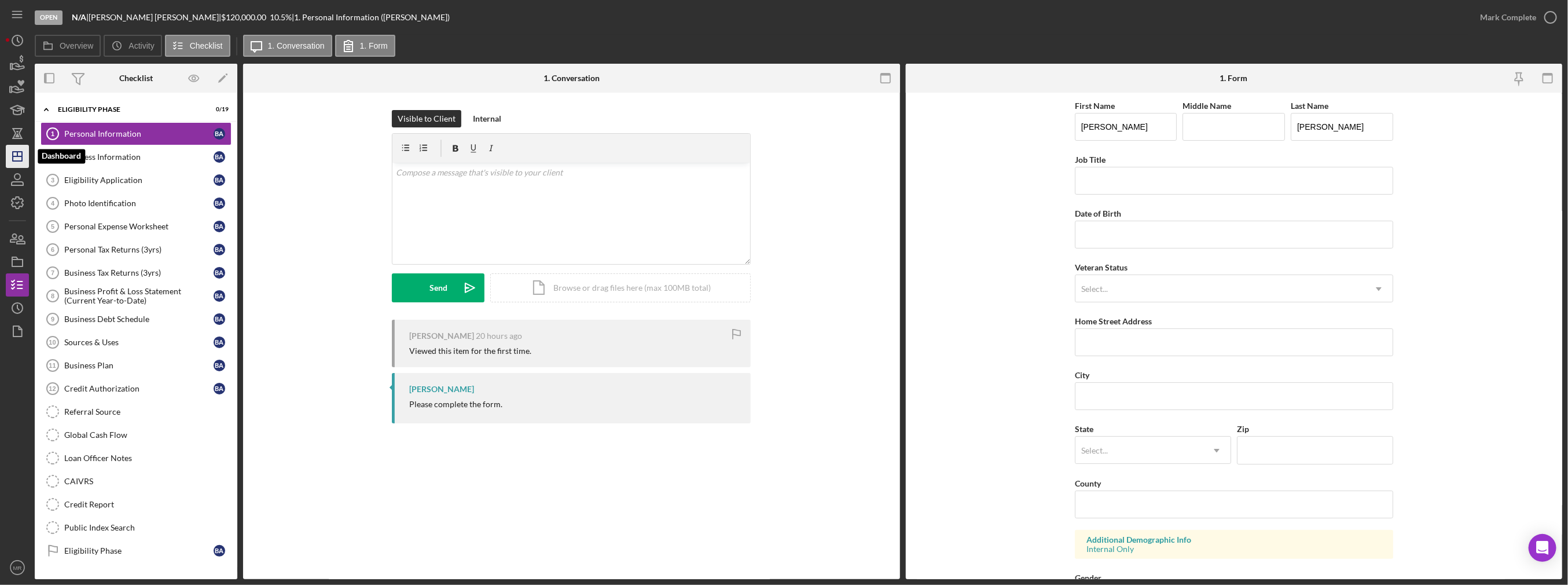
click at [19, 160] on icon "Icon/Dashboard" at bounding box center [17, 156] width 29 height 29
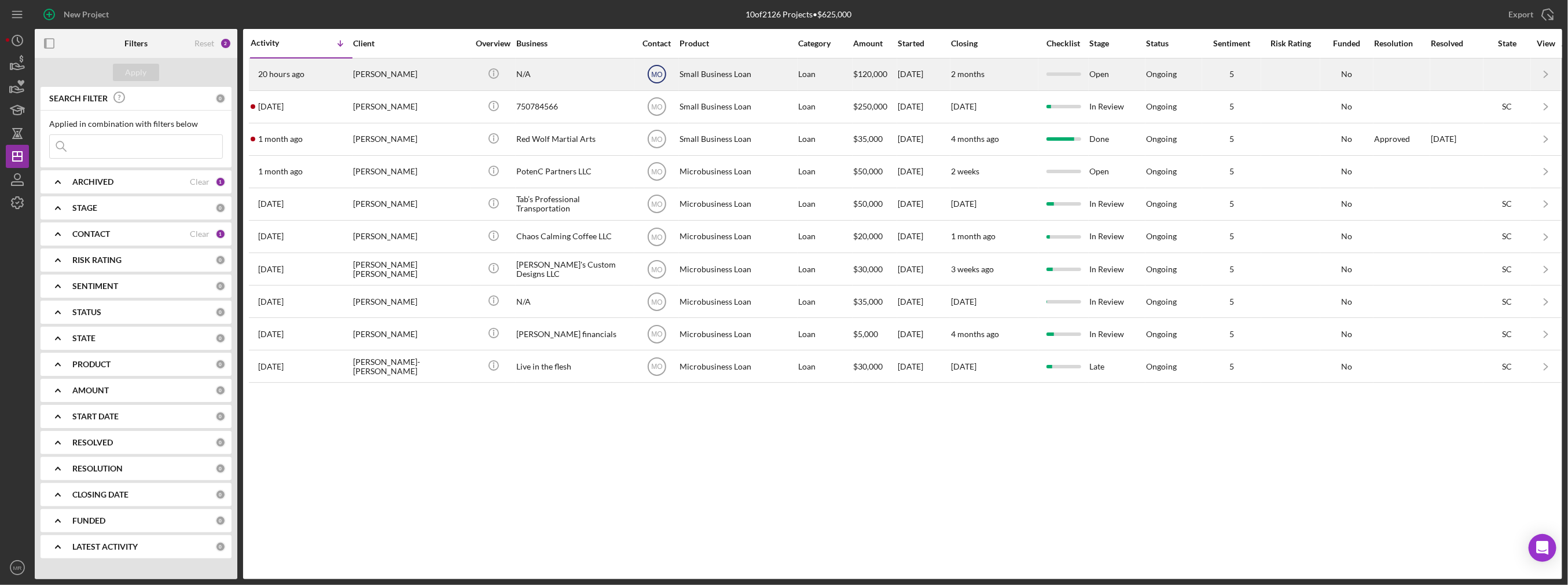
click at [658, 71] on text "MO" at bounding box center [656, 74] width 11 height 8
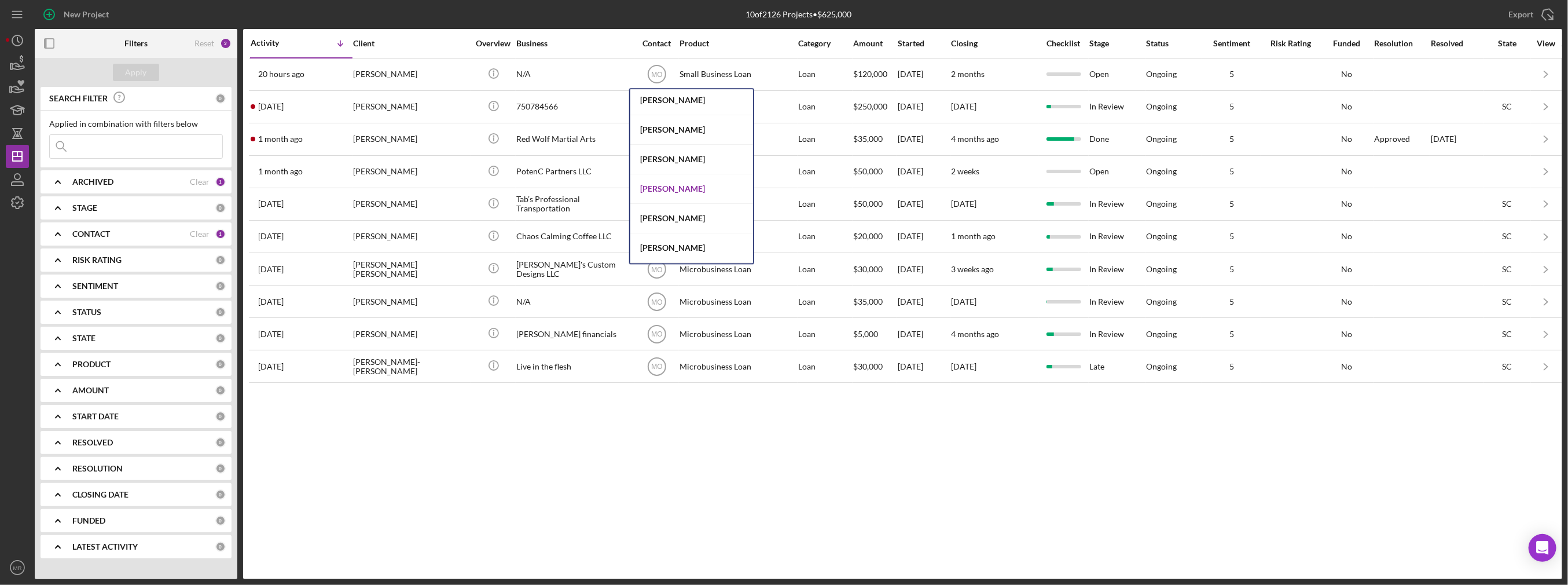
scroll to position [32, 0]
click at [666, 159] on div "[PERSON_NAME]" at bounding box center [691, 161] width 123 height 30
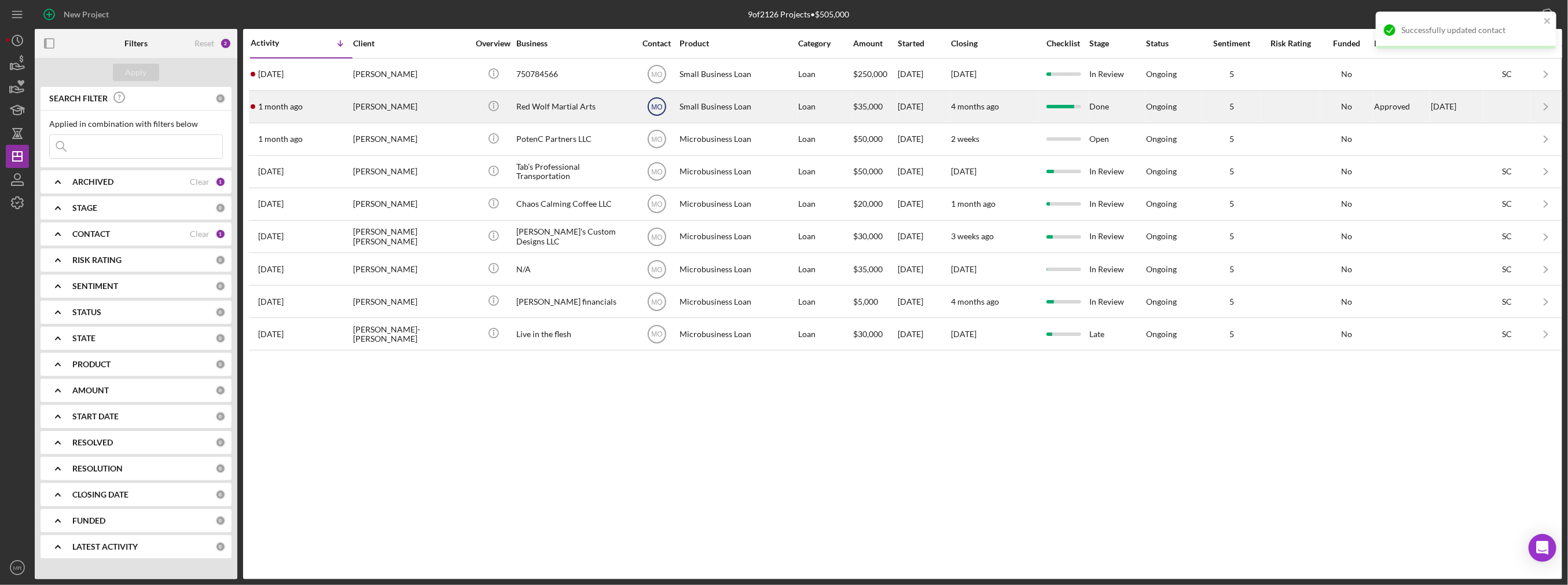
click at [664, 108] on icon "MO" at bounding box center [656, 106] width 29 height 29
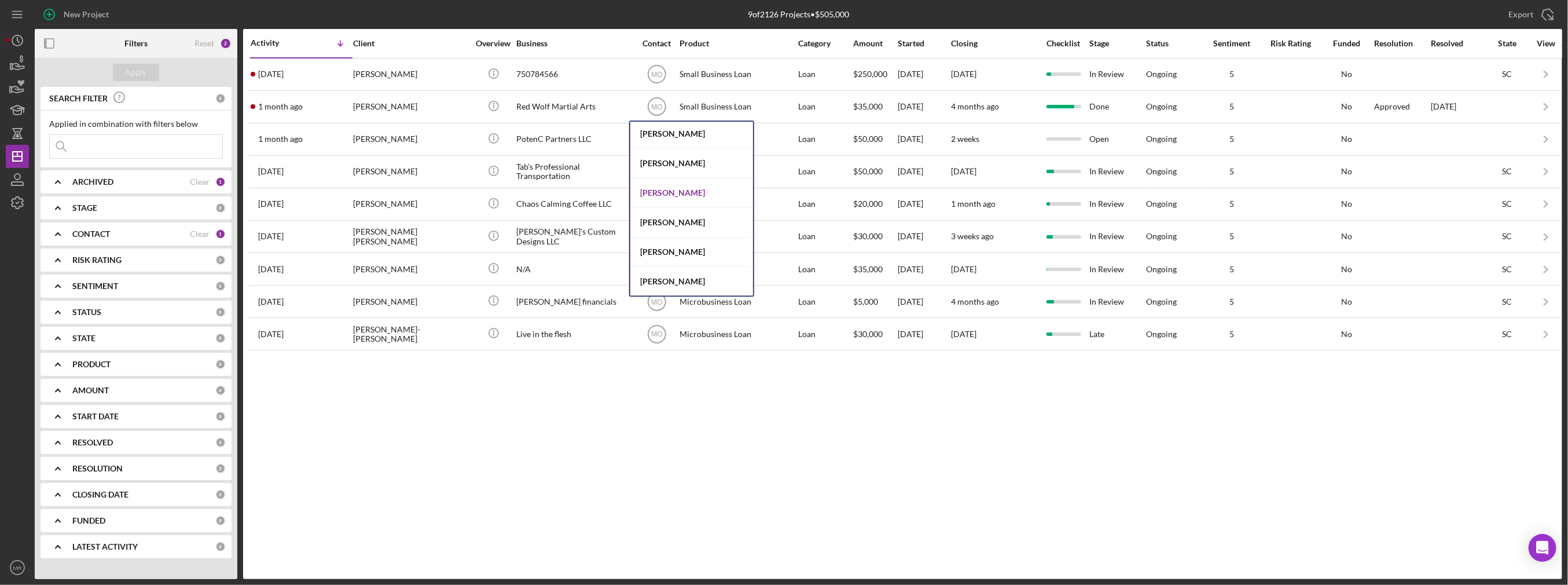
click at [676, 192] on div "[PERSON_NAME]" at bounding box center [691, 193] width 123 height 30
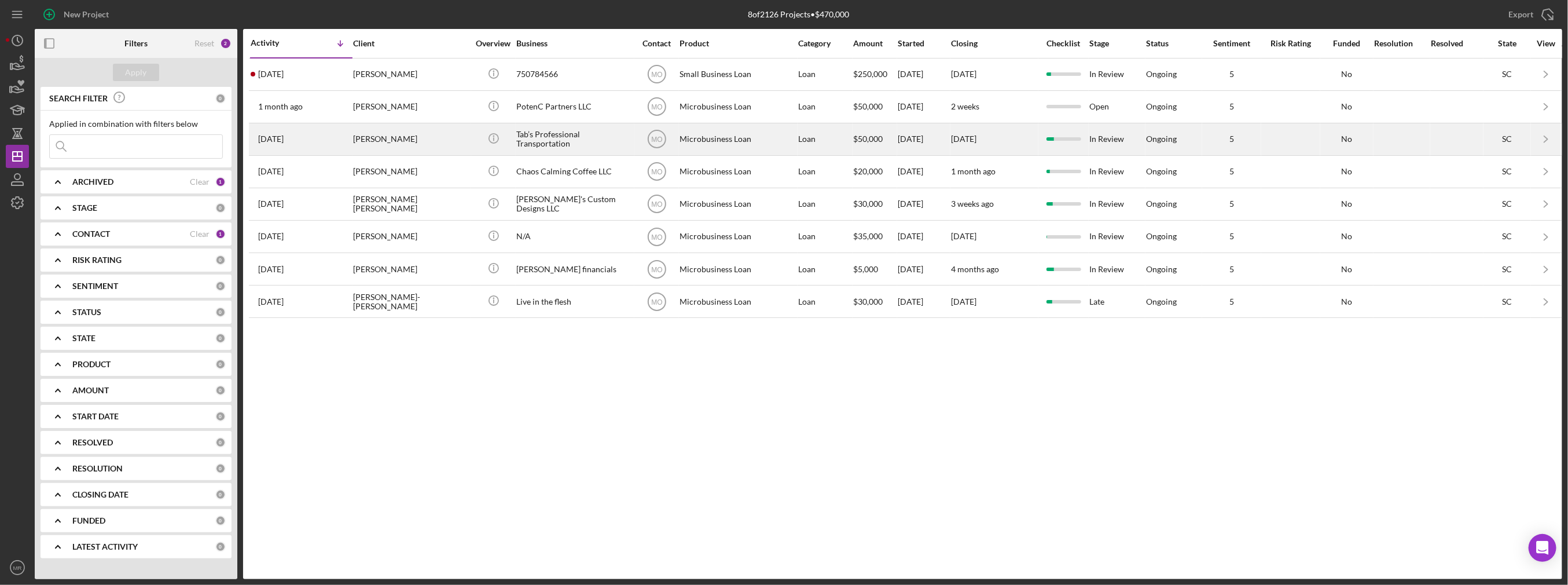
click at [607, 136] on div "Tab’s Professional Transportation" at bounding box center [574, 140] width 116 height 31
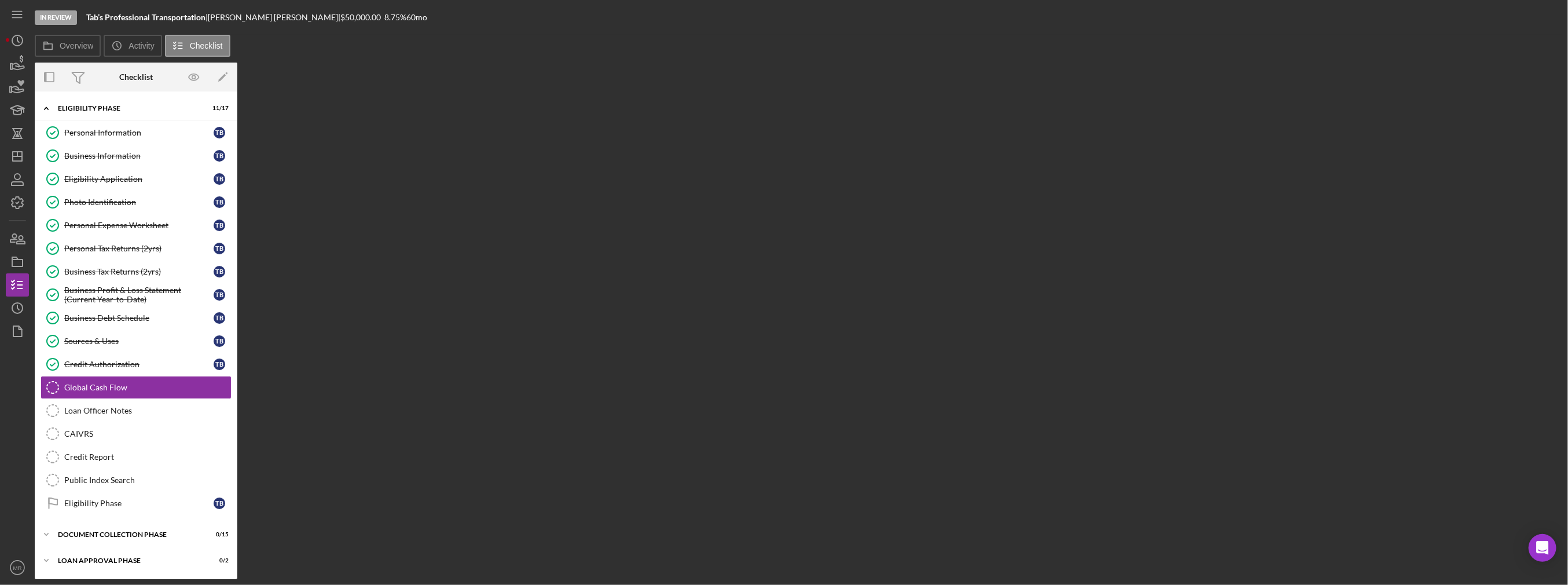
scroll to position [21, 0]
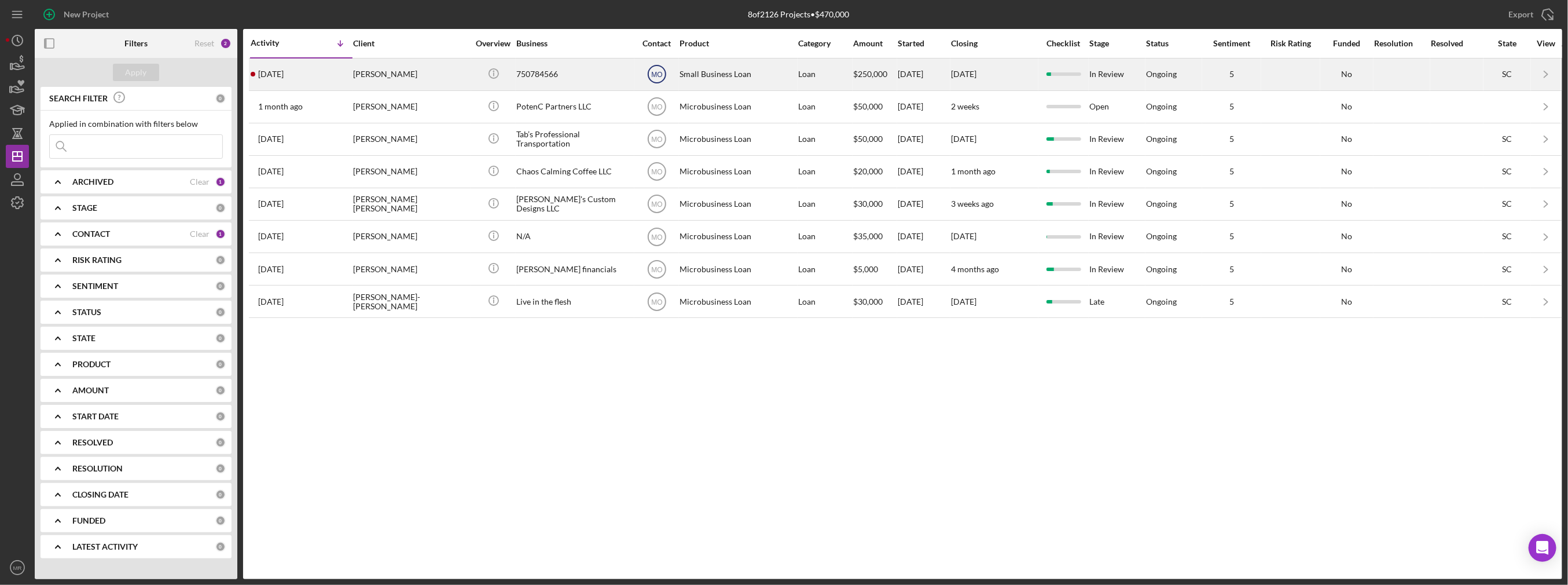
click at [653, 78] on text "MO" at bounding box center [656, 74] width 11 height 8
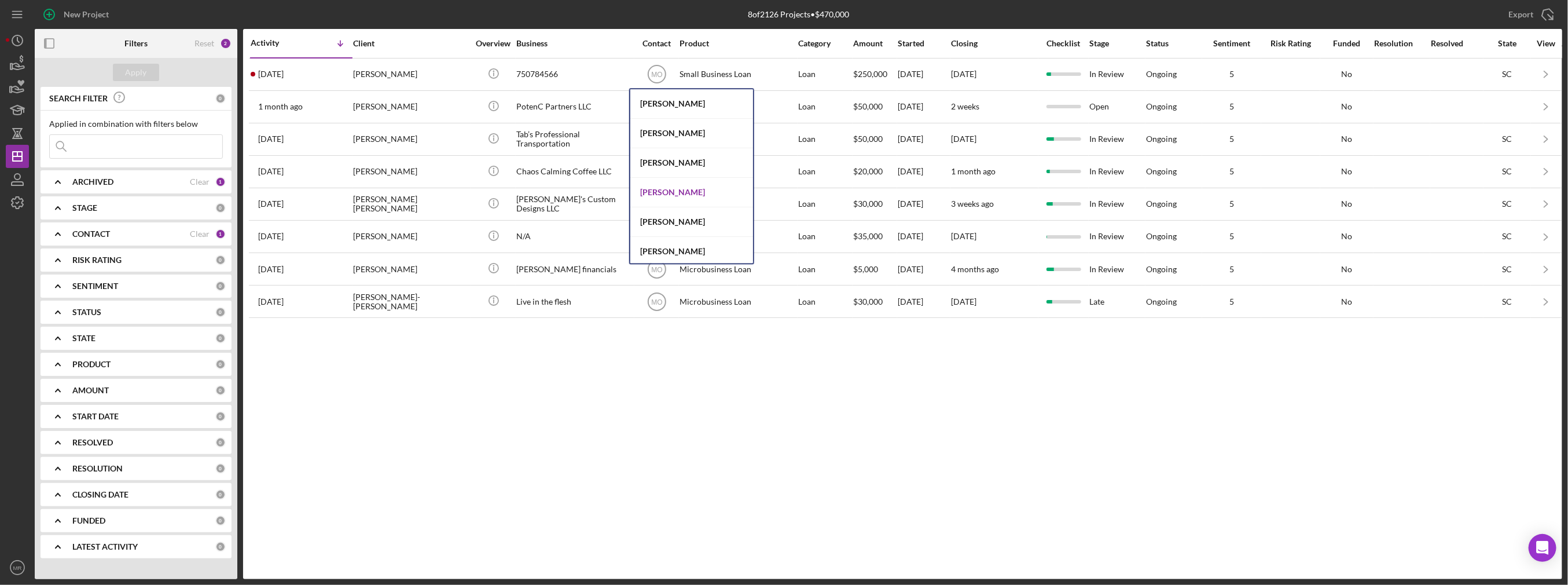
click at [639, 187] on div "[PERSON_NAME]" at bounding box center [691, 193] width 123 height 30
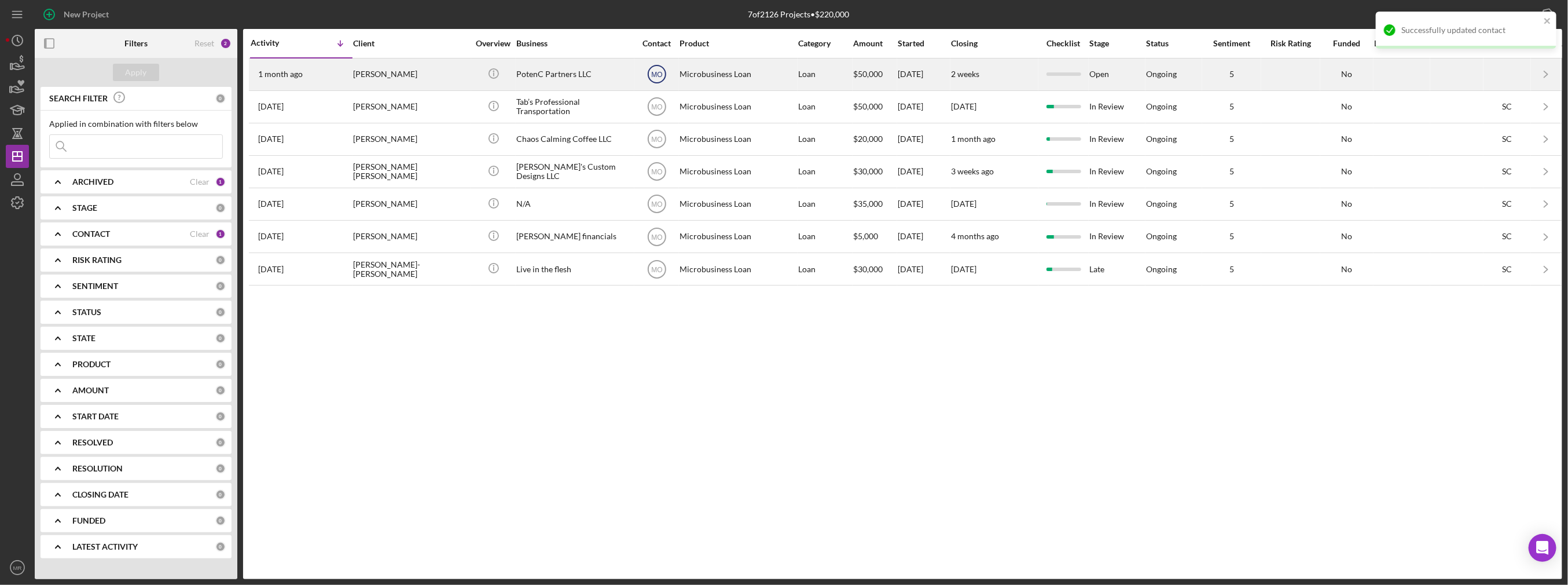
click at [662, 75] on text "MO" at bounding box center [656, 74] width 11 height 8
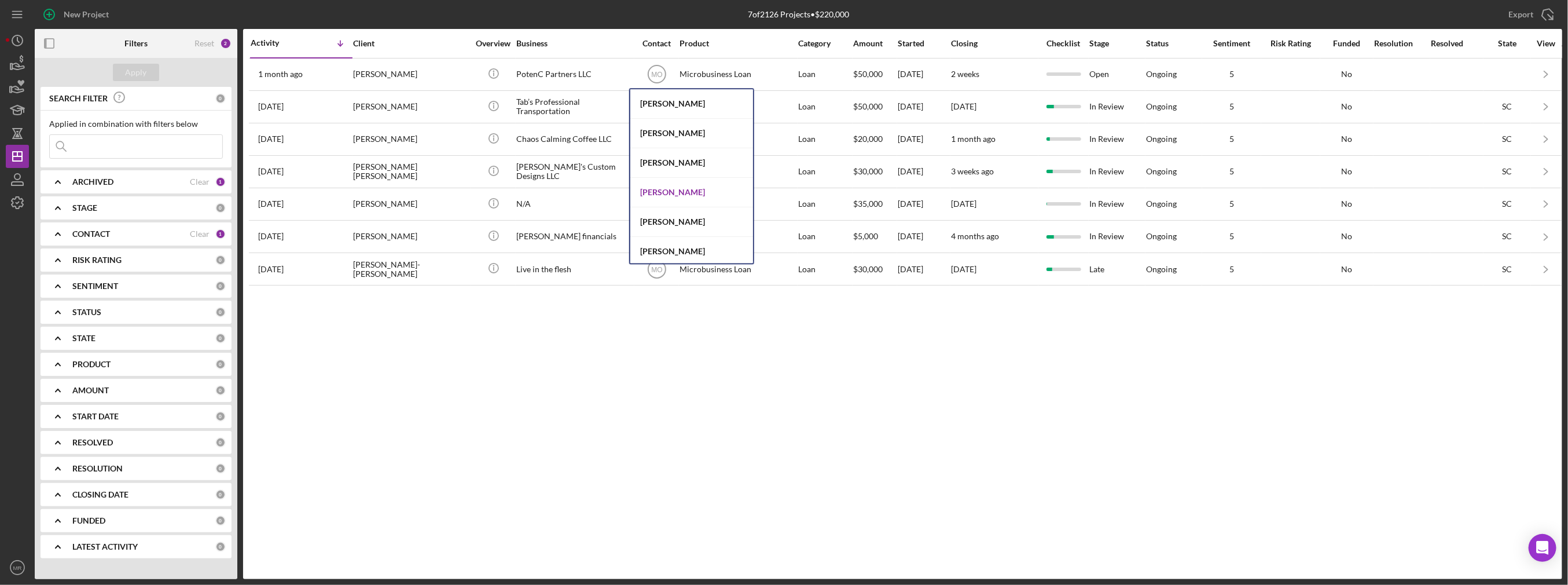
click at [656, 189] on div "[PERSON_NAME]" at bounding box center [691, 193] width 123 height 30
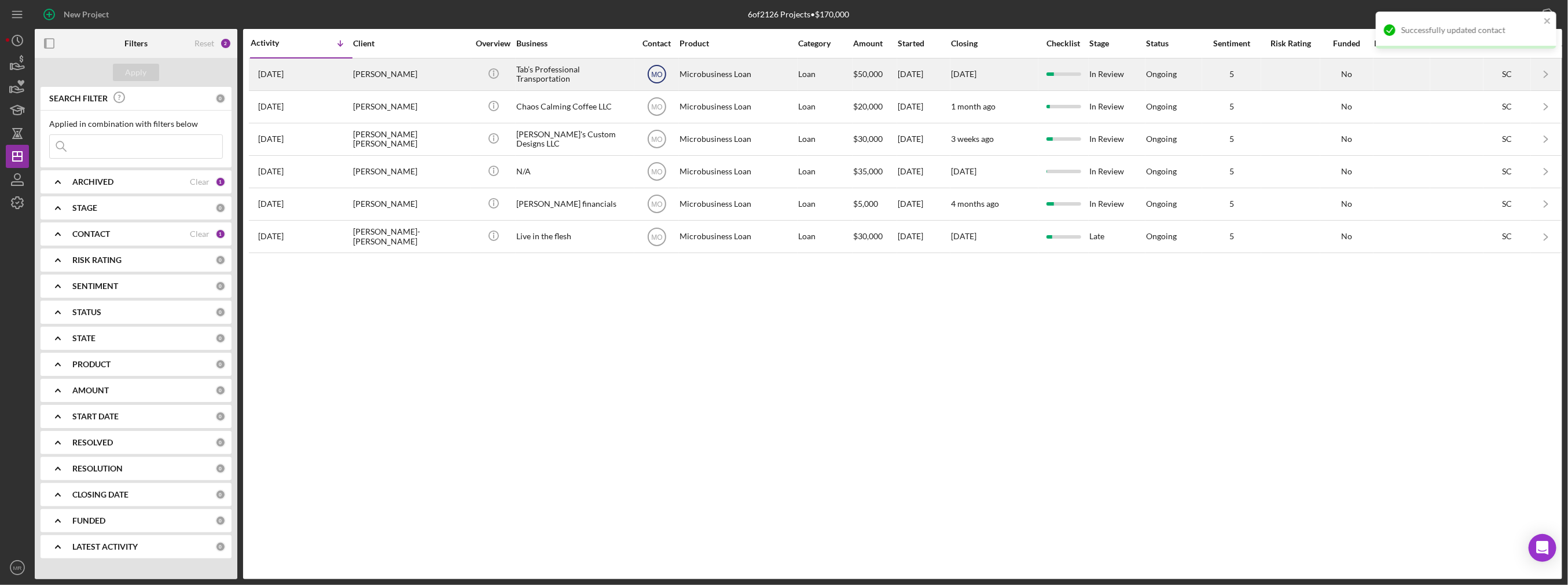
click at [658, 74] on text "MO" at bounding box center [656, 74] width 11 height 8
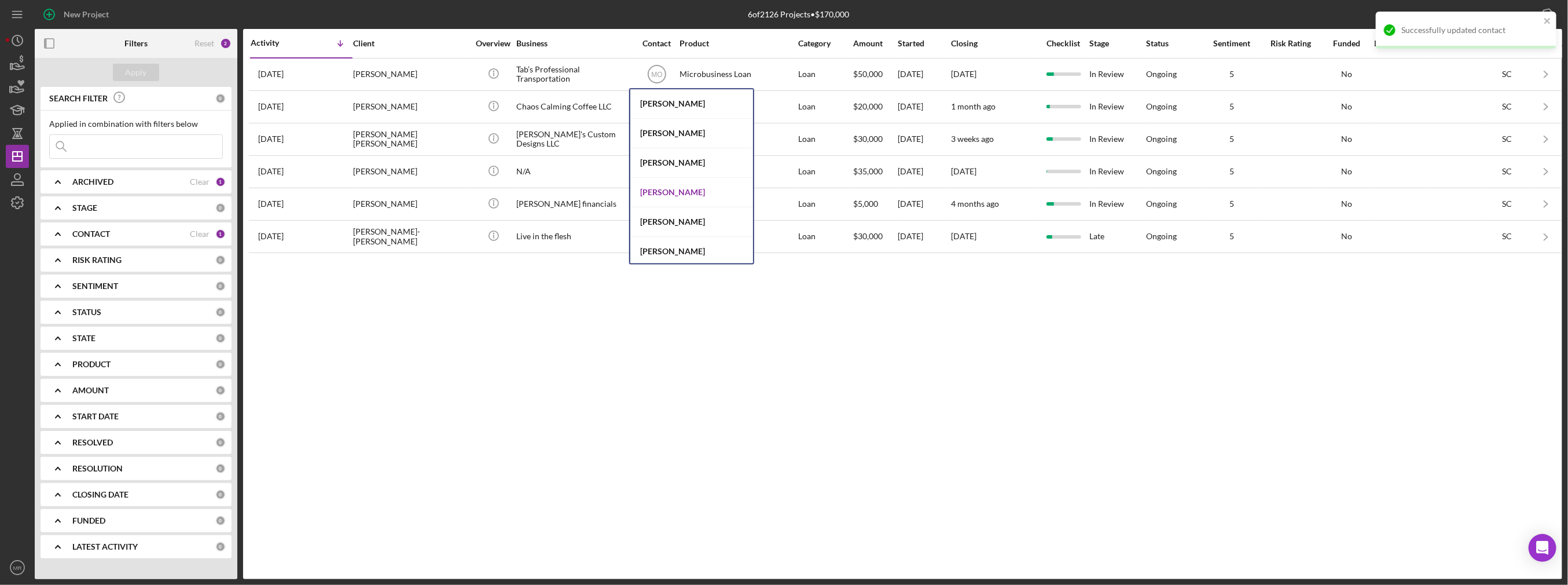
click at [654, 190] on div "[PERSON_NAME]" at bounding box center [691, 193] width 123 height 30
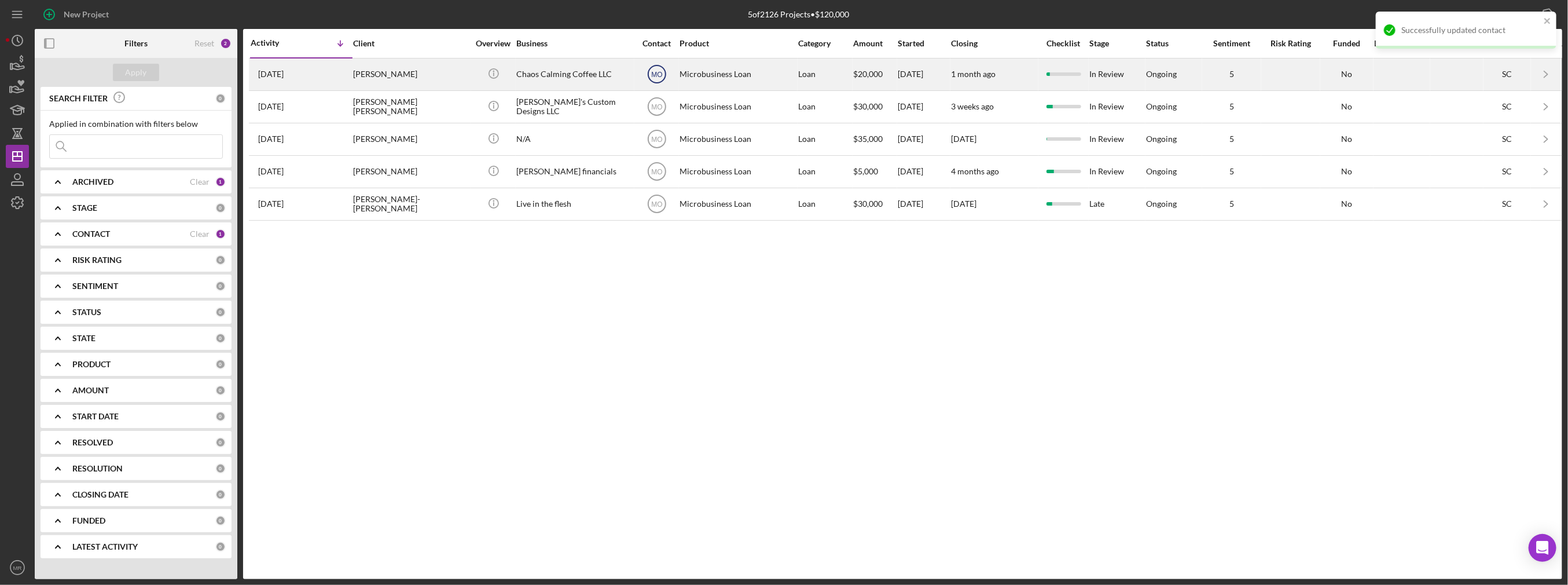
click at [658, 76] on text "MO" at bounding box center [656, 74] width 11 height 8
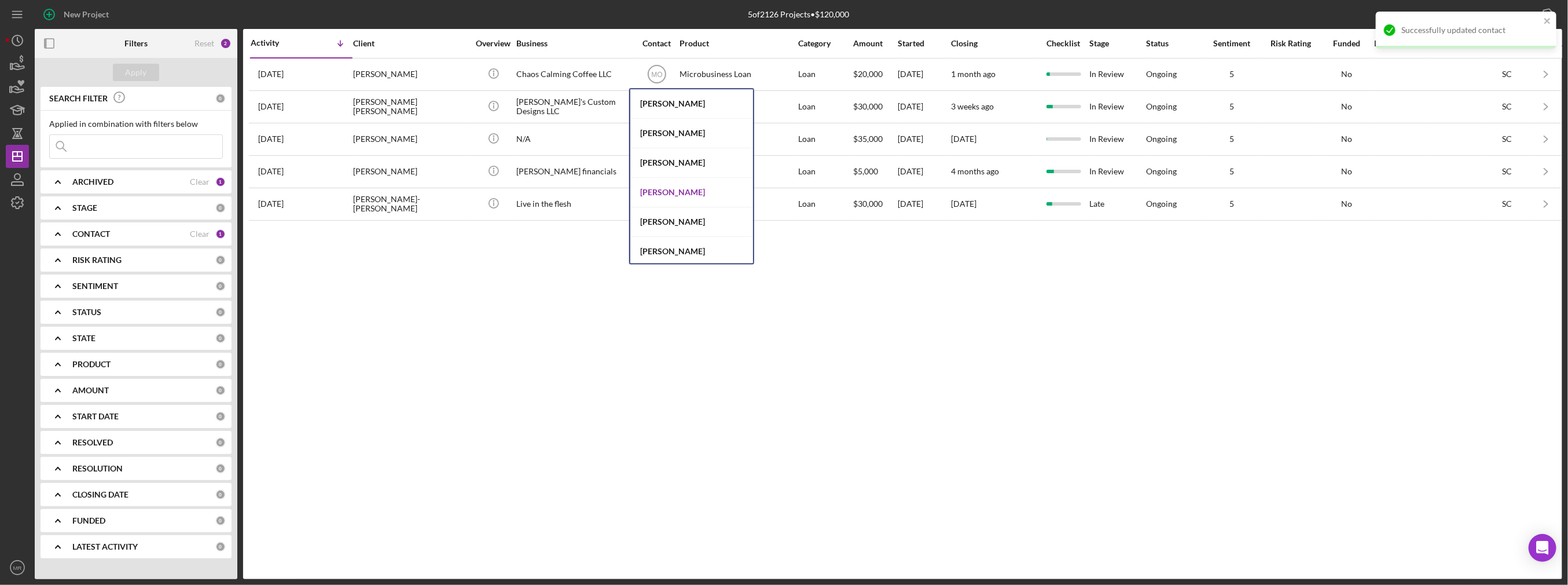
click at [662, 193] on div "[PERSON_NAME]" at bounding box center [691, 193] width 123 height 30
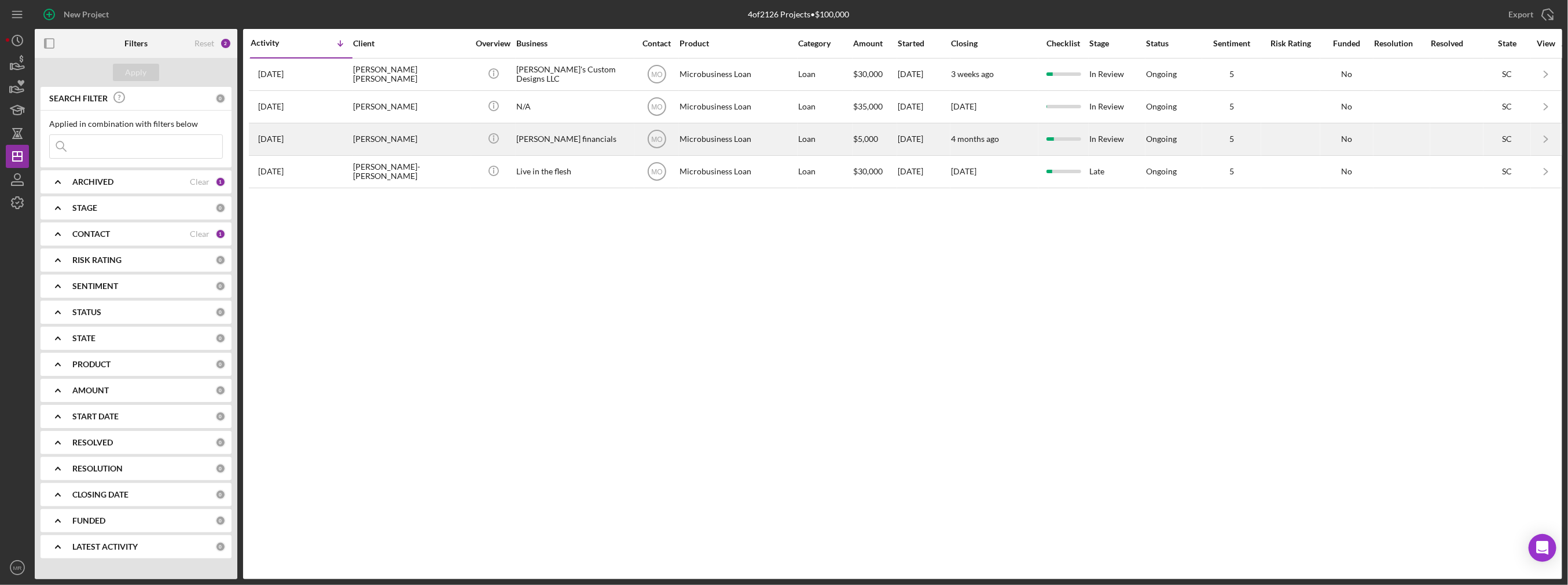
click at [607, 141] on div "[PERSON_NAME] financials" at bounding box center [574, 140] width 116 height 31
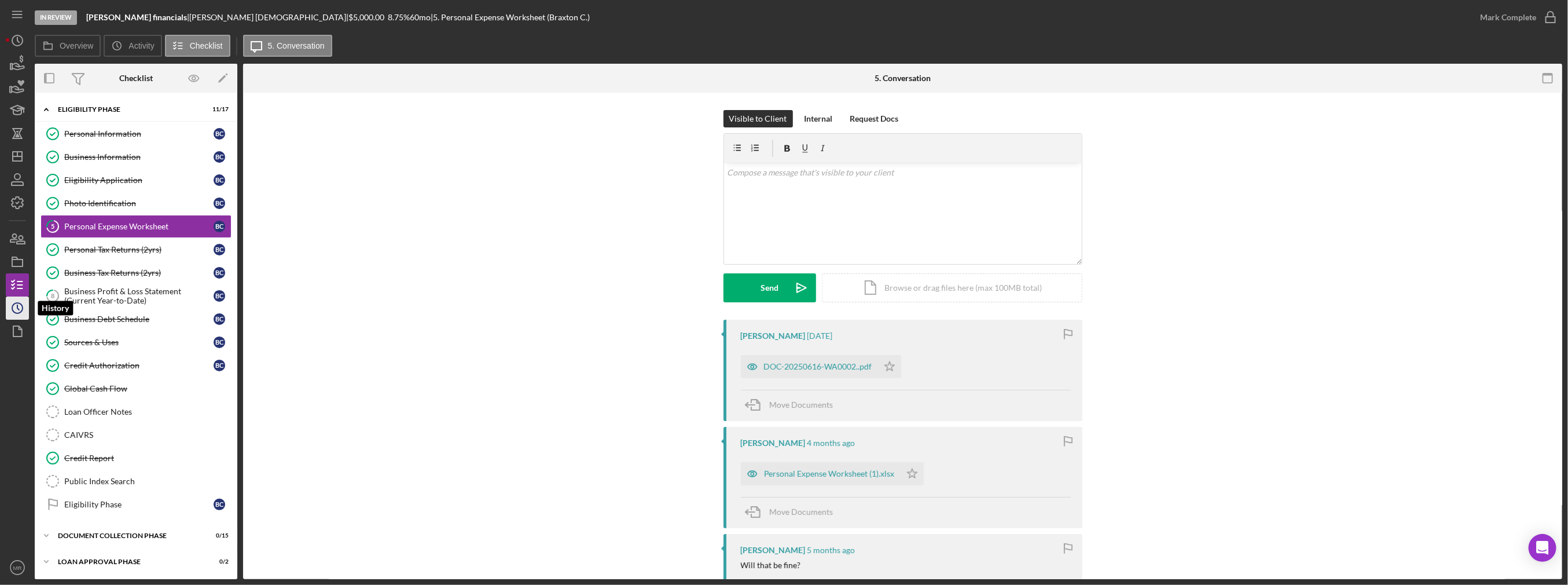
click at [16, 307] on icon "Icon/History" at bounding box center [17, 308] width 29 height 29
click at [105, 455] on div "Credit Report" at bounding box center [147, 458] width 167 height 9
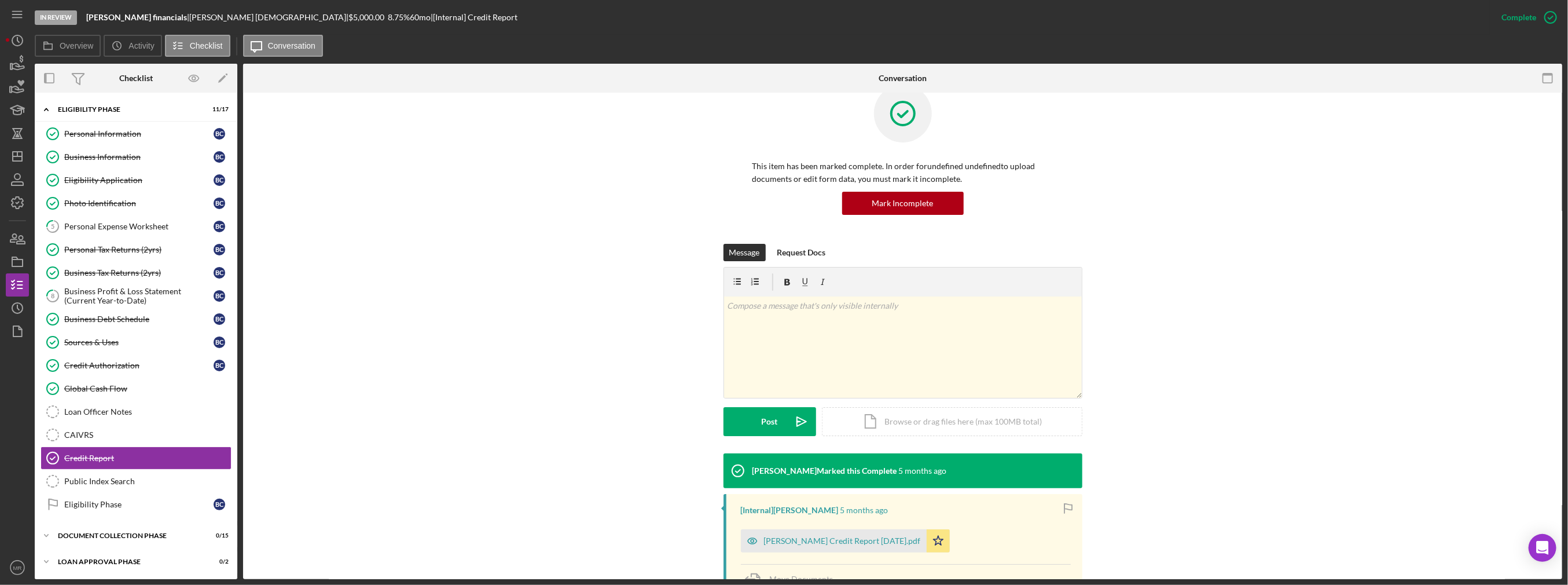
scroll to position [58, 0]
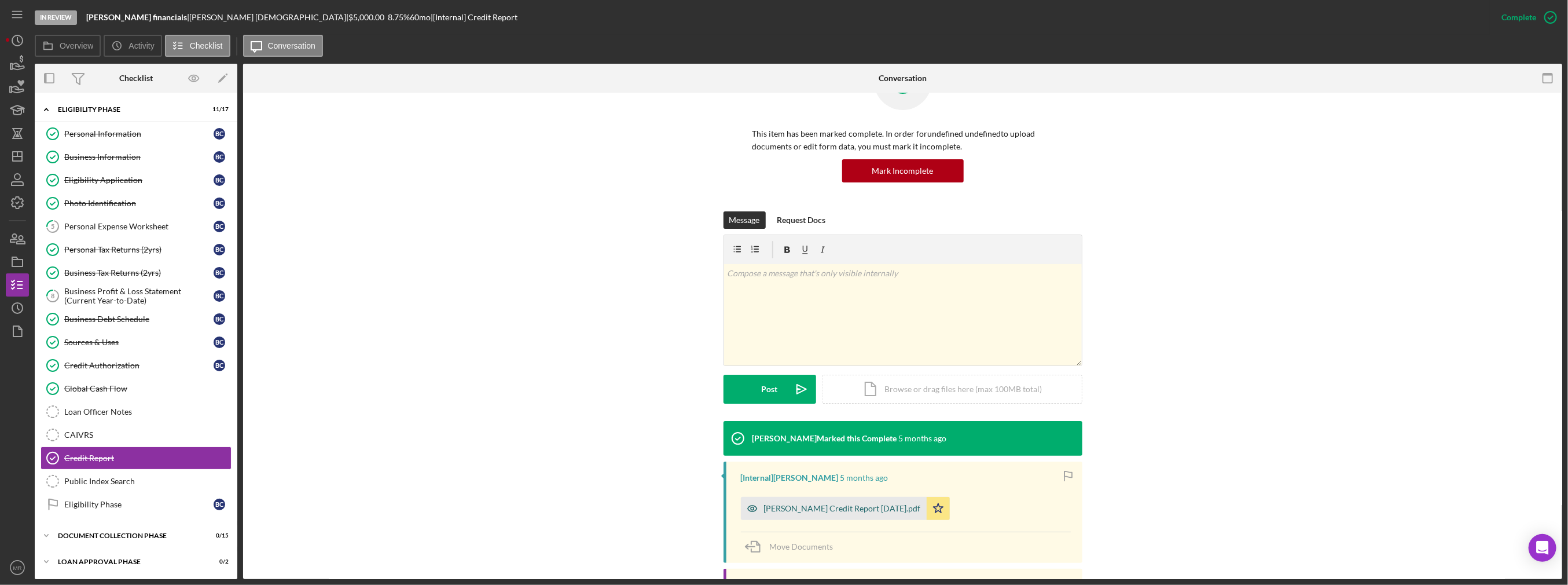
click at [782, 506] on div "[PERSON_NAME] Credit Report [DATE].pdf" at bounding box center [843, 509] width 157 height 9
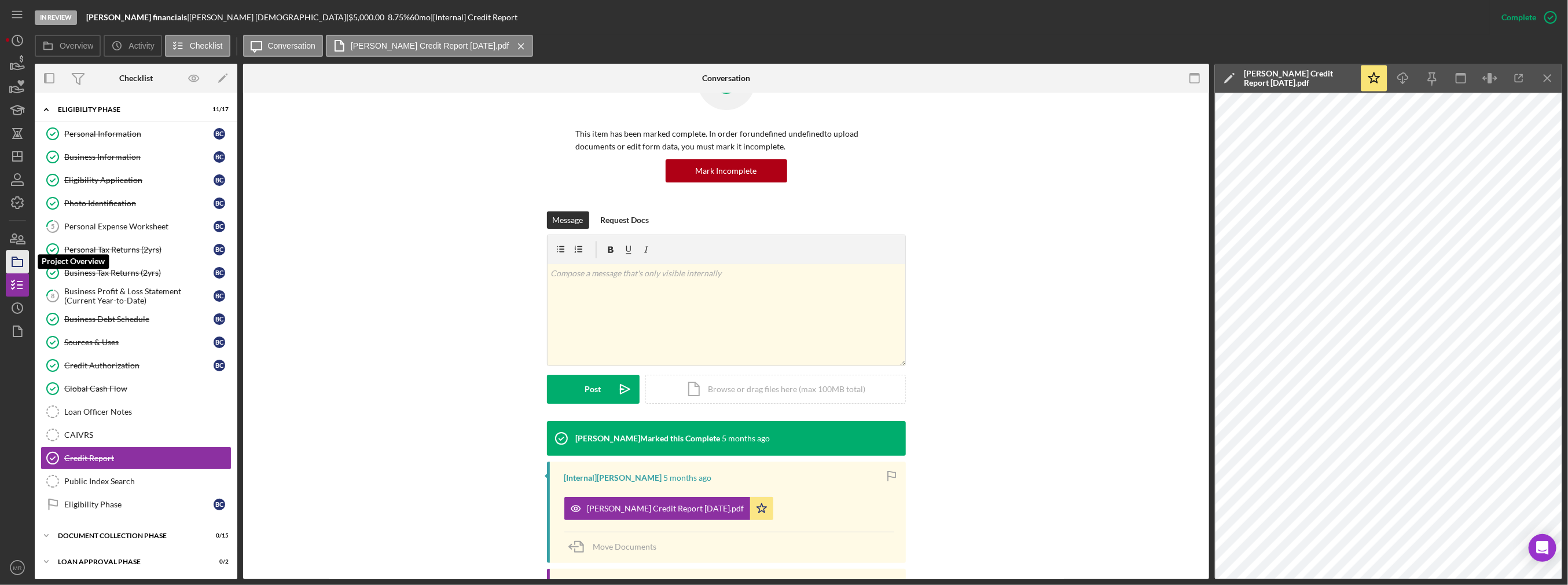
click at [14, 256] on icon "button" at bounding box center [17, 262] width 29 height 29
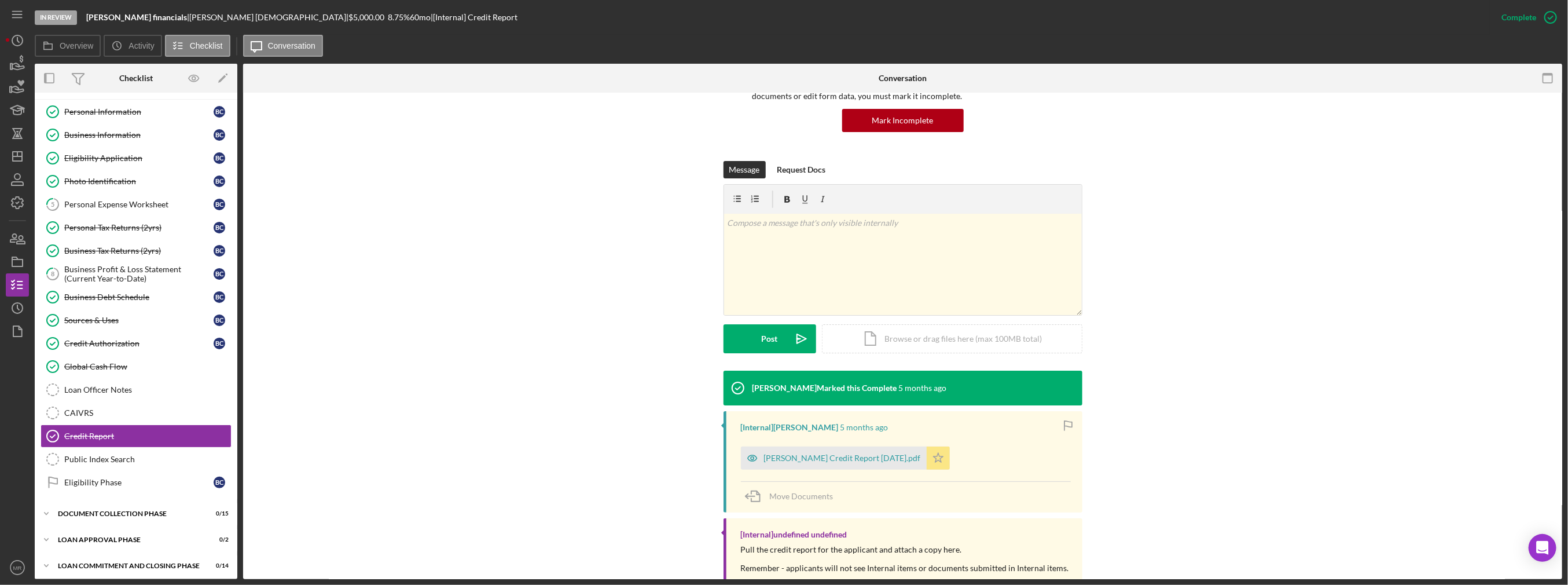
scroll to position [116, 0]
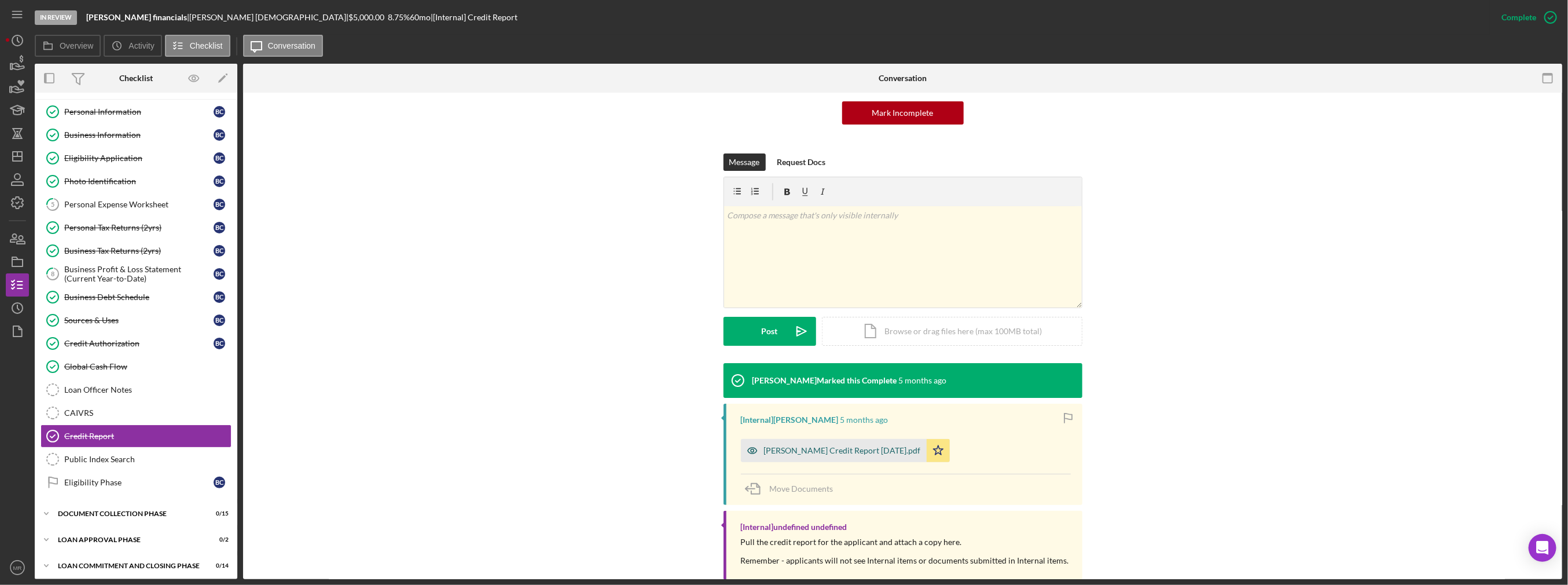
click at [782, 444] on div "[PERSON_NAME] Credit Report [DATE].pdf" at bounding box center [833, 450] width 186 height 23
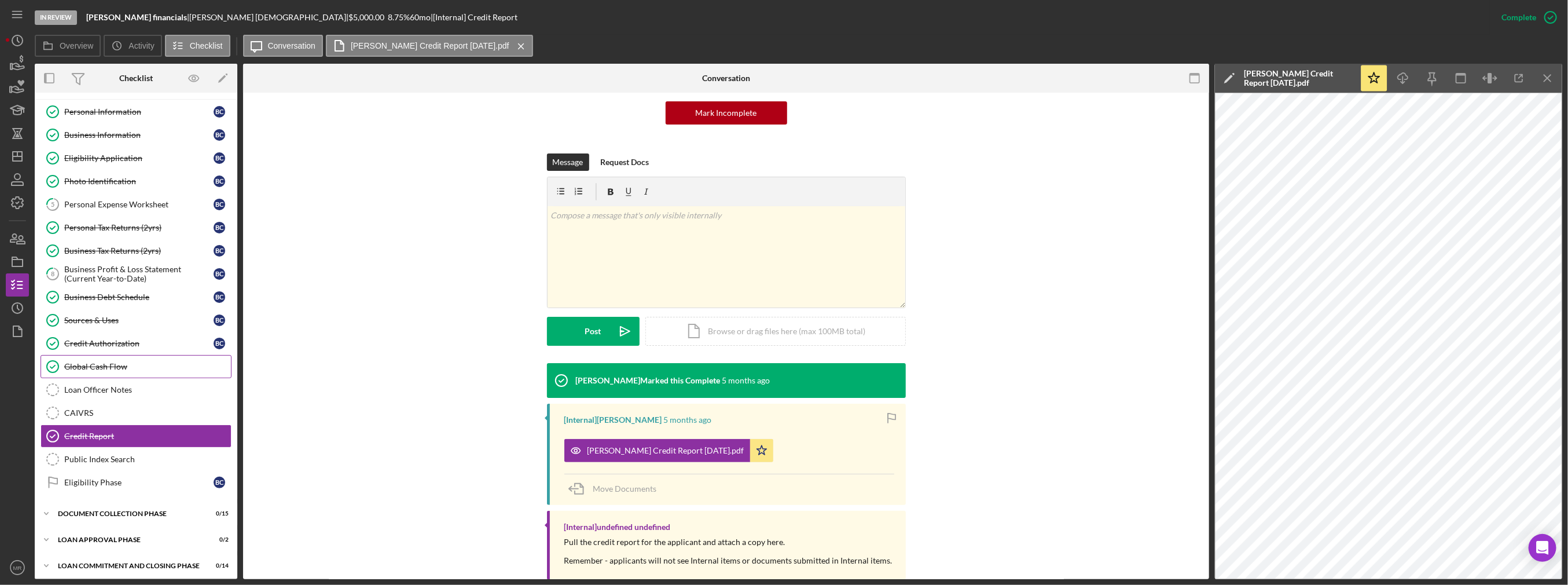
click at [102, 368] on div "Global Cash Flow" at bounding box center [147, 367] width 167 height 9
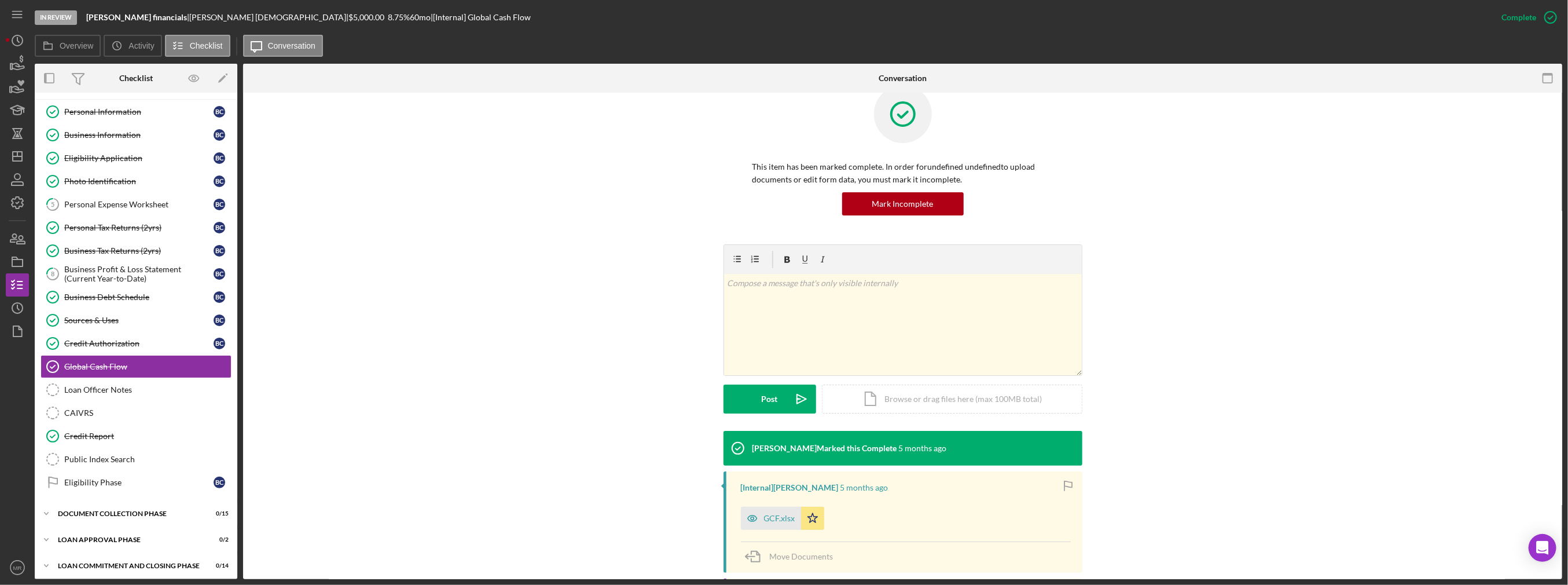
scroll to position [97, 0]
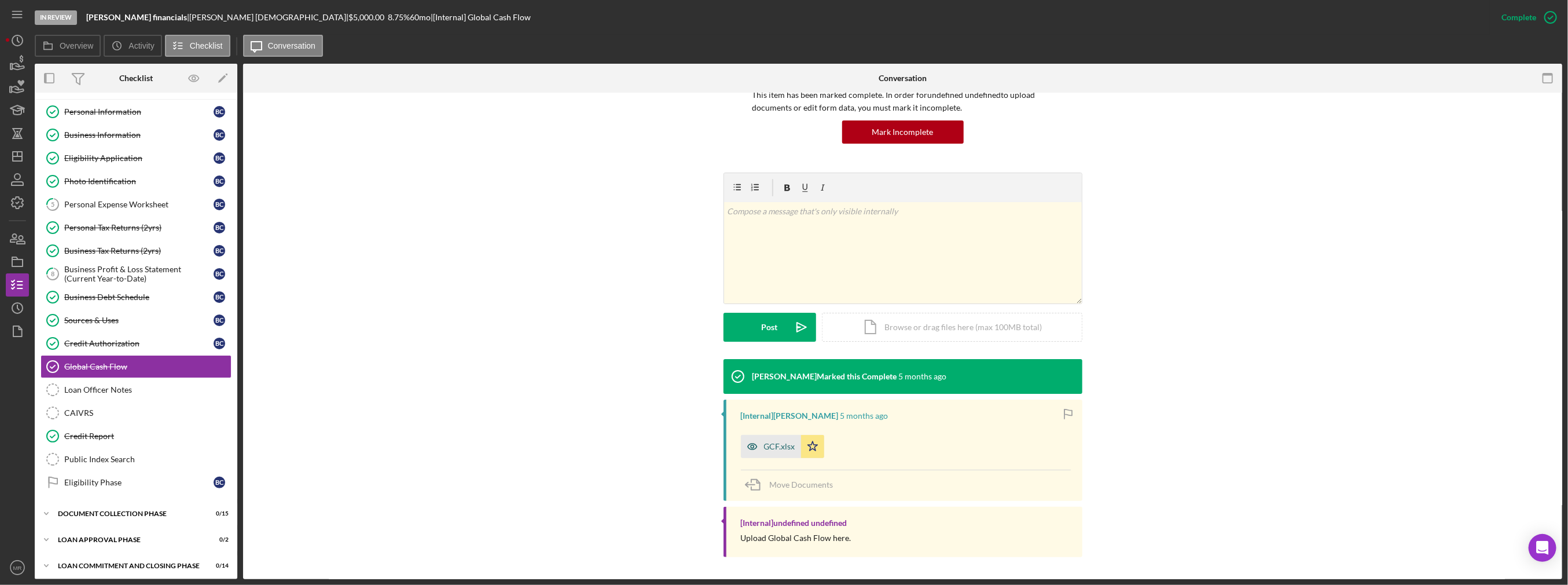
click at [756, 441] on icon "button" at bounding box center [752, 446] width 23 height 23
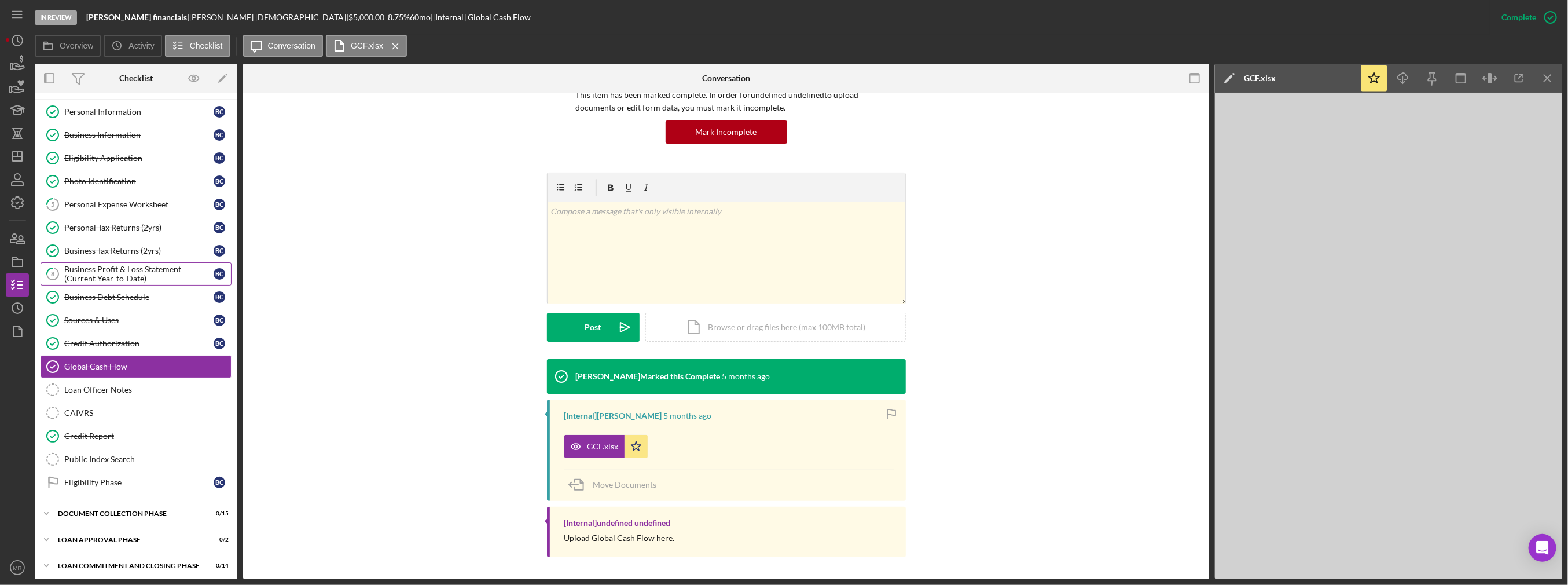
click at [102, 278] on div "Business Profit & Loss Statement (Current Year-to-Date)" at bounding box center [139, 274] width 149 height 19
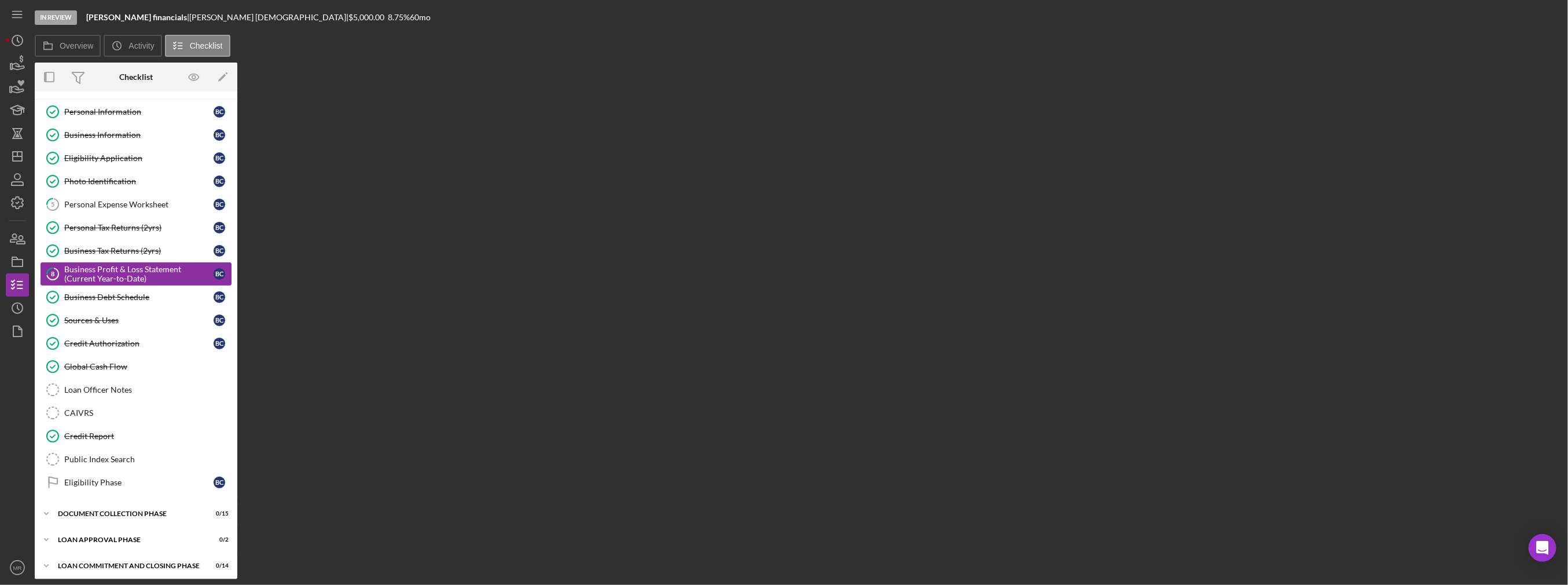
scroll to position [22, 0]
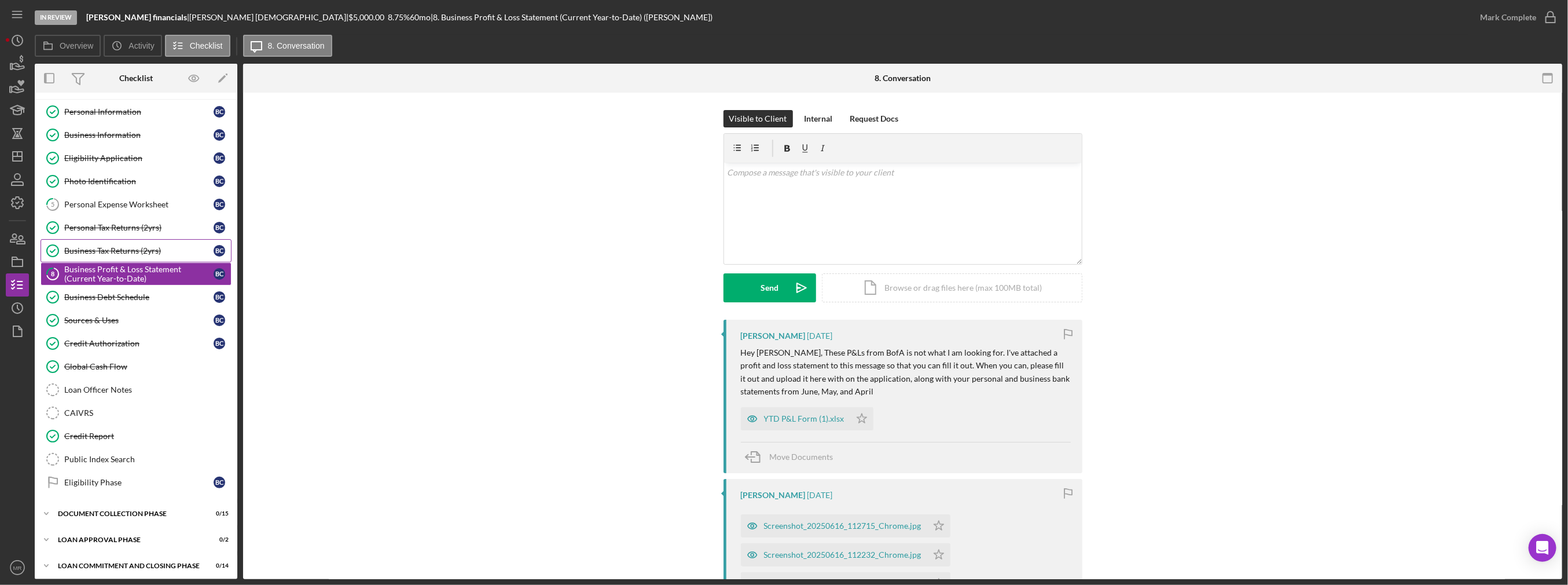
click at [103, 246] on div "Business Tax Returns (2yrs)" at bounding box center [139, 251] width 149 height 9
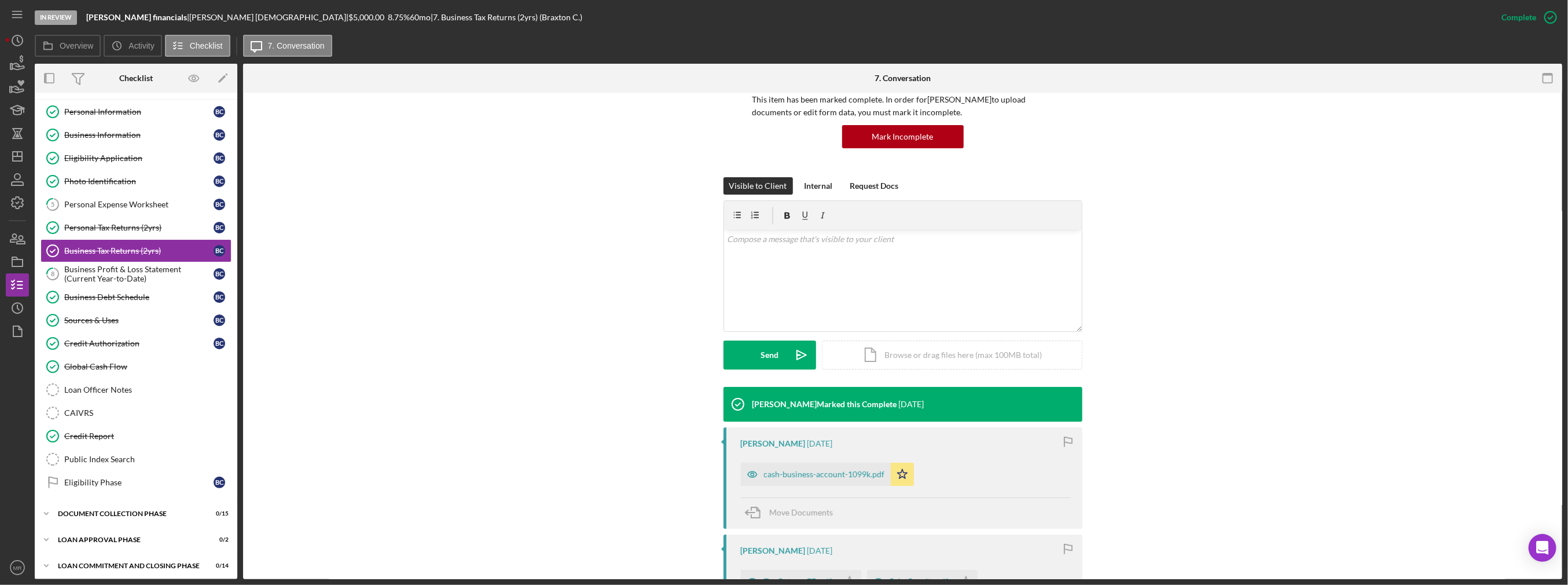
scroll to position [116, 0]
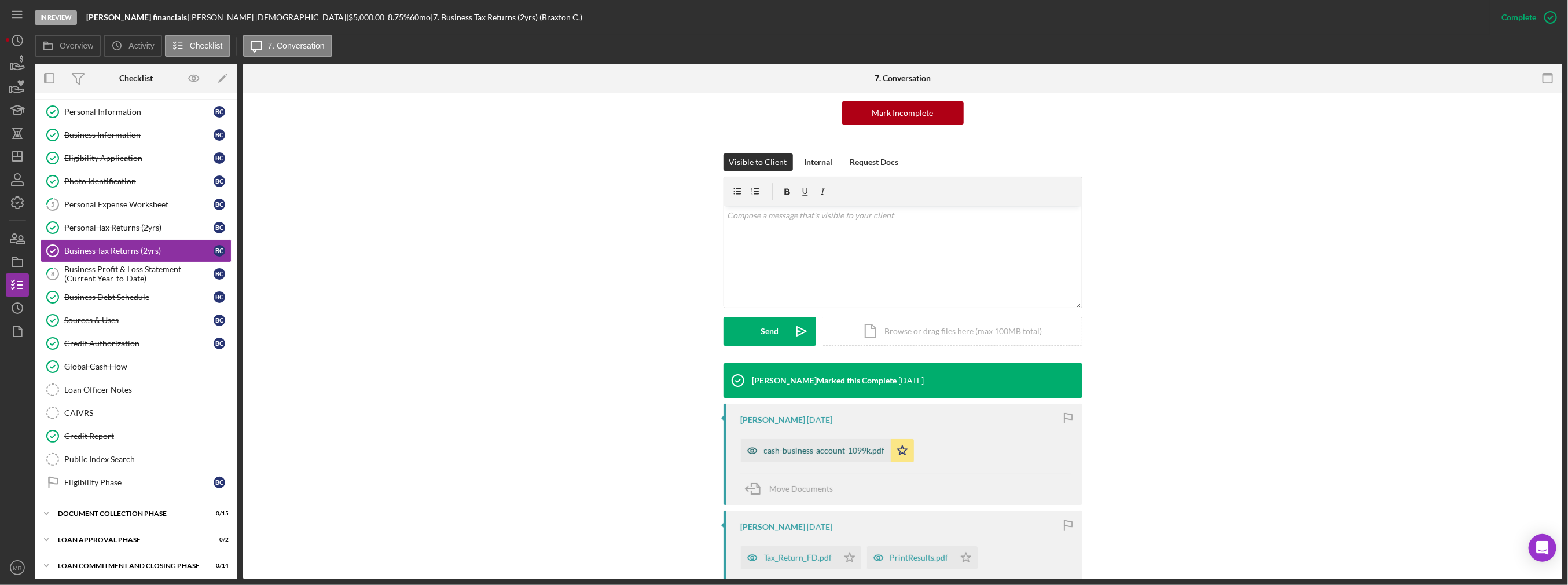
click at [782, 451] on div "cash-business-account-1099k.pdf" at bounding box center [825, 451] width 121 height 9
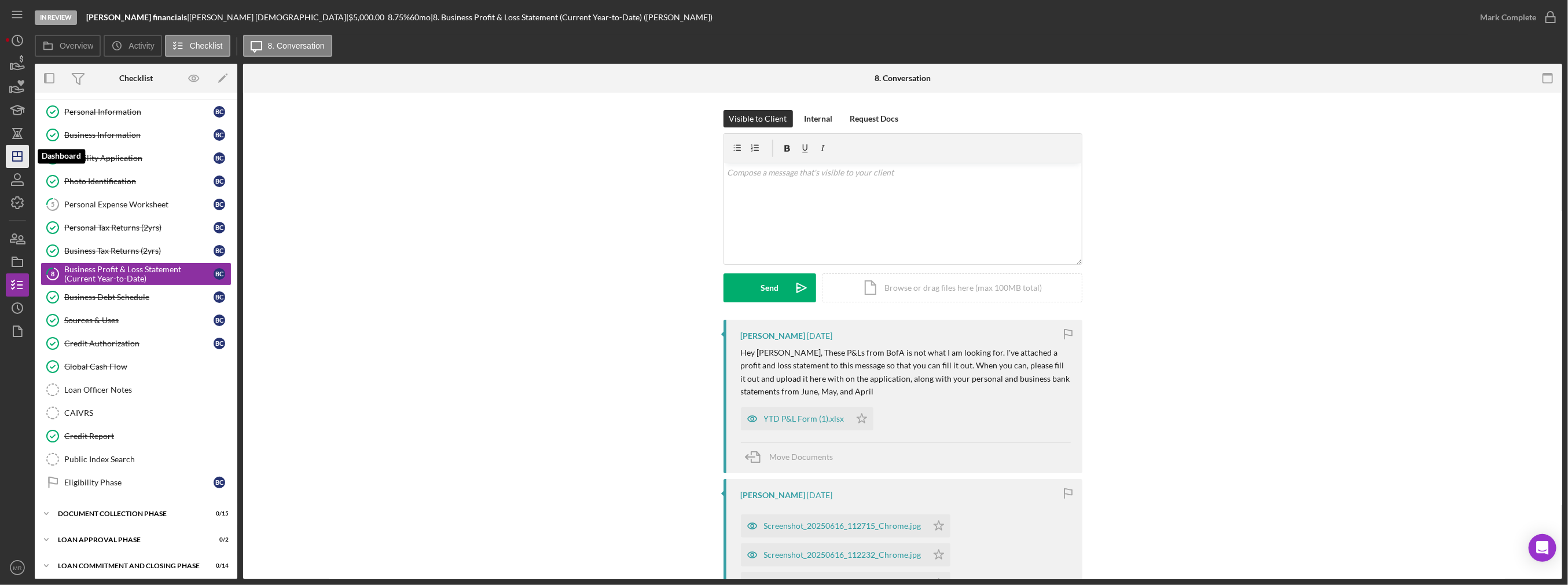
click at [10, 162] on icon "Icon/Dashboard" at bounding box center [17, 156] width 29 height 29
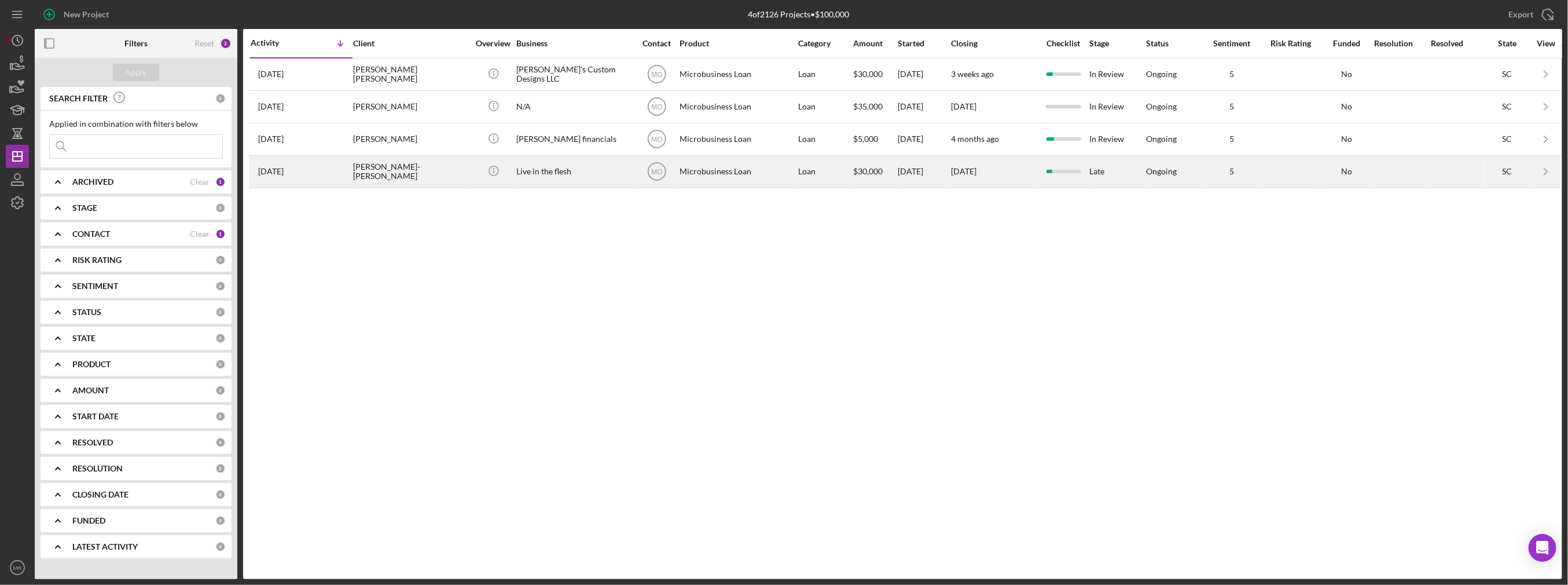
click at [434, 175] on div "[PERSON_NAME]-[PERSON_NAME]" at bounding box center [411, 172] width 116 height 31
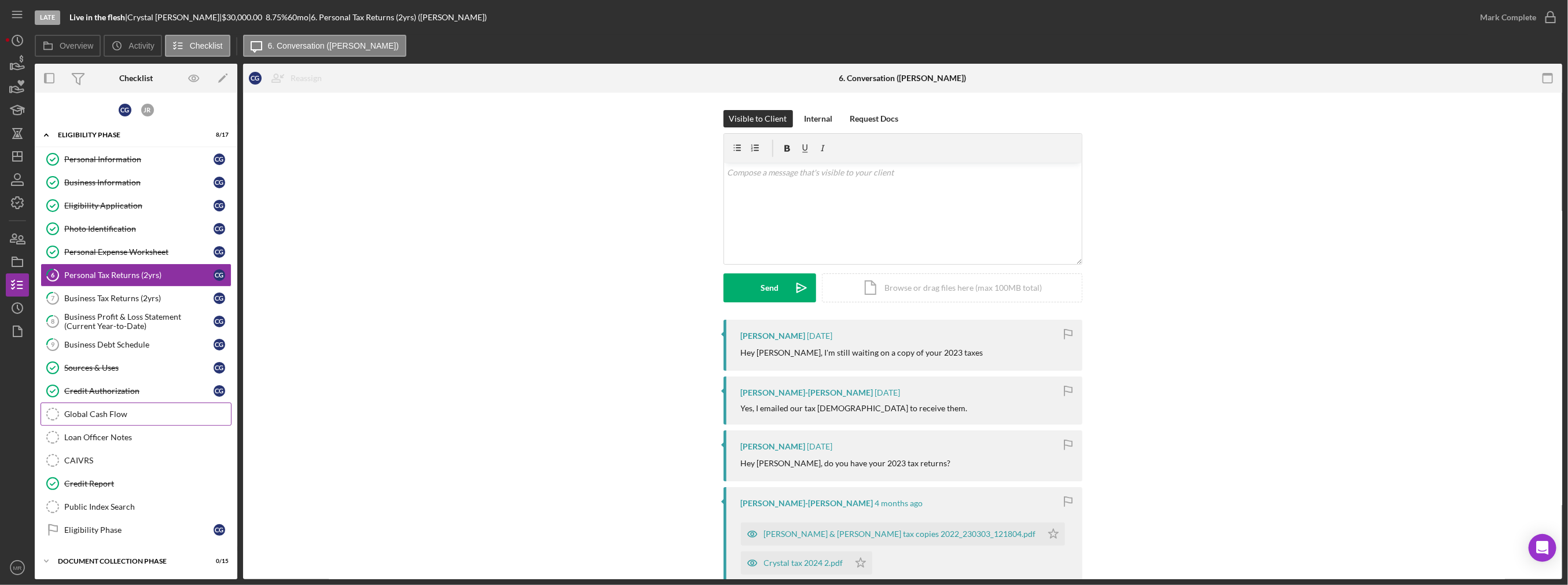
click at [92, 417] on link "Global Cash Flow Global Cash Flow" at bounding box center [135, 414] width 191 height 23
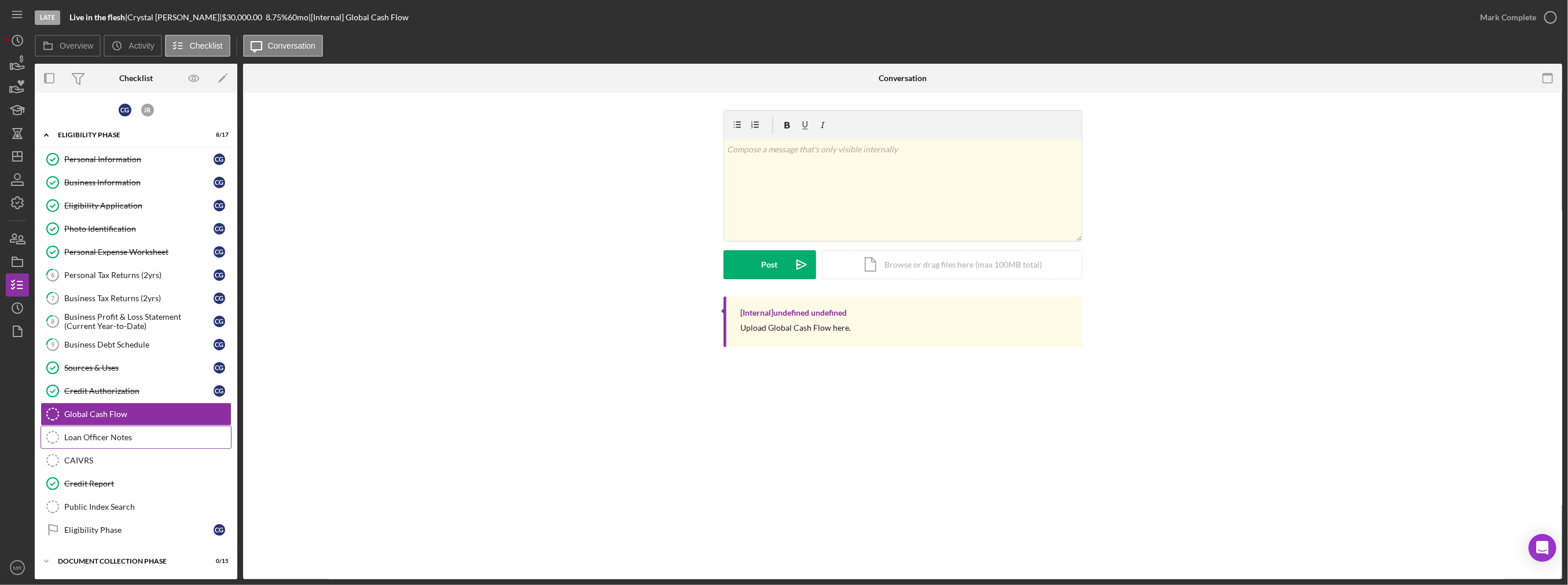
click at [93, 435] on div "Loan Officer Notes" at bounding box center [147, 437] width 167 height 9
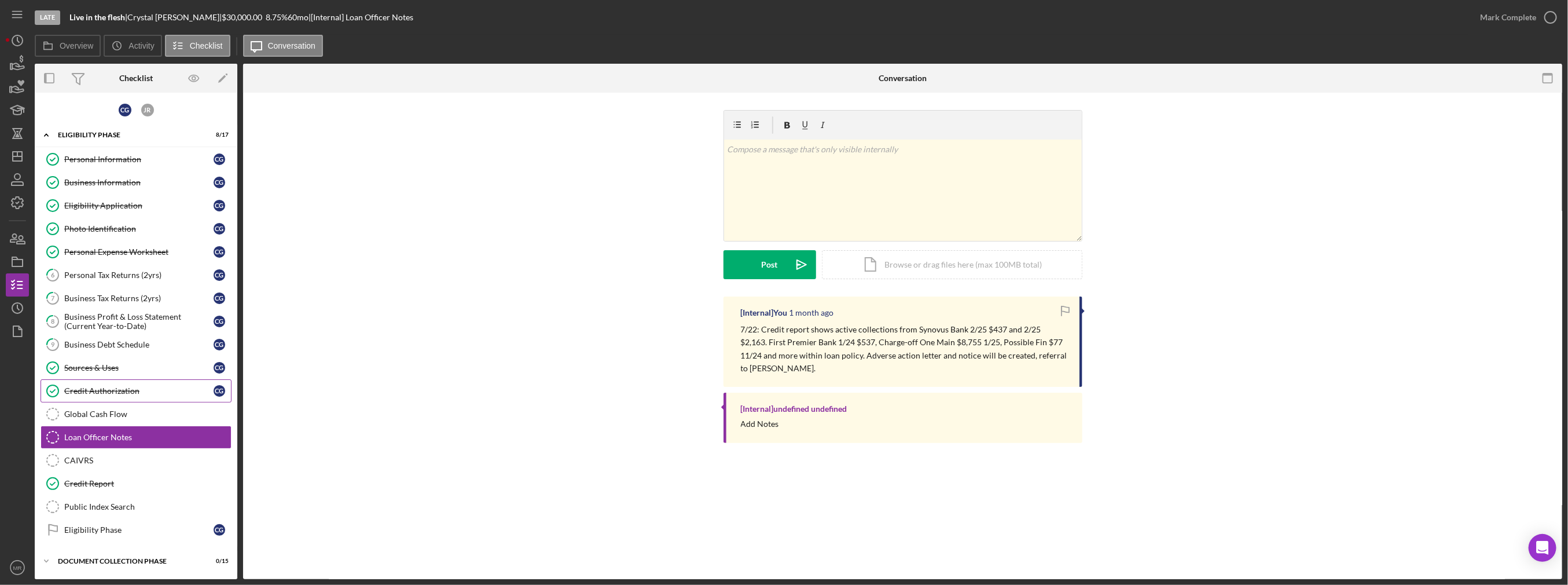
click at [109, 386] on div "Credit Authorization" at bounding box center [139, 391] width 149 height 9
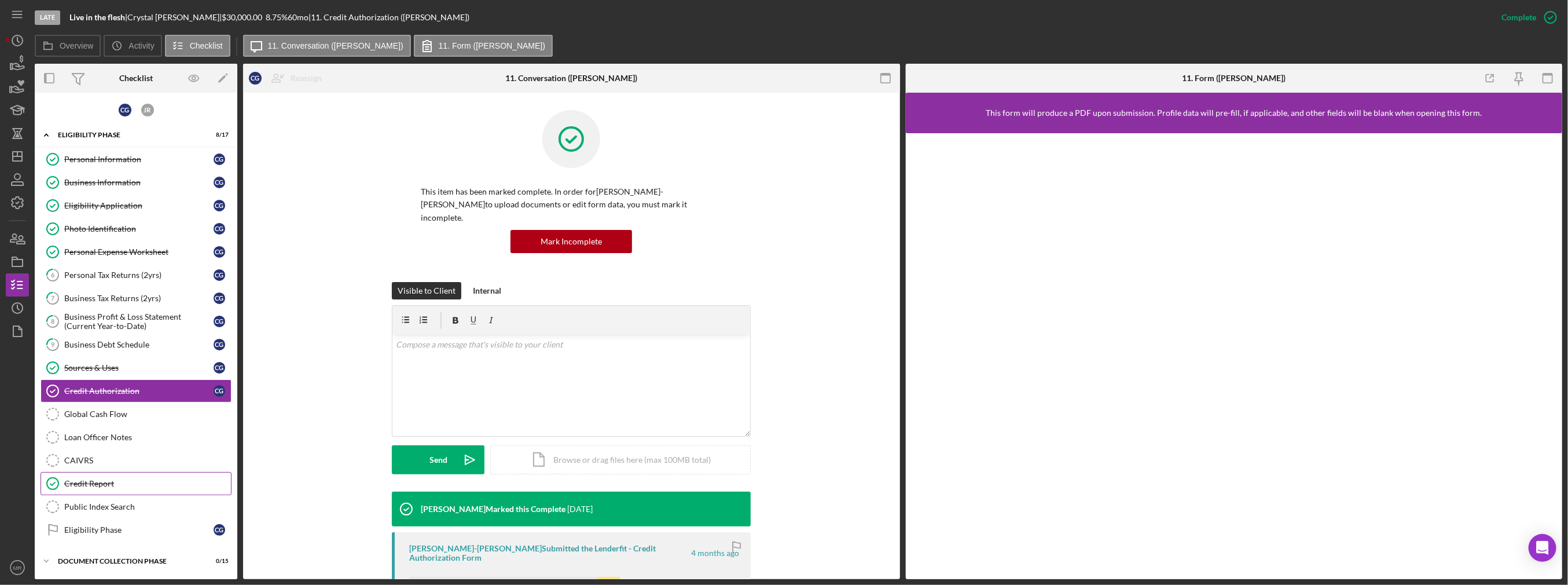
click at [94, 479] on div "Credit Report" at bounding box center [147, 484] width 167 height 9
click at [19, 156] on line "button" at bounding box center [17, 156] width 9 height 0
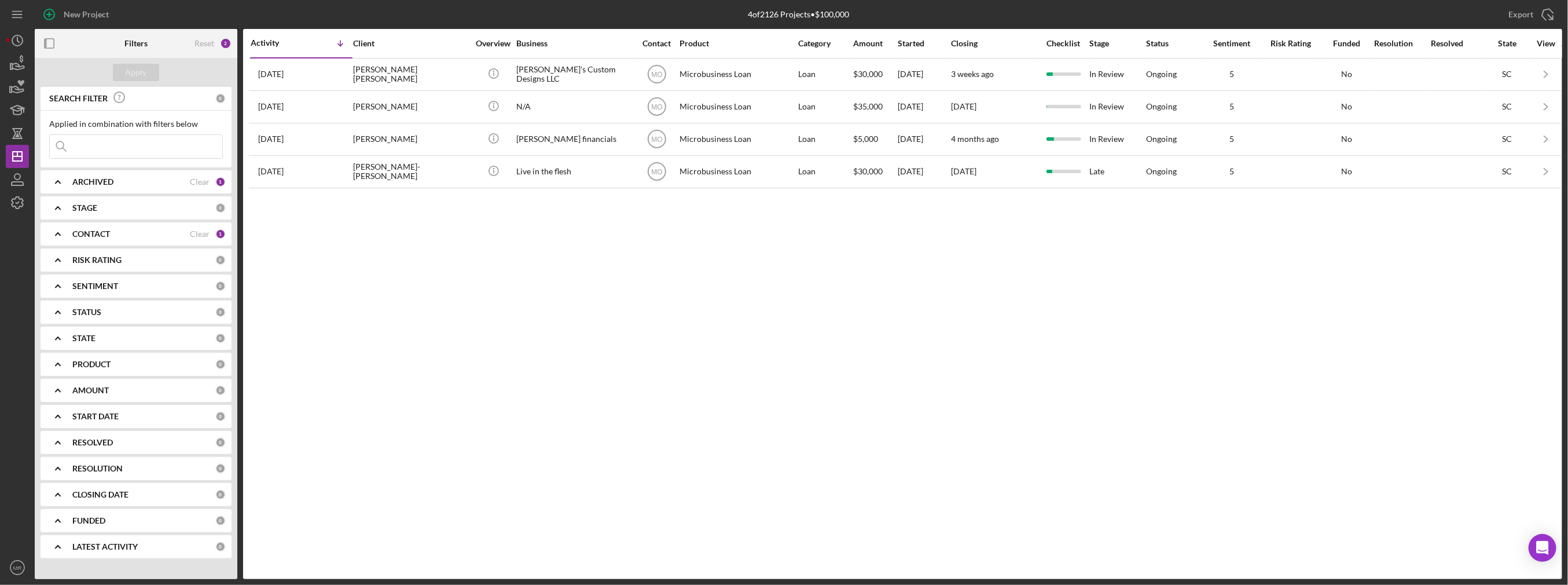
click at [105, 233] on b "CONTACT" at bounding box center [91, 234] width 38 height 9
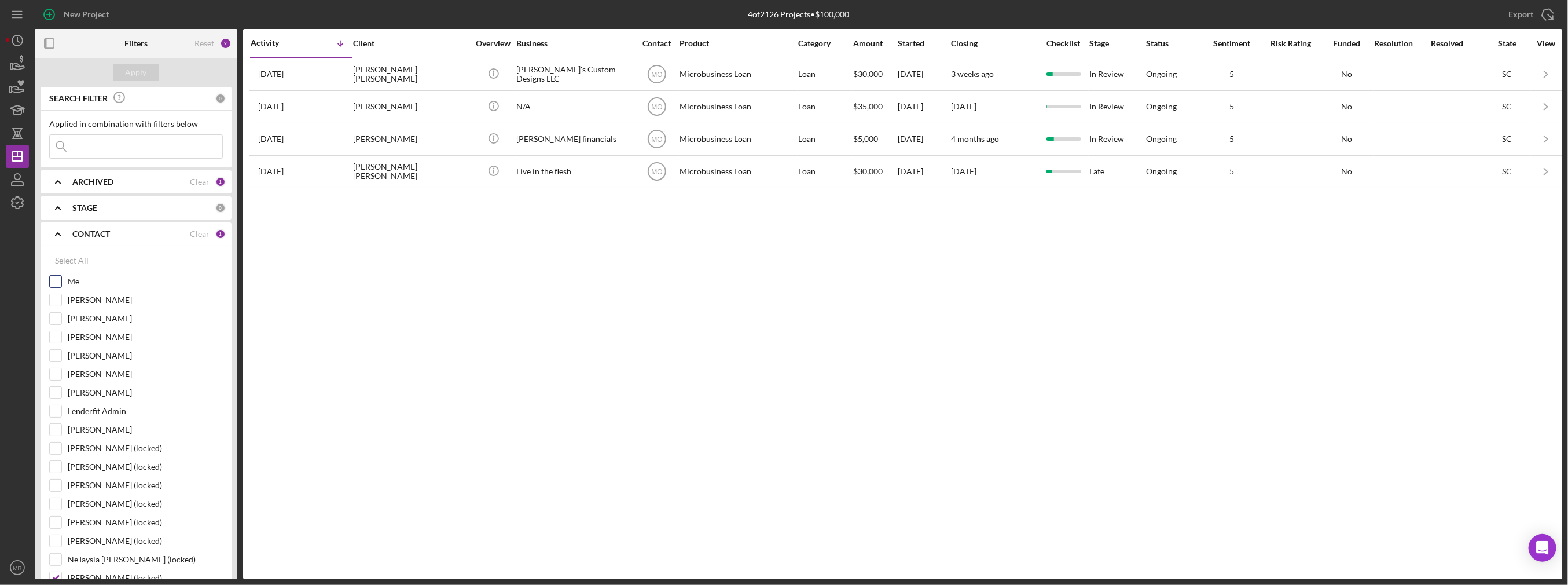
click at [72, 284] on label "Me" at bounding box center [145, 281] width 155 height 11
click at [62, 284] on input "Me" at bounding box center [55, 281] width 11 height 11
checkbox input "true"
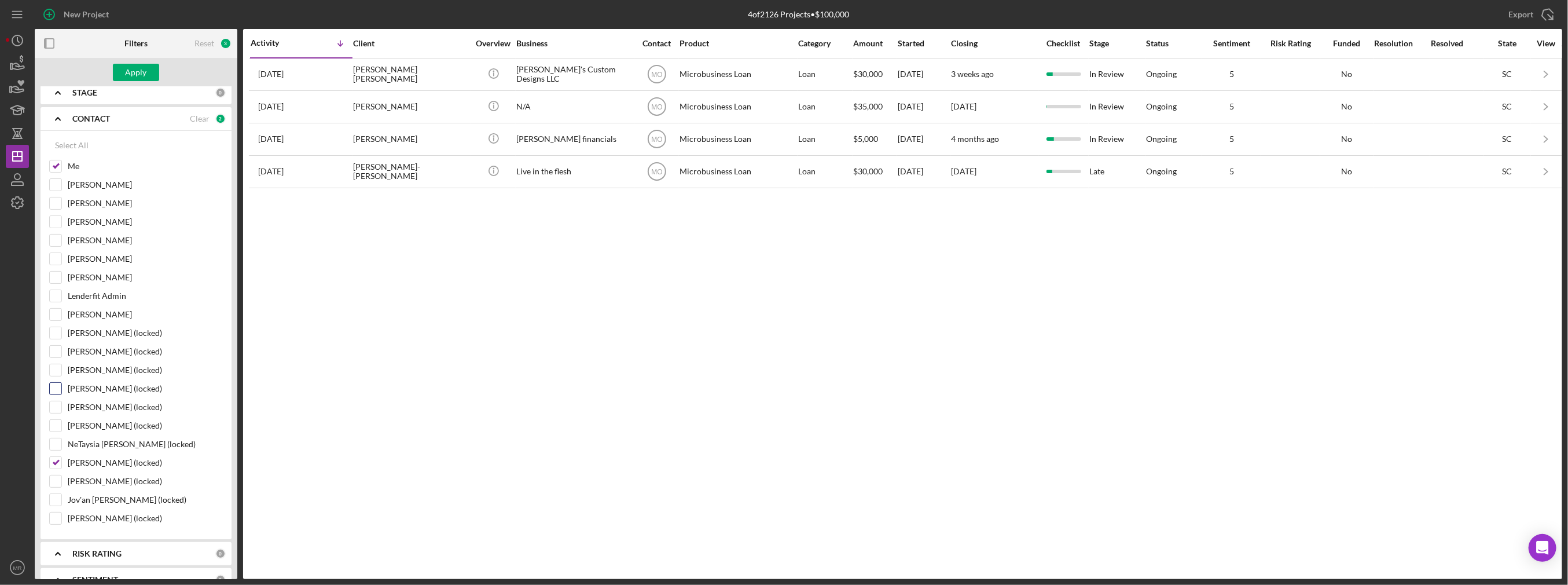
scroll to position [116, 0]
click at [102, 456] on label "[PERSON_NAME] (locked)" at bounding box center [145, 462] width 155 height 11
click at [62, 456] on input "[PERSON_NAME] (locked)" at bounding box center [55, 462] width 11 height 11
checkbox input "false"
click at [145, 78] on div "Apply" at bounding box center [136, 72] width 21 height 17
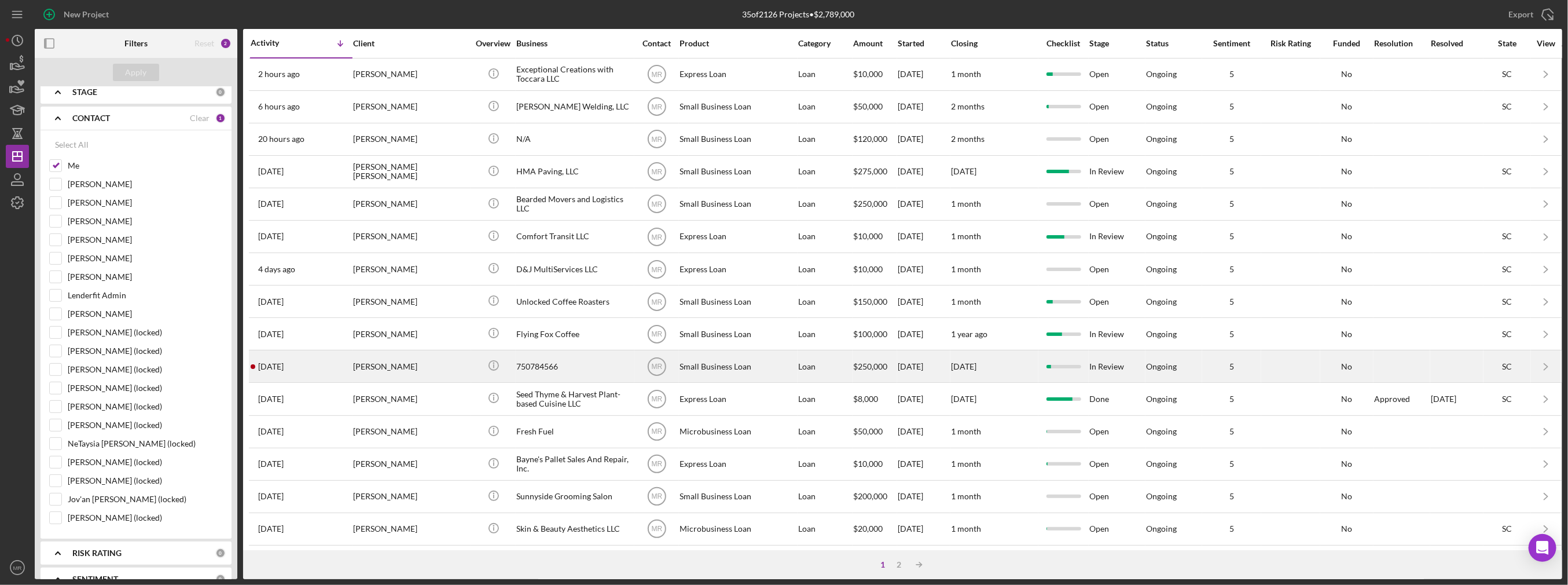
click at [284, 362] on time "[DATE]" at bounding box center [271, 367] width 25 height 9
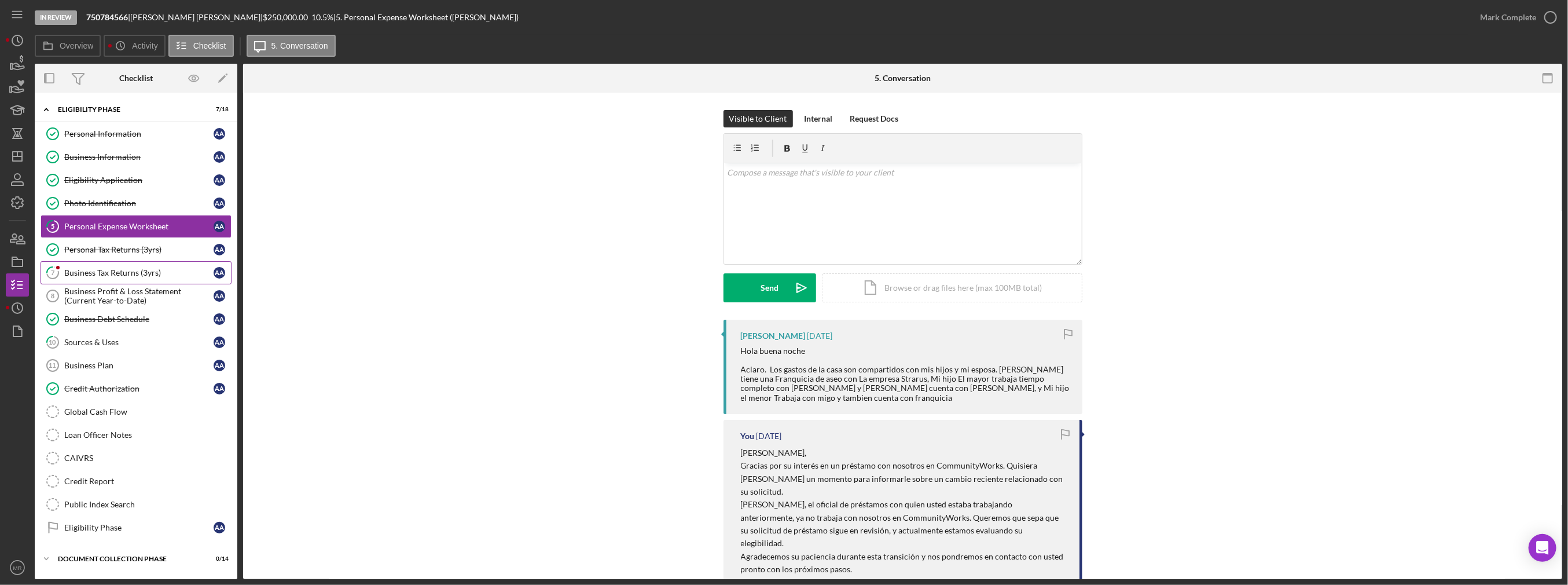
click at [104, 272] on div "Business Tax Returns (3yrs)" at bounding box center [139, 273] width 149 height 9
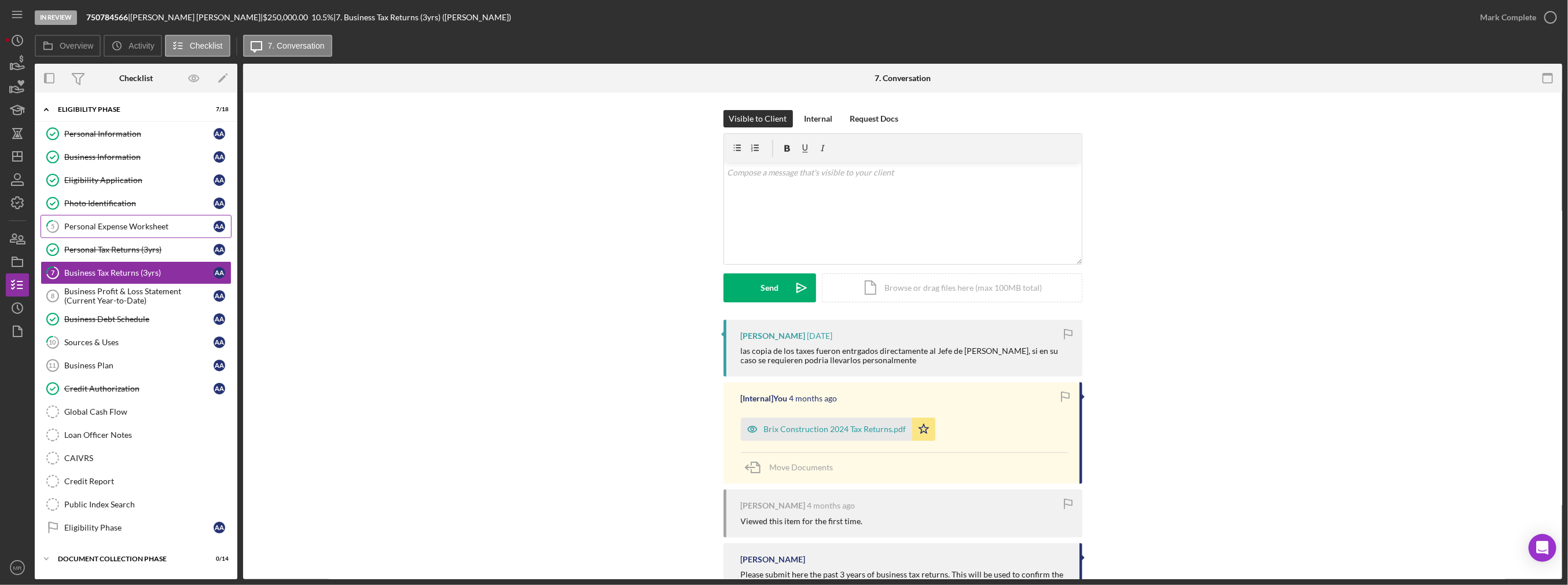
click at [107, 226] on div "Personal Expense Worksheet" at bounding box center [139, 227] width 149 height 9
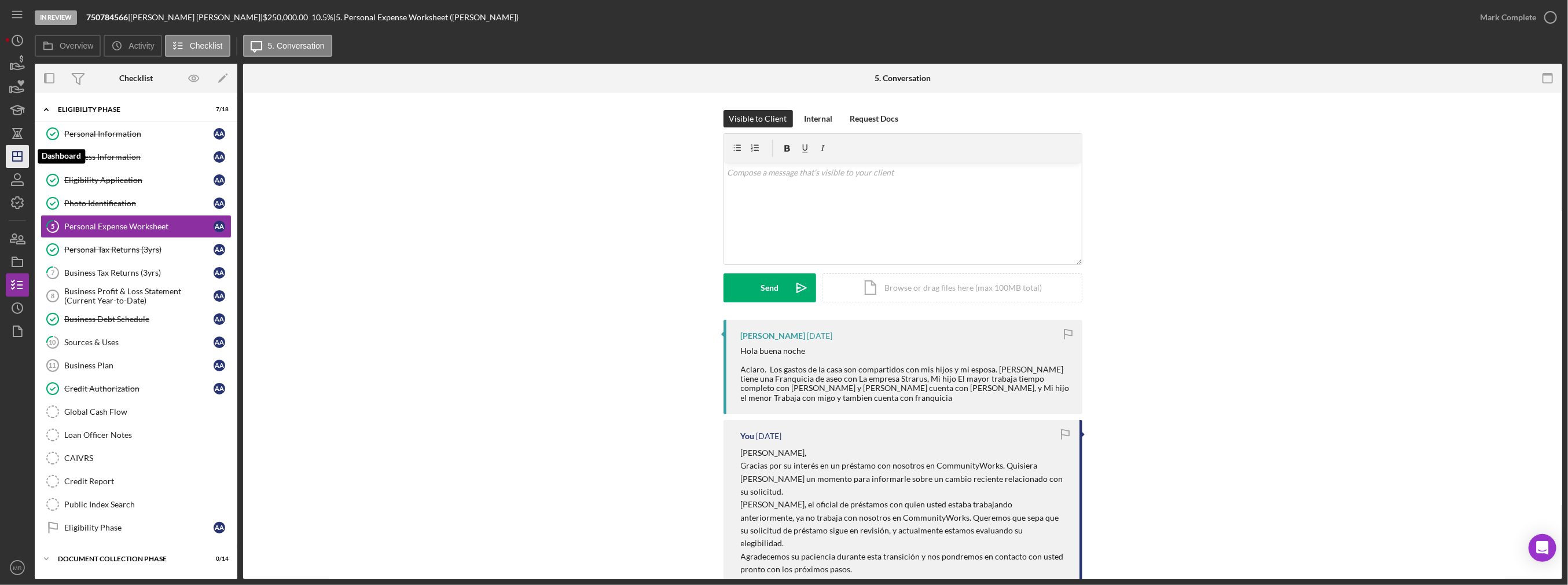
click at [19, 148] on icon "Icon/Dashboard" at bounding box center [17, 156] width 29 height 29
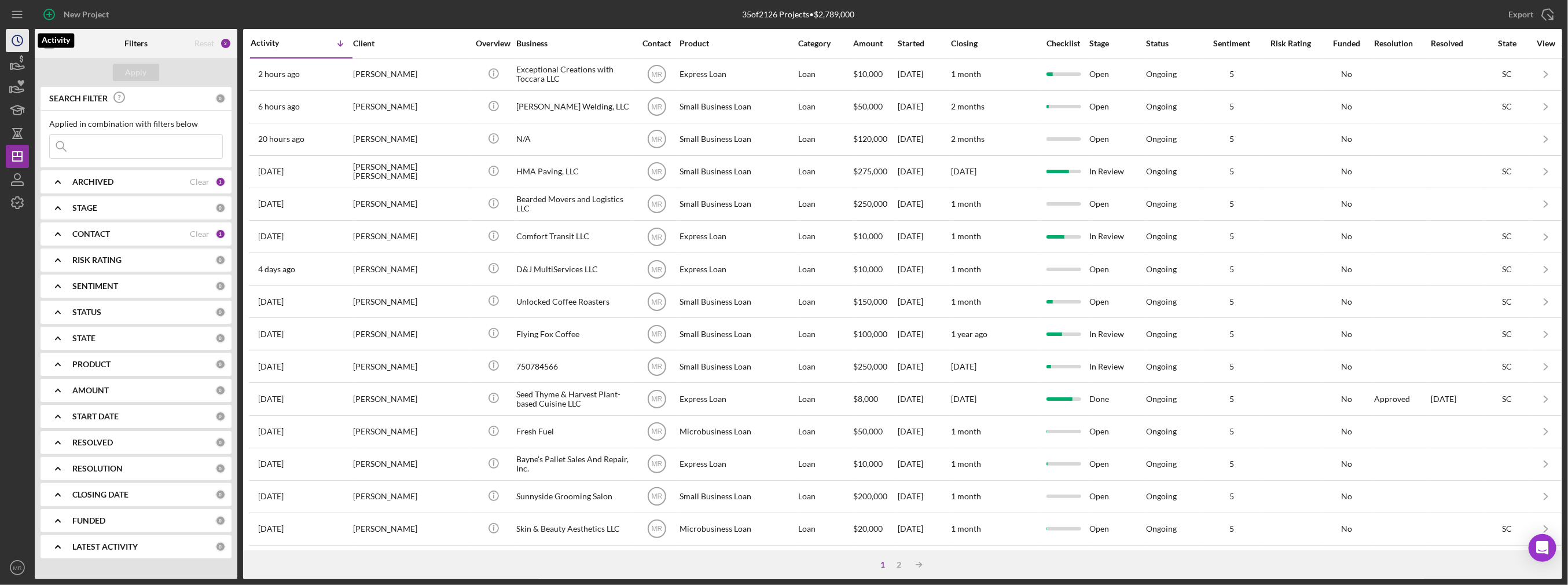
click at [10, 45] on icon "Icon/History" at bounding box center [17, 40] width 29 height 29
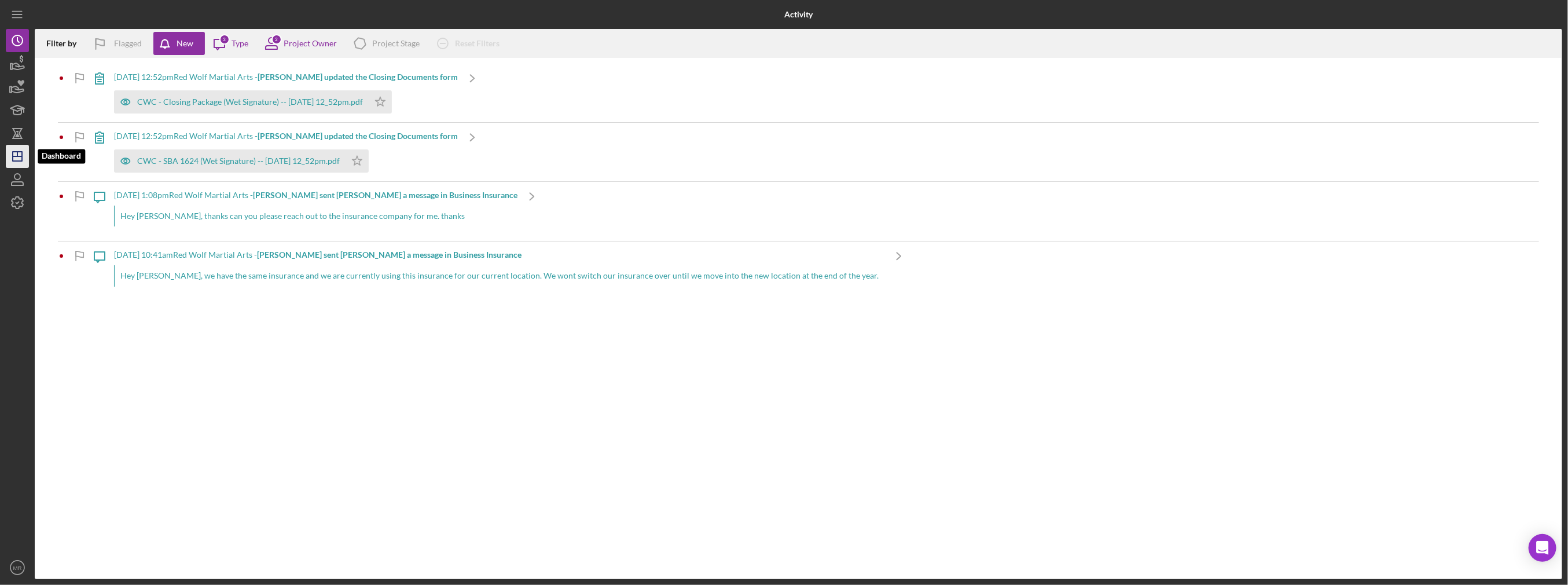
click at [13, 158] on polygon "button" at bounding box center [17, 156] width 9 height 9
